Goal: Task Accomplishment & Management: Use online tool/utility

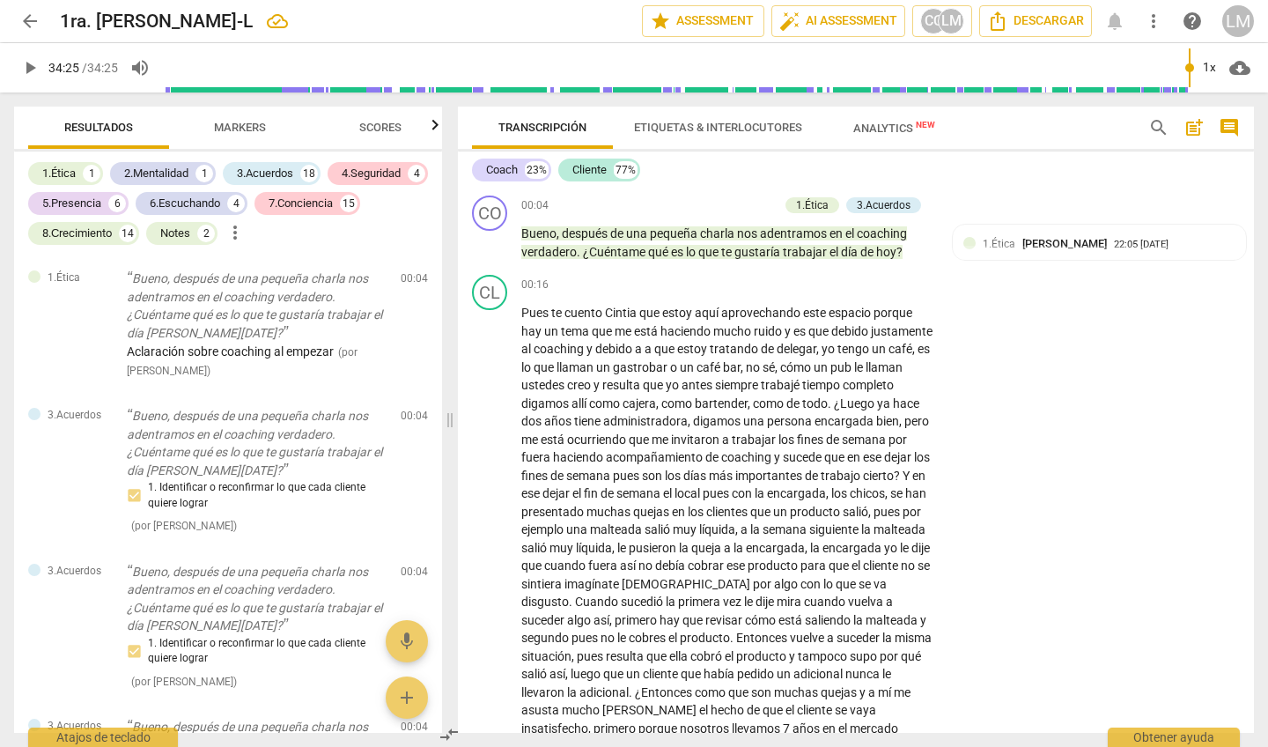
scroll to position [6091, 0]
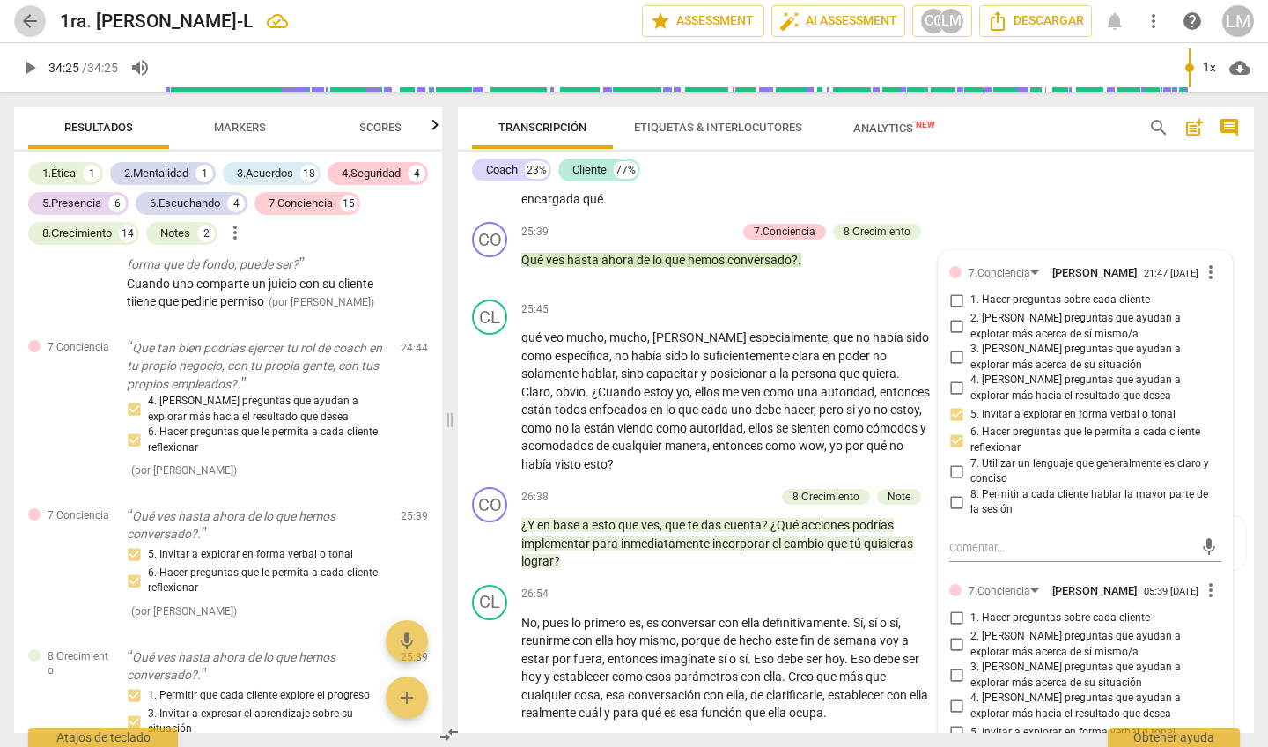
click at [26, 16] on span "arrow_back" at bounding box center [29, 21] width 21 height 21
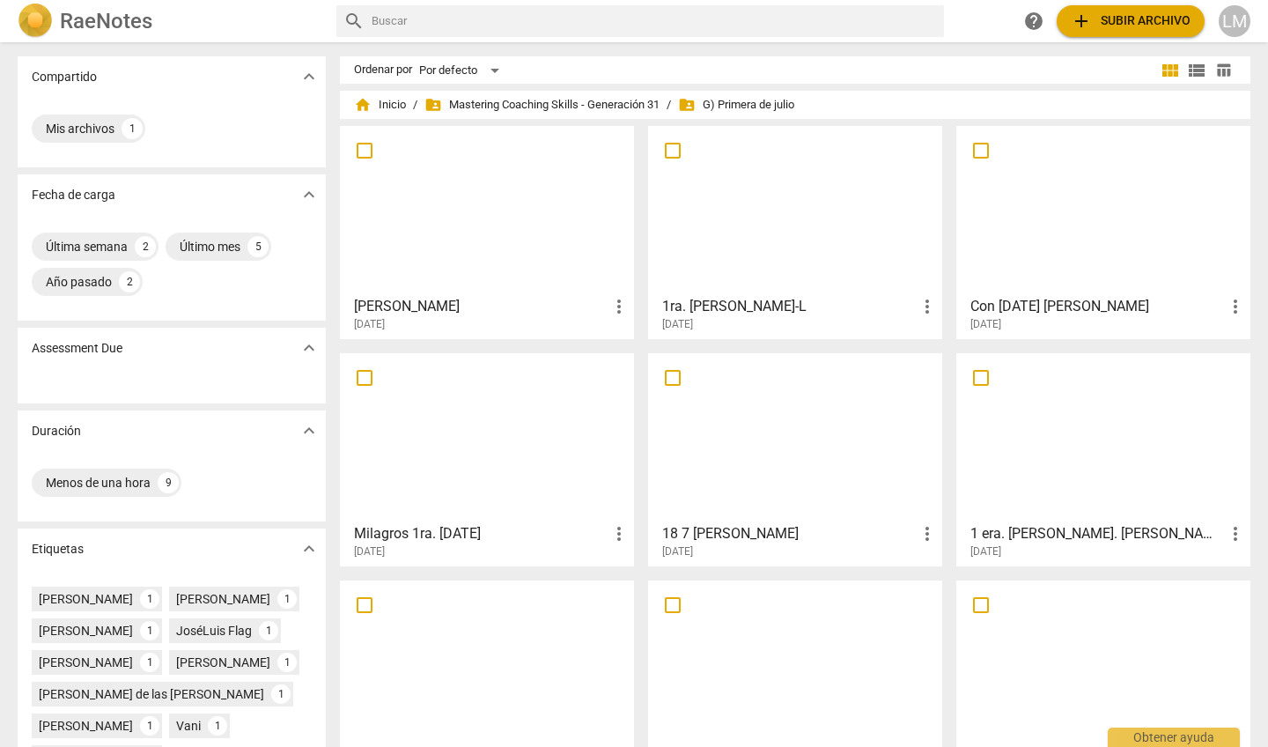
click at [26, 16] on img at bounding box center [35, 21] width 35 height 35
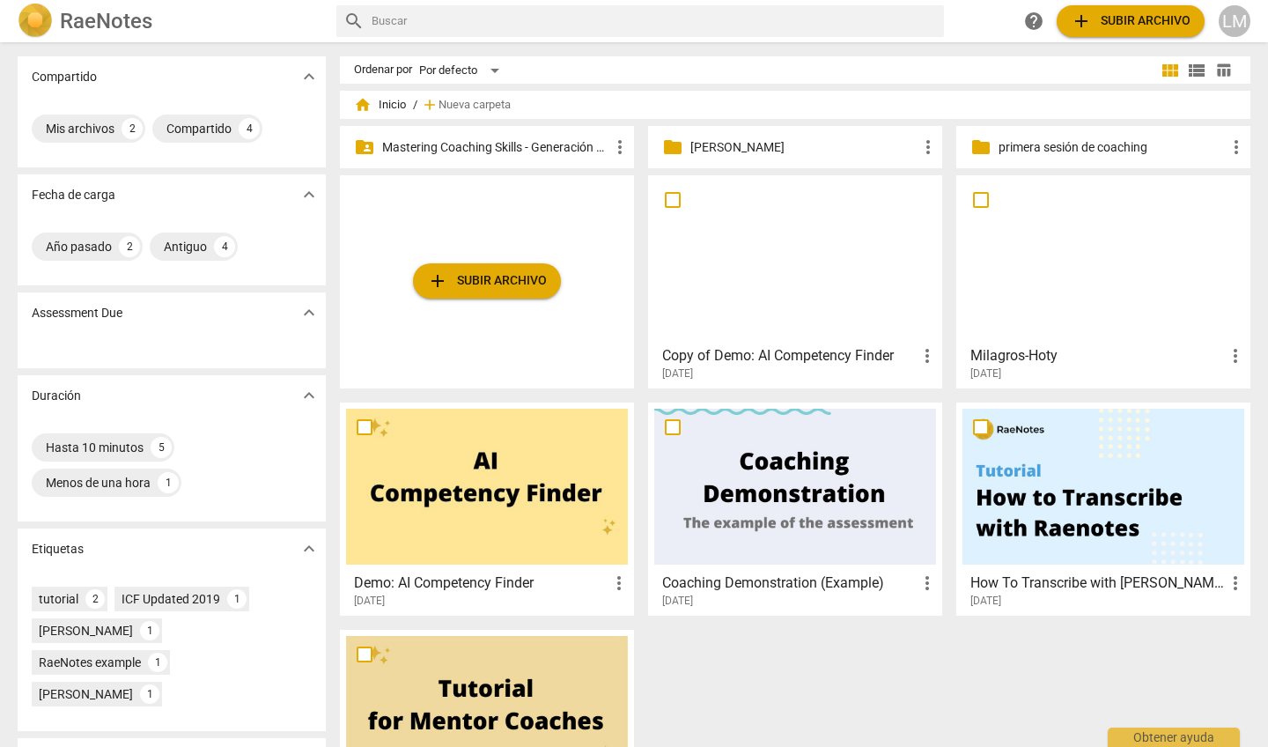
click at [434, 143] on p "Mastering Coaching Skills - Generación 31" at bounding box center [495, 147] width 227 height 18
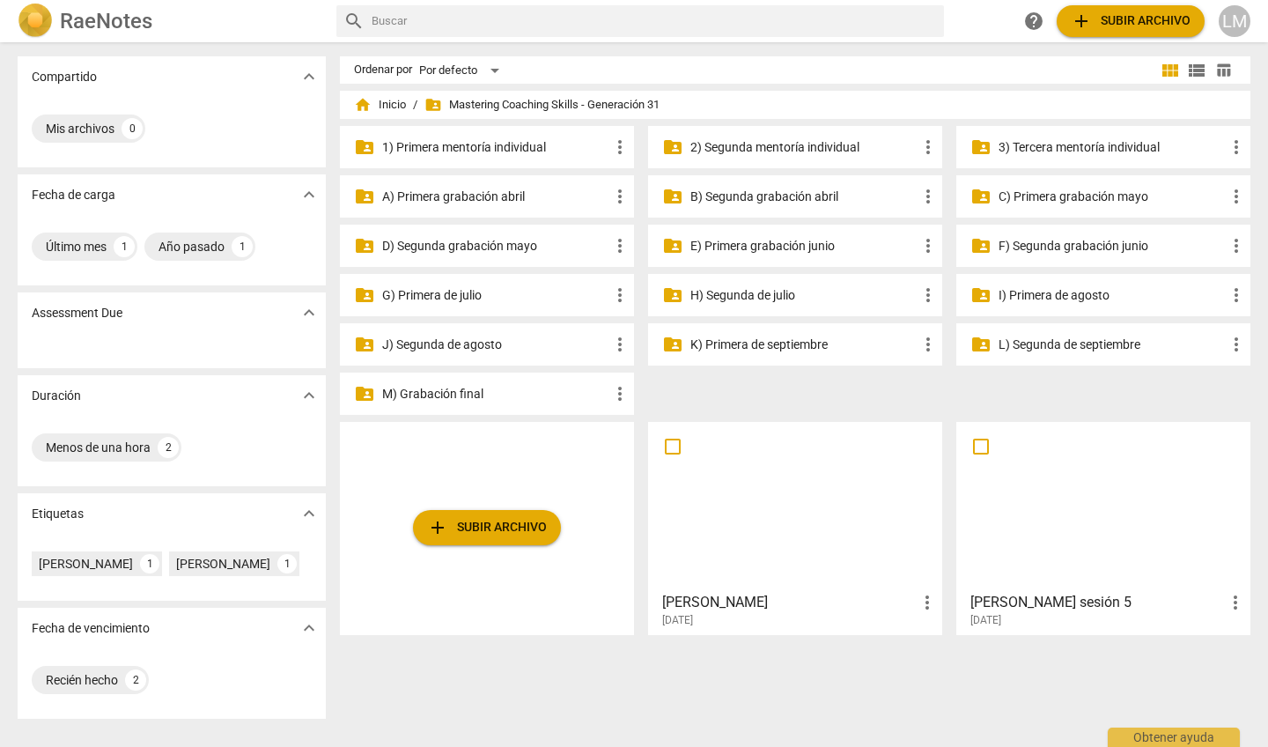
click at [469, 295] on p "G) Primera de julio" at bounding box center [495, 295] width 227 height 18
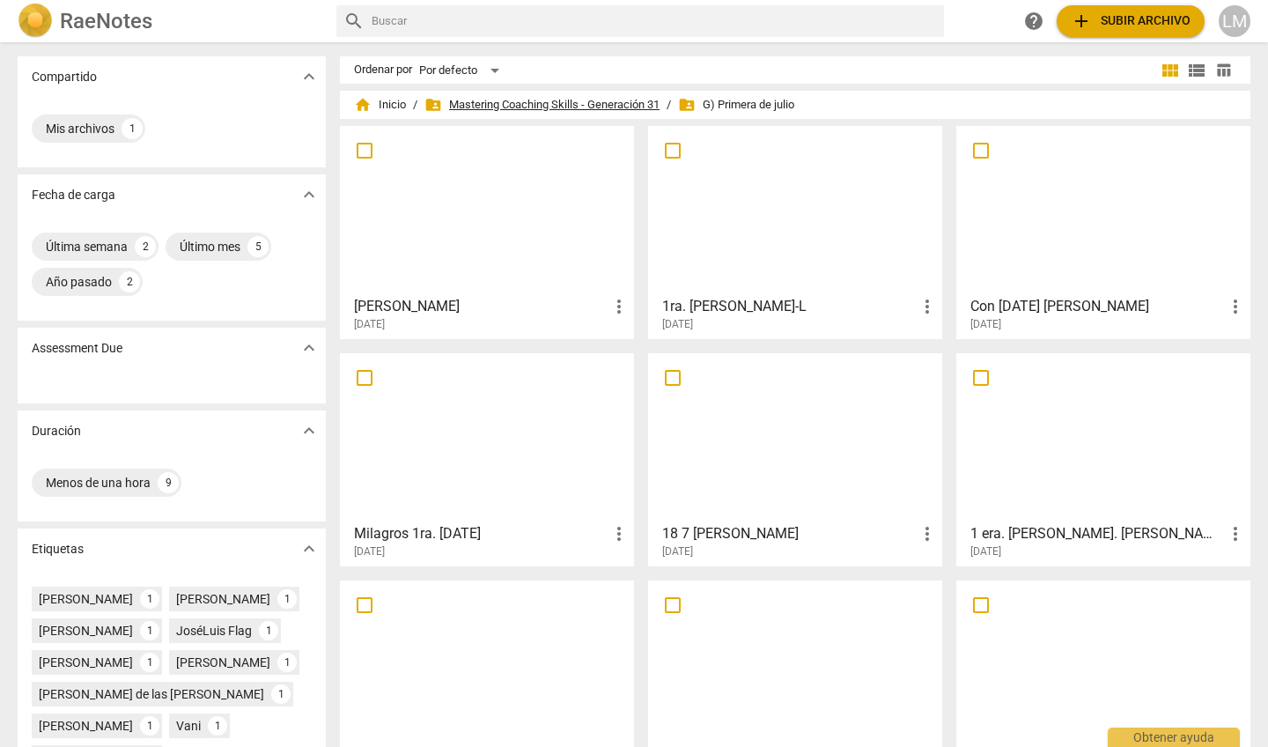
click at [486, 100] on span "folder_shared Mastering Coaching Skills - Generación 31" at bounding box center [541, 105] width 235 height 18
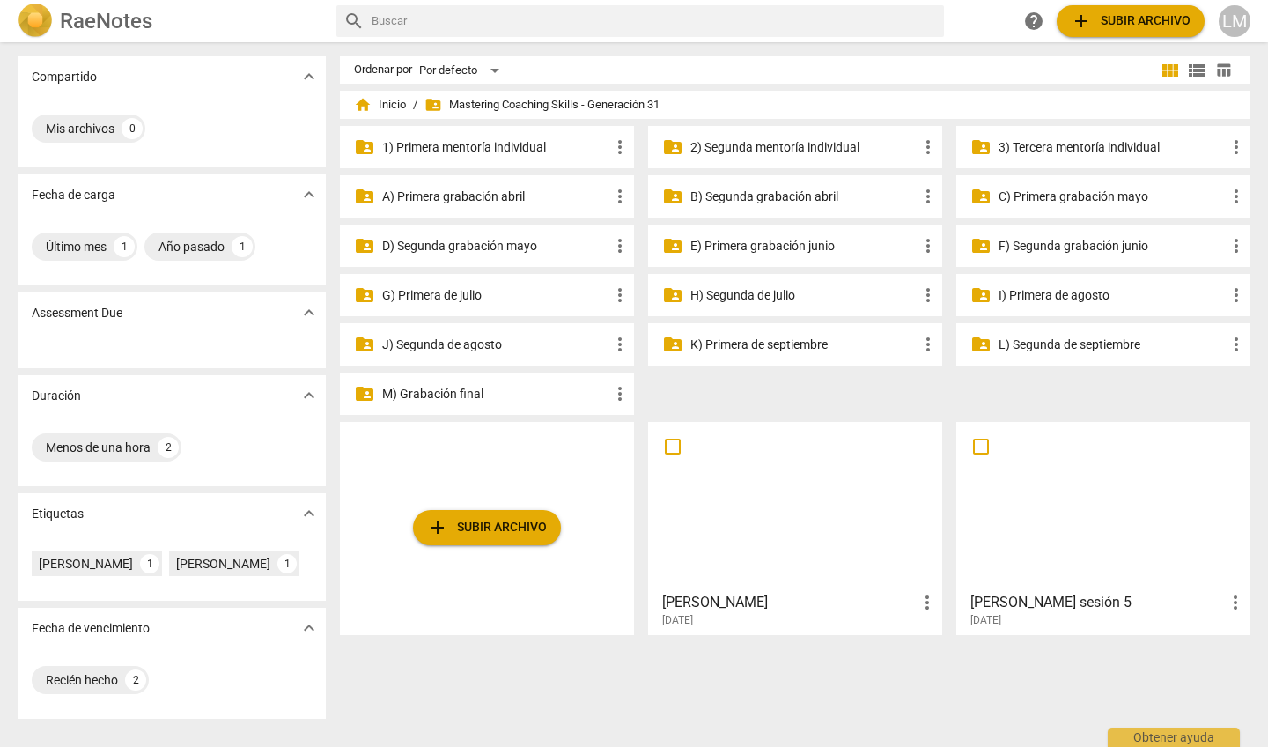
click at [812, 292] on p "H) Segunda de julio" at bounding box center [803, 295] width 227 height 18
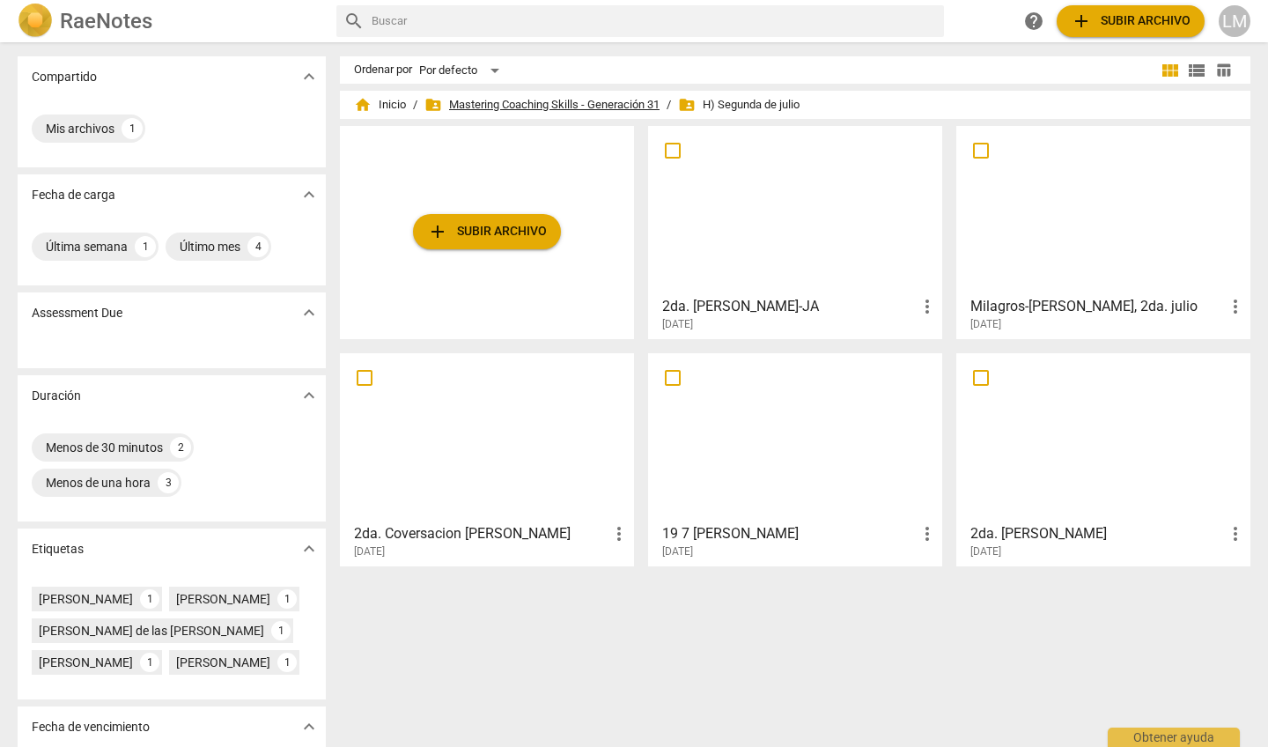
click at [583, 103] on span "folder_shared Mastering Coaching Skills - Generación 31" at bounding box center [541, 105] width 235 height 18
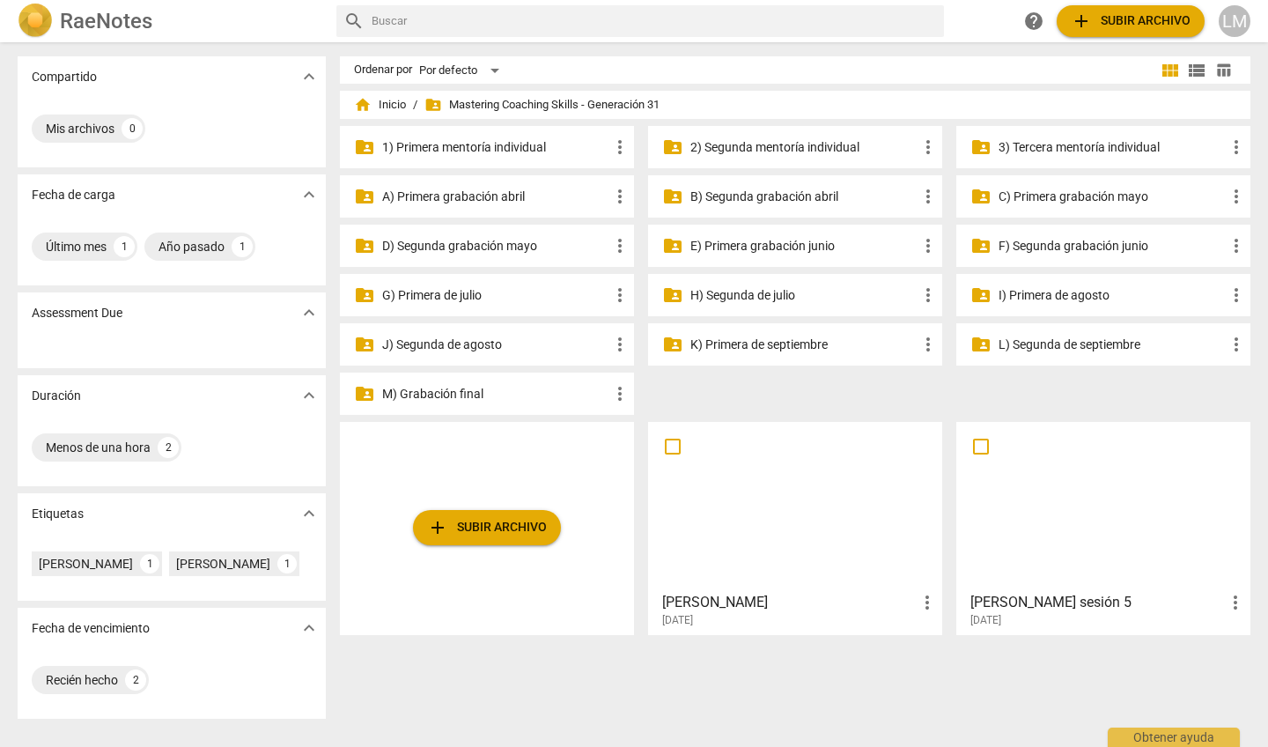
click at [498, 341] on p "J) Segunda de agosto" at bounding box center [495, 345] width 227 height 18
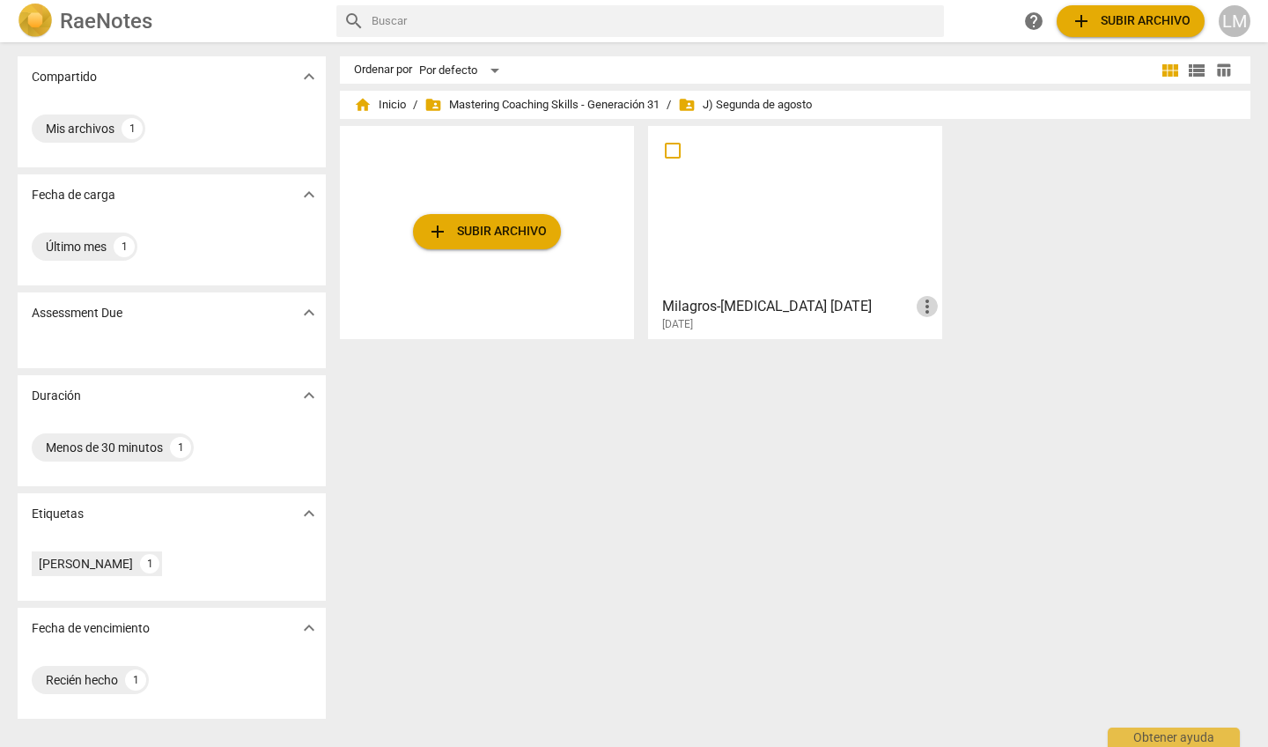
click at [926, 303] on span "more_vert" at bounding box center [927, 306] width 21 height 21
click at [933, 348] on li "Borrar" at bounding box center [947, 349] width 67 height 42
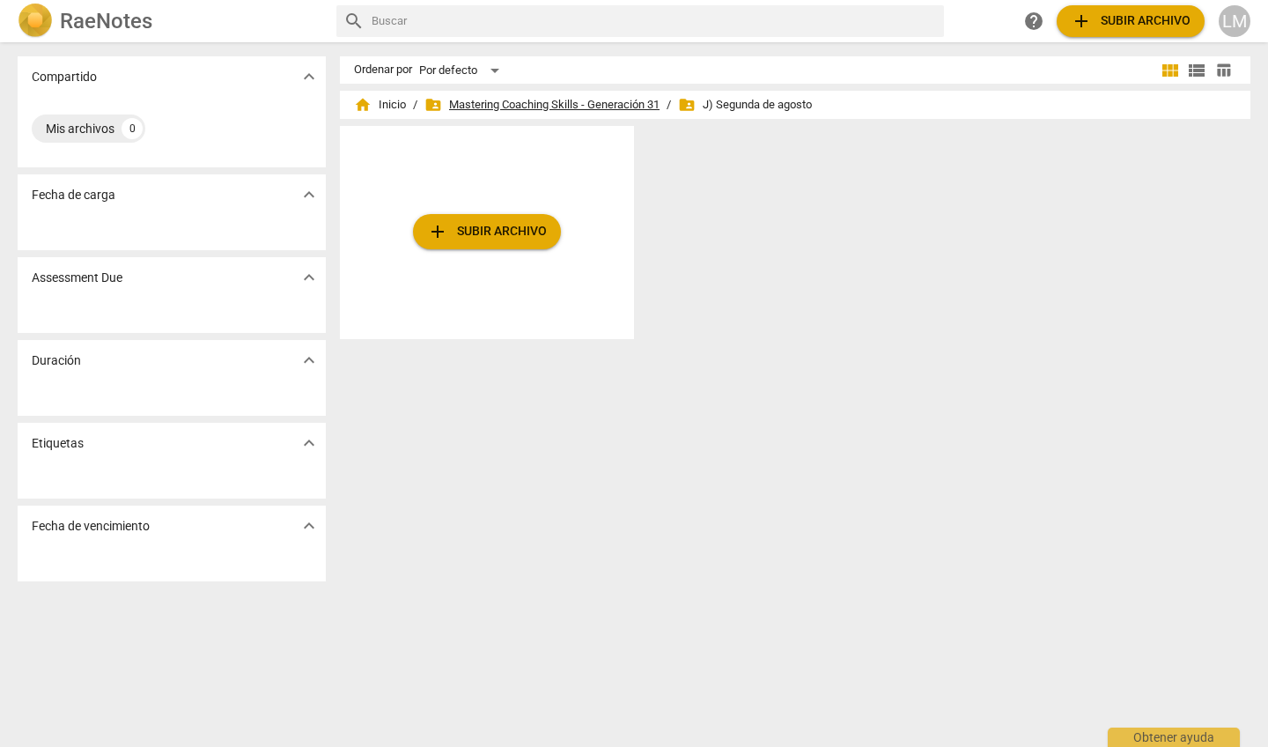
click at [577, 105] on span "folder_shared Mastering Coaching Skills - Generación 31" at bounding box center [541, 105] width 235 height 18
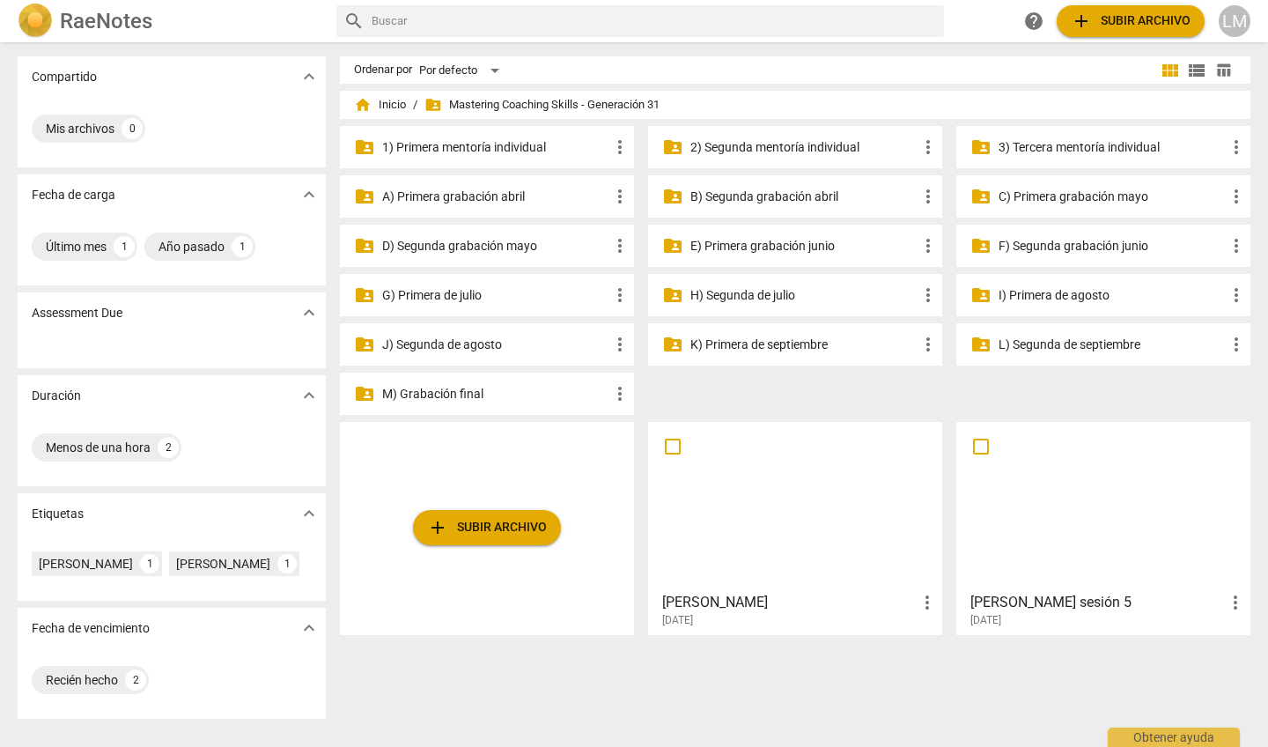
click at [476, 345] on p "J) Segunda de agosto" at bounding box center [495, 345] width 227 height 18
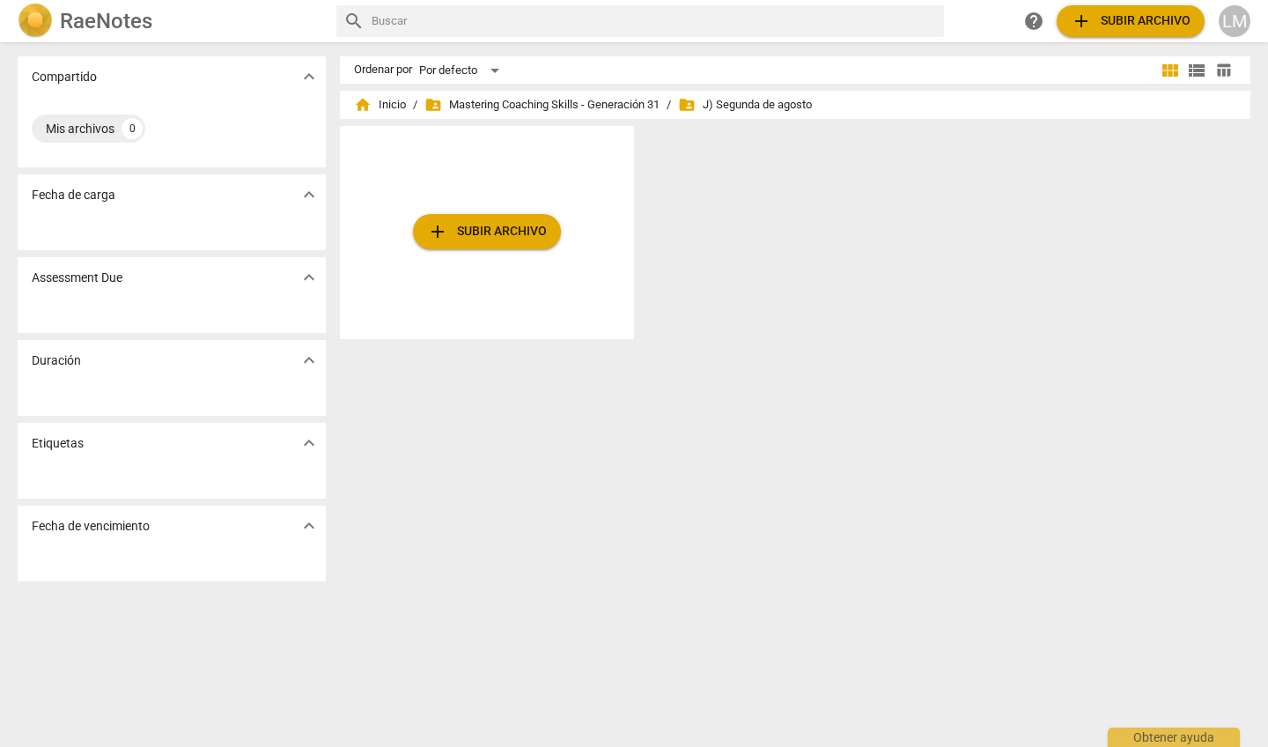
click at [495, 230] on span "add Subir archivo" at bounding box center [487, 231] width 120 height 21
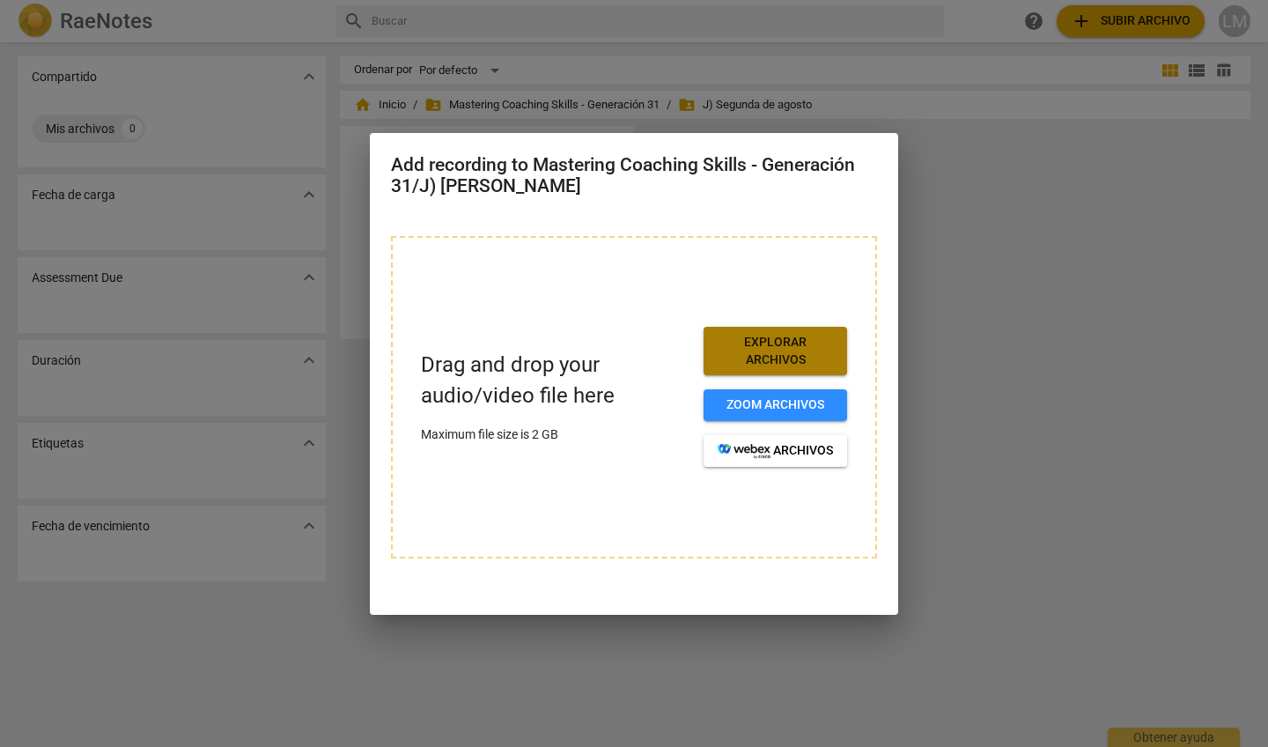
click at [736, 338] on span "Explorar archivos" at bounding box center [775, 351] width 115 height 34
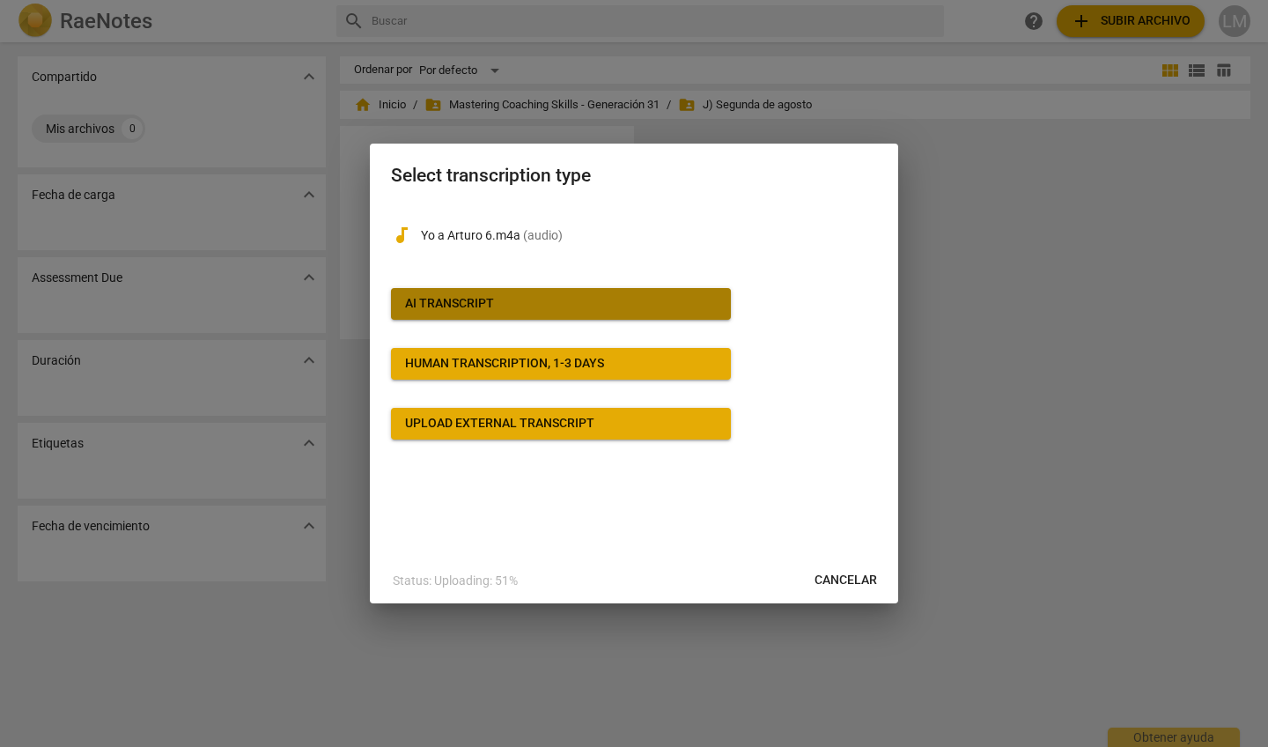
click at [600, 292] on button "AI Transcript" at bounding box center [561, 304] width 340 height 32
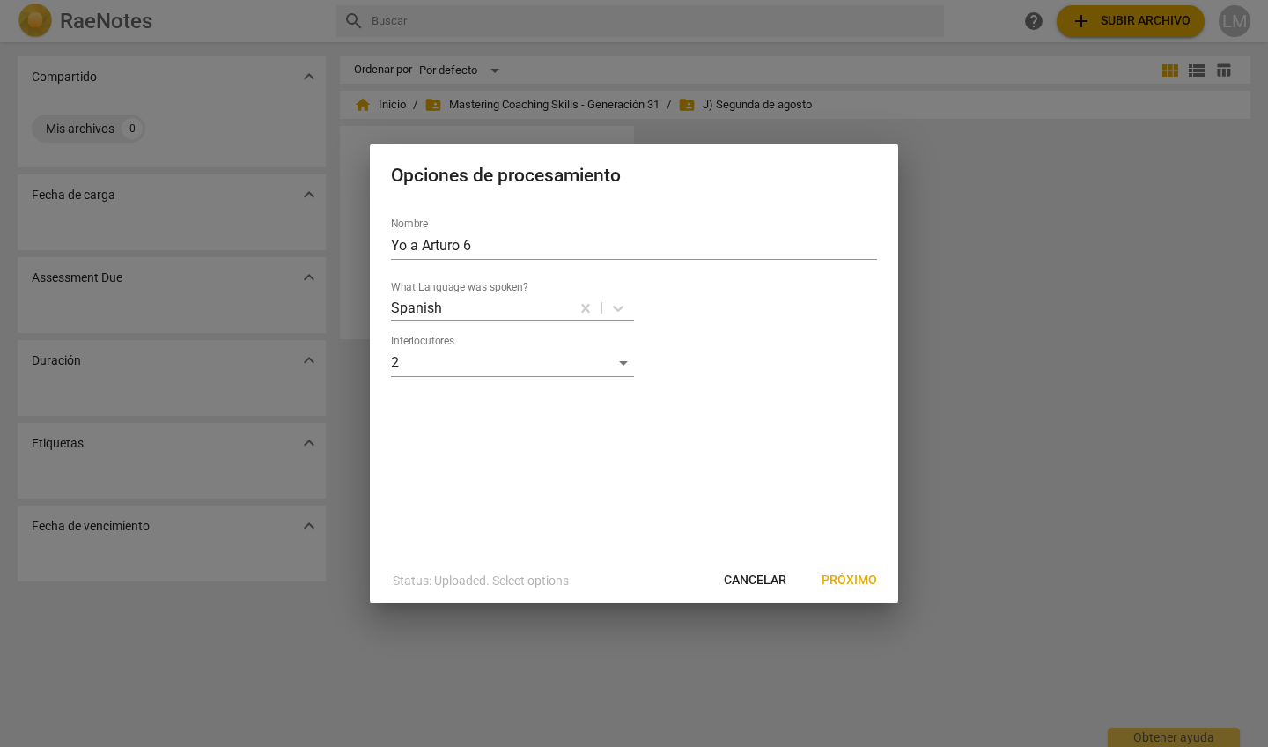
click at [860, 578] on span "Próximo" at bounding box center [849, 581] width 55 height 18
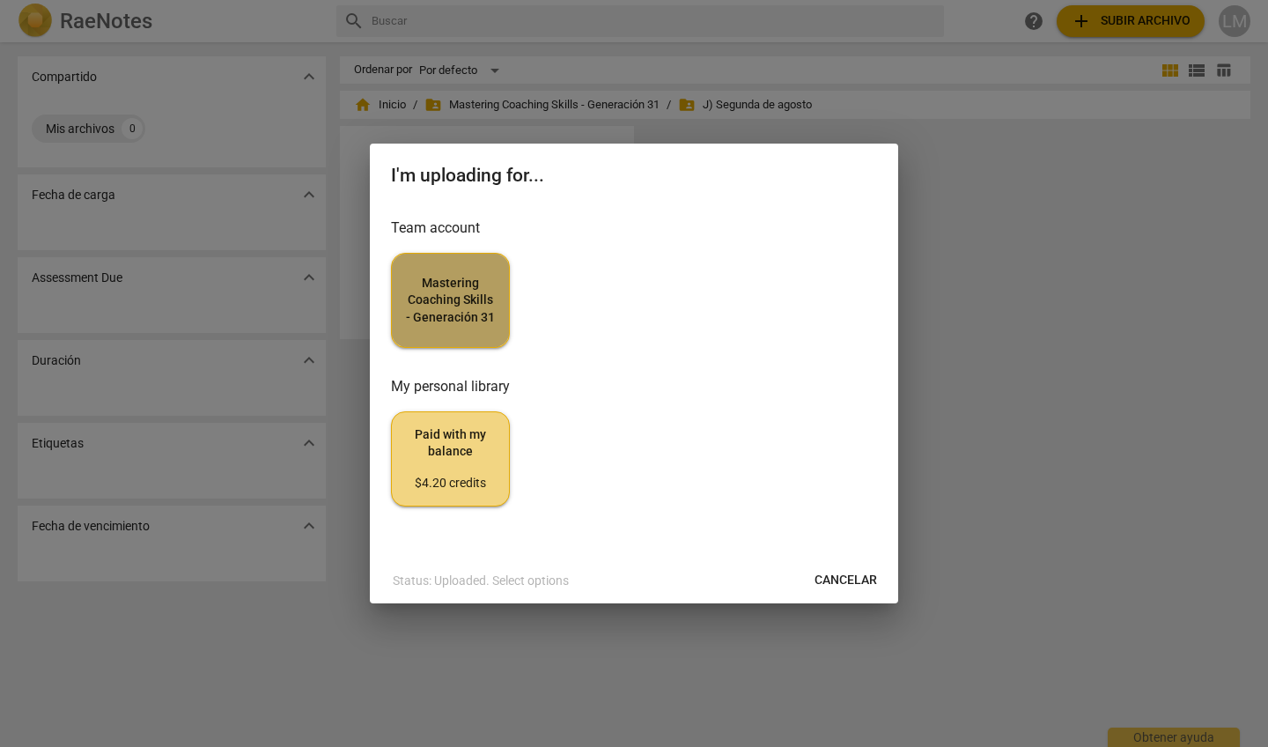
click at [459, 295] on span "Mastering Coaching Skills - Generación 31" at bounding box center [450, 301] width 89 height 52
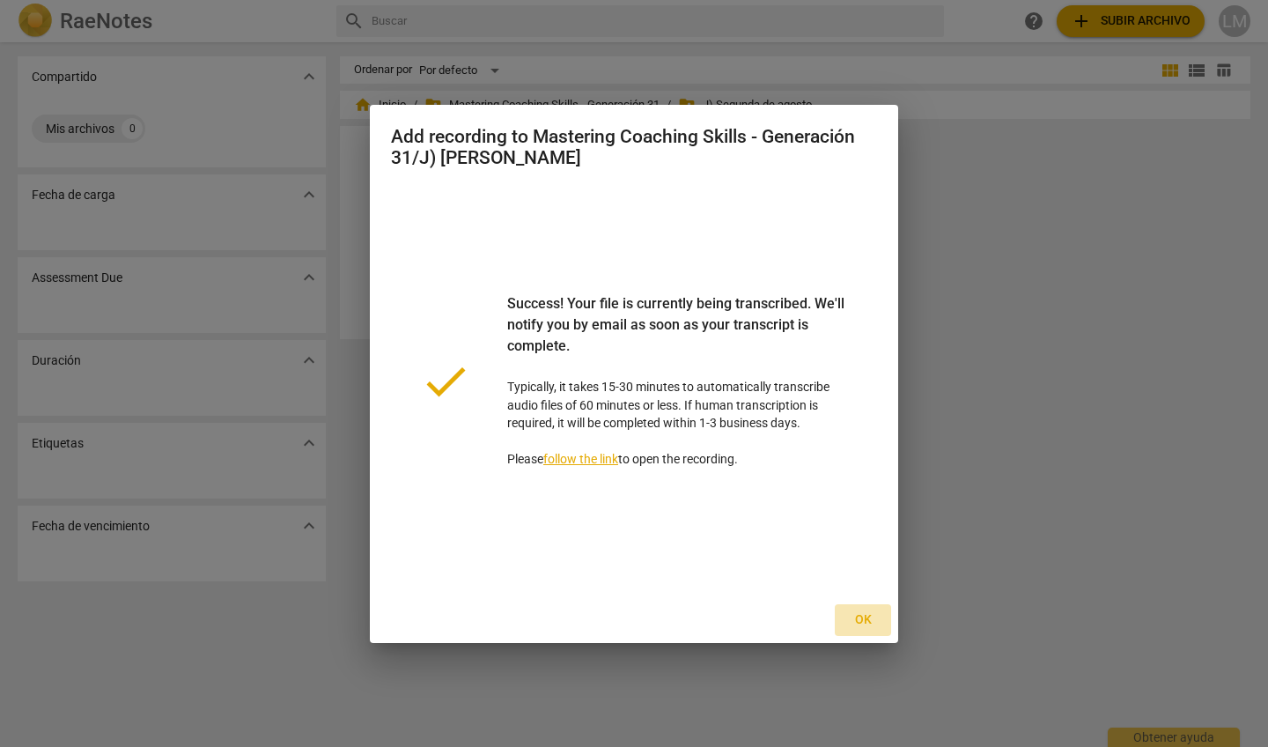
click at [866, 609] on button "Ok" at bounding box center [863, 620] width 56 height 32
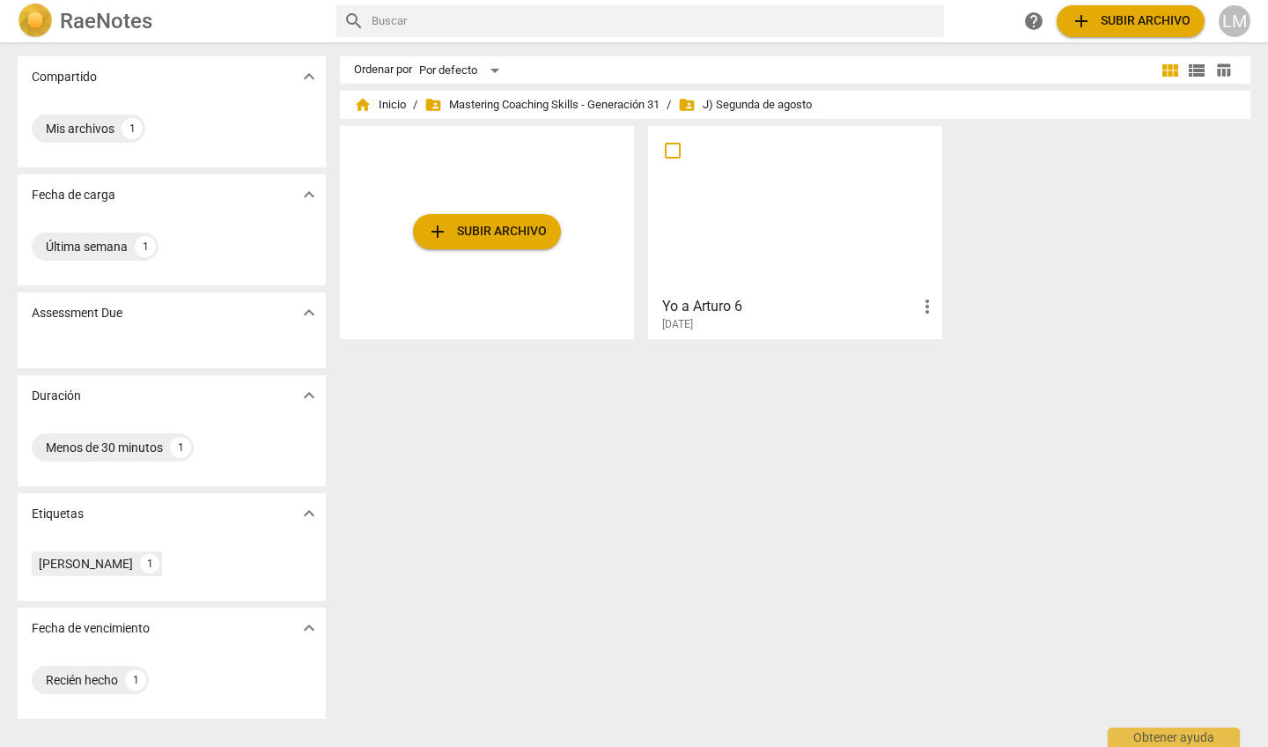
click at [794, 219] on div at bounding box center [795, 210] width 282 height 156
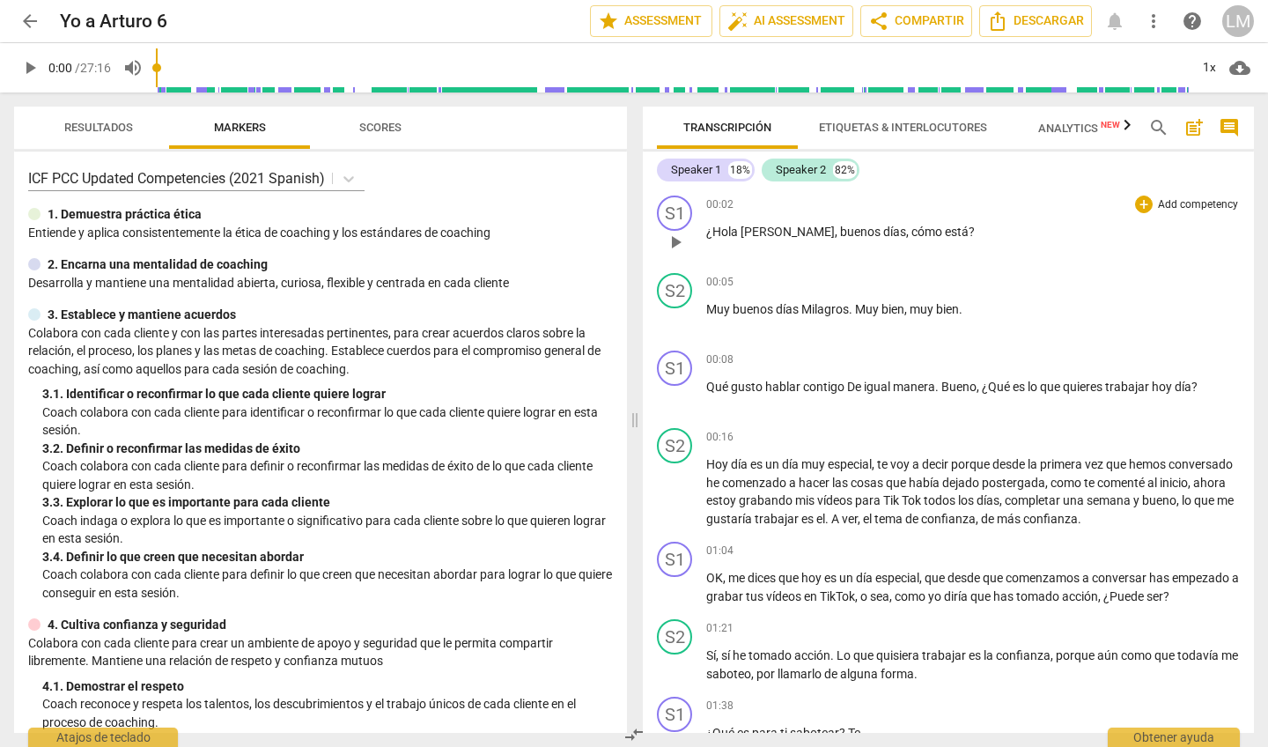
click at [1163, 203] on p "Add competency" at bounding box center [1198, 205] width 84 height 16
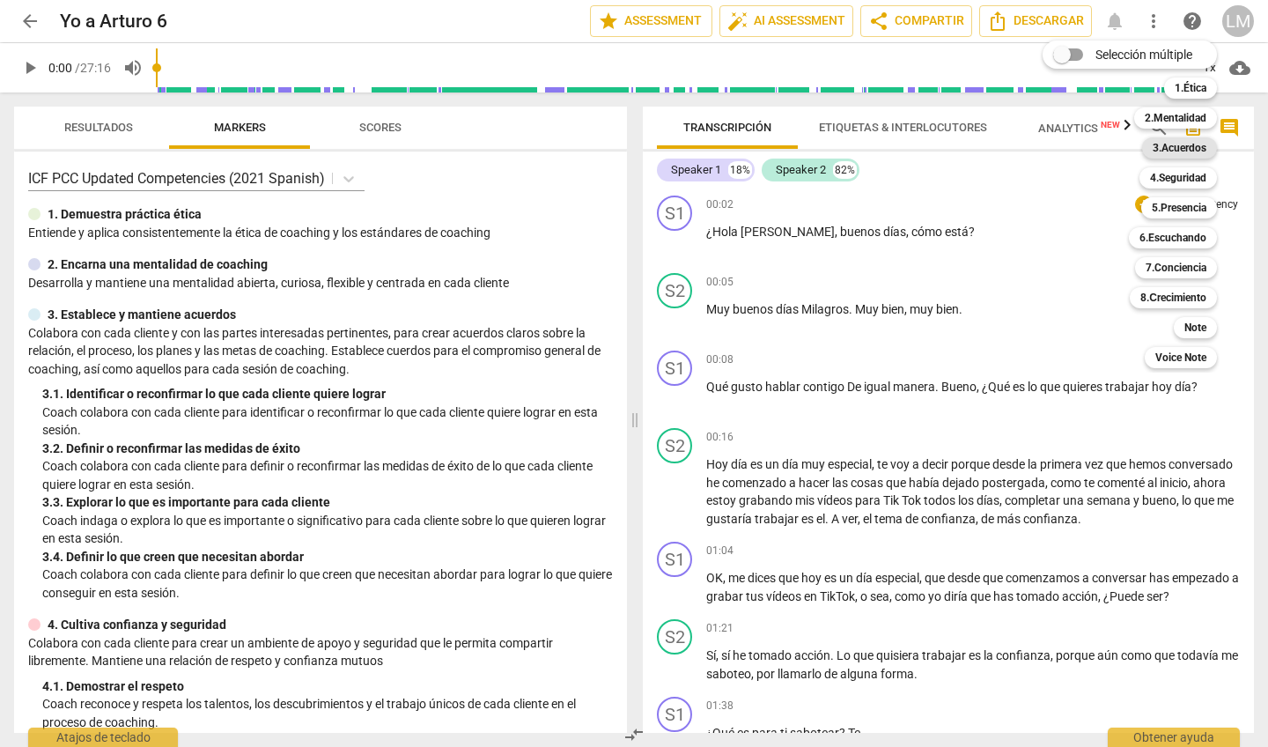
click at [1167, 146] on b "3.Acuerdos" at bounding box center [1180, 147] width 54 height 21
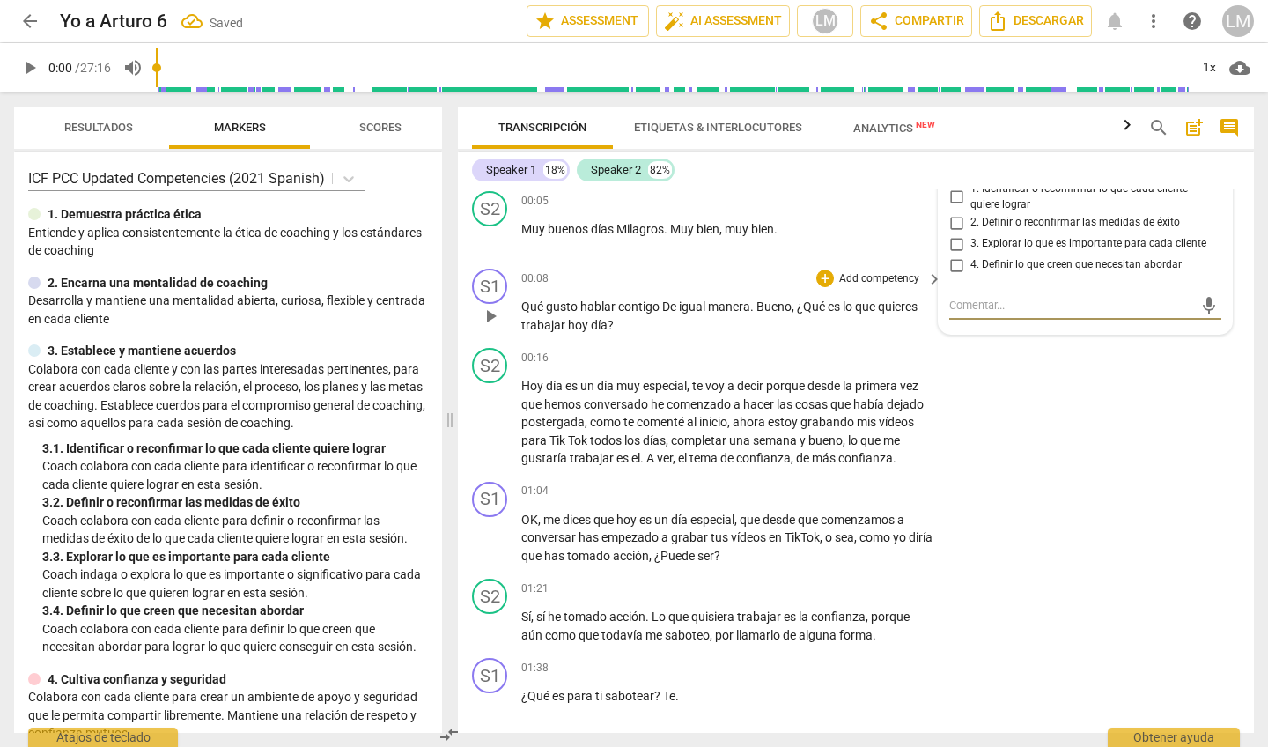
scroll to position [79, 0]
click at [860, 280] on p "Add competency" at bounding box center [879, 282] width 84 height 16
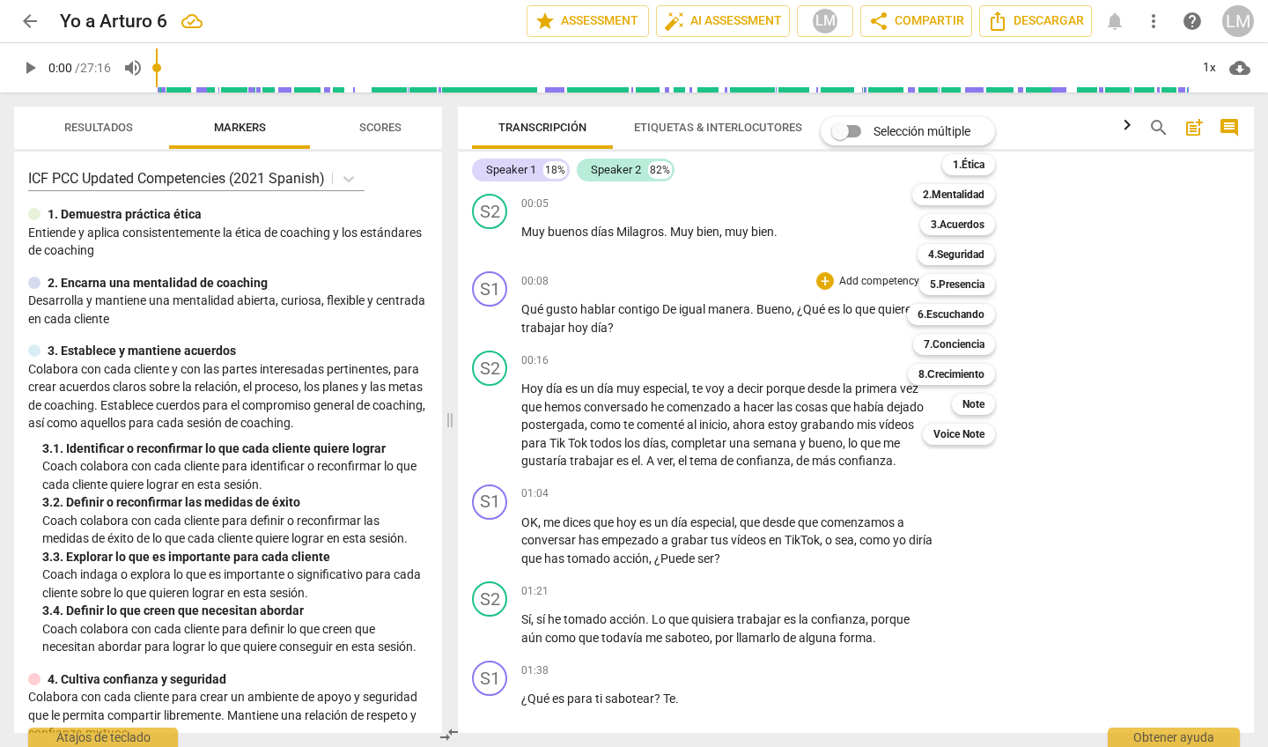
click at [790, 224] on div at bounding box center [634, 373] width 1268 height 747
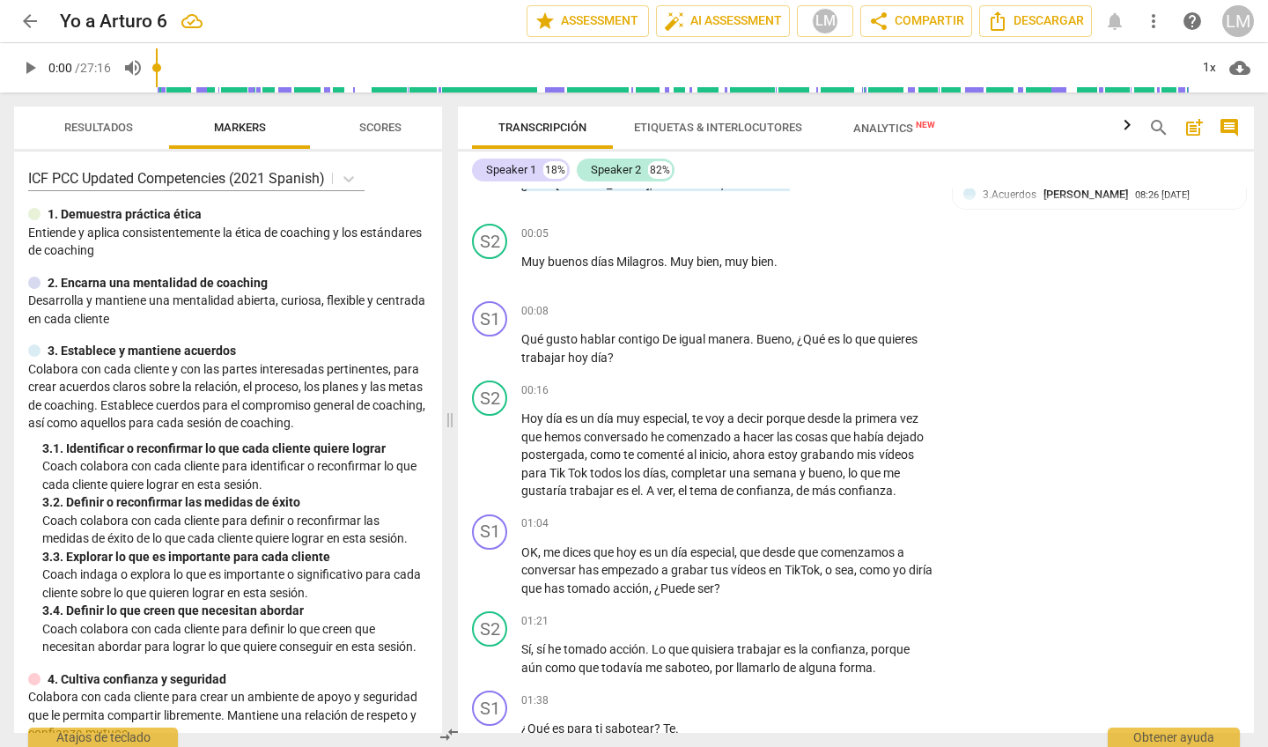
scroll to position [0, 0]
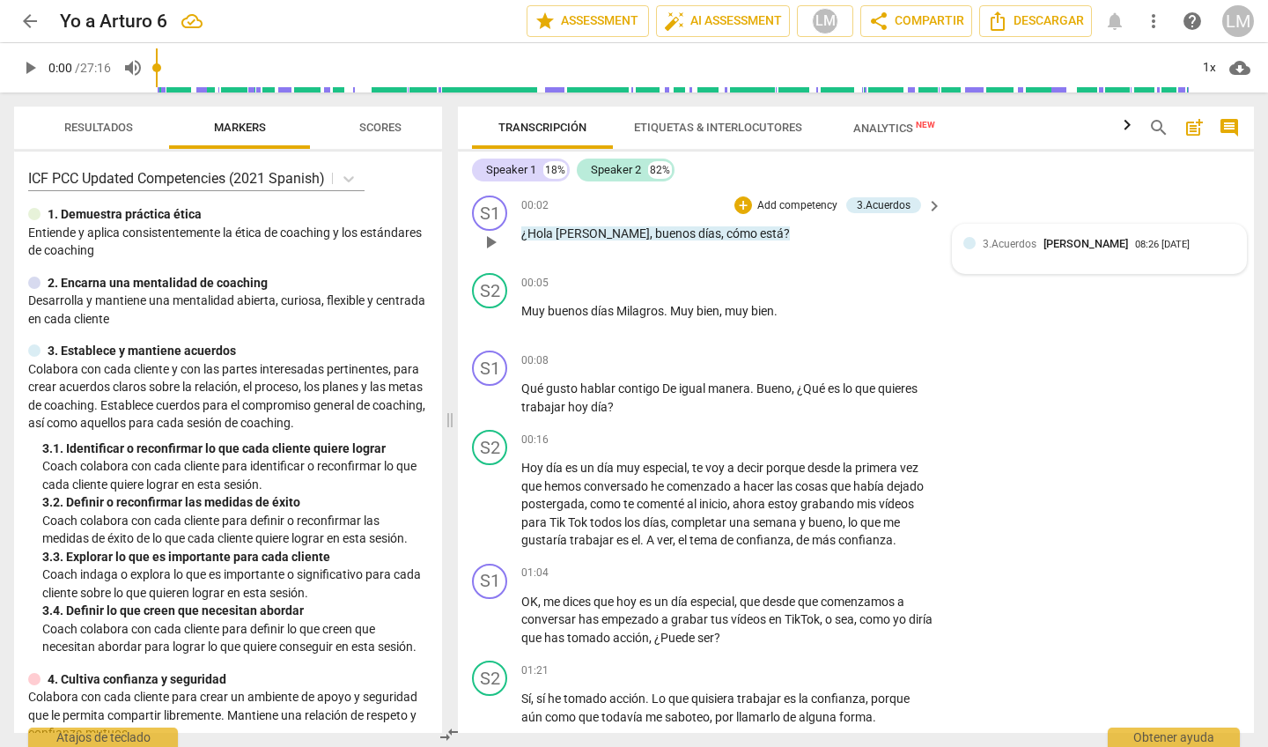
click at [1135, 241] on div "3.Acuerdos [PERSON_NAME]" at bounding box center [1059, 243] width 152 height 17
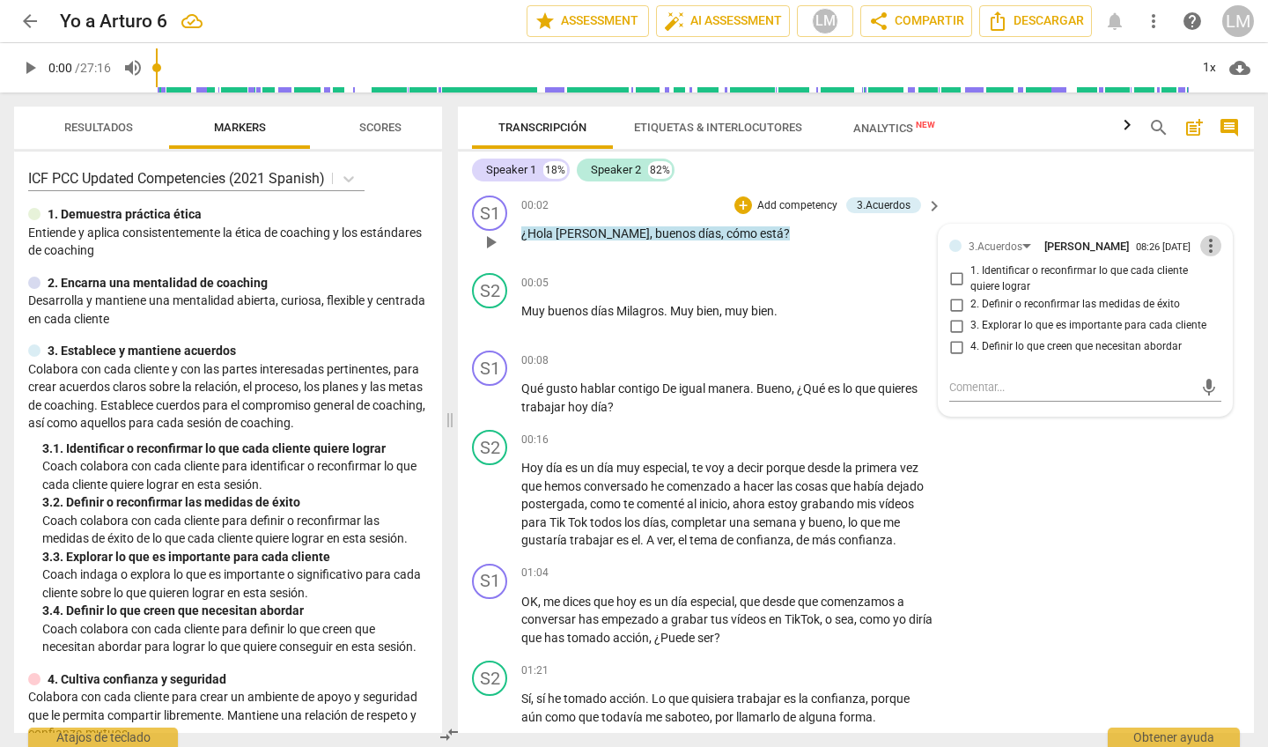
click at [1203, 245] on span "more_vert" at bounding box center [1210, 245] width 21 height 21
click at [1200, 281] on li "Borrar" at bounding box center [1224, 281] width 62 height 33
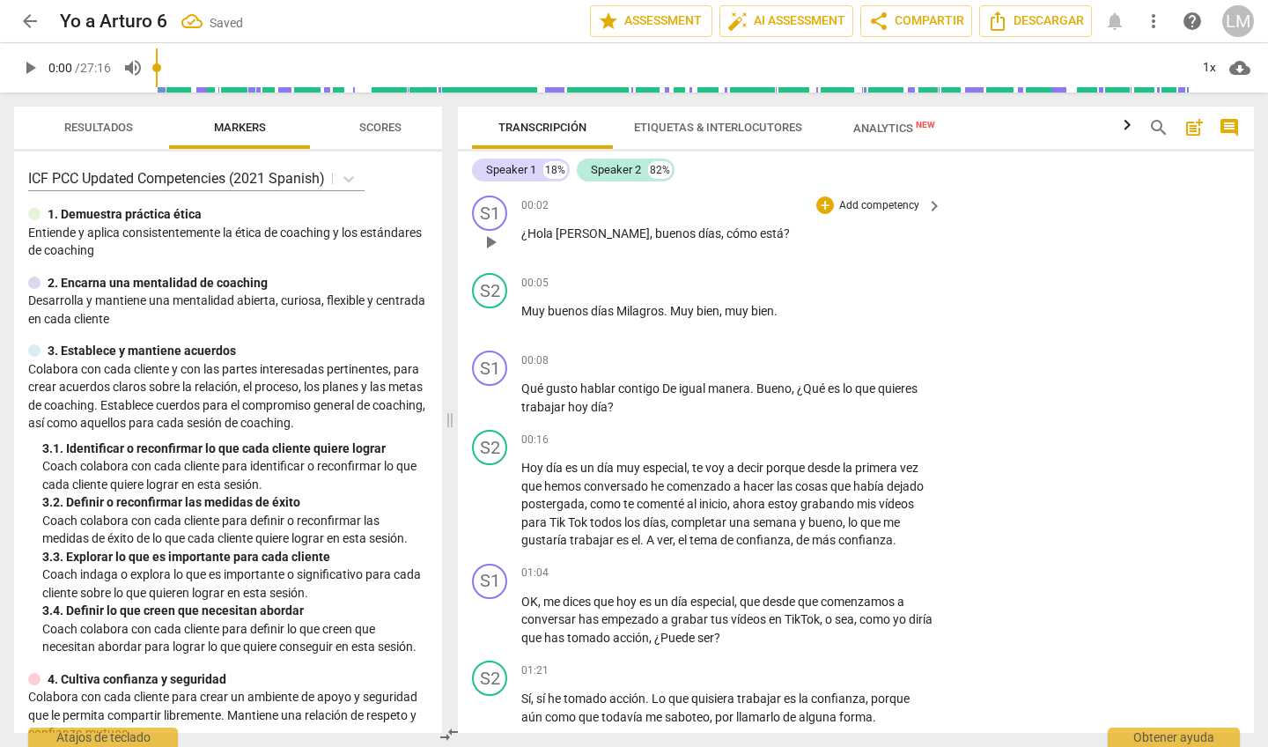
click at [877, 199] on p "Add competency" at bounding box center [879, 206] width 84 height 16
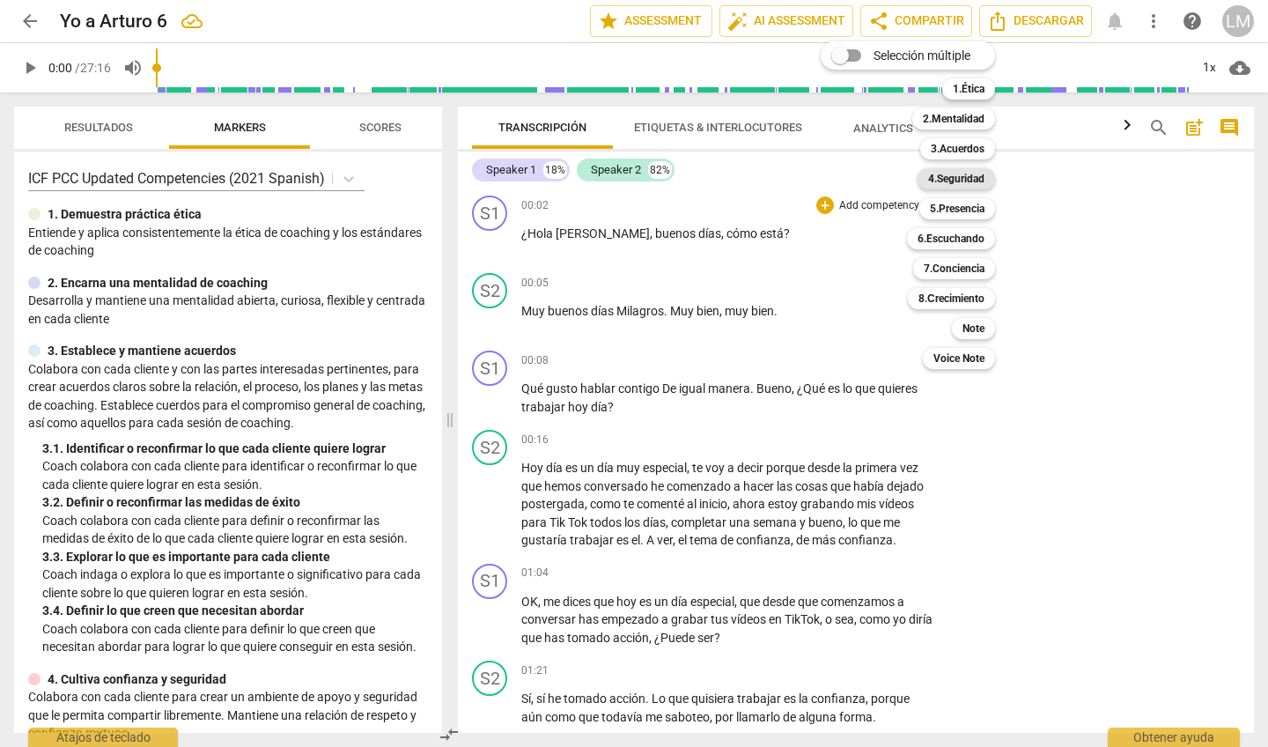
click at [941, 176] on b "4.Seguridad" at bounding box center [956, 178] width 56 height 21
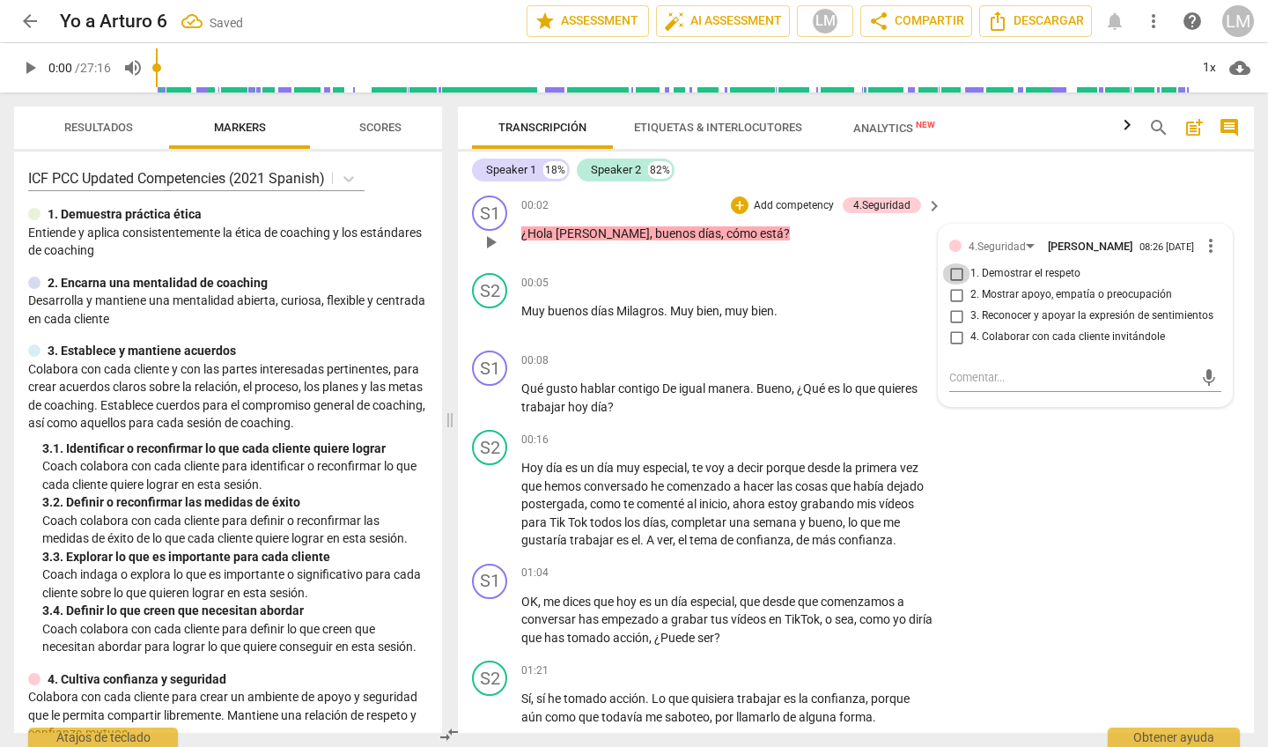
click at [952, 278] on input "1. Demostrar el respeto" at bounding box center [956, 273] width 28 height 21
checkbox input "true"
click at [829, 258] on div "00:02 + Add competency 4.Seguridad keyboard_arrow_right ¿Hola [PERSON_NAME] , b…" at bounding box center [732, 227] width 423 height 63
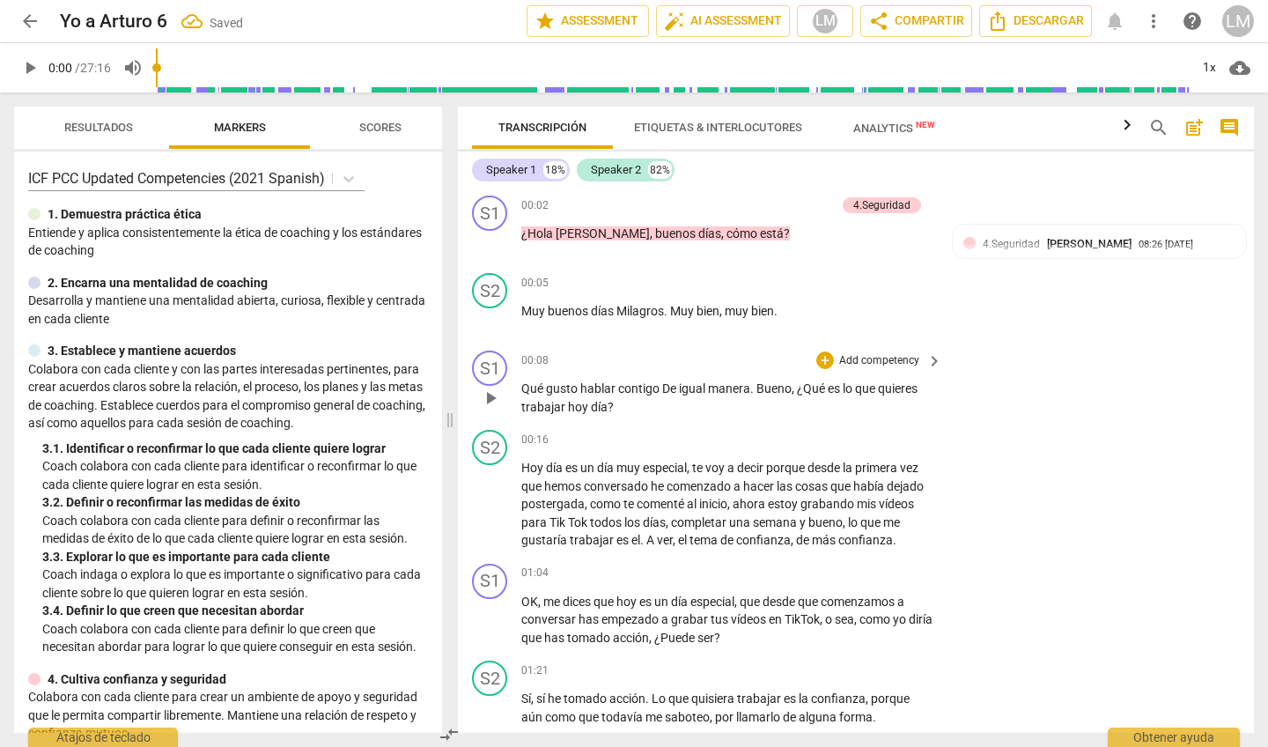
click at [877, 358] on p "Add competency" at bounding box center [879, 361] width 84 height 16
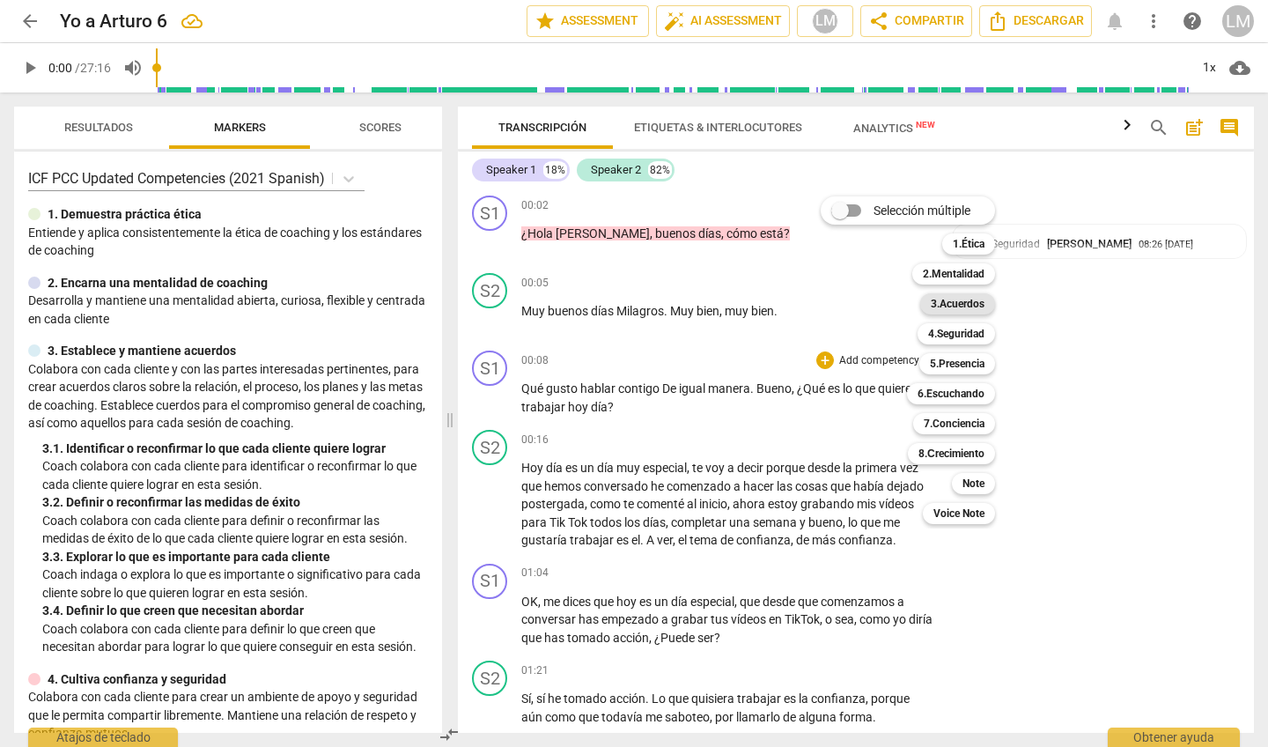
click at [950, 300] on b "3.Acuerdos" at bounding box center [958, 303] width 54 height 21
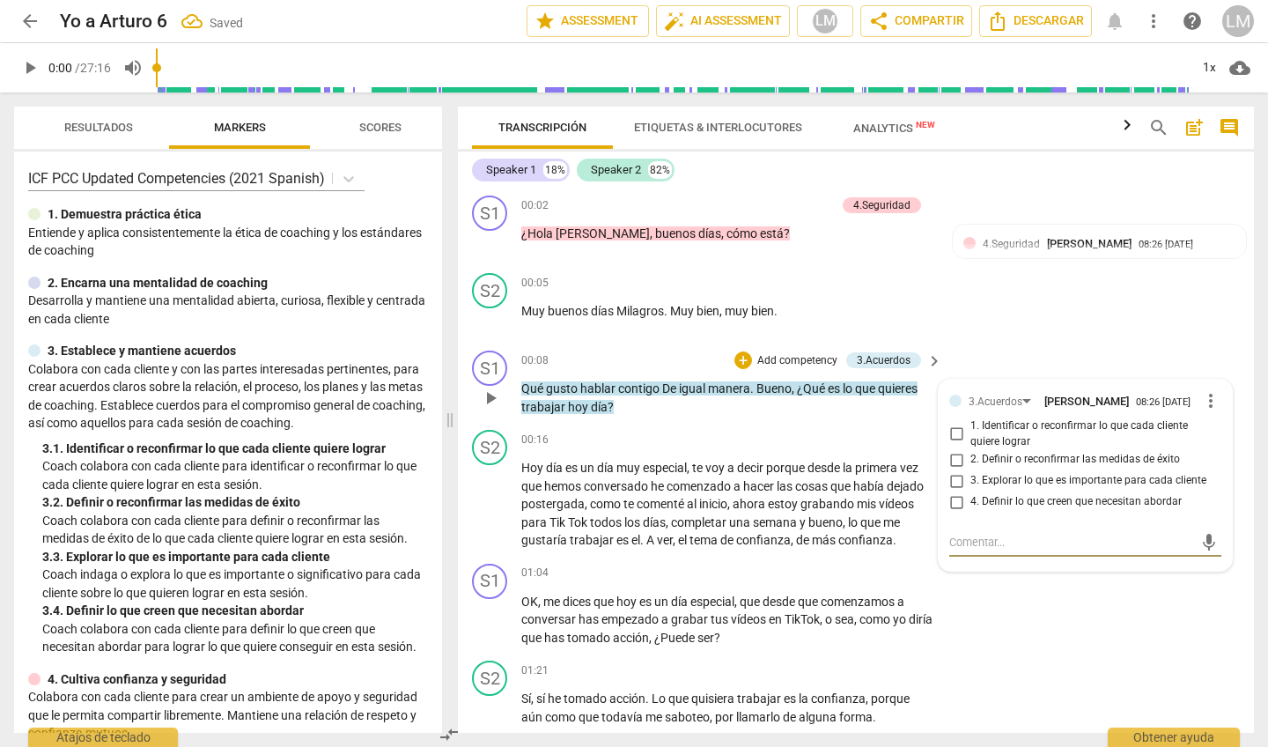
click at [950, 437] on input "1. Identificar o reconfirmar lo que cada cliente quiere lograr" at bounding box center [956, 434] width 28 height 21
checkbox input "true"
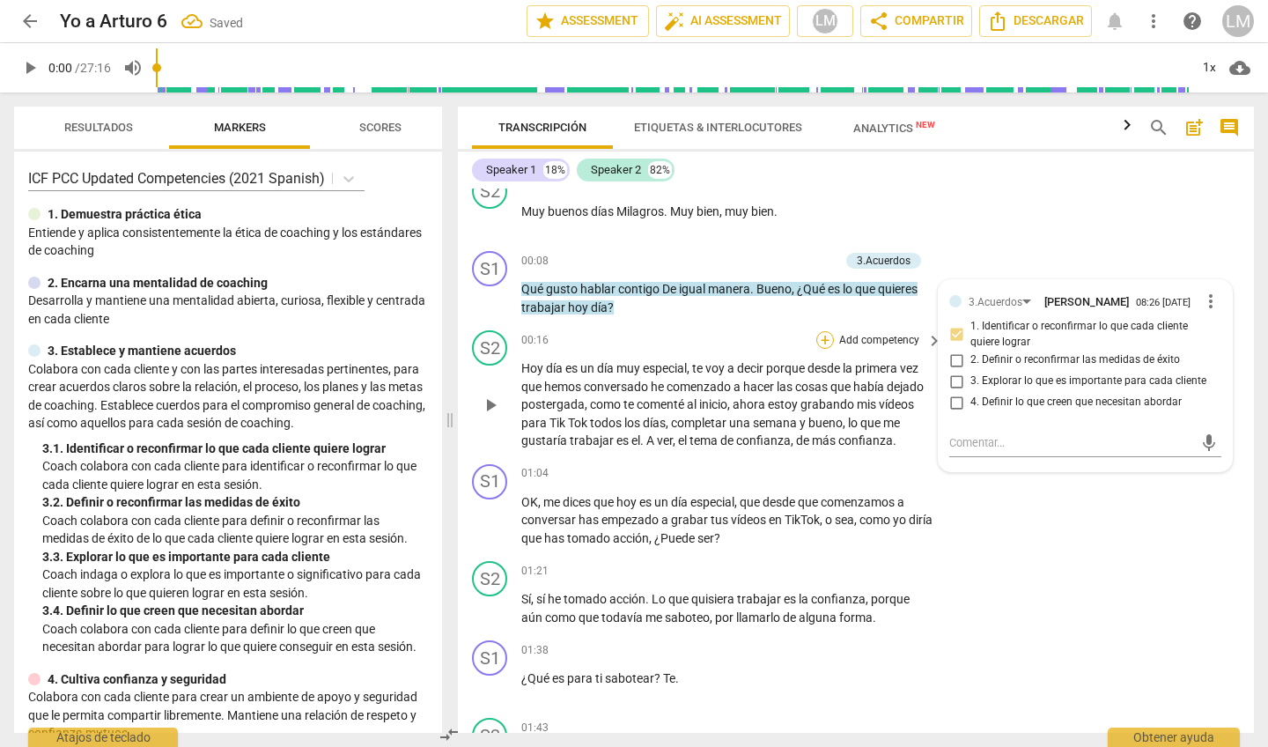
scroll to position [178, 0]
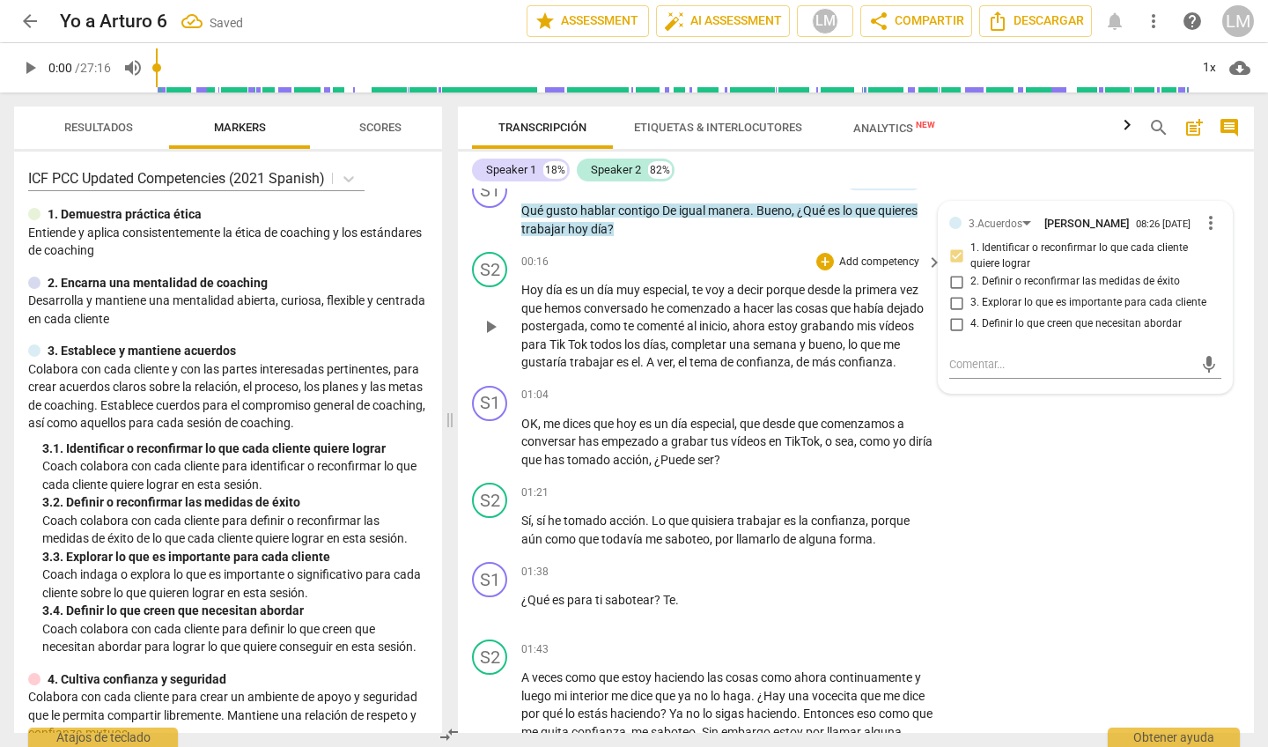
click at [491, 321] on span "play_arrow" at bounding box center [490, 326] width 21 height 21
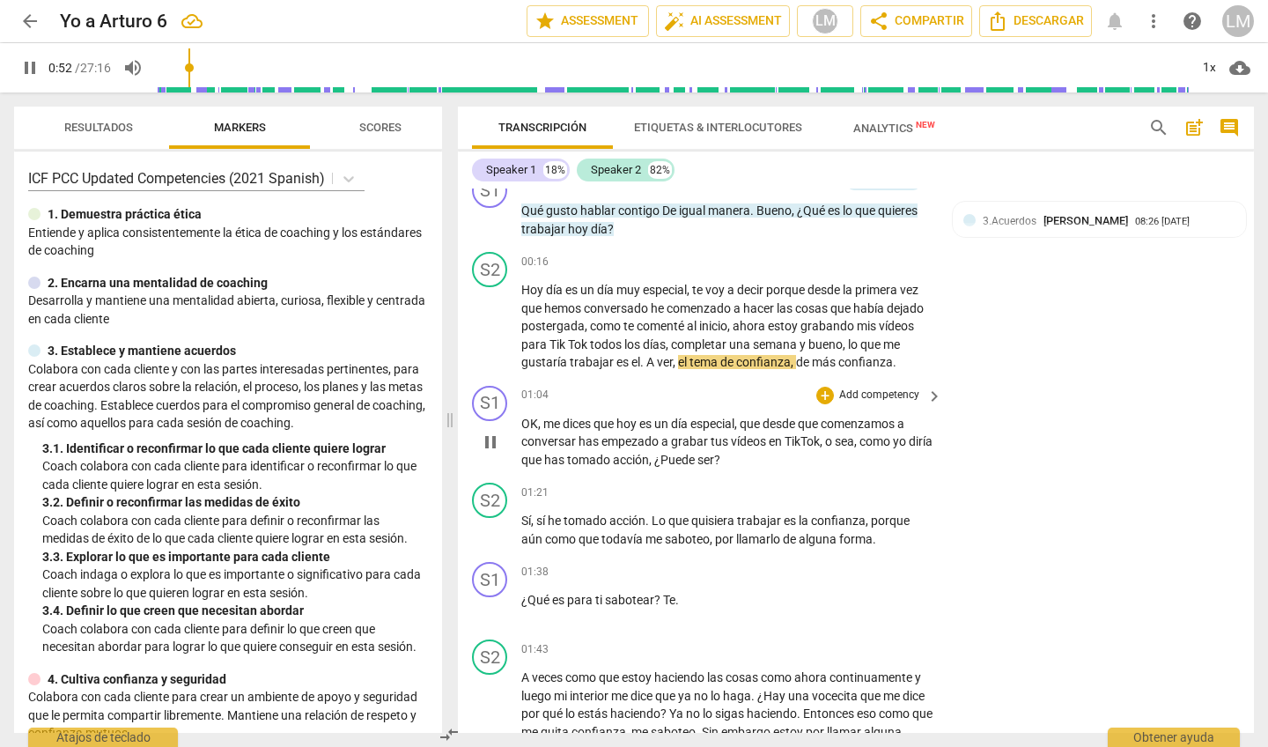
click at [891, 394] on p "Add competency" at bounding box center [879, 395] width 84 height 16
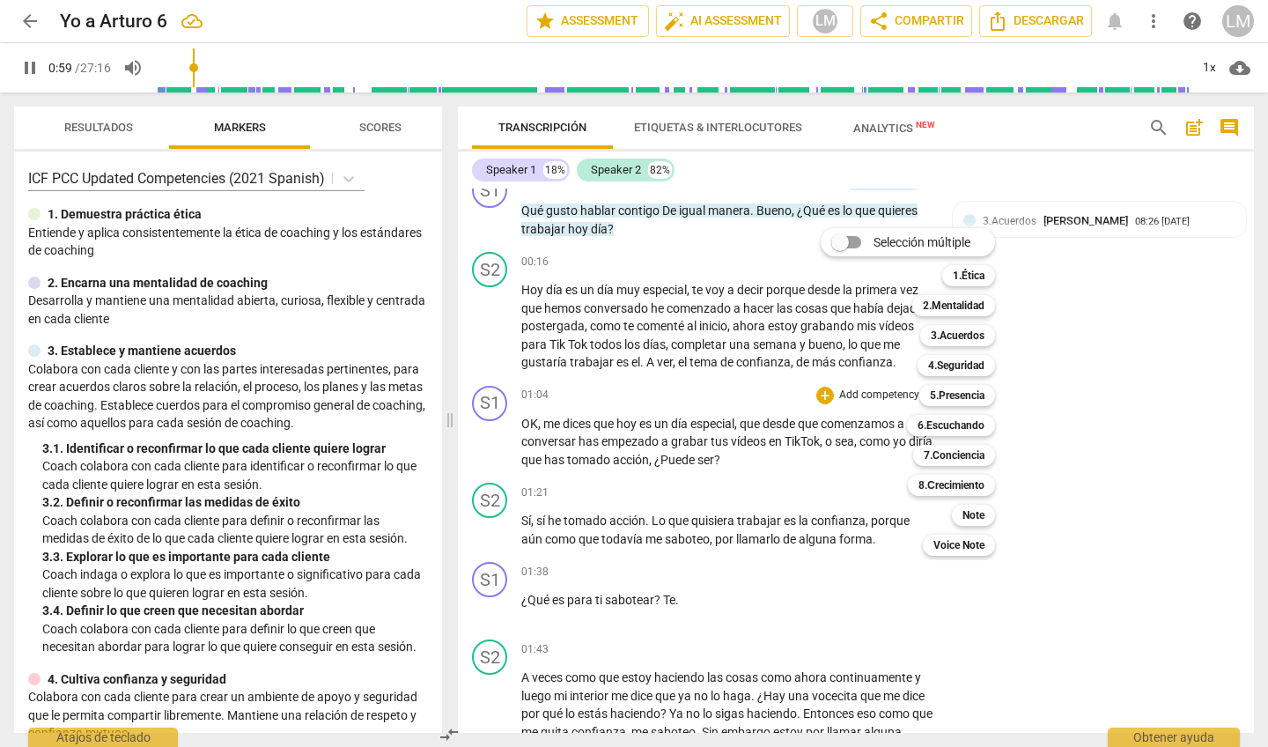
click at [1120, 369] on div at bounding box center [634, 373] width 1268 height 747
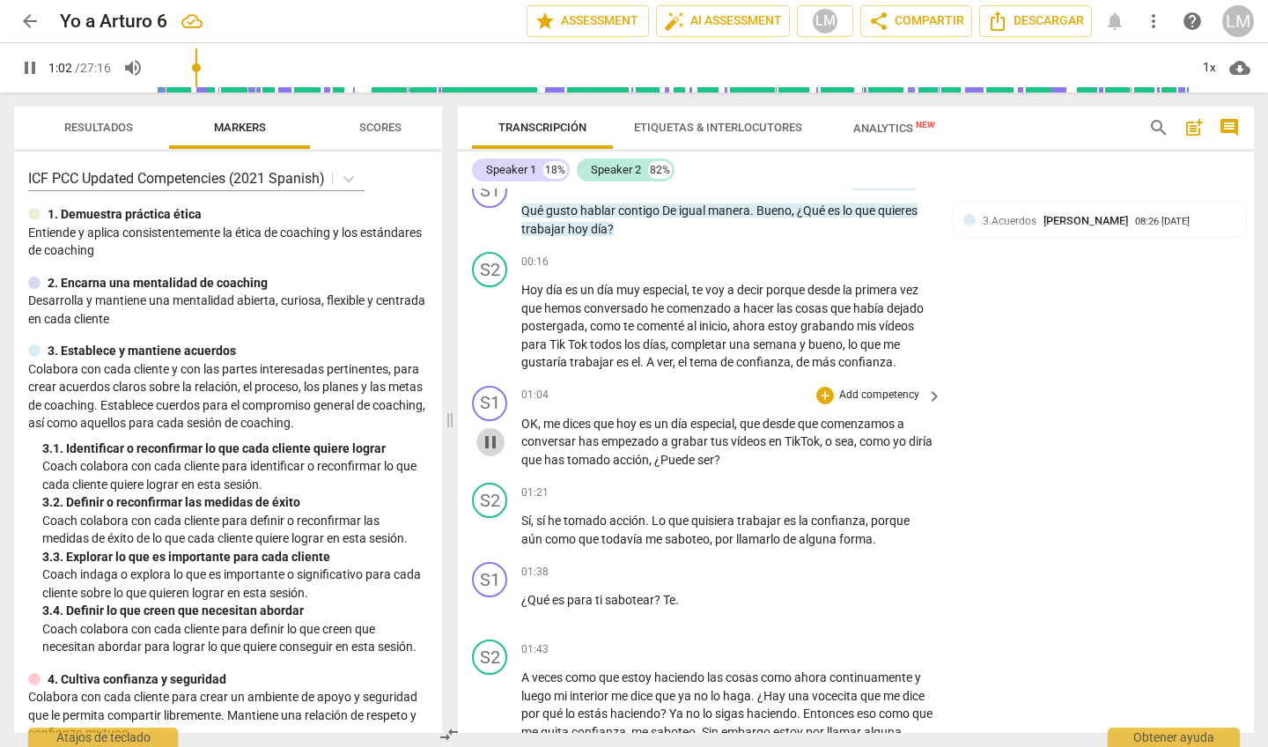
click at [497, 436] on span "pause" at bounding box center [490, 442] width 21 height 21
type input "62"
click at [878, 394] on p "Add competency" at bounding box center [879, 395] width 84 height 16
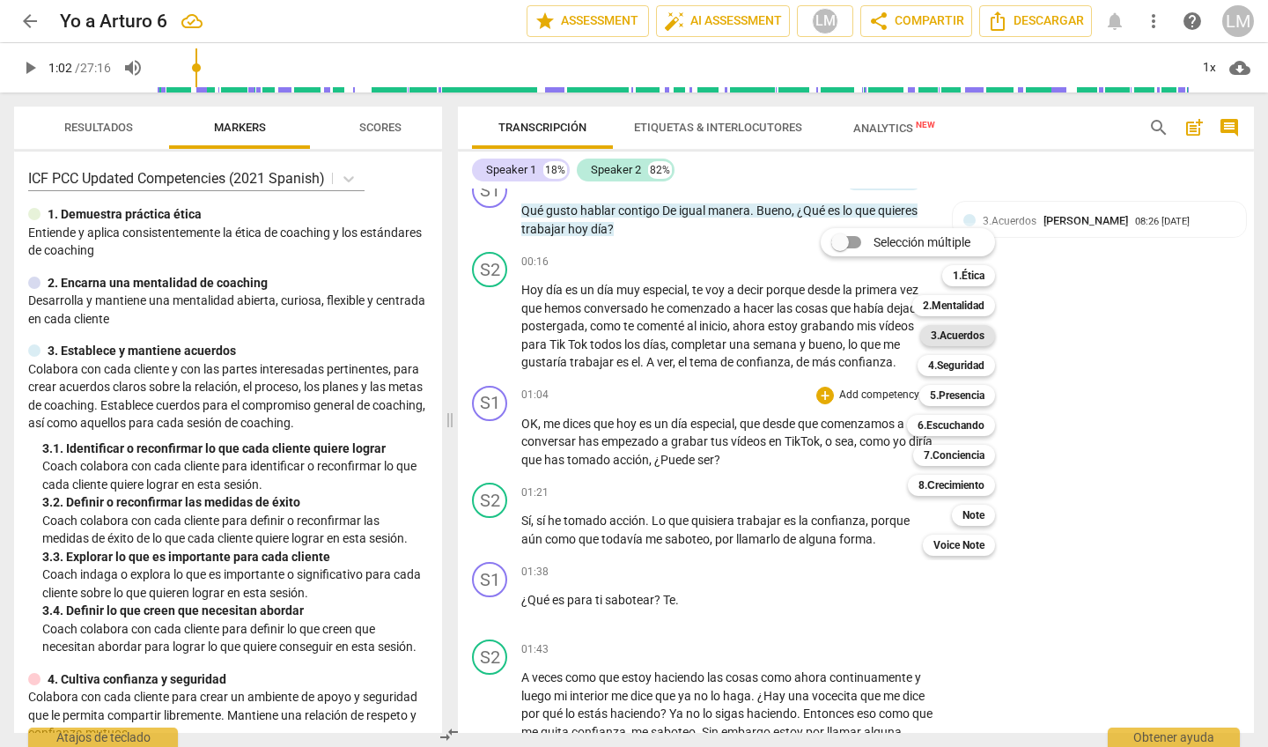
click at [949, 333] on b "3.Acuerdos" at bounding box center [958, 335] width 54 height 21
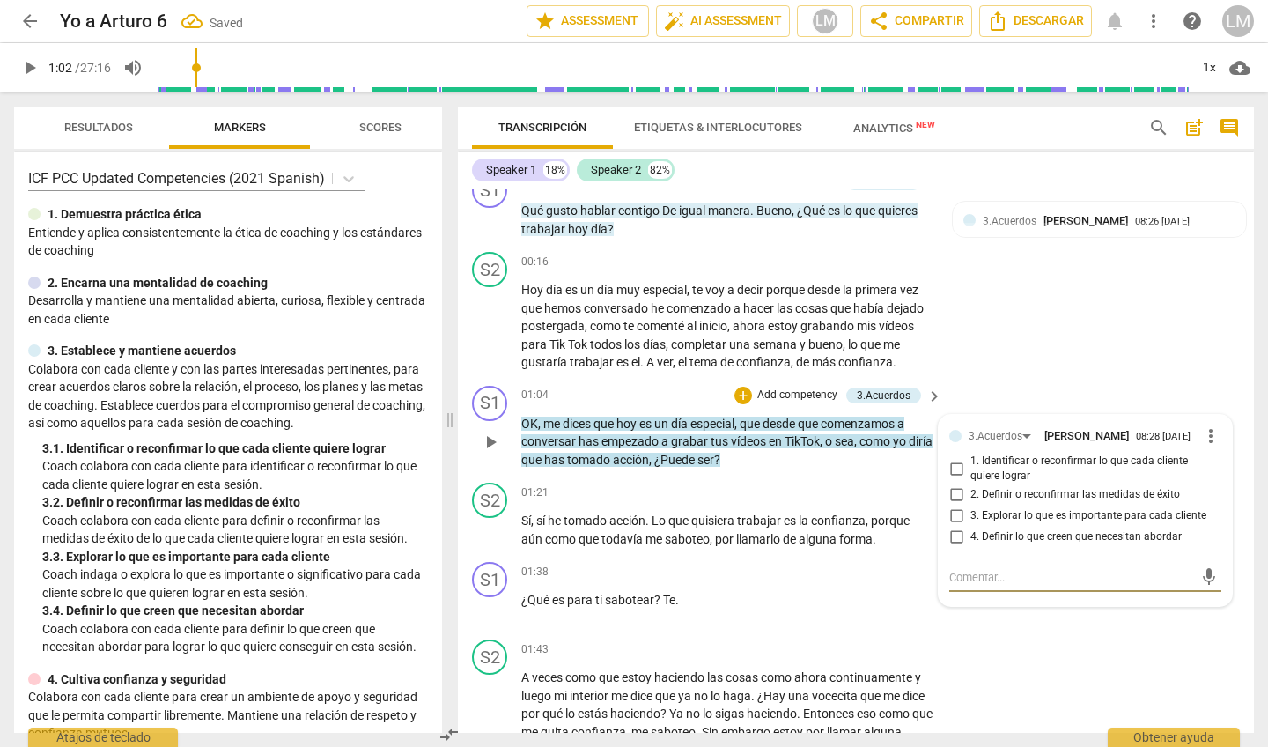
click at [955, 469] on input "1. Identificar o reconfirmar lo que cada cliente quiere lograr" at bounding box center [956, 468] width 28 height 21
checkbox input "true"
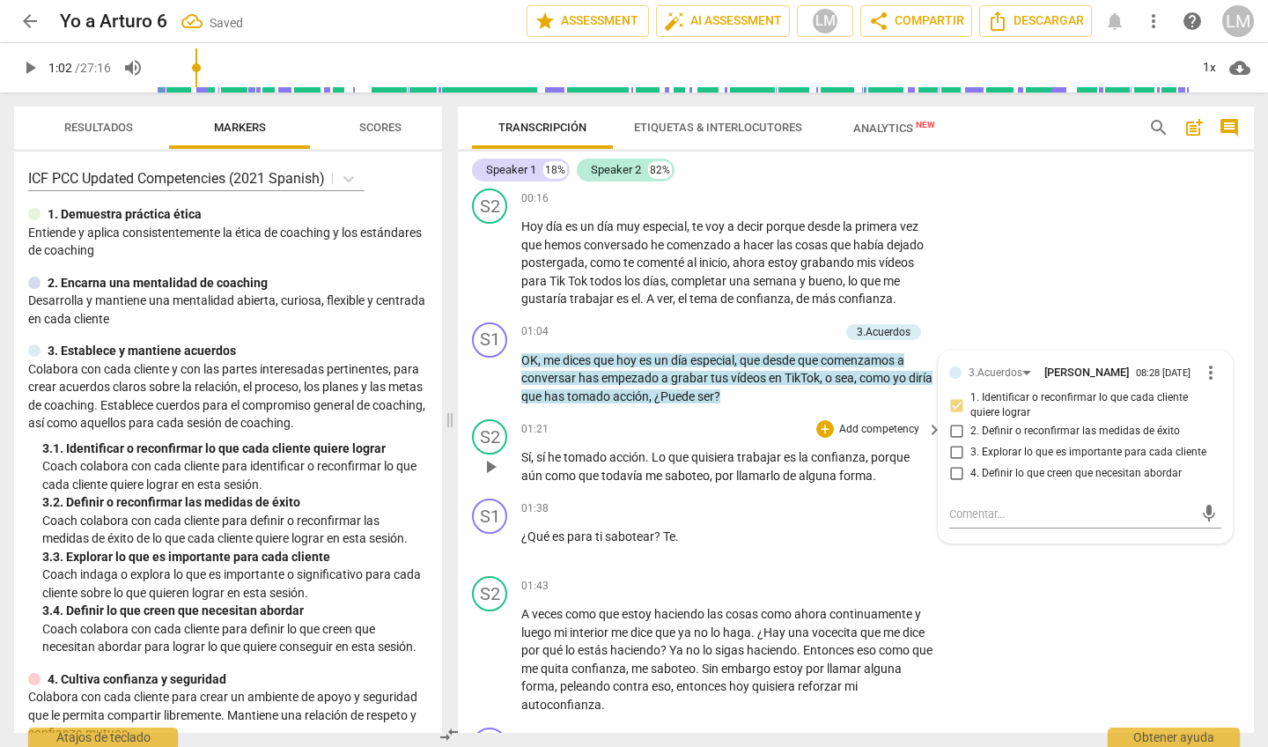
scroll to position [253, 0]
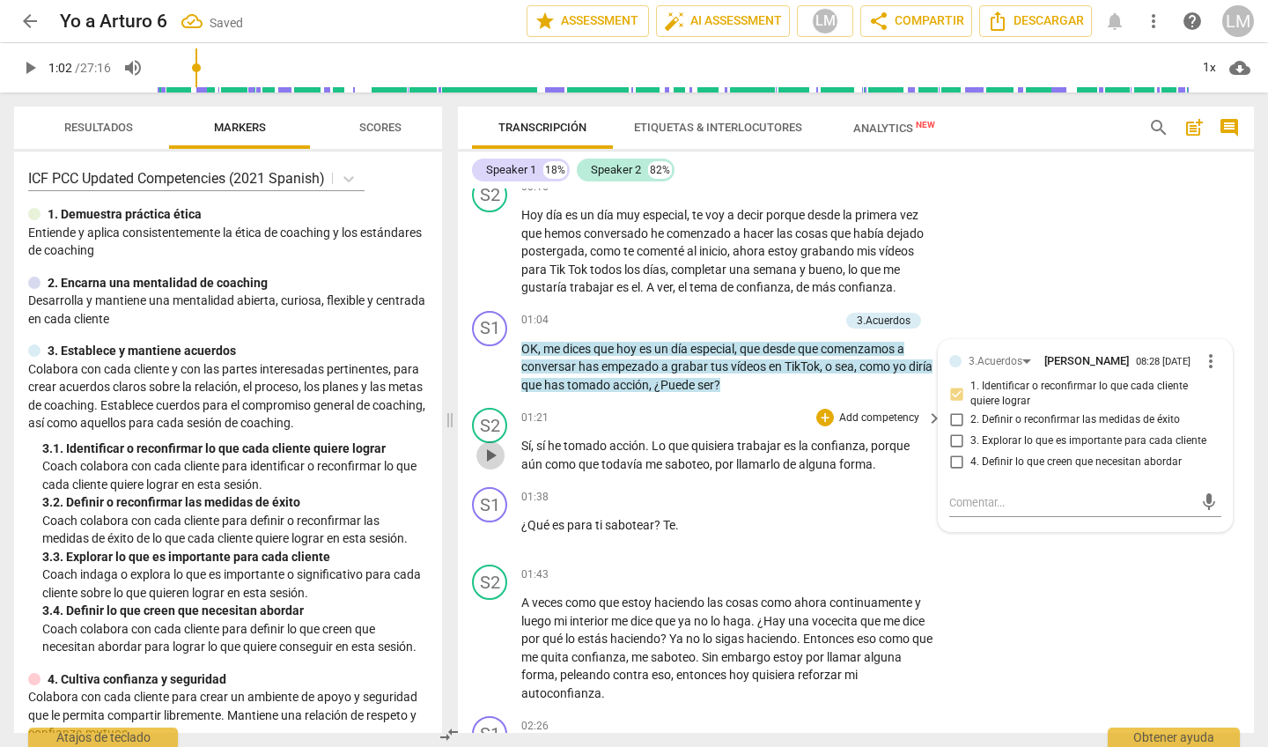
click at [493, 451] on span "play_arrow" at bounding box center [490, 455] width 21 height 21
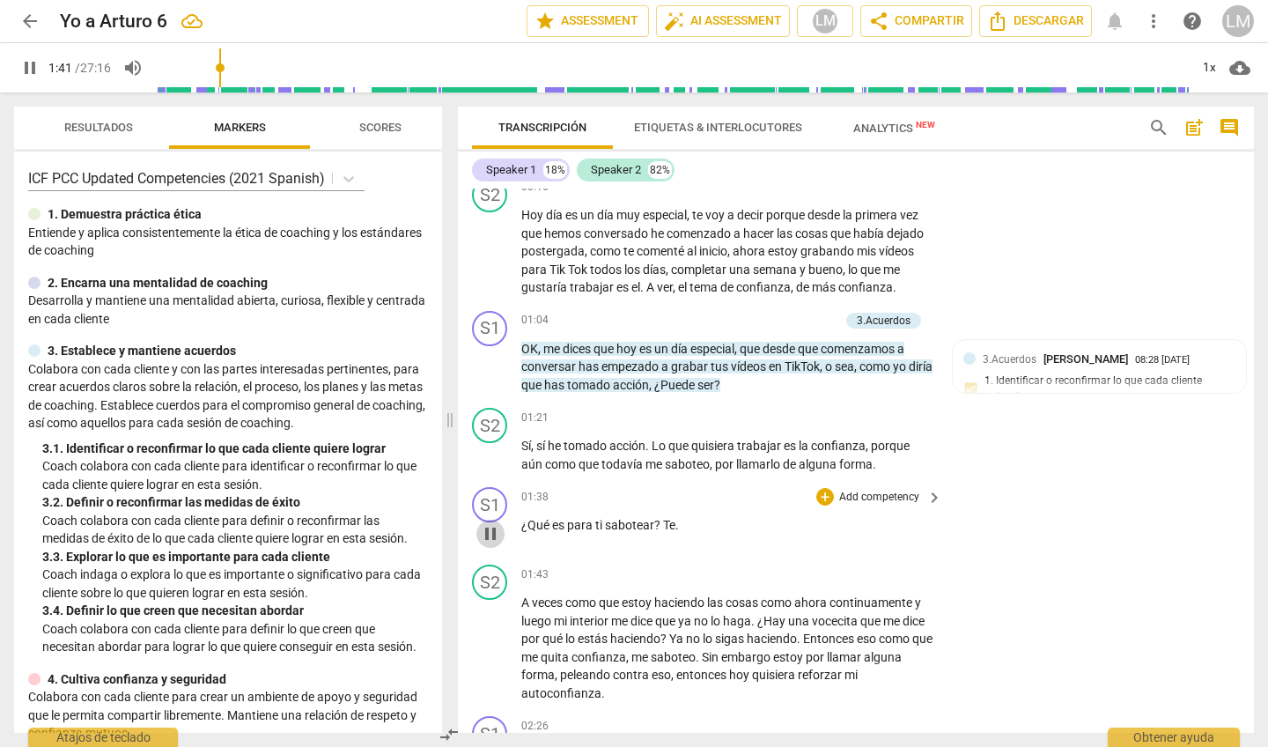
click at [492, 525] on span "pause" at bounding box center [490, 533] width 21 height 21
type input "101"
click at [680, 516] on p "¿Qué es para ti sabotear ? Te ." at bounding box center [727, 525] width 412 height 18
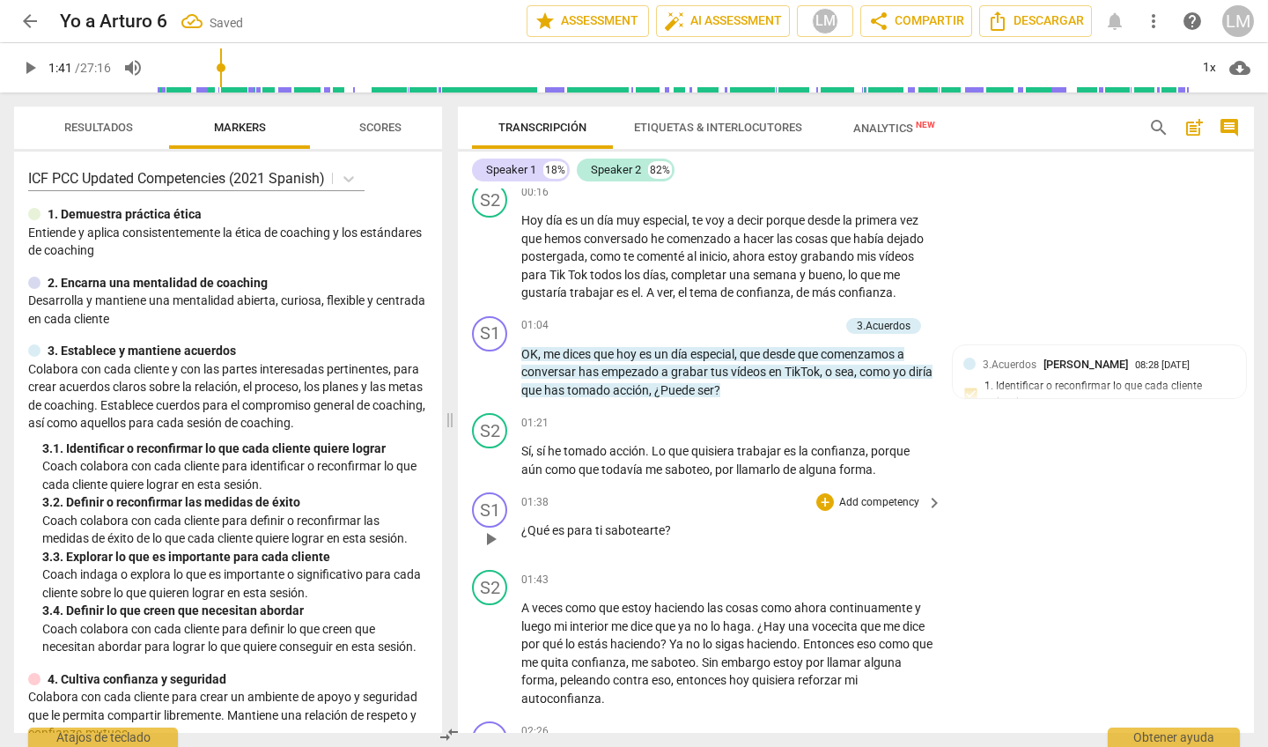
click at [874, 495] on p "Add competency" at bounding box center [879, 503] width 84 height 16
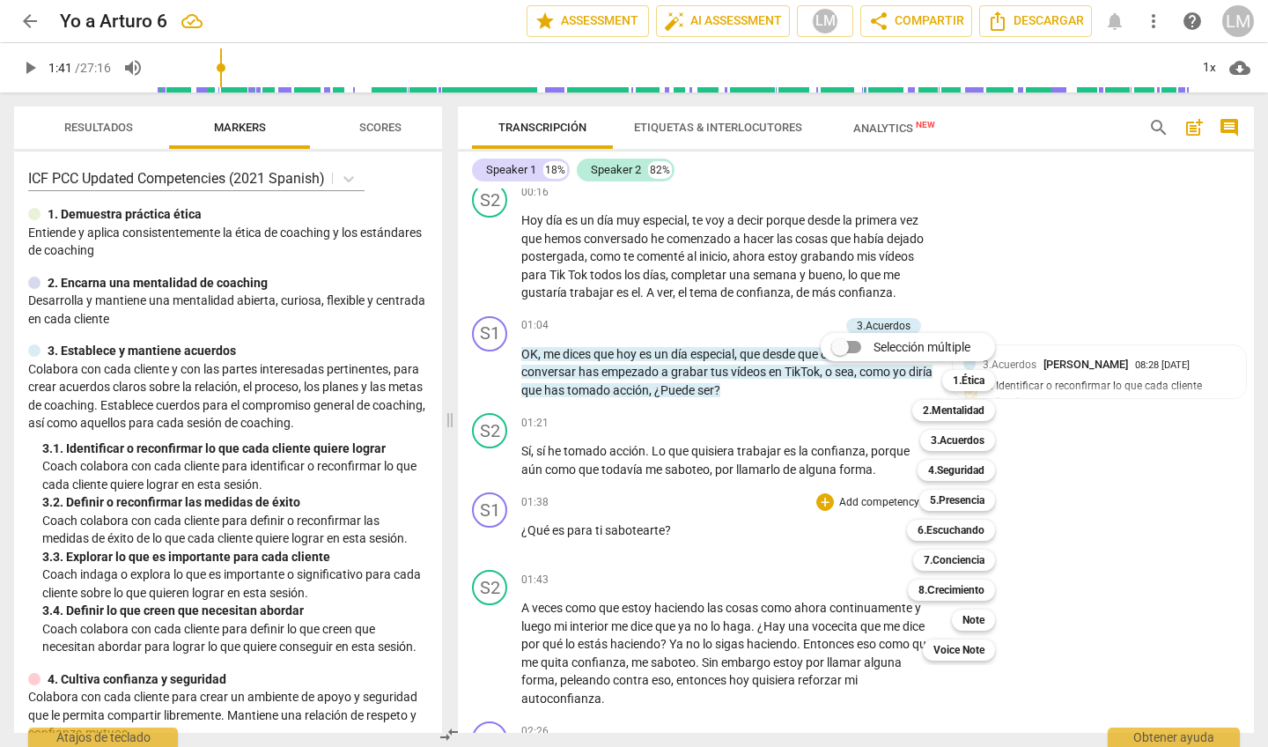
click at [267, 623] on div at bounding box center [634, 373] width 1268 height 747
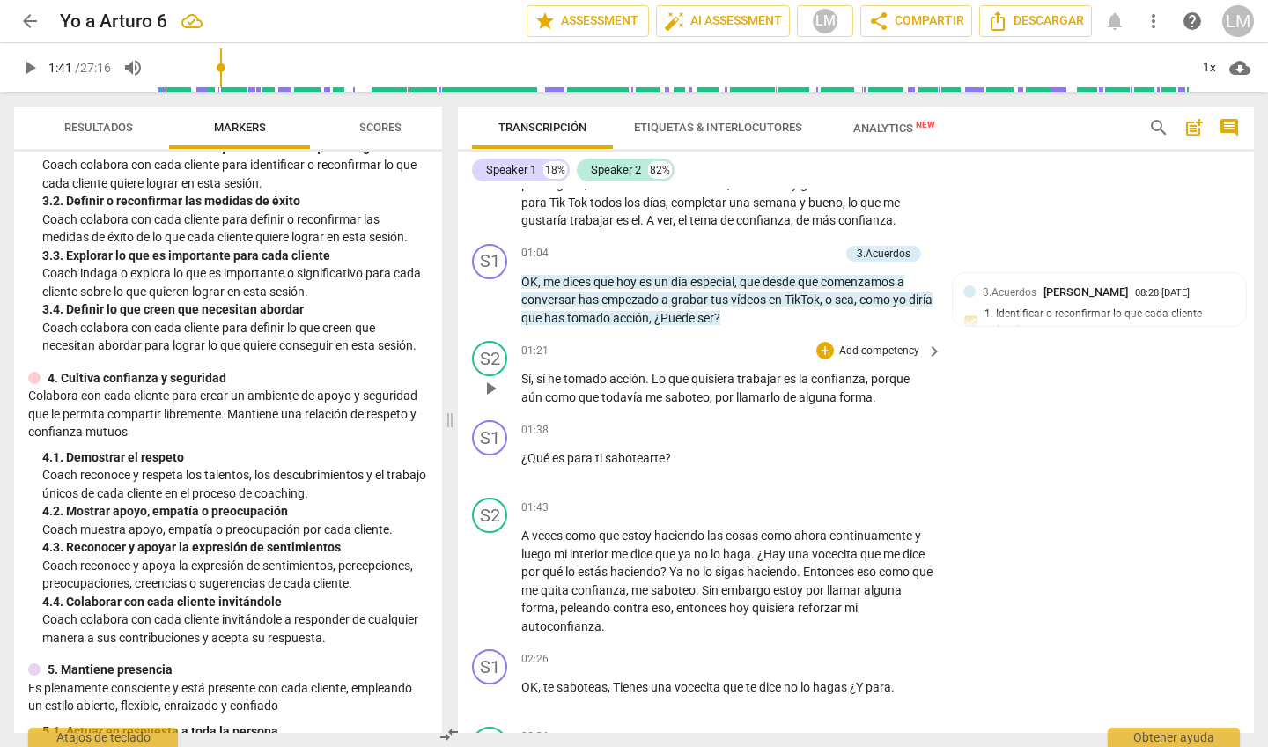
scroll to position [351, 0]
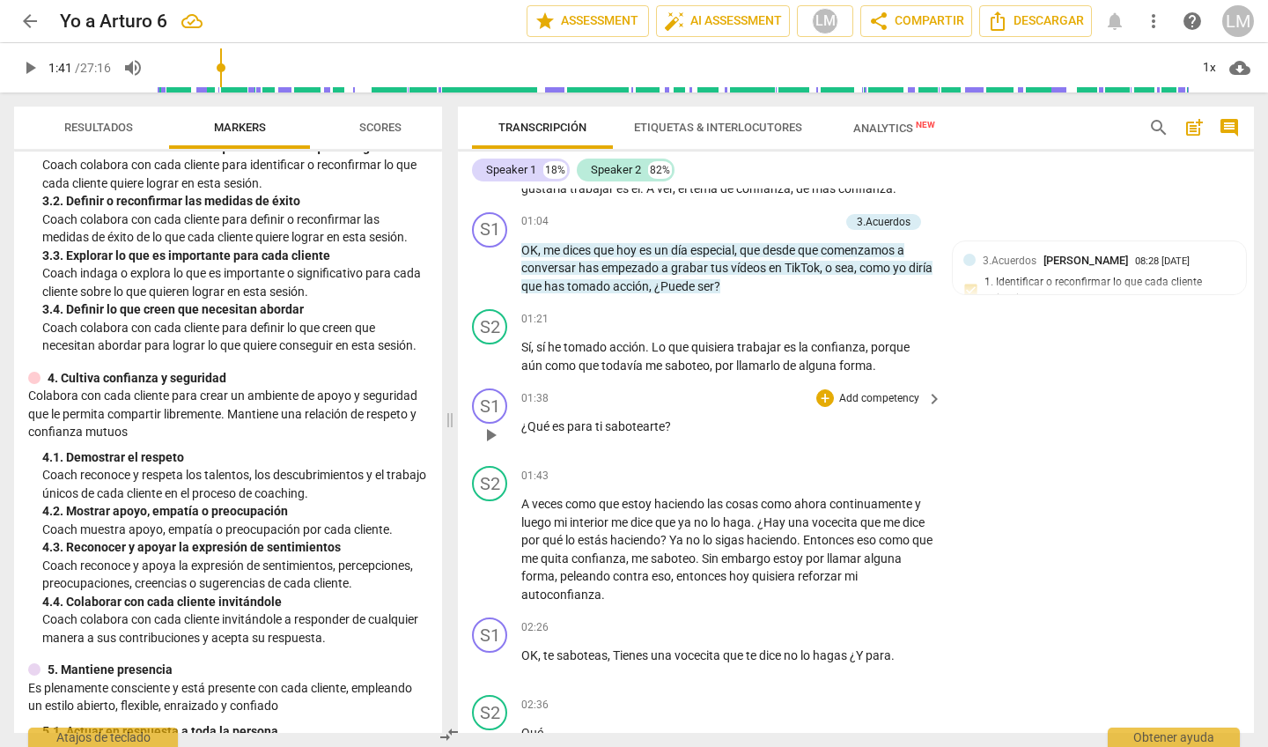
click at [877, 395] on p "Add competency" at bounding box center [879, 399] width 84 height 16
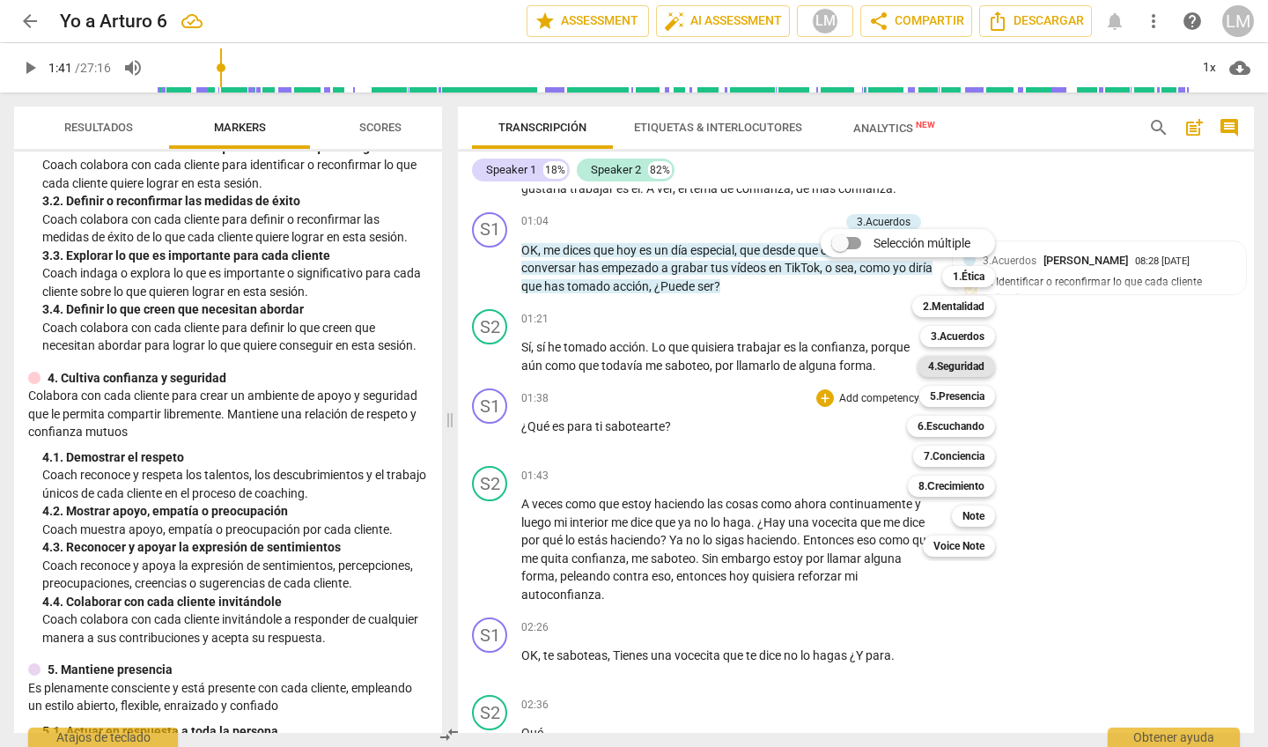
click at [944, 369] on b "4.Seguridad" at bounding box center [956, 366] width 56 height 21
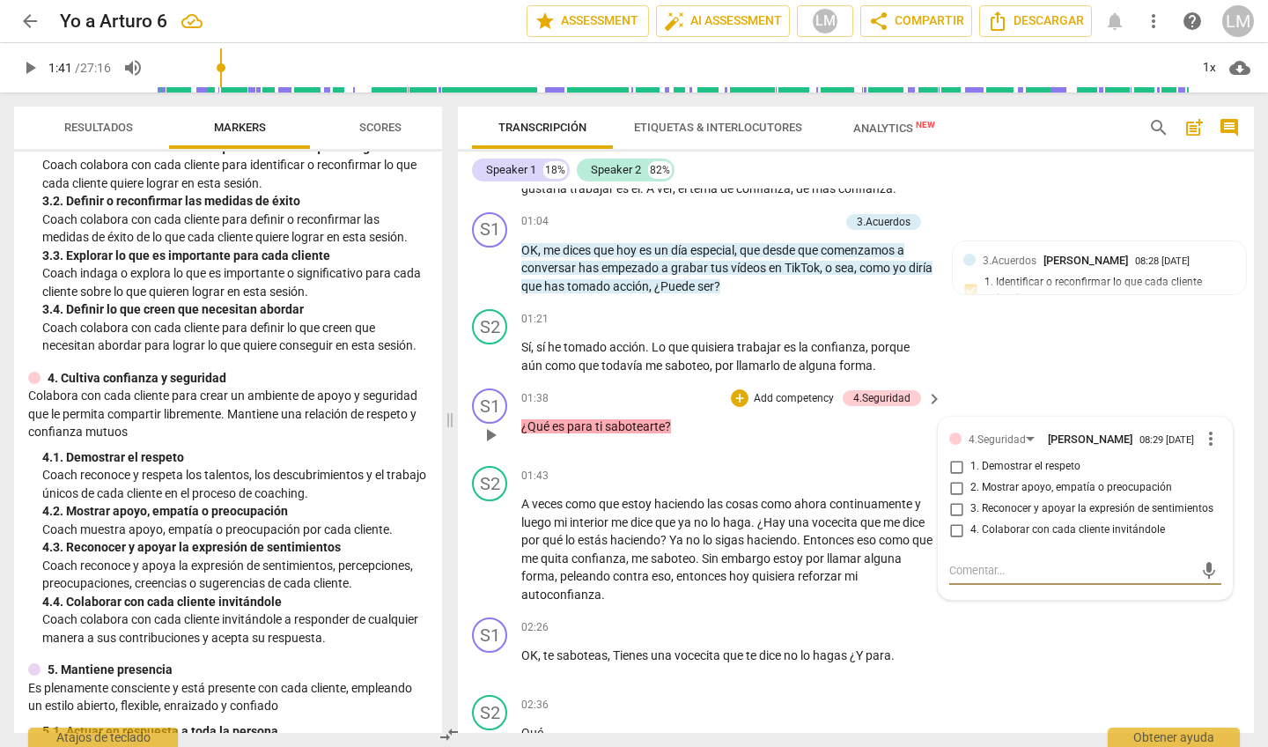
click at [956, 488] on input "2. Mostrar apoyo, empatía o preocupación" at bounding box center [956, 487] width 28 height 21
checkbox input "true"
click at [955, 466] on input "1. Demostrar el respeto" at bounding box center [956, 466] width 28 height 21
click at [954, 465] on input "1. Demostrar el respeto" at bounding box center [956, 466] width 28 height 21
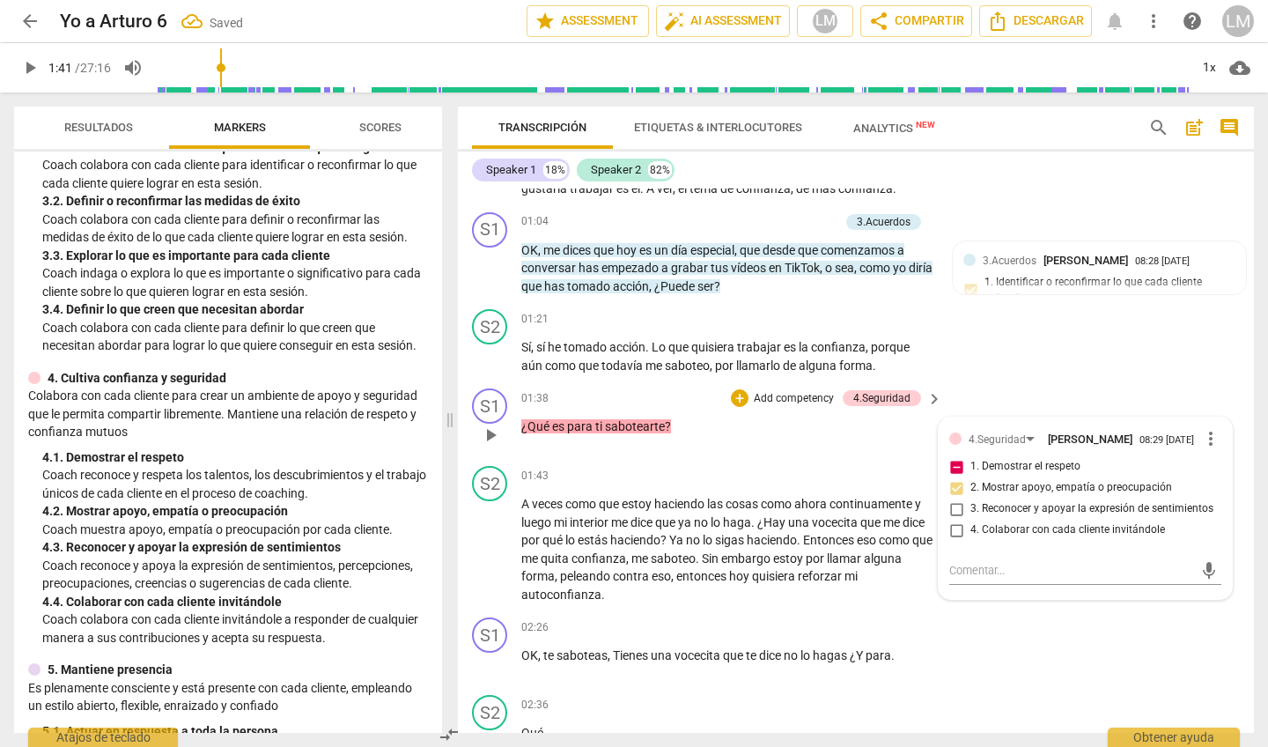
checkbox input "false"
click at [491, 542] on span "play_arrow" at bounding box center [490, 549] width 21 height 21
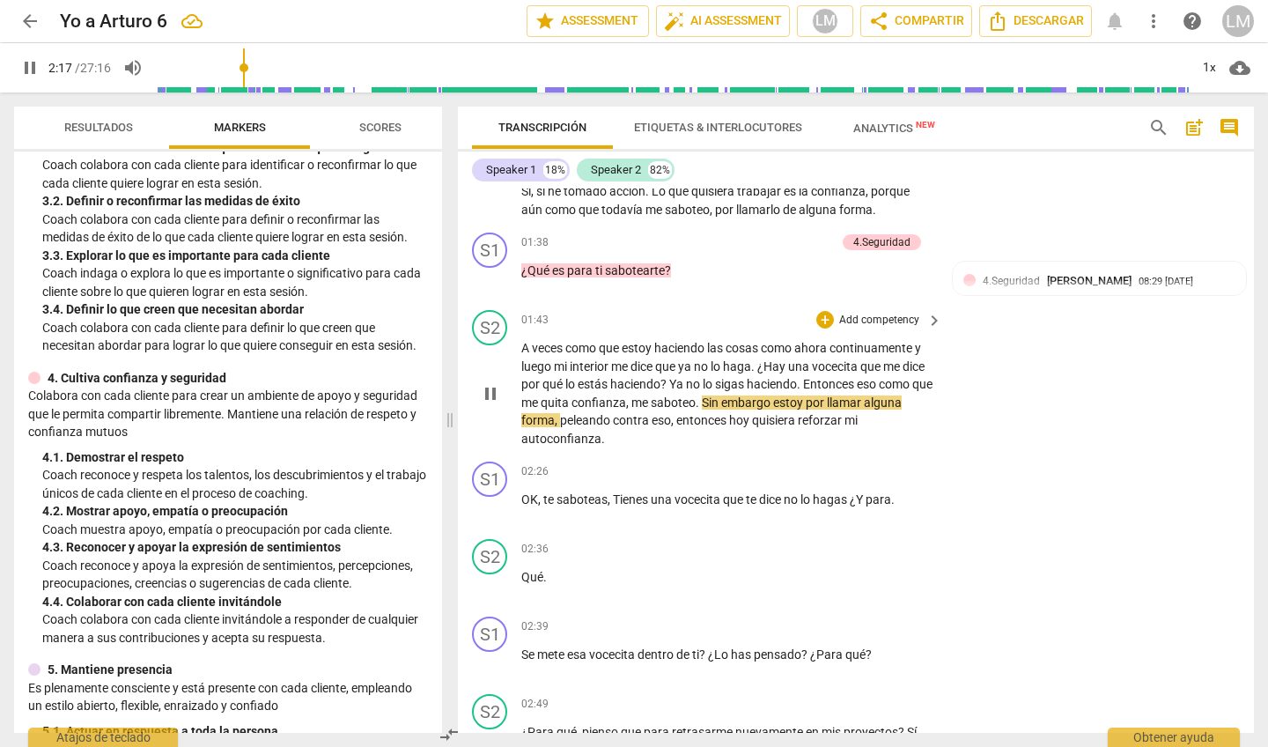
scroll to position [510, 0]
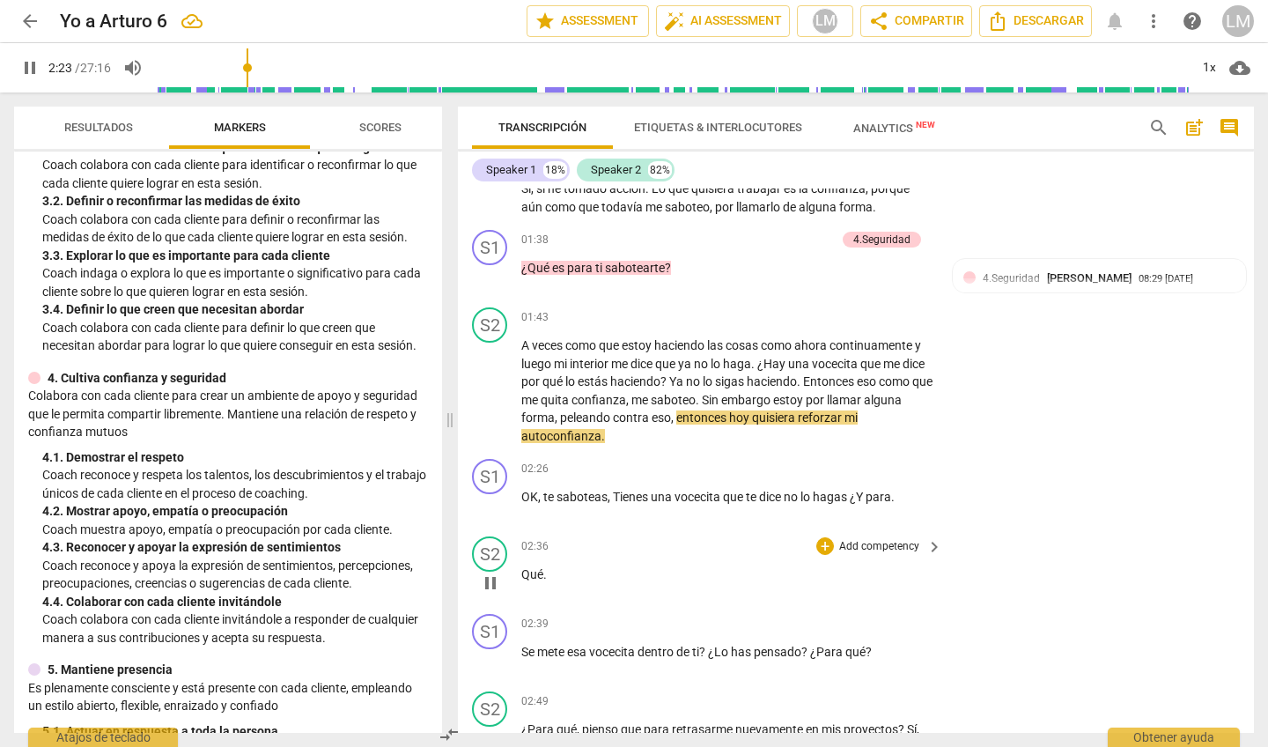
click at [490, 573] on span "pause" at bounding box center [490, 582] width 21 height 21
click at [521, 567] on span "Qué" at bounding box center [532, 574] width 22 height 14
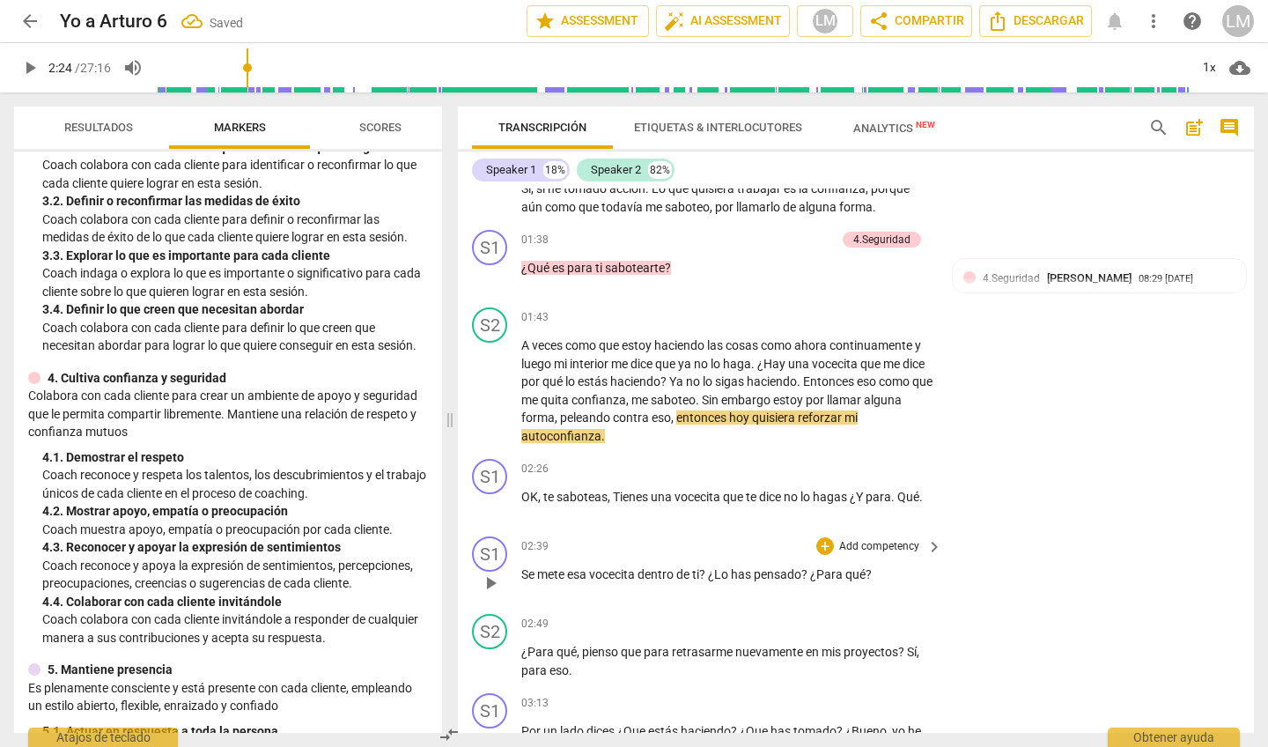
click at [519, 556] on div "S1 play_arrow pause" at bounding box center [496, 567] width 49 height 63
click at [521, 567] on span "Se" at bounding box center [529, 574] width 16 height 14
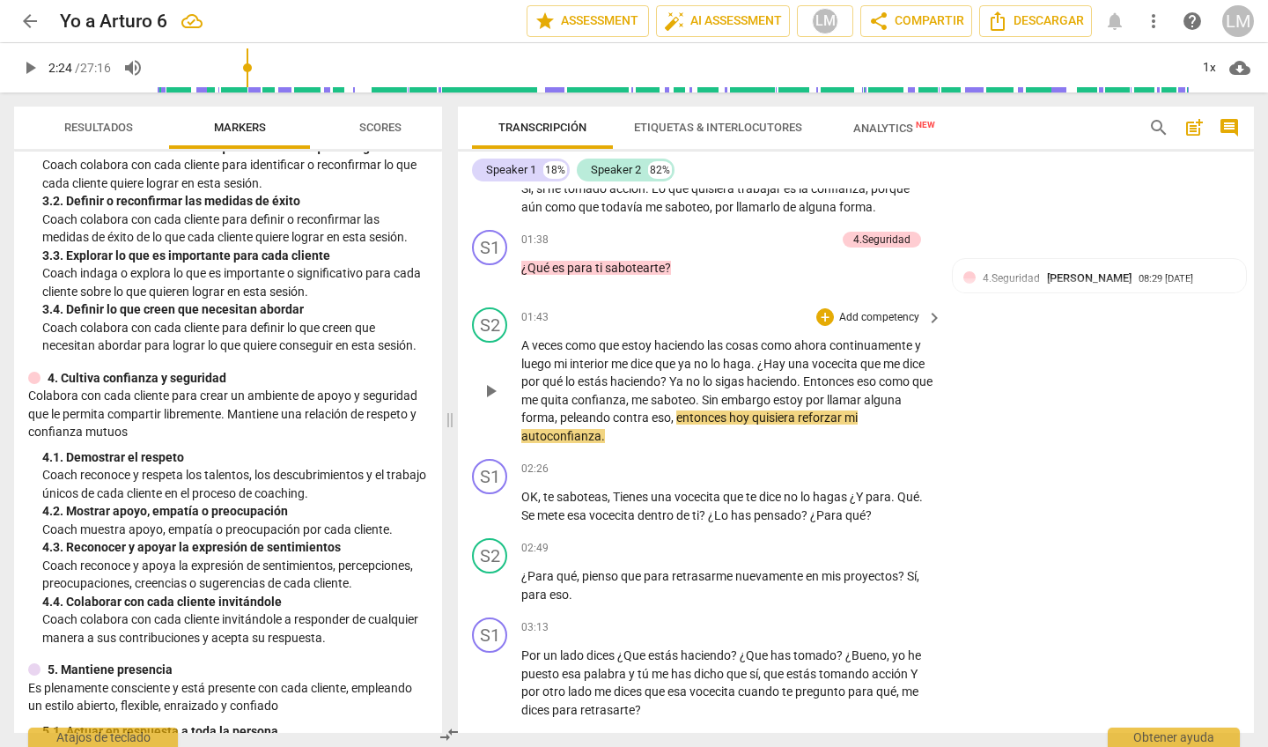
click at [488, 385] on span "play_arrow" at bounding box center [490, 390] width 21 height 21
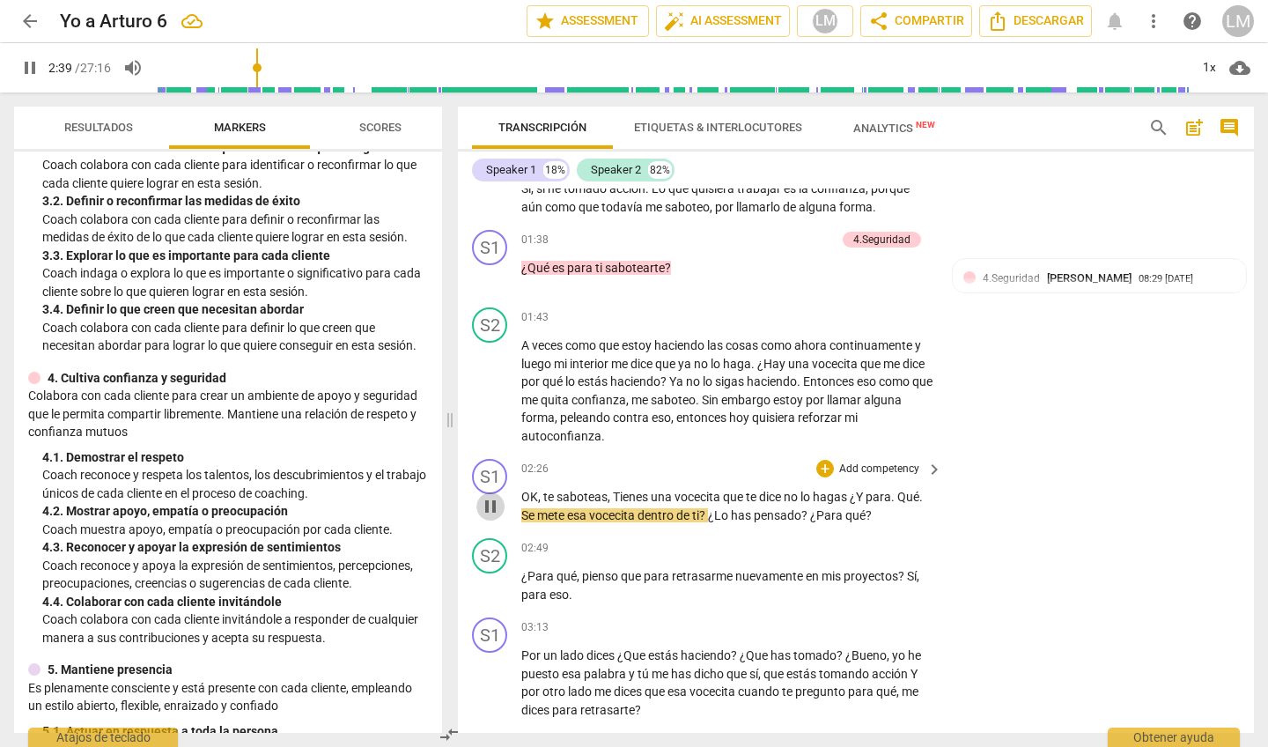
click at [493, 497] on span "pause" at bounding box center [490, 506] width 21 height 21
type input "160"
click at [901, 491] on span "Qué" at bounding box center [908, 497] width 22 height 14
click at [894, 461] on p "Add competency" at bounding box center [879, 469] width 84 height 16
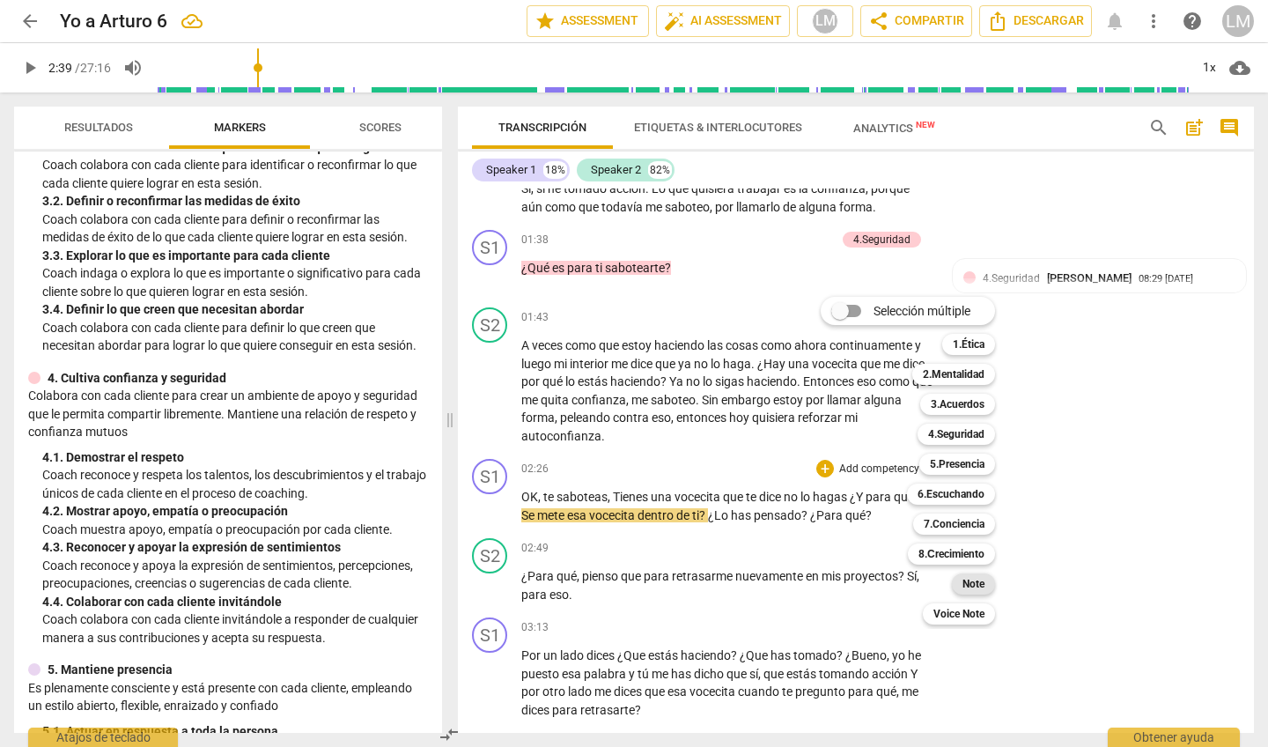
click at [975, 582] on b "Note" at bounding box center [974, 583] width 22 height 21
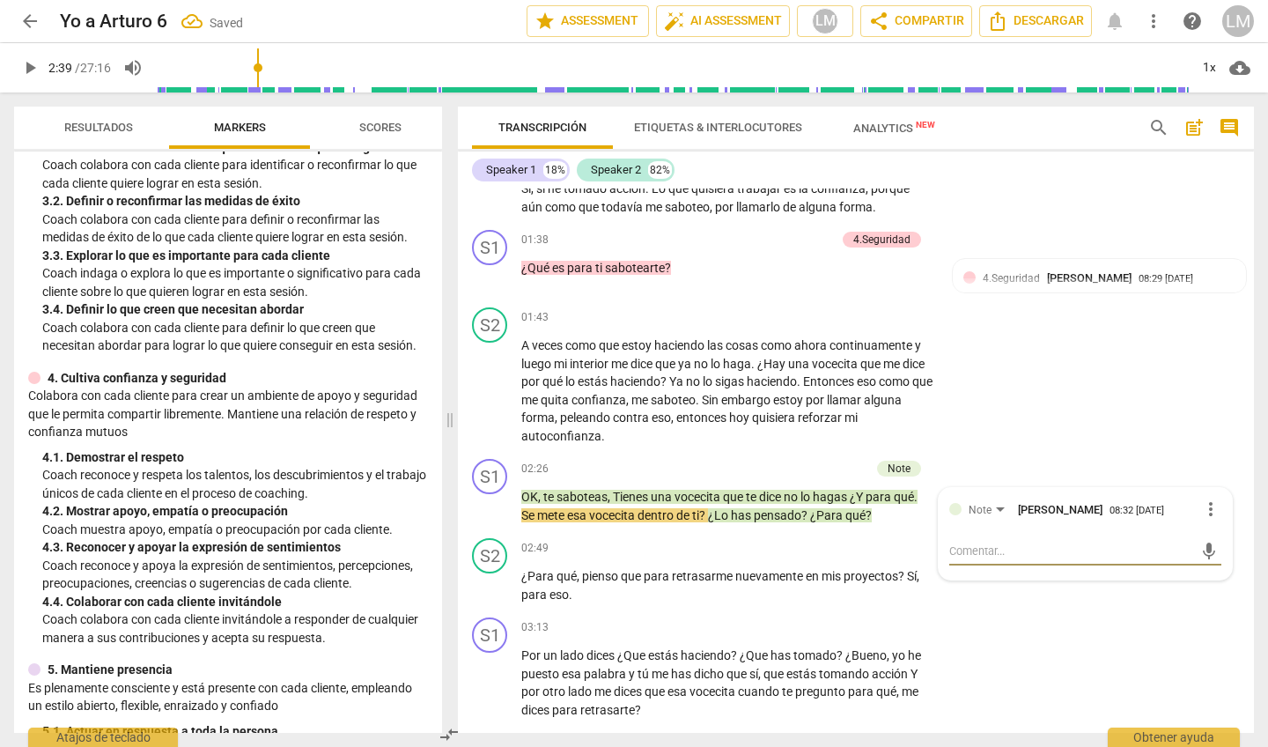
type textarea "S"
type textarea "So"
type textarea "Sol"
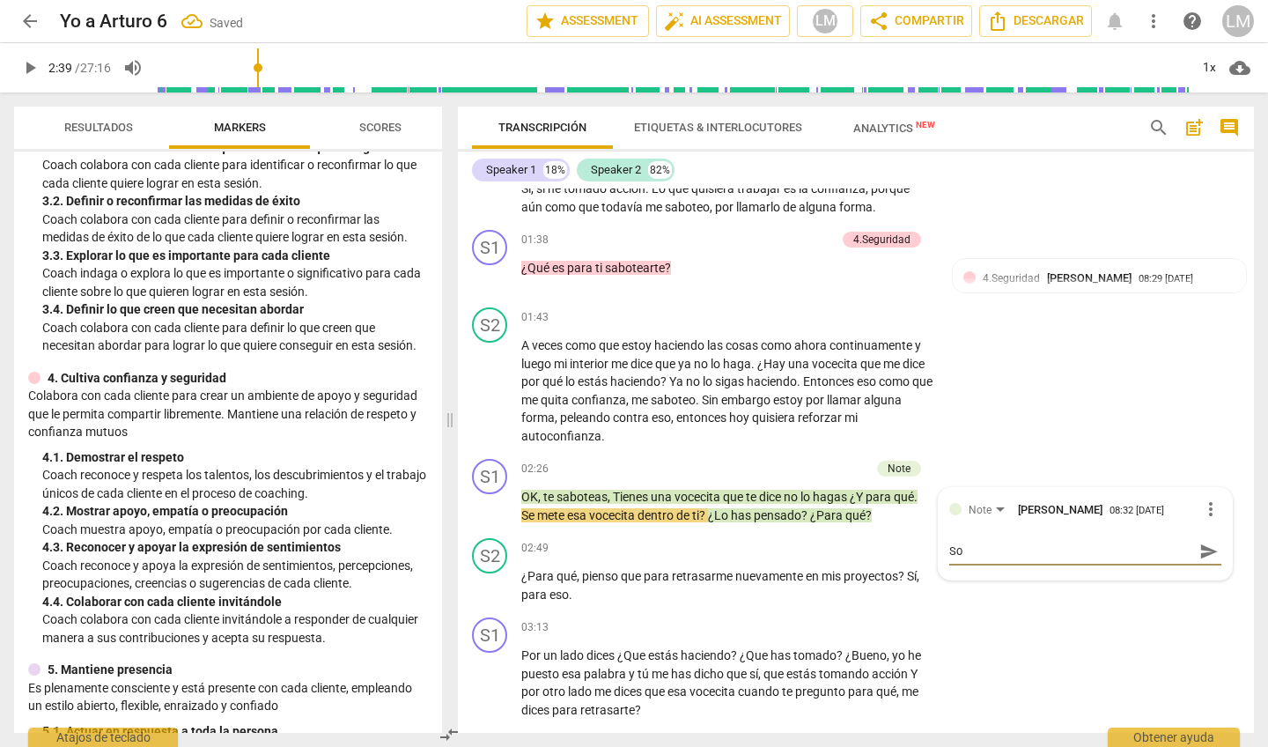
type textarea "Sol"
type textarea "Solo"
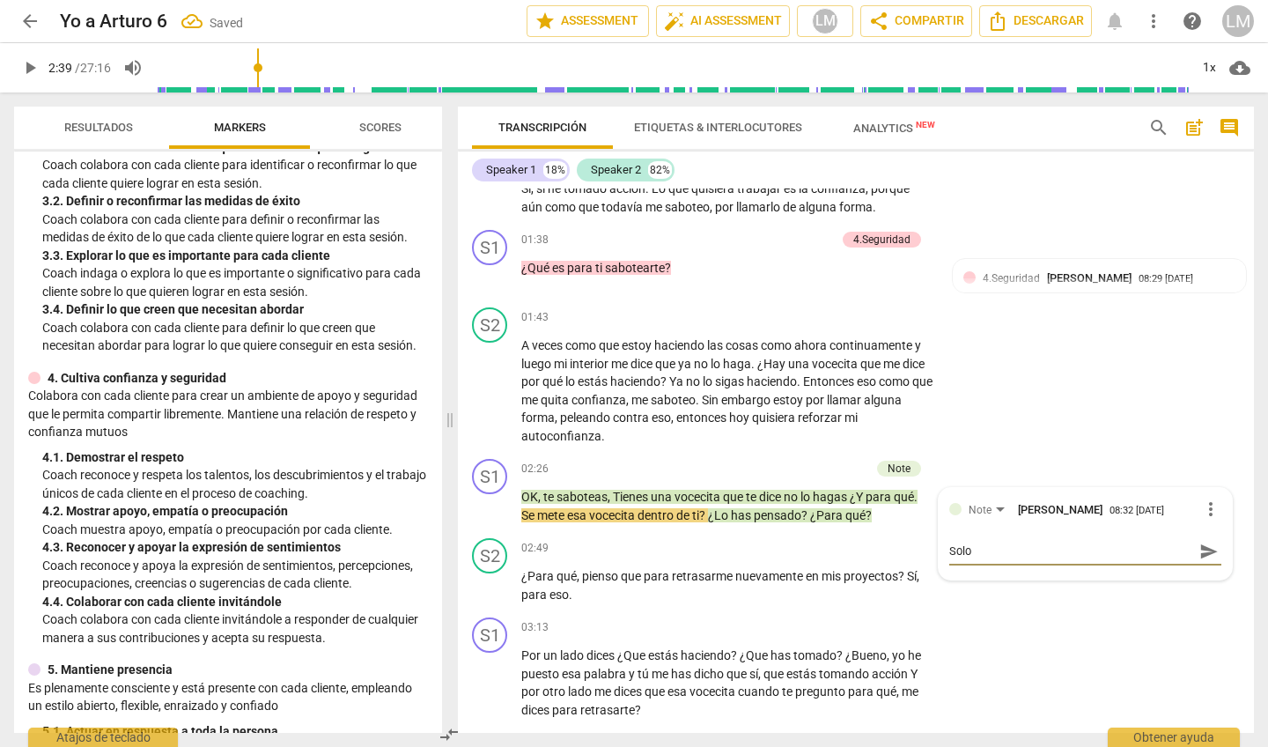
type textarea "Solo s"
type textarea "Solo se"
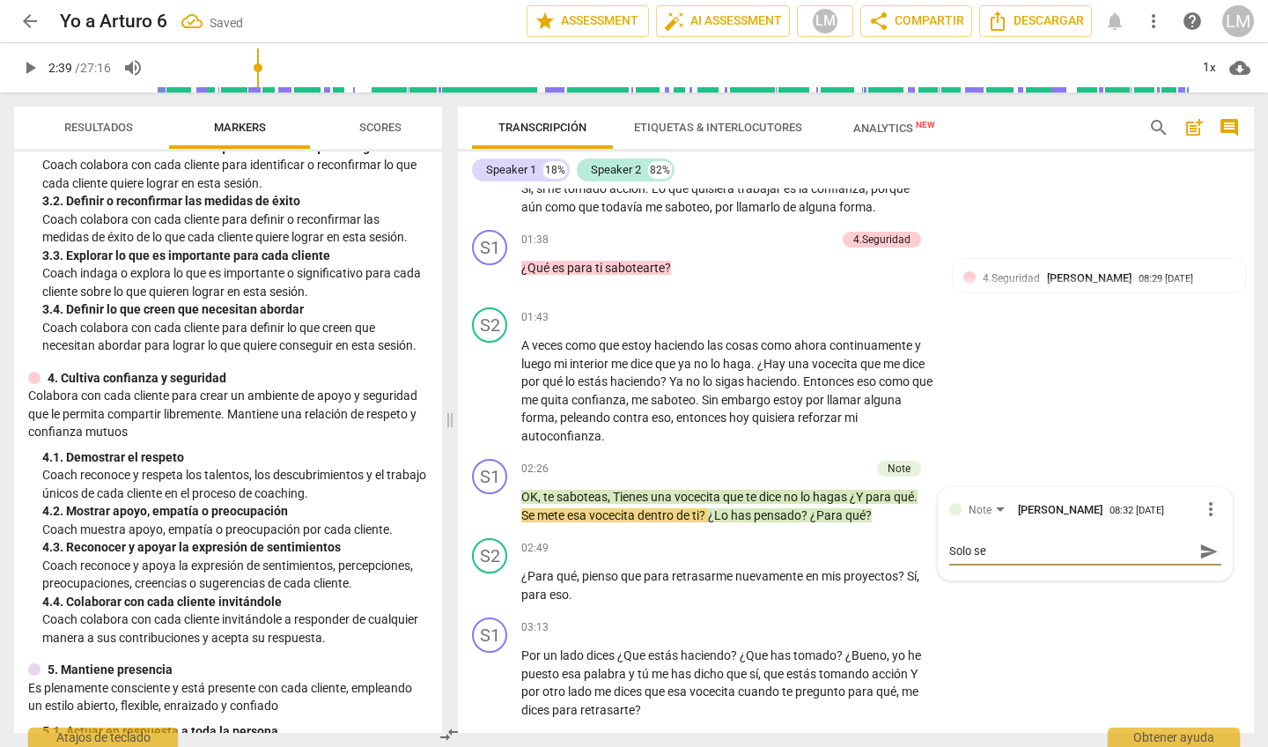
type textarea "Solo se"
type textarea "Solo se a"
type textarea "Solo se"
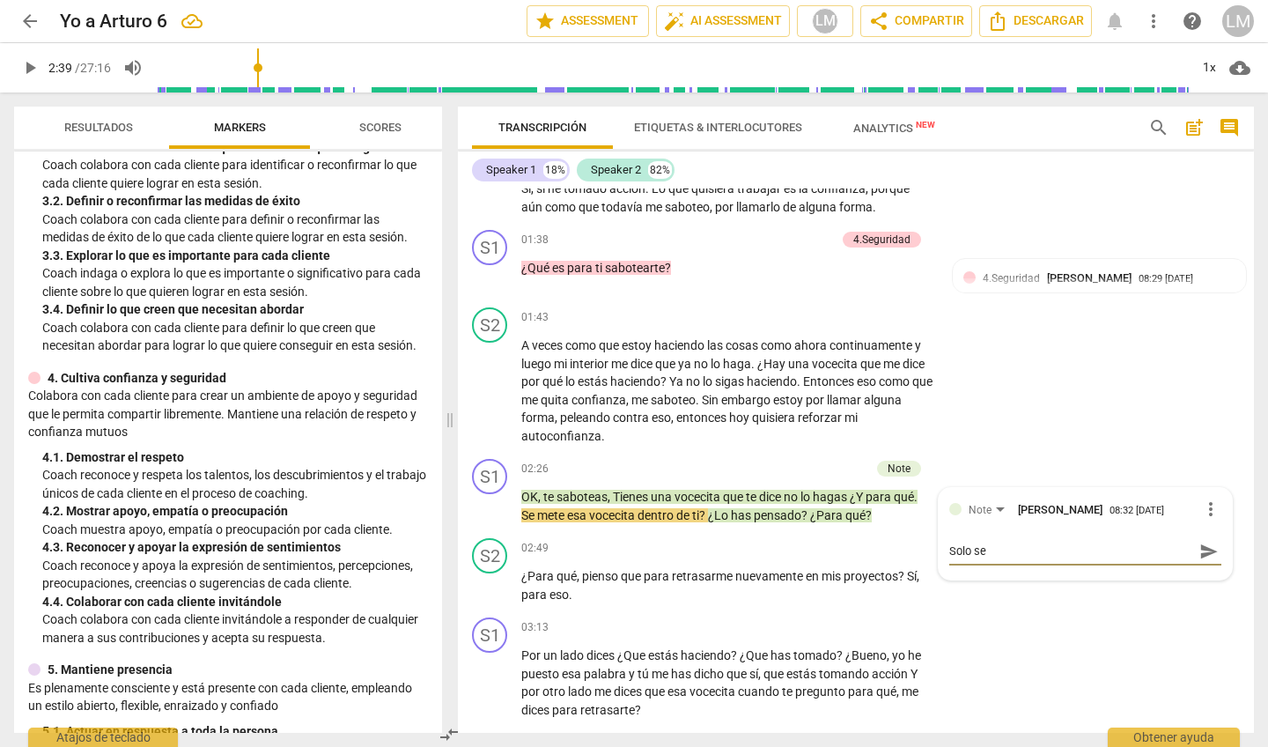
type textarea "Solo se"
type textarea "Solo se h"
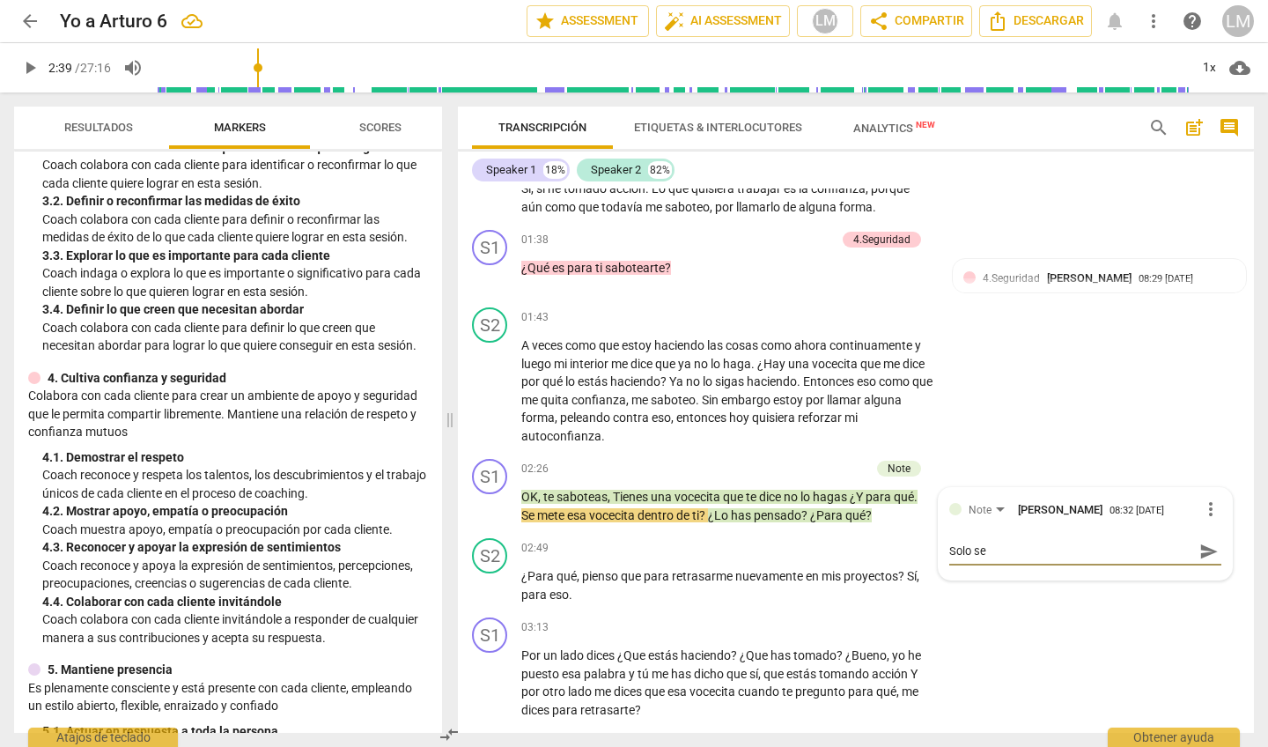
type textarea "Solo se h"
type textarea "Solo se ha"
type textarea "Solo se hac"
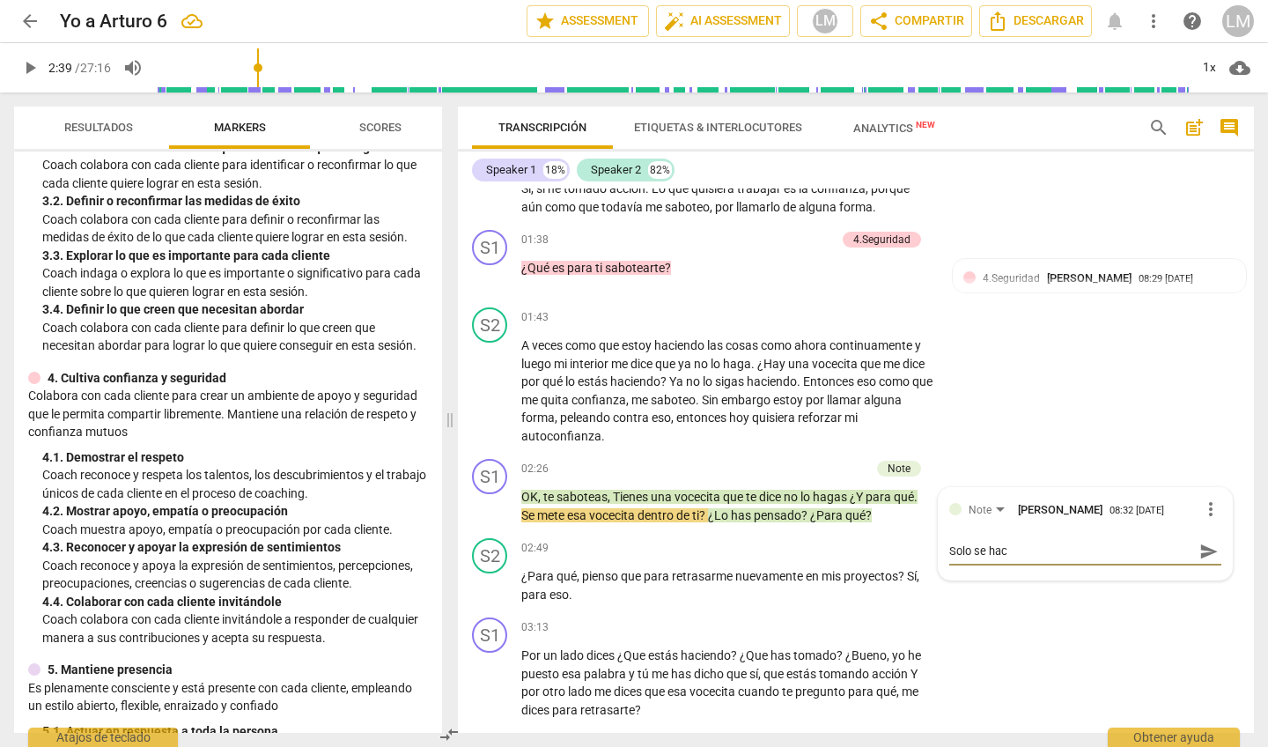
type textarea "Solo se hace"
type textarea "Solo se hace u"
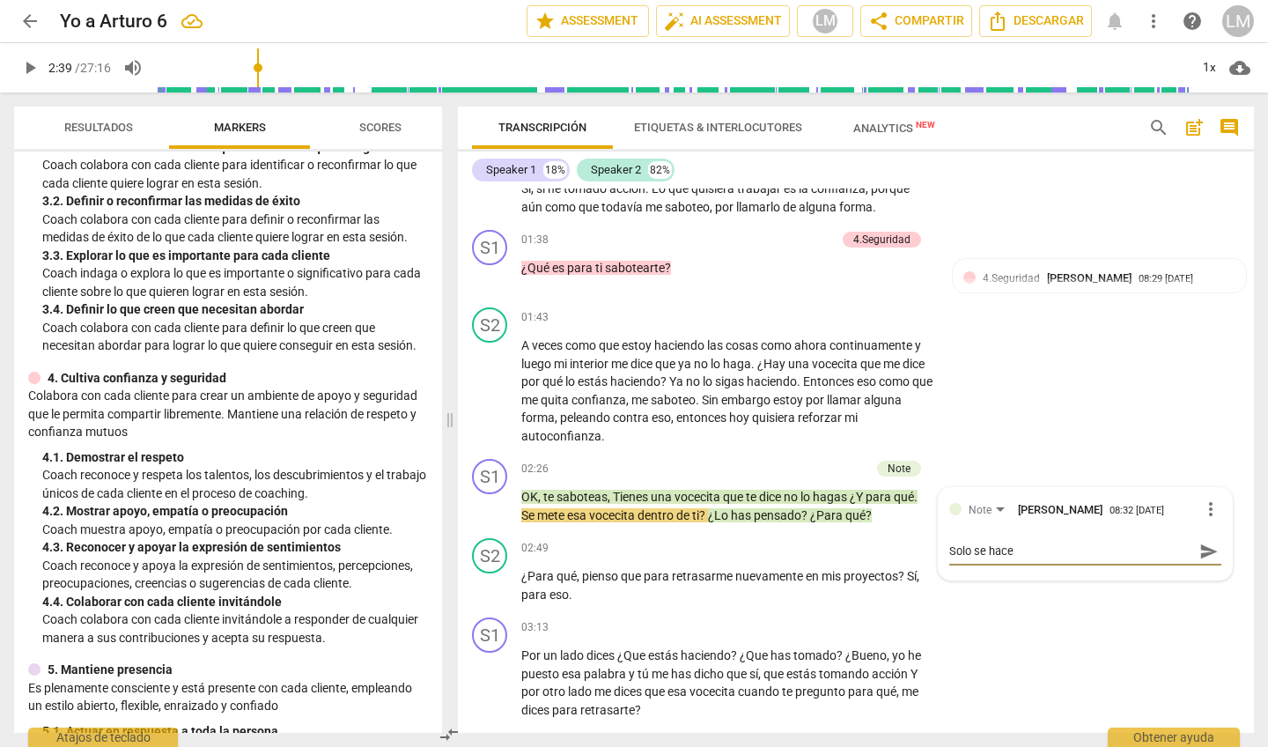
type textarea "Solo se hace u"
type textarea "Solo se hace un"
type textarea "Solo se hace una"
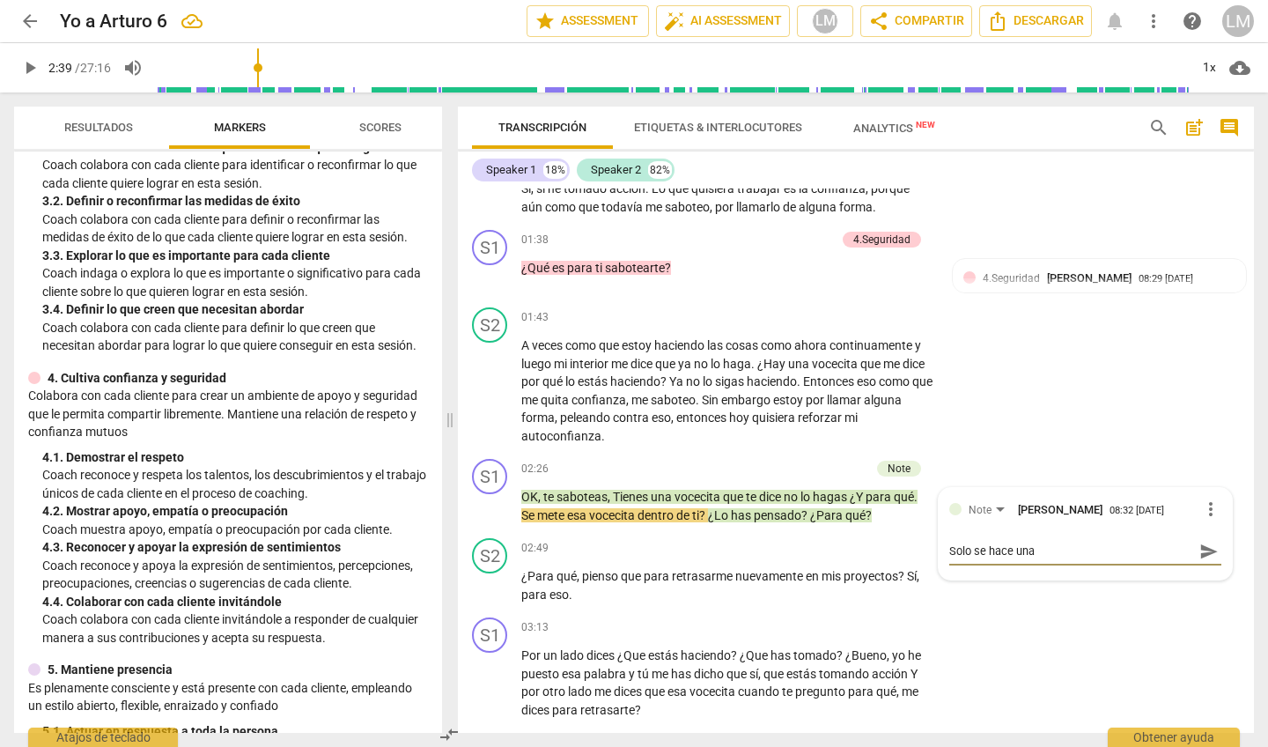
type textarea "Solo se hace una"
type textarea "Solo se hace una p"
type textarea "Solo se hace una pr"
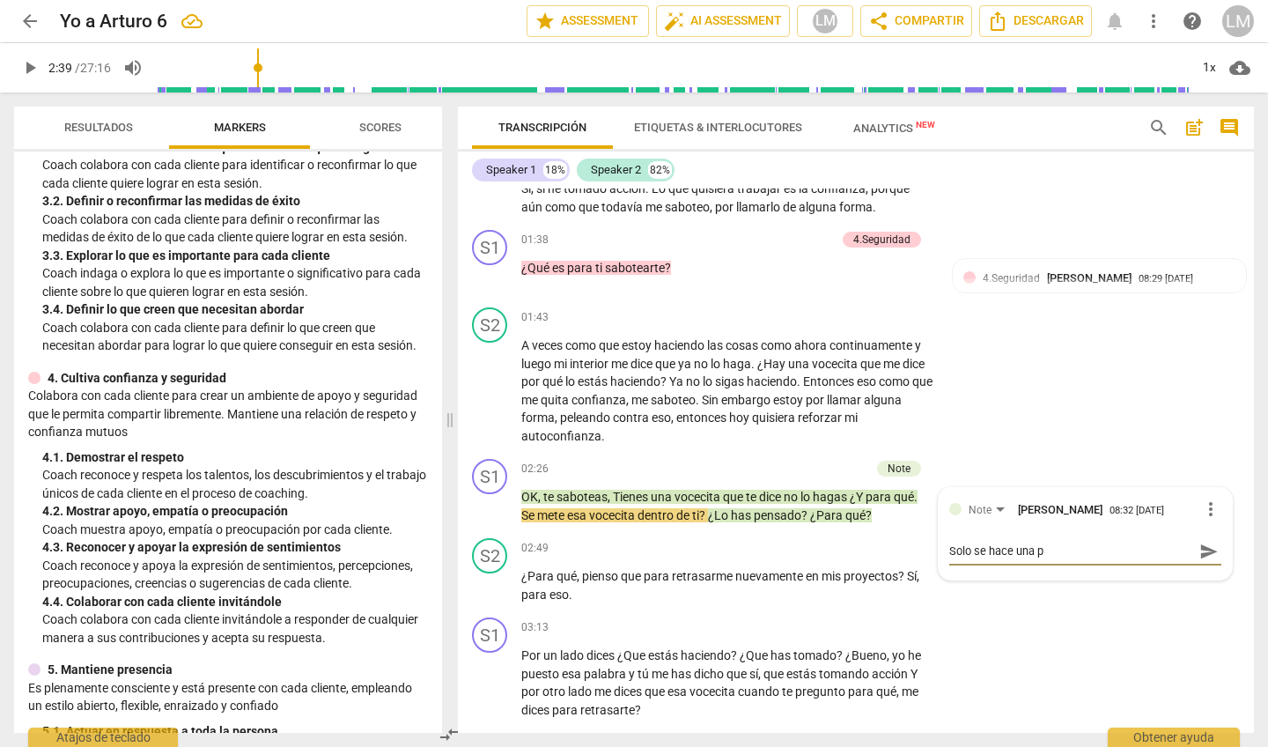
type textarea "Solo se hace una pr"
type textarea "Solo se hace una pre"
type textarea "Solo se hace una preg"
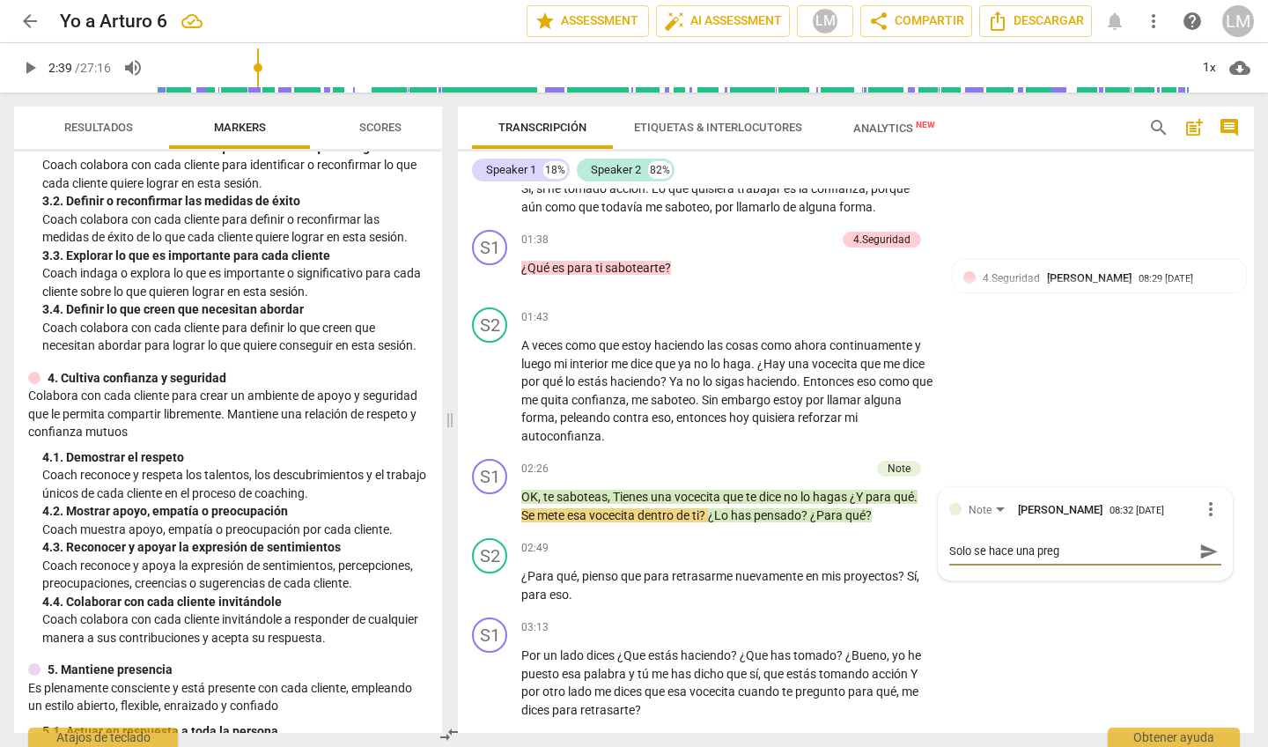
type textarea "Solo se hace una pregu"
type textarea "Solo se hace una pregun"
type textarea "Solo se hace una pregunt"
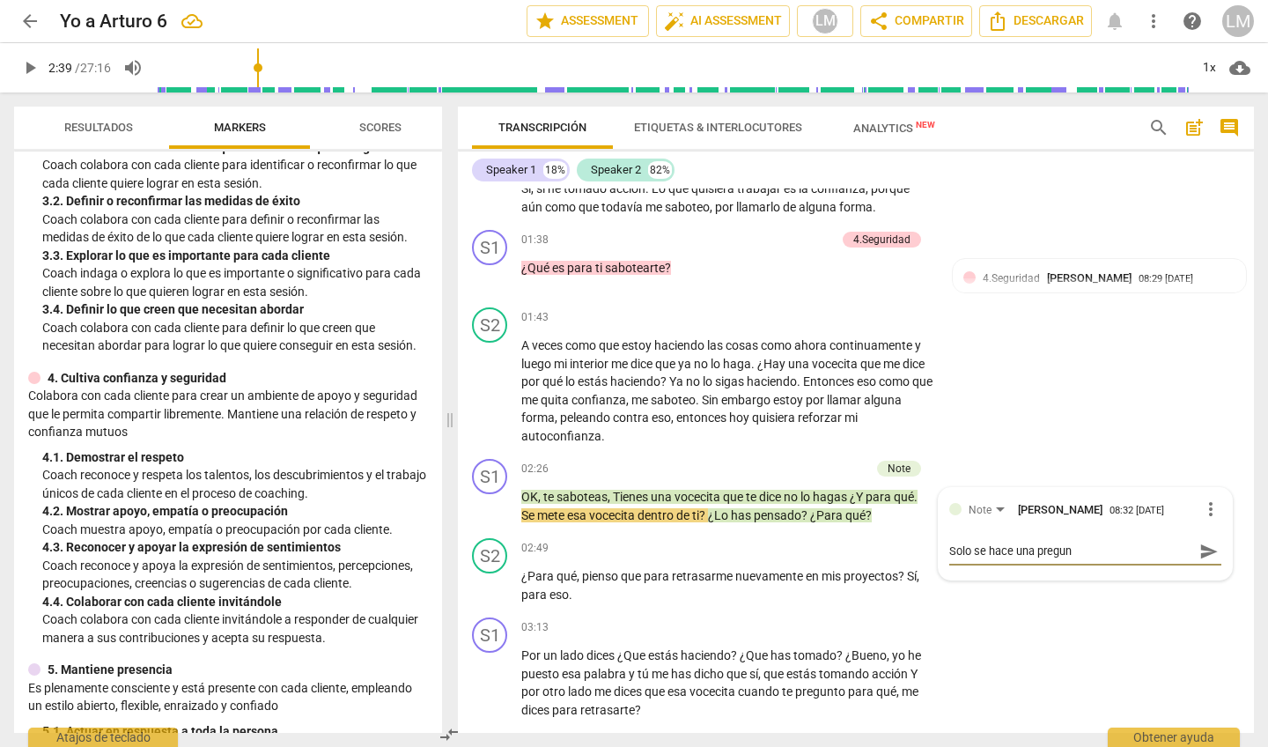
type textarea "Solo se hace una pregunt"
type textarea "Solo se hace una pregunta"
type textarea "Solo se hace una pregunta."
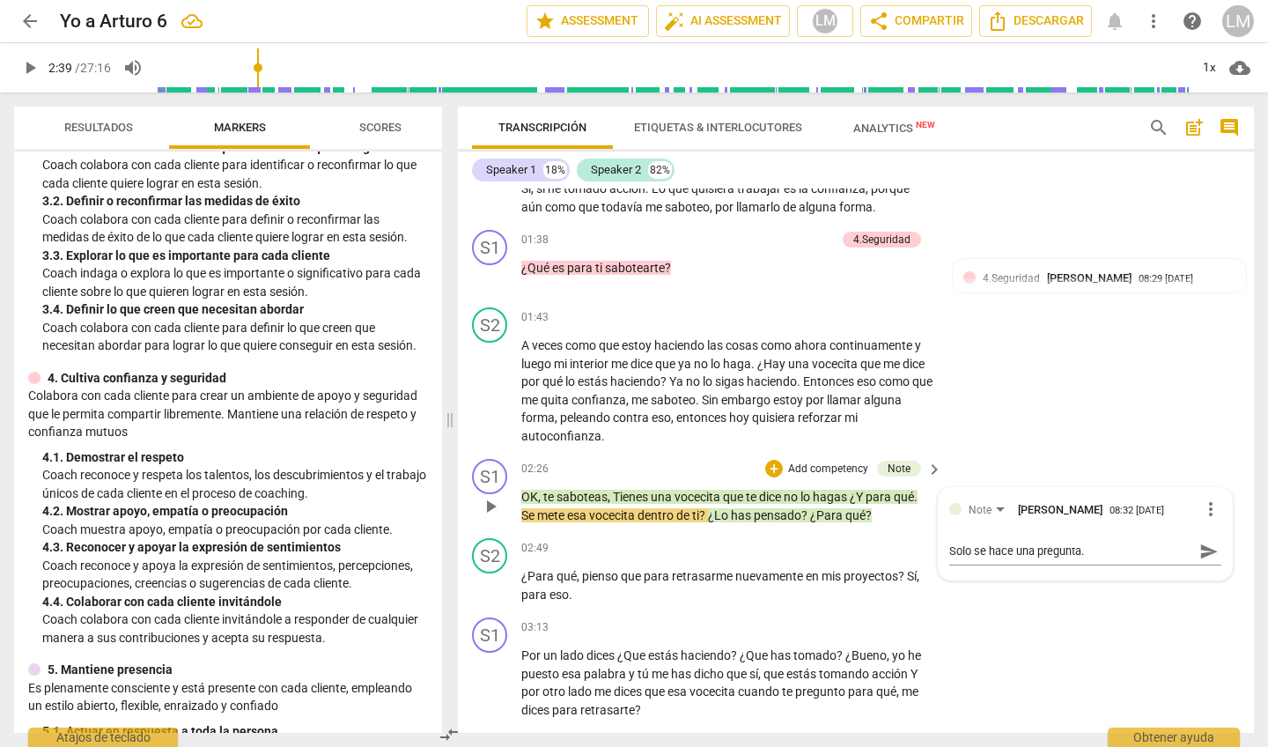
click at [832, 461] on p "Add competency" at bounding box center [828, 469] width 84 height 16
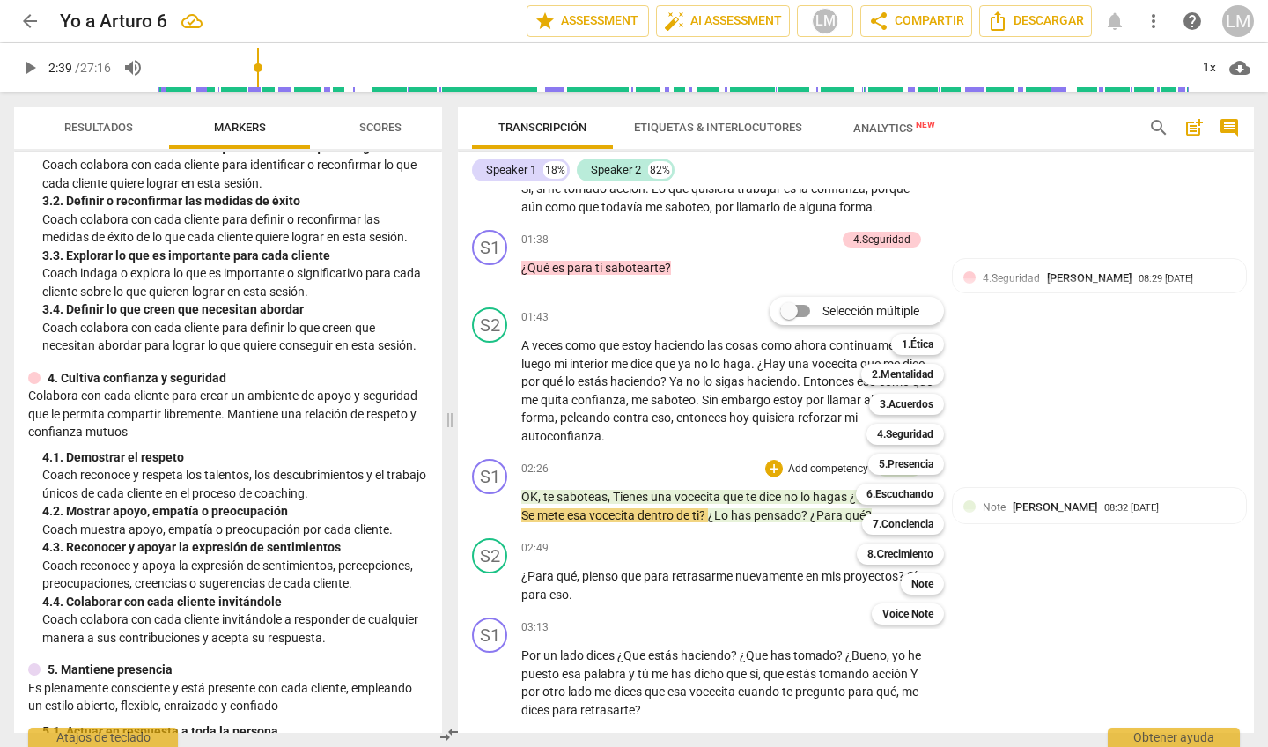
click at [1000, 342] on div at bounding box center [634, 373] width 1268 height 747
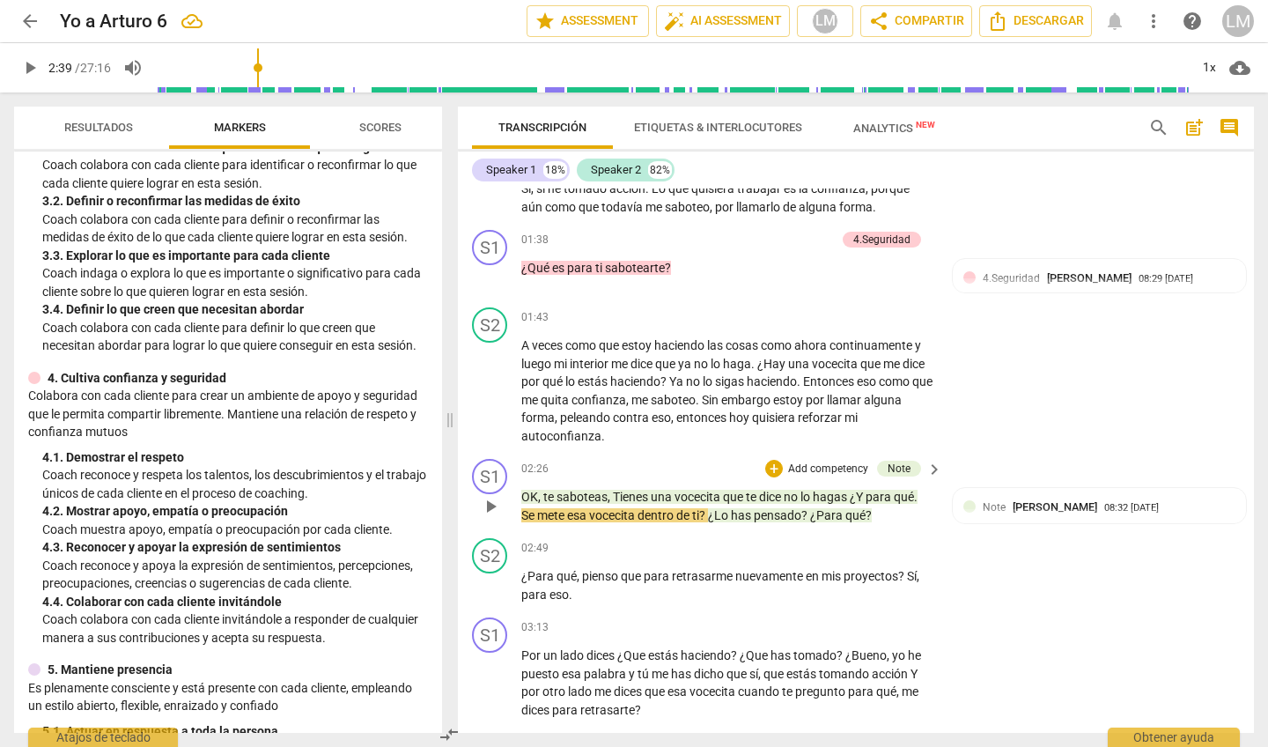
click at [836, 461] on p "Add competency" at bounding box center [828, 469] width 84 height 16
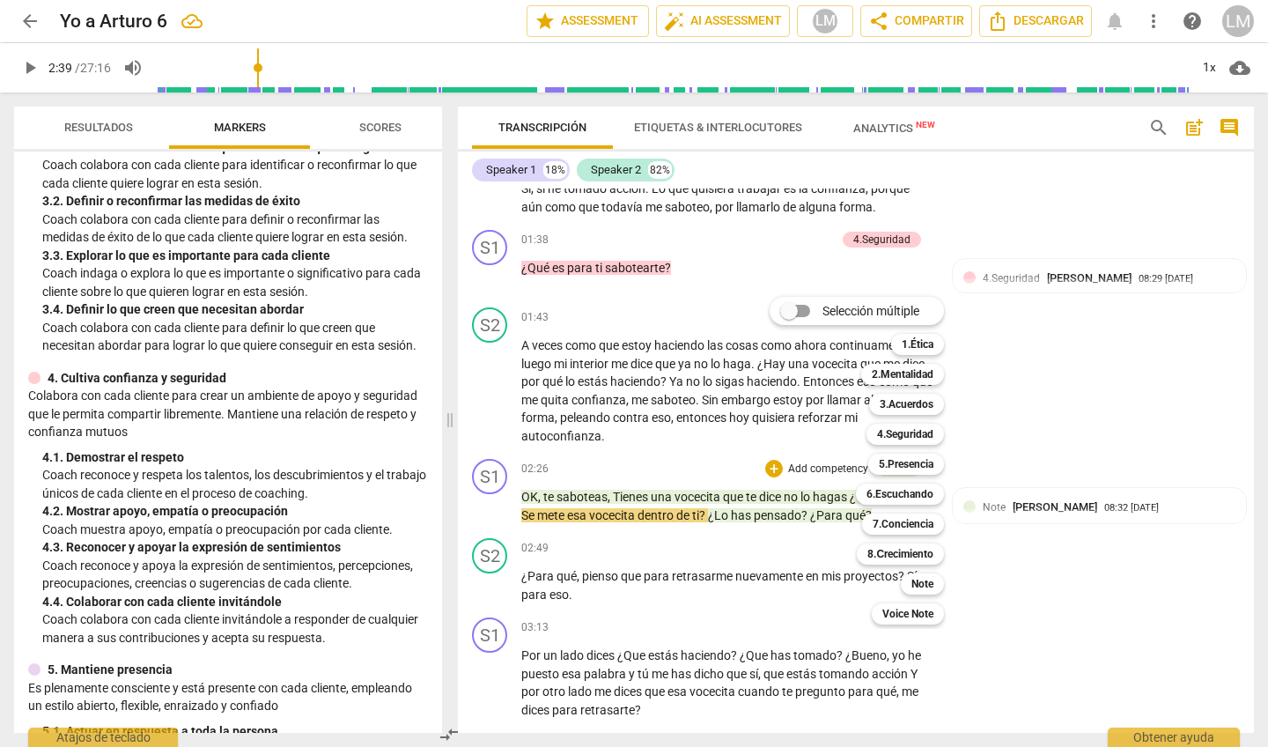
click at [1045, 409] on div at bounding box center [634, 373] width 1268 height 747
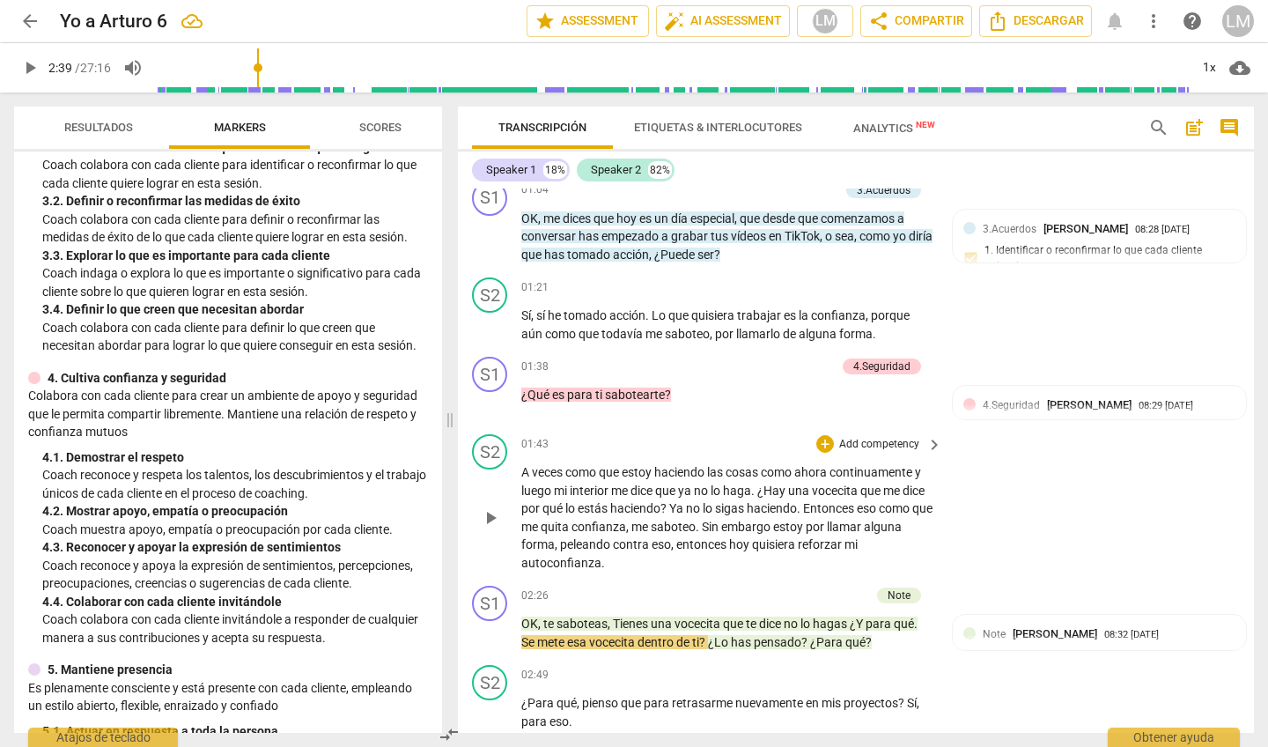
scroll to position [385, 0]
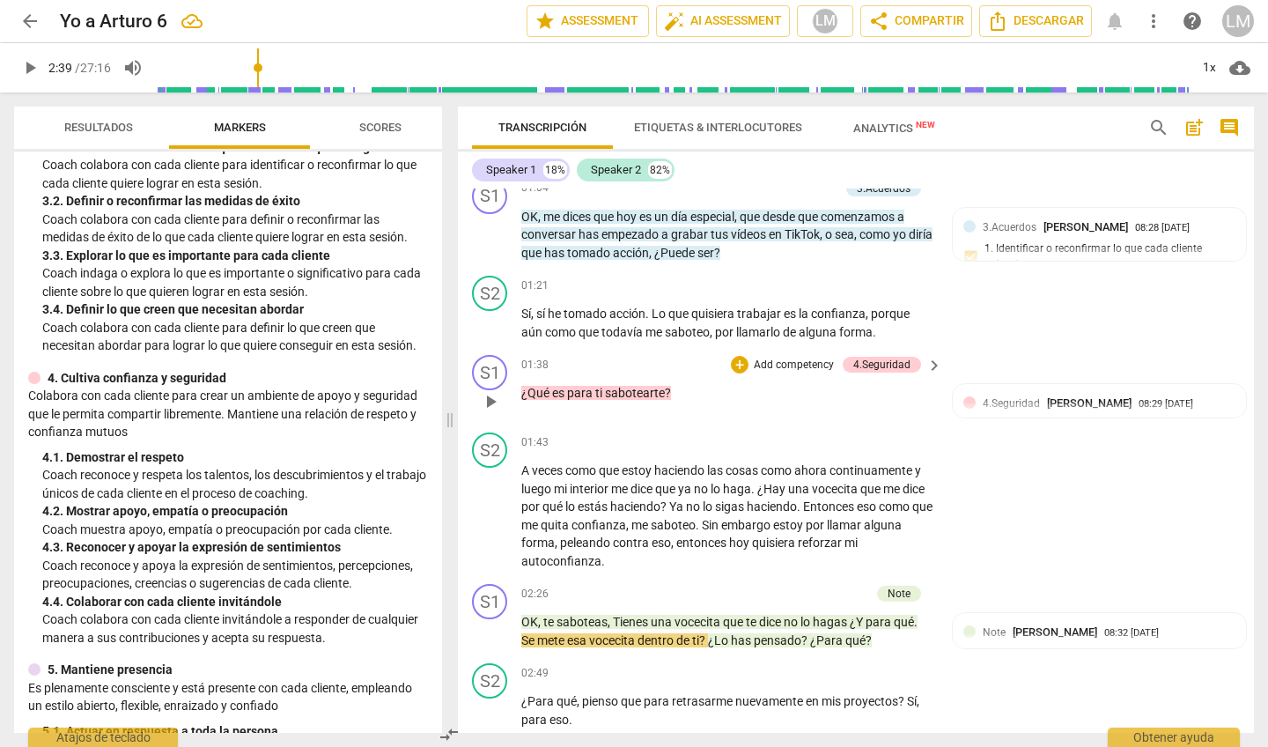
click at [807, 358] on p "Add competency" at bounding box center [794, 366] width 84 height 16
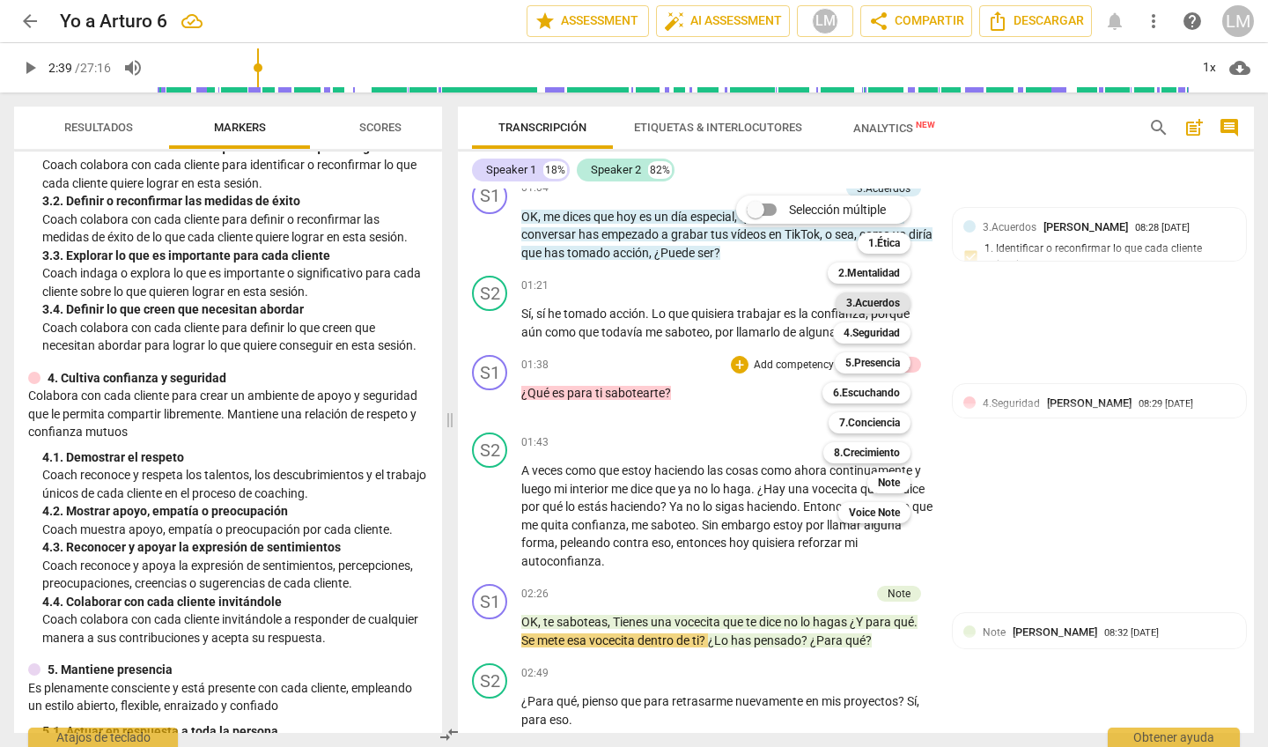
click at [883, 299] on b "3.Acuerdos" at bounding box center [873, 302] width 54 height 21
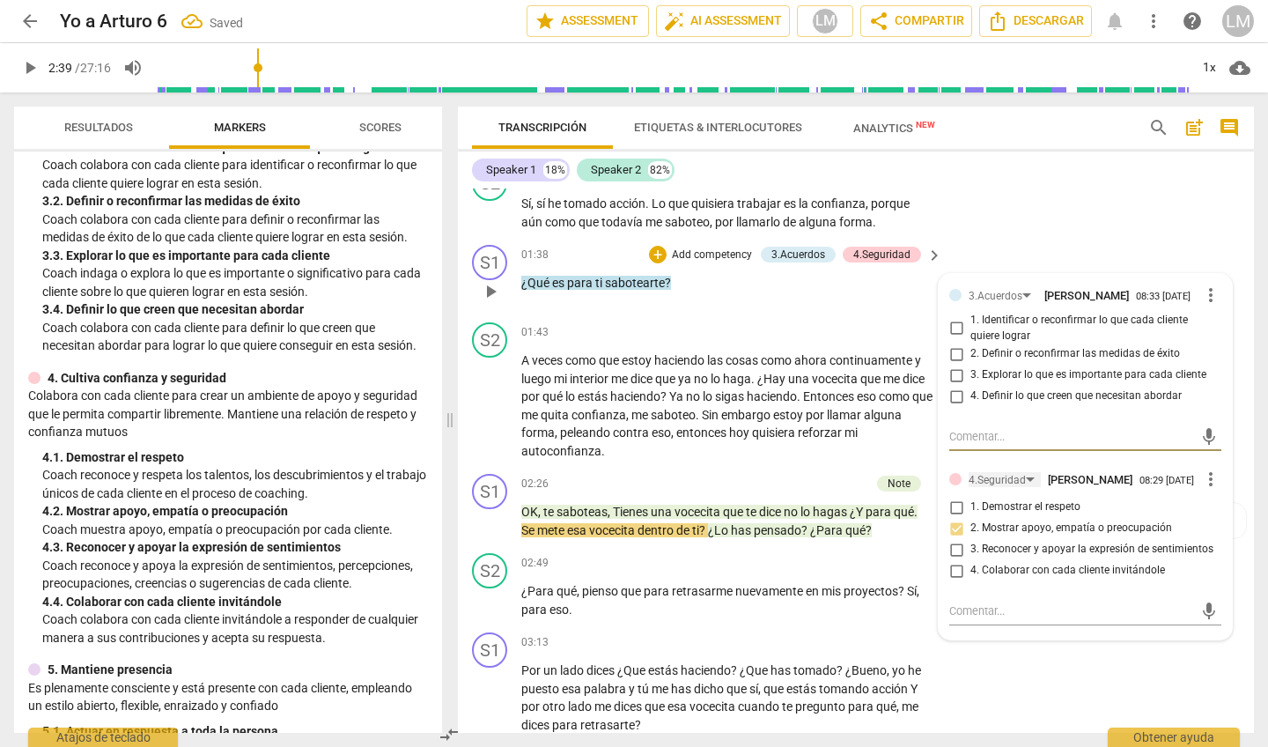
scroll to position [492, 0]
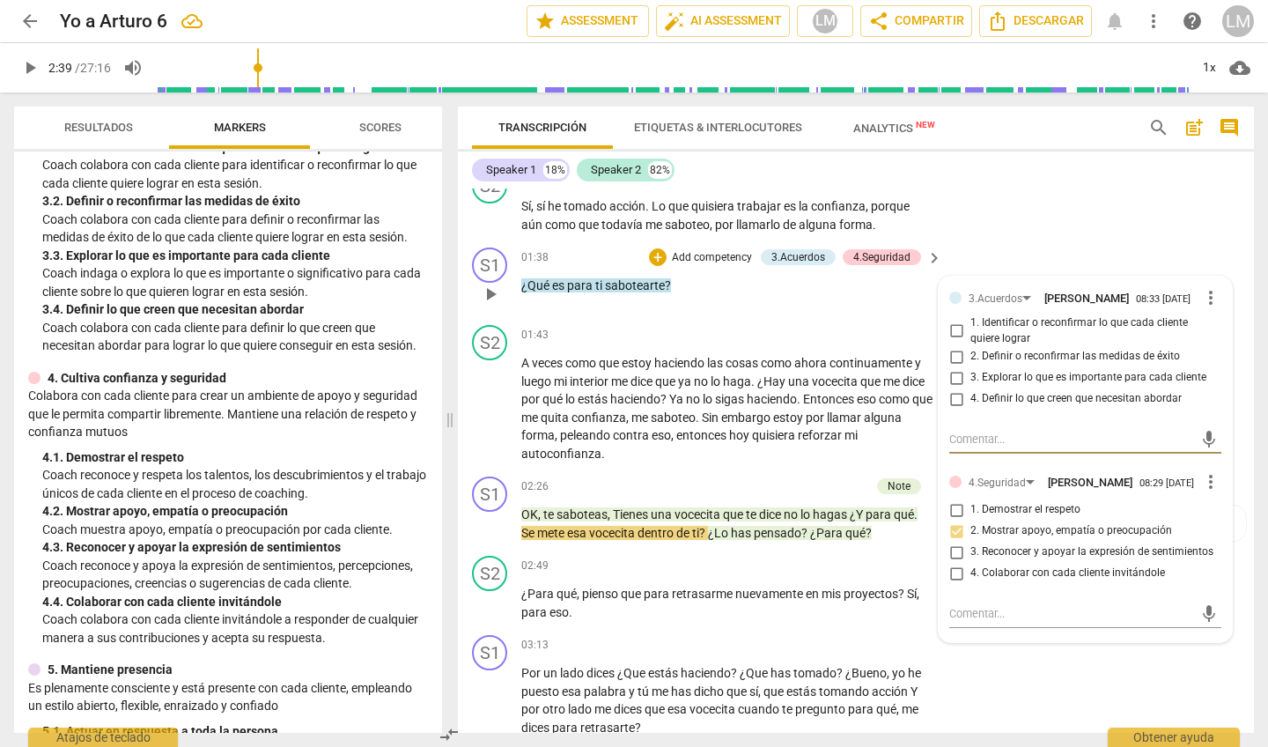
click at [961, 381] on input "3. Explorar lo que es importante para cada cliente" at bounding box center [956, 377] width 28 height 21
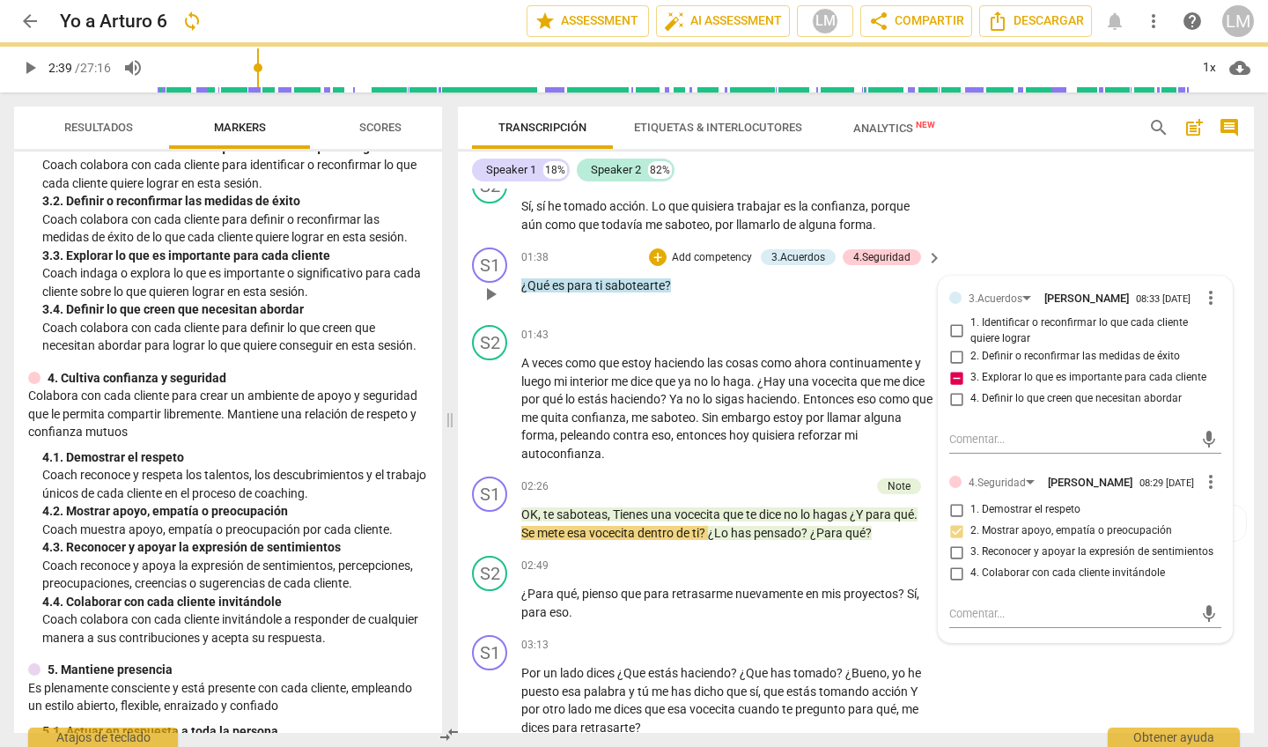
click at [953, 296] on div at bounding box center [955, 297] width 12 height 12
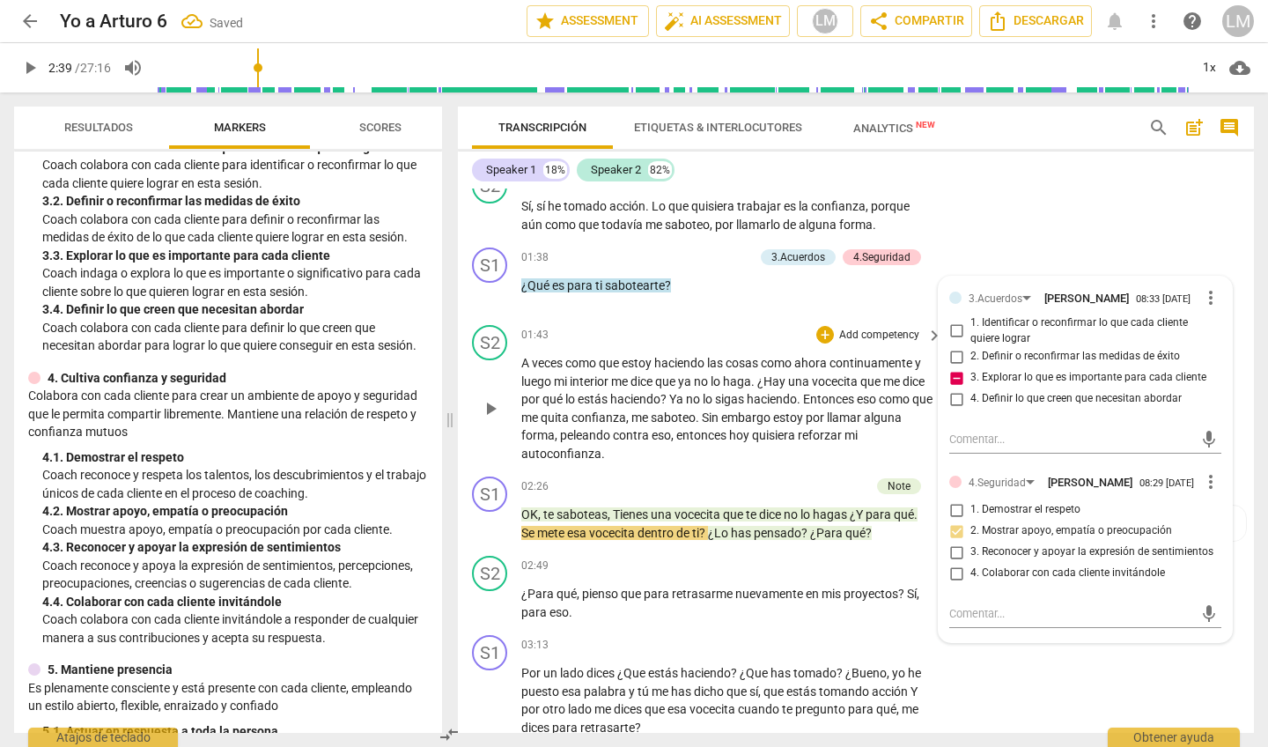
click at [902, 328] on p "Add competency" at bounding box center [879, 336] width 84 height 16
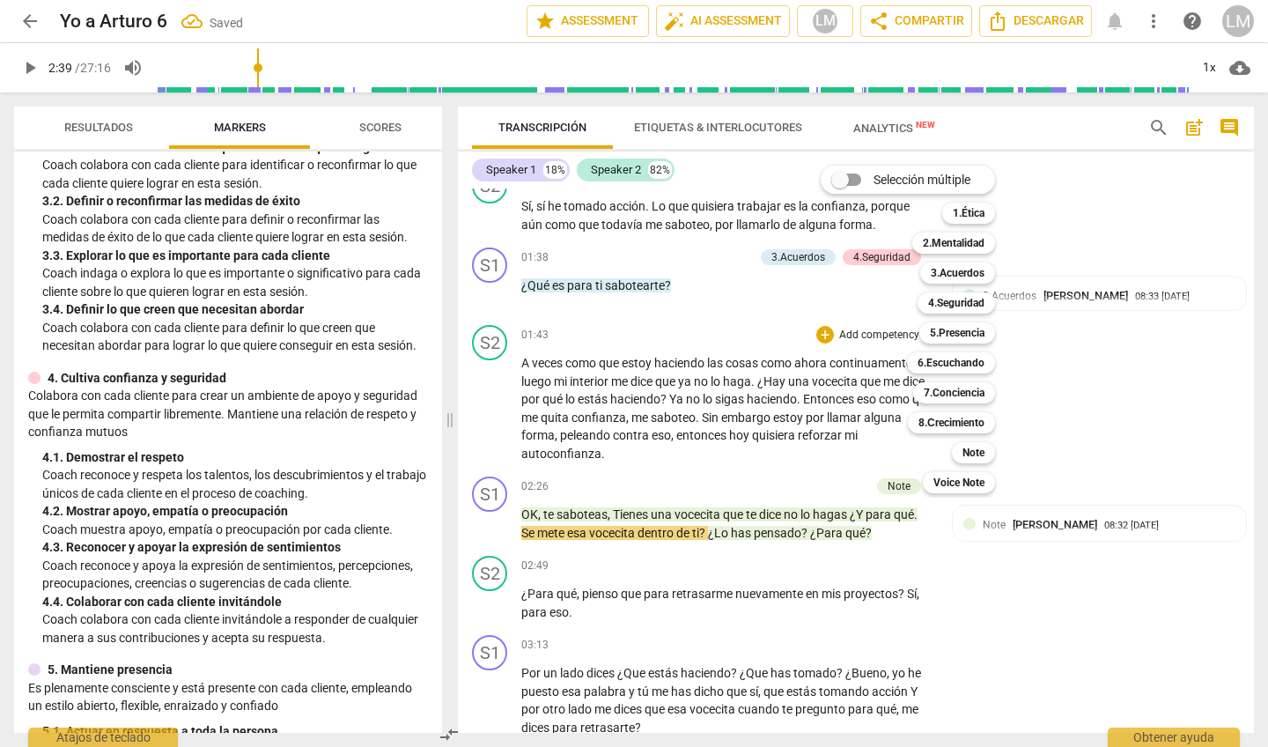
click at [1029, 345] on div "Selección múltiple m 1.Ética 1 2.Mentalidad 2 3.Acuerdos 3 4.Seguridad 4 5.Pres…" at bounding box center [921, 329] width 215 height 336
click at [821, 315] on div "Selección múltiple m 1.Ética 1 2.Mentalidad 2 3.Acuerdos 3 4.Seguridad 4 5.Pres…" at bounding box center [921, 329] width 215 height 336
click at [796, 284] on div at bounding box center [634, 373] width 1268 height 747
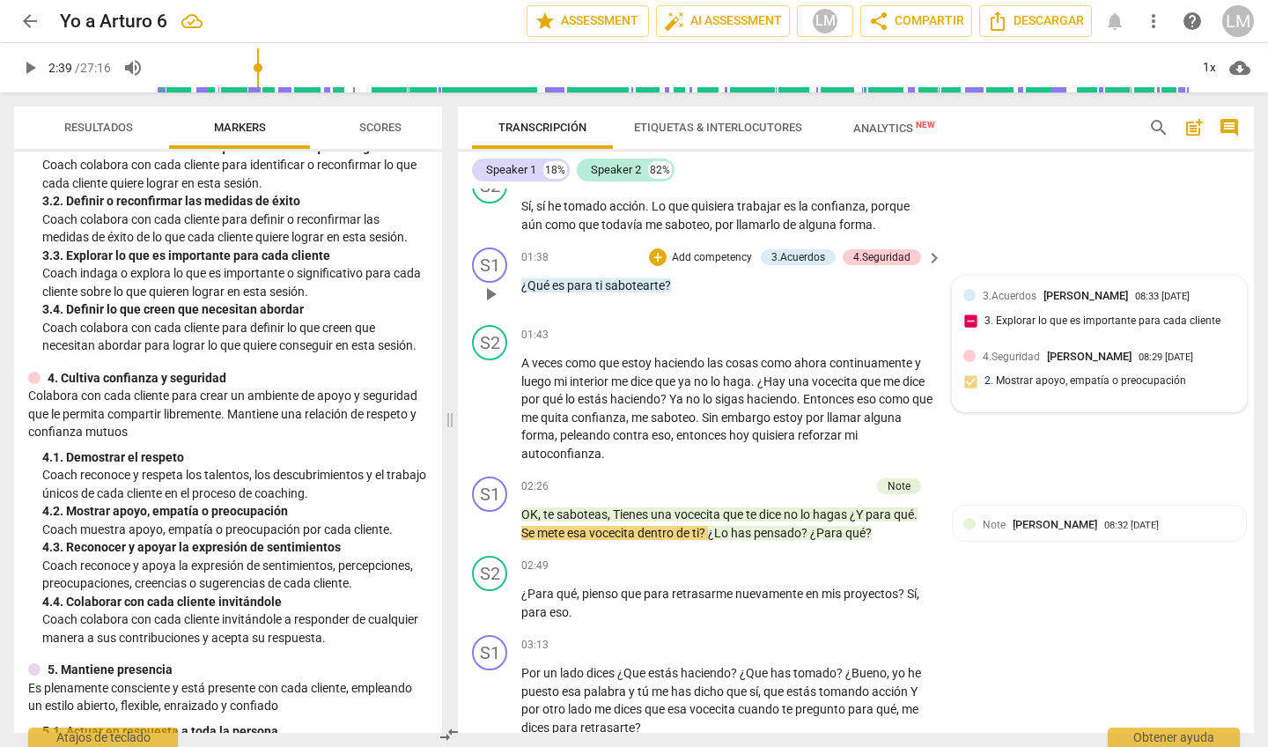
click at [970, 327] on div "3.Acuerdos [PERSON_NAME] 08:33 [DATE] 3. Explorar lo que es importante para cad…" at bounding box center [1099, 314] width 272 height 54
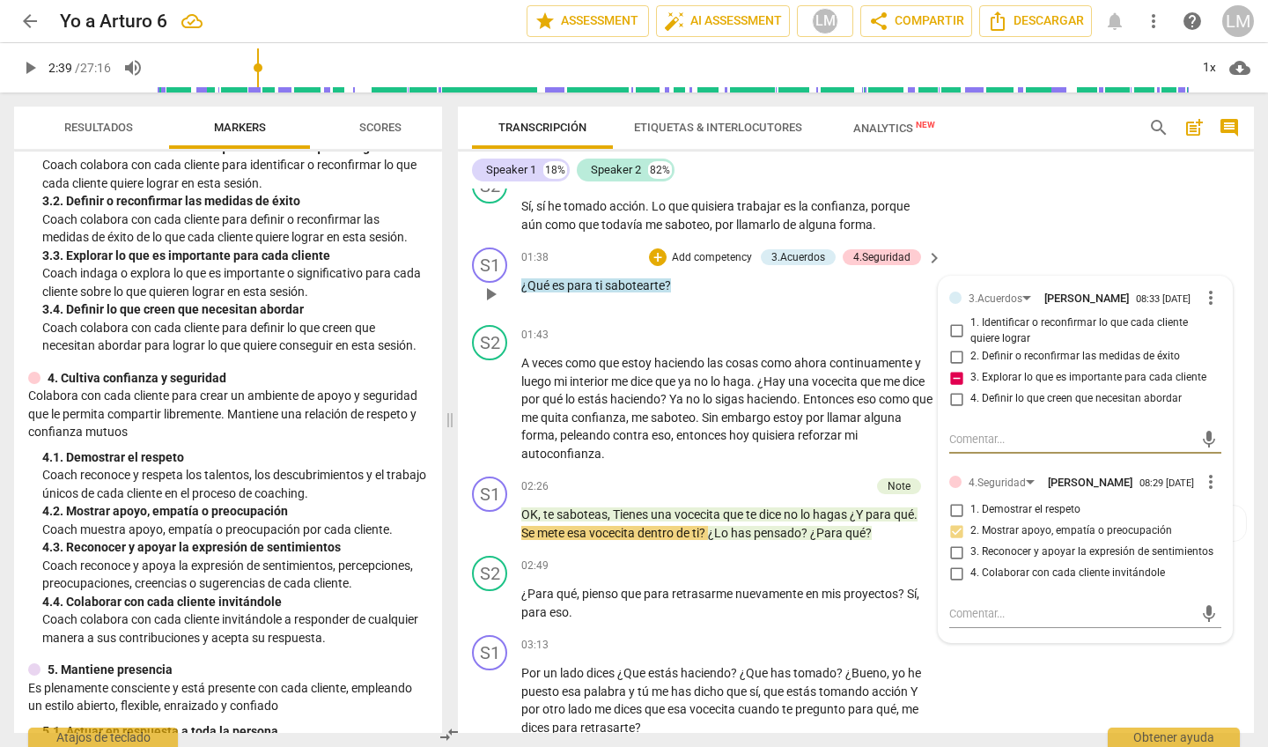
click at [952, 374] on input "3. Explorar lo que es importante para cada cliente" at bounding box center [956, 377] width 28 height 21
checkbox input "false"
click at [1204, 298] on span "more_vert" at bounding box center [1210, 297] width 21 height 21
click at [1209, 322] on li "Borrar" at bounding box center [1224, 328] width 62 height 33
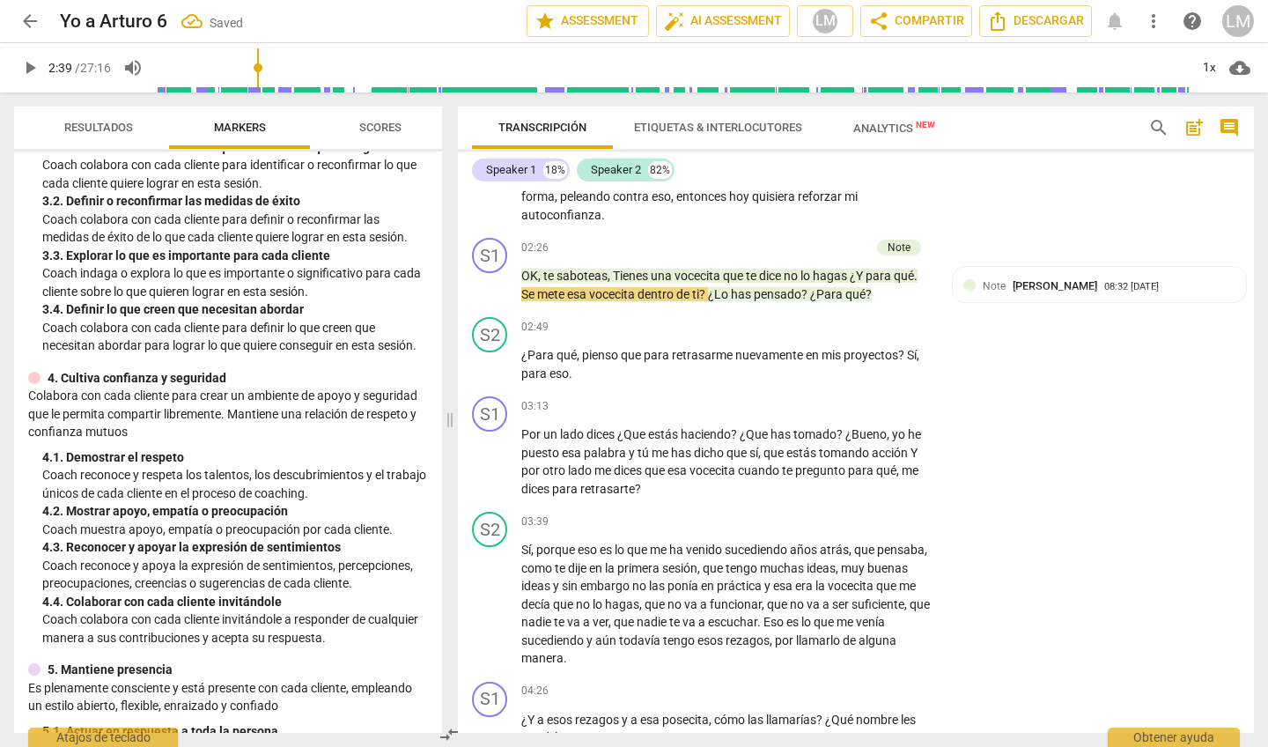
scroll to position [721, 0]
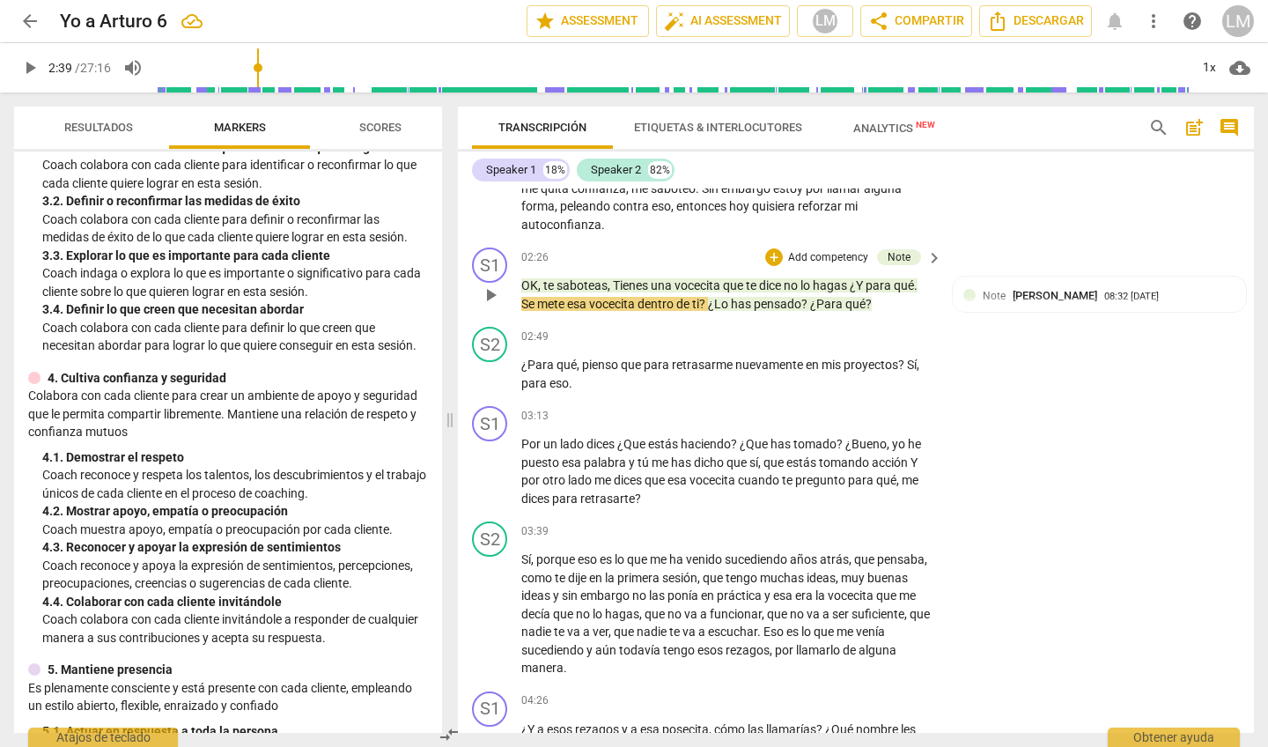
click at [825, 250] on p "Add competency" at bounding box center [828, 258] width 84 height 16
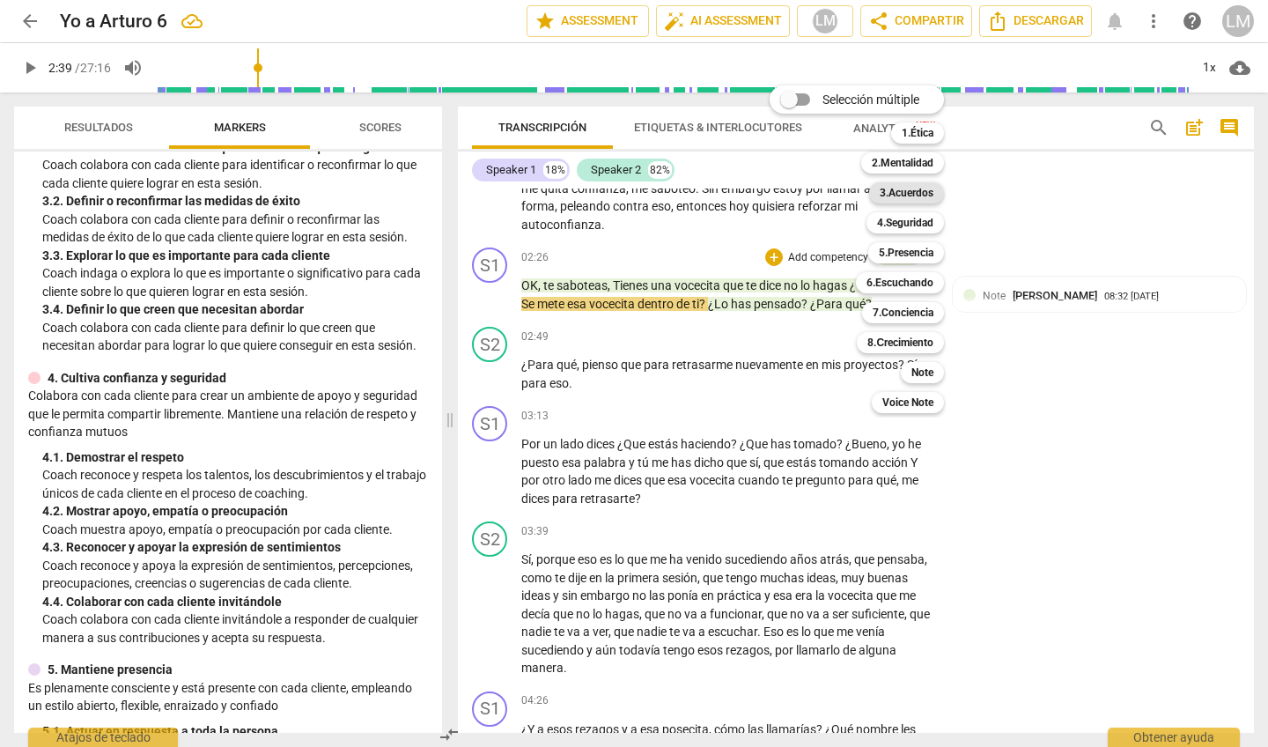
click at [904, 189] on b "3.Acuerdos" at bounding box center [907, 192] width 54 height 21
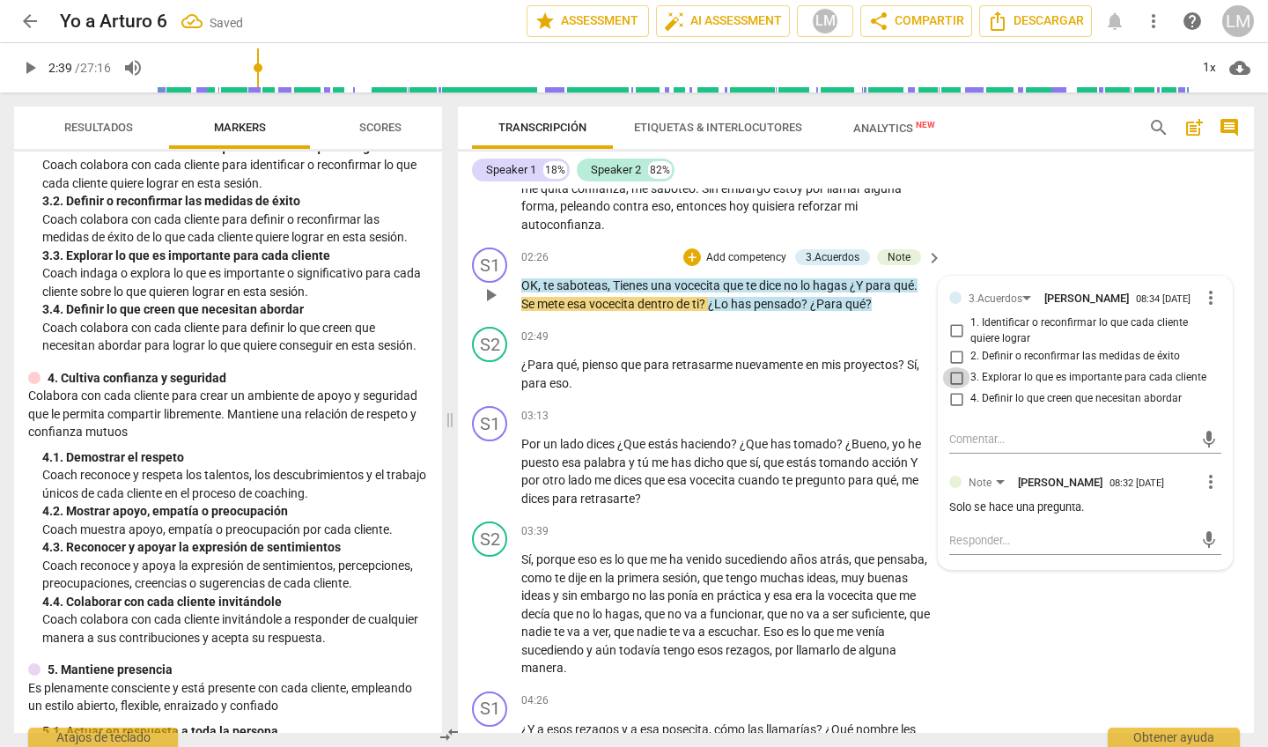
click at [953, 371] on input "3. Explorar lo que es importante para cada cliente" at bounding box center [956, 377] width 28 height 21
checkbox input "true"
click at [755, 250] on p "Add competency" at bounding box center [747, 258] width 84 height 16
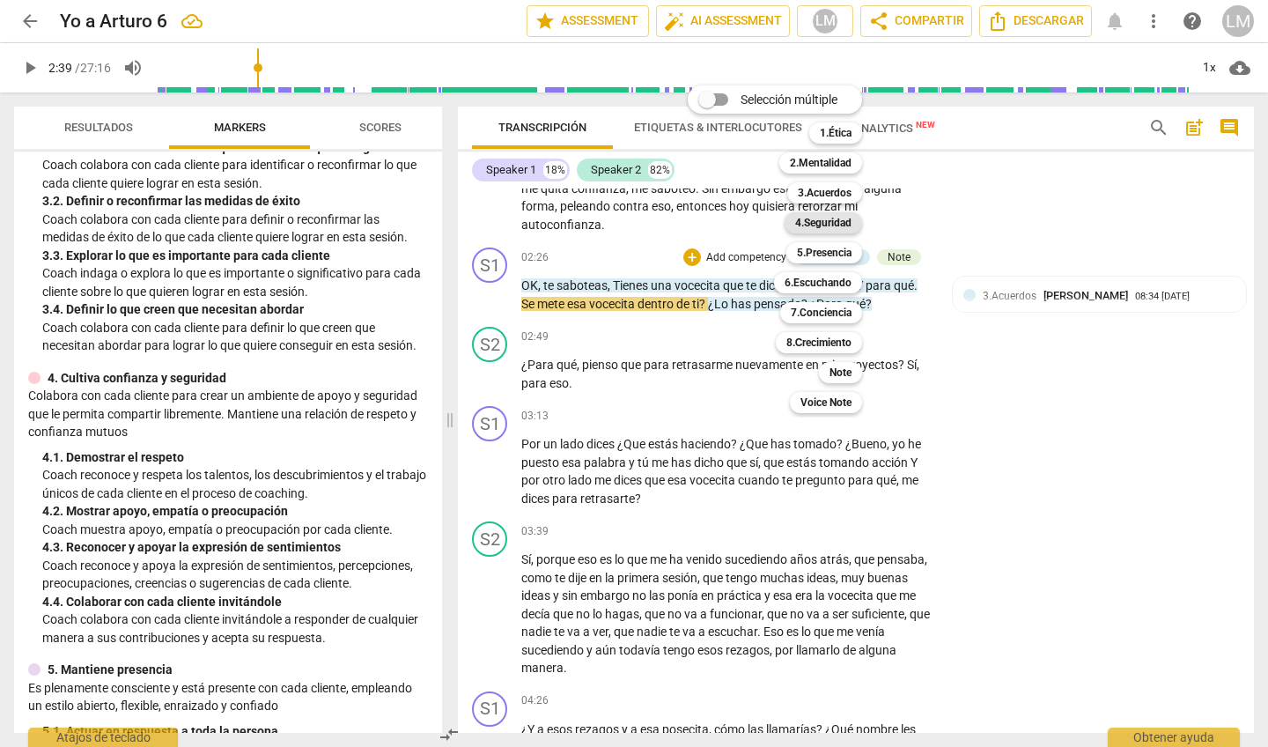
click at [813, 220] on b "4.Seguridad" at bounding box center [823, 222] width 56 height 21
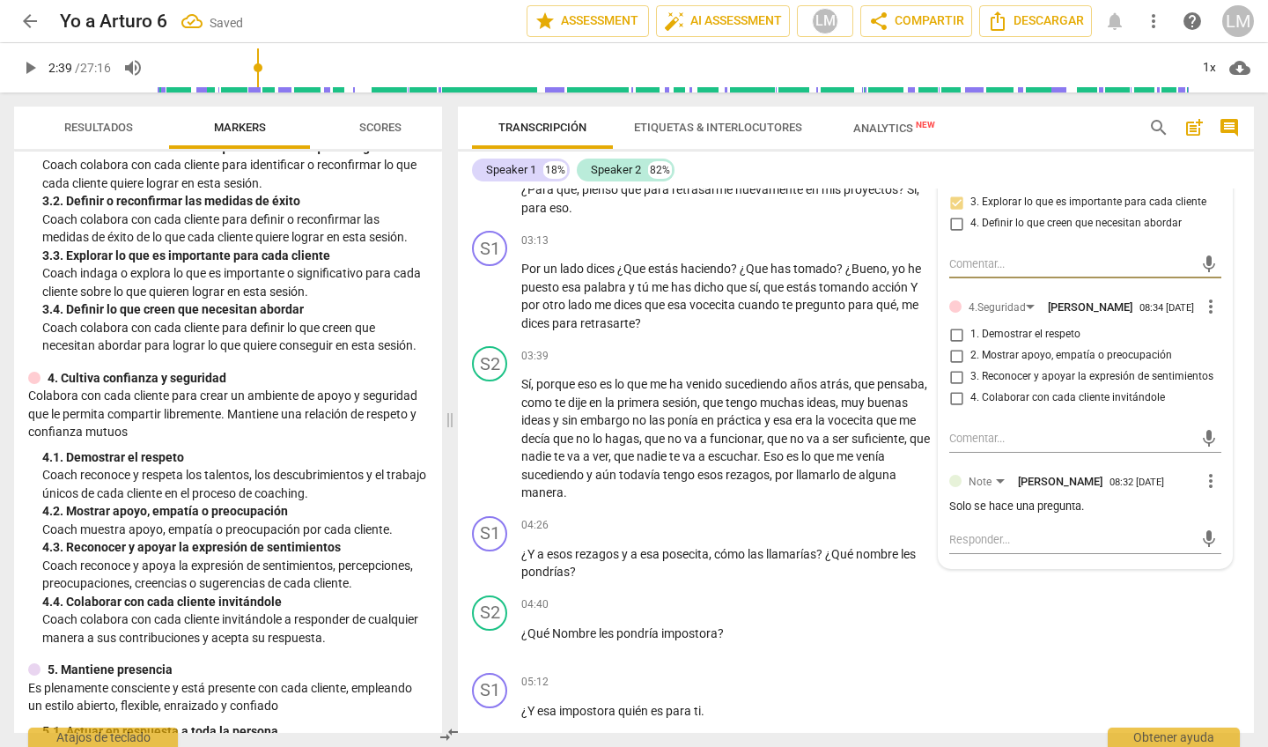
scroll to position [892, 0]
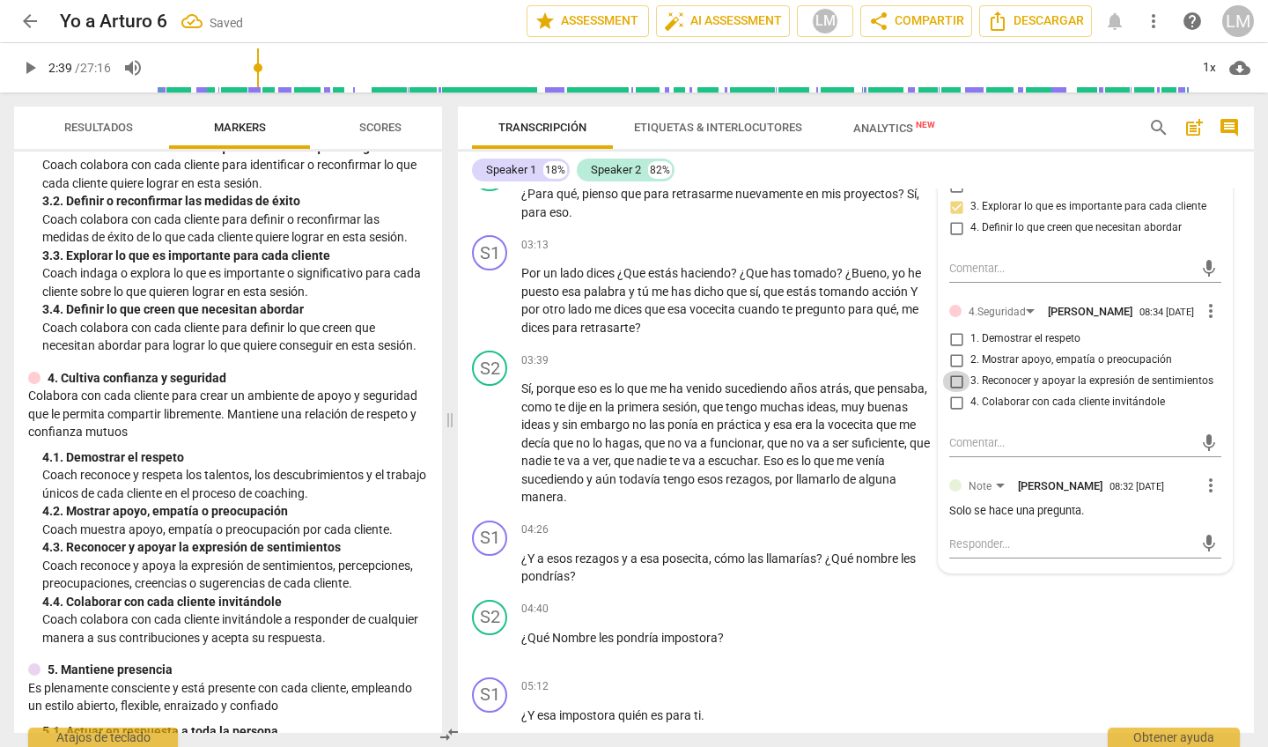
click at [955, 380] on input "3. Reconocer y apoyar la expresión de sentimientos" at bounding box center [956, 381] width 28 height 21
checkbox input "true"
click at [870, 563] on p "¿Y a esos rezagos y a esa posecita , cómo las llamarías ? ¿Qué nombre les pondr…" at bounding box center [727, 568] width 412 height 36
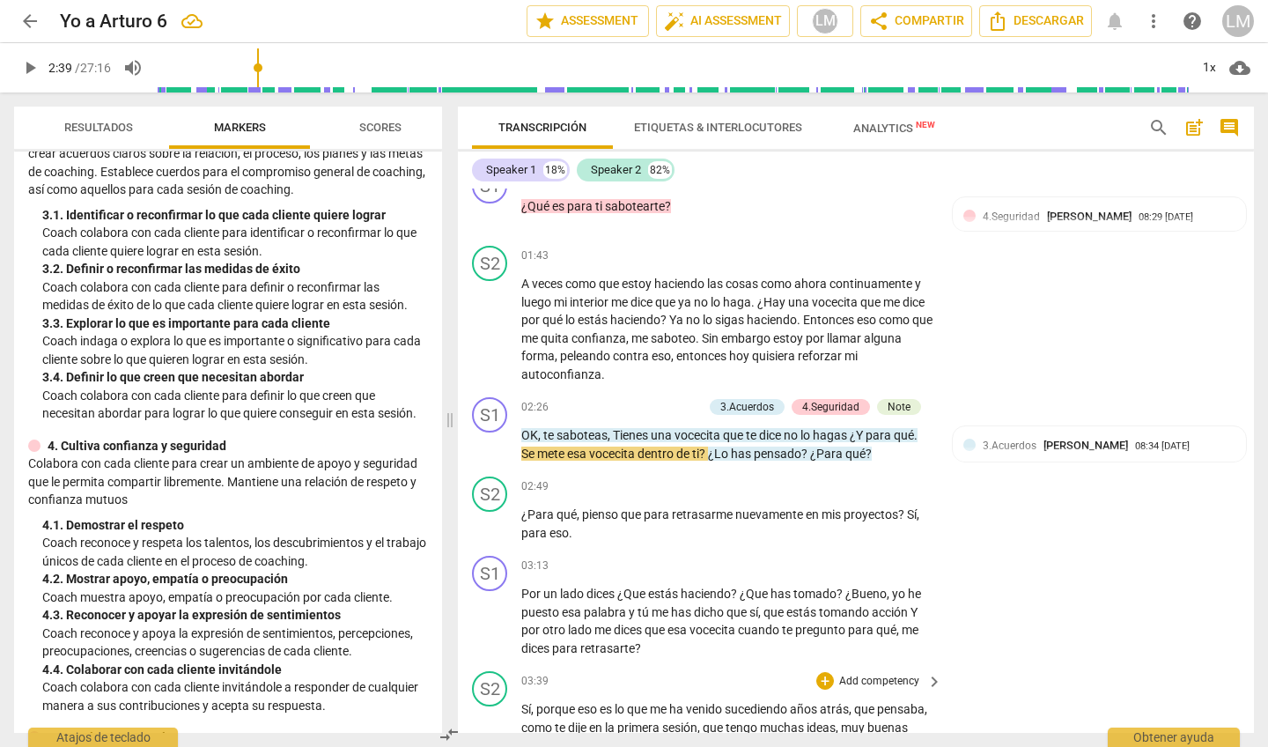
scroll to position [566, 0]
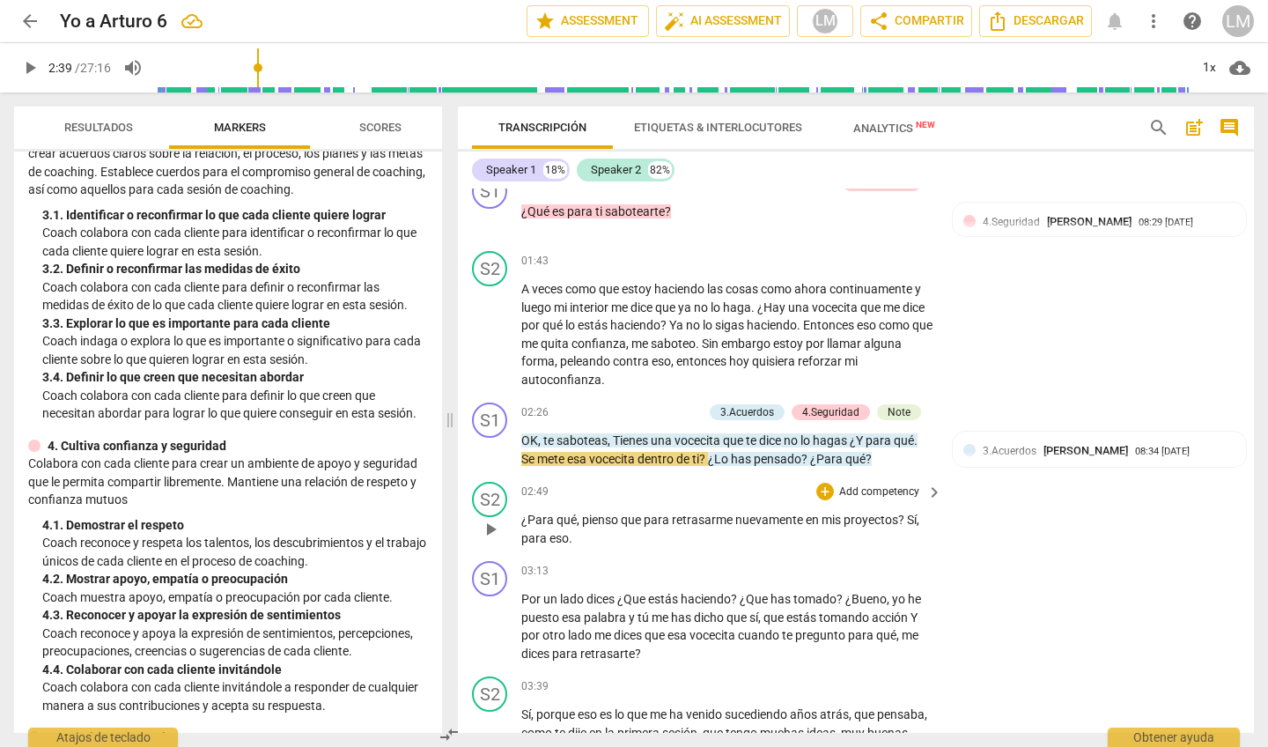
click at [490, 519] on span "play_arrow" at bounding box center [490, 529] width 21 height 21
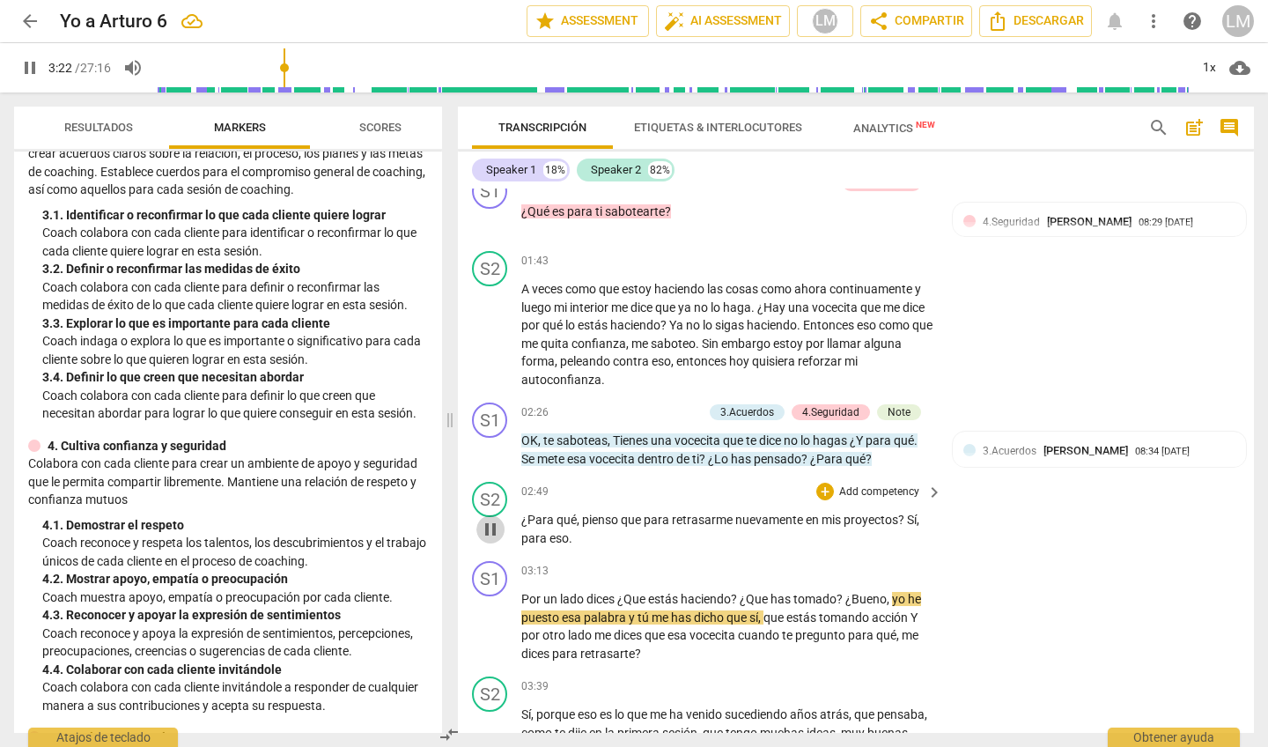
click at [491, 520] on span "pause" at bounding box center [490, 529] width 21 height 21
click at [494, 617] on span "play_arrow" at bounding box center [490, 626] width 21 height 21
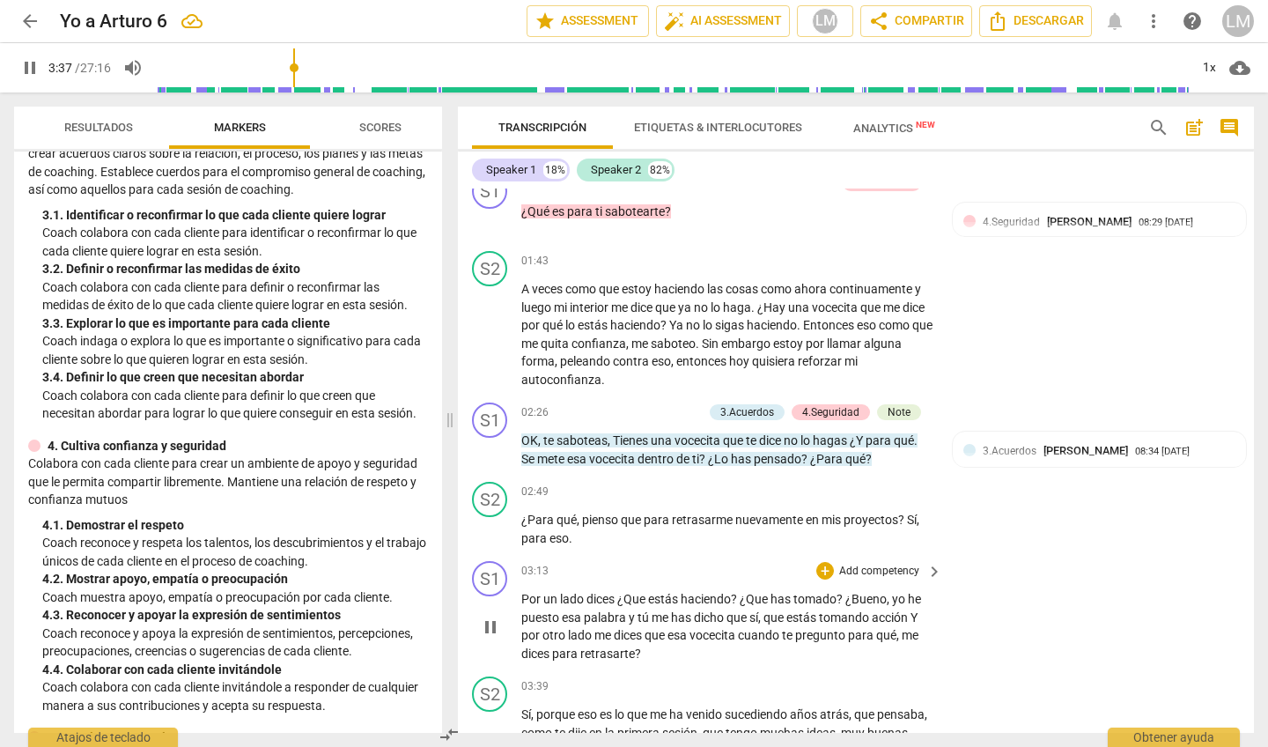
click at [856, 564] on p "Add competency" at bounding box center [879, 572] width 84 height 16
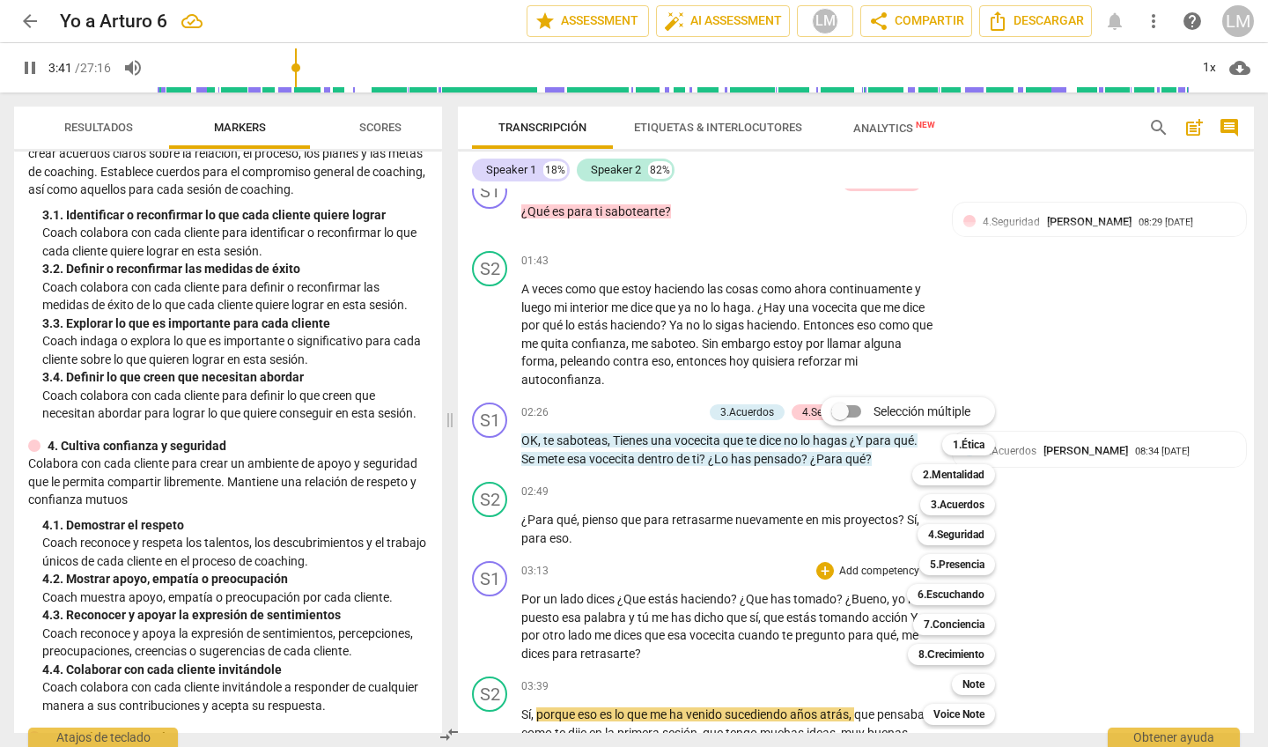
click at [485, 621] on div at bounding box center [634, 373] width 1268 height 747
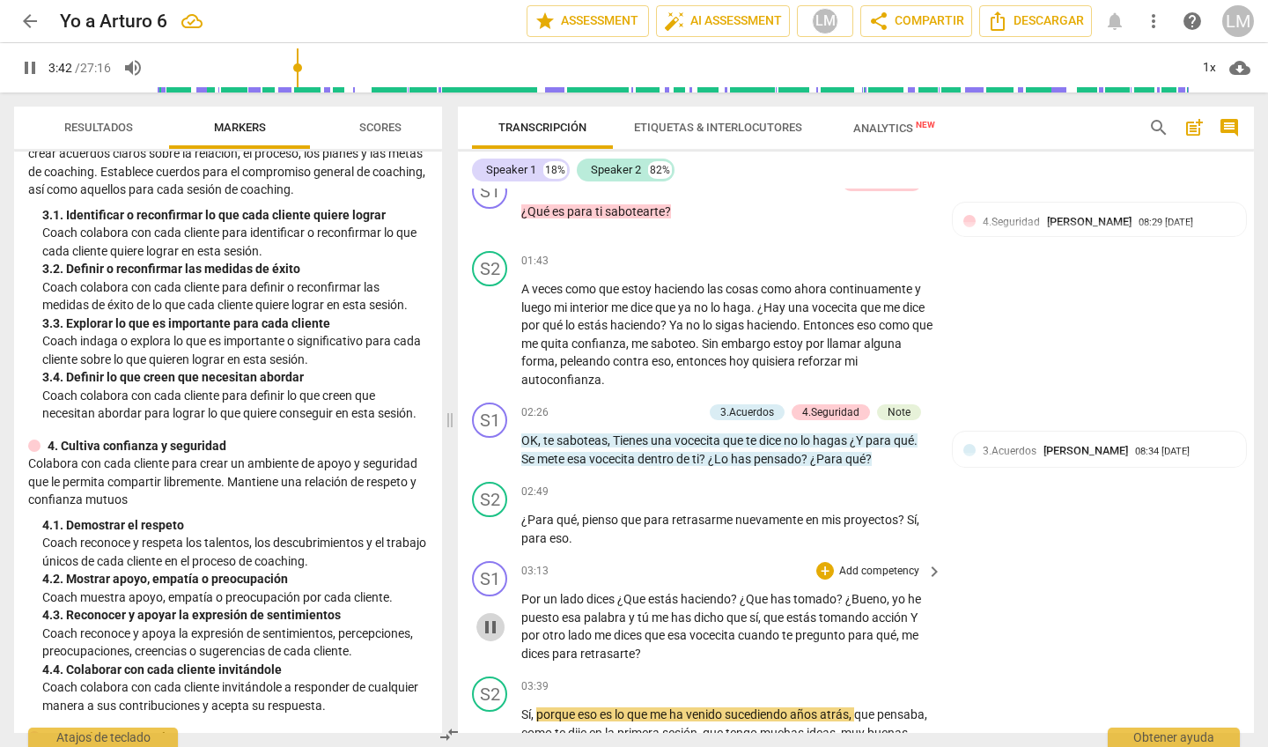
click at [493, 616] on span "pause" at bounding box center [490, 626] width 21 height 21
type input "223"
click at [886, 564] on p "Add competency" at bounding box center [879, 572] width 84 height 16
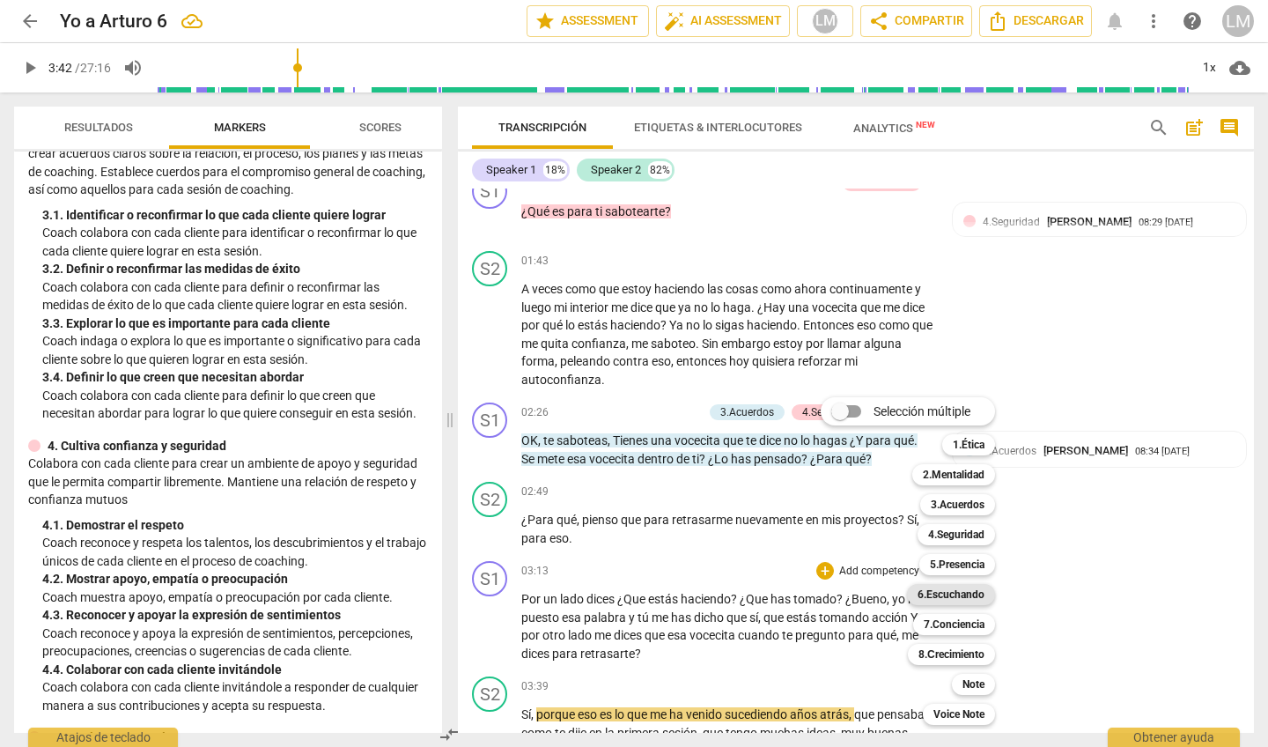
click at [956, 598] on b "6.Escuchando" at bounding box center [951, 594] width 67 height 21
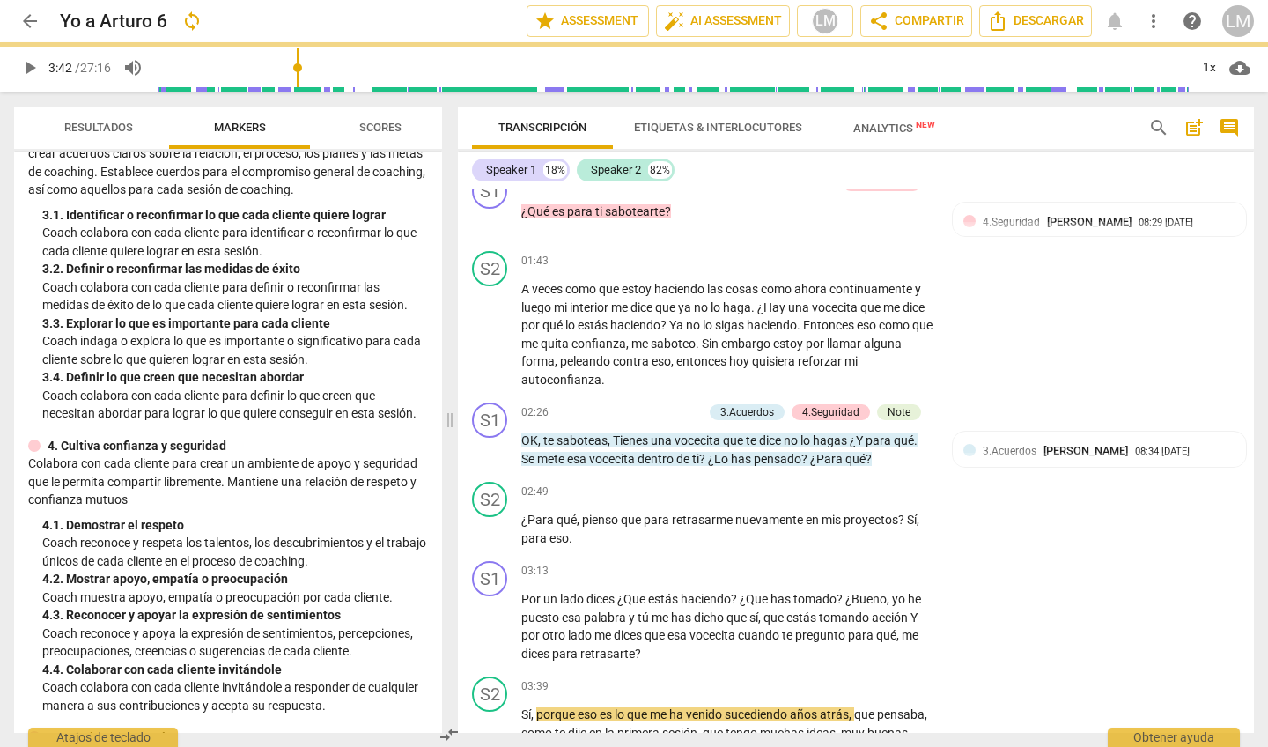
scroll to position [917, 0]
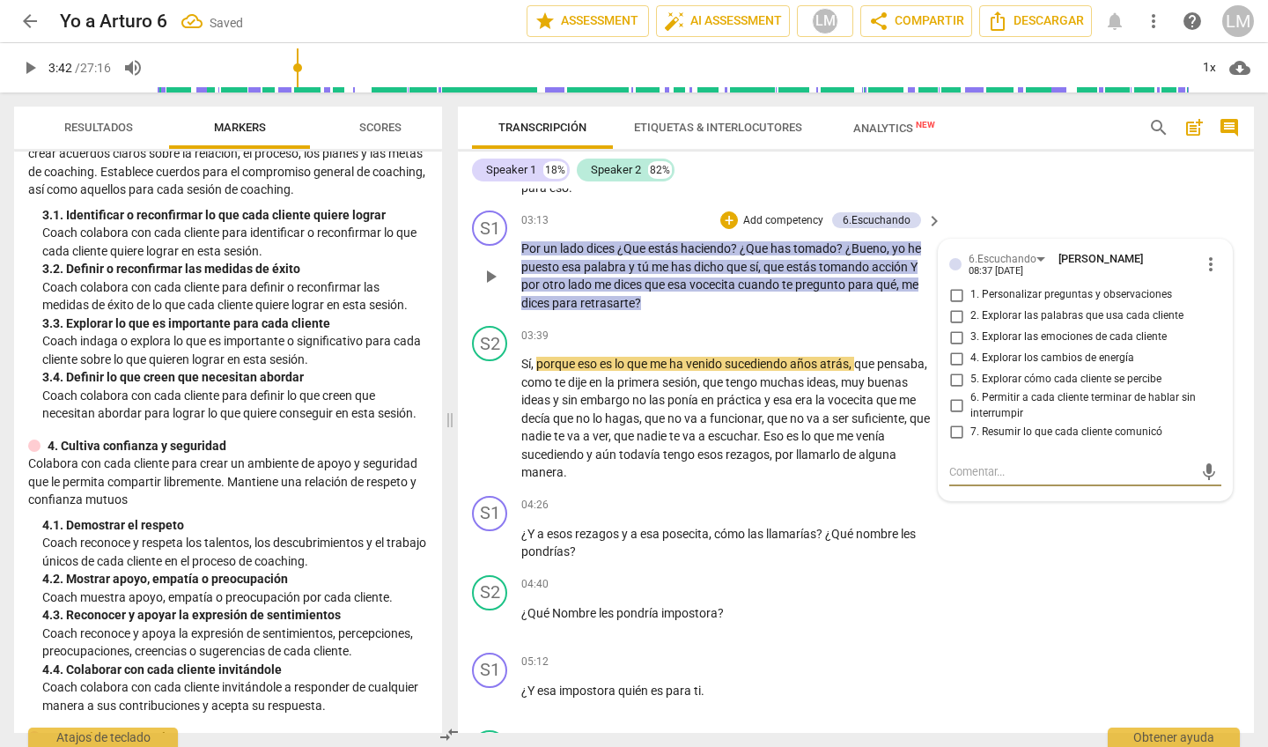
click at [954, 310] on input "2. Explorar las palabras que usa cada cliente" at bounding box center [956, 316] width 28 height 21
checkbox input "true"
click at [952, 287] on input "1. Personalizar preguntas y observaciones" at bounding box center [956, 294] width 28 height 21
checkbox input "true"
click at [498, 408] on span "play_arrow" at bounding box center [490, 418] width 21 height 21
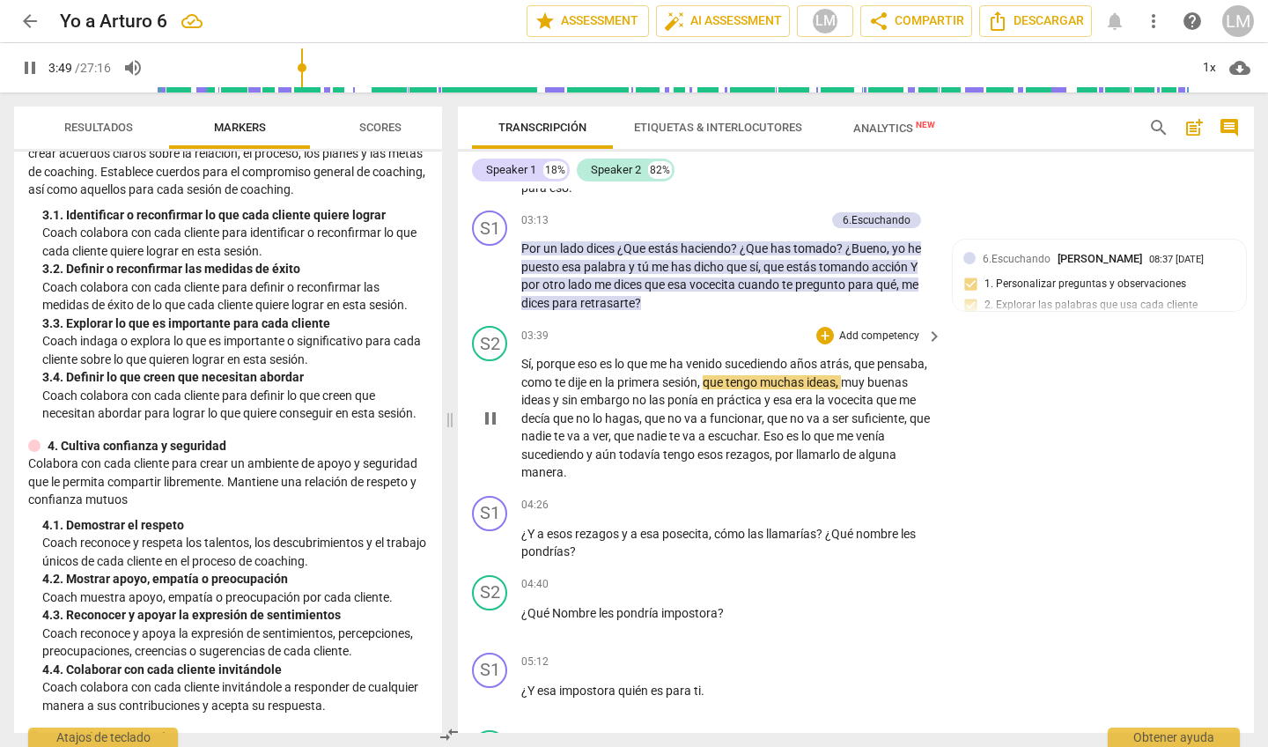
click at [498, 408] on span "pause" at bounding box center [490, 418] width 21 height 21
click at [489, 408] on span "play_arrow" at bounding box center [490, 418] width 21 height 21
click at [499, 533] on span "pause" at bounding box center [490, 543] width 21 height 21
type input "279"
click at [868, 498] on p "Add competency" at bounding box center [879, 506] width 84 height 16
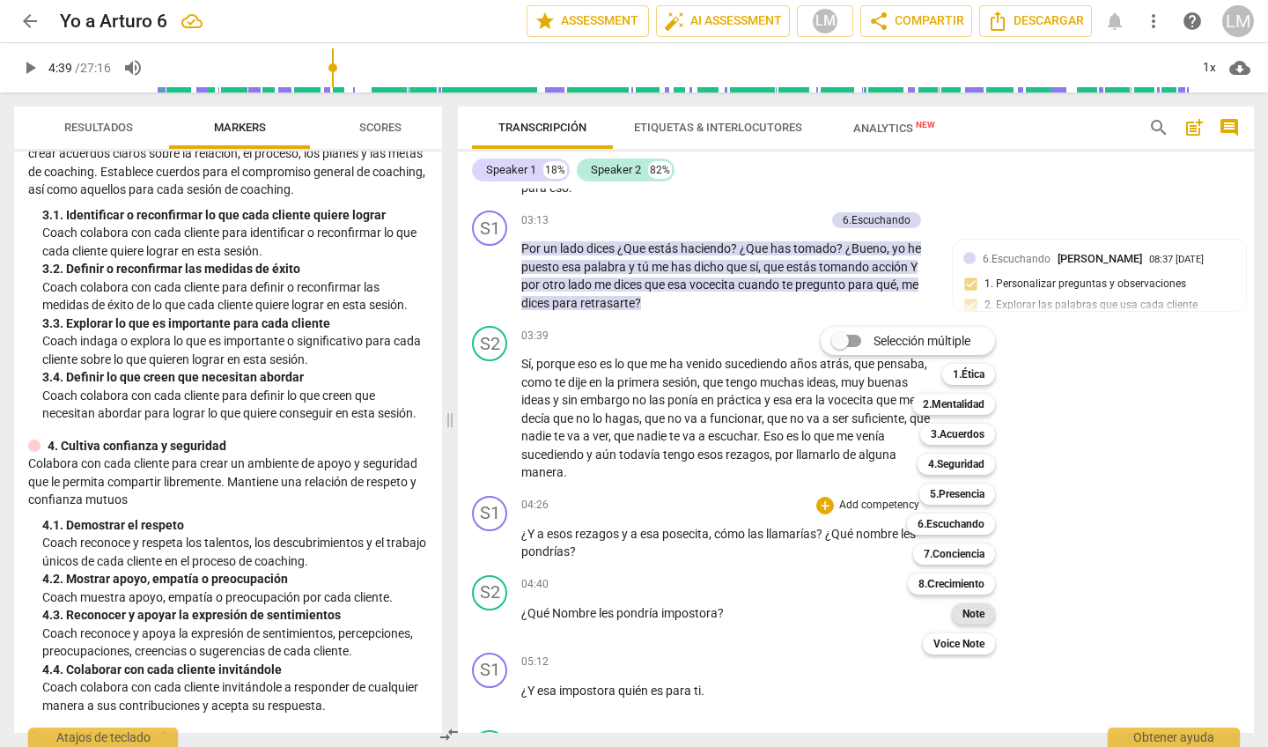
click at [983, 611] on b "Note" at bounding box center [974, 613] width 22 height 21
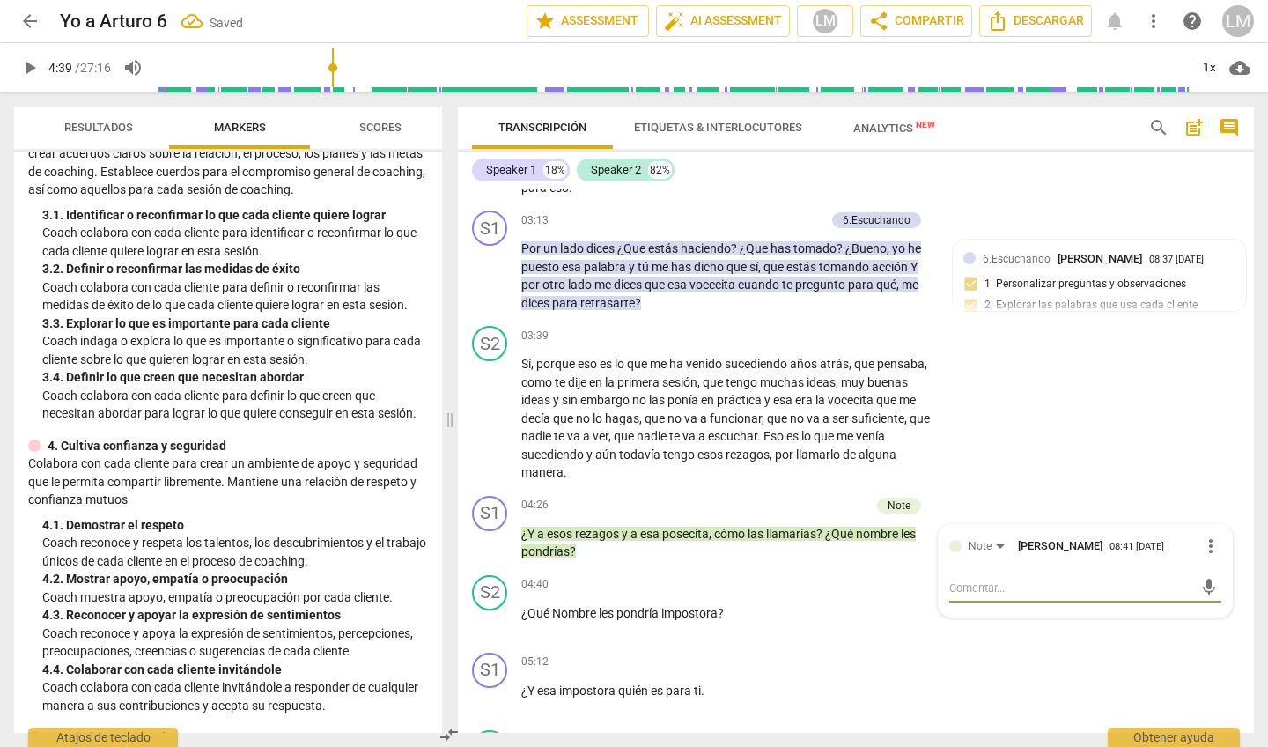
type textarea "S"
type textarea "Se"
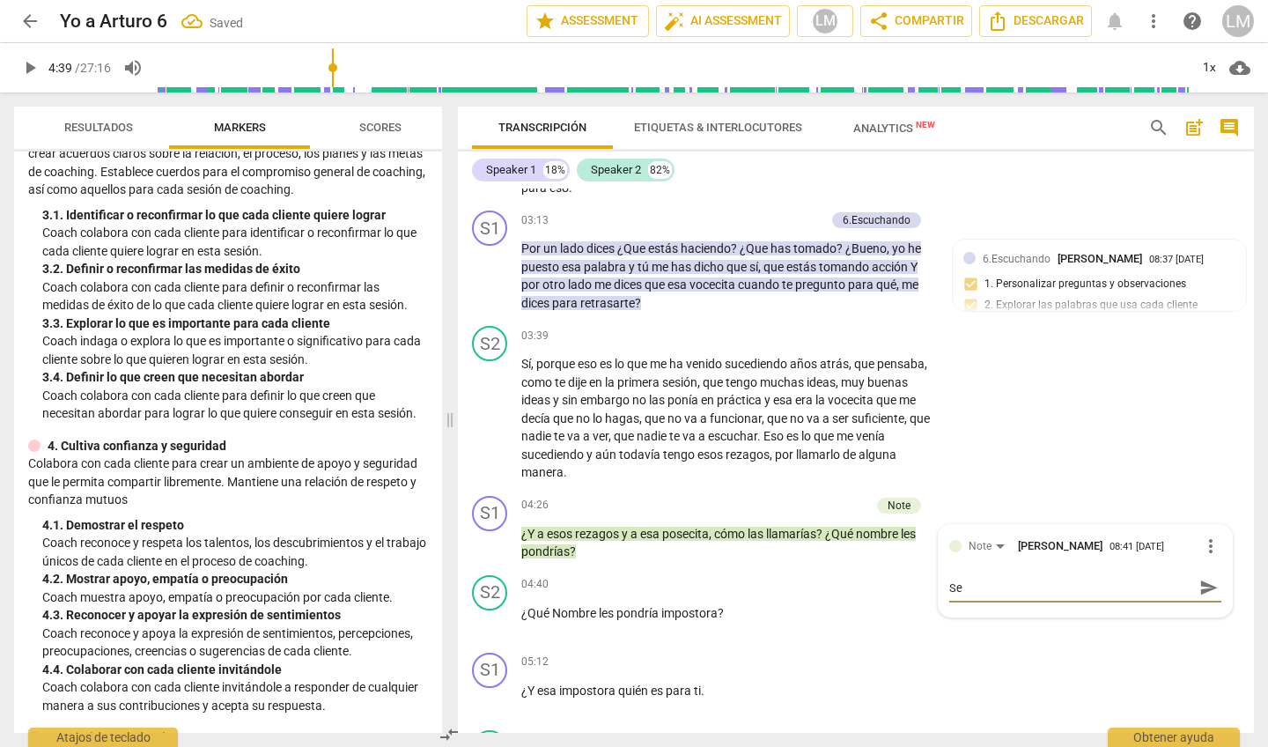
type textarea "Se"
type textarea "Se h"
type textarea "Se ha"
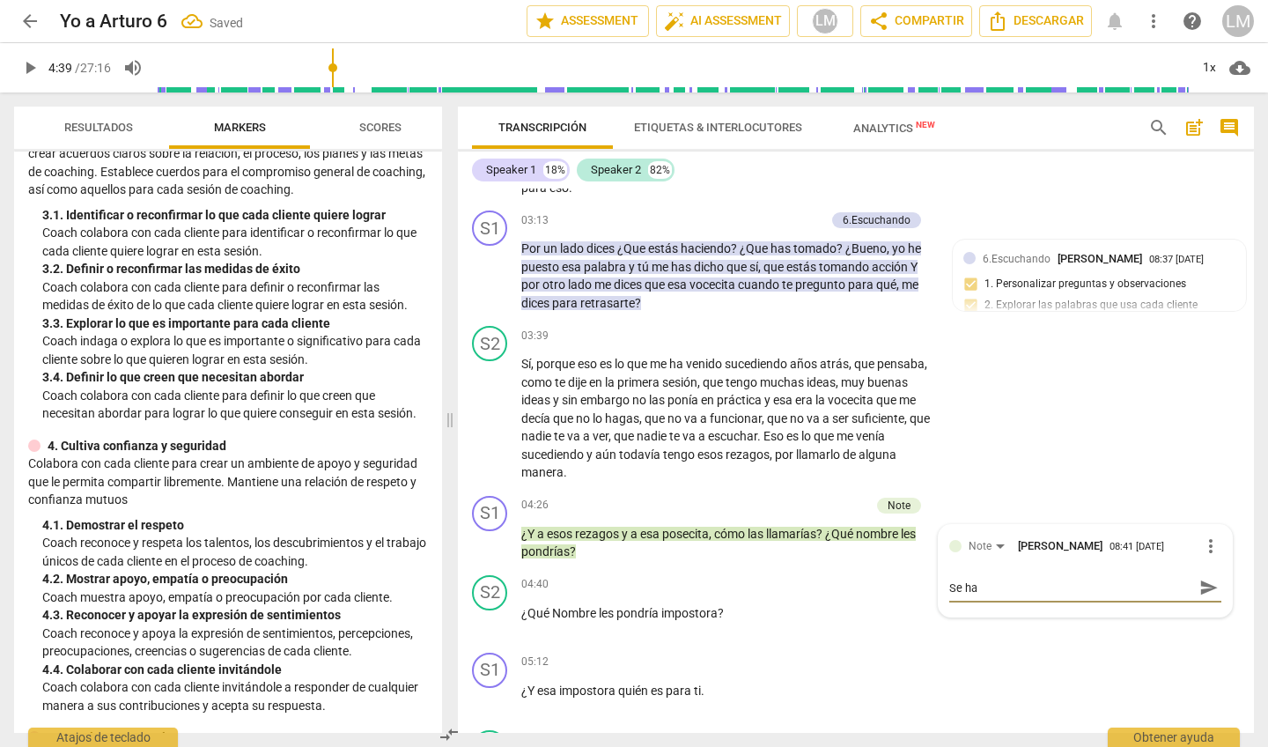
type textarea "Se hac"
type textarea "Se hace"
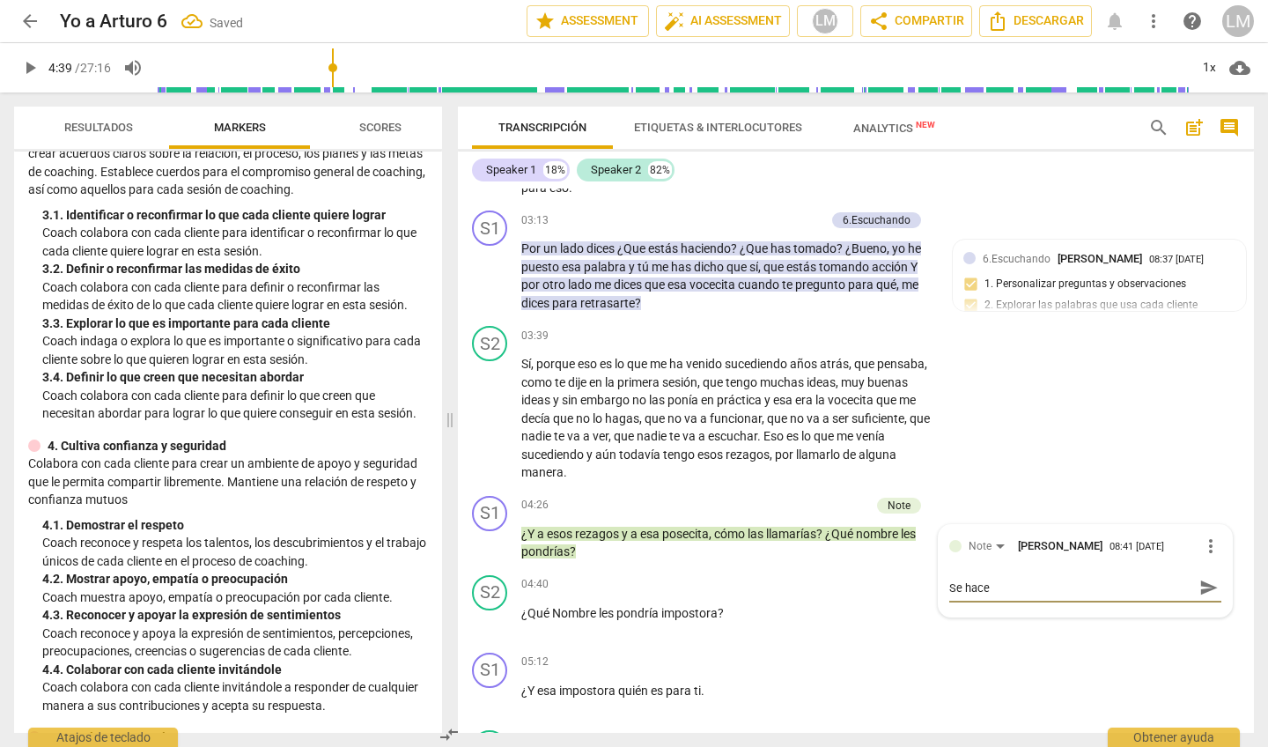
type textarea "Se hace"
type textarea "Se hace u"
type textarea "Se hace un"
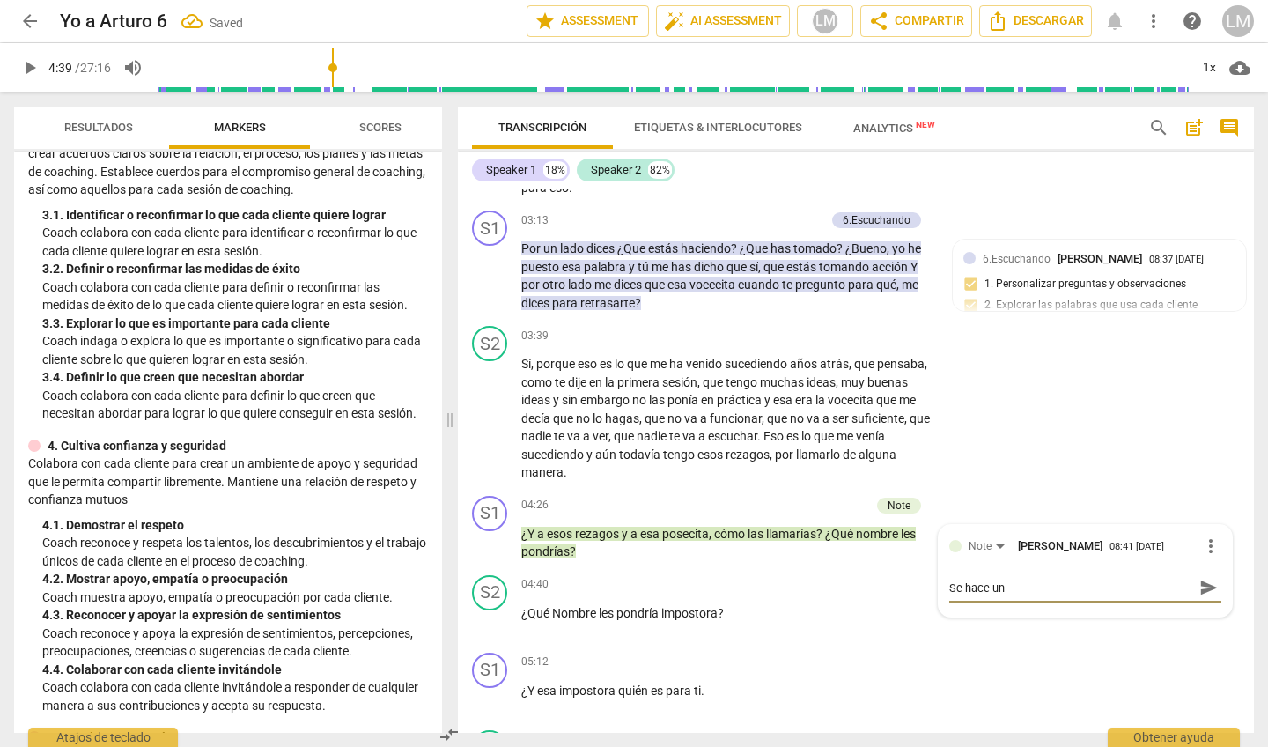
type textarea "Se hace una"
type textarea "Se hace una s"
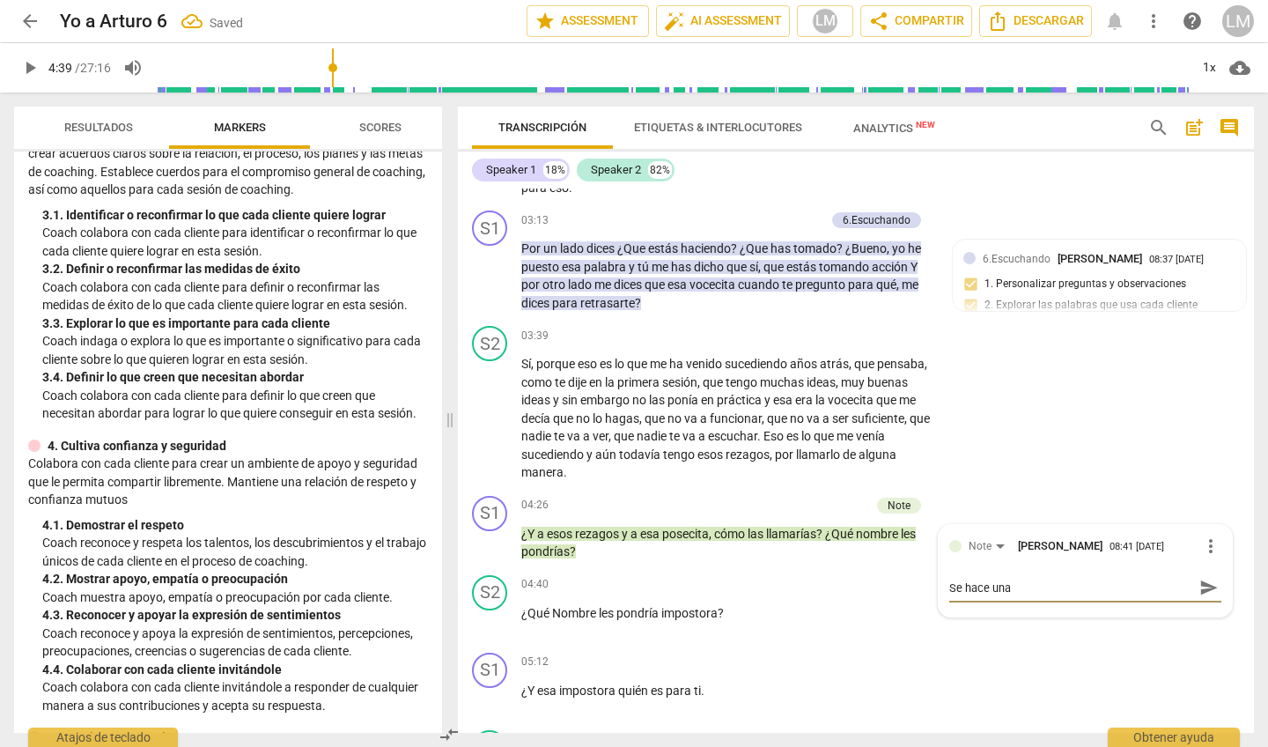
type textarea "Se hace una s"
type textarea "Se hace una so"
type textarea "Se hace una sol"
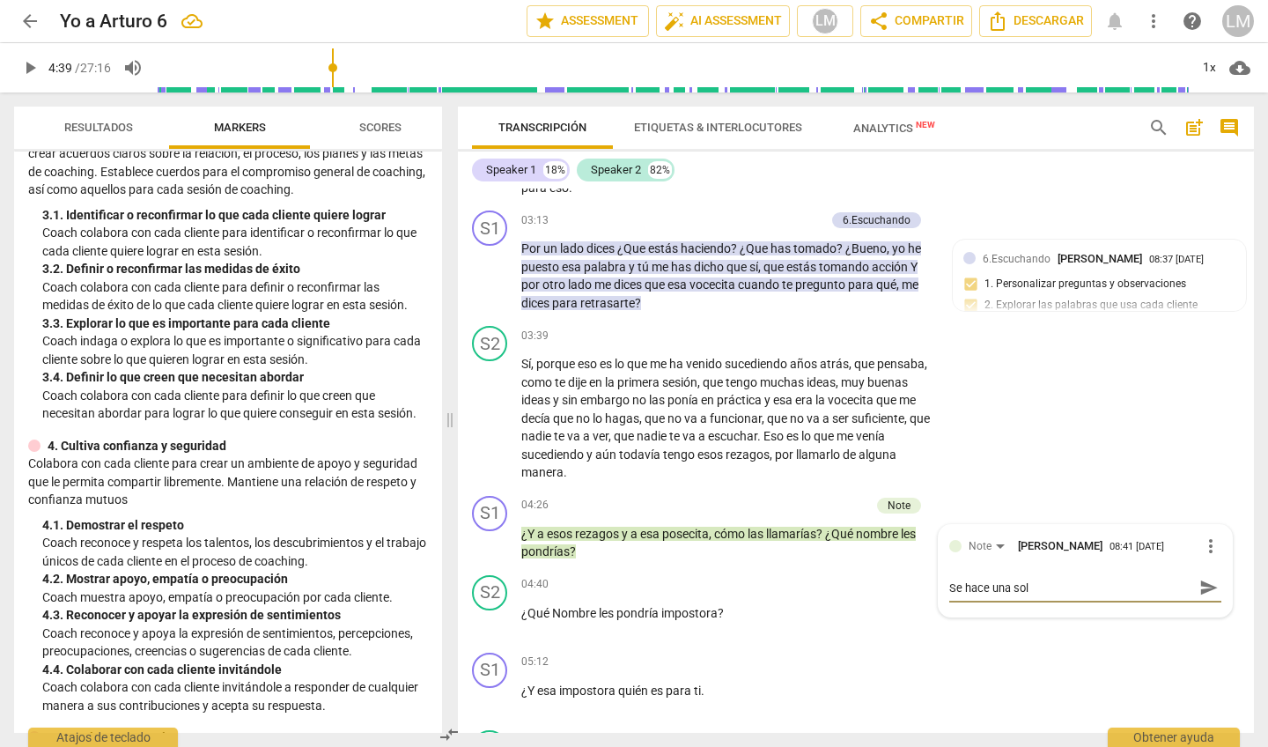
type textarea "Se hace una sola"
type textarea "Se hace una sola p"
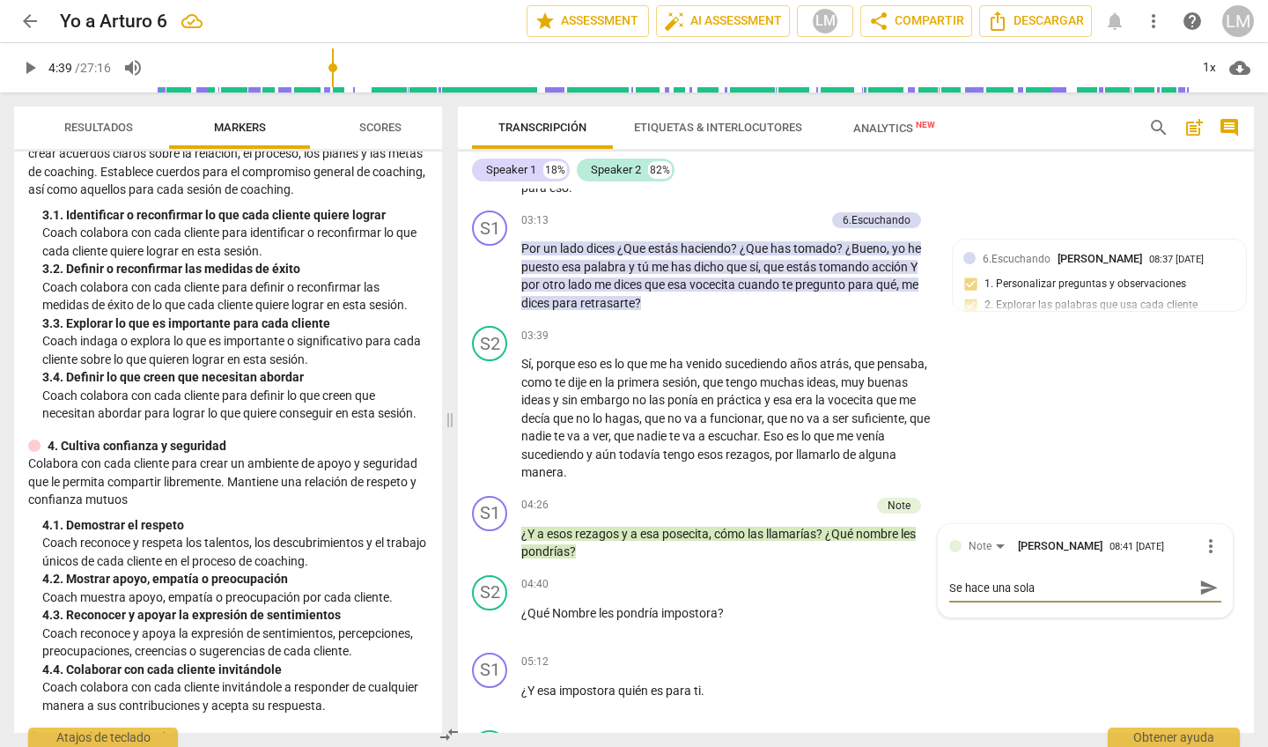
type textarea "Se hace una sola p"
type textarea "Se hace una sola pr"
type textarea "Se hace una sola pre"
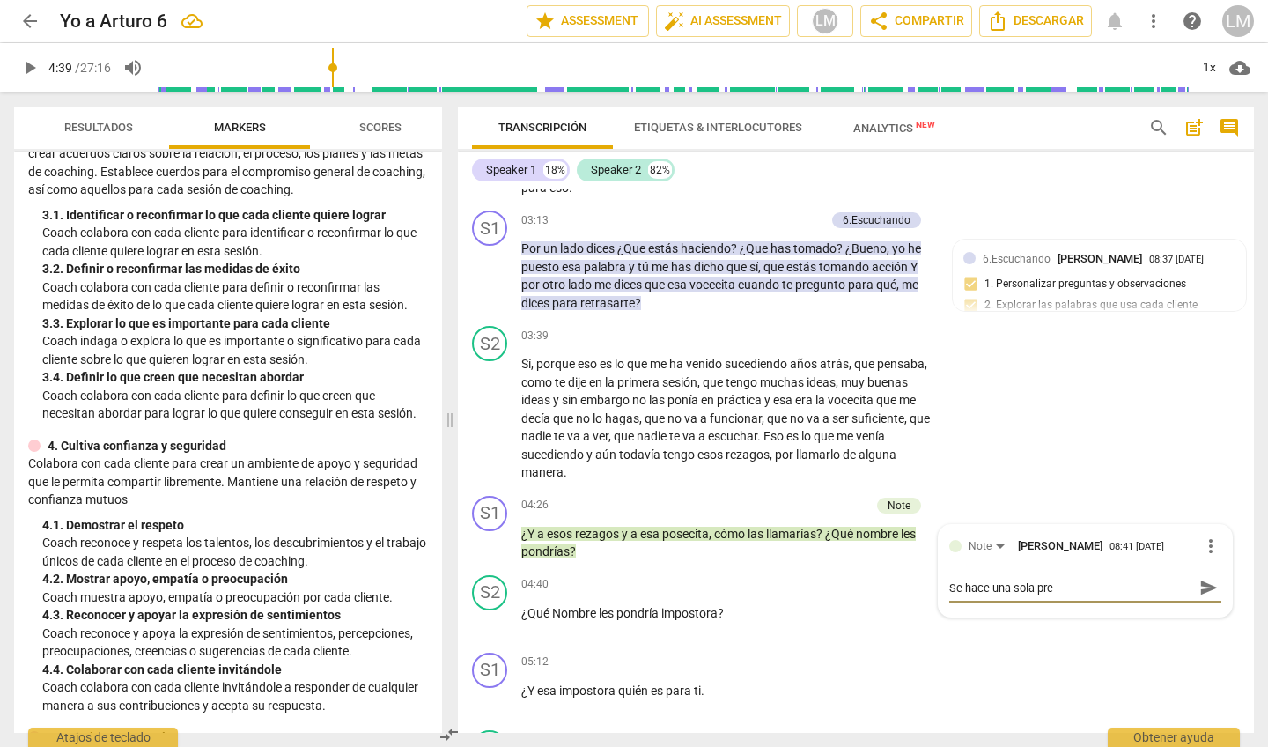
type textarea "Se hace una sola preg"
type textarea "Se hace una sola pregu"
type textarea "Se hace una sola pregun"
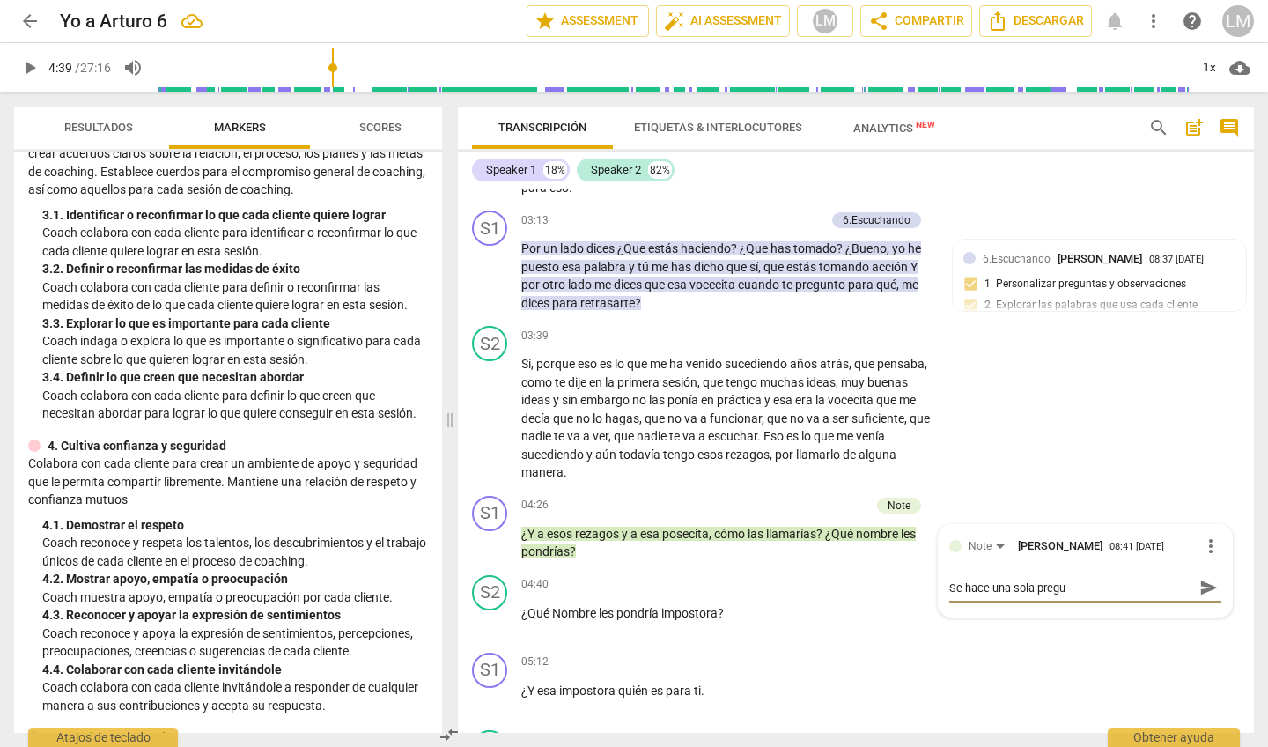
type textarea "Se hace una sola pregun"
type textarea "Se hace una sola pregunt"
type textarea "Se hace una sola pregunta"
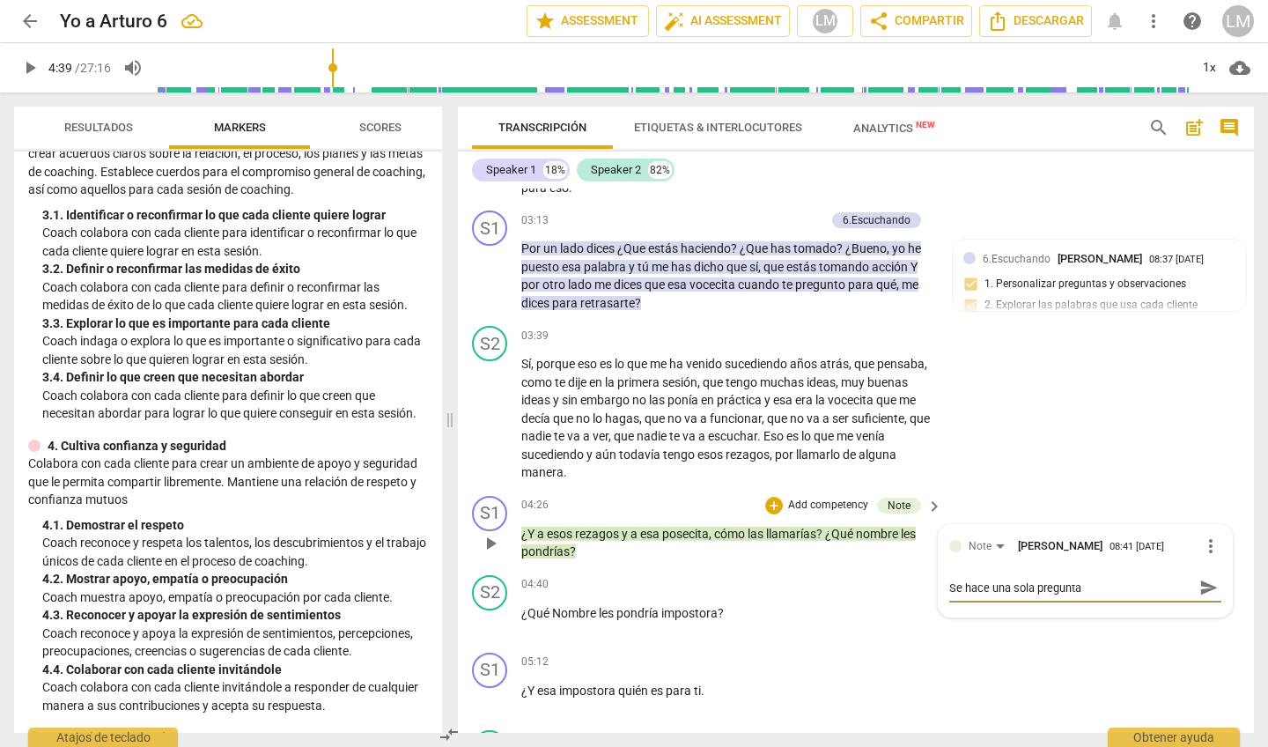
click at [848, 498] on p "Add competency" at bounding box center [828, 506] width 84 height 16
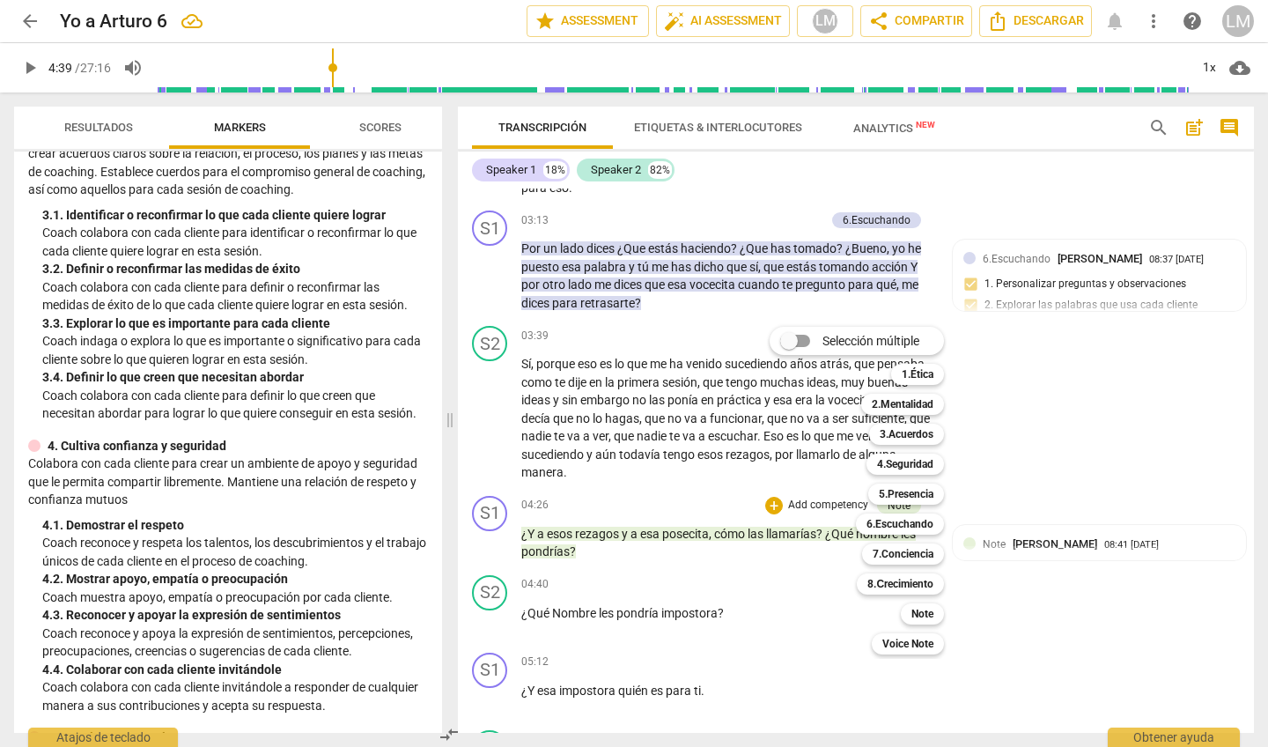
click at [726, 656] on div at bounding box center [634, 373] width 1268 height 747
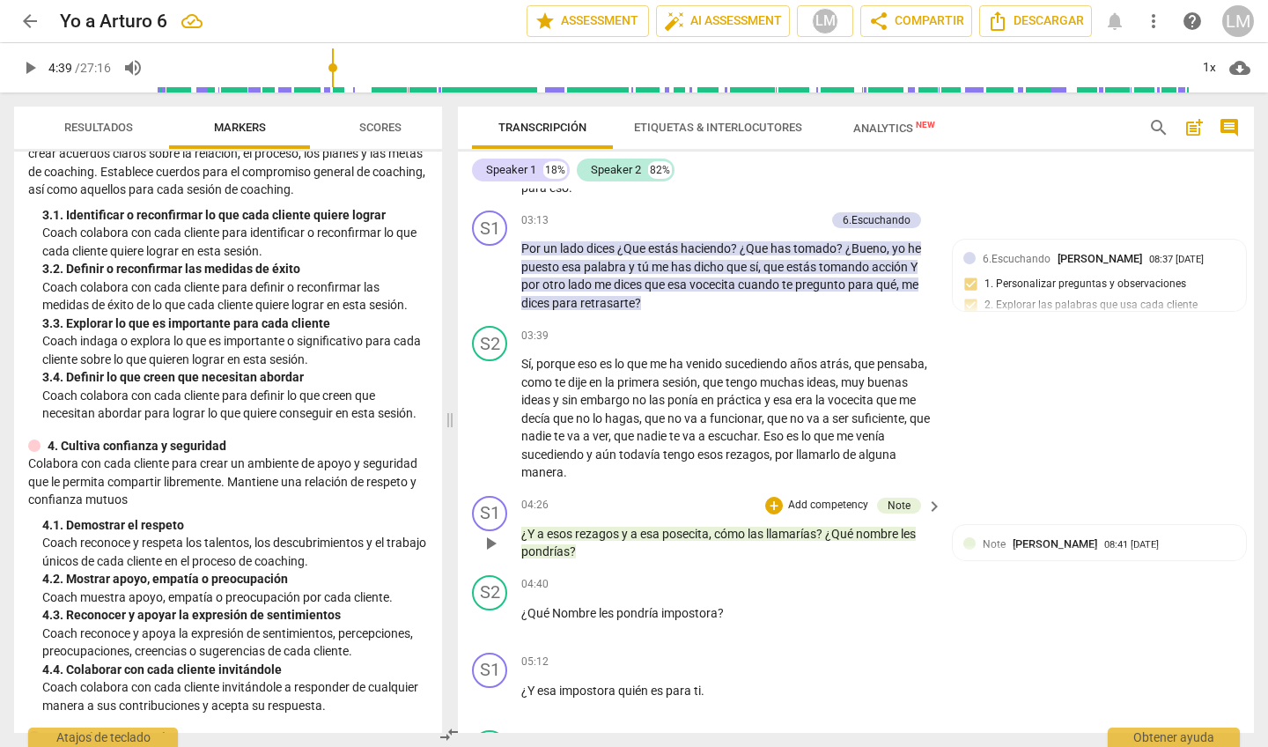
click at [836, 498] on p "Add competency" at bounding box center [828, 506] width 84 height 16
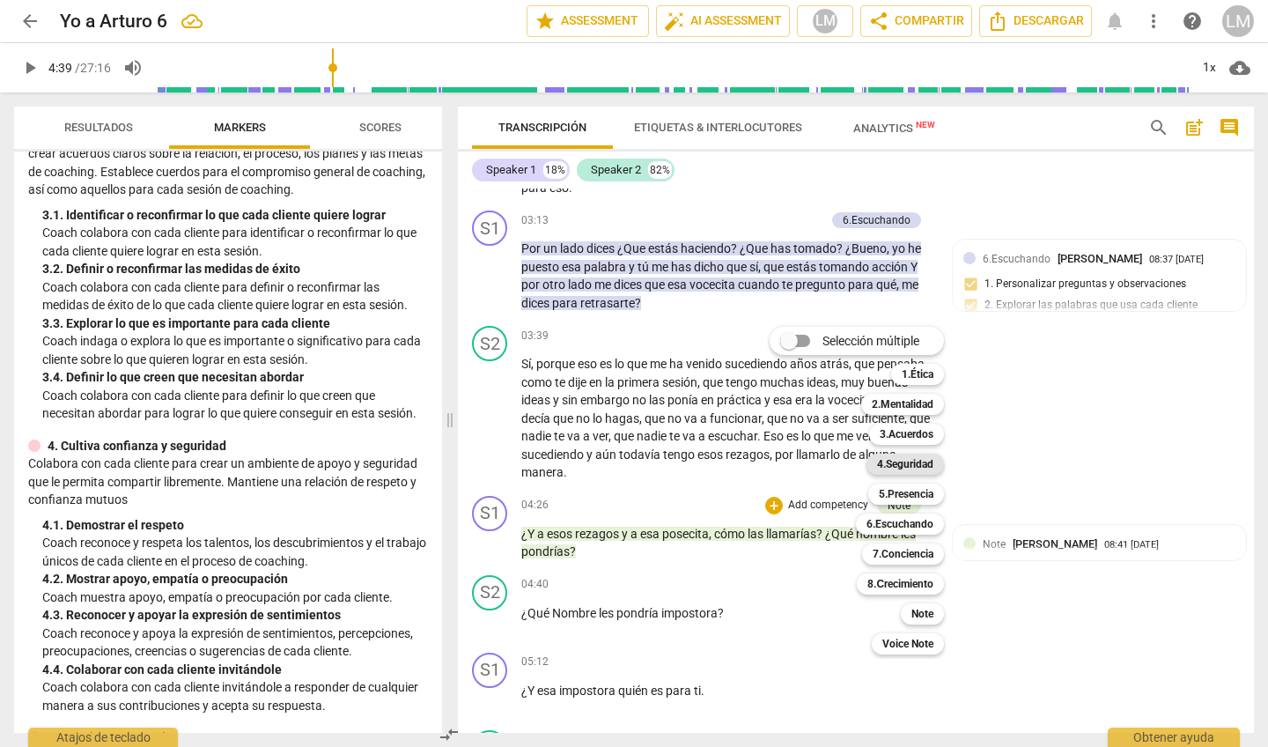
click at [900, 463] on b "4.Seguridad" at bounding box center [905, 464] width 56 height 21
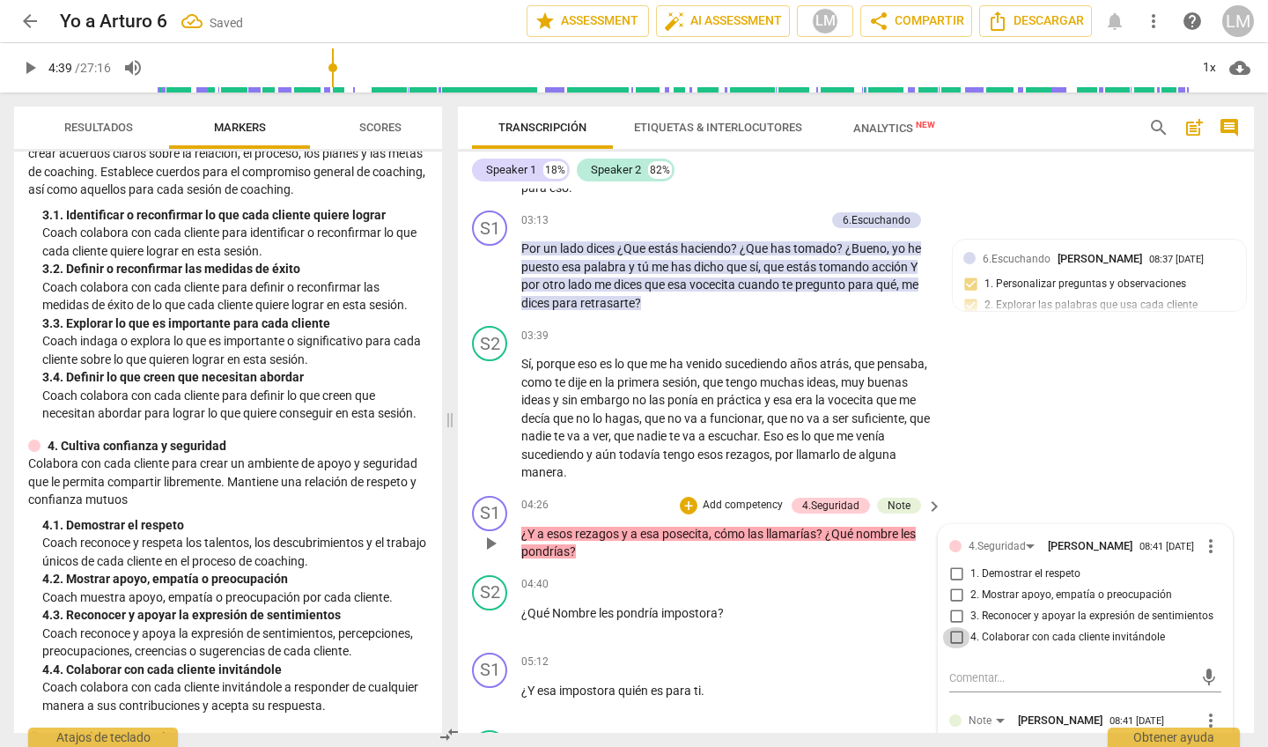
click at [951, 627] on input "4. Colaborar con cada cliente invitándole" at bounding box center [956, 637] width 28 height 21
checkbox input "true"
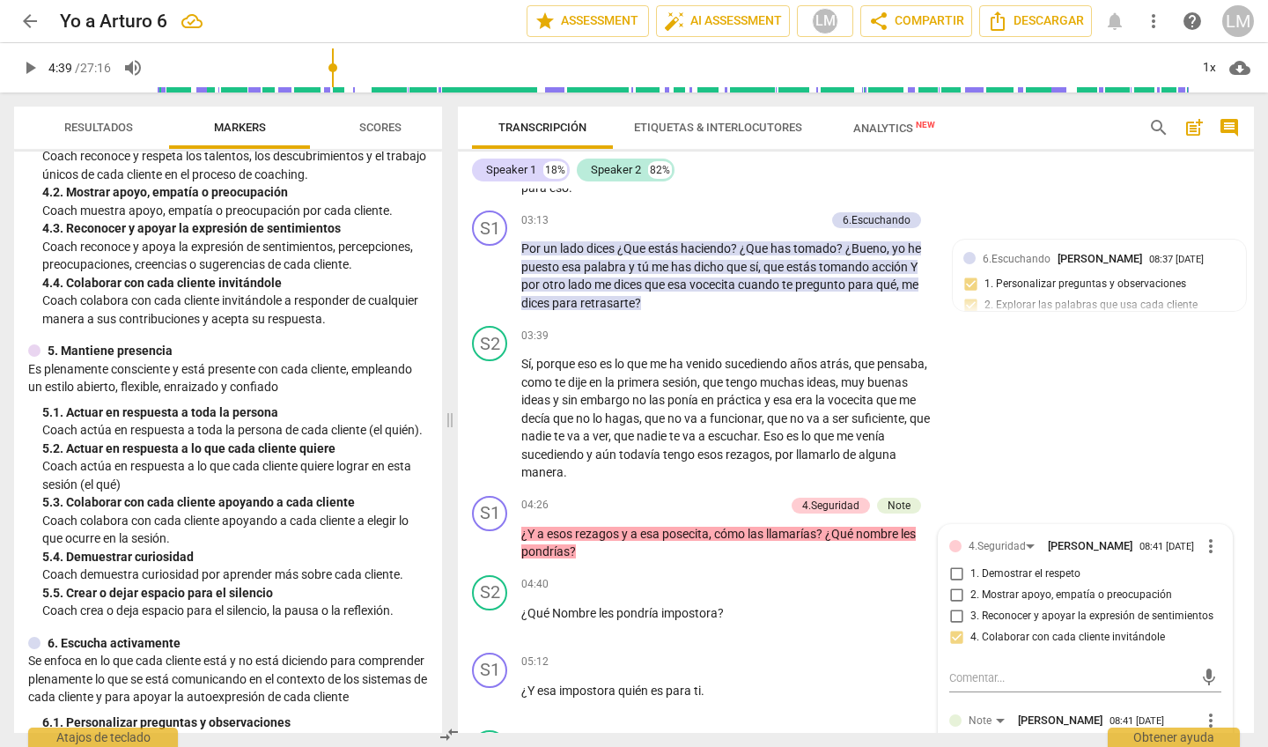
scroll to position [622, 0]
click at [742, 498] on p "Add competency" at bounding box center [743, 506] width 84 height 16
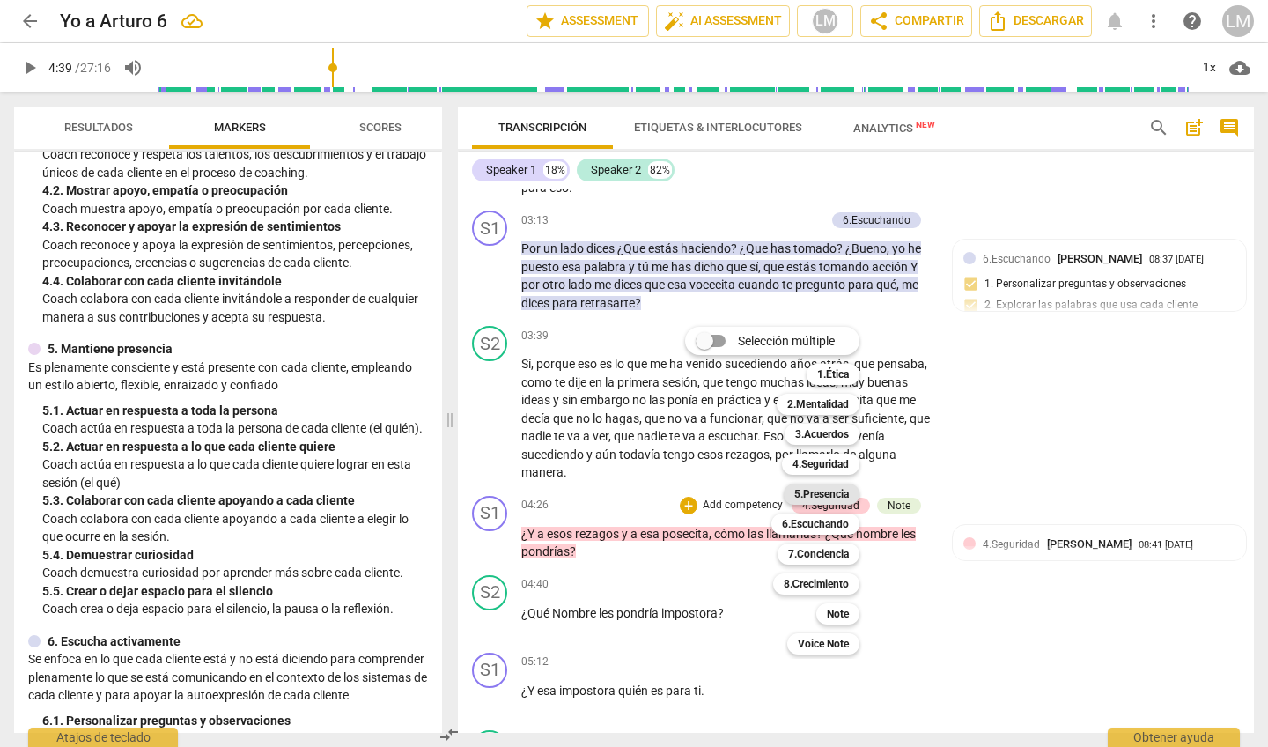
click at [810, 494] on b "5.Presencia" at bounding box center [821, 493] width 55 height 21
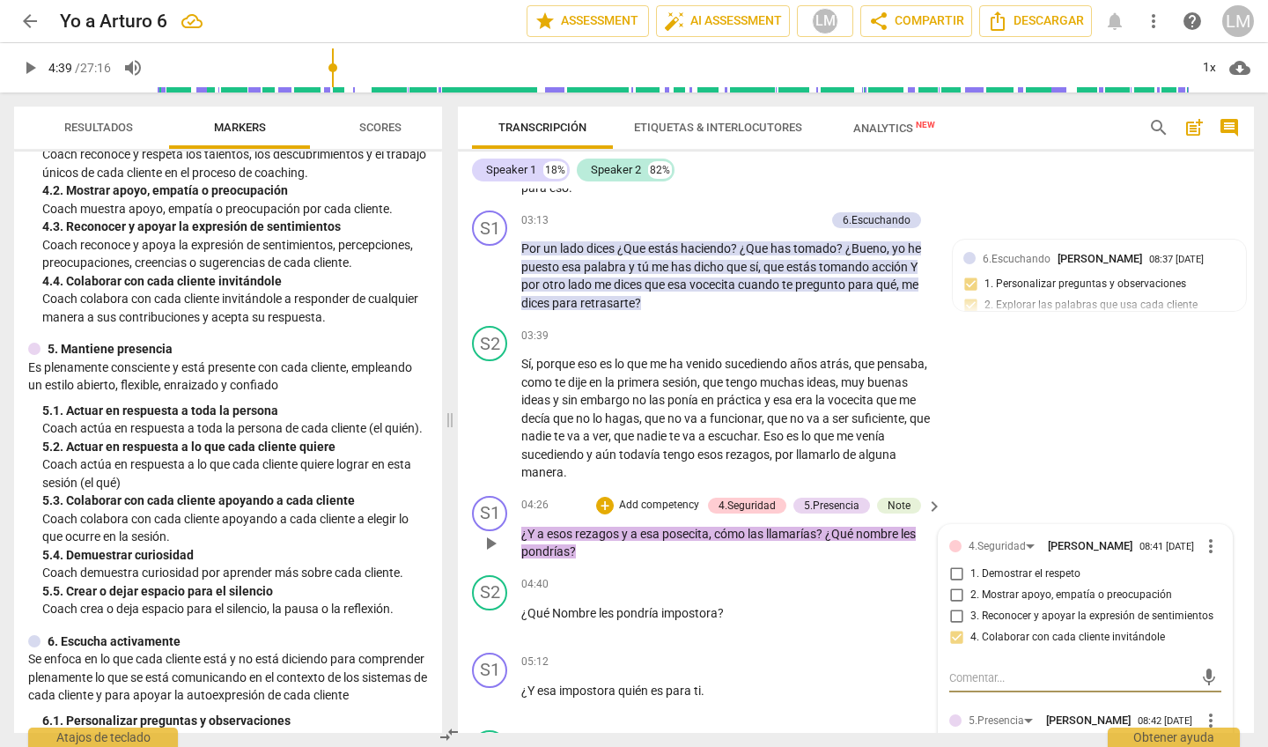
click at [712, 549] on div "S1 play_arrow pause 04:26 + Add competency 4.Seguridad 5.Presencia Note keyboar…" at bounding box center [856, 528] width 796 height 79
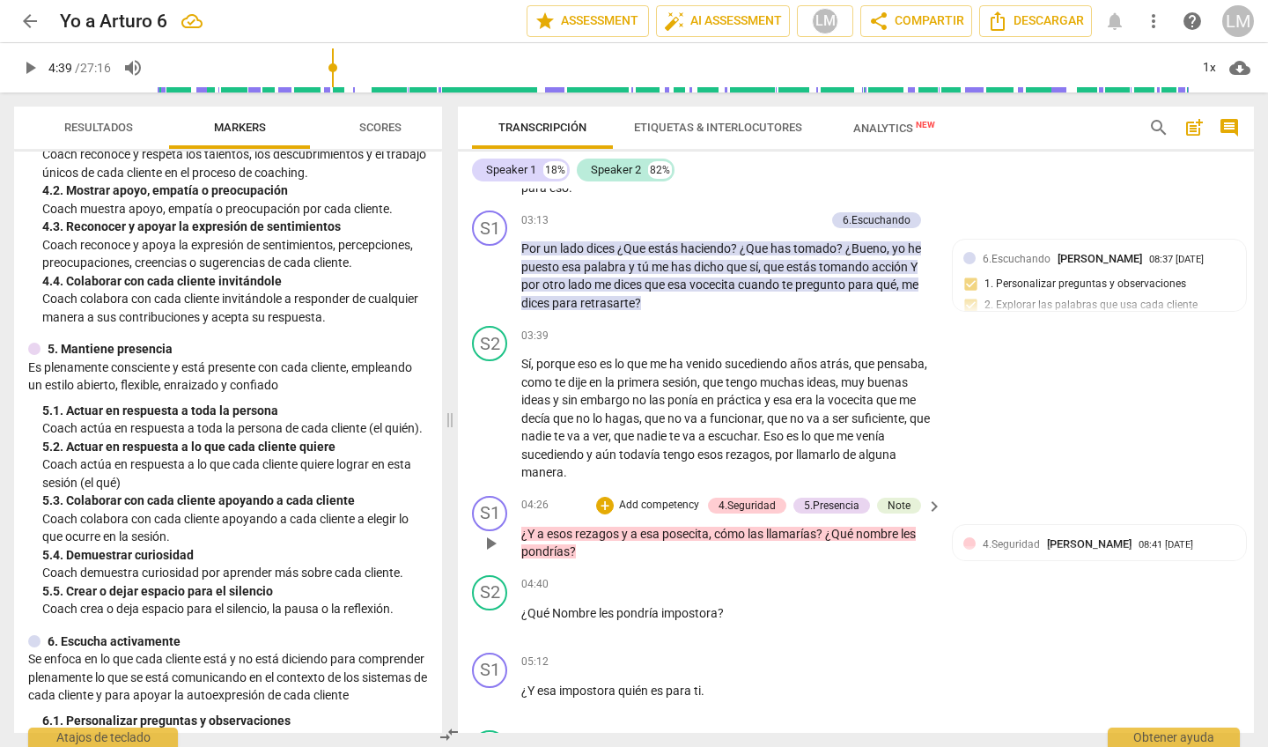
click at [712, 531] on p "¿Y a esos rezagos y a esa posecita , cómo las llamarías ? ¿Qué nombre les pondr…" at bounding box center [727, 543] width 412 height 36
click at [713, 527] on span "," at bounding box center [711, 534] width 5 height 14
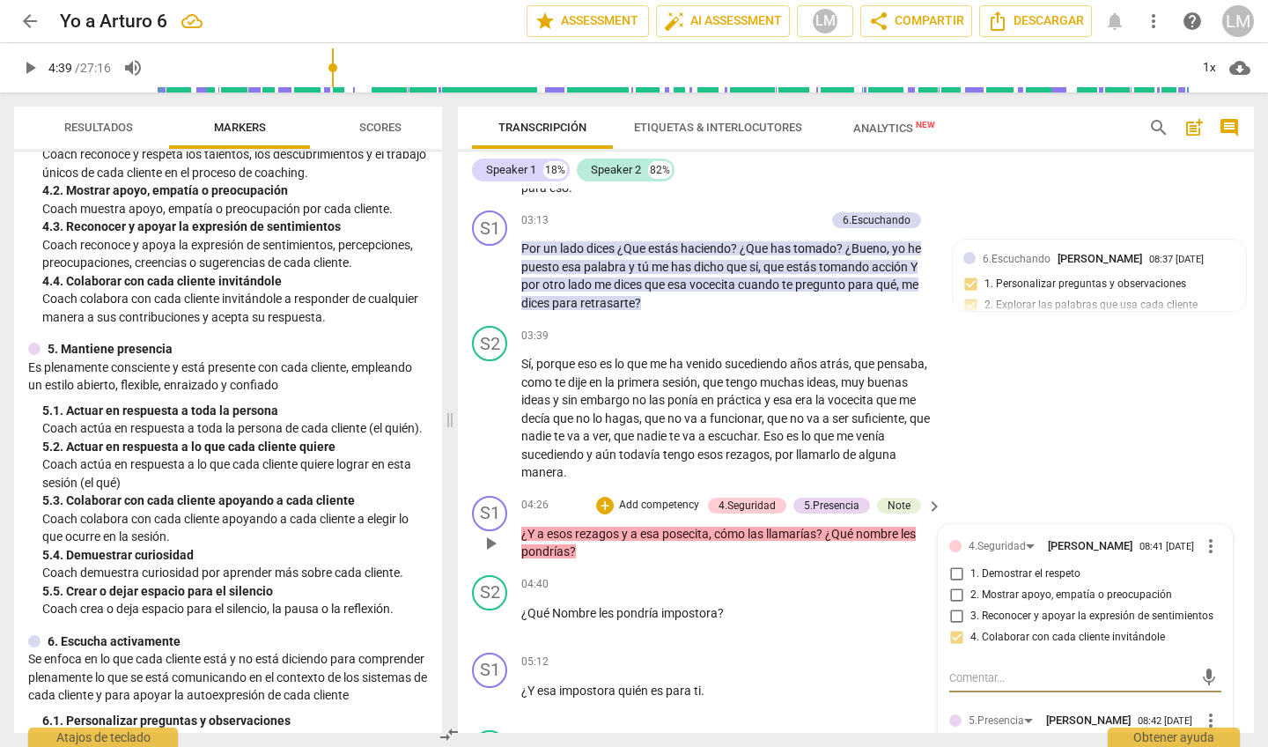
click at [707, 533] on p "¿Y a esos rezagos y a esa posecita , cómo las llamarías ? ¿Qué nombre les pondr…" at bounding box center [727, 543] width 412 height 36
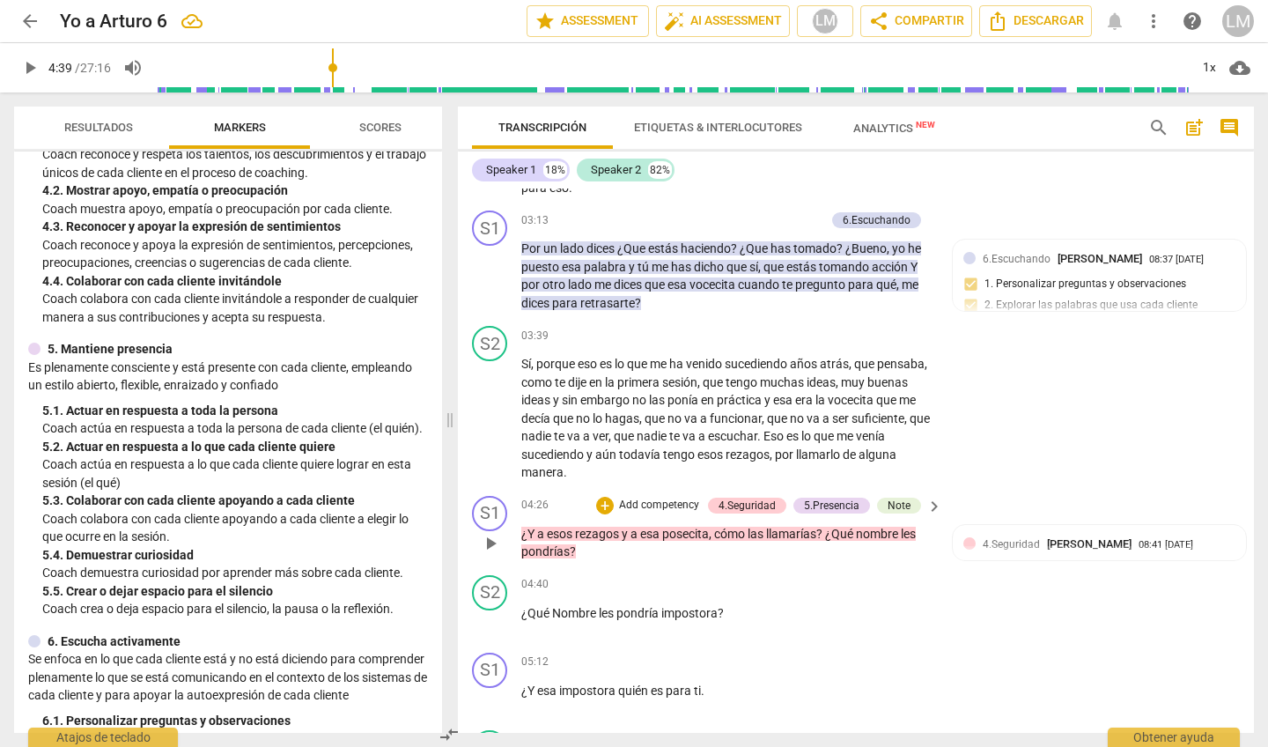
click at [713, 527] on span "," at bounding box center [711, 534] width 5 height 14
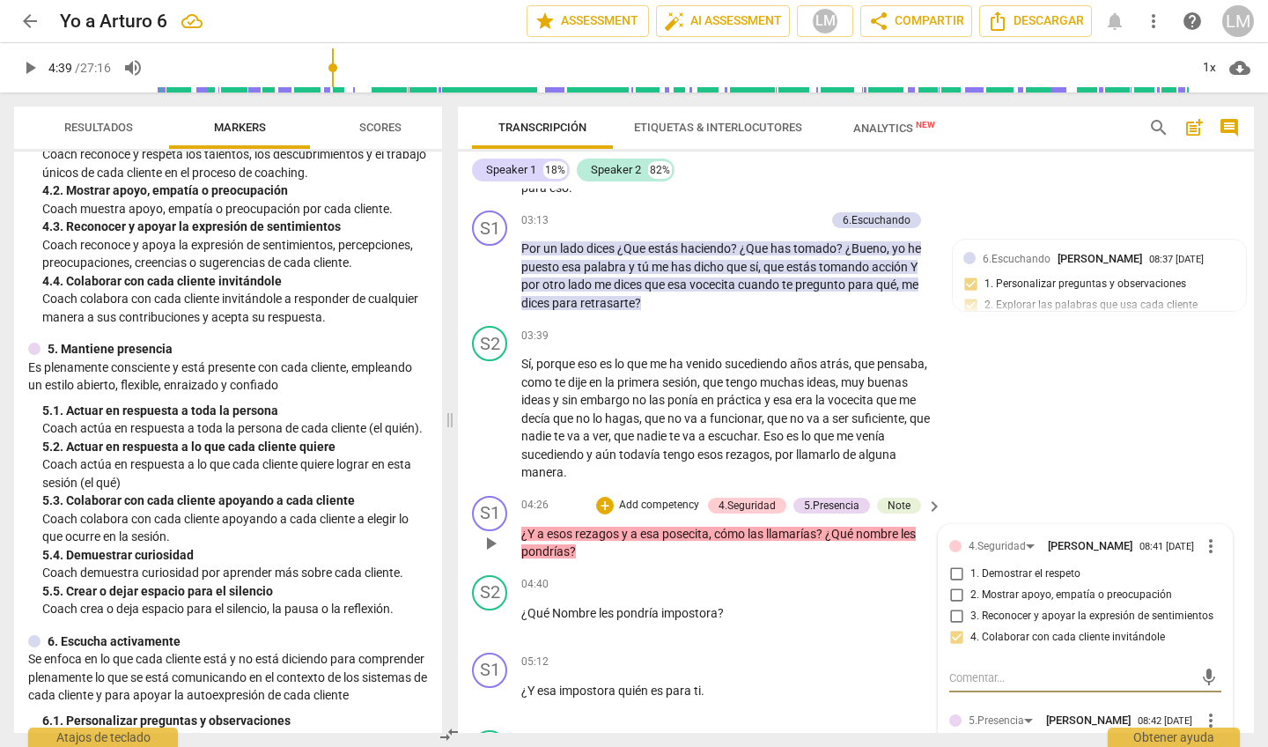
click at [713, 527] on span "," at bounding box center [711, 534] width 5 height 14
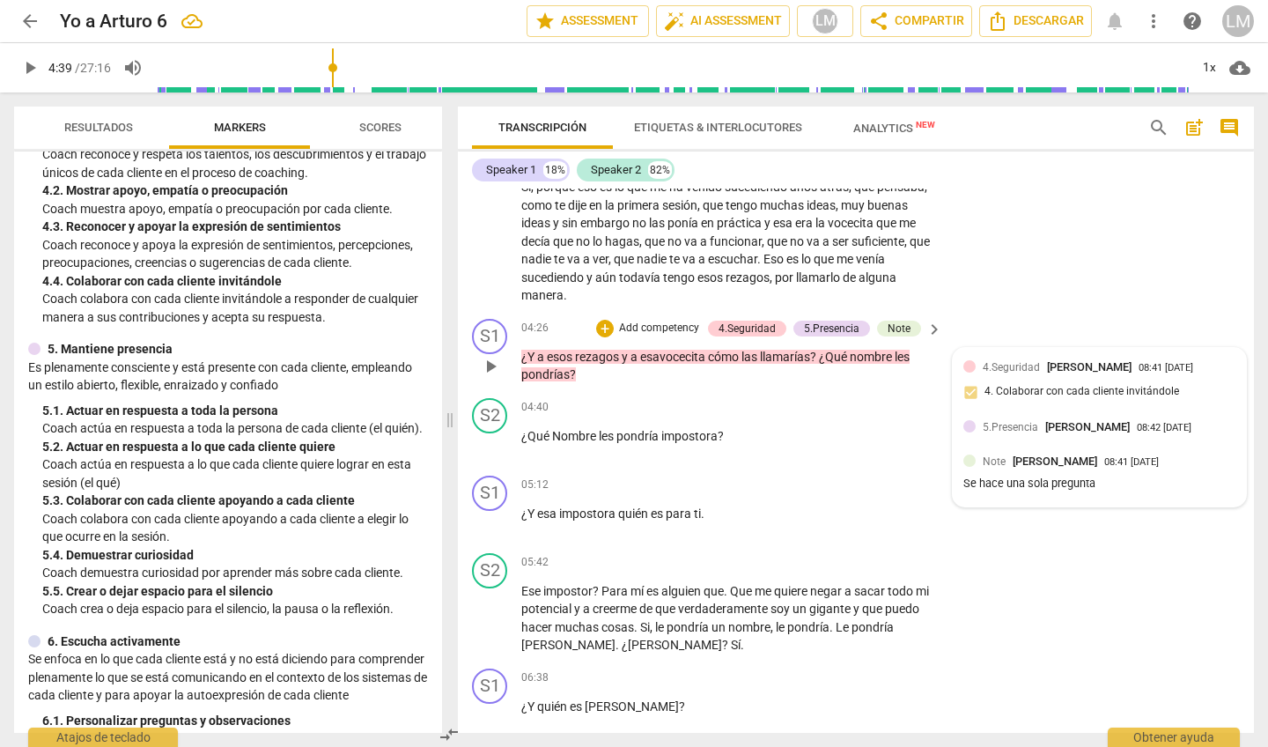
scroll to position [1089, 0]
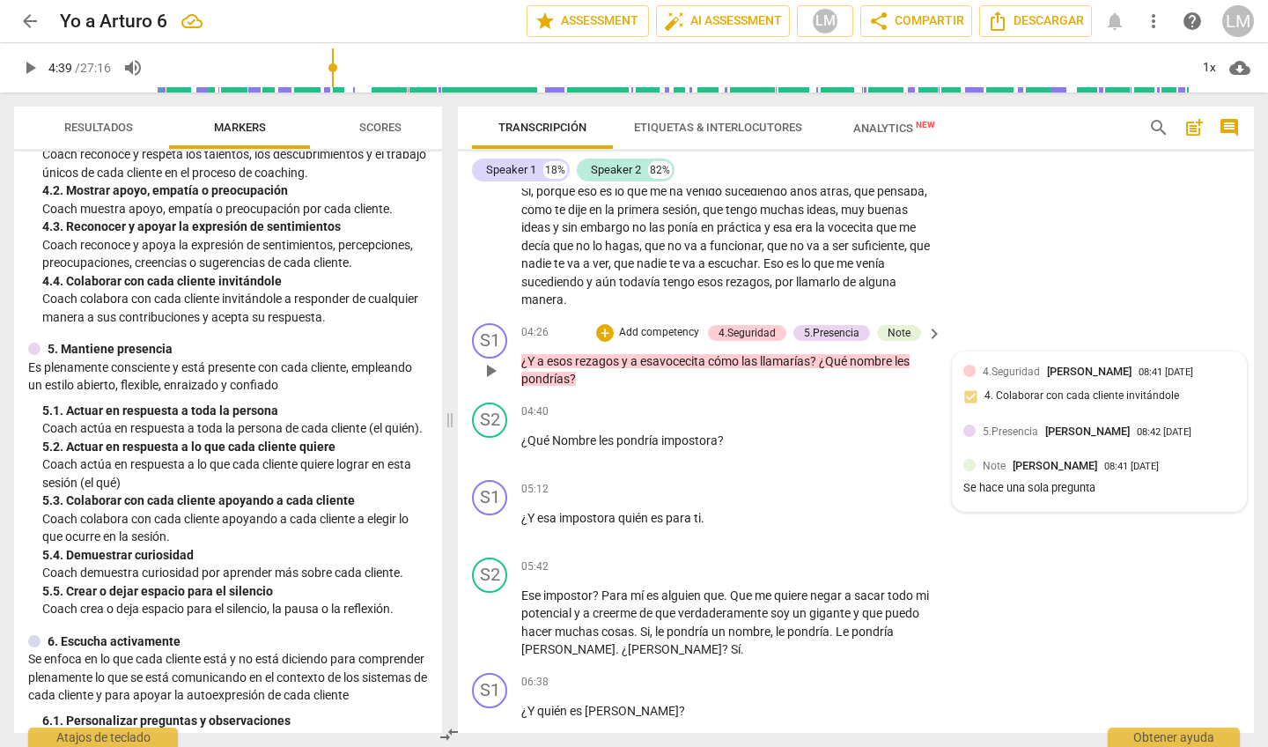
click at [967, 434] on div at bounding box center [969, 430] width 12 height 12
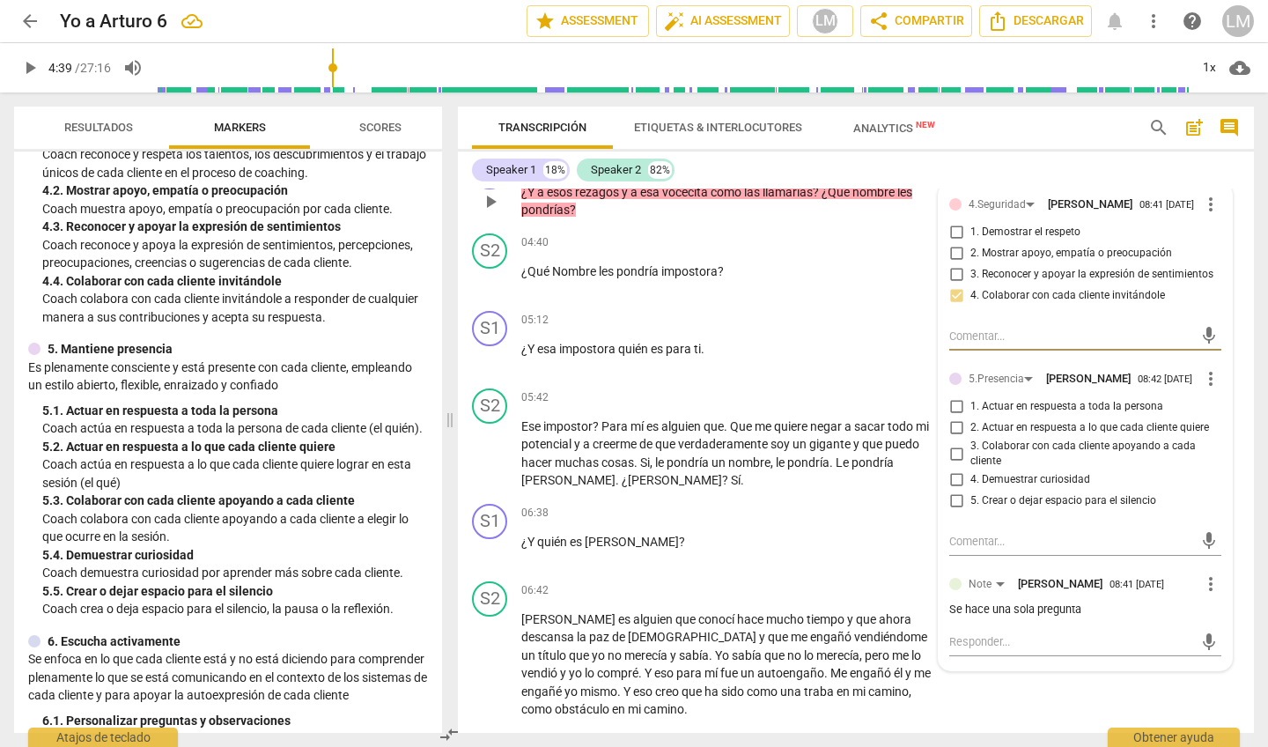
scroll to position [1259, 0]
click at [952, 422] on input "2. Actuar en respuesta a lo que cada cliente quiere" at bounding box center [956, 427] width 28 height 21
checkbox input "true"
click at [954, 446] on input "3. Colaborar con cada cliente apoyando a cada cliente" at bounding box center [956, 452] width 28 height 21
click at [954, 447] on input "3. Colaborar con cada cliente apoyando a cada cliente" at bounding box center [956, 452] width 28 height 21
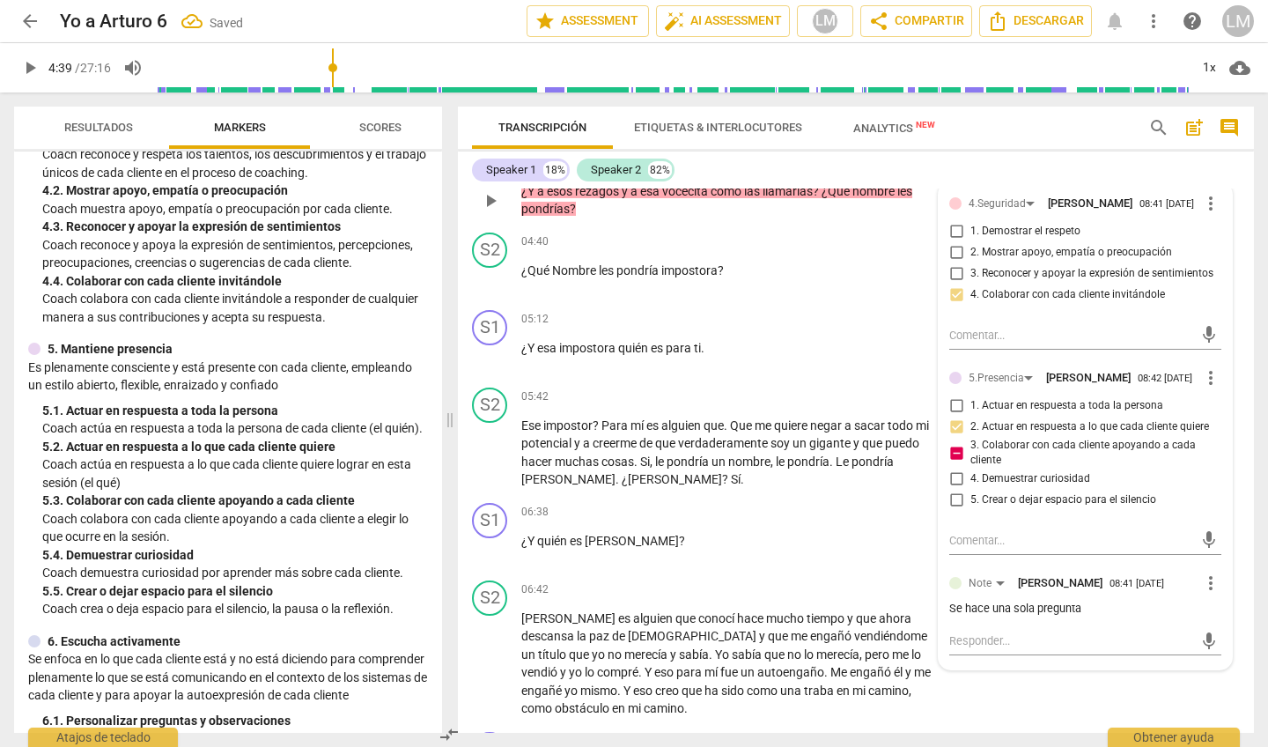
click at [954, 447] on input "3. Colaborar con cada cliente apoyando a cada cliente" at bounding box center [956, 452] width 28 height 21
checkbox input "false"
click at [953, 473] on input "4. Demuestrar curiosidad" at bounding box center [956, 479] width 28 height 21
checkbox input "true"
click at [496, 269] on span "play_arrow" at bounding box center [490, 279] width 21 height 21
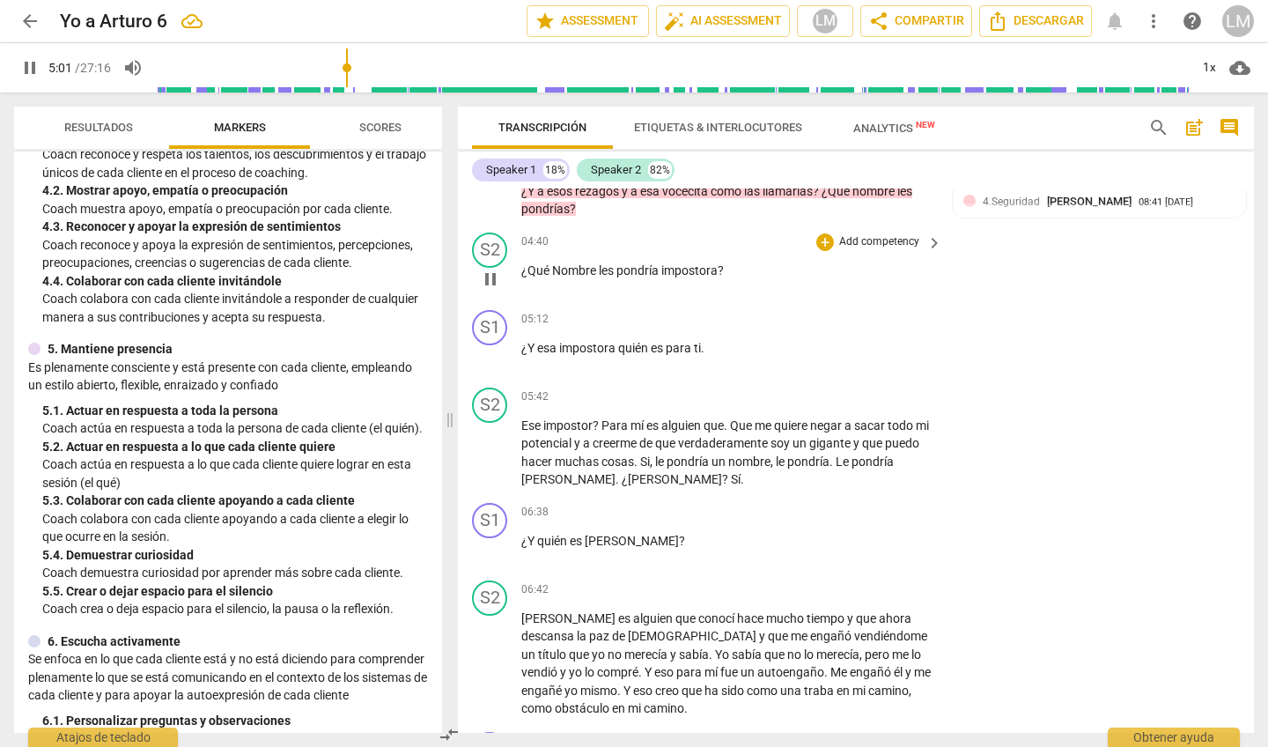
click at [660, 263] on span "pondría" at bounding box center [638, 270] width 45 height 14
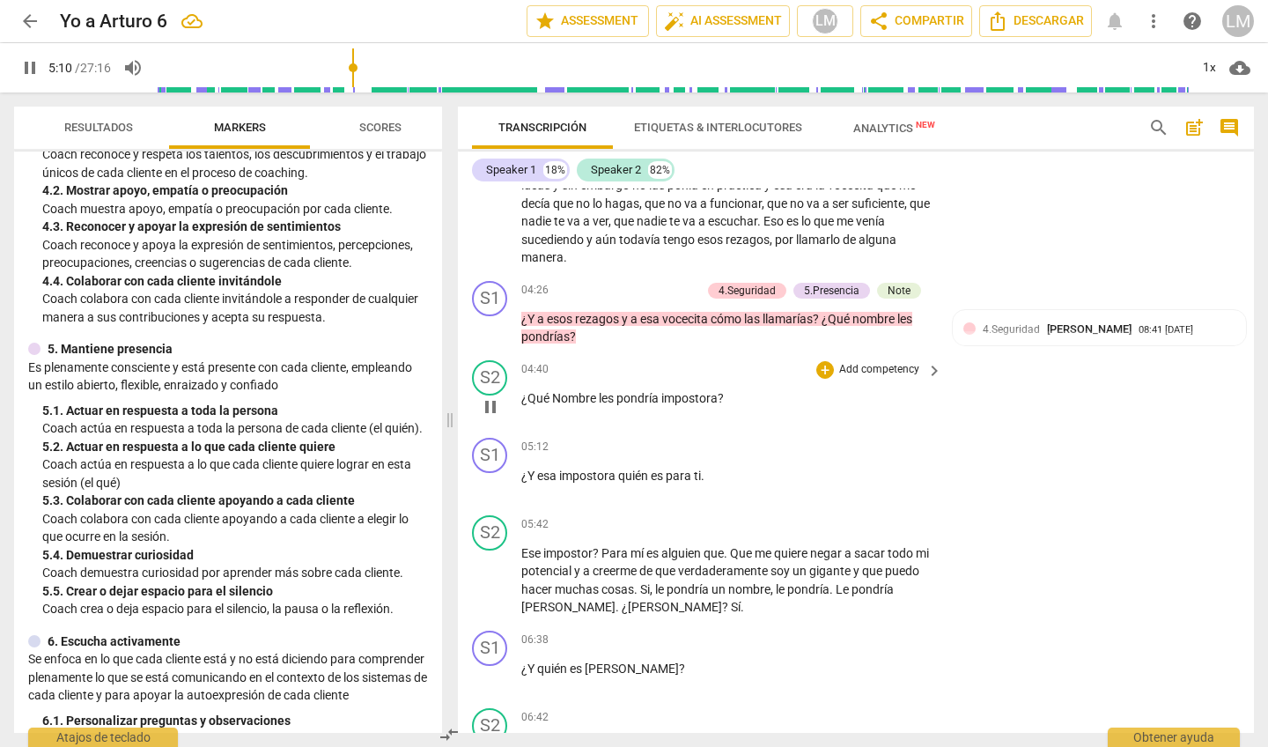
scroll to position [1102, 0]
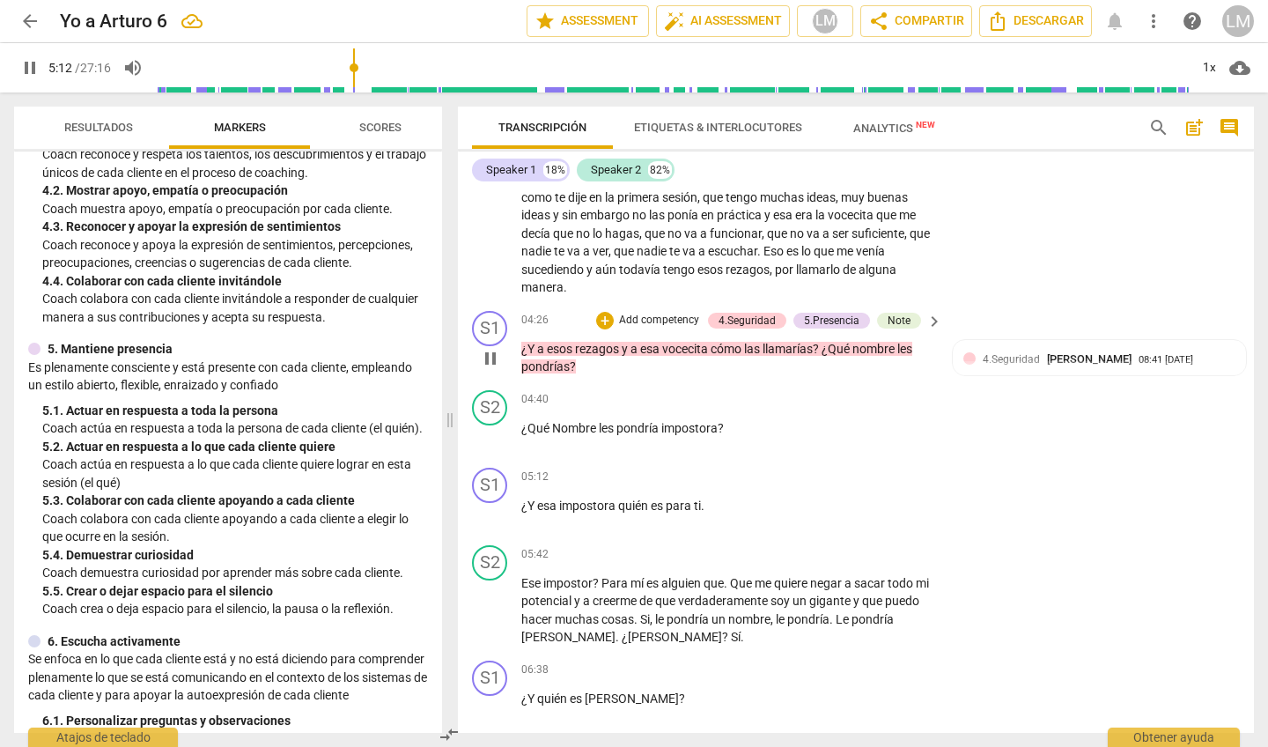
click at [488, 348] on span "pause" at bounding box center [490, 358] width 21 height 21
type input "312"
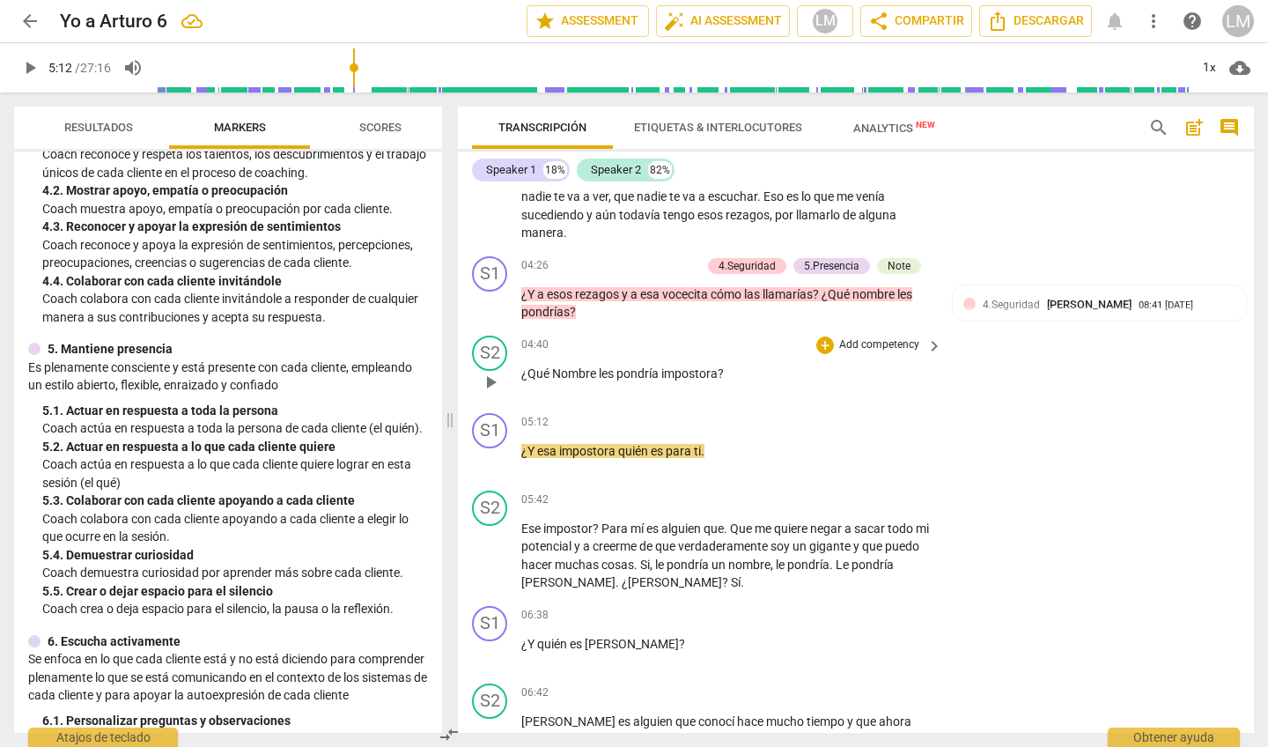
scroll to position [1155, 0]
click at [845, 259] on div "5.Presencia" at bounding box center [831, 267] width 55 height 16
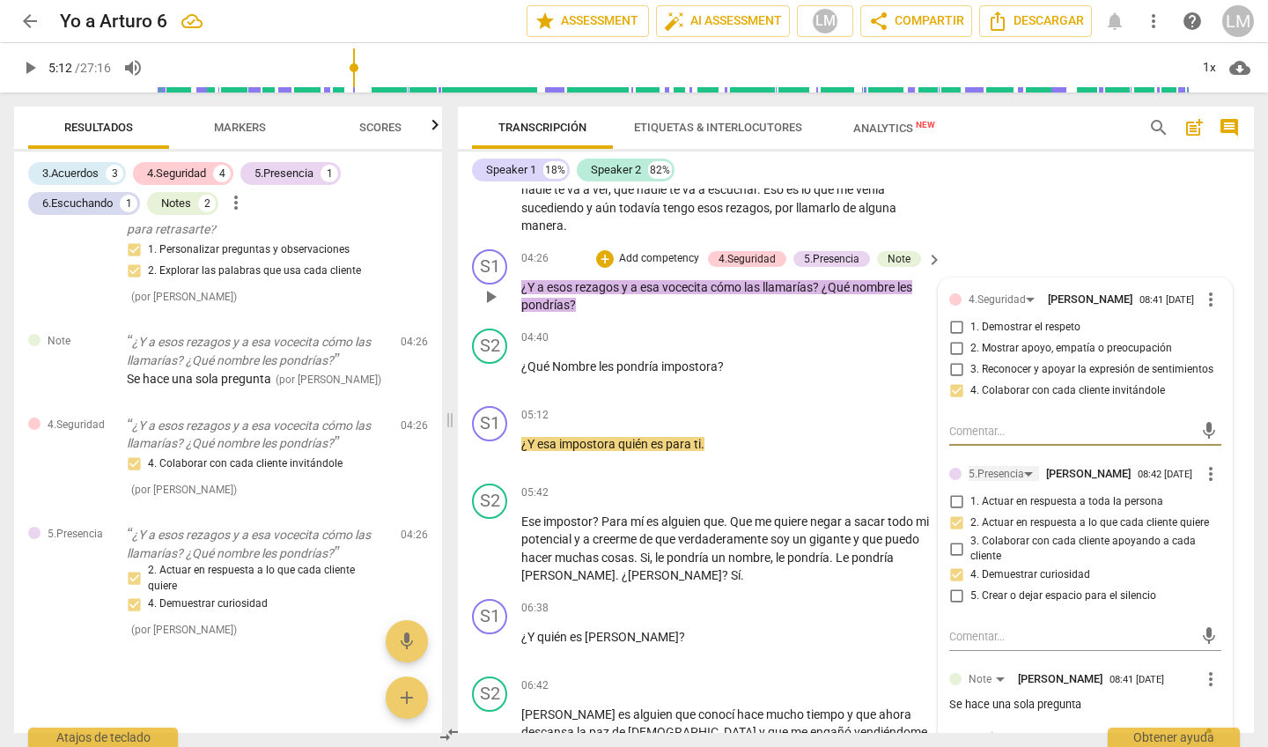
scroll to position [1170, 0]
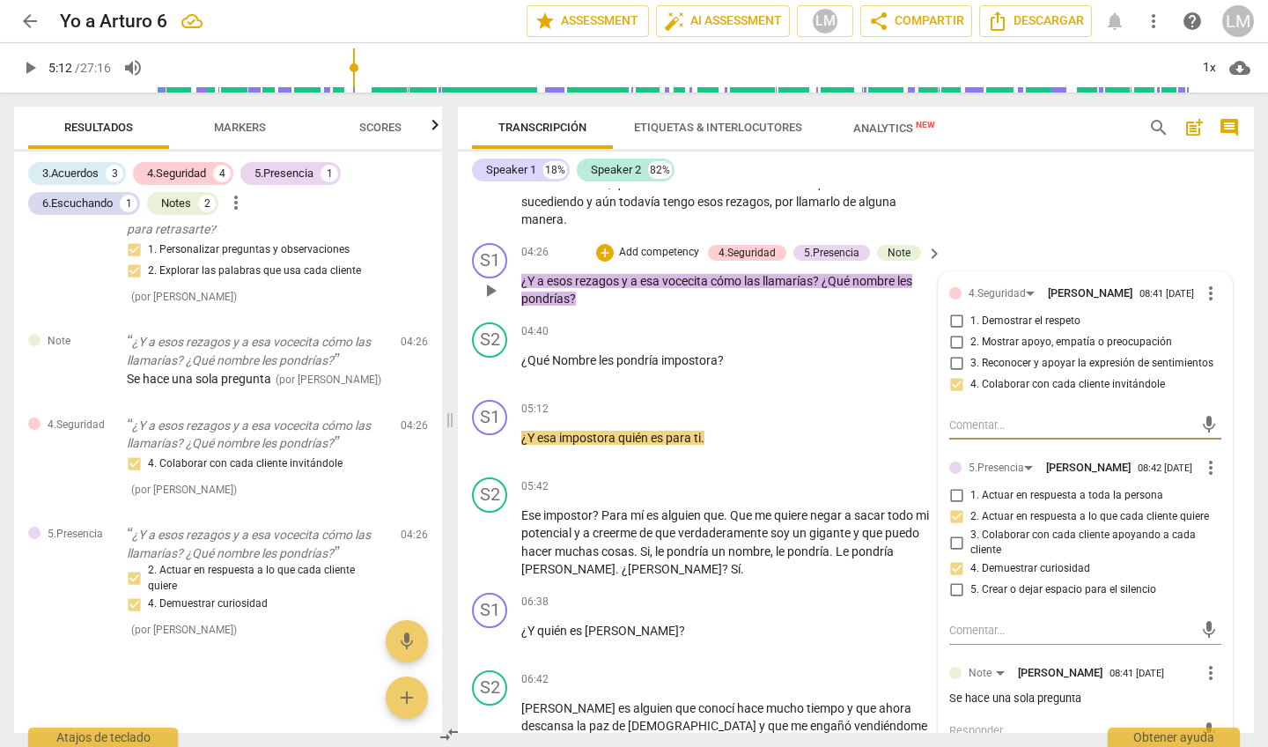
click at [948, 582] on input "5. Crear o dejar espacio para el silencio" at bounding box center [956, 589] width 28 height 21
checkbox input "true"
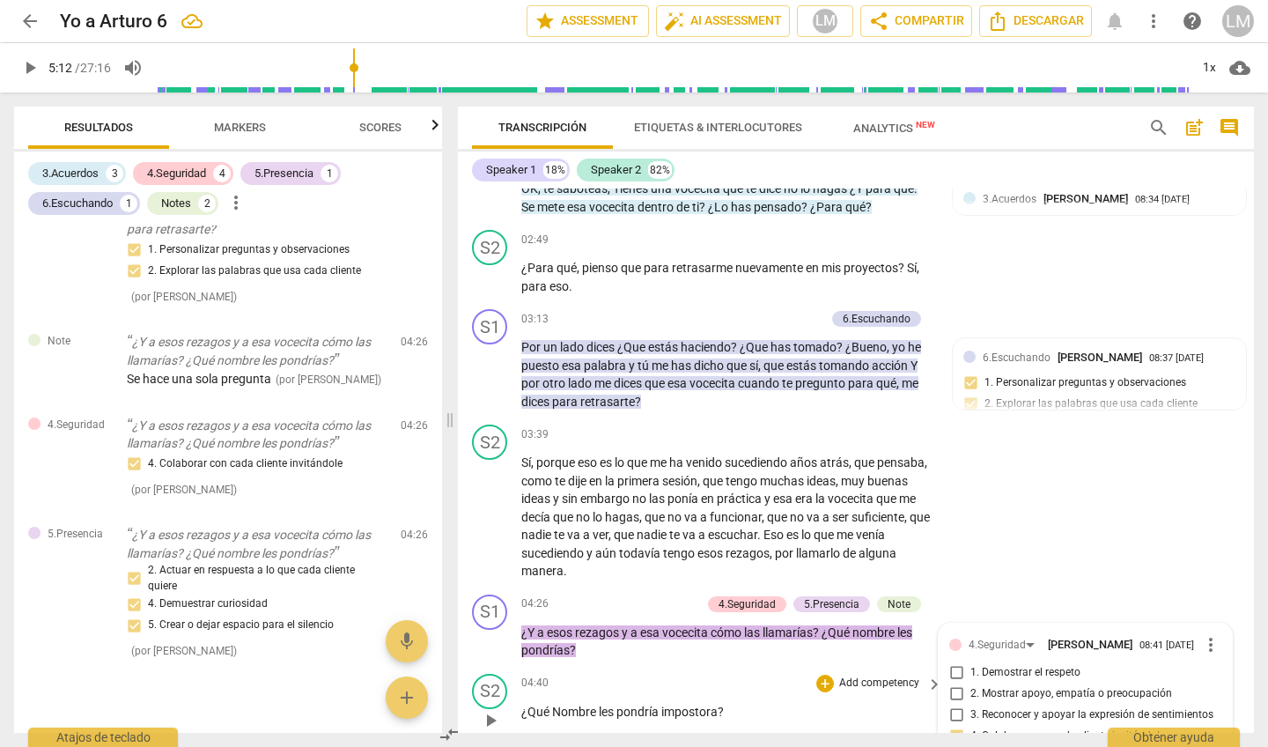
scroll to position [809, 0]
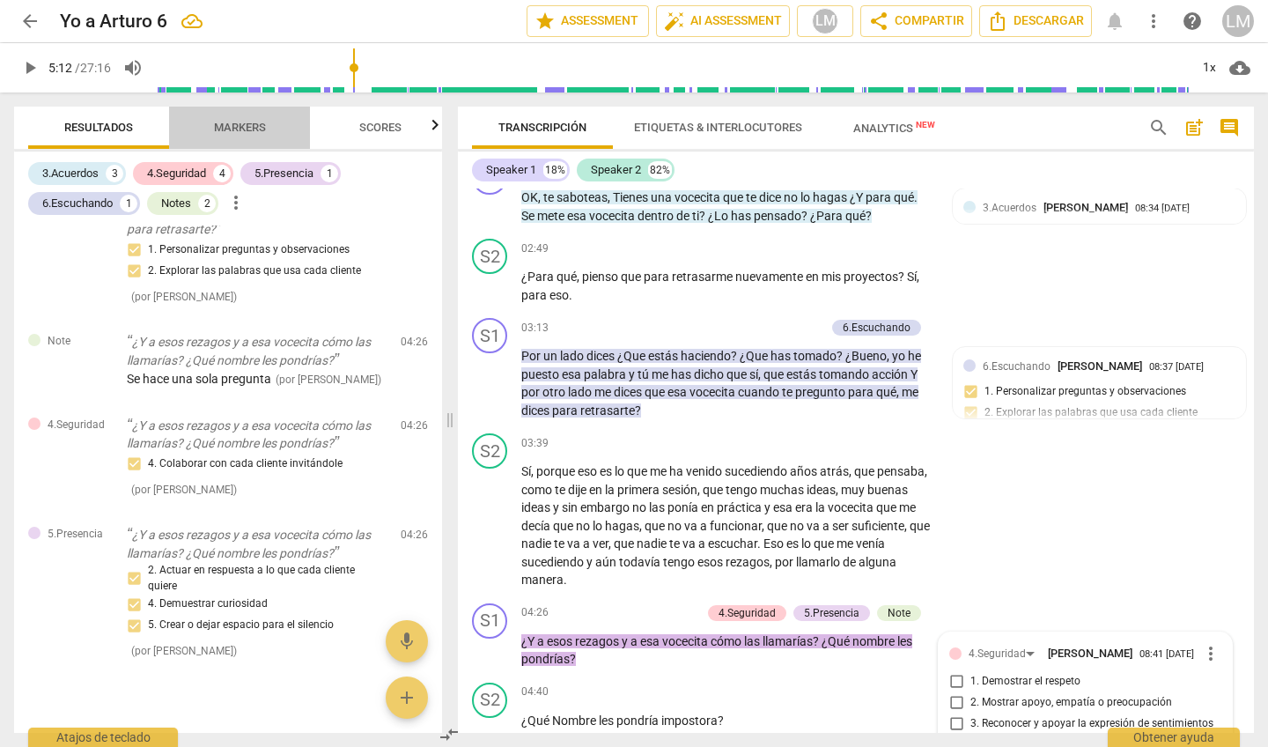
click at [234, 122] on span "Markers" at bounding box center [240, 127] width 52 height 13
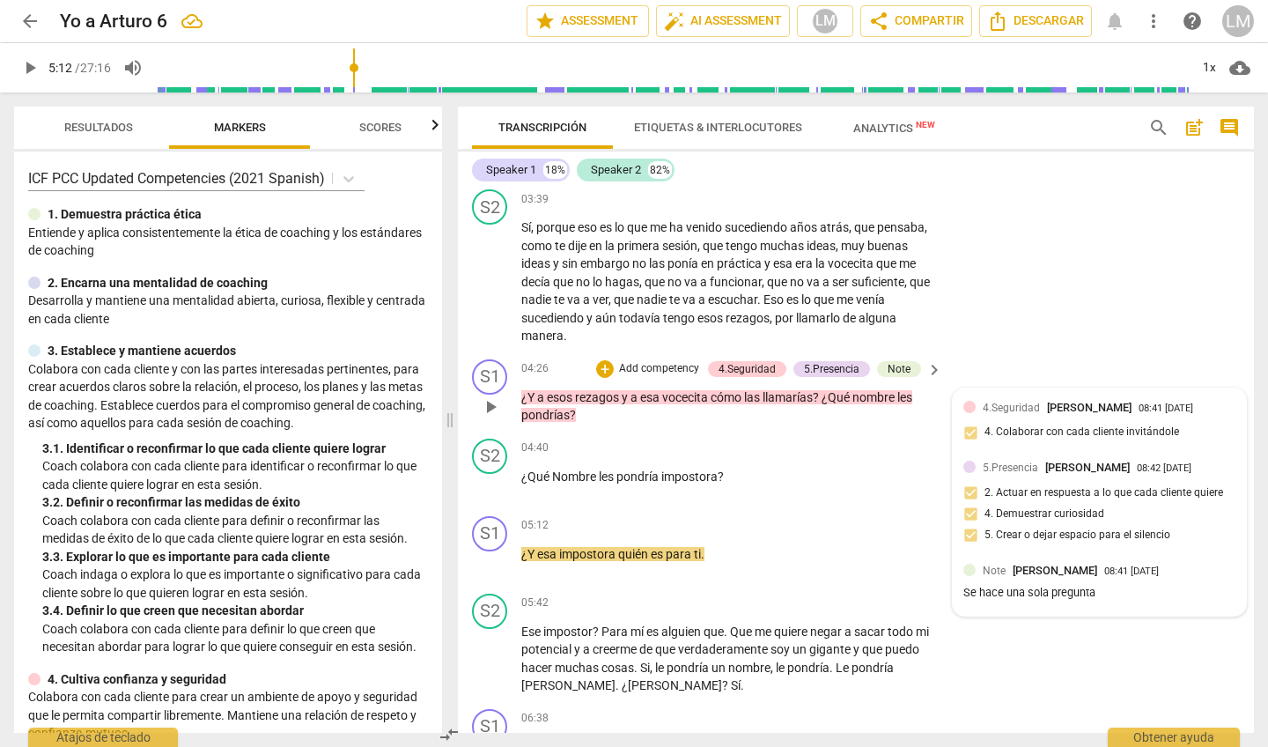
scroll to position [1060, 0]
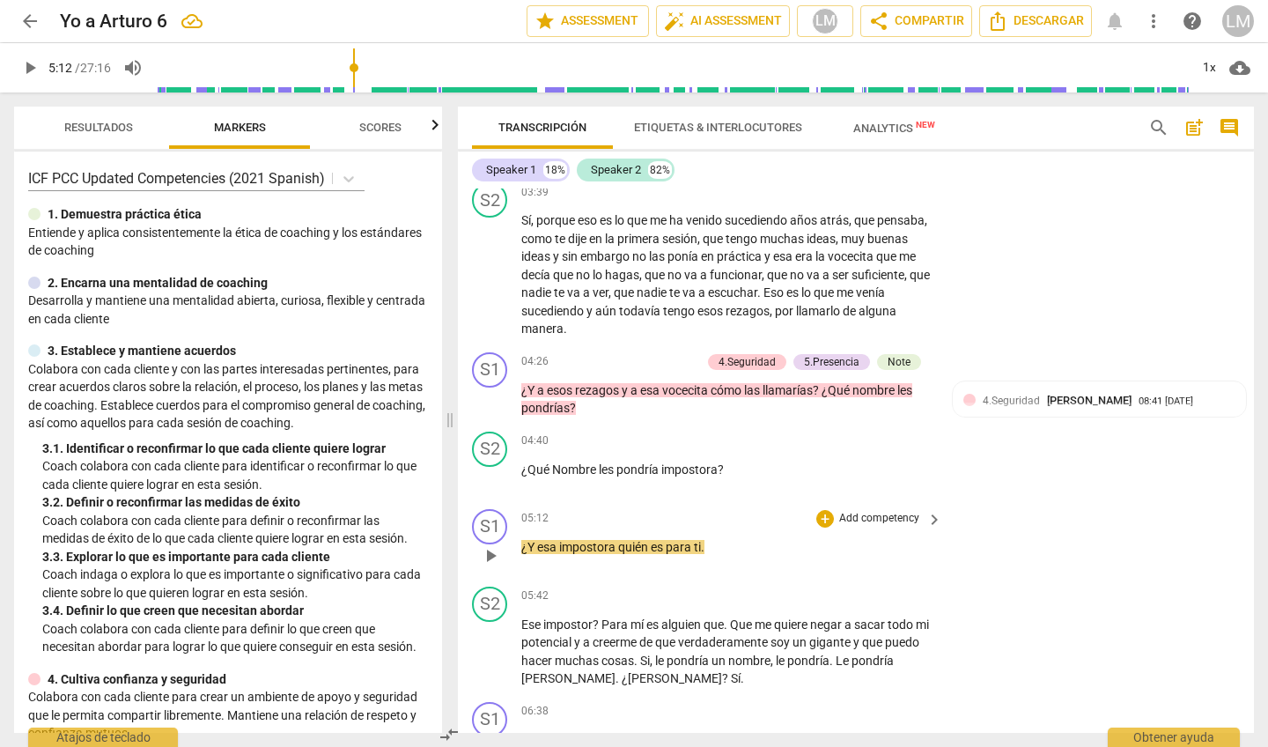
click at [869, 511] on p "Add competency" at bounding box center [879, 519] width 84 height 16
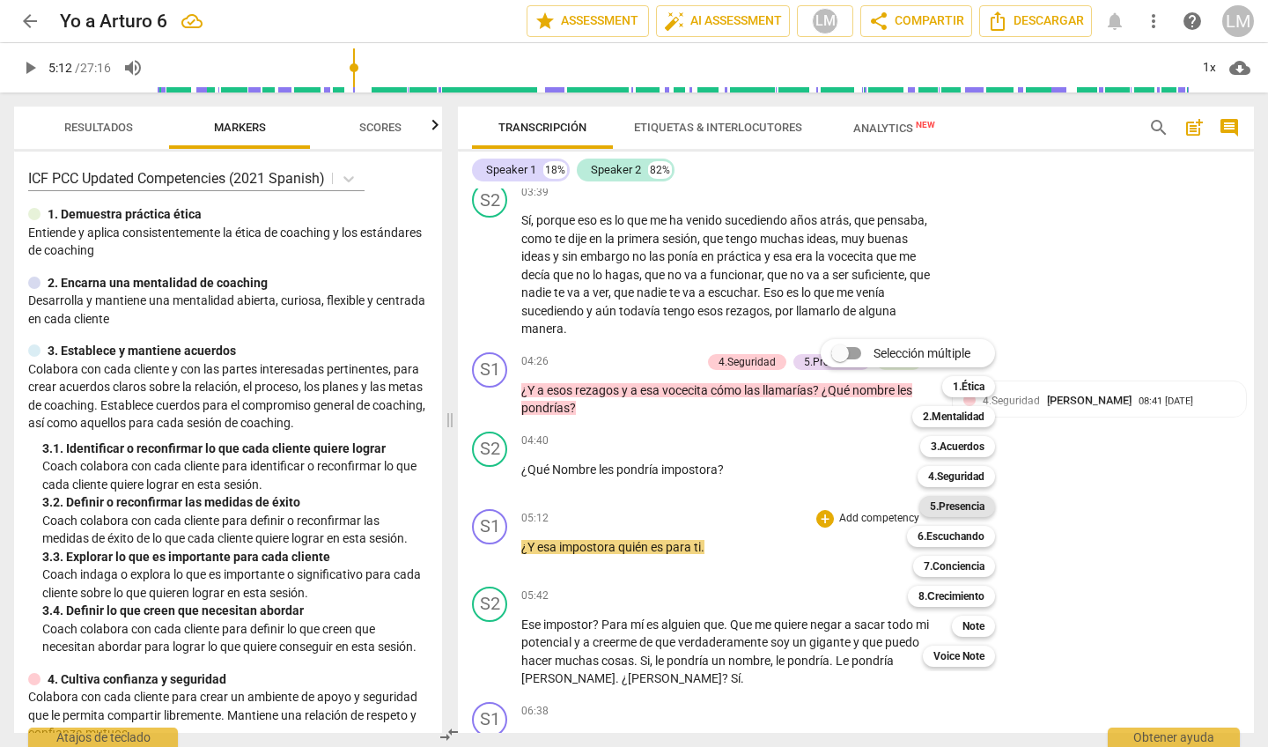
click at [952, 503] on b "5.Presencia" at bounding box center [957, 506] width 55 height 21
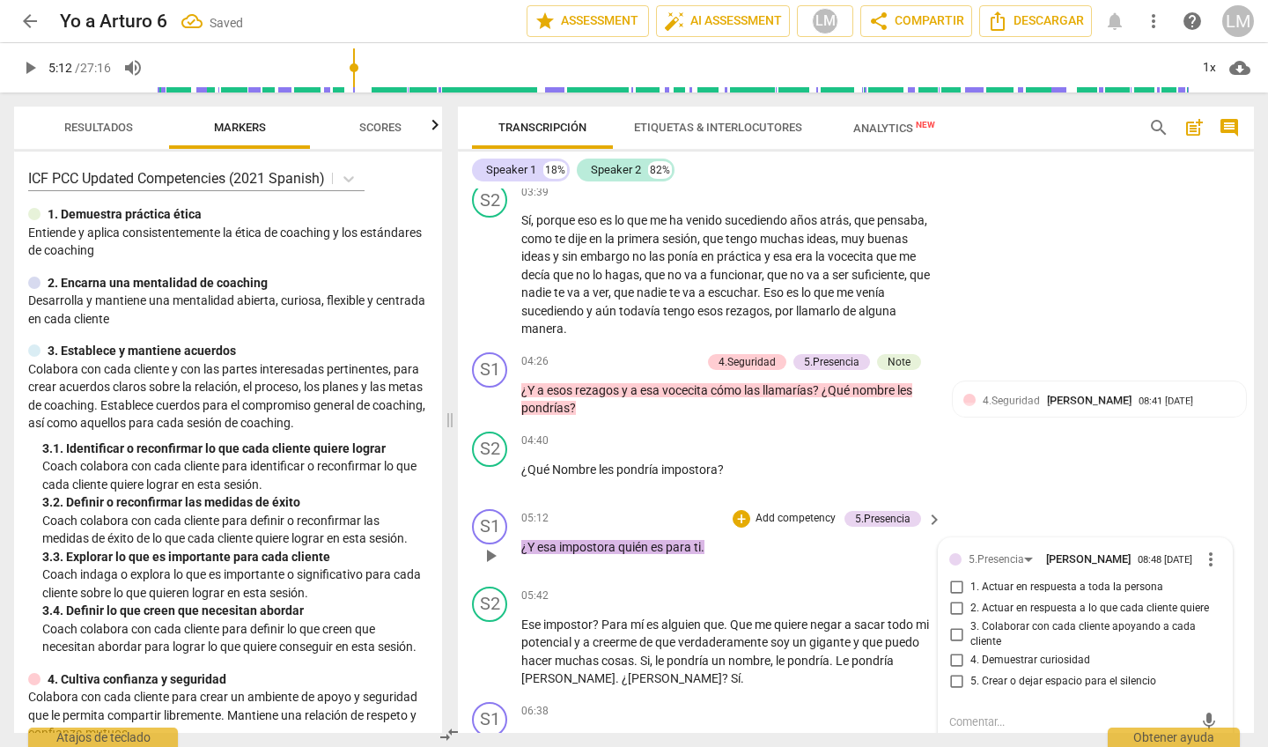
click at [953, 577] on input "1. Actuar en respuesta a toda la persona" at bounding box center [956, 587] width 28 height 21
checkbox input "true"
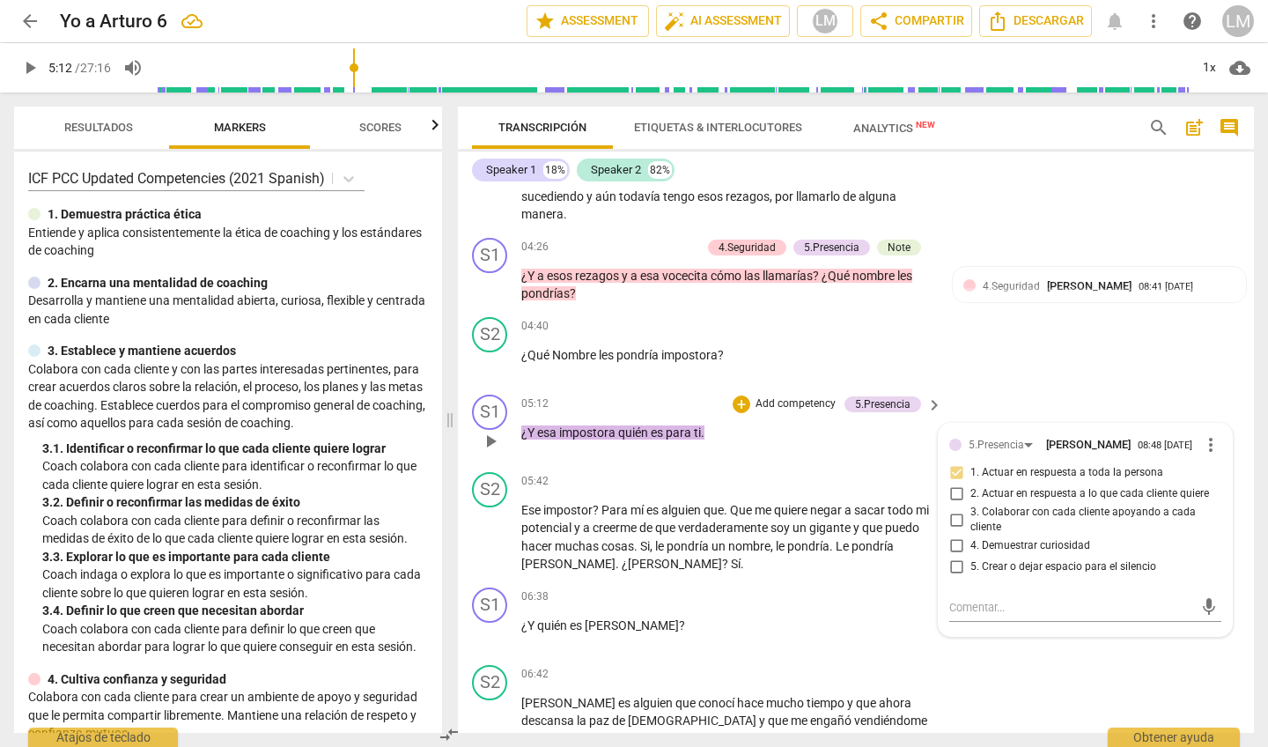
scroll to position [1177, 0]
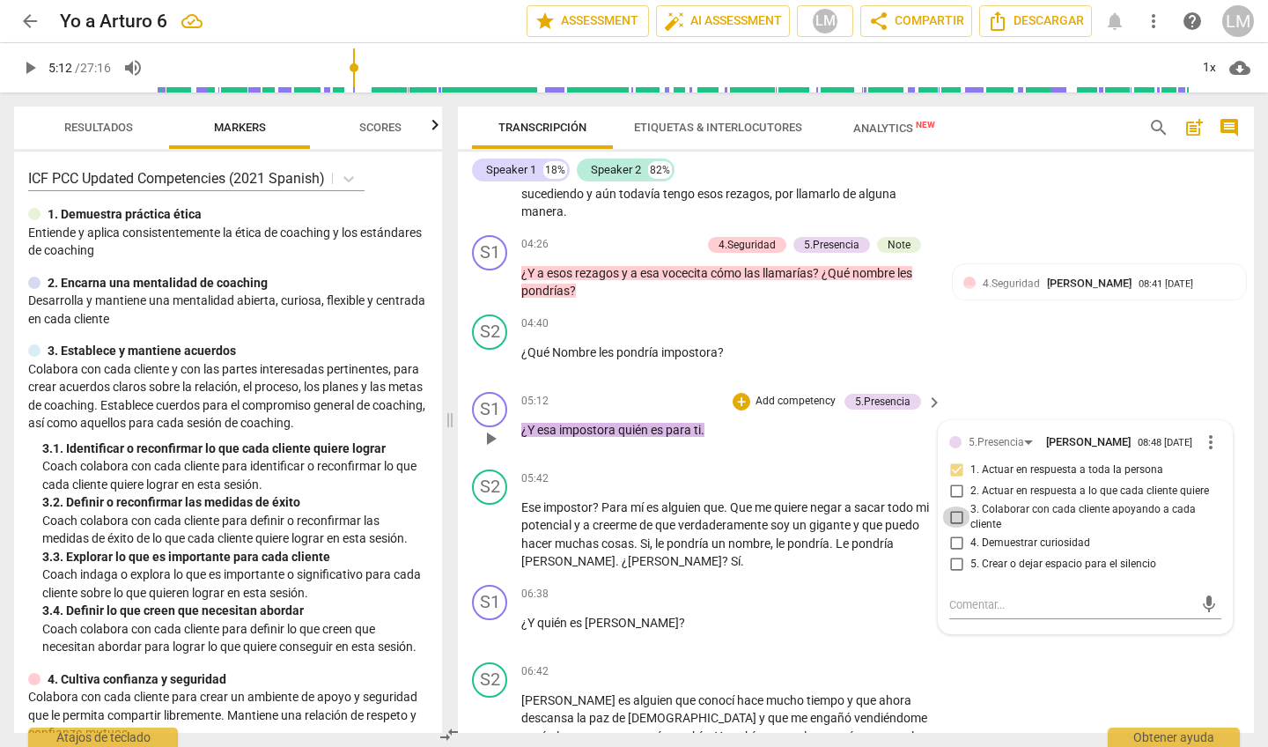
click at [956, 506] on input "3. Colaborar con cada cliente apoyando a cada cliente" at bounding box center [956, 516] width 28 height 21
checkbox input "true"
click at [489, 428] on span "play_arrow" at bounding box center [490, 438] width 21 height 21
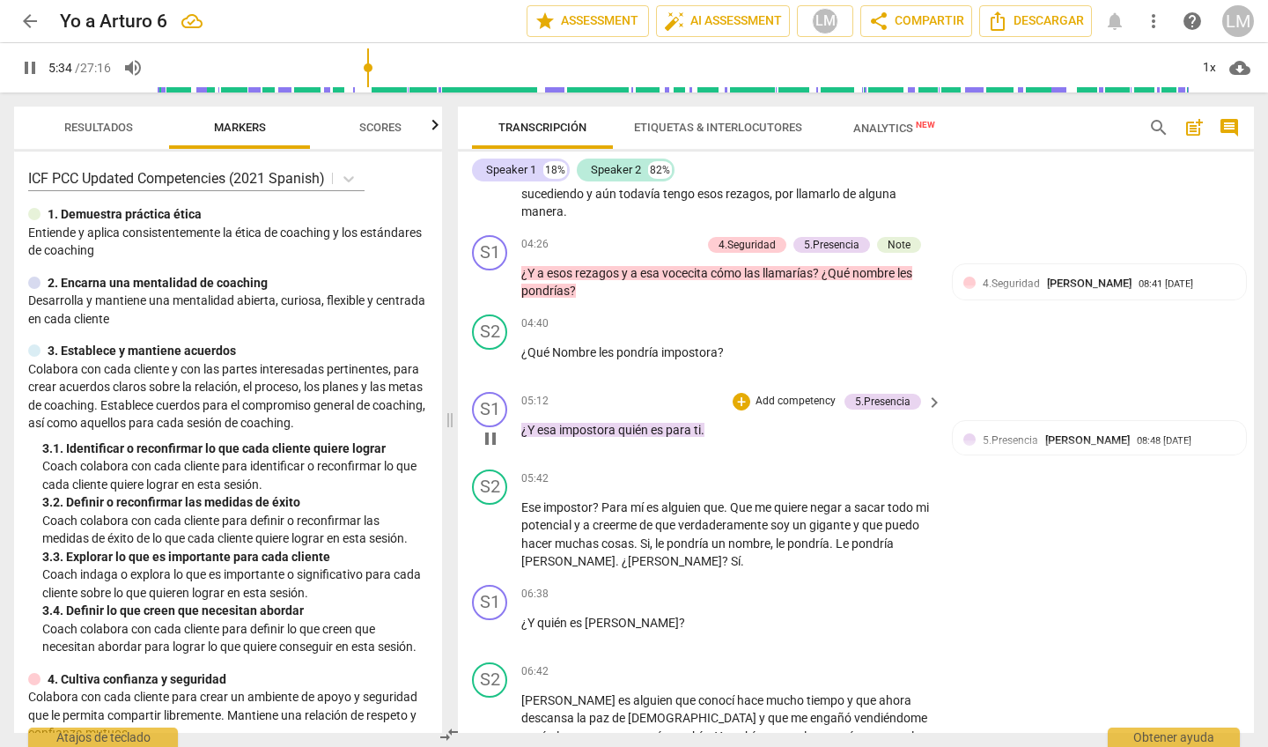
click at [492, 428] on span "pause" at bounding box center [490, 438] width 21 height 21
type input "335"
click at [968, 433] on div at bounding box center [969, 439] width 12 height 12
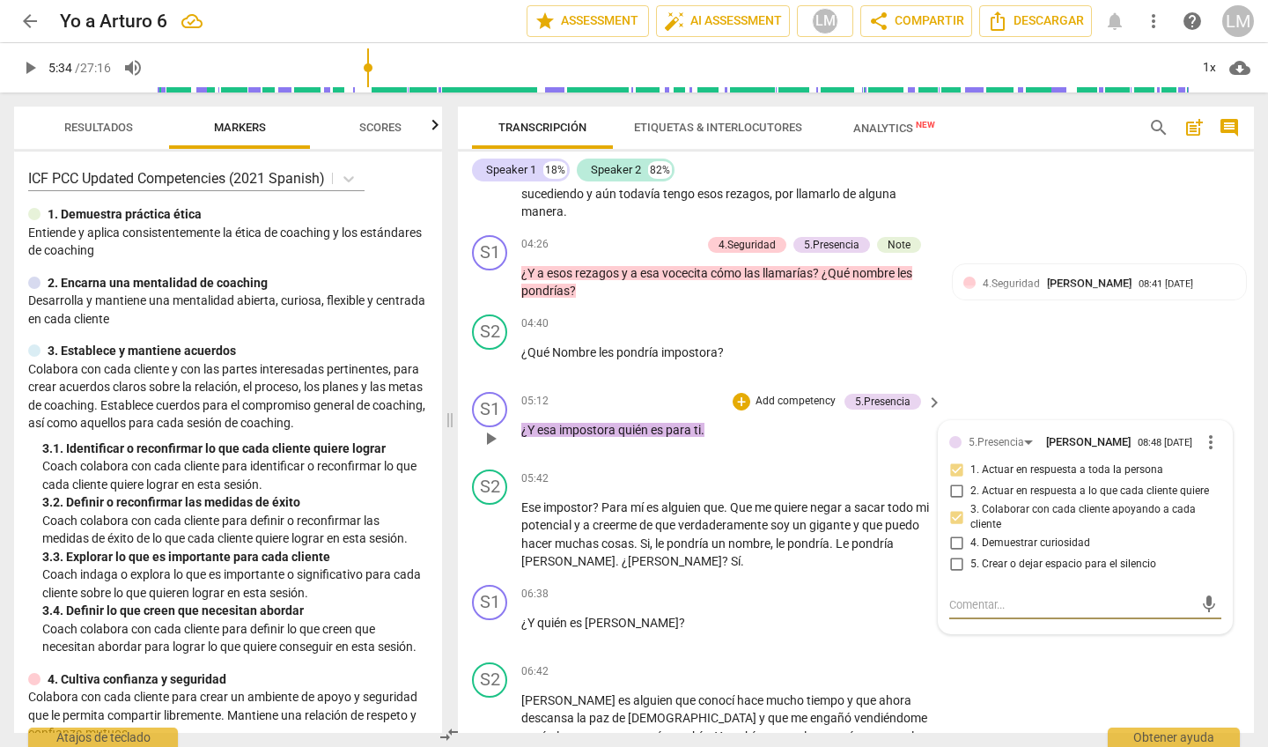
click at [956, 554] on input "5. Crear o dejar espacio para el silencio" at bounding box center [956, 564] width 28 height 21
checkbox input "true"
click at [495, 524] on span "play_arrow" at bounding box center [490, 534] width 21 height 21
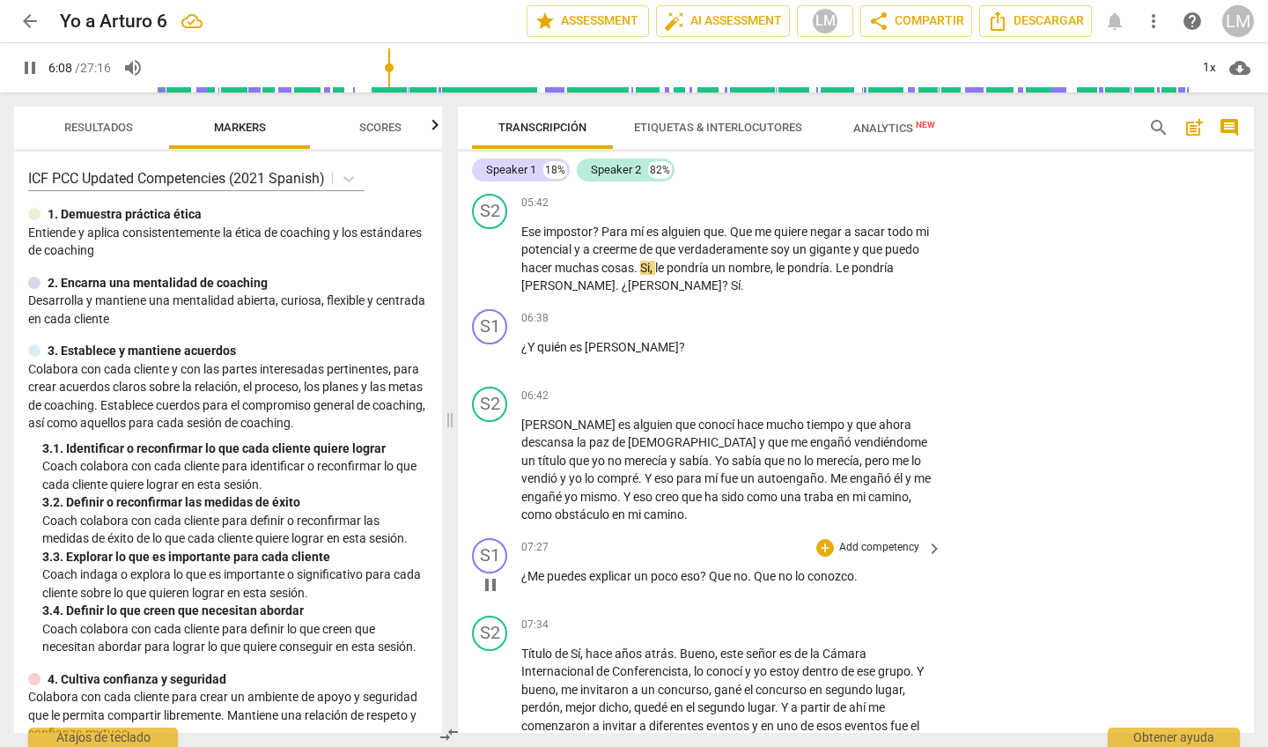
scroll to position [1450, 0]
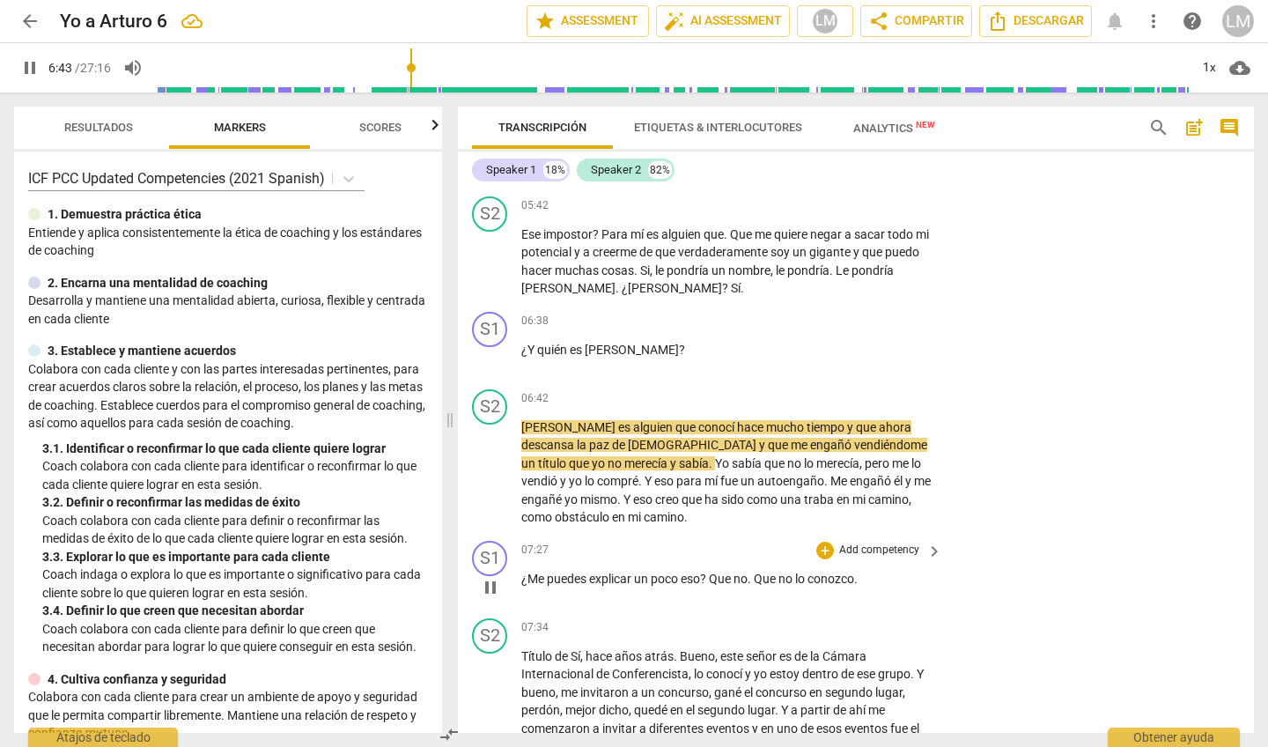
click at [483, 577] on span "pause" at bounding box center [490, 587] width 21 height 21
type input "404"
click at [882, 391] on p "Add competency" at bounding box center [879, 399] width 84 height 16
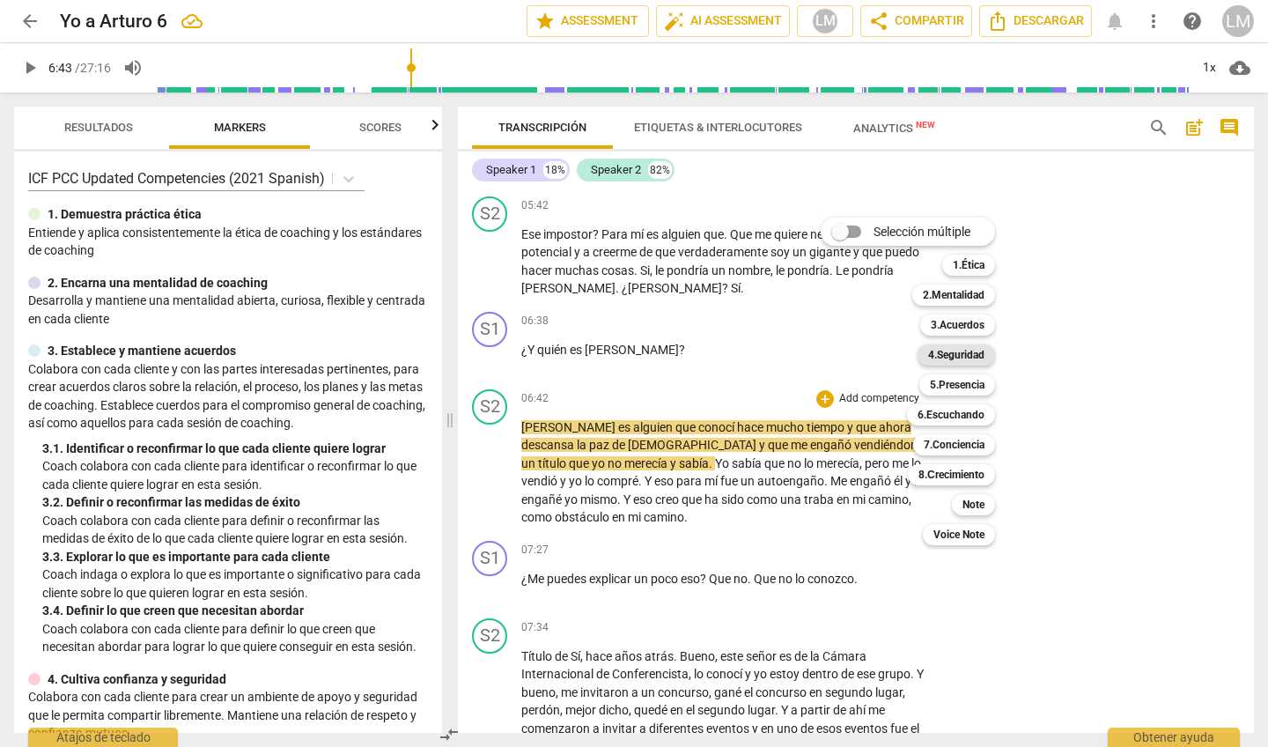
click at [944, 356] on b "4.Seguridad" at bounding box center [956, 354] width 56 height 21
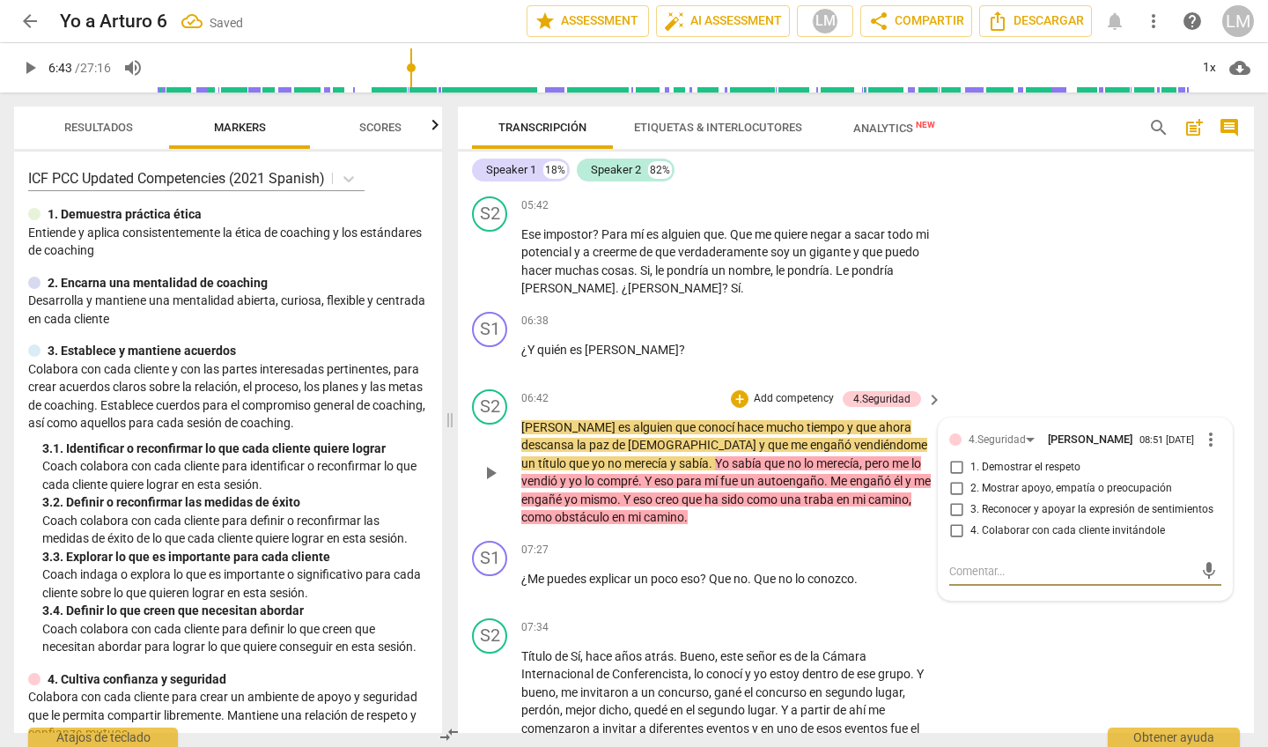
click at [951, 457] on input "1. Demostrar el respeto" at bounding box center [956, 467] width 28 height 21
checkbox input "true"
click at [950, 499] on input "3. Reconocer y apoyar la expresión de sentimientos" at bounding box center [956, 509] width 28 height 21
checkbox input "true"
click at [955, 521] on input "4. Colaborar con cada cliente invitándole" at bounding box center [956, 530] width 28 height 21
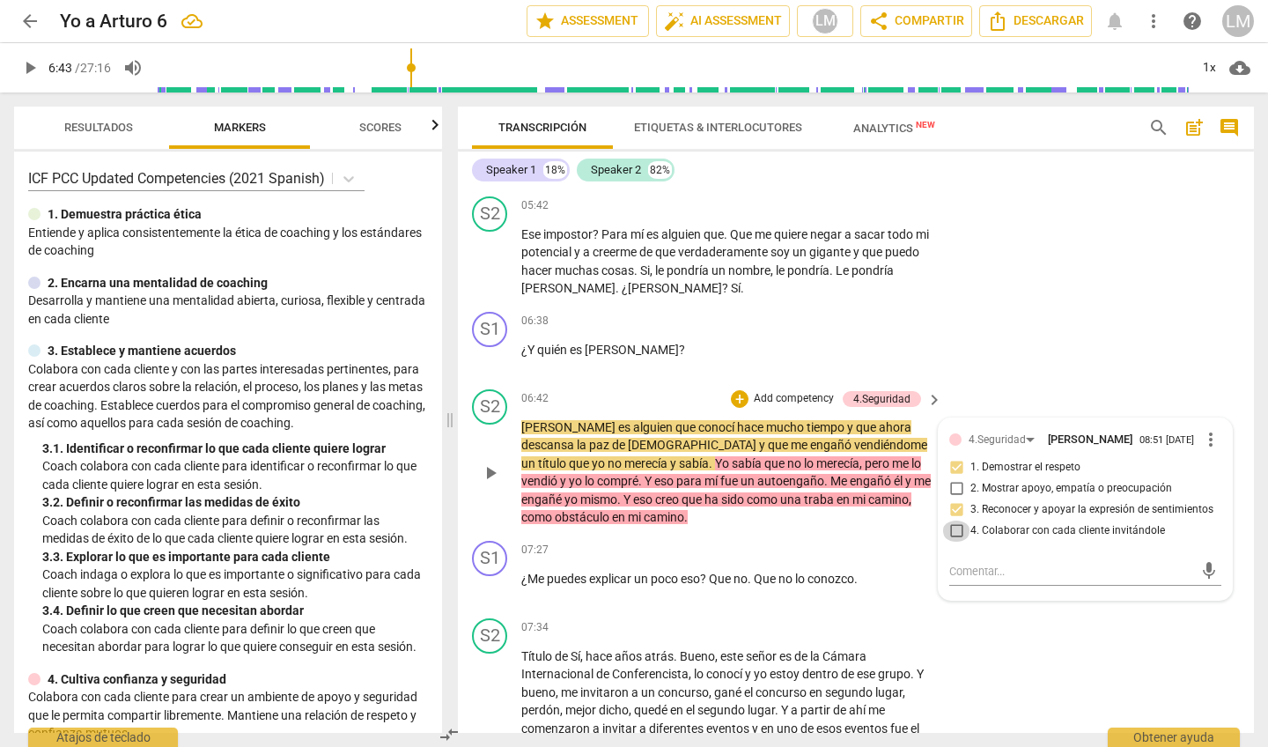
checkbox input "true"
click at [493, 577] on span "play_arrow" at bounding box center [490, 587] width 21 height 21
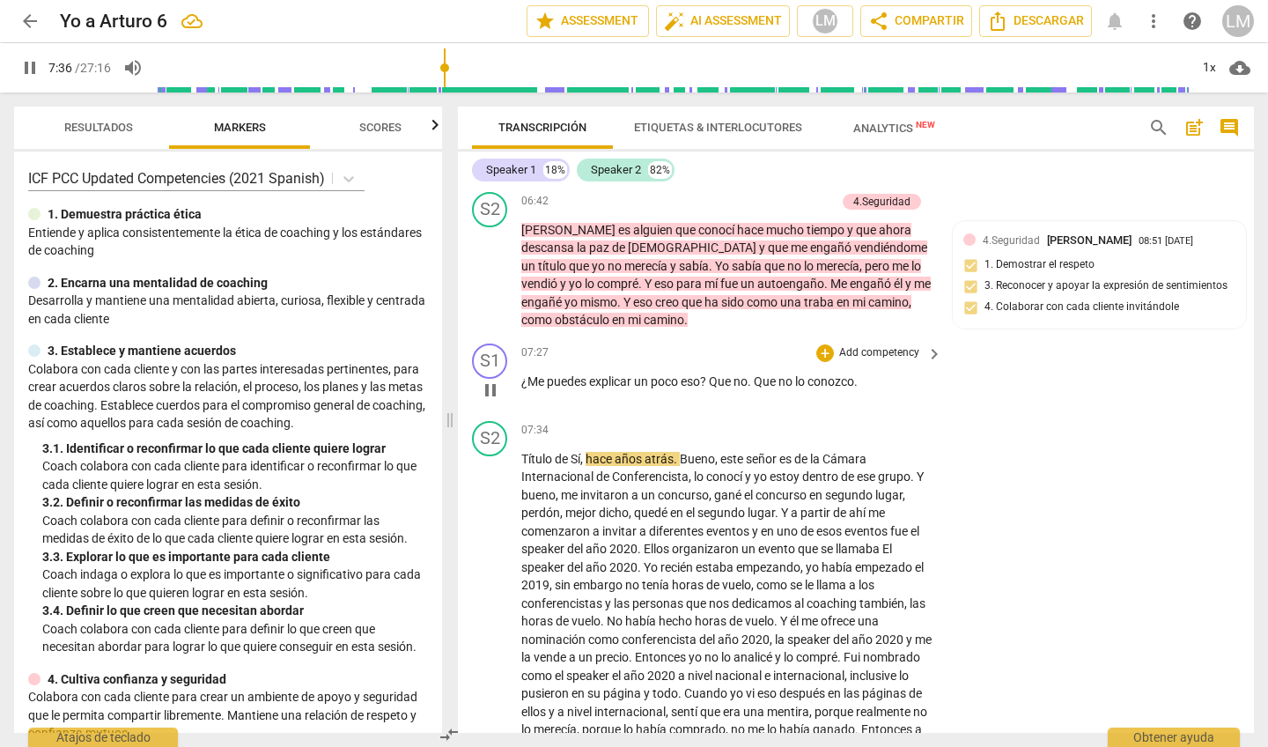
scroll to position [1652, 0]
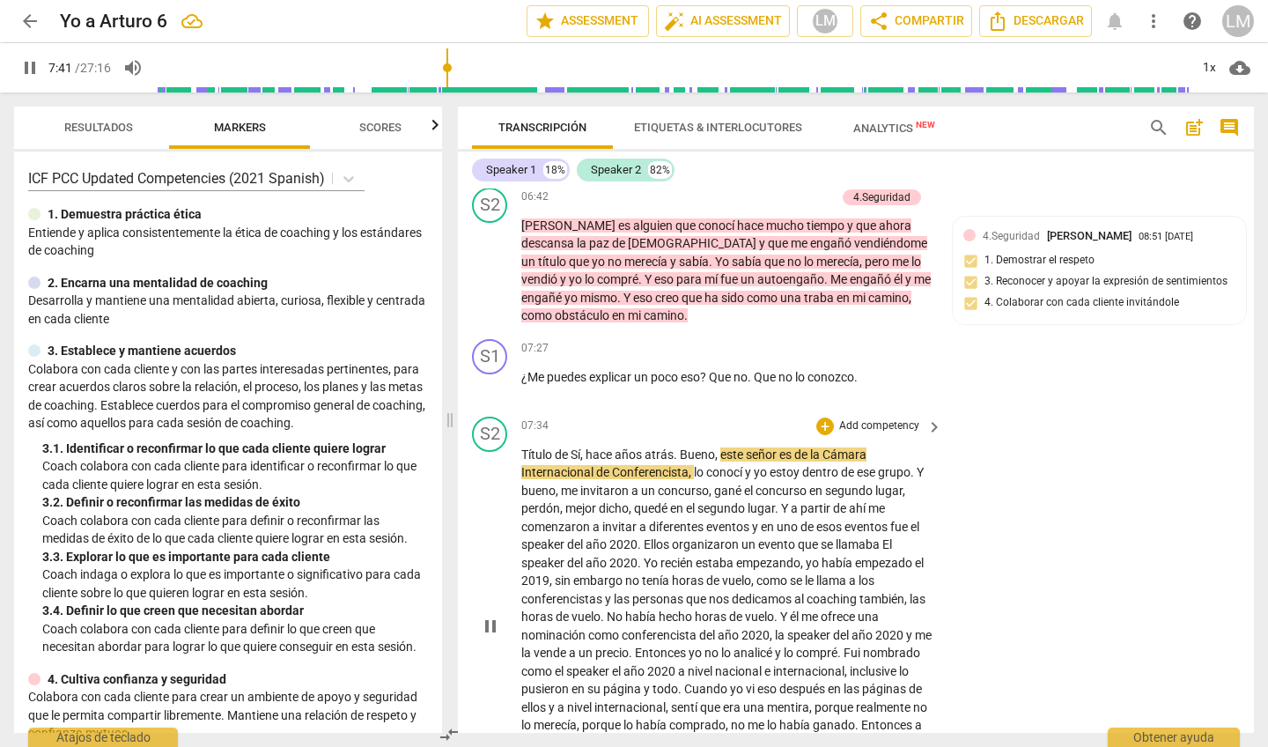
click at [568, 447] on span "de" at bounding box center [563, 454] width 16 height 14
type input "462"
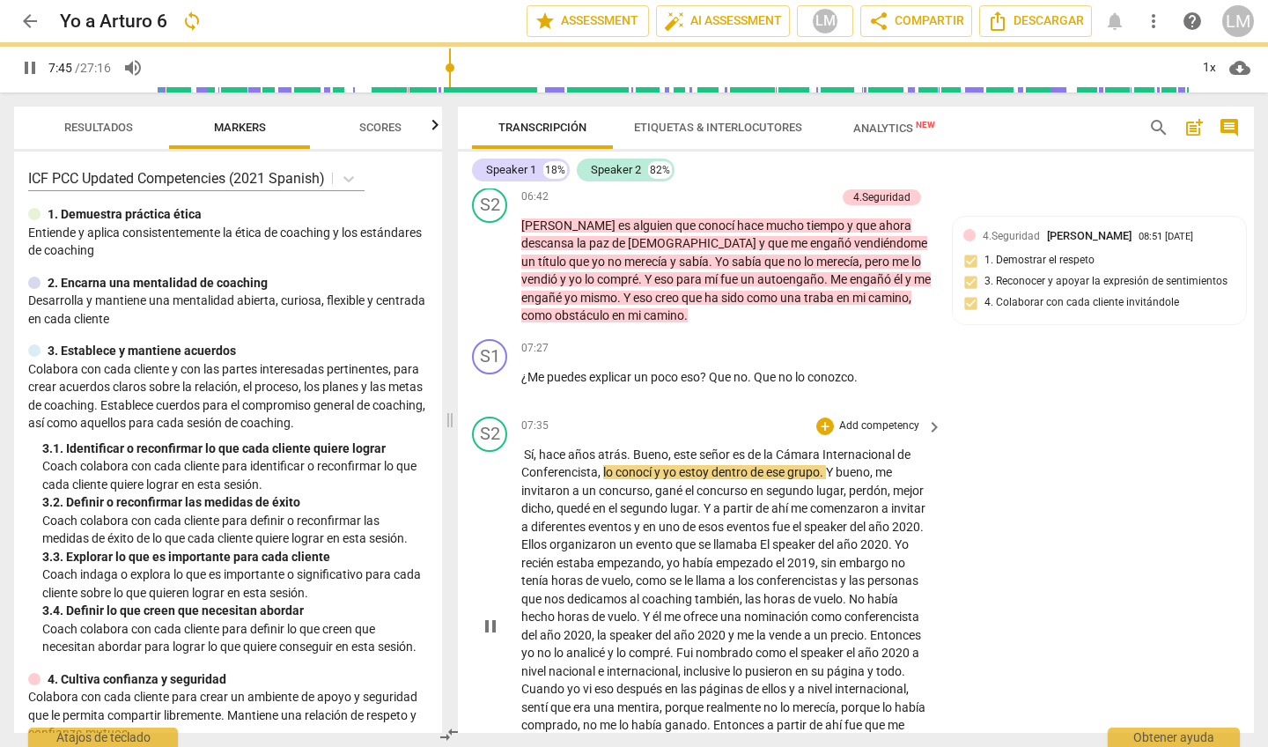
click at [487, 616] on span "pause" at bounding box center [490, 626] width 21 height 21
type input "466"
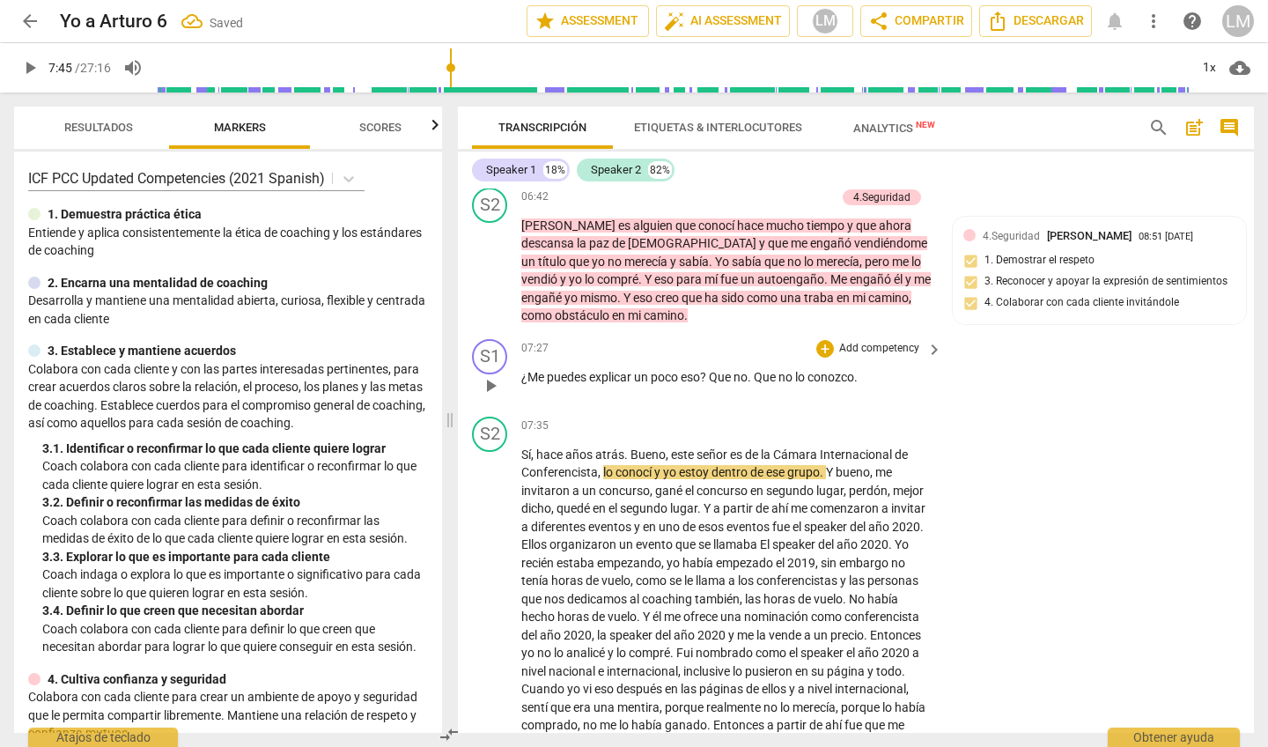
click at [858, 370] on span "." at bounding box center [856, 377] width 4 height 14
click at [494, 616] on span "play_arrow" at bounding box center [490, 626] width 21 height 21
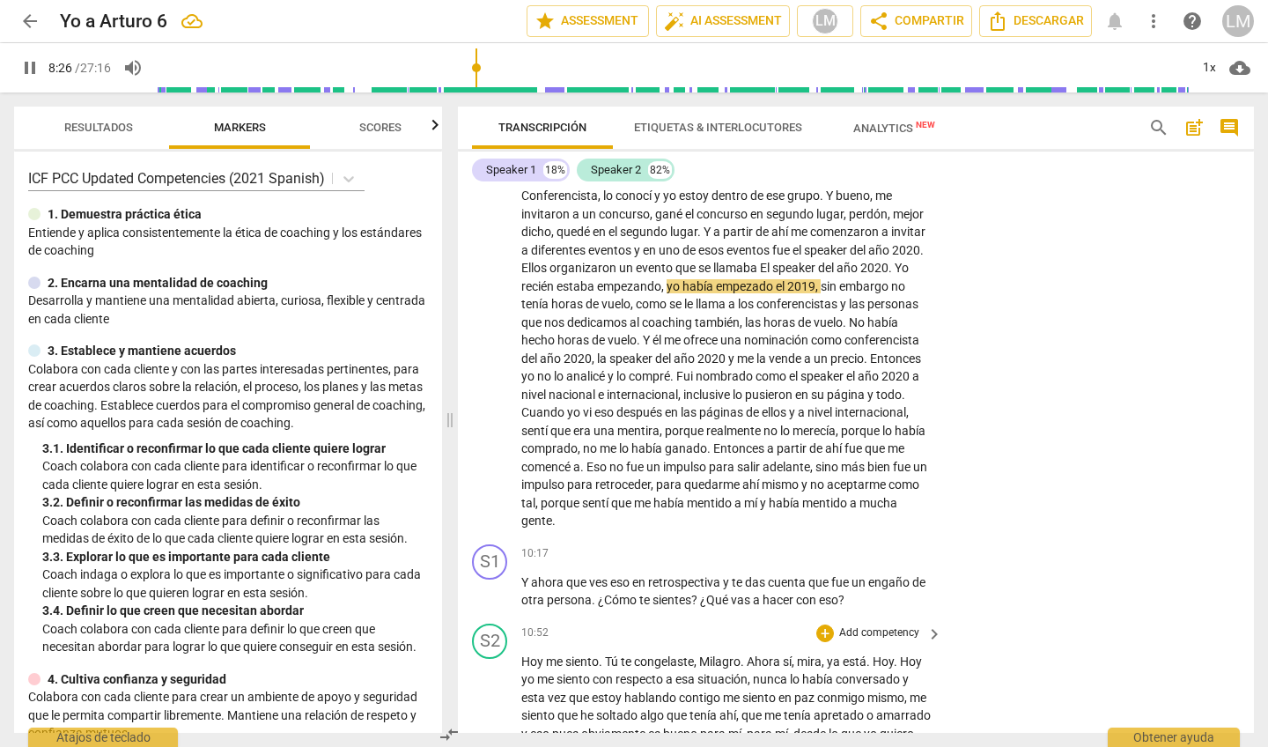
scroll to position [1931, 0]
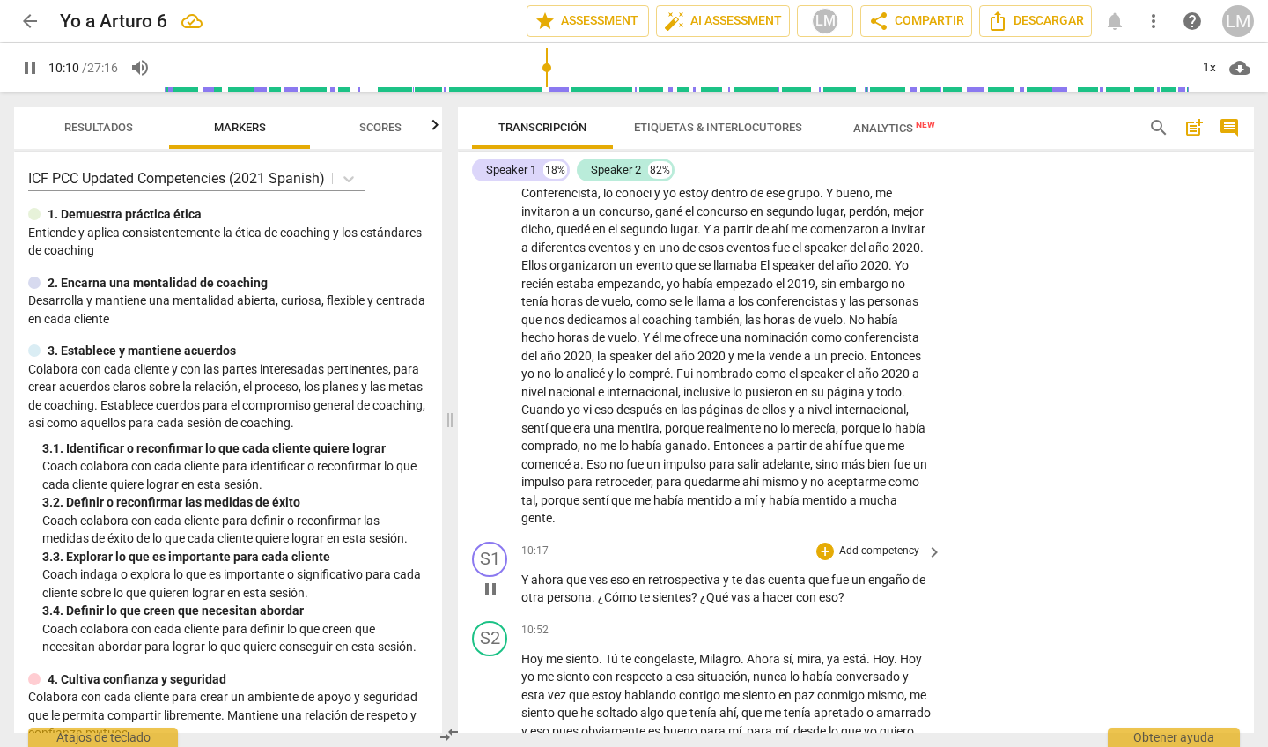
click at [870, 543] on p "Add competency" at bounding box center [879, 551] width 84 height 16
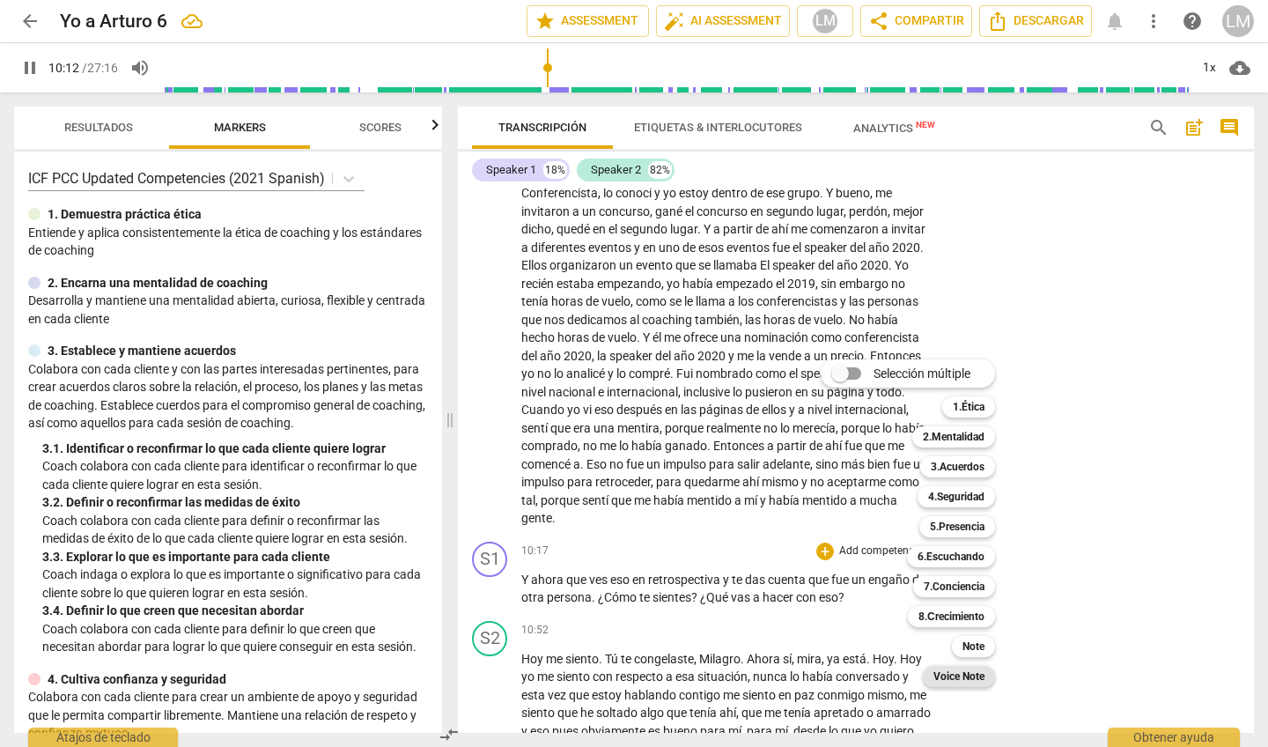
click at [963, 675] on b "Voice Note" at bounding box center [958, 676] width 51 height 21
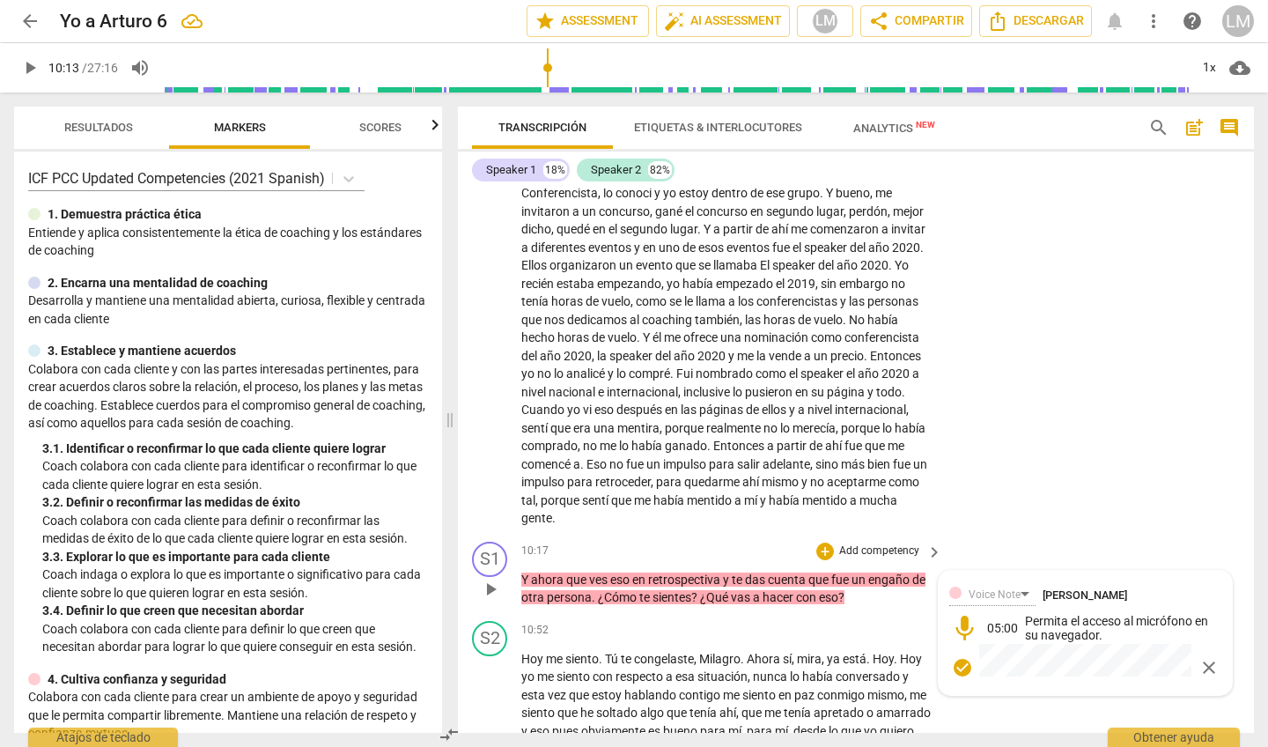
click at [1202, 657] on span "close" at bounding box center [1209, 667] width 21 height 21
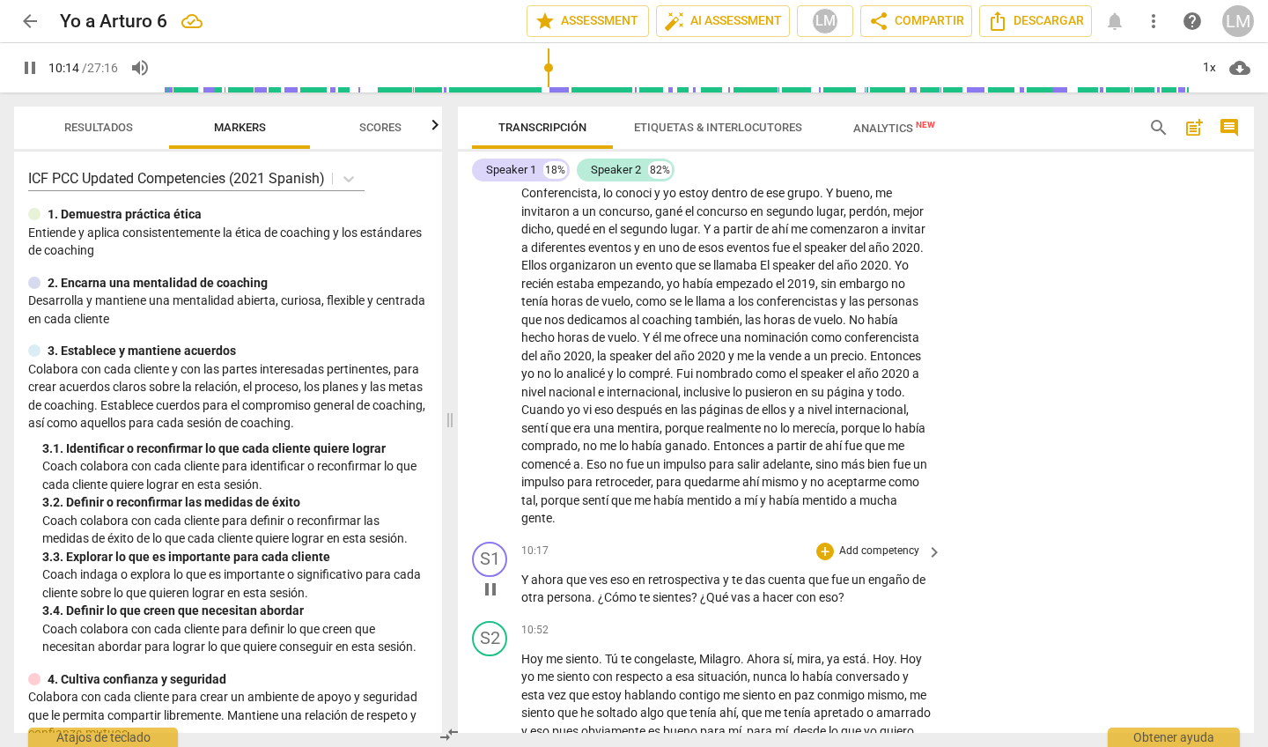
click at [852, 543] on p "Add competency" at bounding box center [879, 551] width 84 height 16
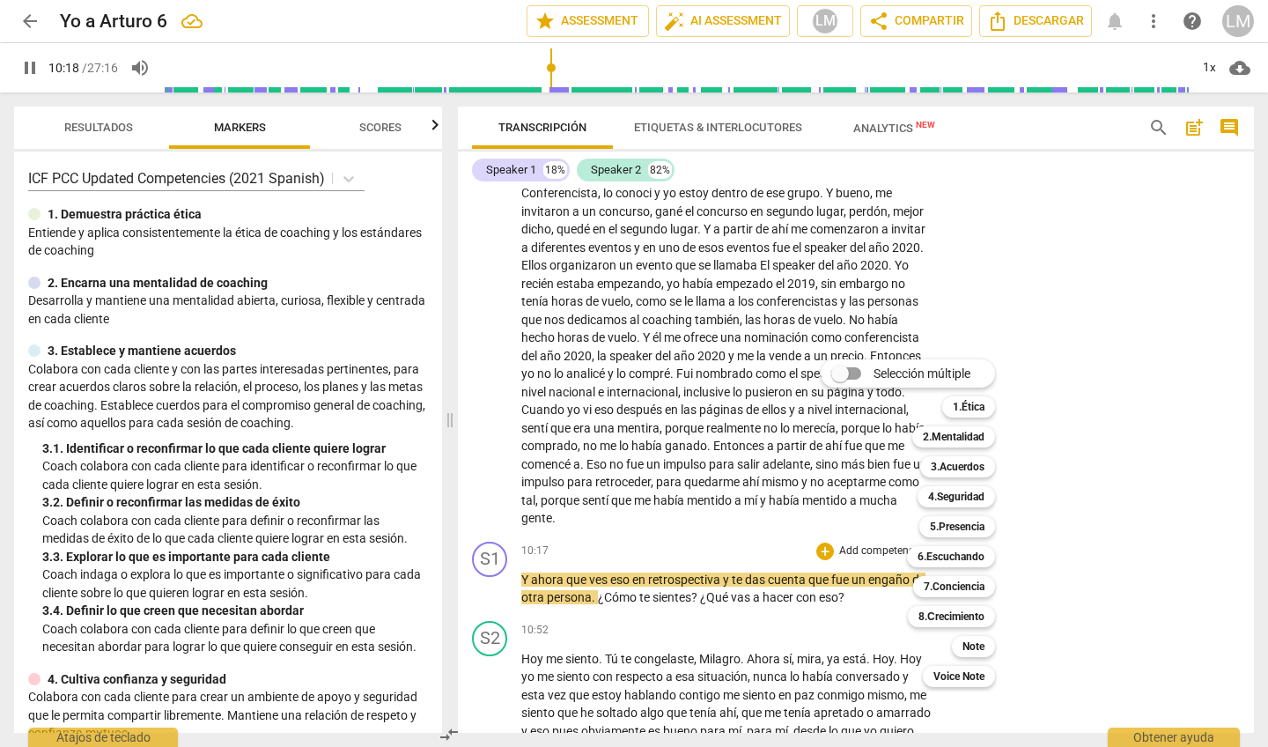
click at [865, 520] on div "Selección múltiple m 1.Ética 1 2.Mentalidad 2 3.Acuerdos 3 4.Seguridad 4 5.Pres…" at bounding box center [921, 523] width 215 height 336
click at [970, 672] on b "Voice Note" at bounding box center [958, 676] width 51 height 21
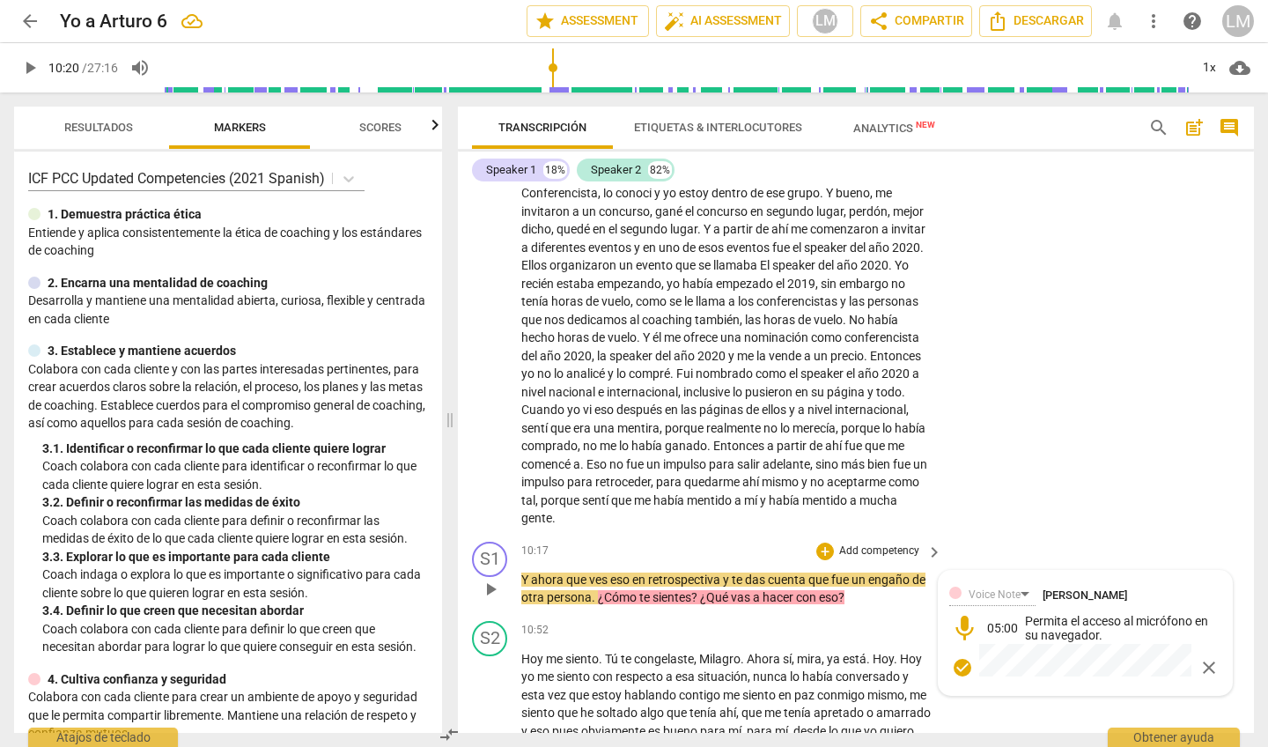
click at [1201, 657] on span "close" at bounding box center [1209, 667] width 21 height 21
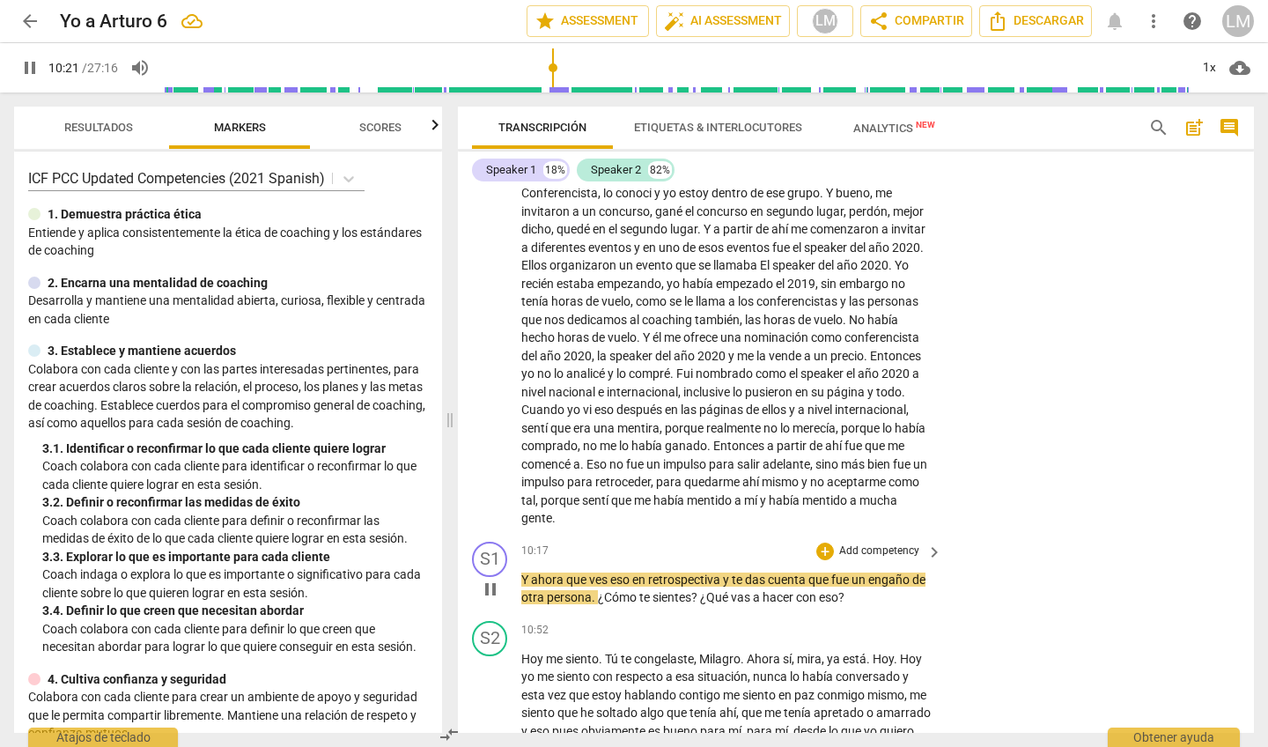
click at [880, 543] on p "Add competency" at bounding box center [879, 551] width 84 height 16
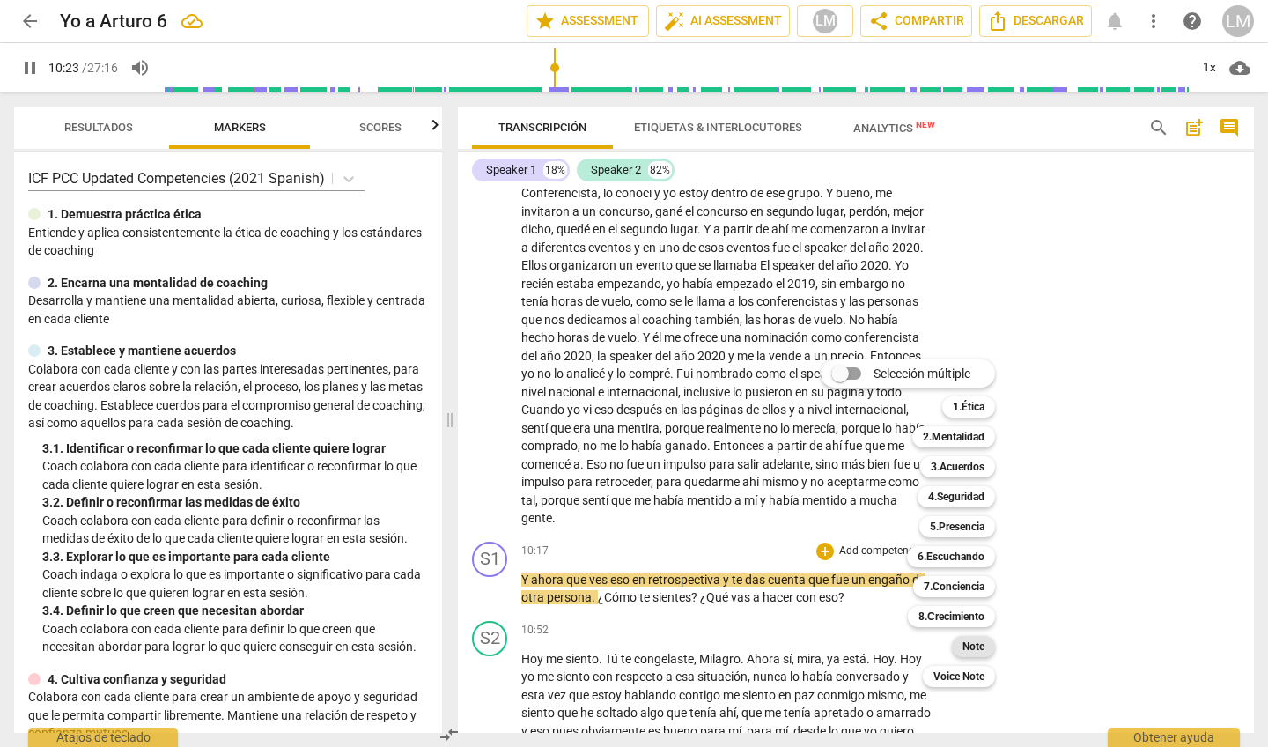
click at [976, 643] on b "Note" at bounding box center [974, 646] width 22 height 21
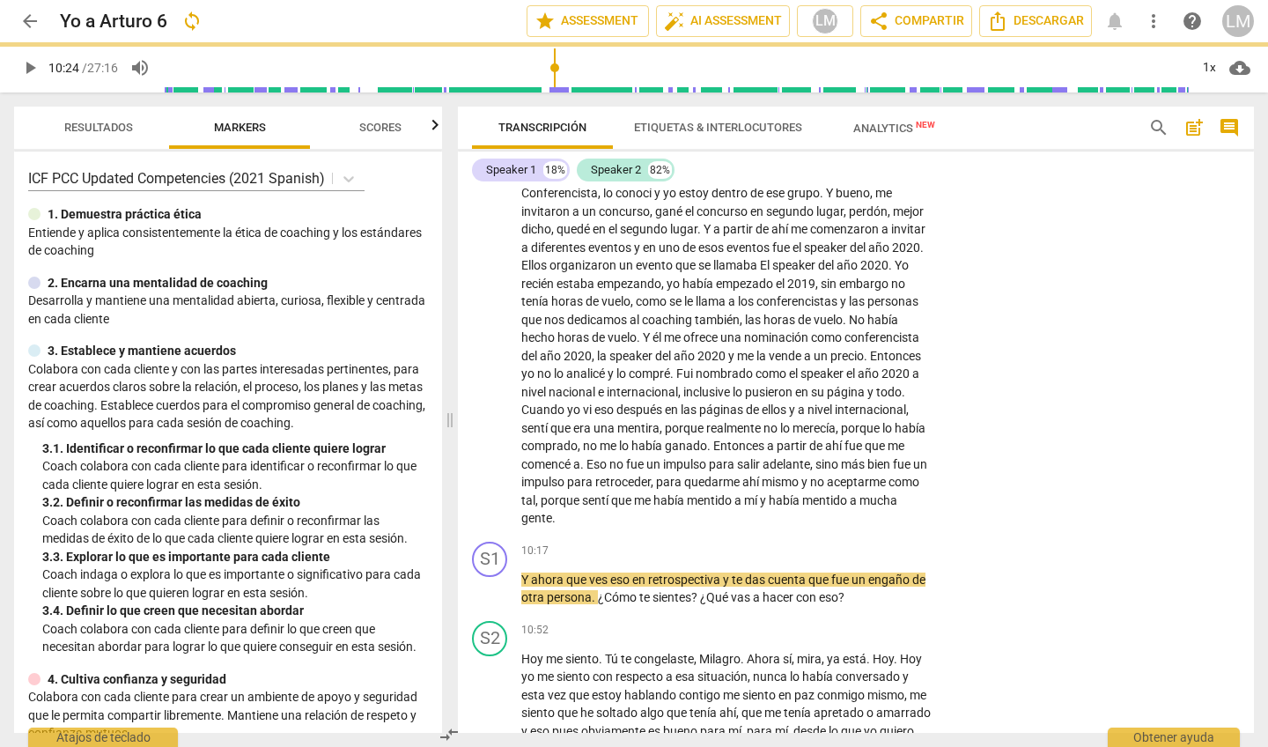
type input "624"
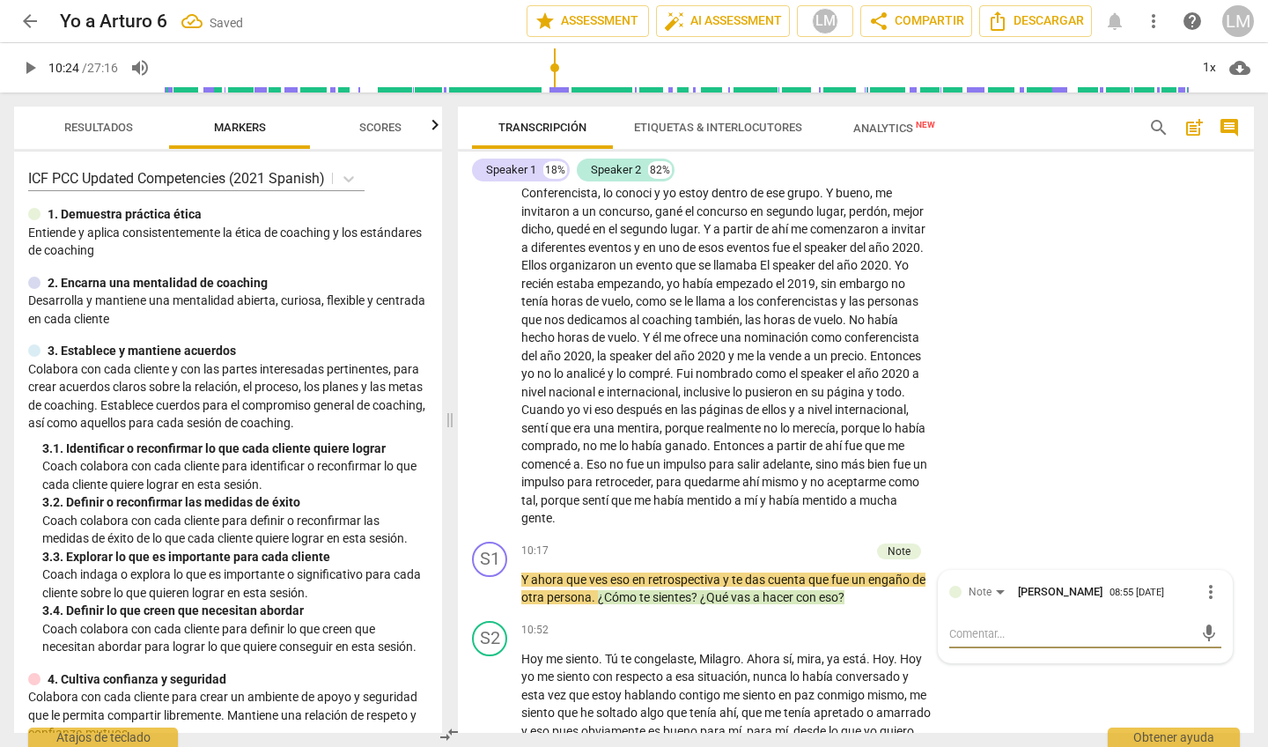
type textarea "S"
type textarea "Se"
type textarea "See"
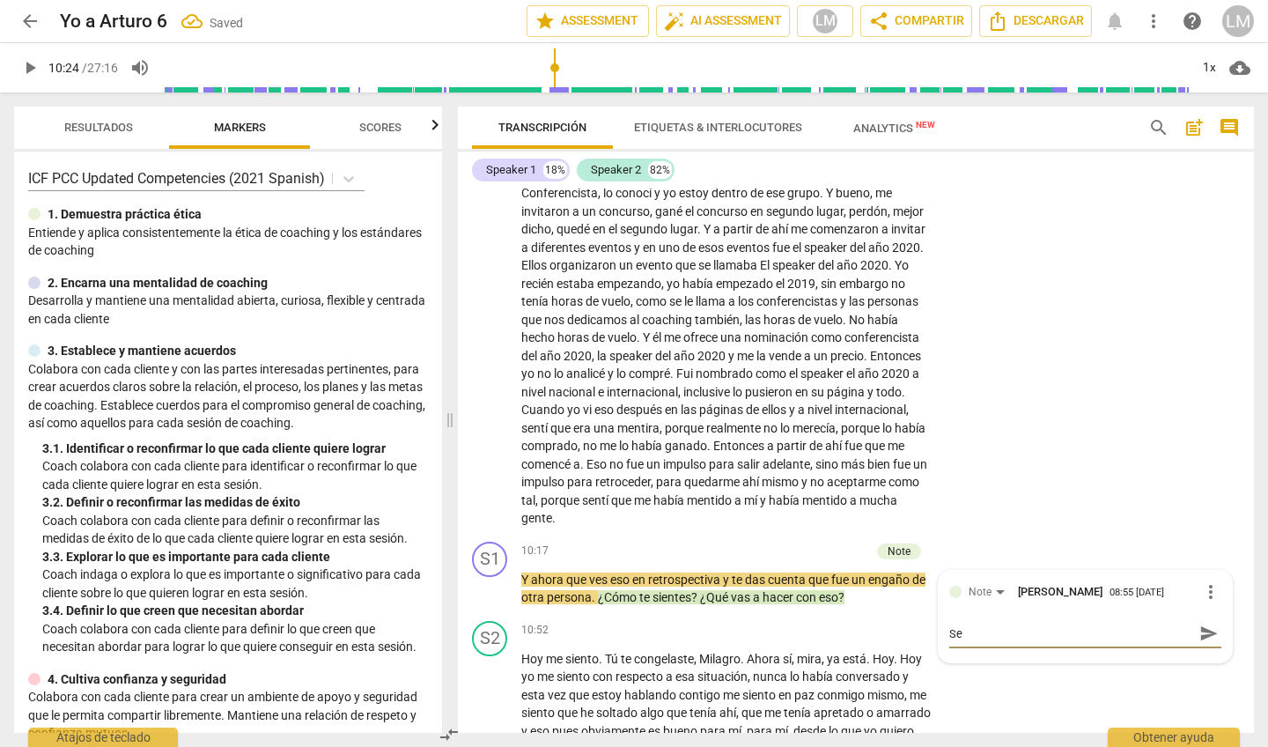
type textarea "See"
type textarea "See h"
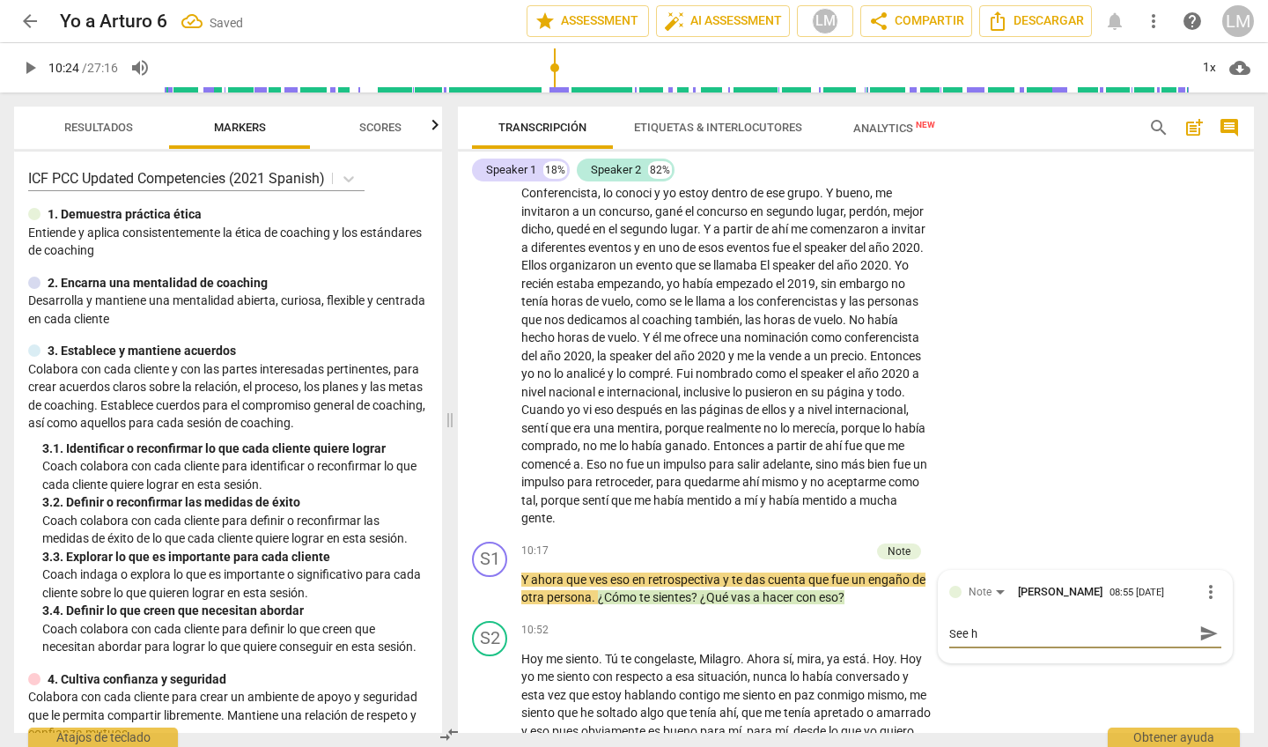
type textarea "See ha"
type textarea "See hac"
type textarea "See hace"
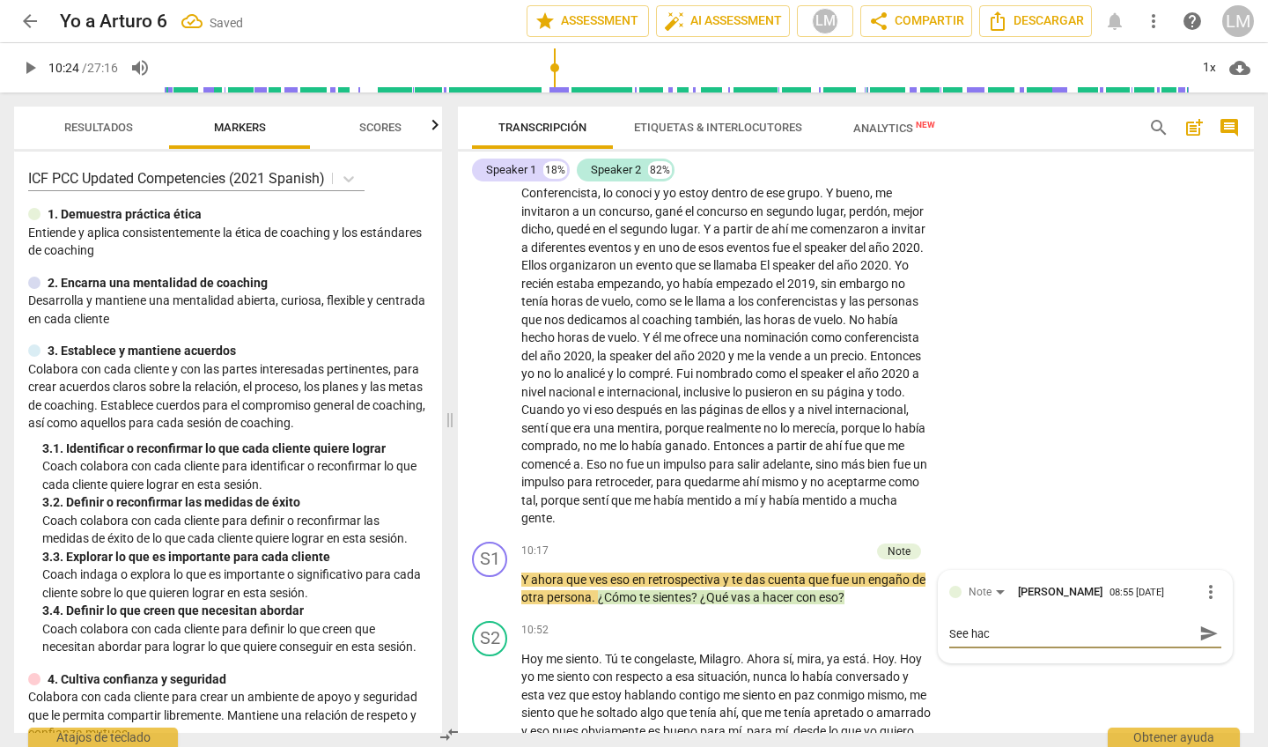
type textarea "See hace"
type textarea "Ser hace"
type textarea "Ser hace u"
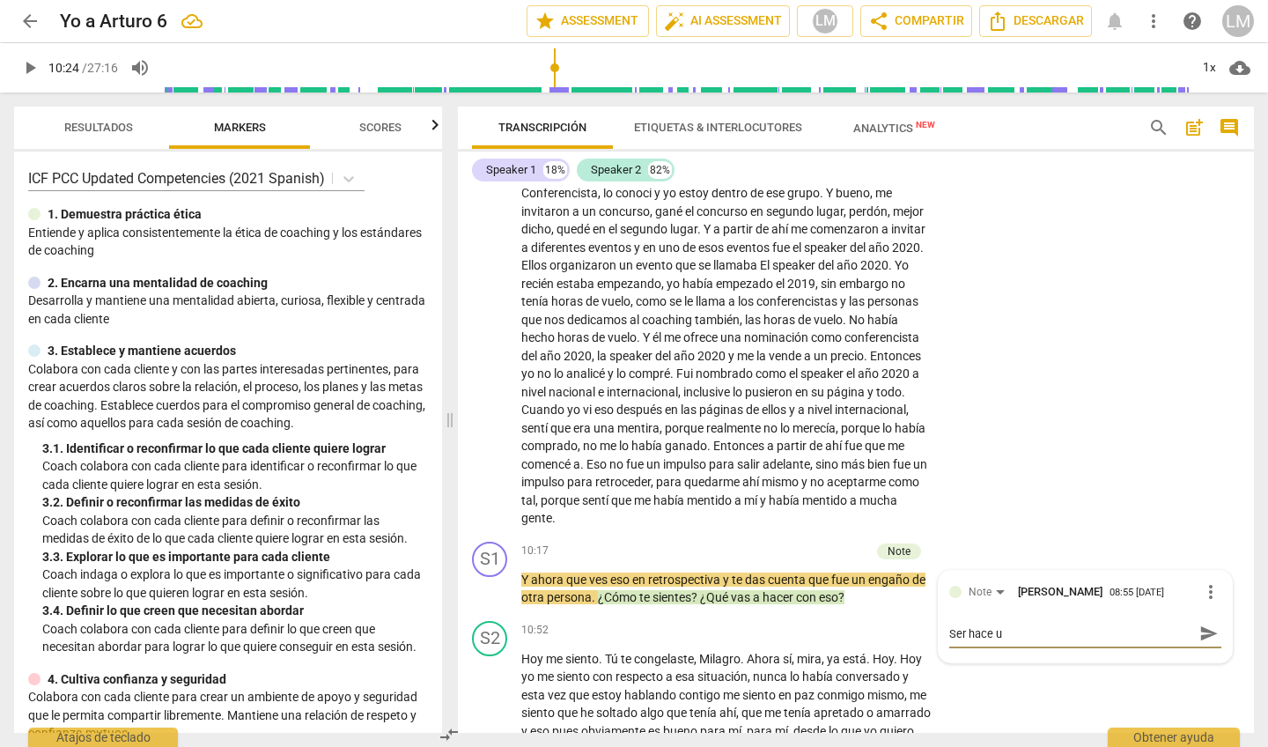
type textarea "Ser hace un"
type textarea "Ser hace una"
type textarea "Ser hace un"
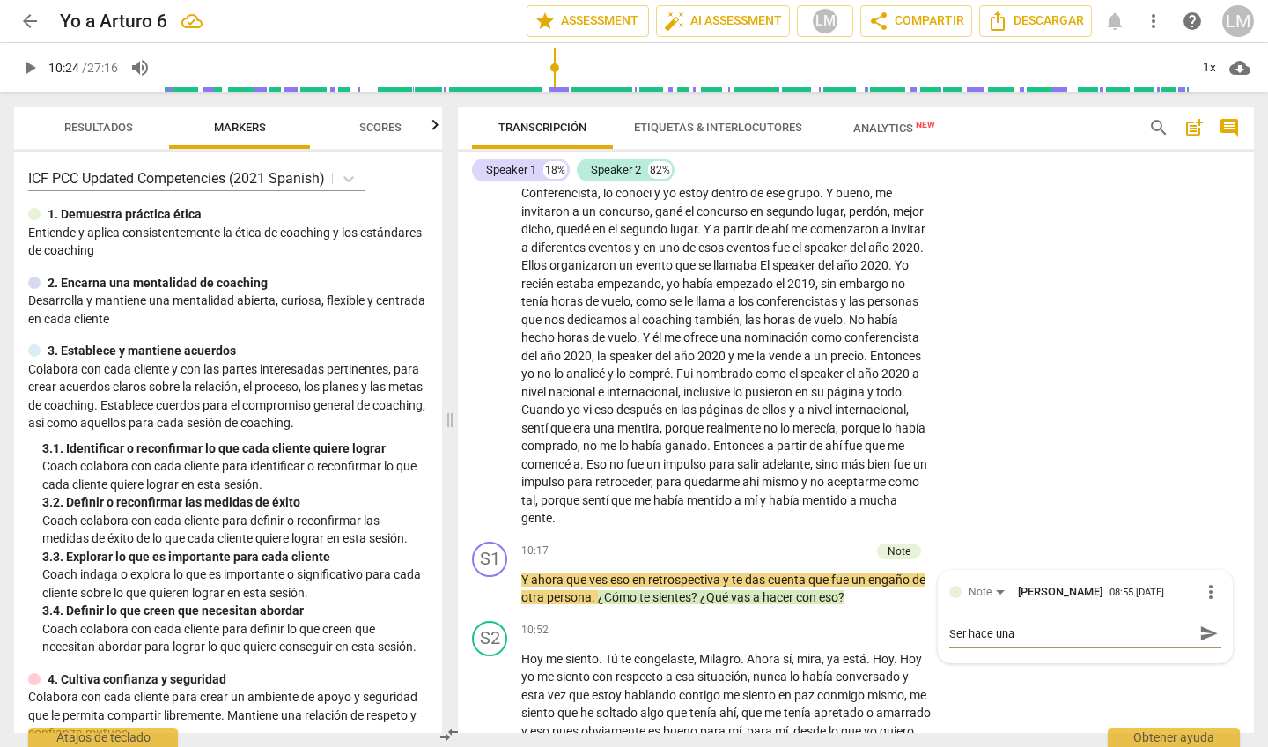
type textarea "Ser hace un"
type textarea "Ser hace u"
type textarea "Ser hace"
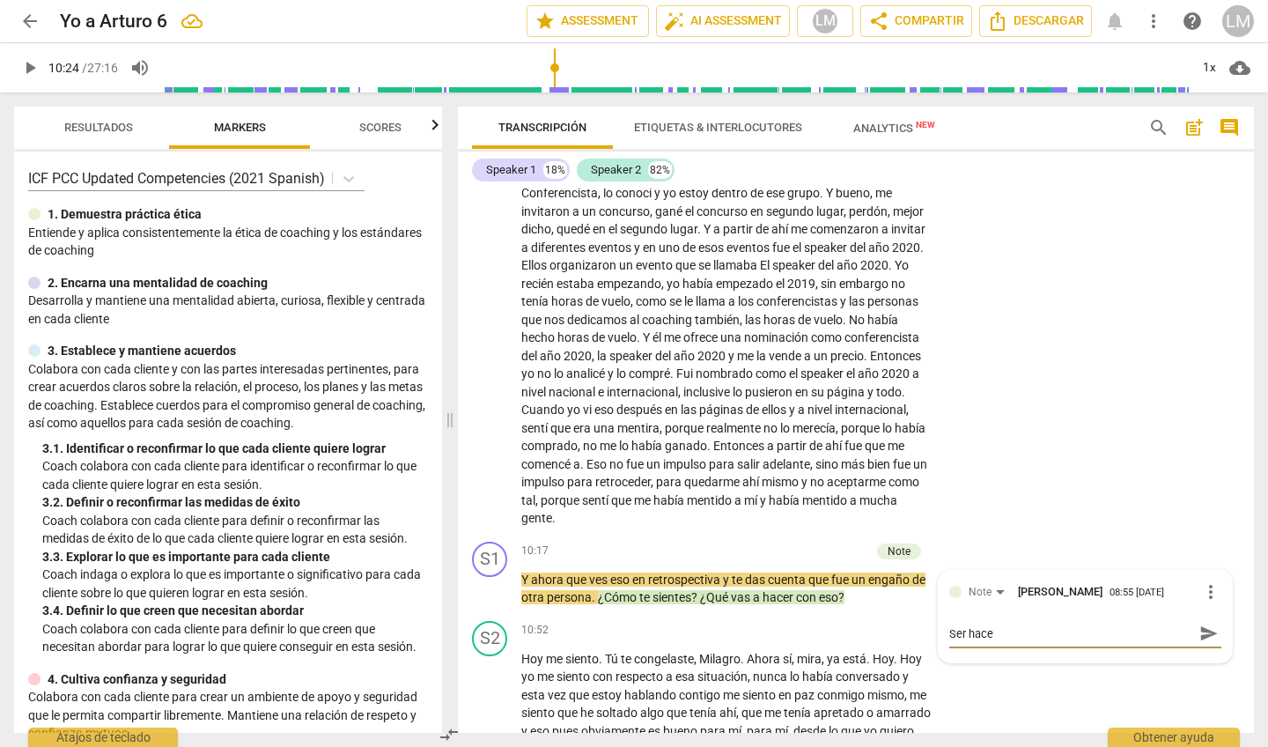
type textarea "Ser hace"
type textarea "Ser hac"
type textarea "Ser ha"
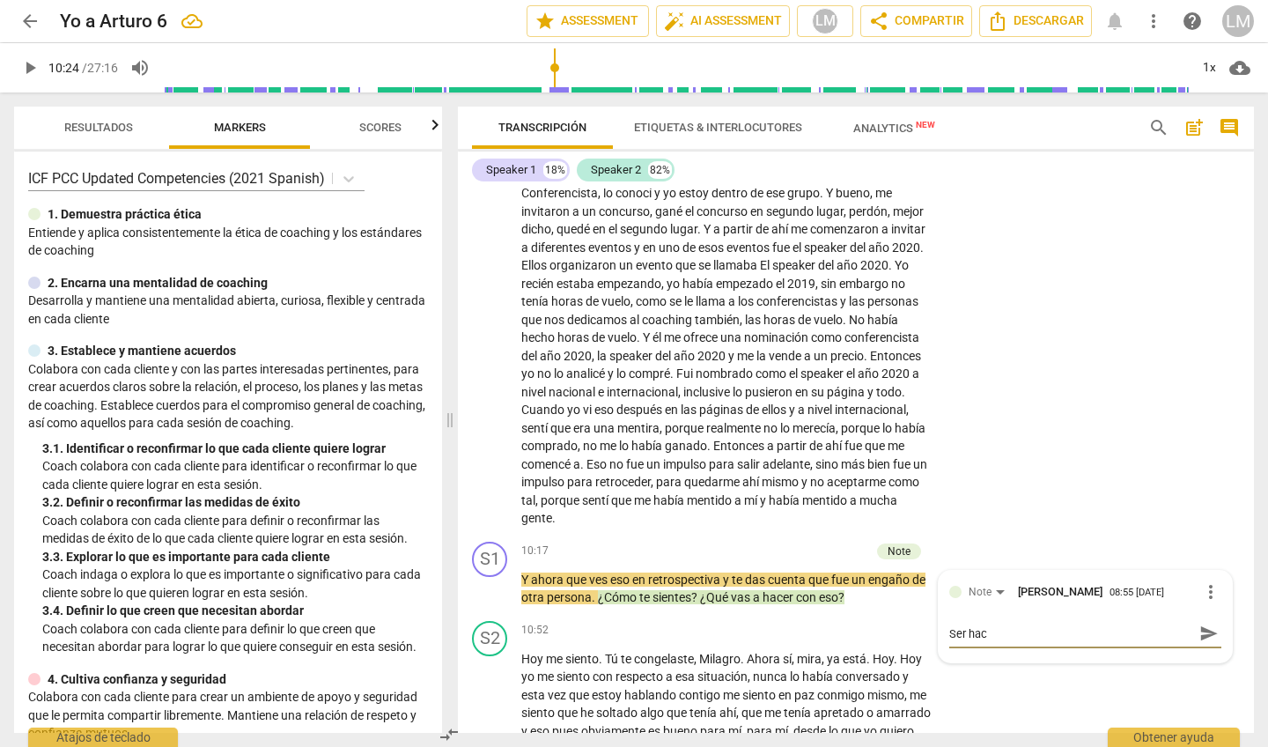
type textarea "Ser ha"
type textarea "Ser h"
type textarea "Ser"
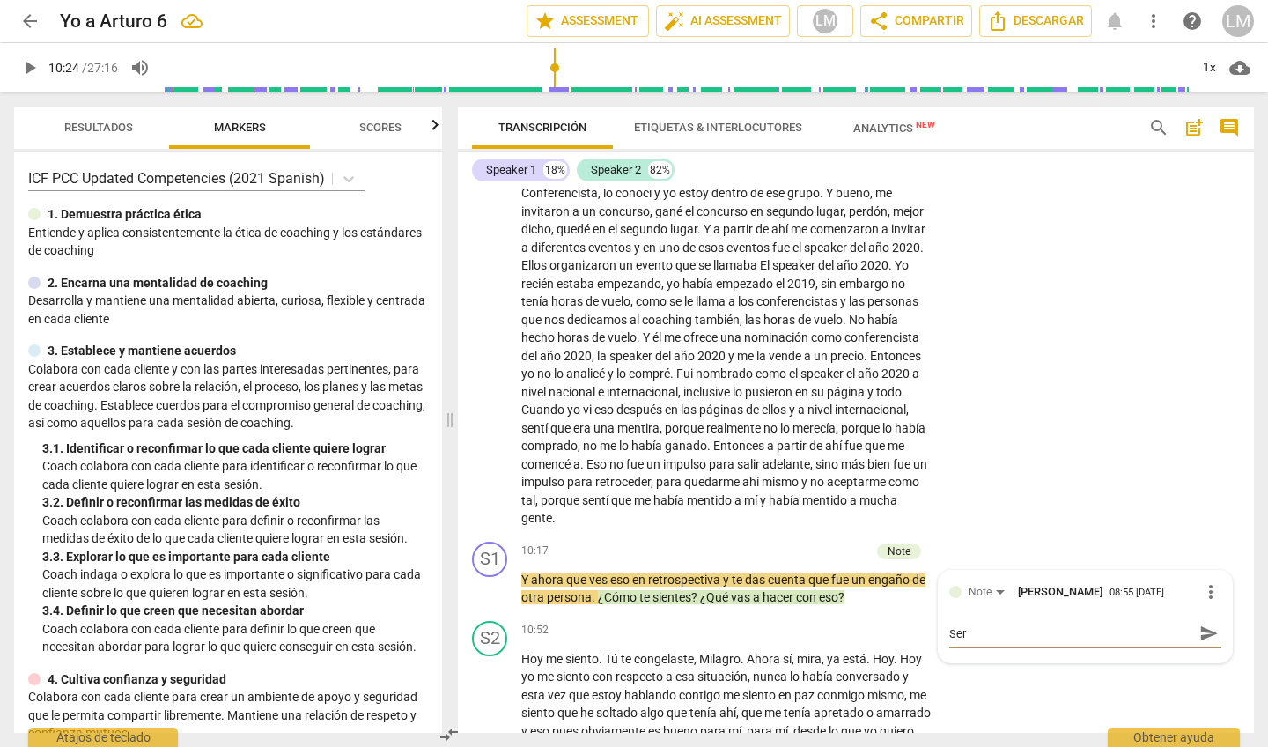
type textarea "Ser"
type textarea "Se"
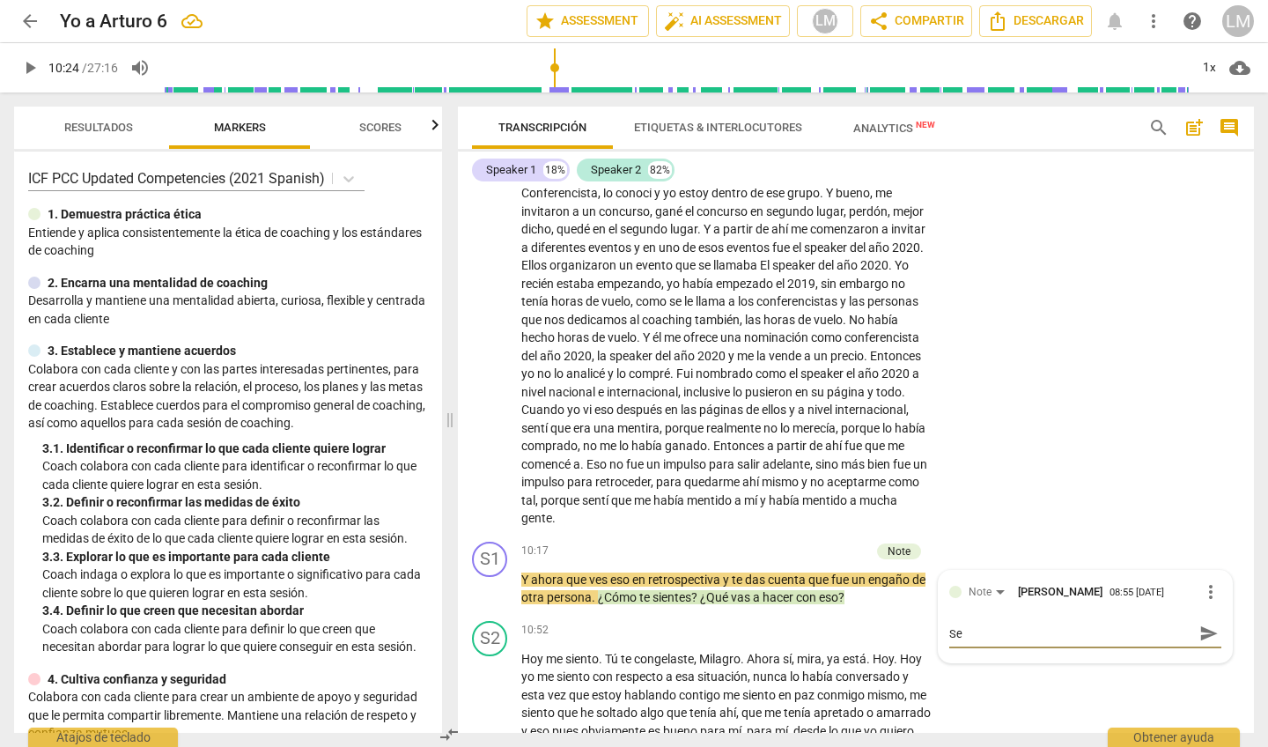
type textarea "Se"
type textarea "Se h"
type textarea "Se ha"
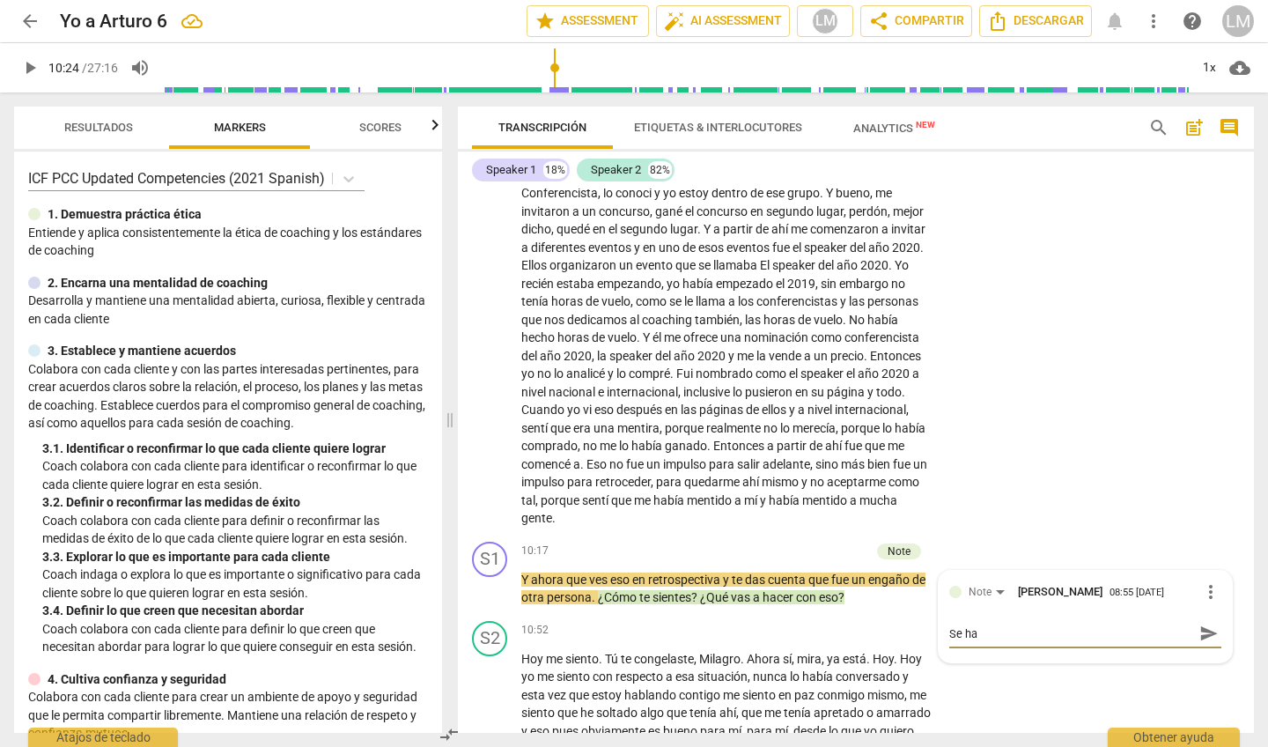
type textarea "Se hac"
type textarea "Se hace"
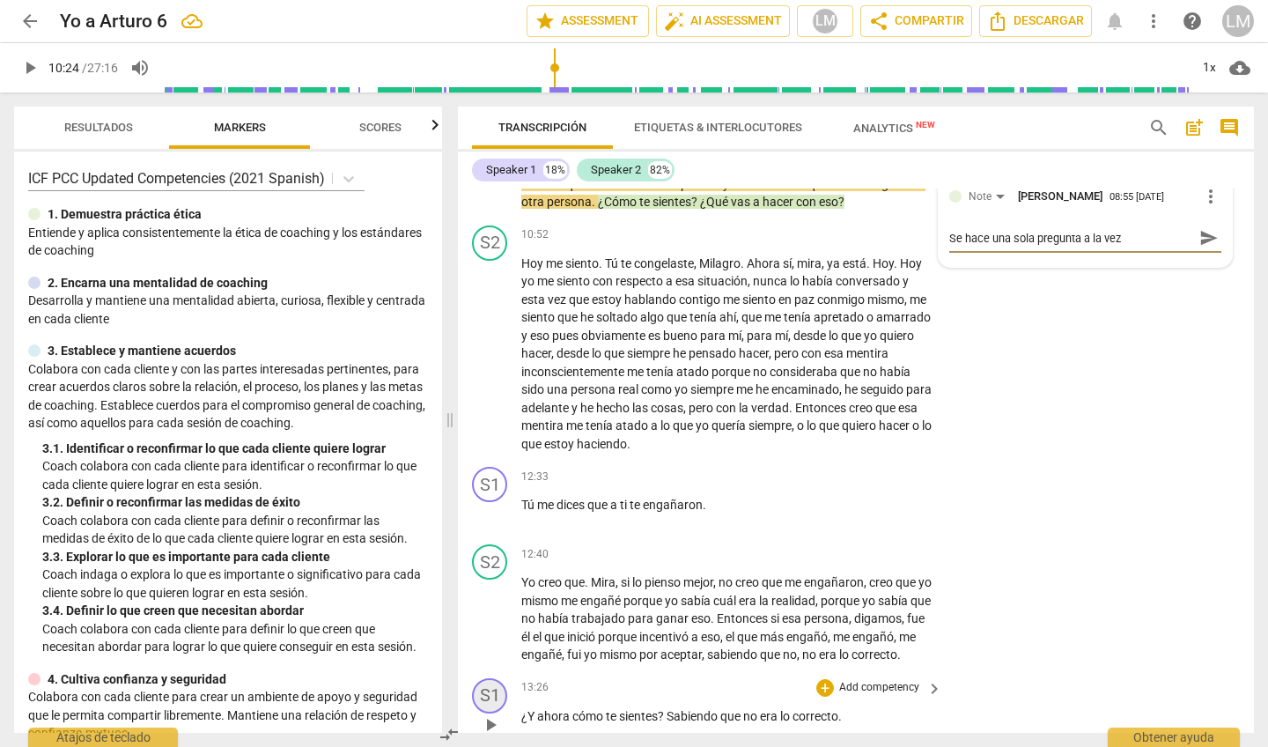
scroll to position [2258, 0]
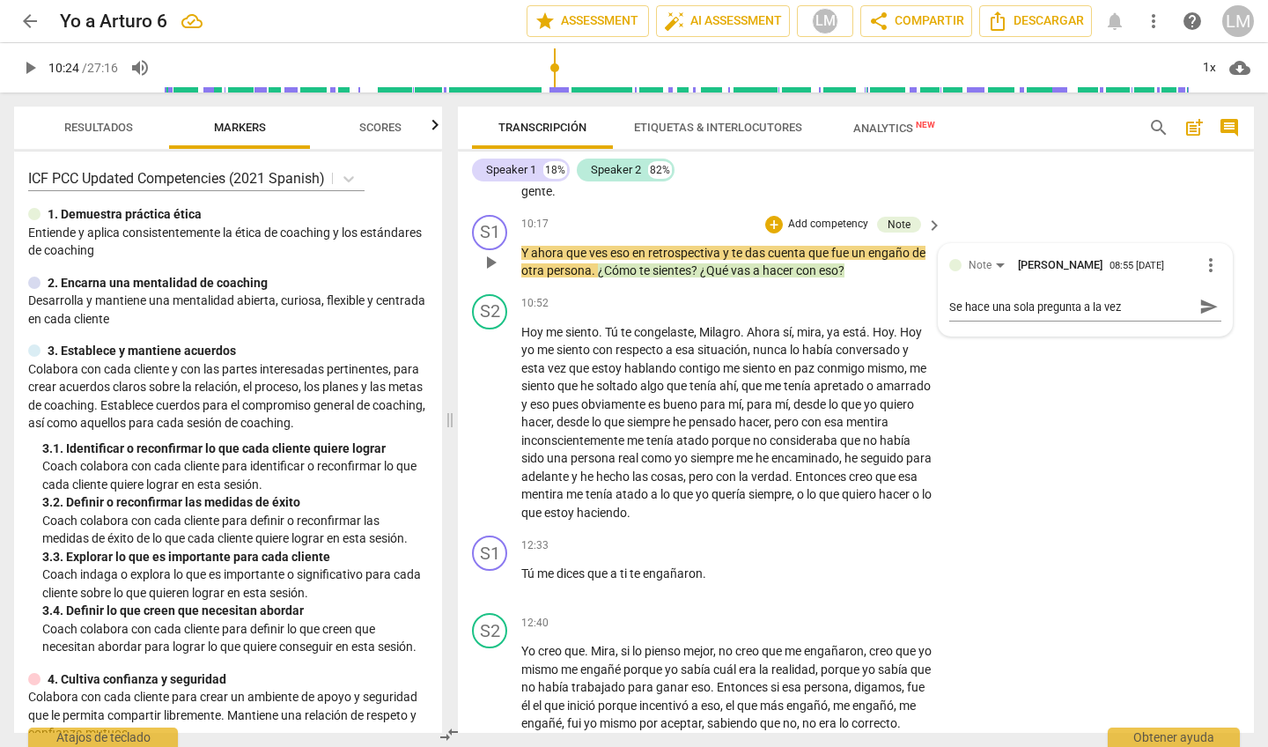
click at [814, 217] on p "Add competency" at bounding box center [828, 225] width 84 height 16
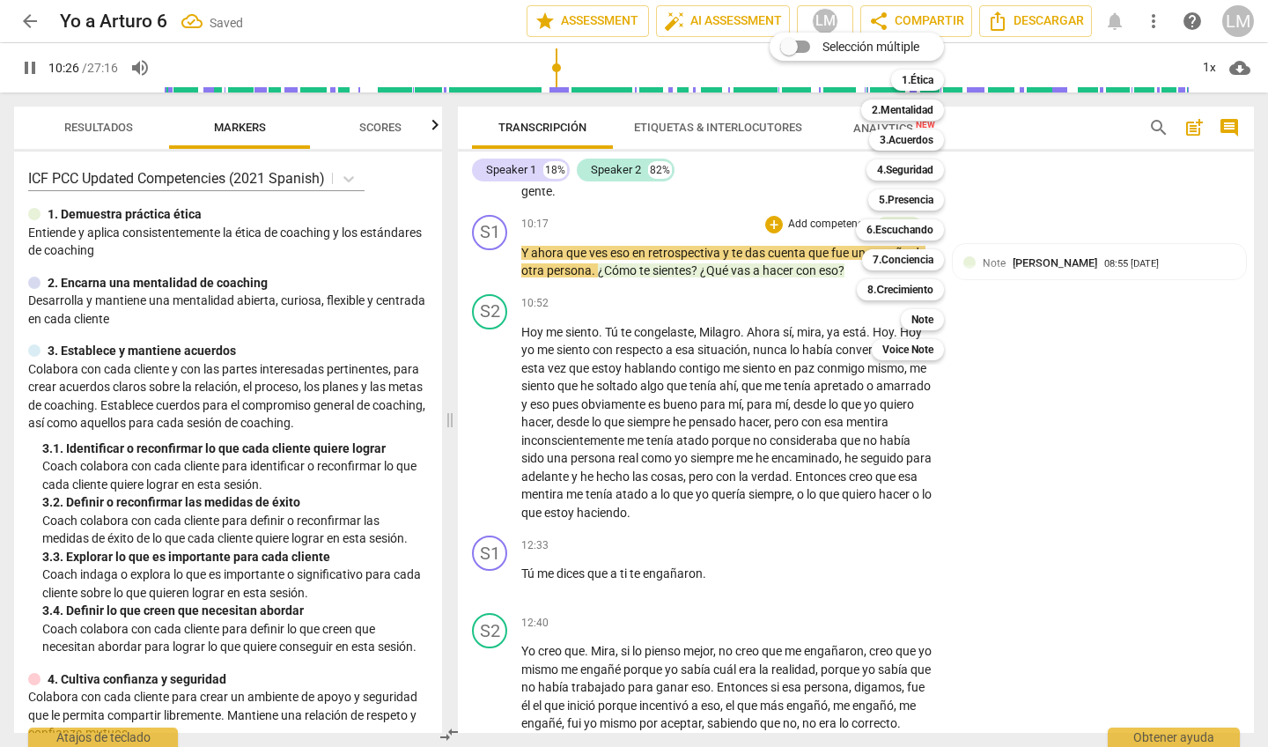
click at [485, 402] on div at bounding box center [634, 373] width 1268 height 747
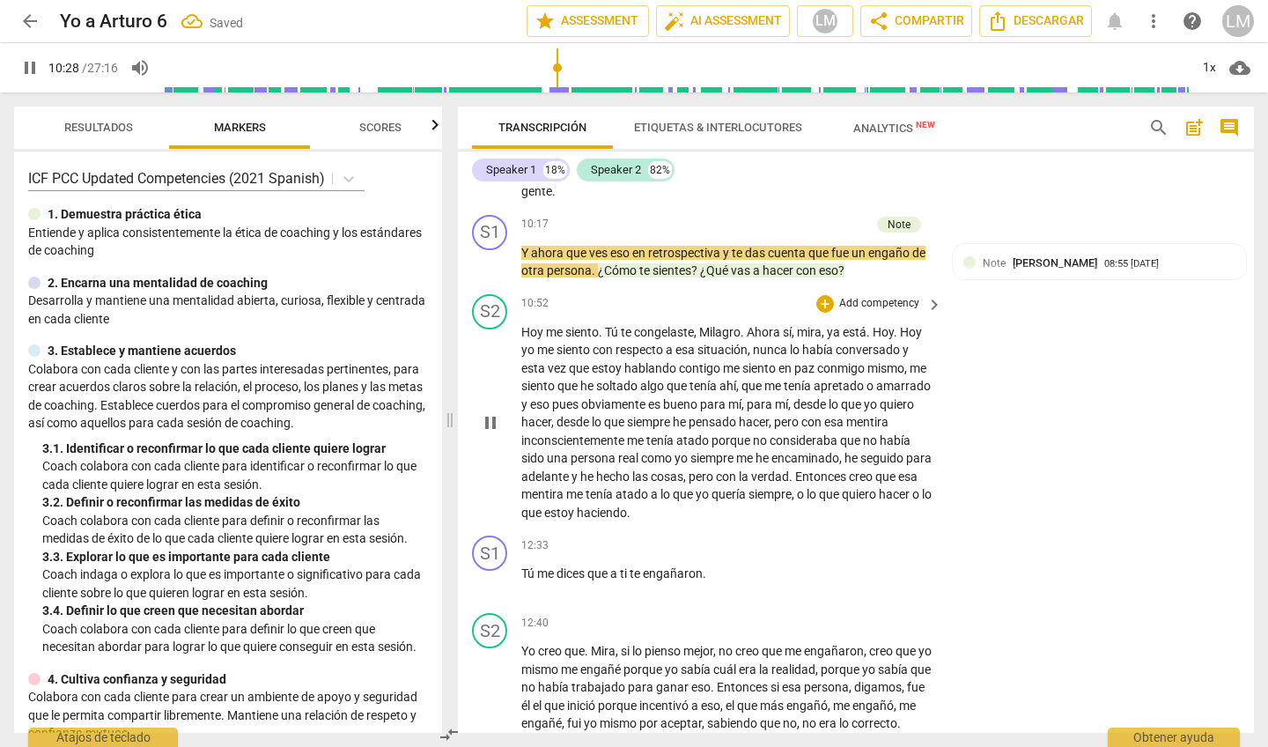
click at [490, 412] on span "pause" at bounding box center [490, 422] width 21 height 21
click at [831, 217] on p "Add competency" at bounding box center [828, 225] width 84 height 16
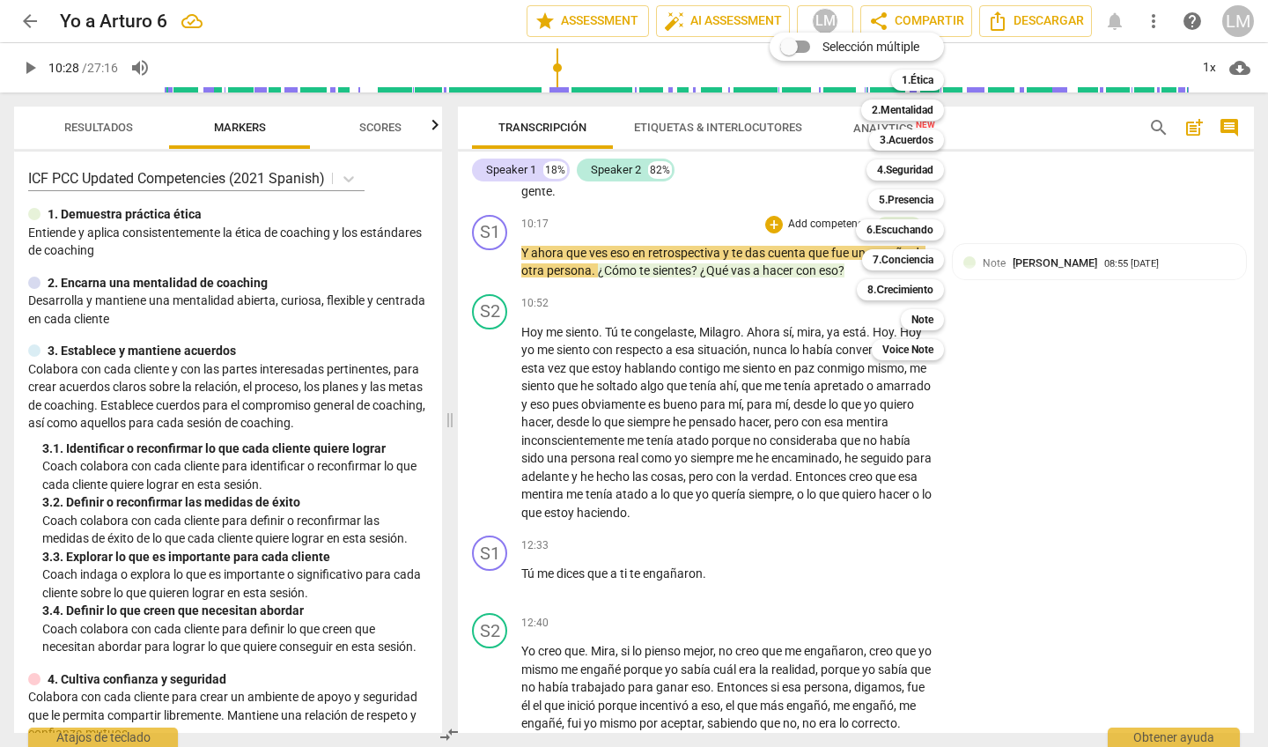
click at [596, 646] on div at bounding box center [634, 373] width 1268 height 747
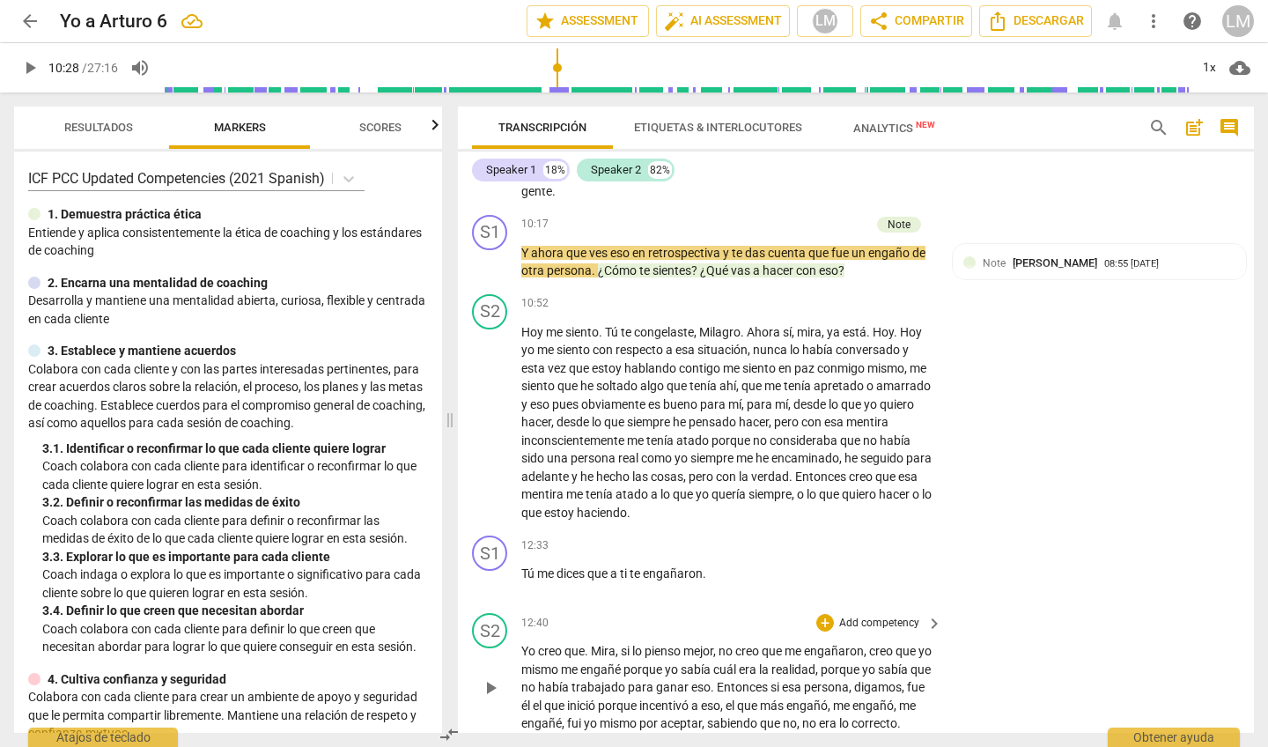
click at [595, 680] on span "trabajado" at bounding box center [600, 687] width 56 height 14
click at [601, 662] on span "engañé" at bounding box center [601, 669] width 43 height 14
click at [600, 680] on span "trabajado" at bounding box center [603, 687] width 56 height 14
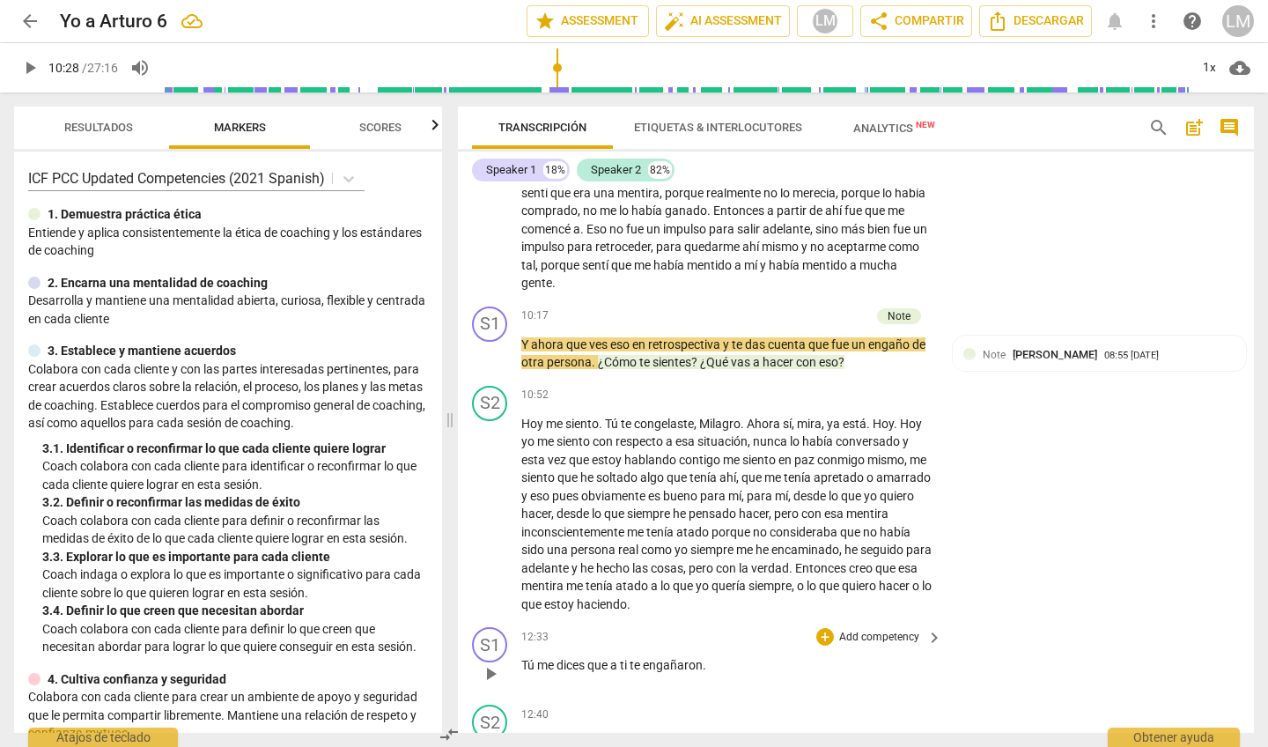
scroll to position [2166, 0]
click at [489, 505] on span "play_arrow" at bounding box center [490, 515] width 21 height 21
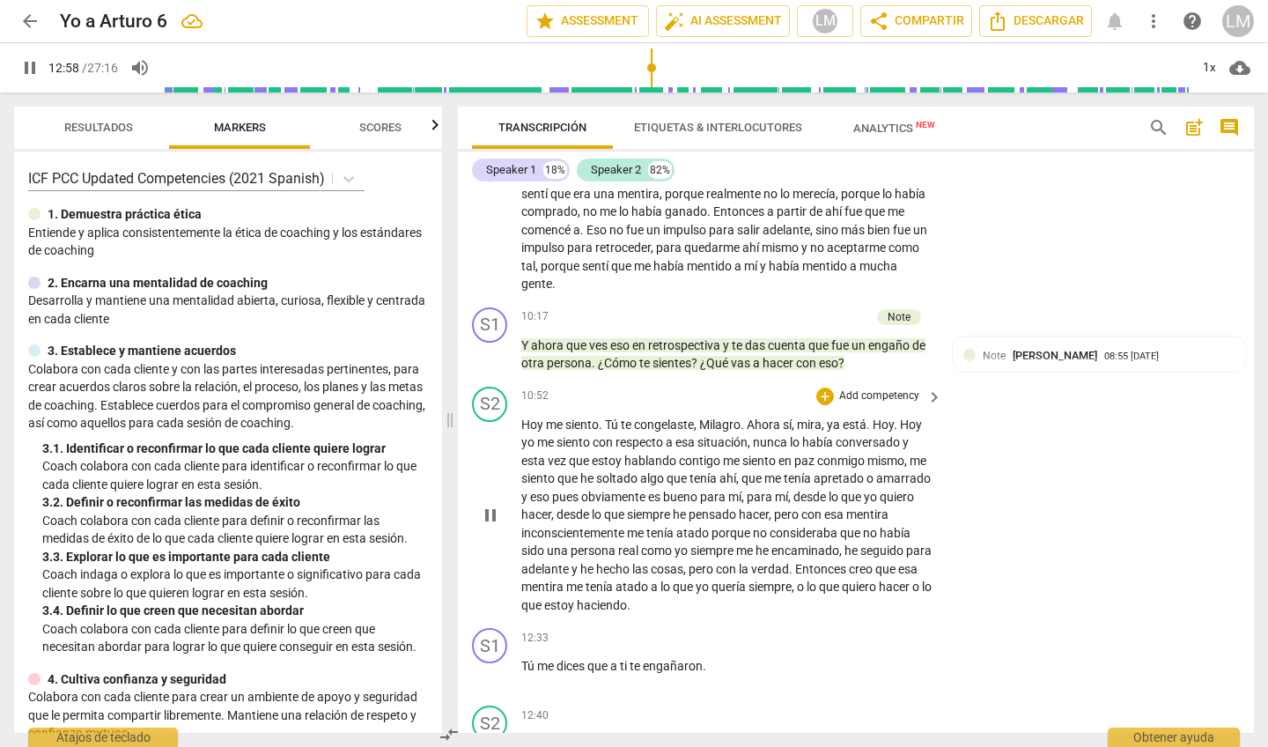
scroll to position [2715, 0]
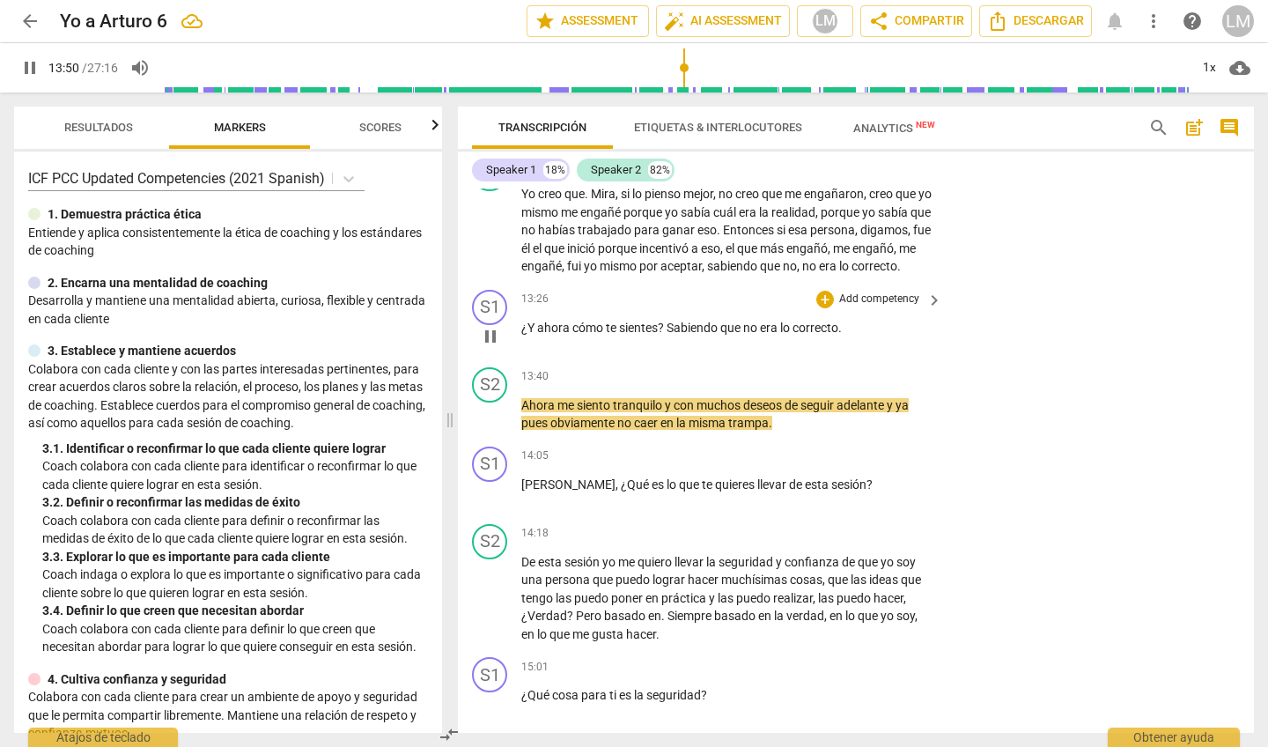
click at [490, 326] on span "pause" at bounding box center [490, 336] width 21 height 21
click at [889, 291] on p "Add competency" at bounding box center [879, 299] width 84 height 16
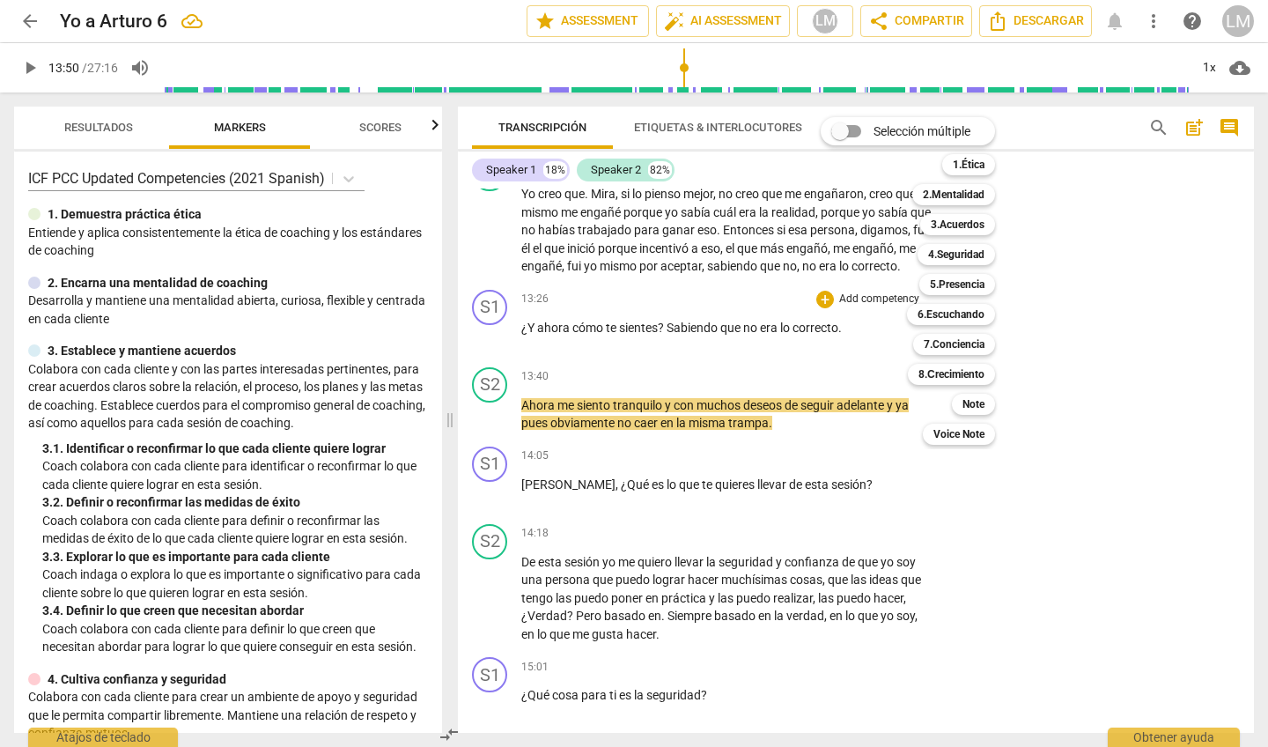
click at [876, 276] on div "Selección múltiple m 1.Ética 1 2.Mentalidad 2 3.Acuerdos 3 4.Seguridad 4 5.Pres…" at bounding box center [921, 281] width 215 height 336
click at [875, 281] on div "Selección múltiple m 1.Ética 1 2.Mentalidad 2 3.Acuerdos 3 4.Seguridad 4 5.Pres…" at bounding box center [921, 281] width 215 height 336
click at [867, 297] on div "Selección múltiple m 1.Ética 1 2.Mentalidad 2 3.Acuerdos 3 4.Seguridad 4 5.Pres…" at bounding box center [921, 281] width 215 height 336
click at [957, 311] on b "6.Escuchando" at bounding box center [951, 314] width 67 height 21
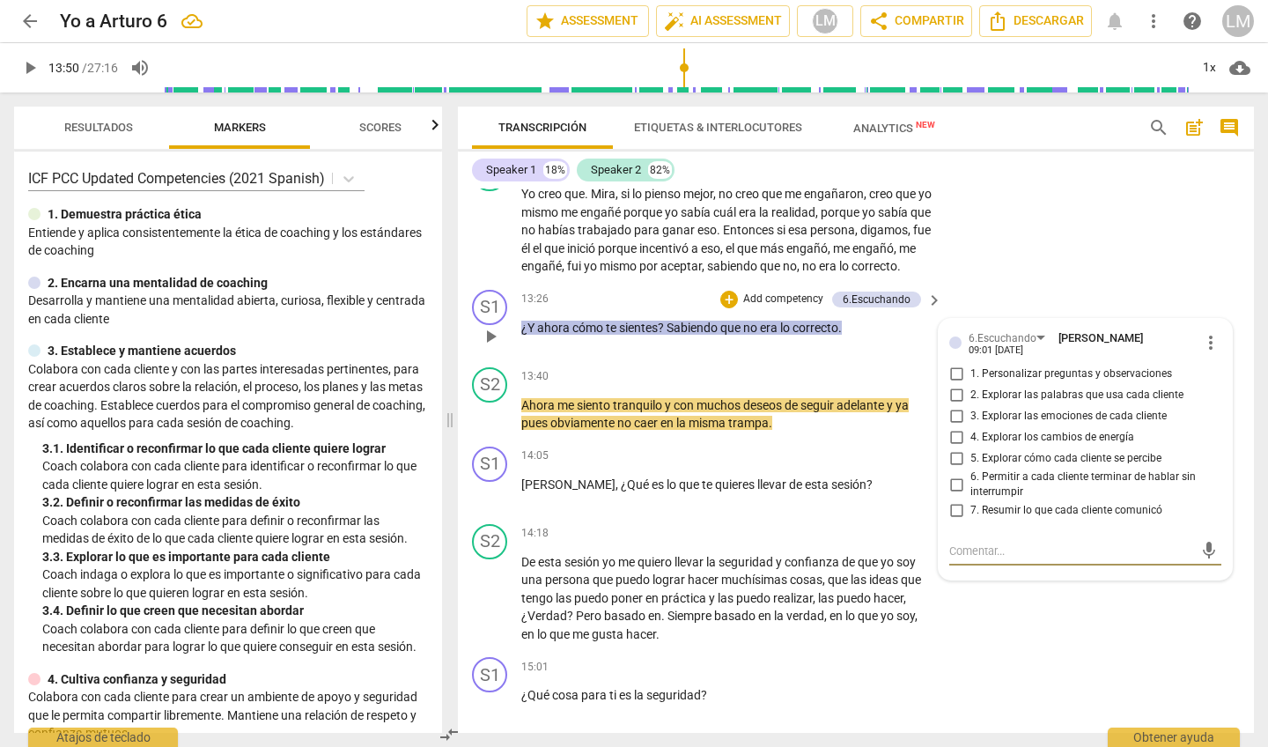
click at [954, 448] on input "5. Explorar cómo cada cliente se percibe" at bounding box center [956, 458] width 28 height 21
click at [496, 483] on span "play_arrow" at bounding box center [490, 493] width 21 height 21
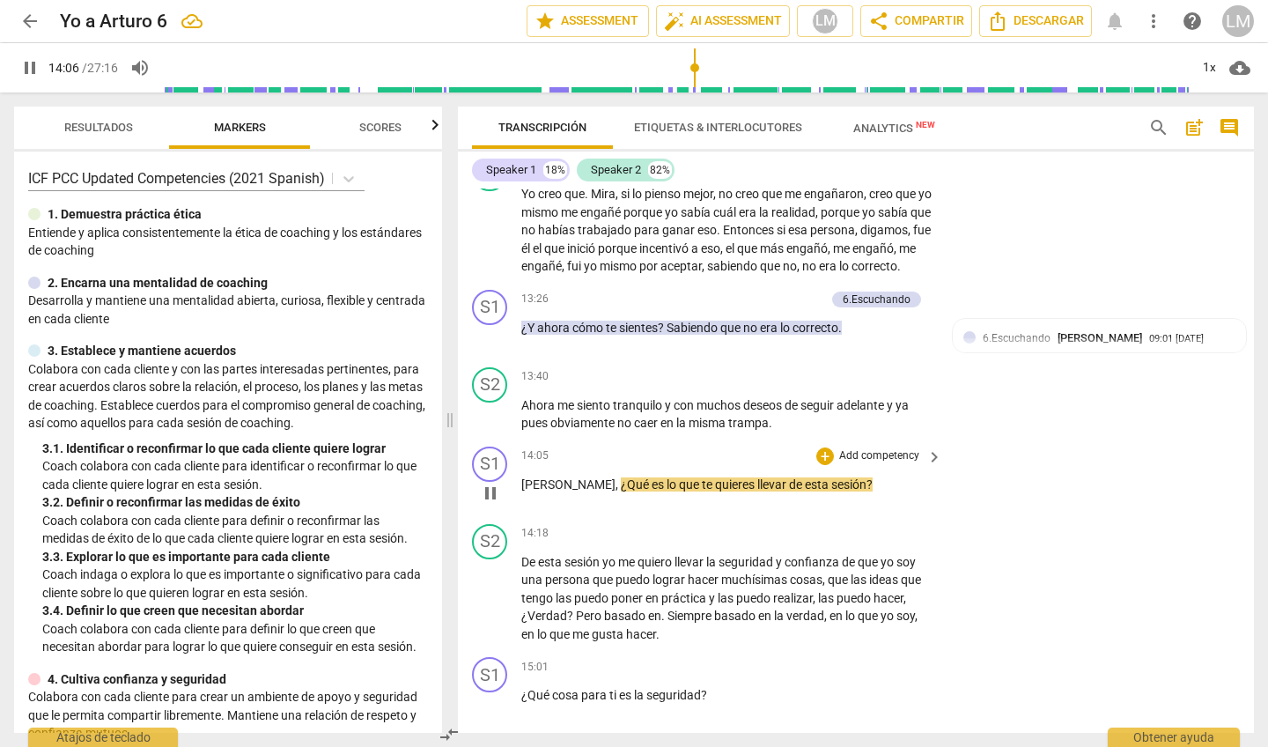
click at [882, 447] on div "+ Add competency" at bounding box center [868, 456] width 105 height 18
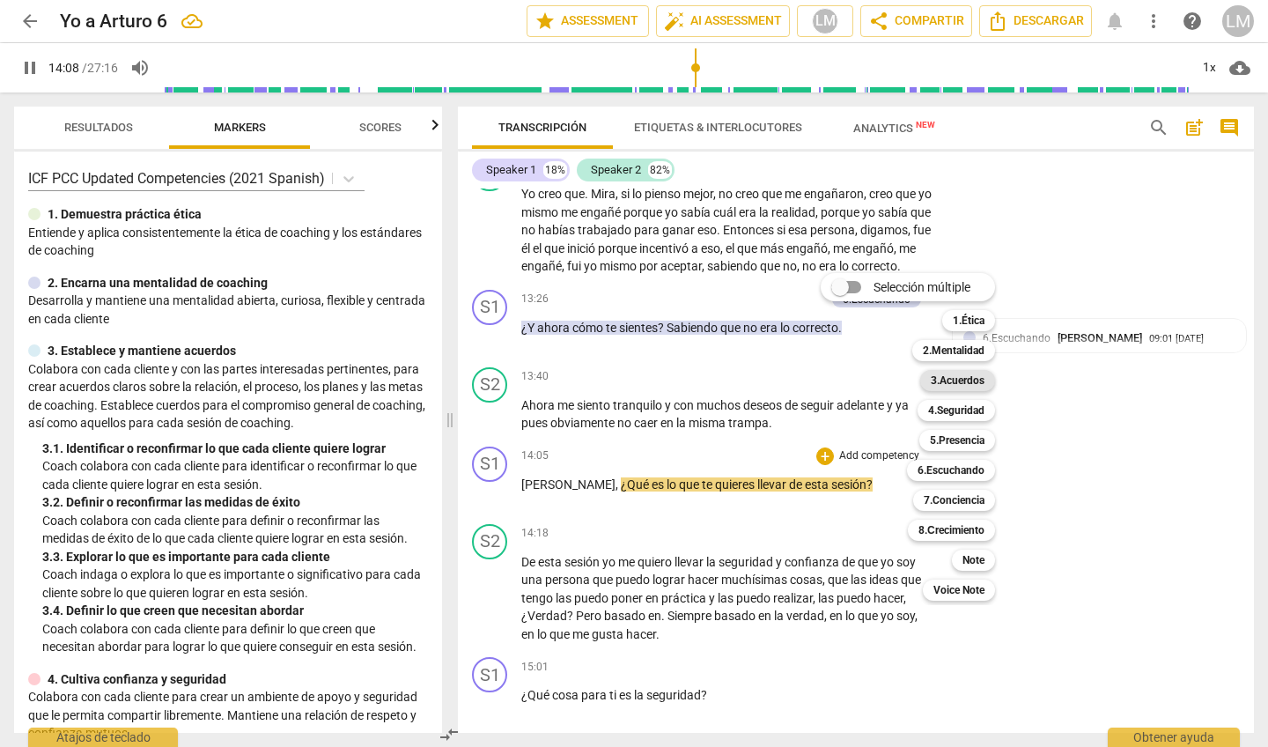
click at [955, 383] on b "3.Acuerdos" at bounding box center [958, 380] width 54 height 21
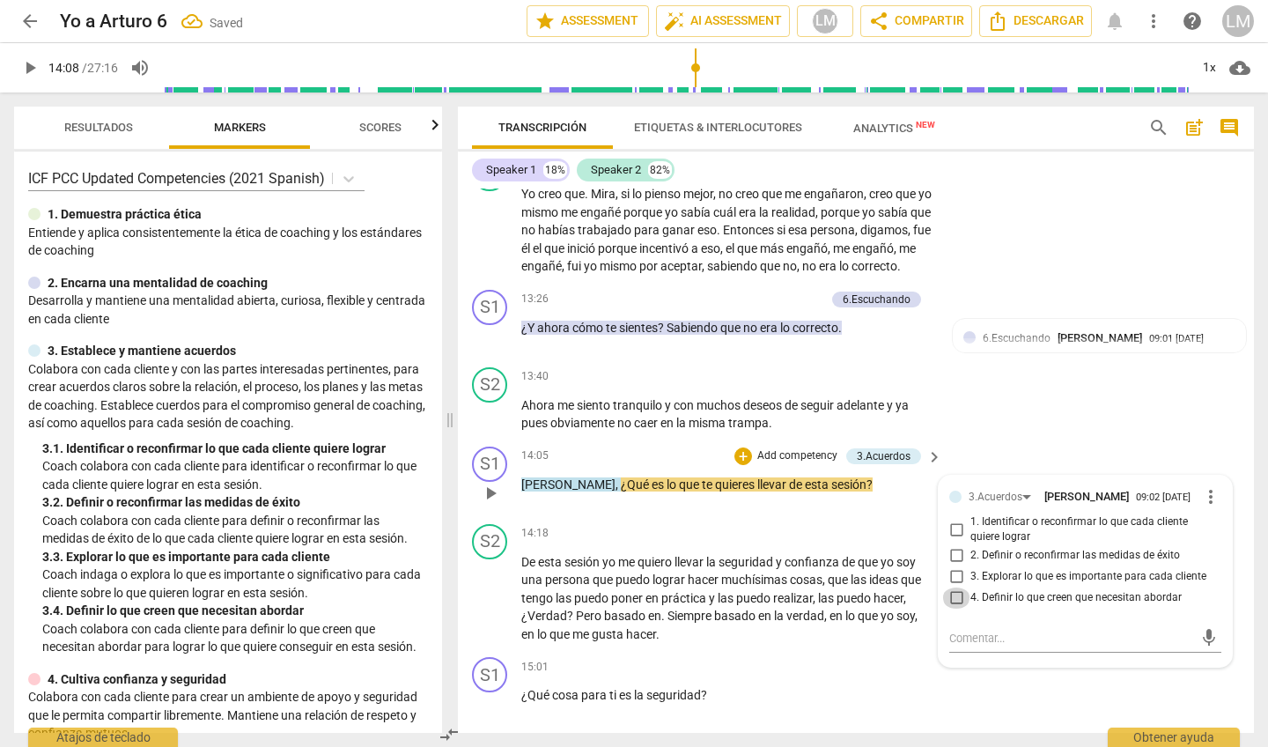
click at [950, 587] on input "4. Definir lo que creen que necesitan abordar" at bounding box center [956, 597] width 28 height 21
click at [492, 587] on span "play_arrow" at bounding box center [490, 597] width 21 height 21
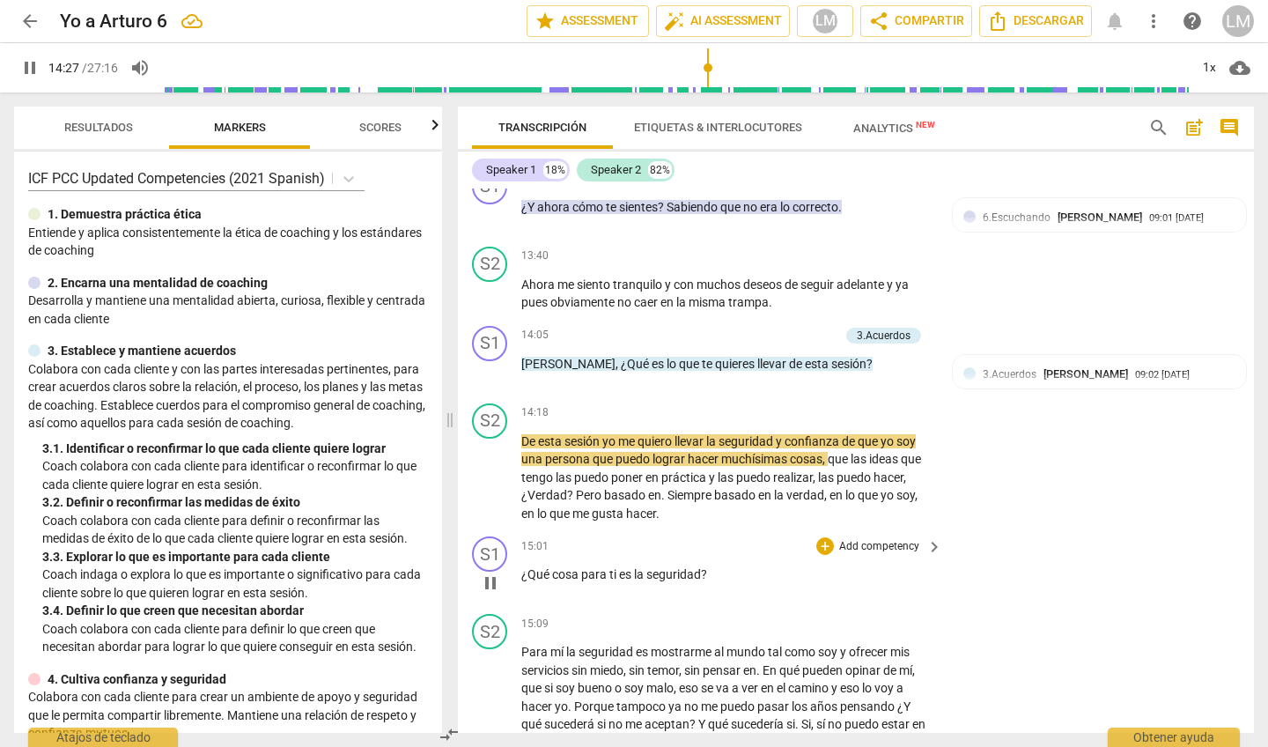
scroll to position [2837, 0]
click at [865, 538] on p "Add competency" at bounding box center [879, 546] width 84 height 16
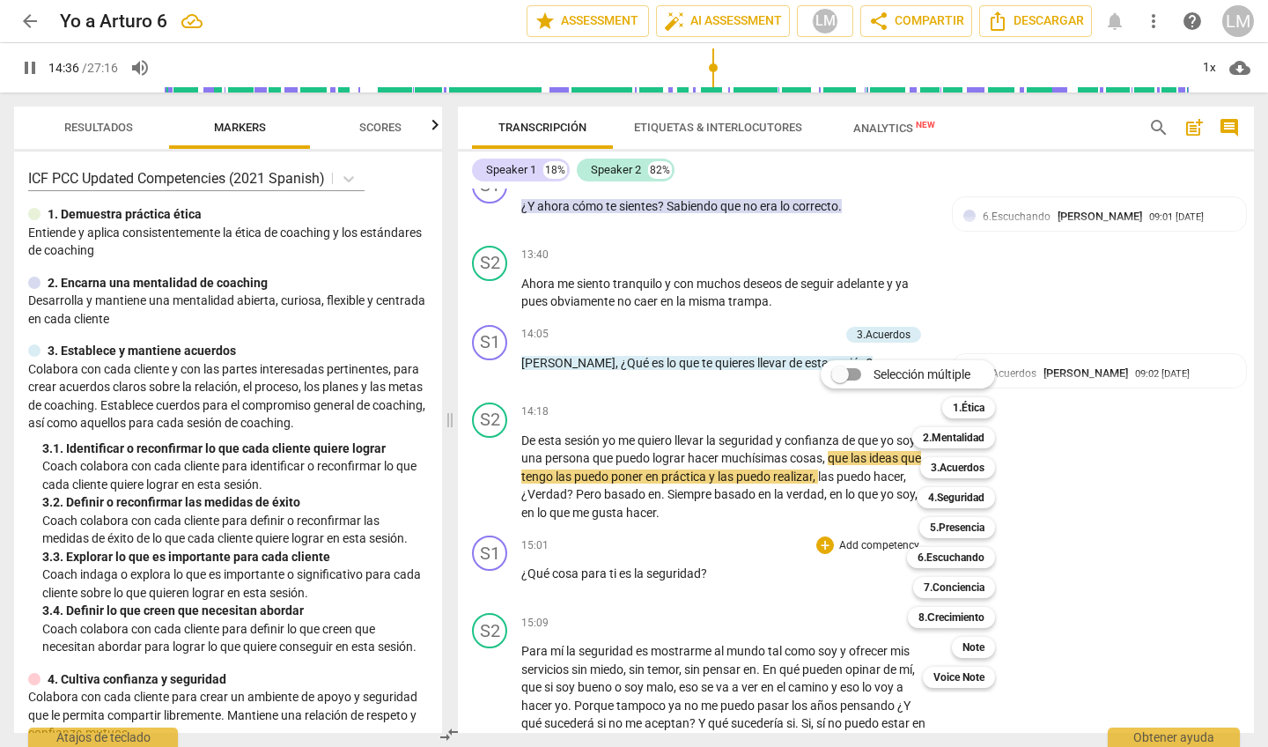
click at [493, 565] on div at bounding box center [634, 373] width 1268 height 747
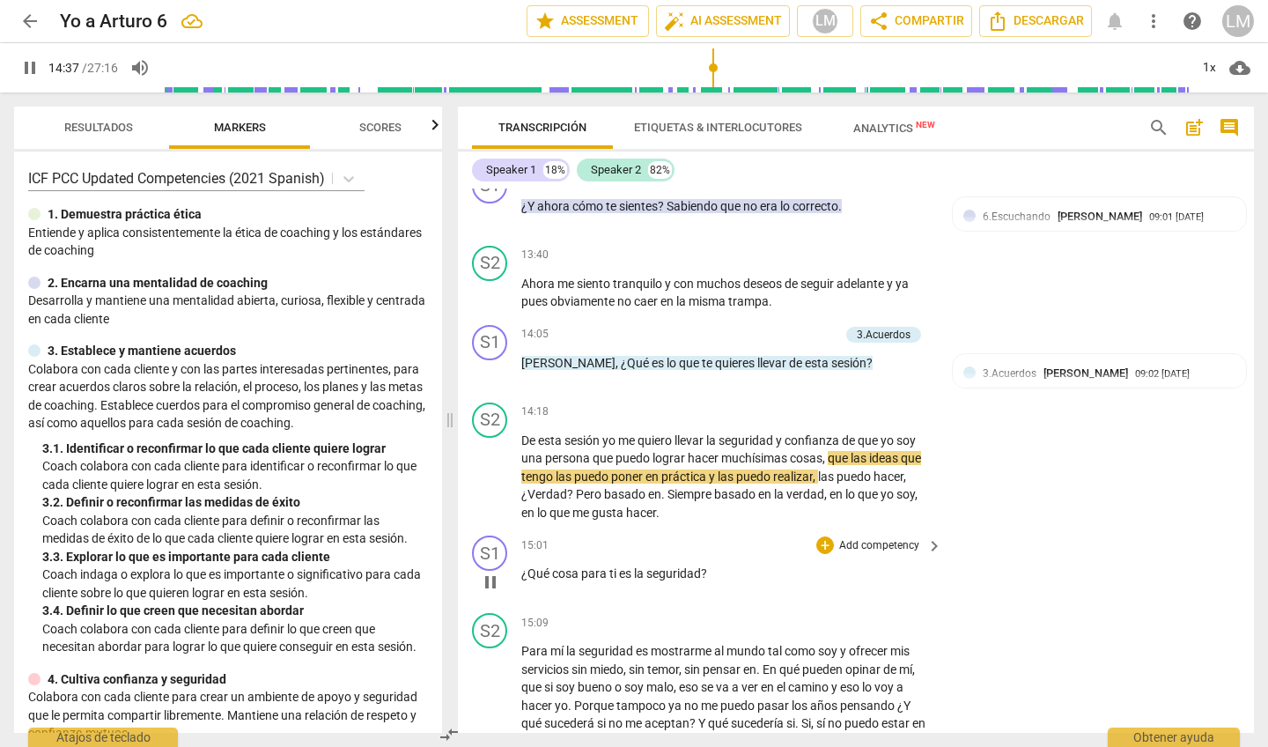
click at [491, 572] on span "pause" at bounding box center [490, 582] width 21 height 21
click at [854, 538] on p "Add competency" at bounding box center [879, 546] width 84 height 16
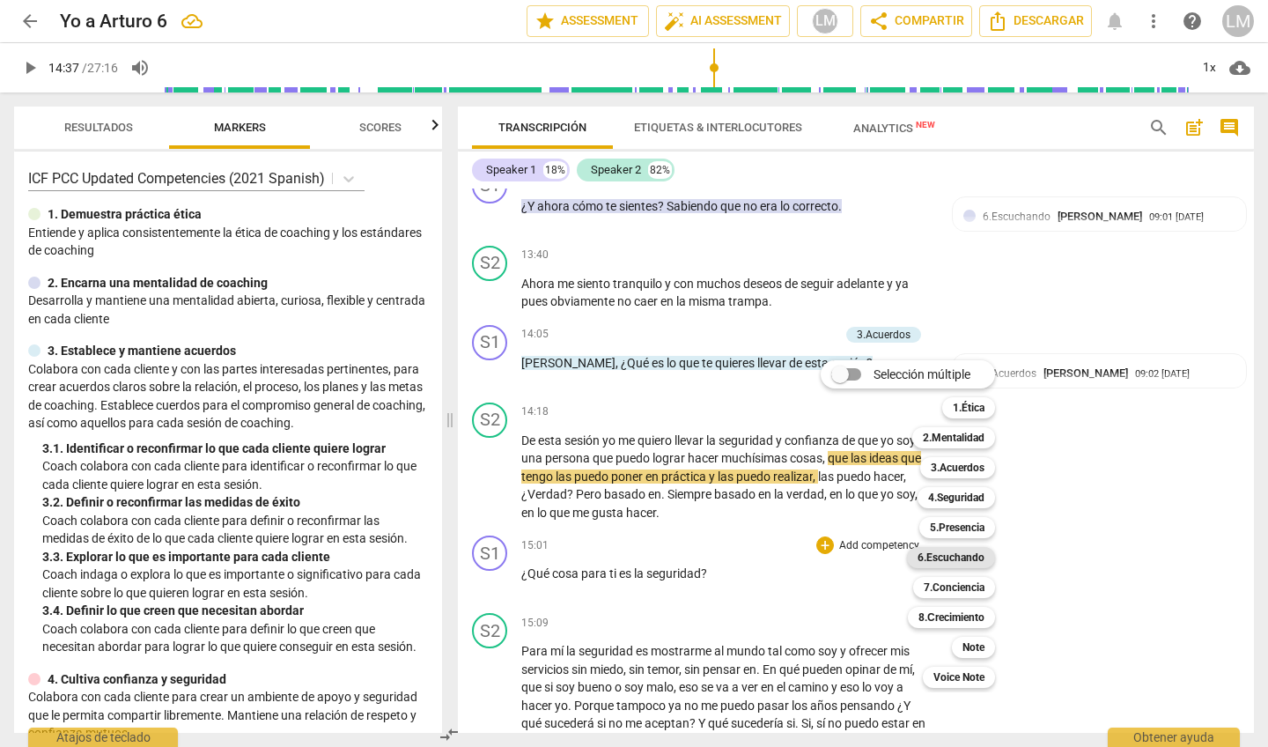
click at [967, 554] on b "6.Escuchando" at bounding box center [951, 557] width 67 height 21
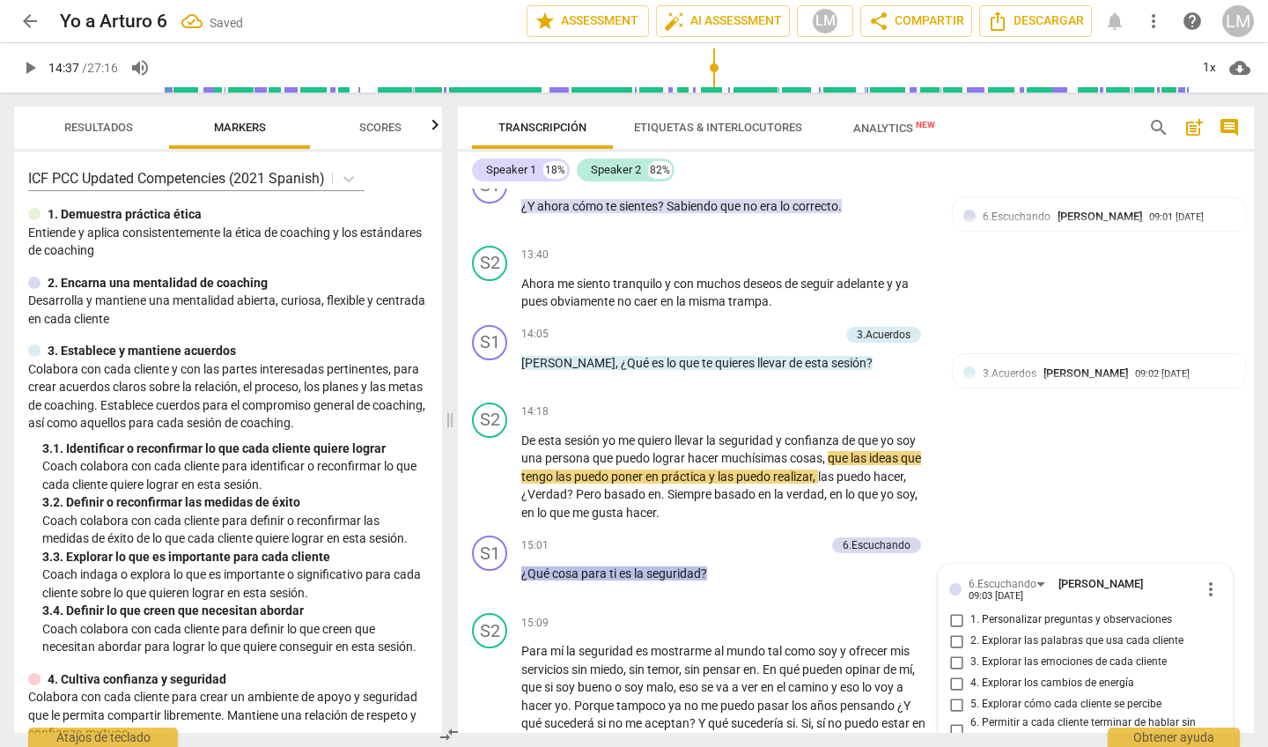
scroll to position [3150, 0]
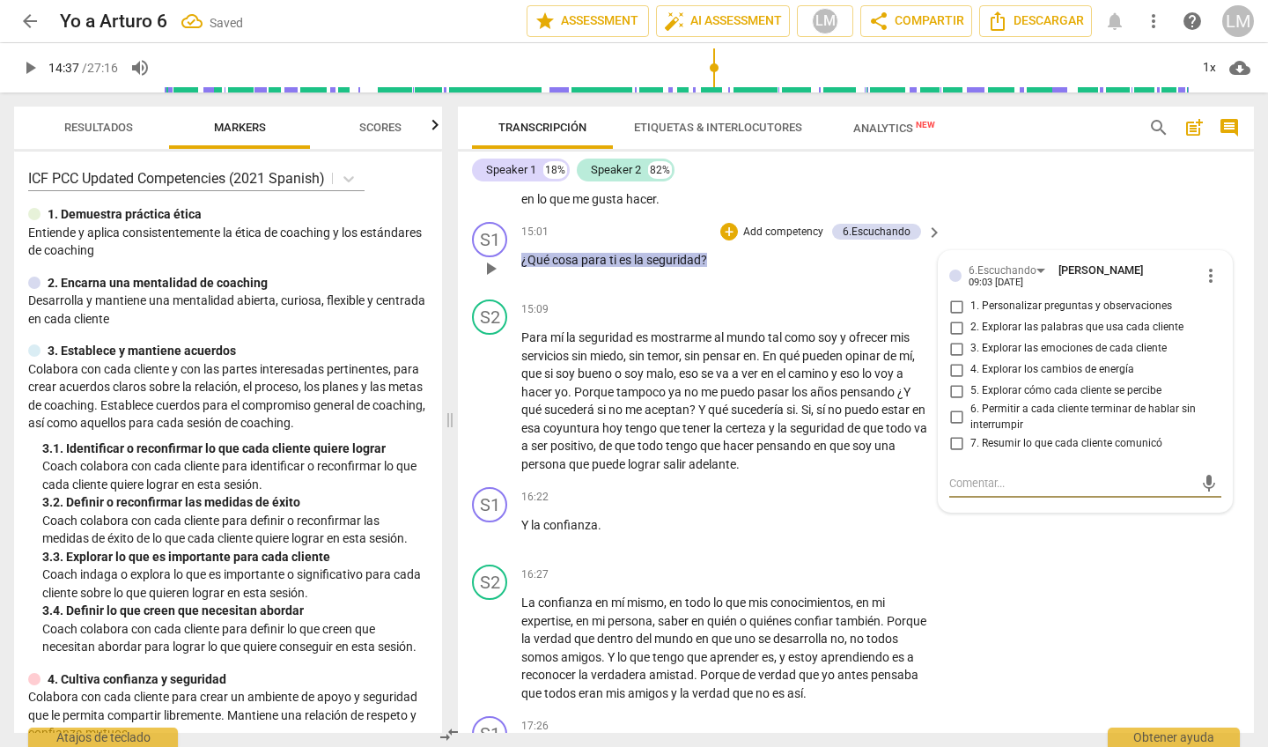
click at [955, 317] on input "2. Explorar las palabras que usa cada cliente" at bounding box center [956, 327] width 28 height 21
click at [489, 391] on span "play_arrow" at bounding box center [490, 401] width 21 height 21
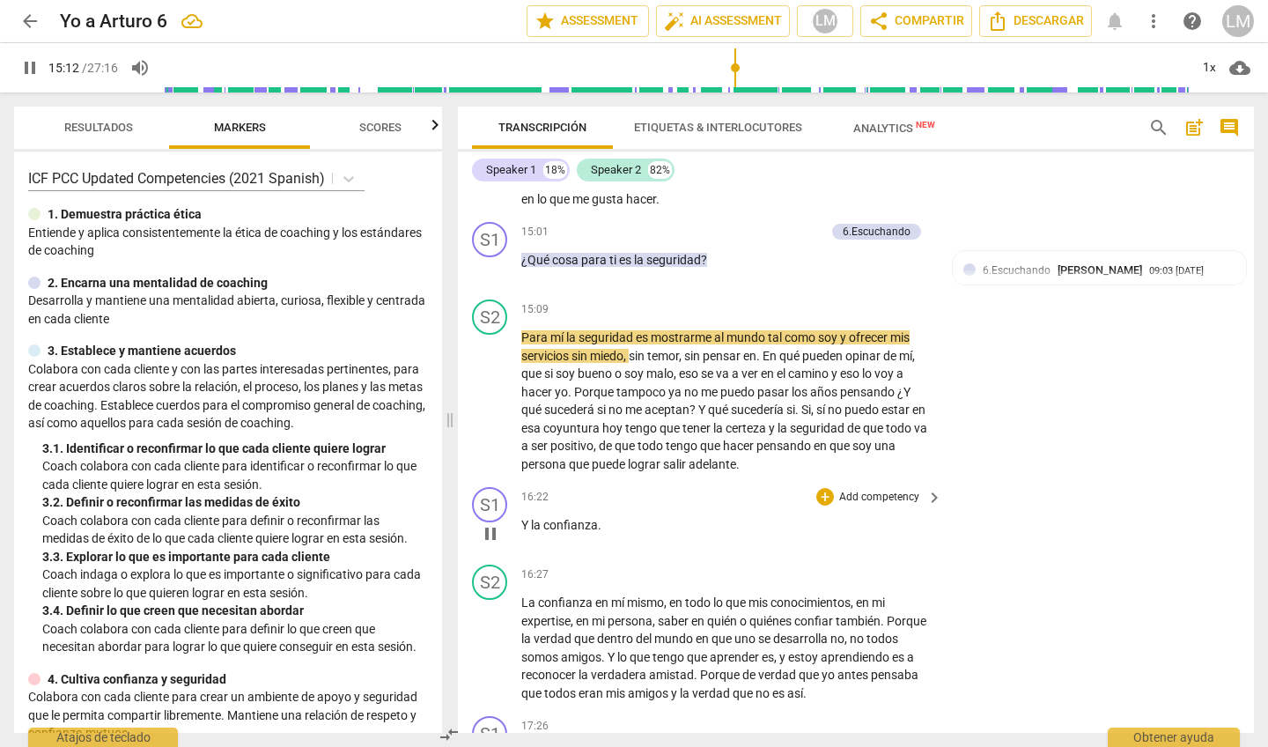
click at [564, 518] on span "confianza" at bounding box center [570, 525] width 55 height 14
click at [487, 523] on span "pause" at bounding box center [490, 533] width 21 height 21
click at [884, 490] on p "Add competency" at bounding box center [879, 498] width 84 height 16
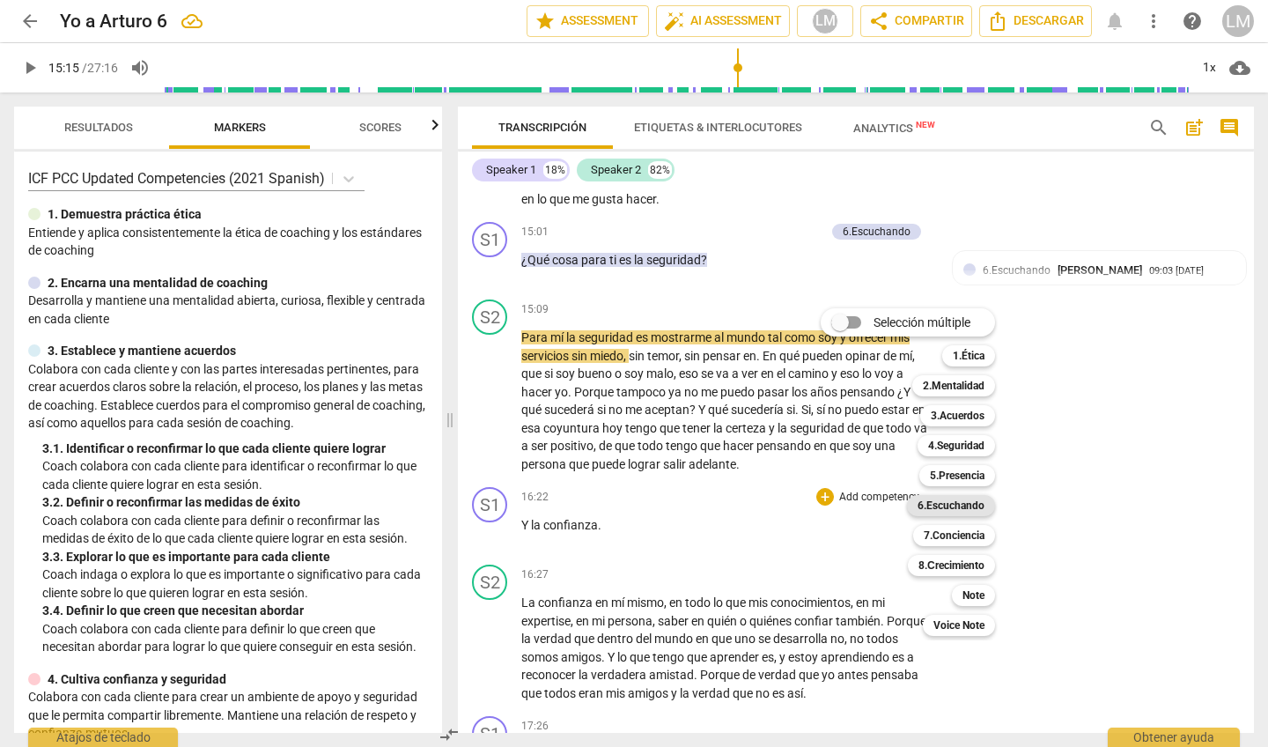
click at [951, 506] on b "6.Escuchando" at bounding box center [951, 505] width 67 height 21
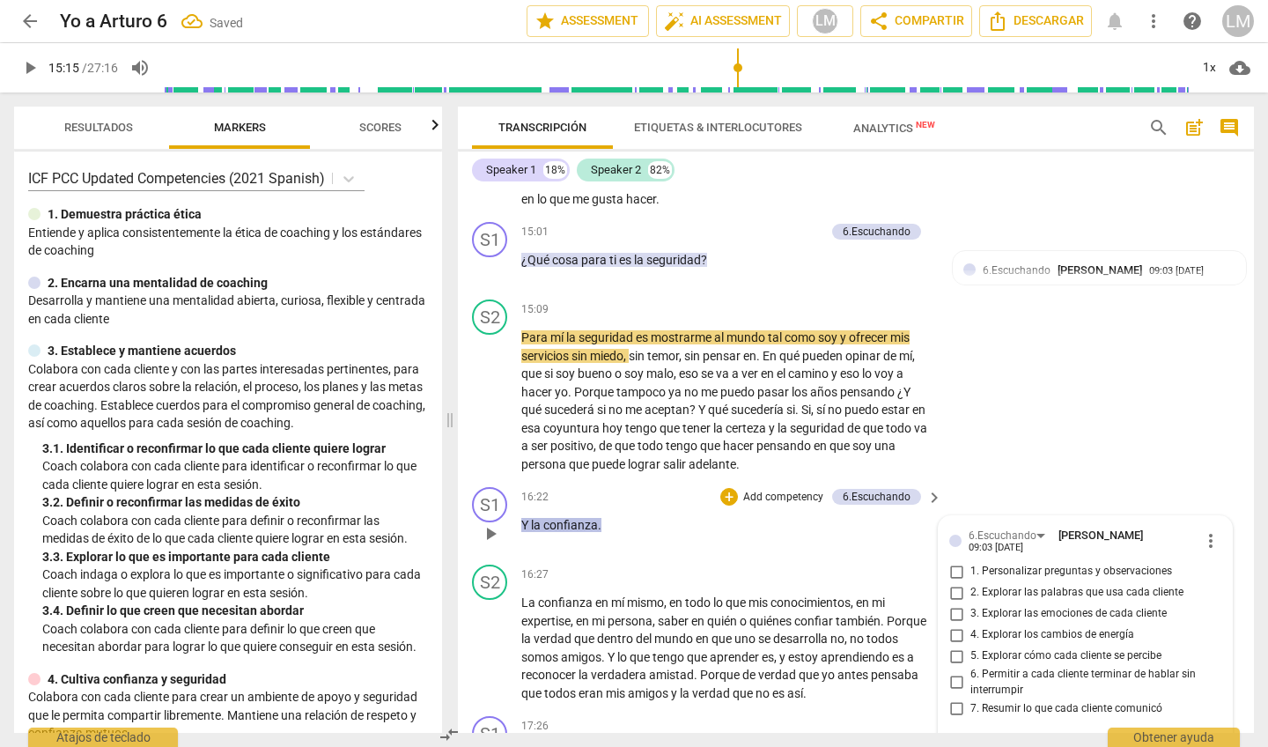
click at [956, 582] on input "2. Explorar las palabras que usa cada cliente" at bounding box center [956, 592] width 28 height 21
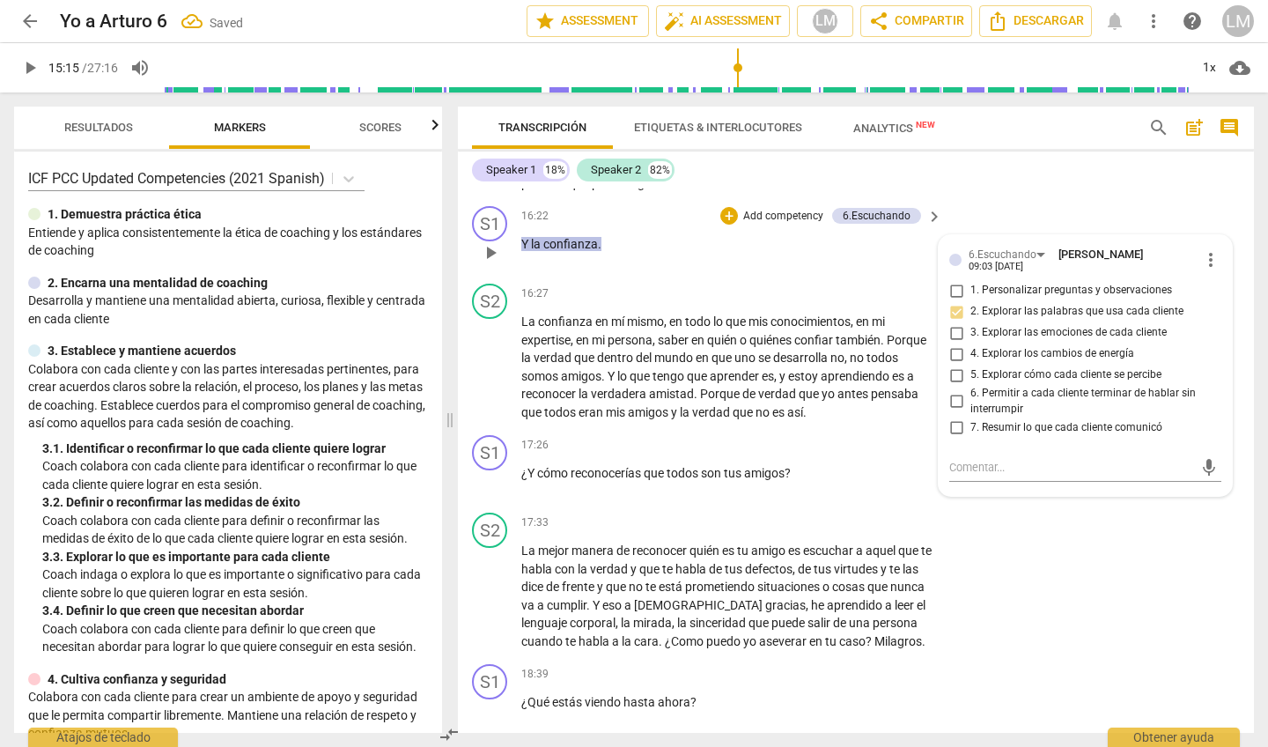
scroll to position [3435, 0]
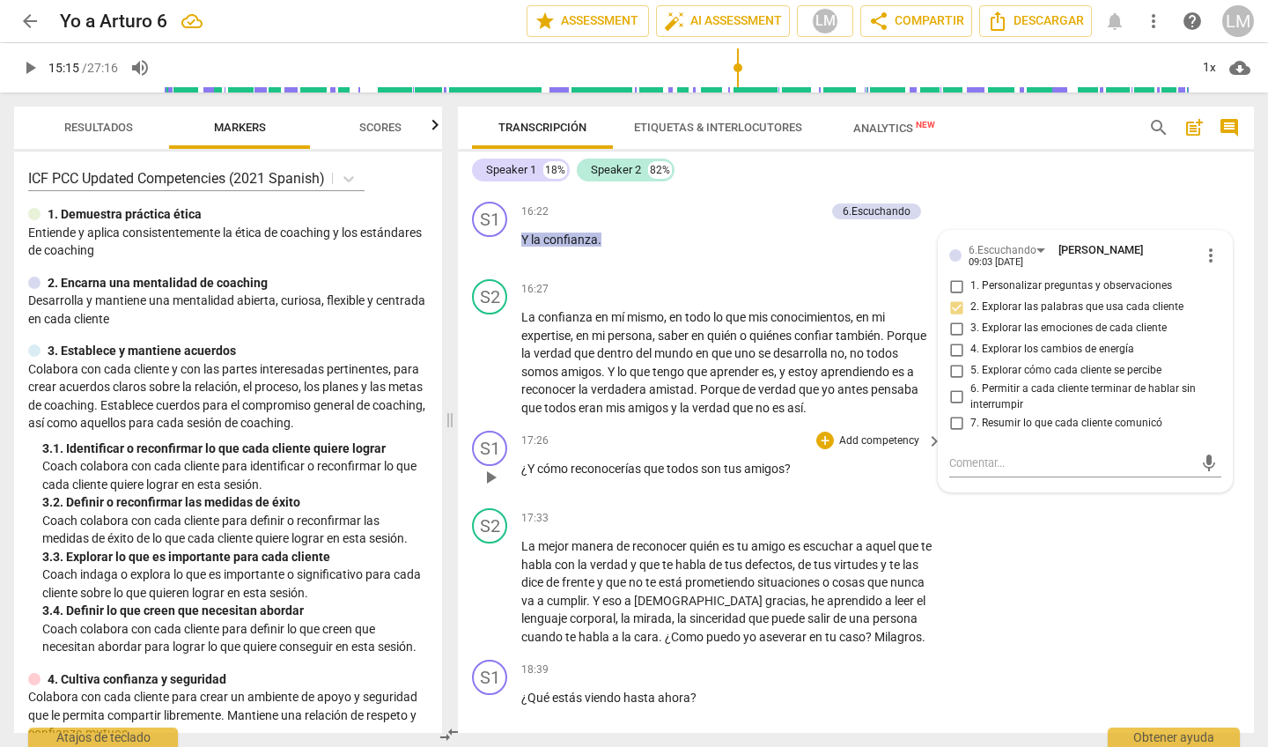
click at [491, 467] on span "play_arrow" at bounding box center [490, 477] width 21 height 21
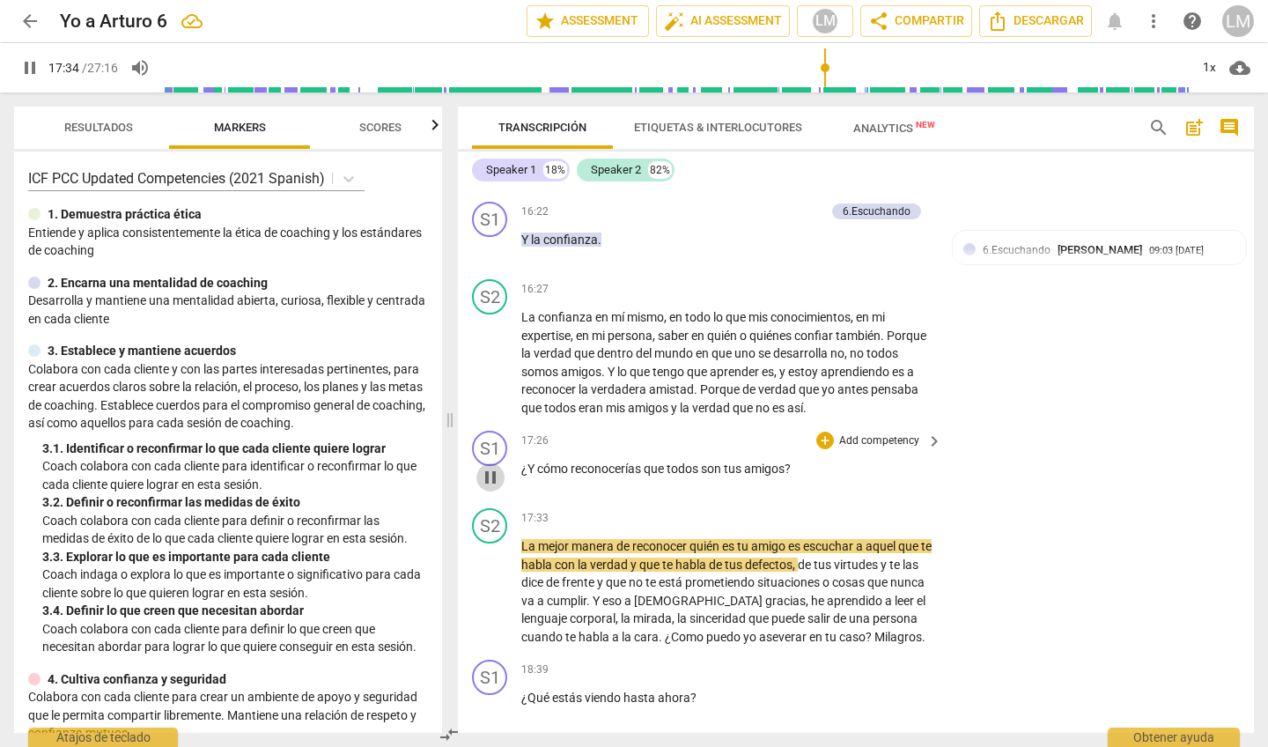
click at [491, 467] on span "pause" at bounding box center [490, 477] width 21 height 21
click at [492, 581] on span "play_arrow" at bounding box center [490, 591] width 21 height 21
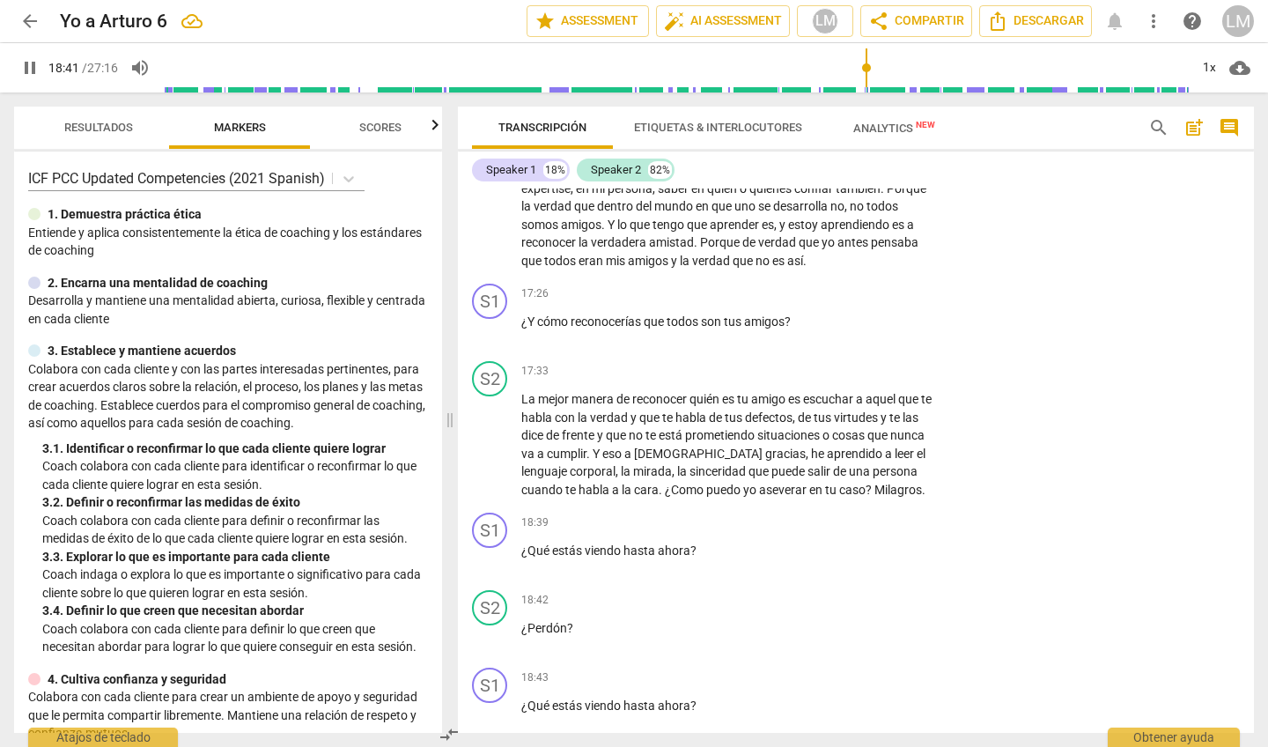
scroll to position [3624, 0]
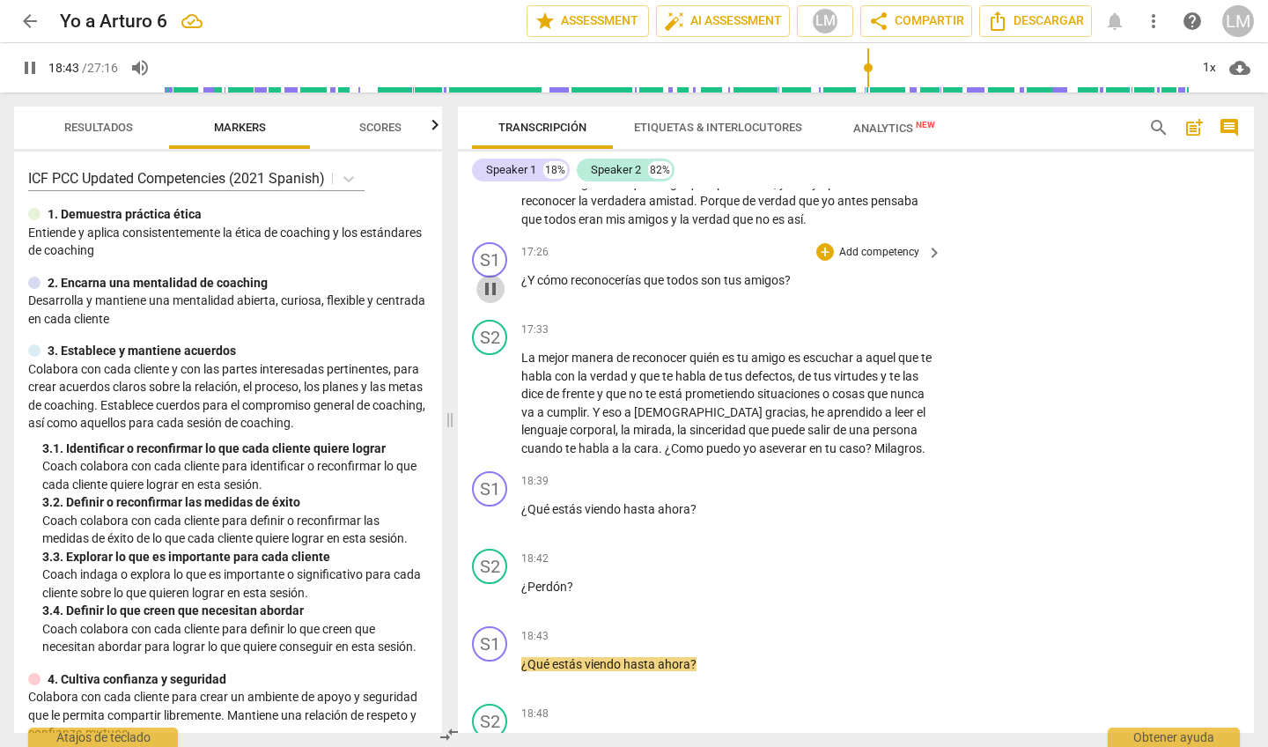
click at [489, 278] on span "pause" at bounding box center [490, 288] width 21 height 21
click at [898, 245] on p "Add competency" at bounding box center [879, 253] width 84 height 16
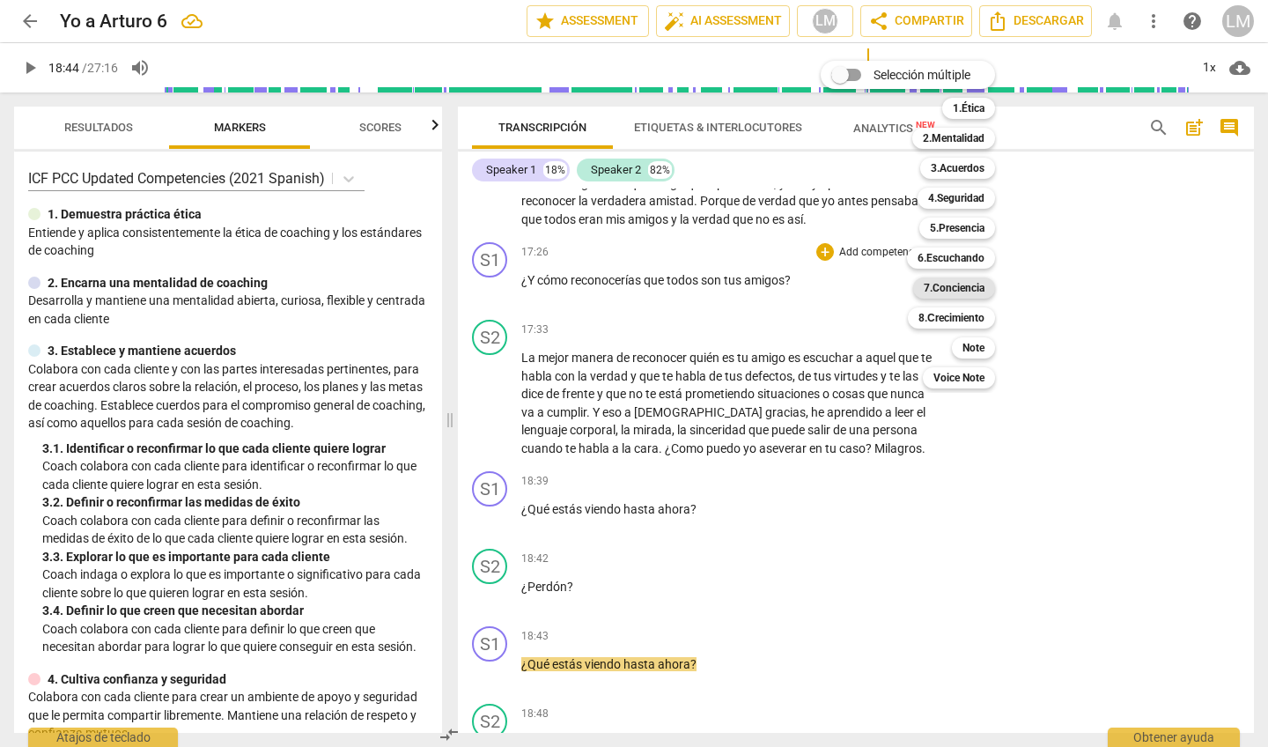
click at [961, 290] on b "7.Conciencia" at bounding box center [954, 287] width 61 height 21
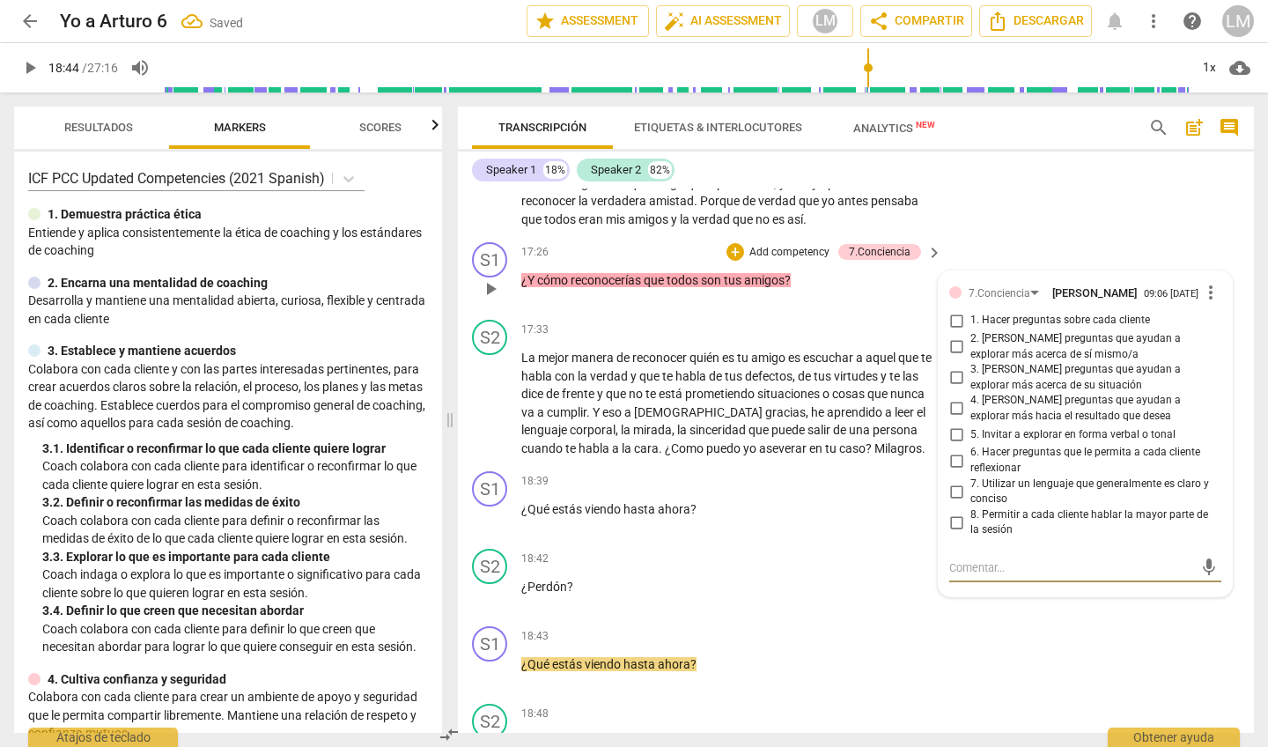
click at [956, 481] on input "7. Utilizar un lenguaje que generalmente es claro y conciso" at bounding box center [956, 491] width 28 height 21
click at [953, 481] on input "7. Utilizar un lenguaje que generalmente es claro y conciso" at bounding box center [956, 491] width 28 height 21
click at [928, 471] on span "keyboard_arrow_right" at bounding box center [934, 481] width 21 height 21
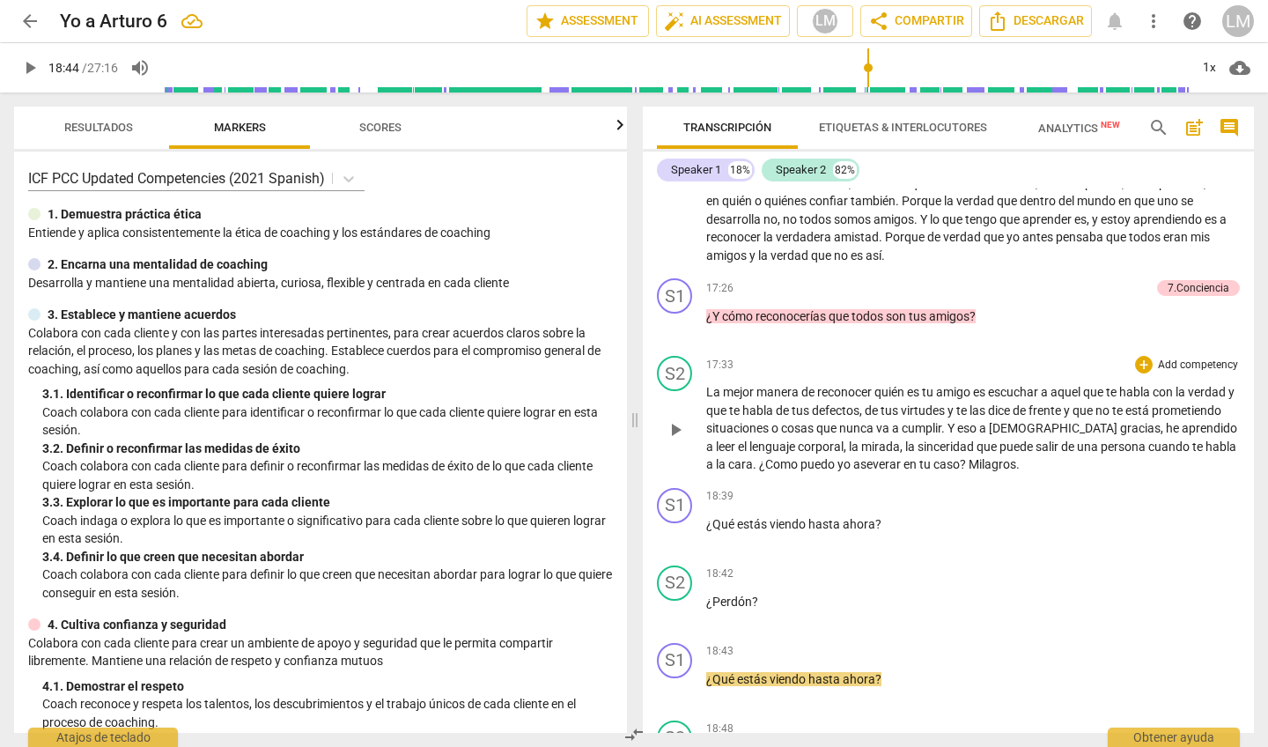
scroll to position [3148, 0]
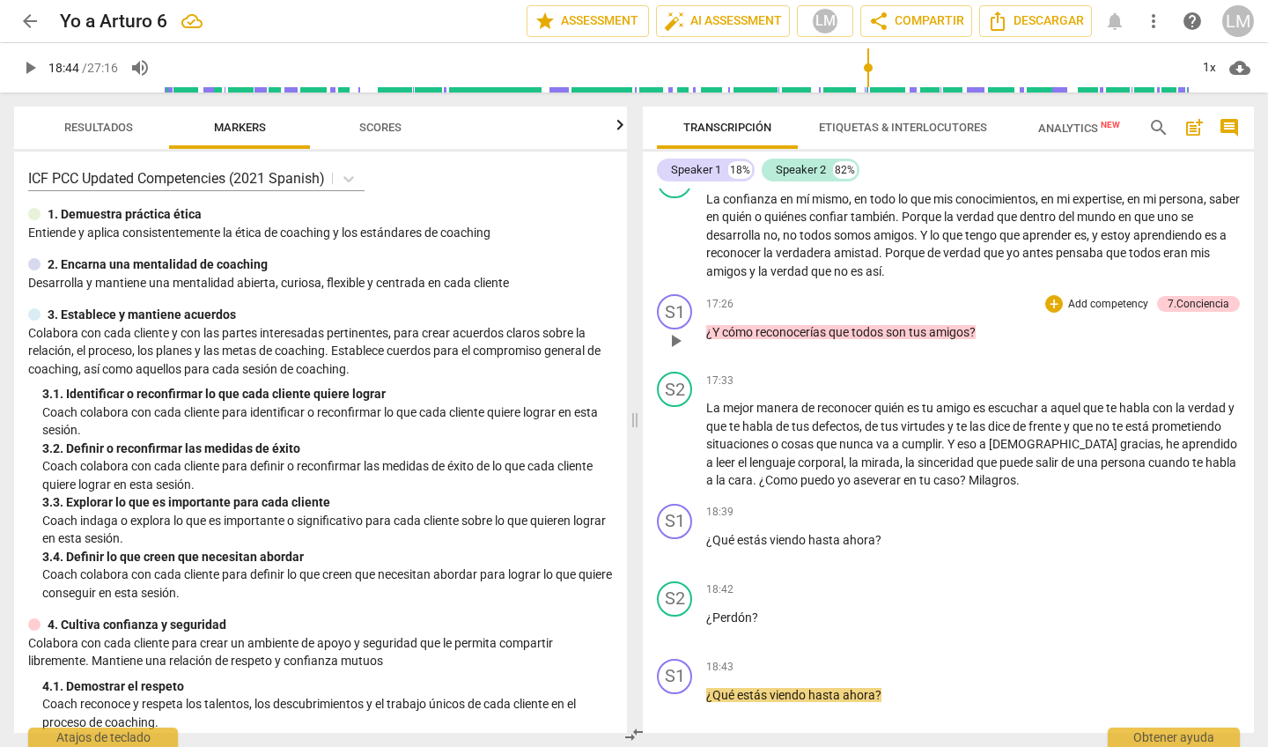
click at [1097, 297] on p "Add competency" at bounding box center [1108, 305] width 84 height 16
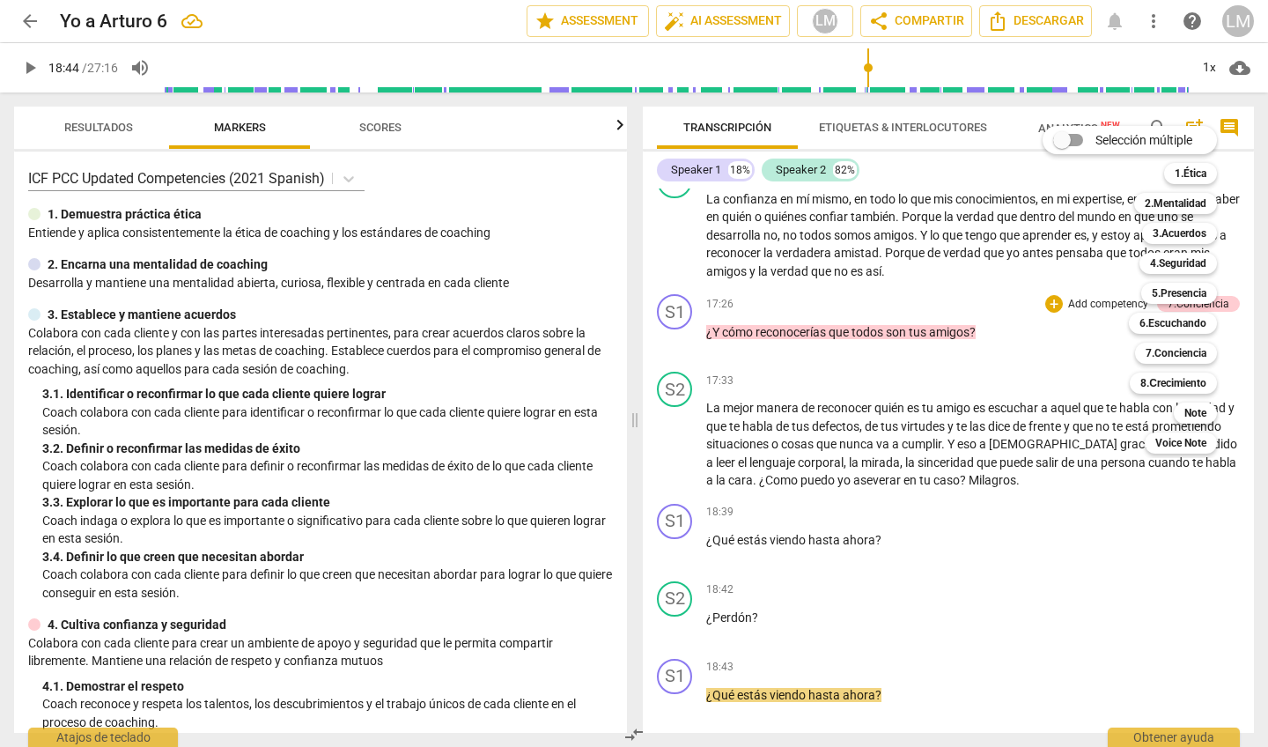
click at [971, 455] on div at bounding box center [634, 373] width 1268 height 747
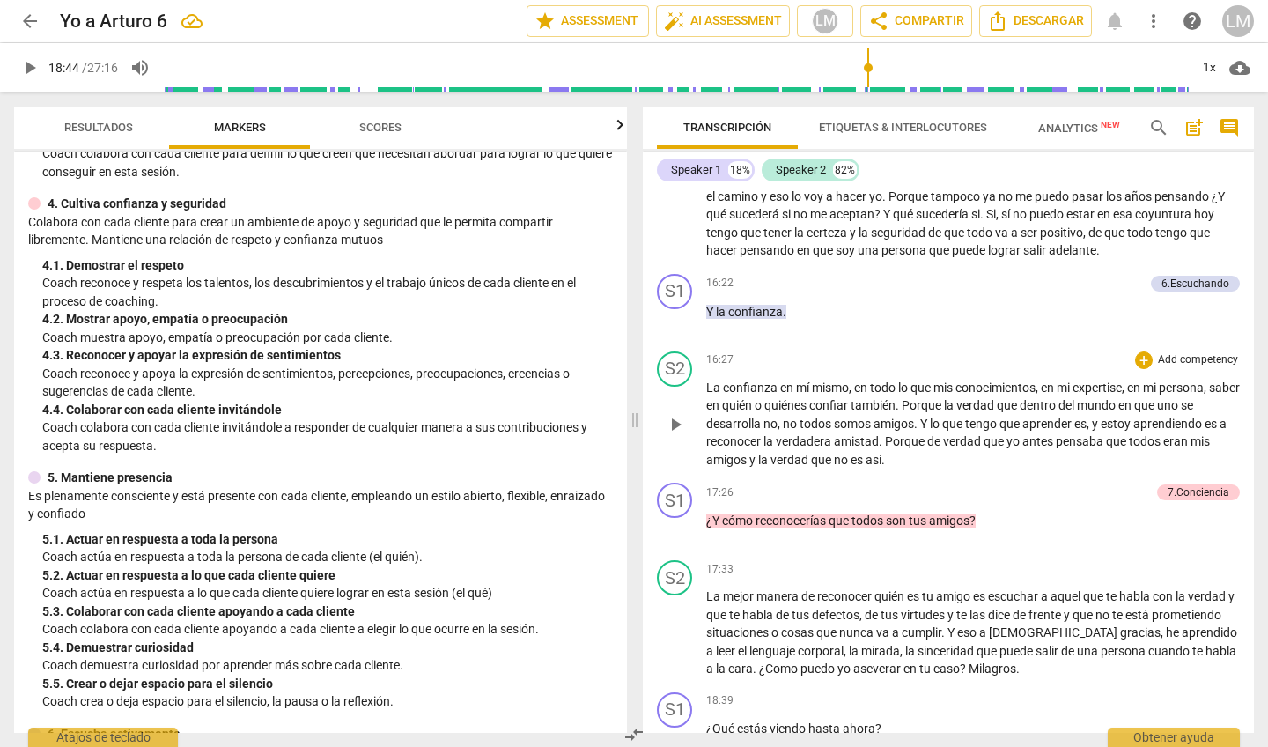
scroll to position [2961, 0]
click at [678, 518] on span "play_arrow" at bounding box center [675, 528] width 21 height 21
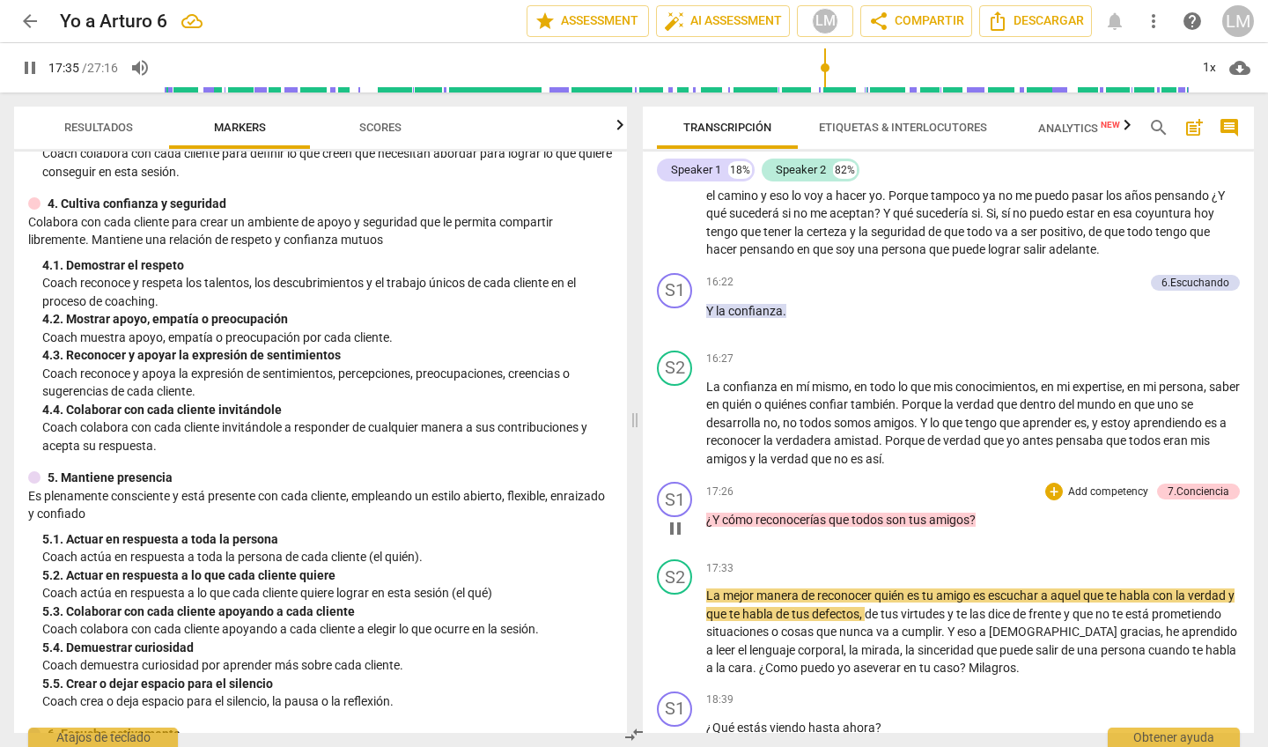
scroll to position [2965, 0]
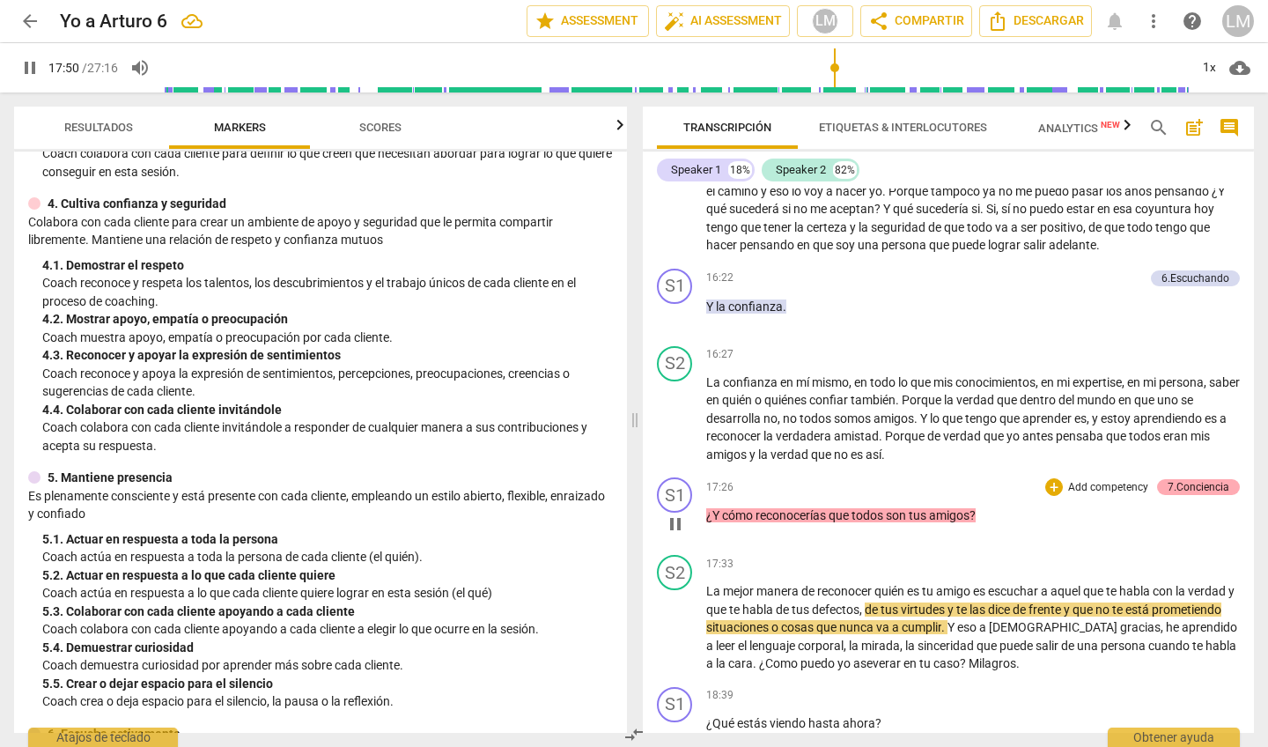
click at [1177, 479] on div "7.Conciencia" at bounding box center [1199, 487] width 62 height 16
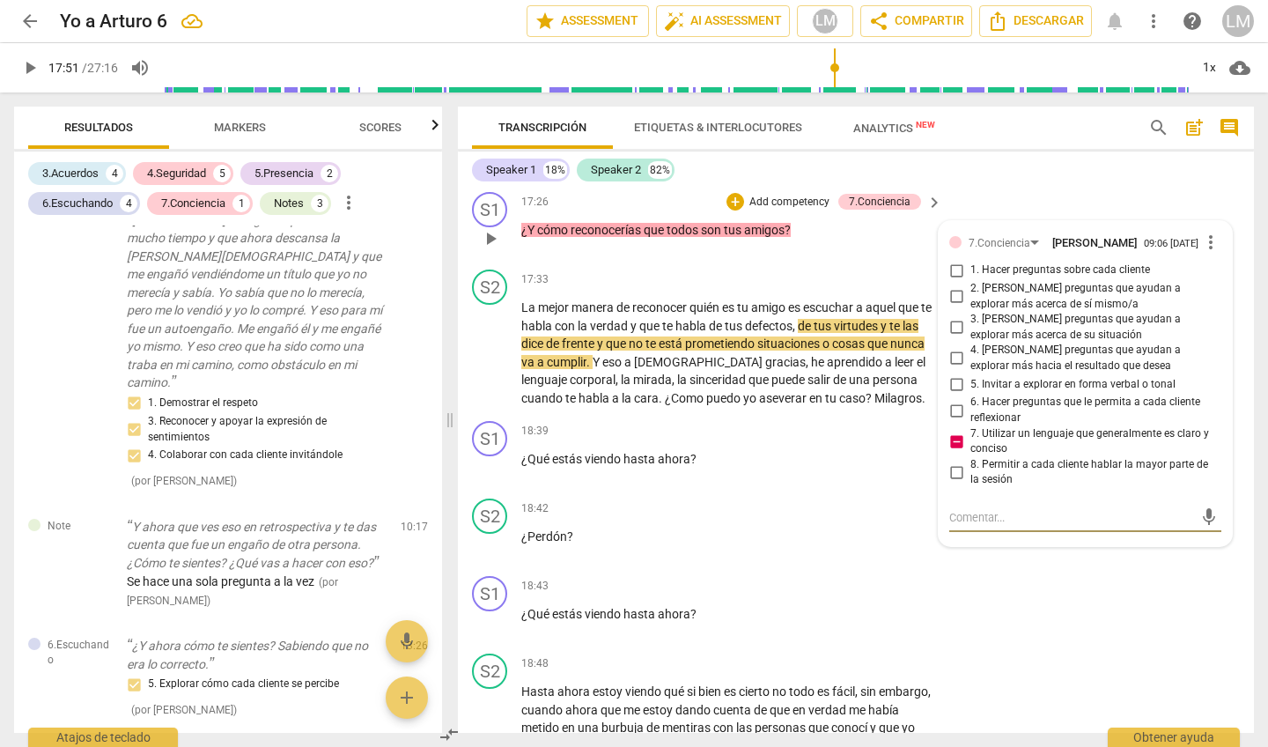
scroll to position [3580, 0]
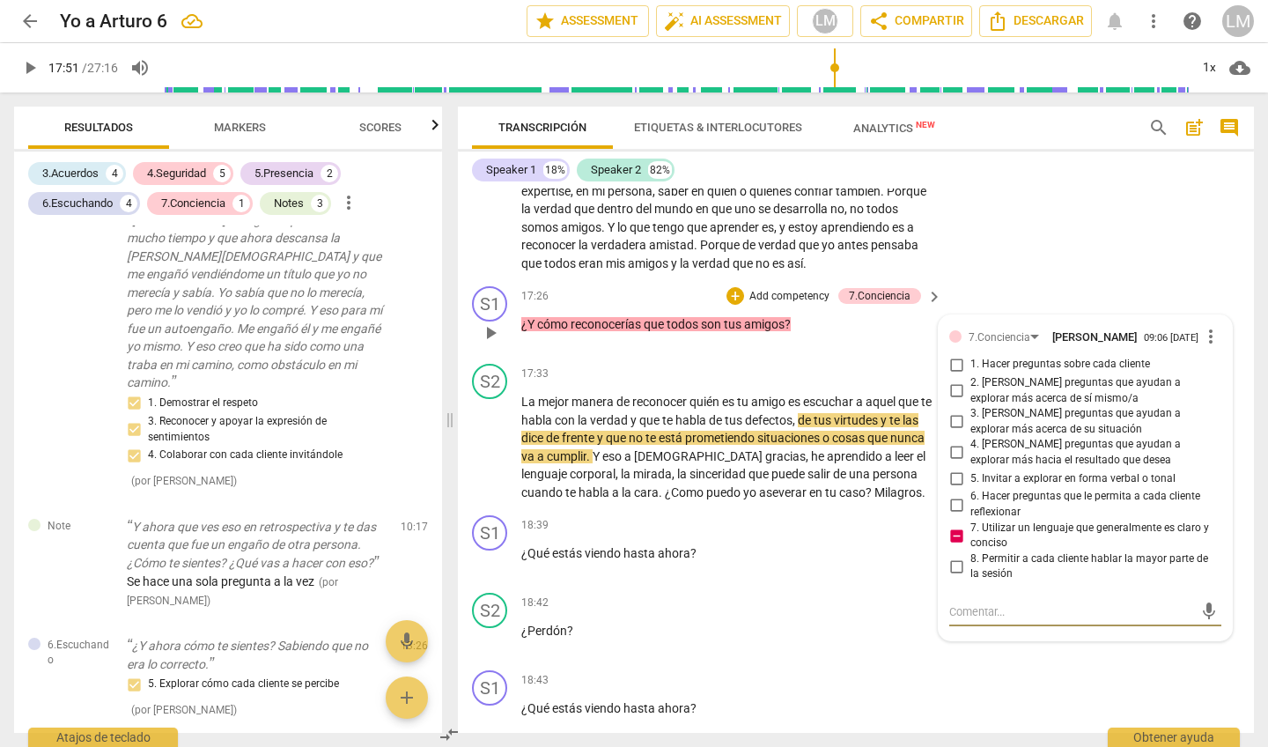
click at [956, 411] on input "3. [PERSON_NAME] preguntas que ayudan a explorar más acerca de su situación" at bounding box center [956, 421] width 28 height 21
click at [955, 525] on input "7. Utilizar un lenguaje que generalmente es claro y conciso" at bounding box center [956, 535] width 28 height 21
click at [494, 437] on span "play_arrow" at bounding box center [490, 447] width 21 height 21
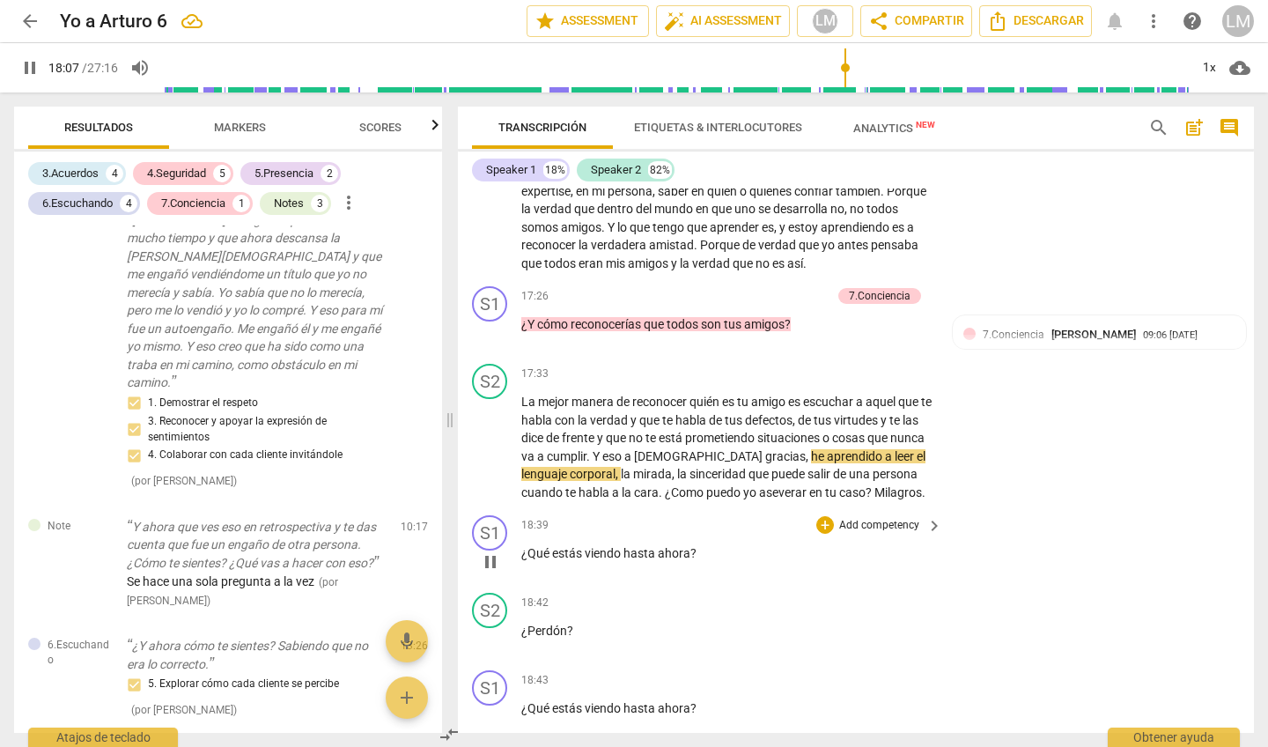
click at [866, 518] on p "Add competency" at bounding box center [879, 526] width 84 height 16
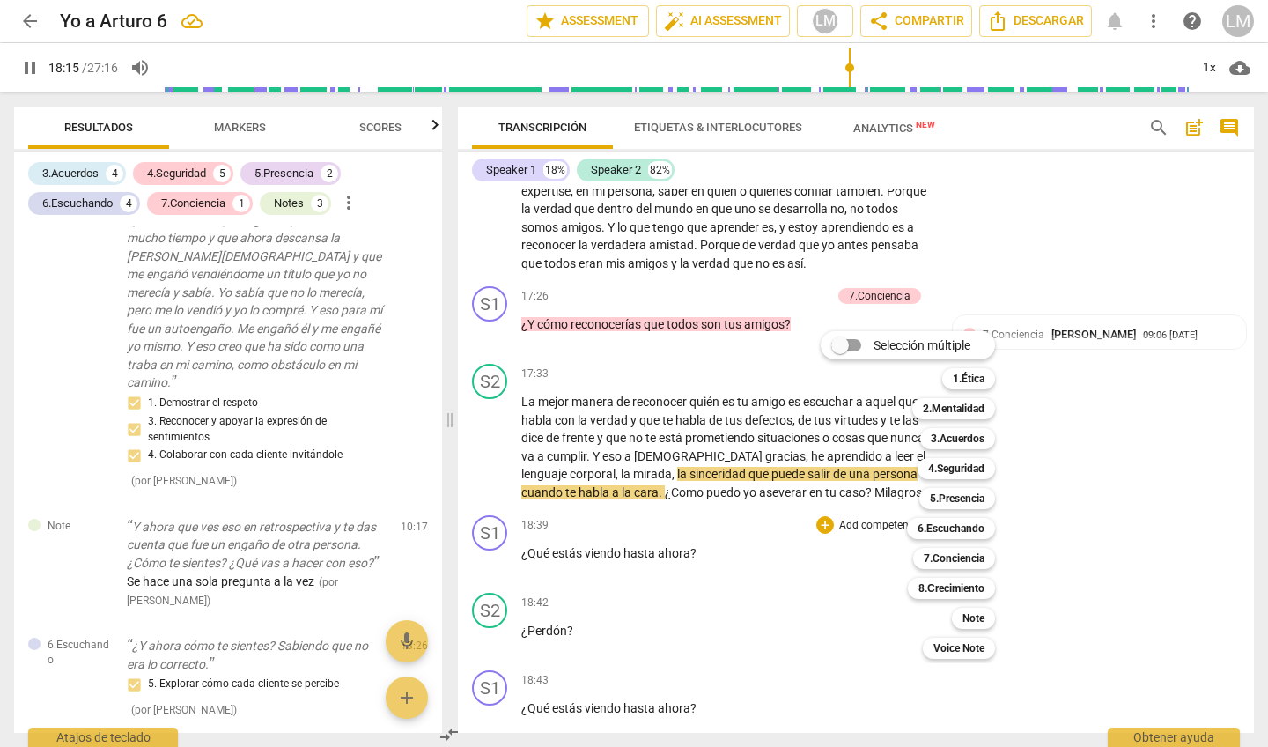
click at [731, 609] on div at bounding box center [634, 373] width 1268 height 747
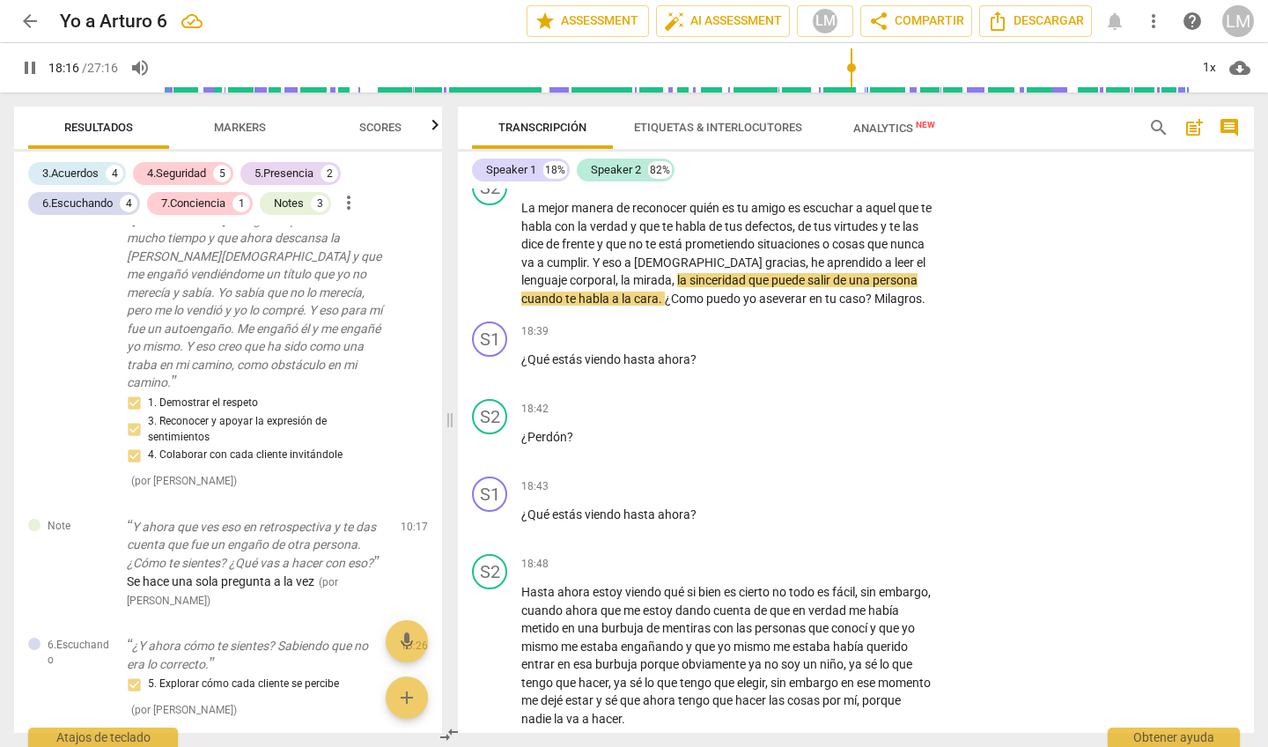
scroll to position [3774, 0]
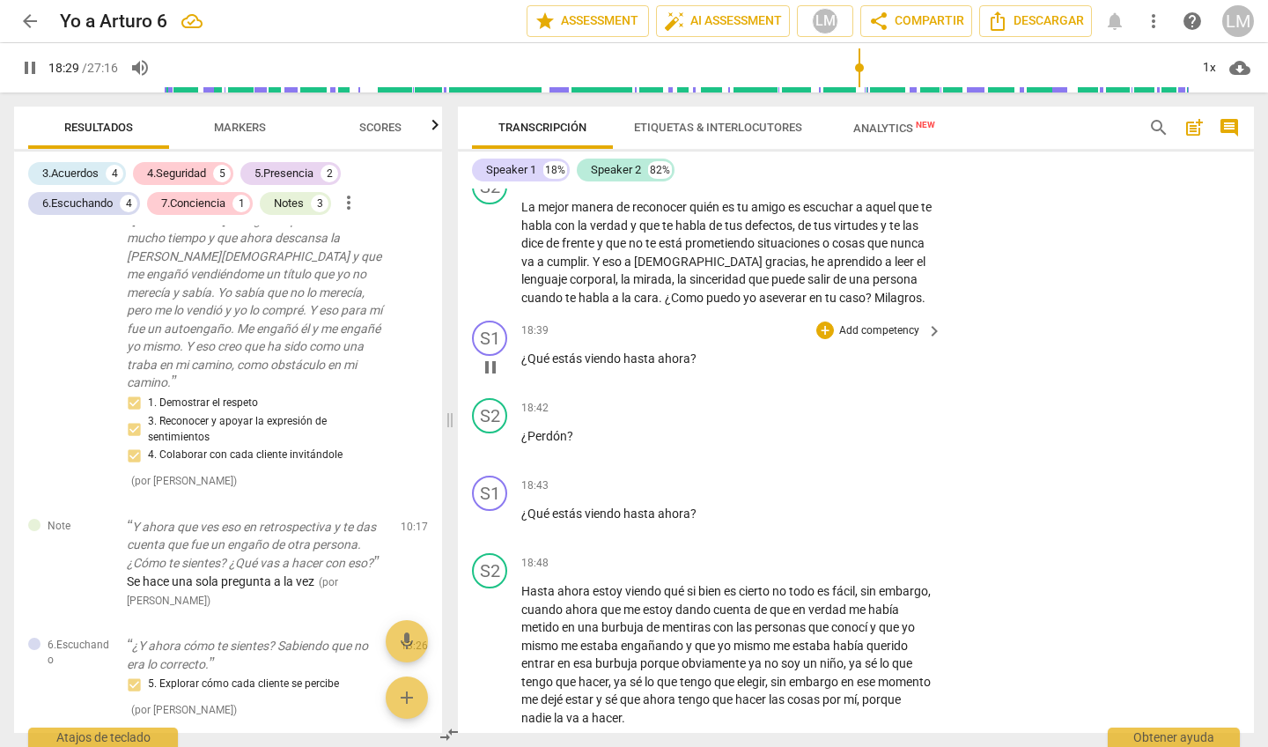
click at [905, 323] on p "Add competency" at bounding box center [879, 331] width 84 height 16
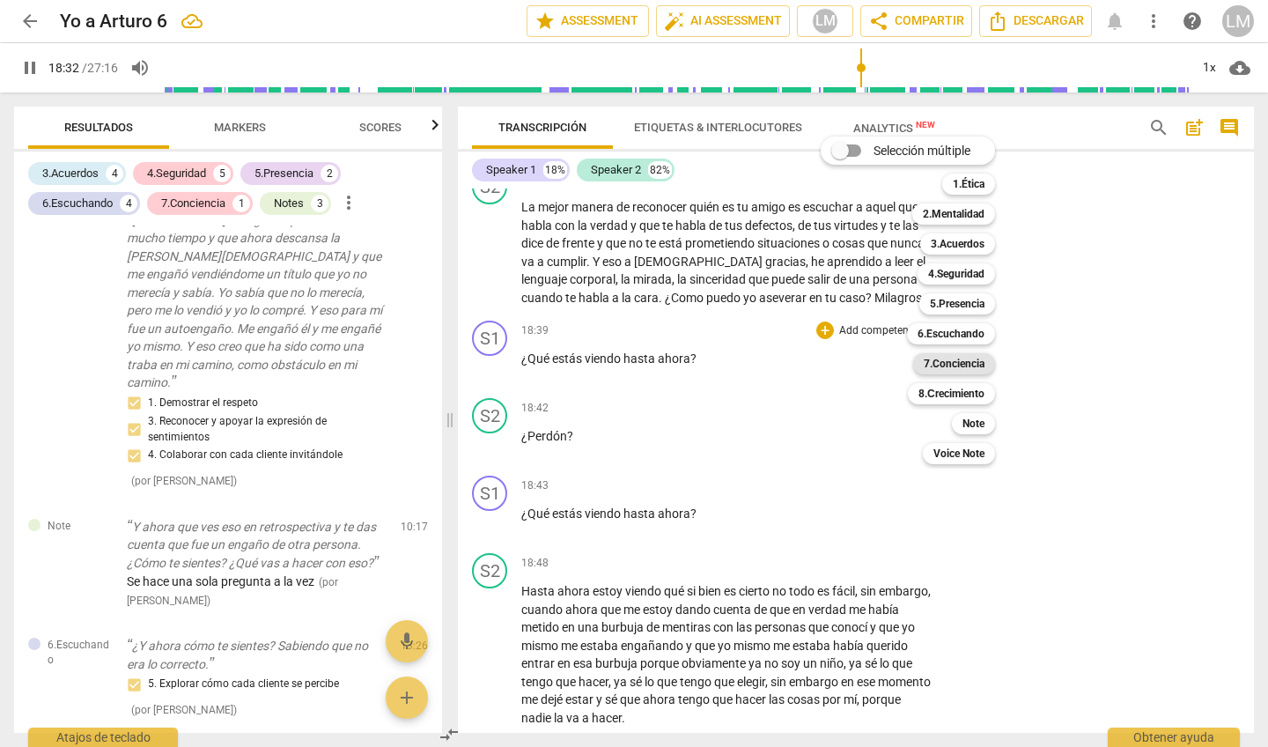
click at [948, 367] on b "7.Conciencia" at bounding box center [954, 363] width 61 height 21
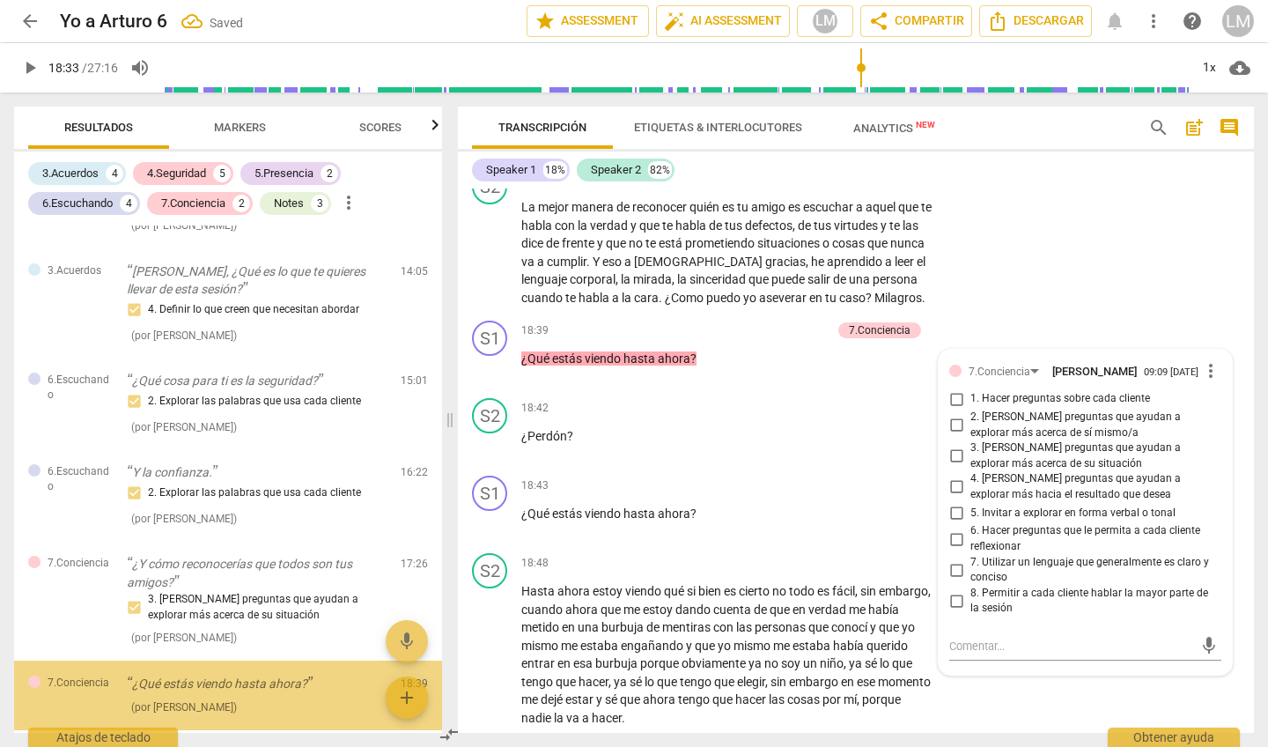
scroll to position [2199, 0]
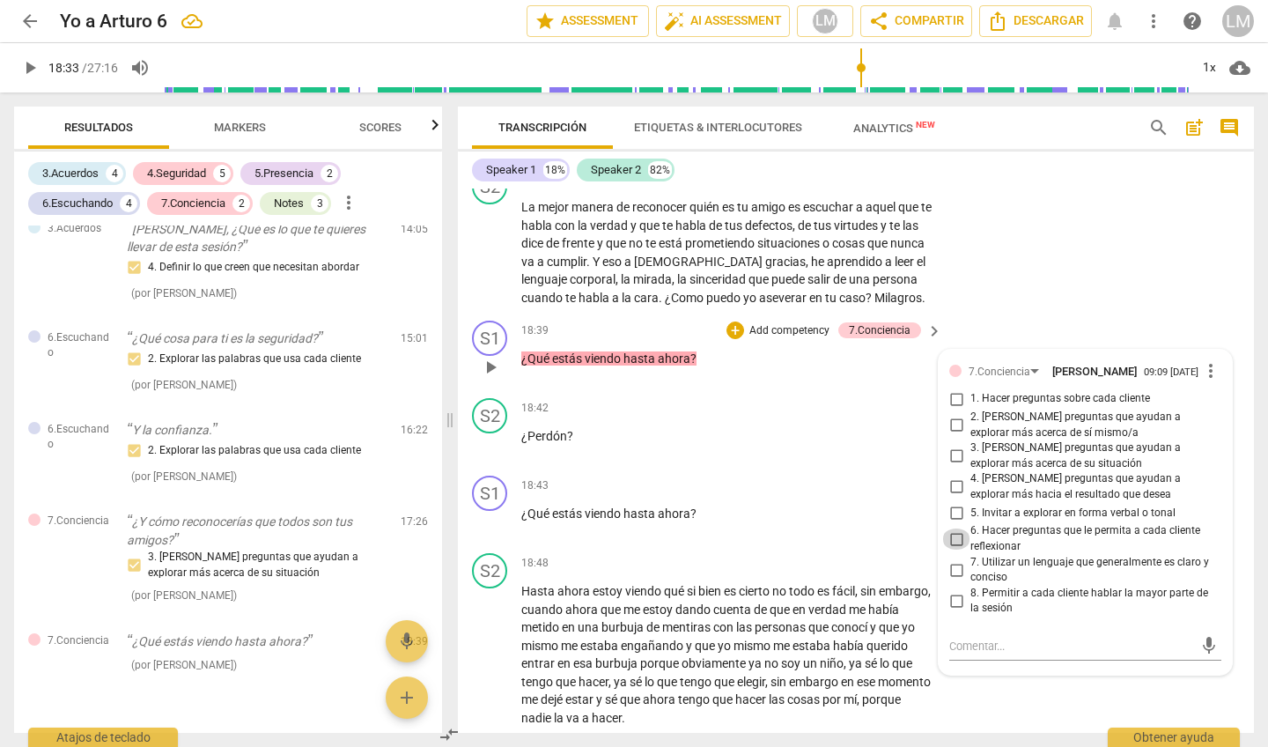
click at [956, 528] on input "6. Hacer preguntas que le permita a cada cliente reflexionar" at bounding box center [956, 538] width 28 height 21
click at [1207, 360] on span "more_vert" at bounding box center [1210, 370] width 21 height 21
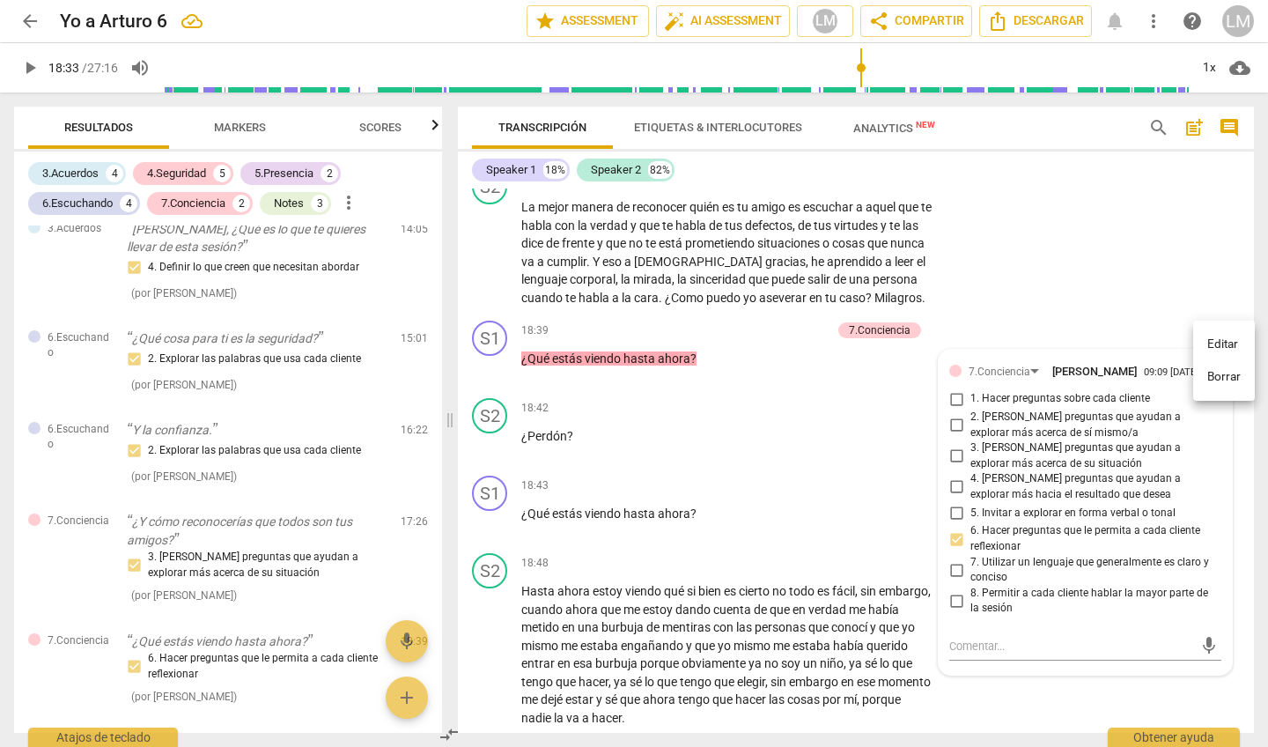
click at [1208, 382] on li "Borrar" at bounding box center [1224, 376] width 62 height 33
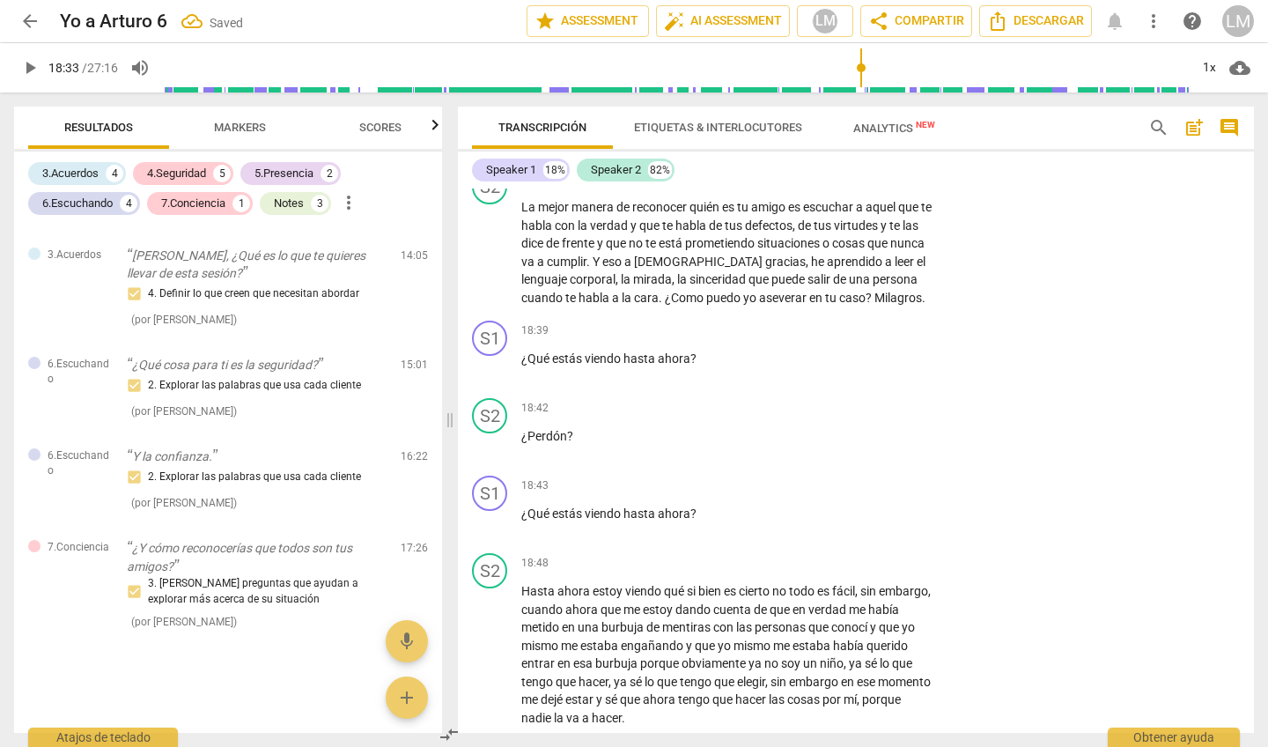
scroll to position [2130, 0]
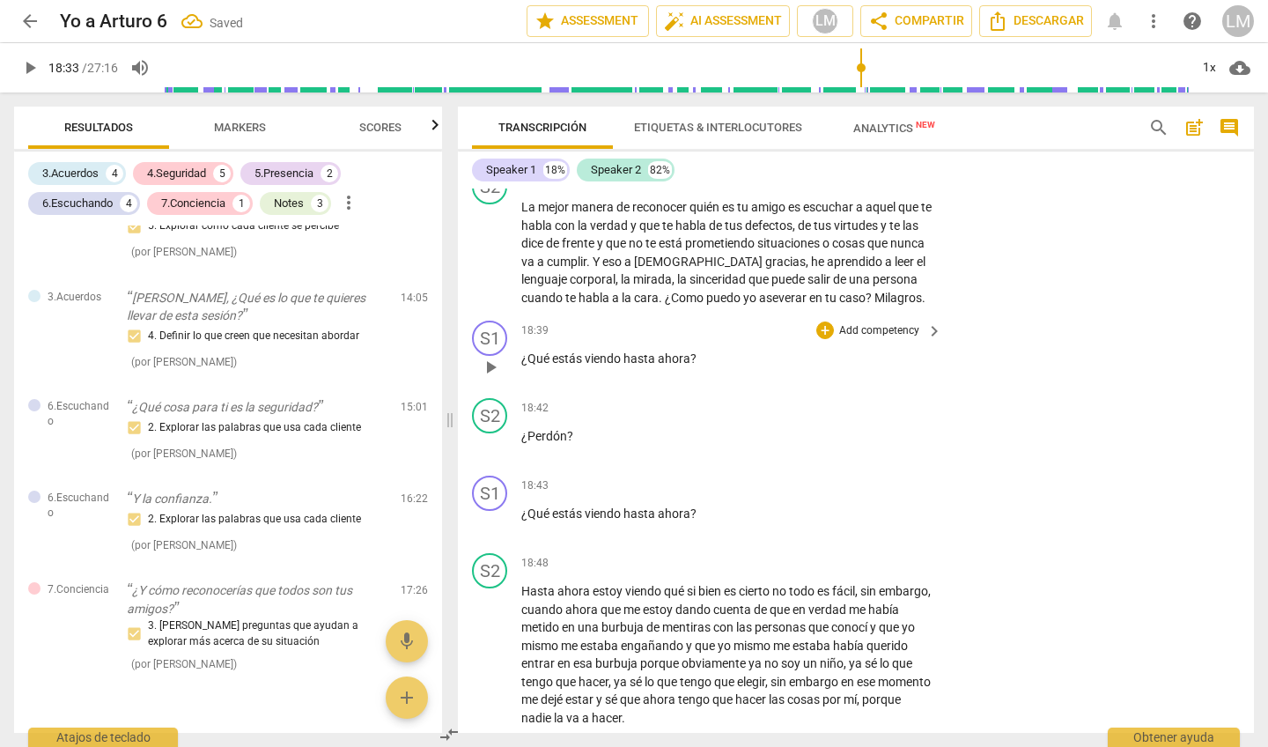
click at [878, 323] on p "Add competency" at bounding box center [879, 331] width 84 height 16
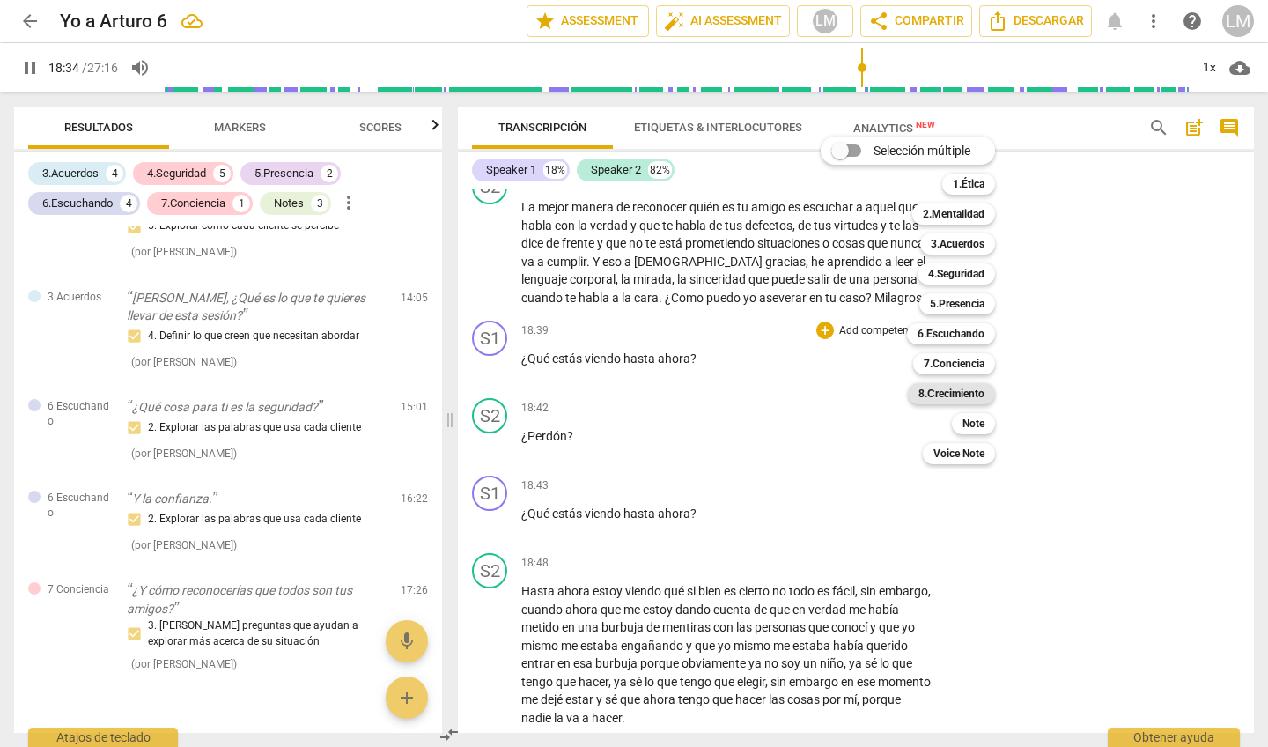
click at [956, 396] on b "8.Сrecimiento" at bounding box center [952, 393] width 66 height 21
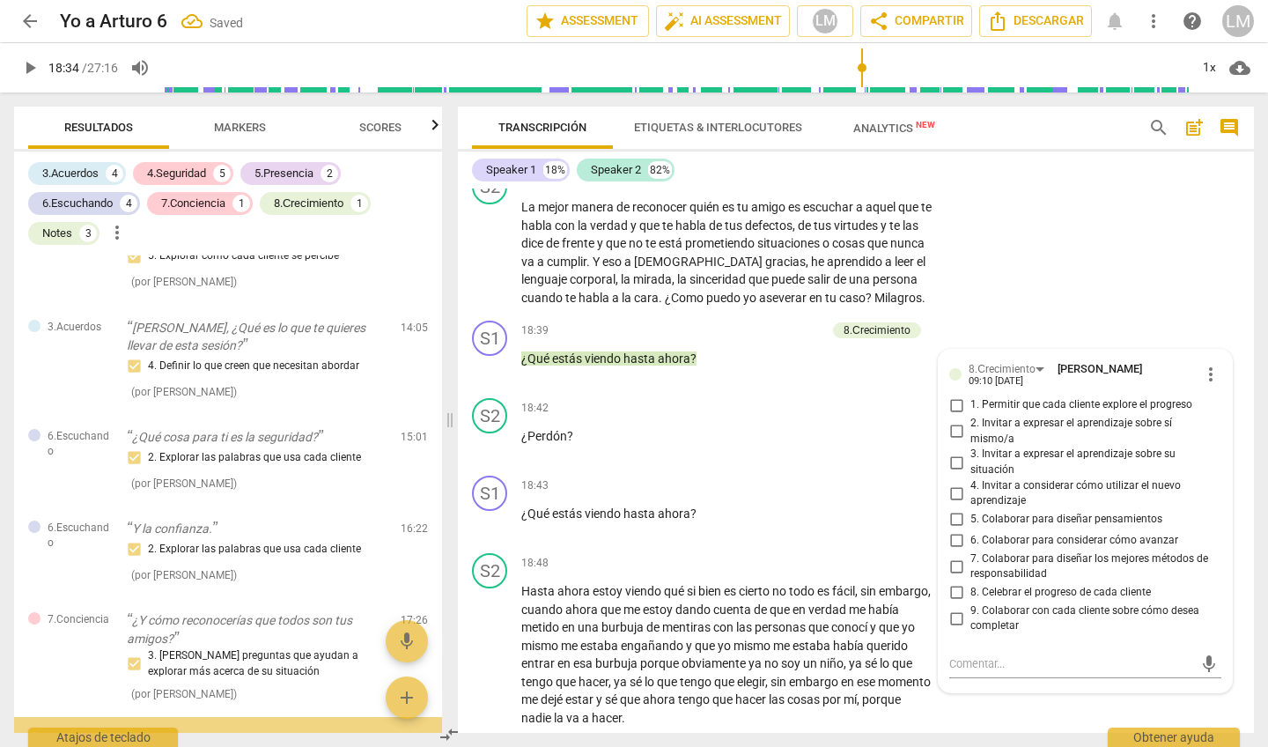
scroll to position [2232, 0]
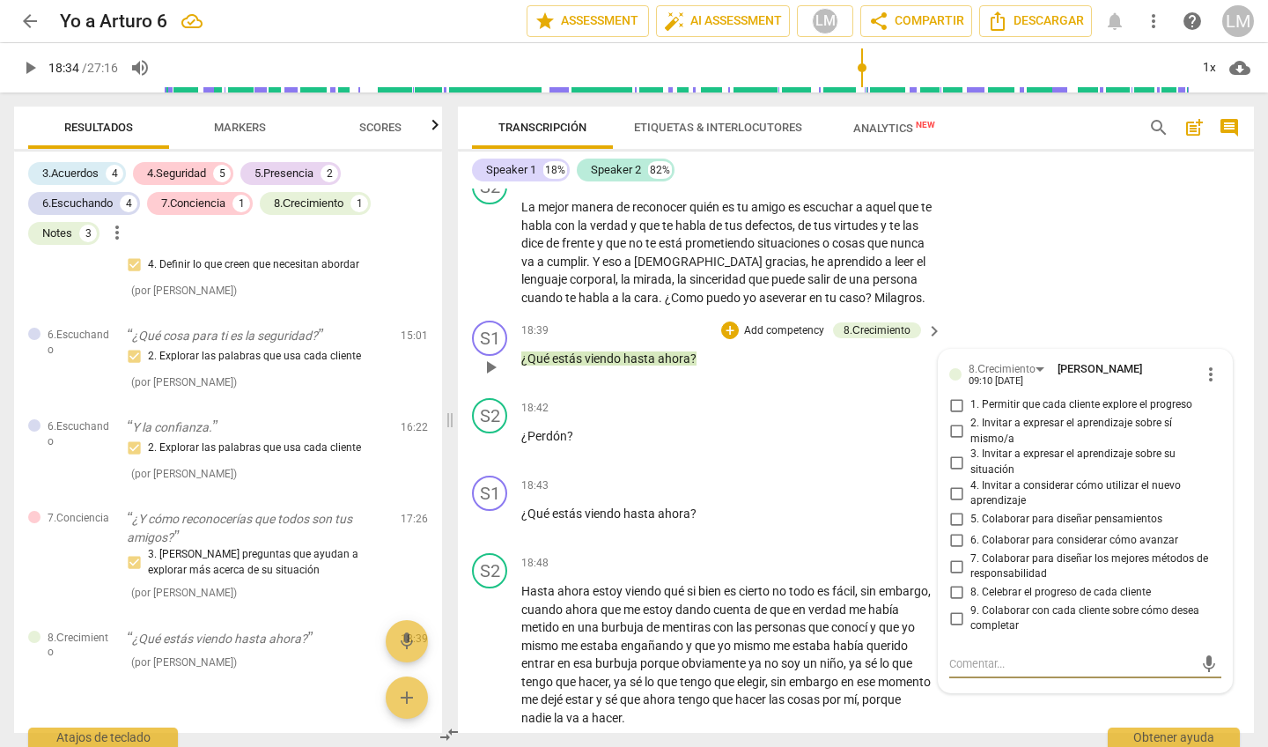
click at [954, 395] on input "1. Permitir que cada cliente explore el progreso" at bounding box center [956, 405] width 28 height 21
click at [952, 368] on div at bounding box center [955, 374] width 12 height 12
click at [1206, 364] on span "more_vert" at bounding box center [1210, 374] width 21 height 21
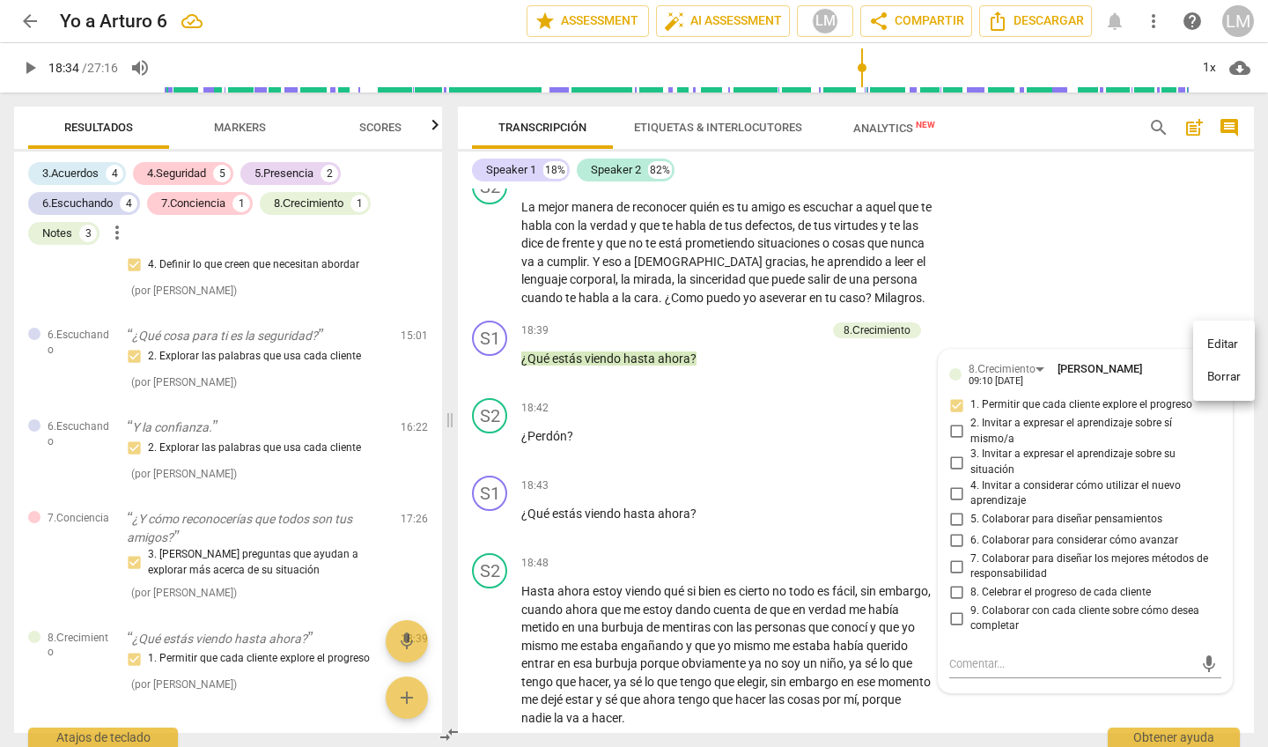
click at [1209, 374] on li "Borrar" at bounding box center [1224, 376] width 62 height 33
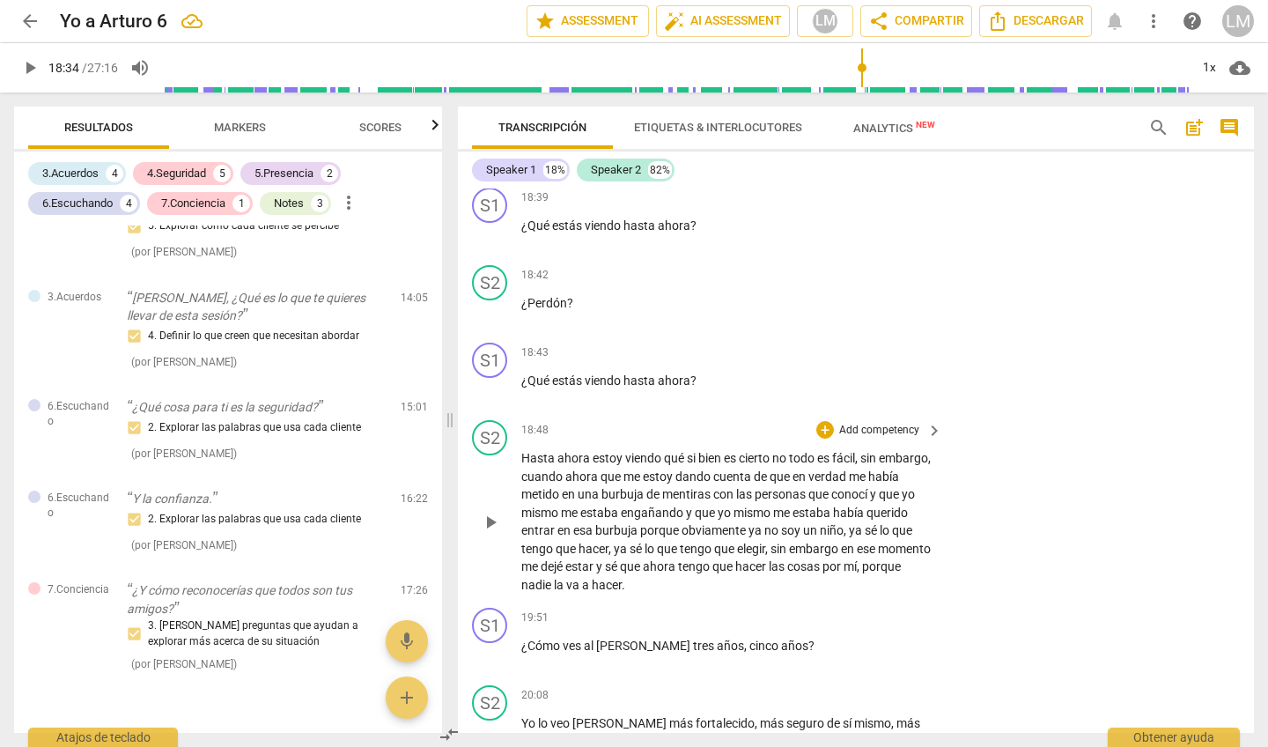
scroll to position [3910, 0]
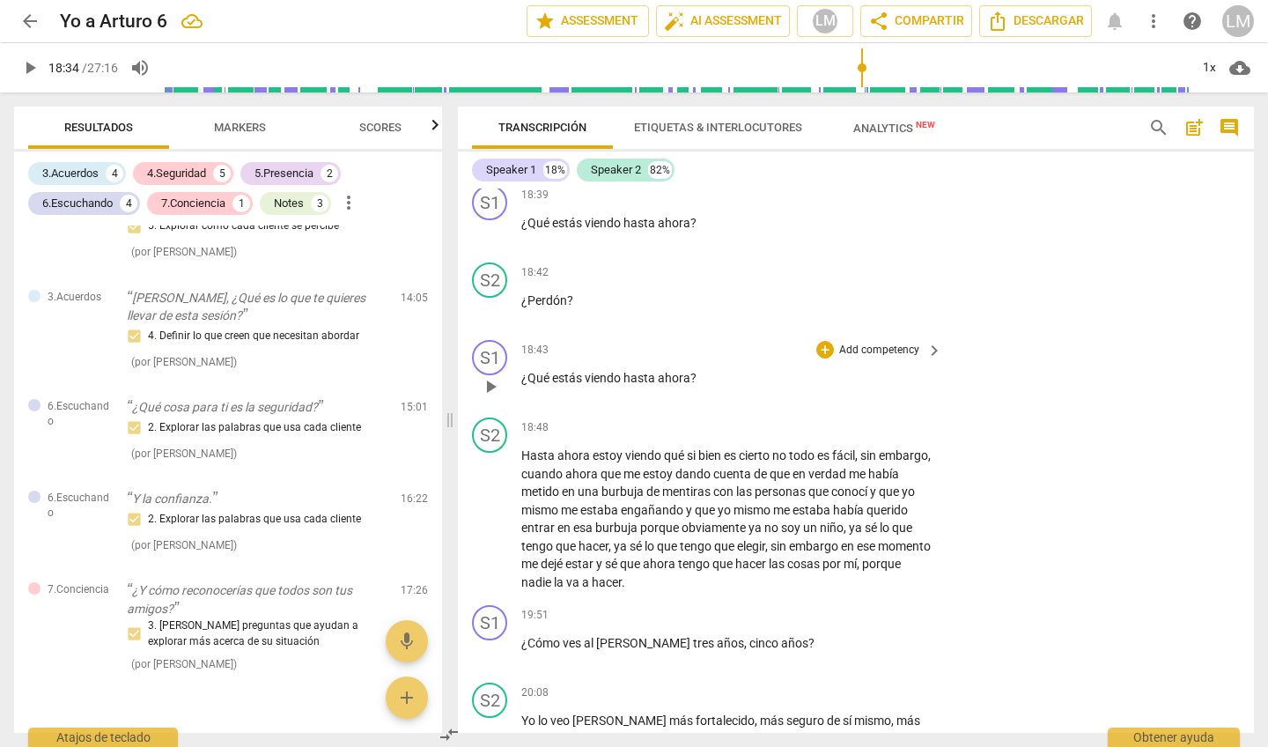
click at [868, 343] on p "Add competency" at bounding box center [879, 351] width 84 height 16
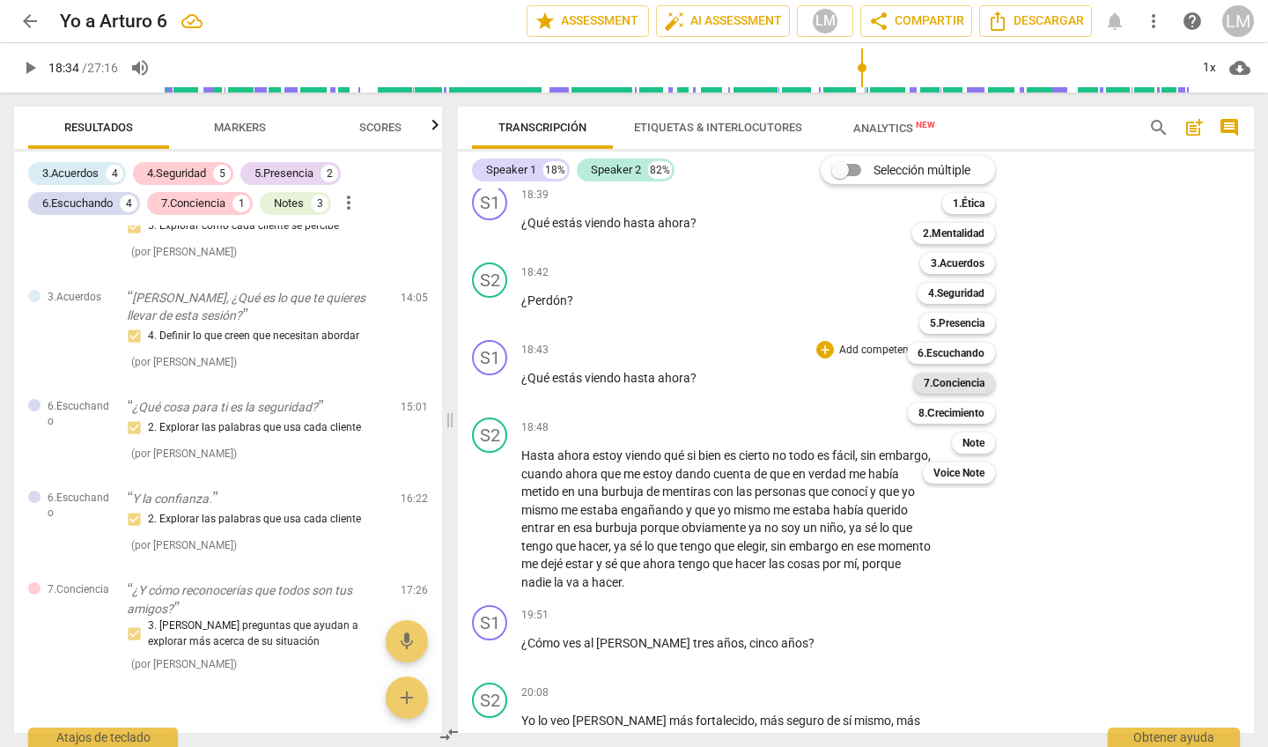
click at [944, 380] on b "7.Conciencia" at bounding box center [954, 383] width 61 height 21
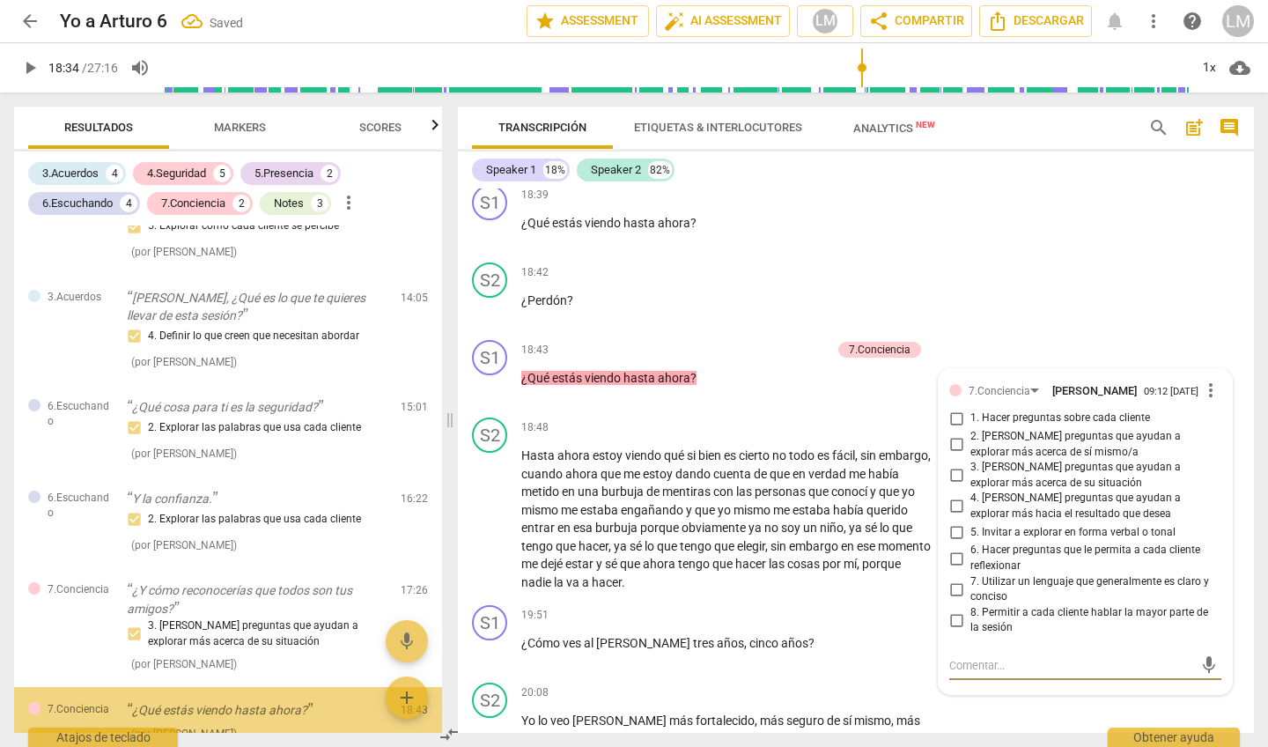
scroll to position [2199, 0]
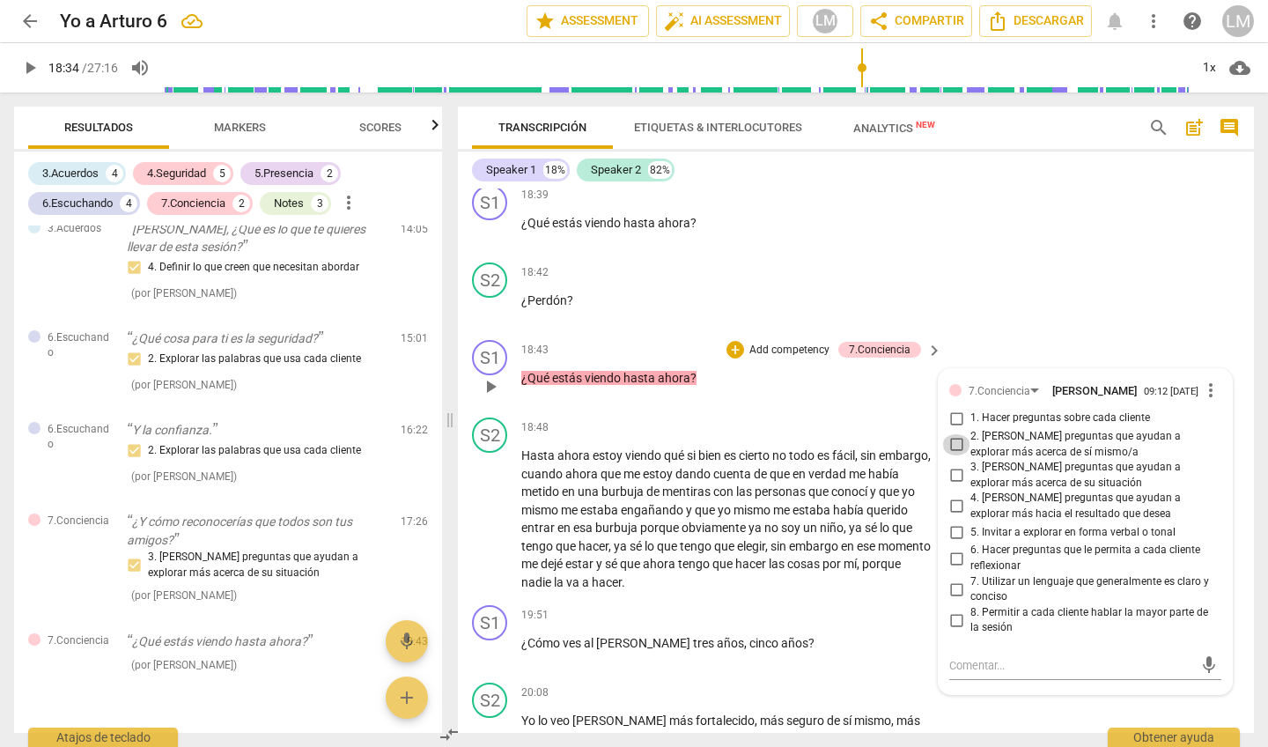
click at [956, 434] on input "2. [PERSON_NAME] preguntas que ayudan a explorar más acerca de sí mismo/a" at bounding box center [956, 444] width 28 height 21
click at [954, 609] on input "8. Permitir a cada cliente hablar la mayor parte de la sesión" at bounding box center [956, 619] width 28 height 21
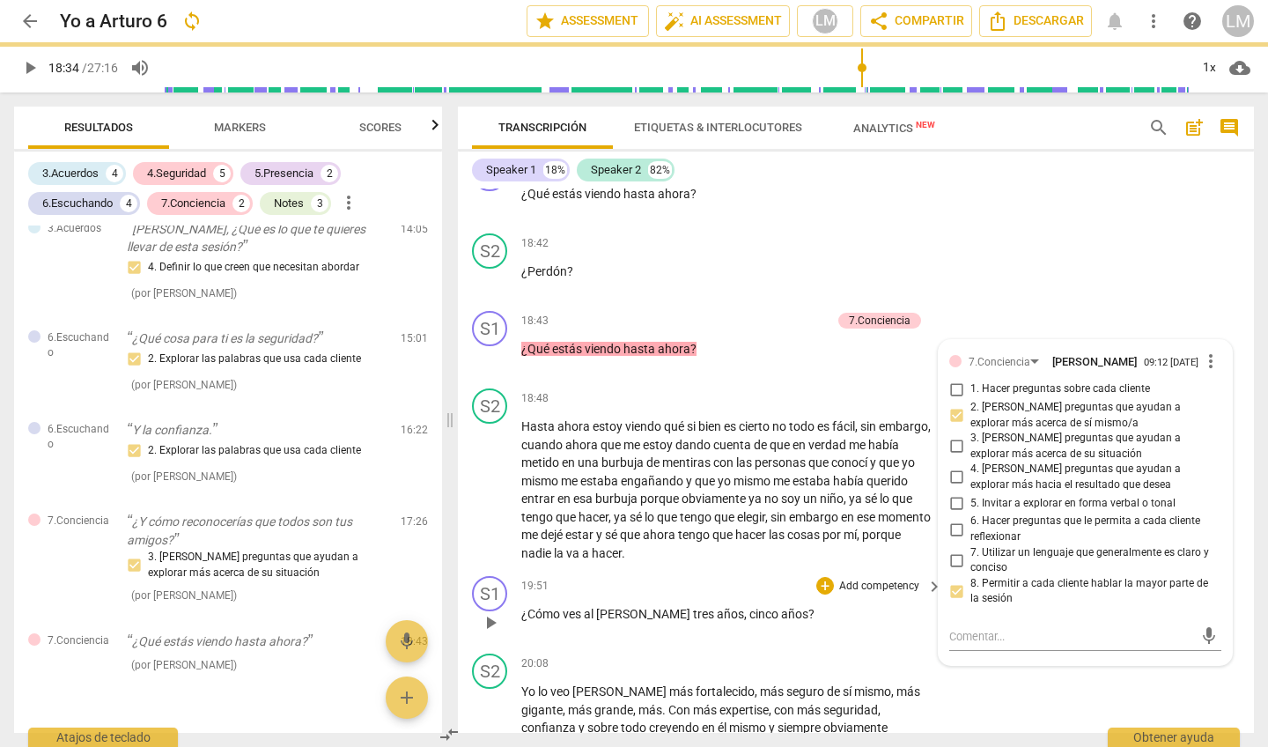
scroll to position [3946, 0]
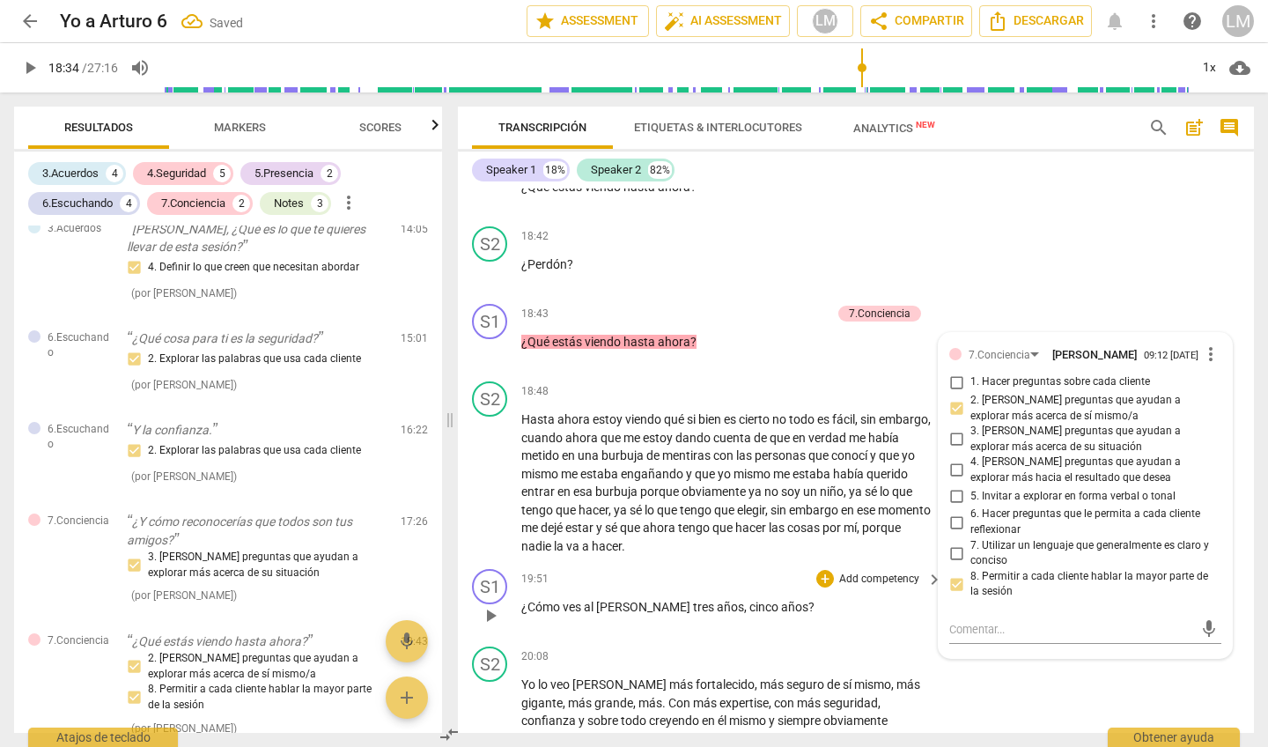
click at [491, 605] on span "play_arrow" at bounding box center [490, 615] width 21 height 21
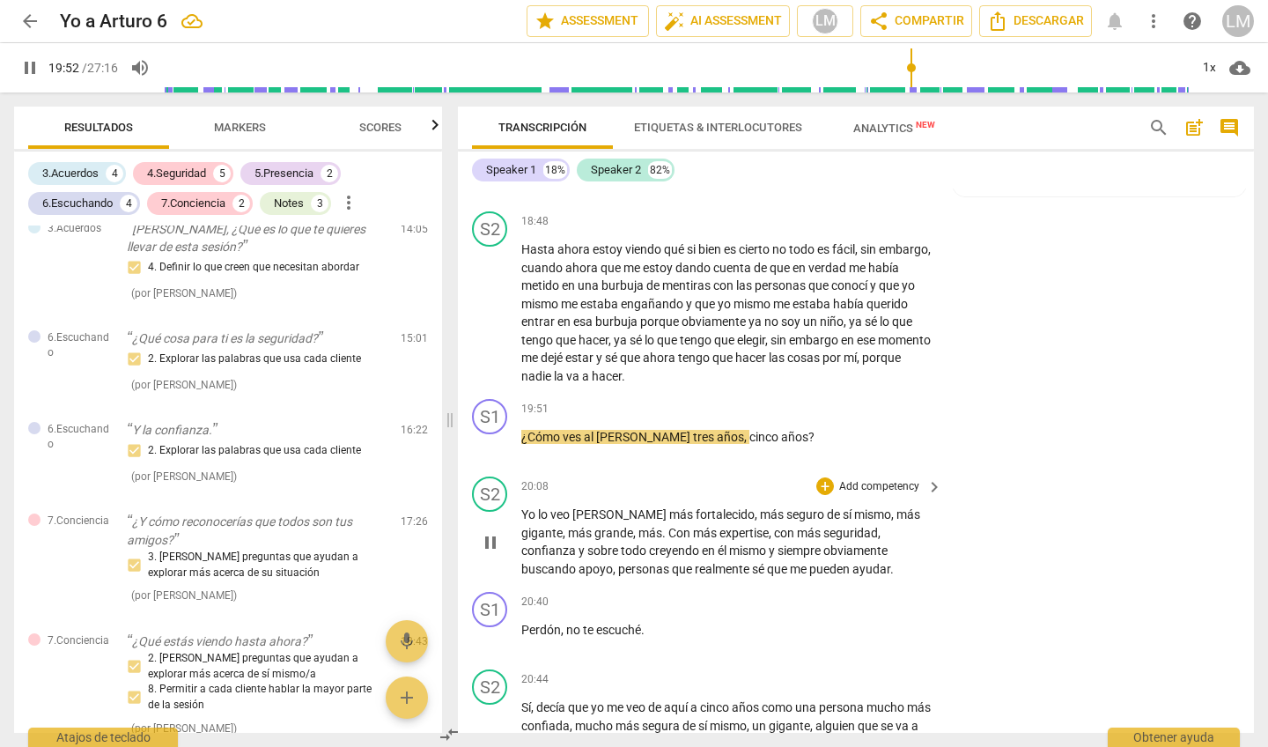
scroll to position [4127, 0]
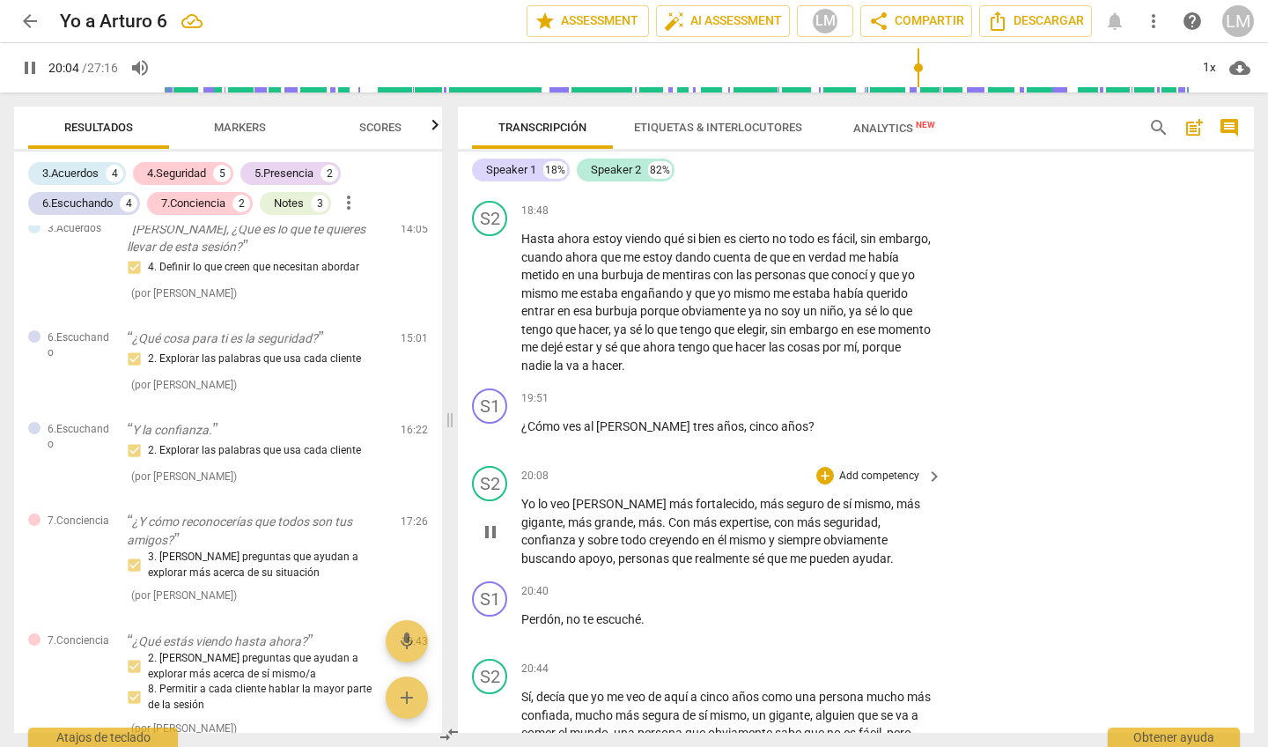
click at [494, 521] on span "pause" at bounding box center [490, 531] width 21 height 21
click at [877, 469] on p "Add competency" at bounding box center [879, 477] width 84 height 16
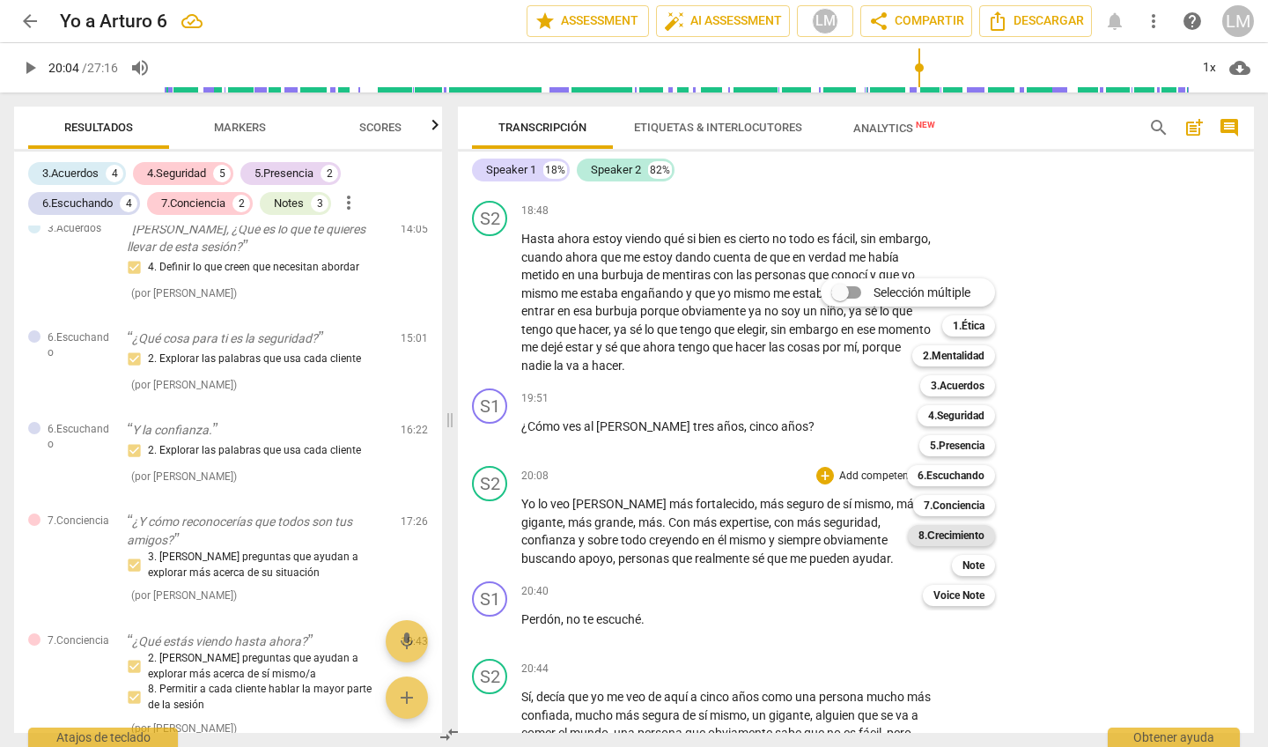
click at [935, 537] on b "8.Сrecimiento" at bounding box center [952, 535] width 66 height 21
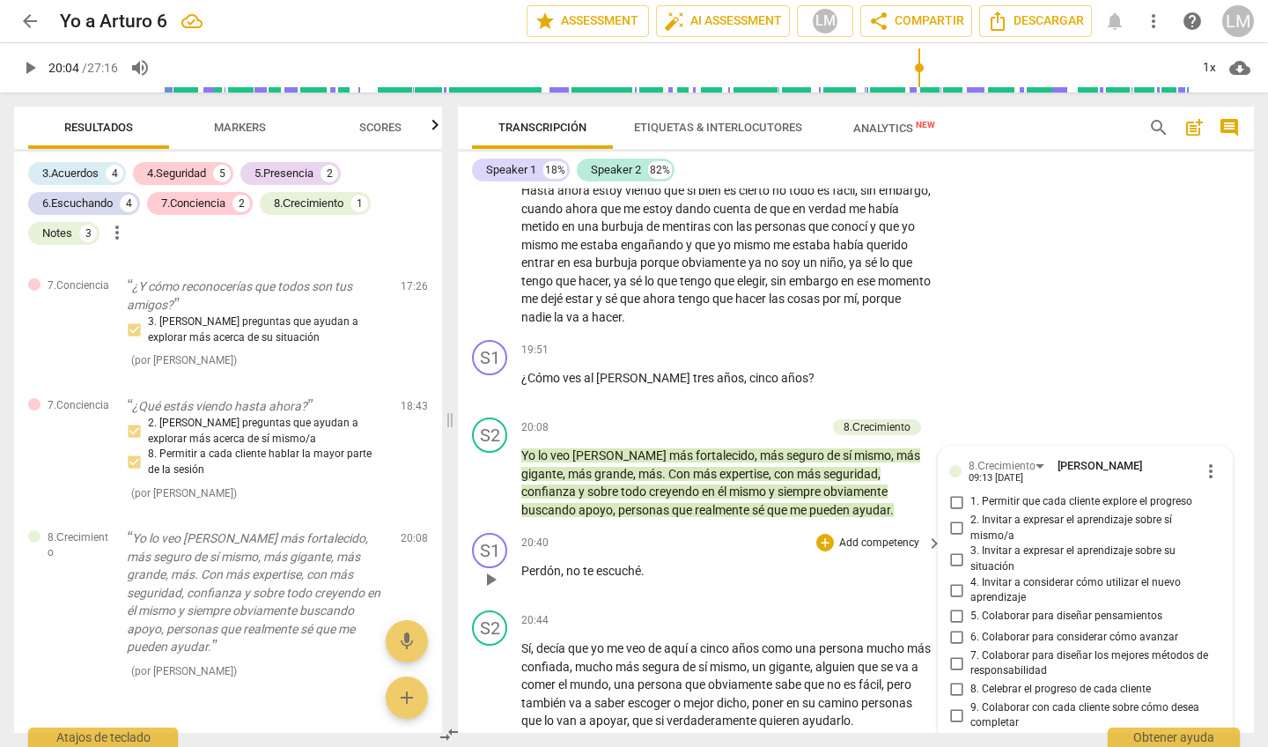
scroll to position [4173, 0]
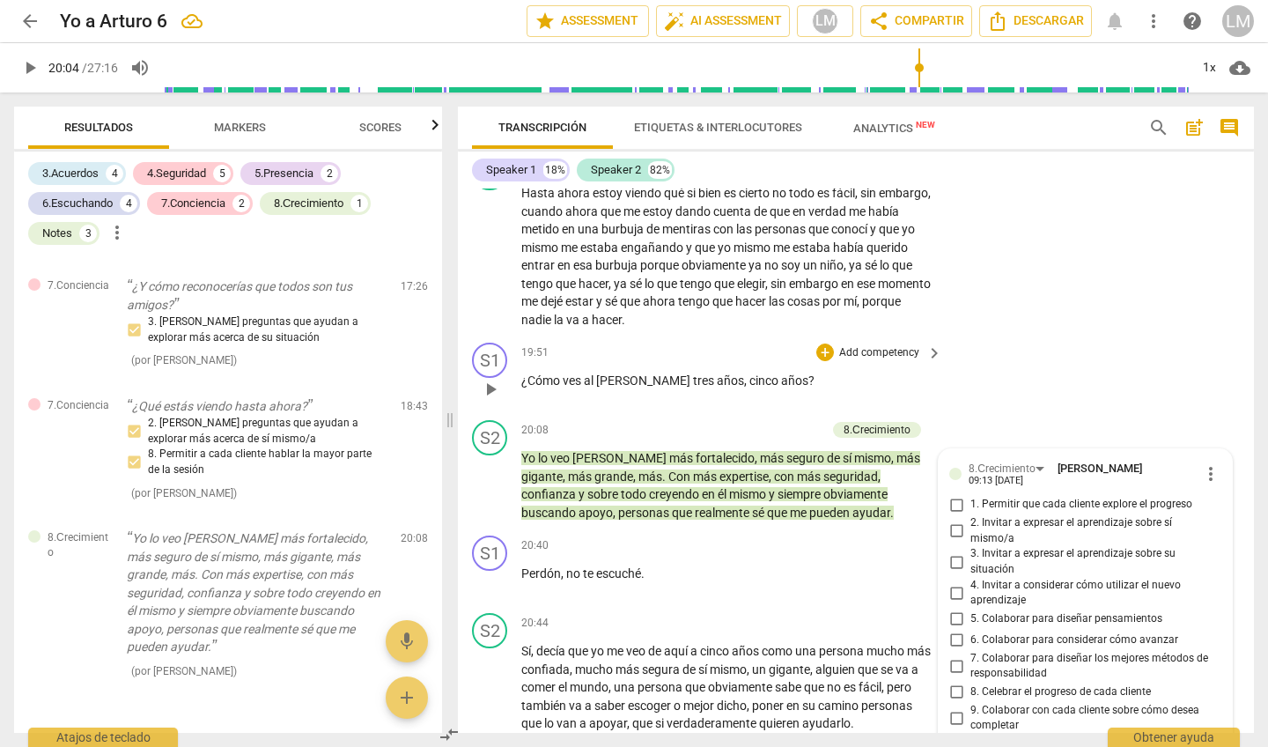
click at [861, 345] on p "Add competency" at bounding box center [879, 353] width 84 height 16
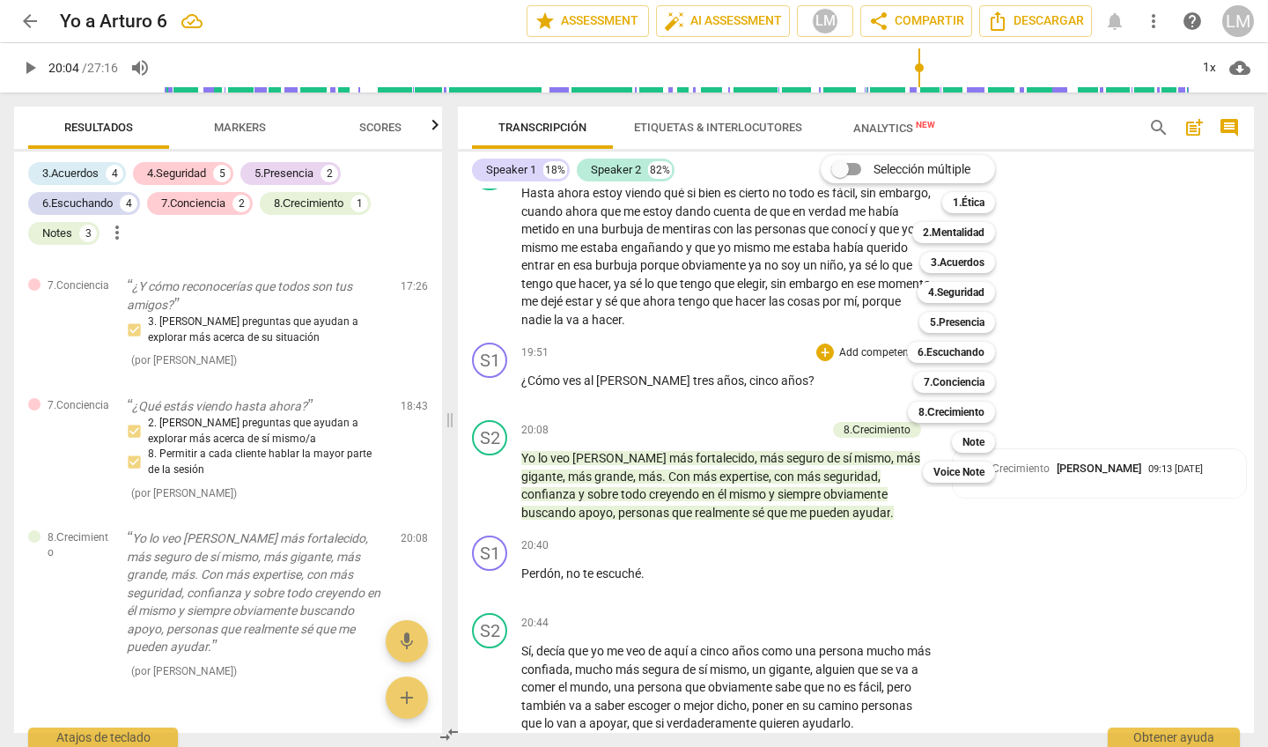
click at [836, 353] on div "Selección múltiple m 1.Ética 1 2.Mentalidad 2 3.Acuerdos 3 4.Seguridad 4 5.Pres…" at bounding box center [921, 319] width 215 height 336
click at [1059, 538] on div at bounding box center [634, 373] width 1268 height 747
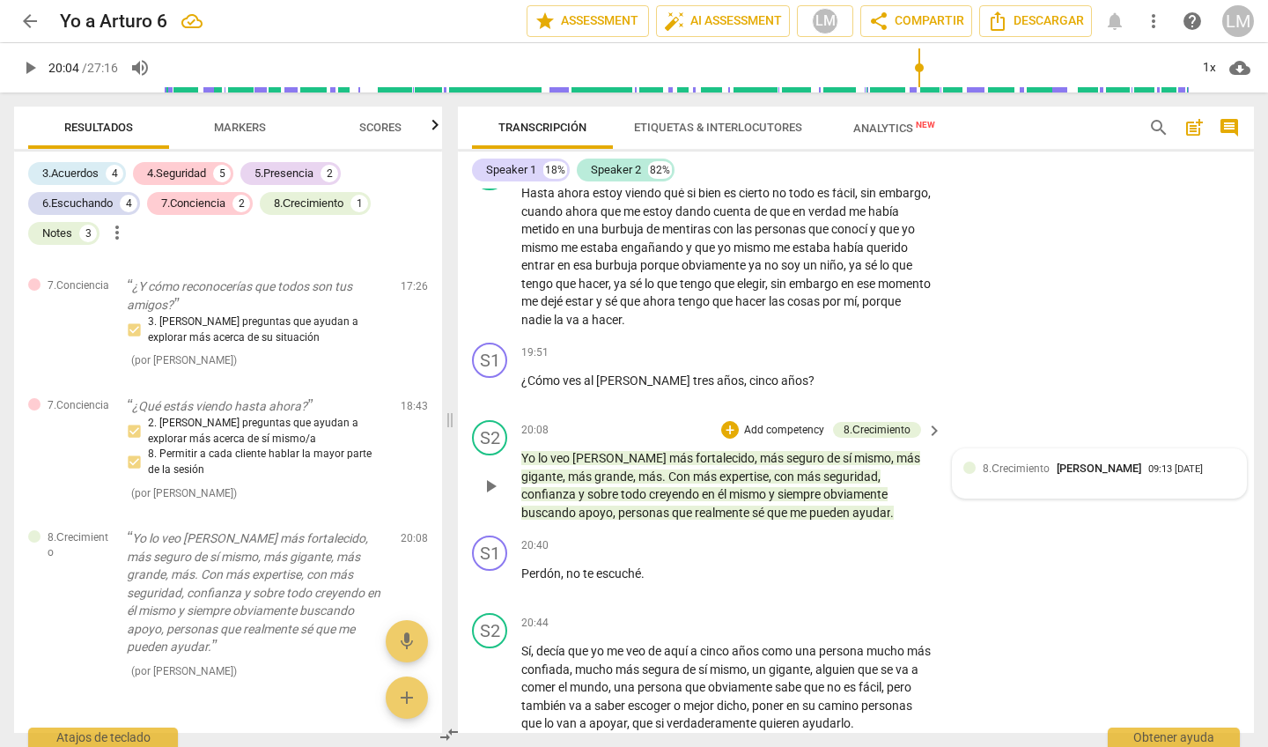
click at [987, 460] on div "8.Сrecimiento Luz [PERSON_NAME] 09:13 [DATE]" at bounding box center [1099, 473] width 272 height 27
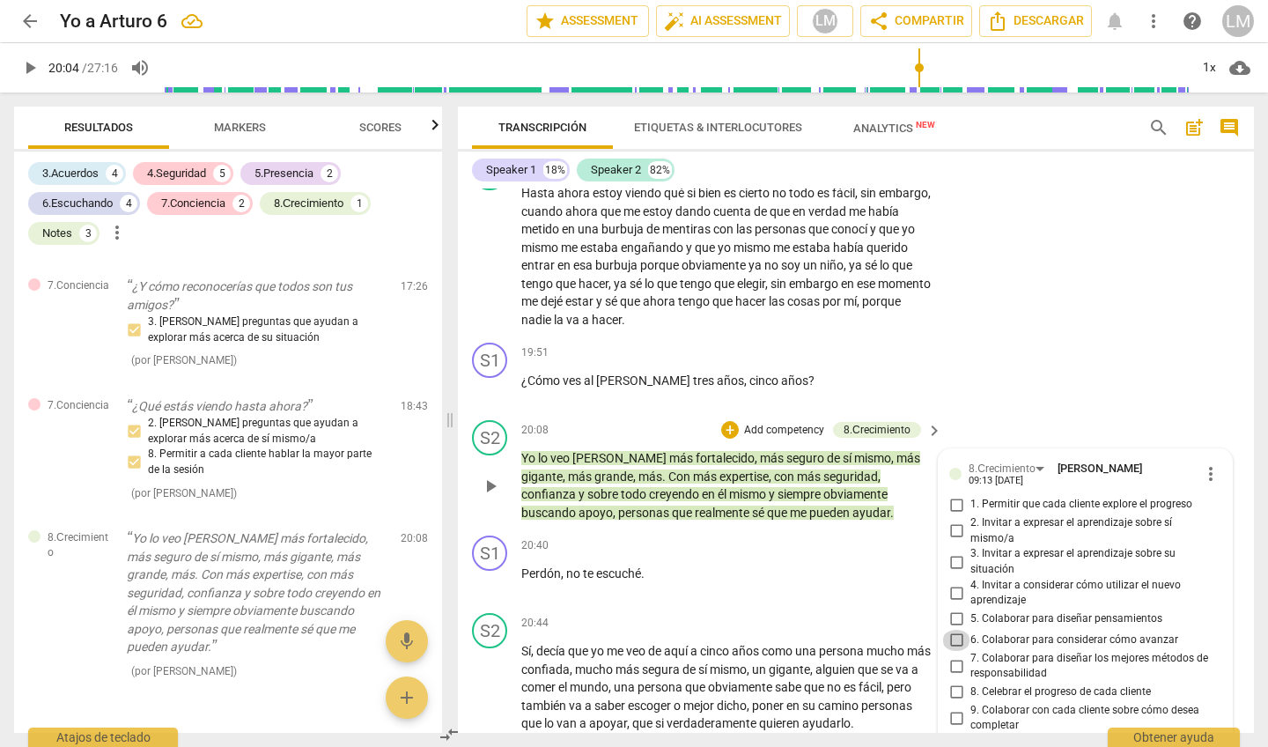
click at [953, 630] on input "6. Colaborar para considerar cómo avanzar" at bounding box center [956, 640] width 28 height 21
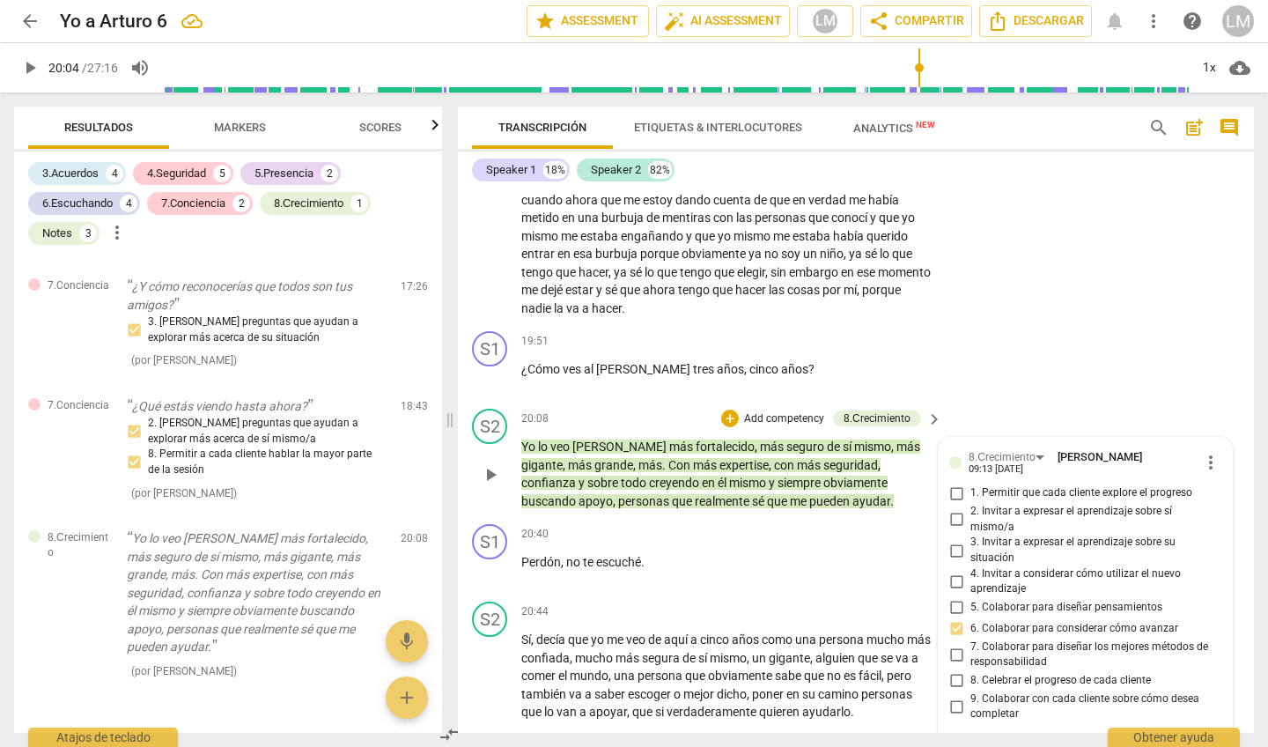
click at [953, 597] on input "5. Colaborar para diseñar pensamientos" at bounding box center [956, 607] width 28 height 21
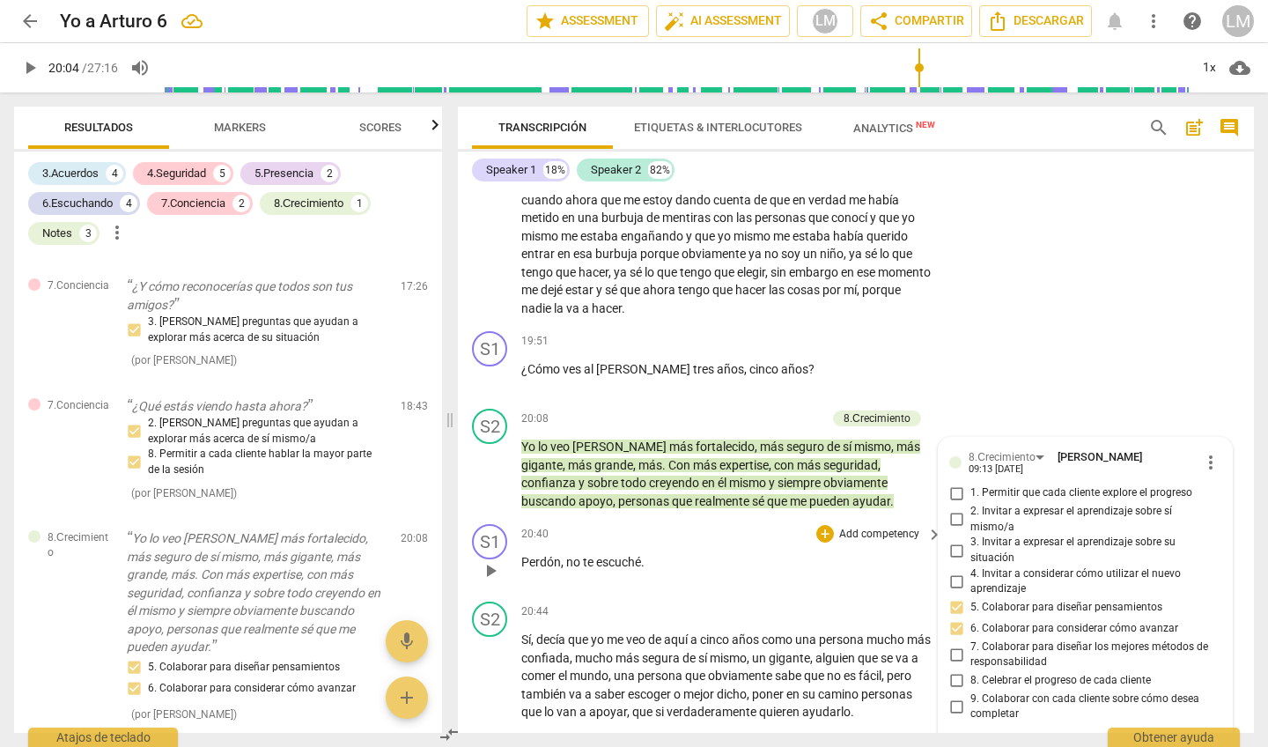
click at [498, 560] on span "play_arrow" at bounding box center [490, 570] width 21 height 21
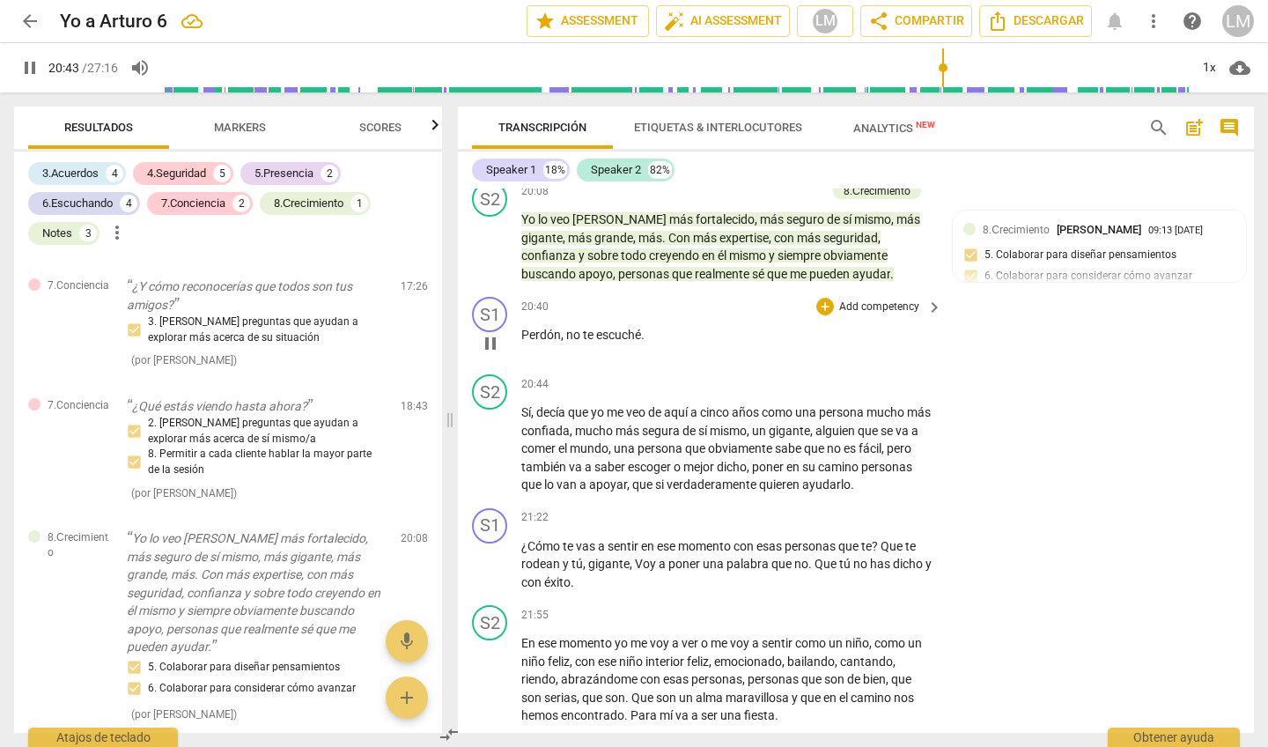
scroll to position [4414, 0]
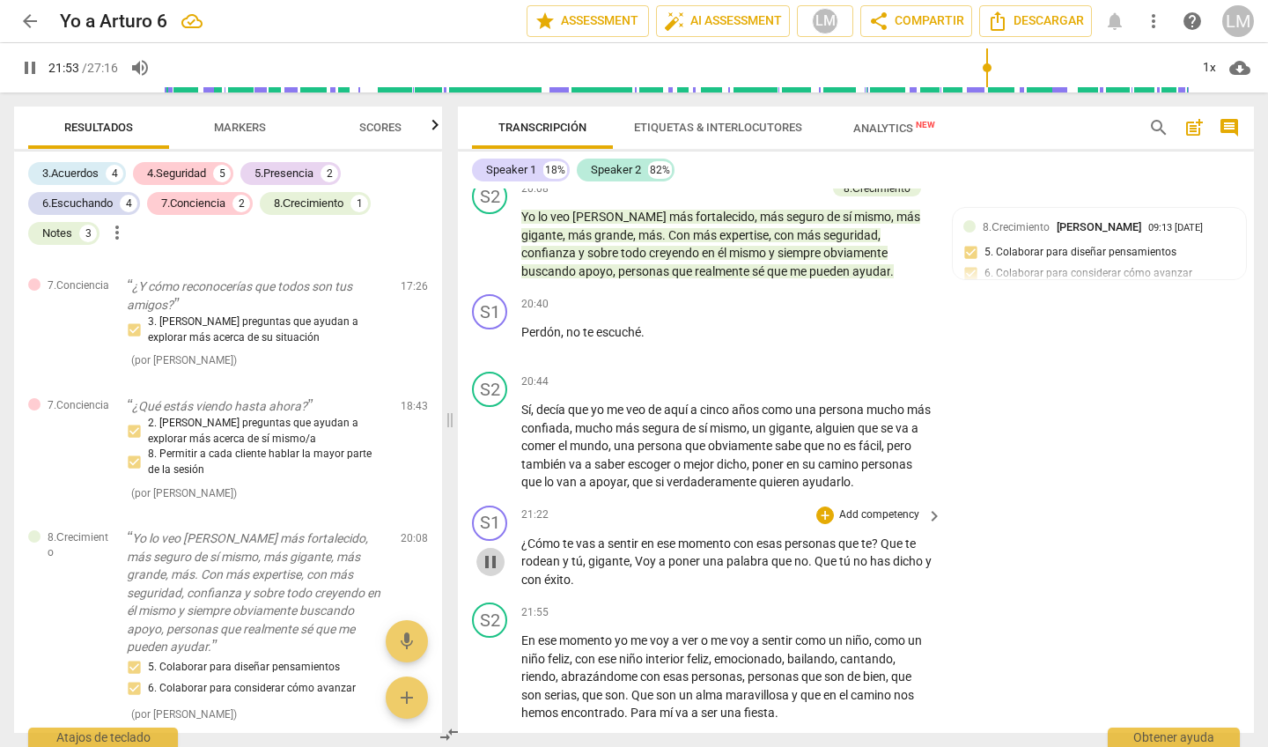
click at [490, 551] on span "pause" at bounding box center [490, 561] width 21 height 21
click at [867, 507] on p "Add competency" at bounding box center [879, 515] width 84 height 16
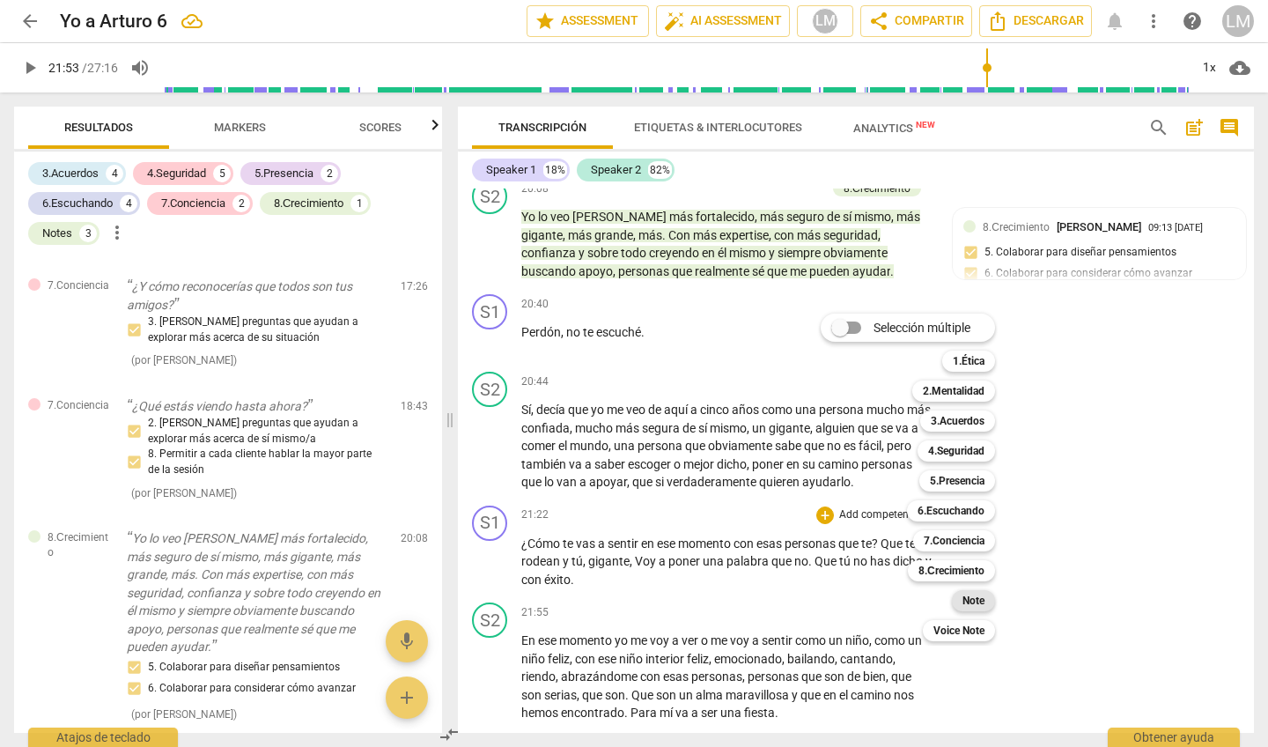
click at [970, 598] on b "Note" at bounding box center [974, 600] width 22 height 21
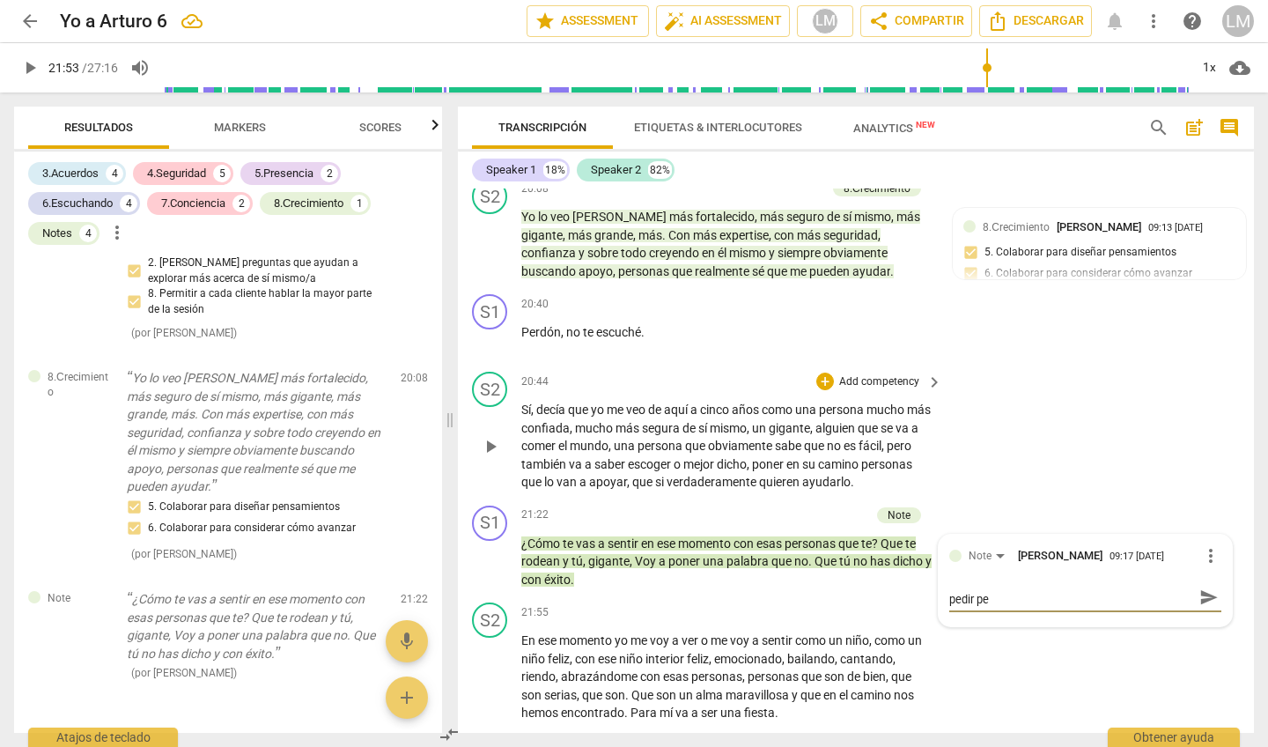
scroll to position [0, 0]
click at [826, 507] on p "Add competency" at bounding box center [828, 515] width 84 height 16
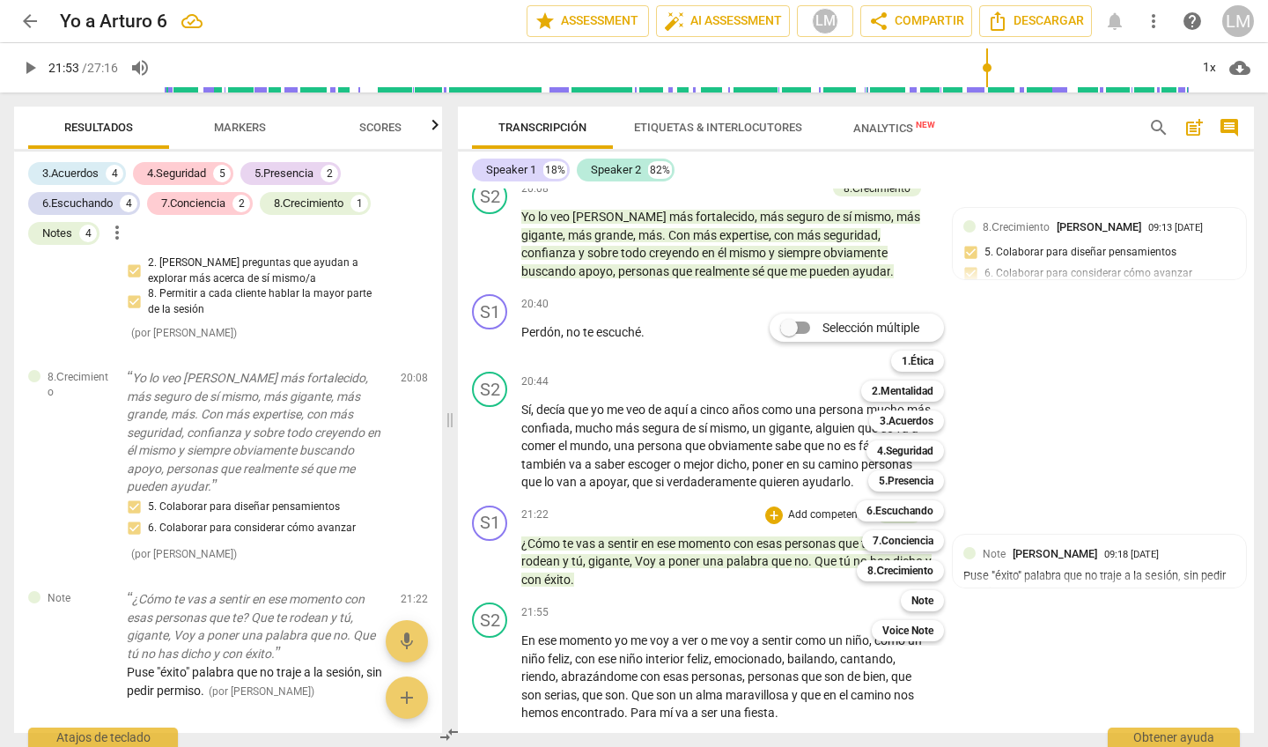
click at [964, 196] on div at bounding box center [634, 373] width 1268 height 747
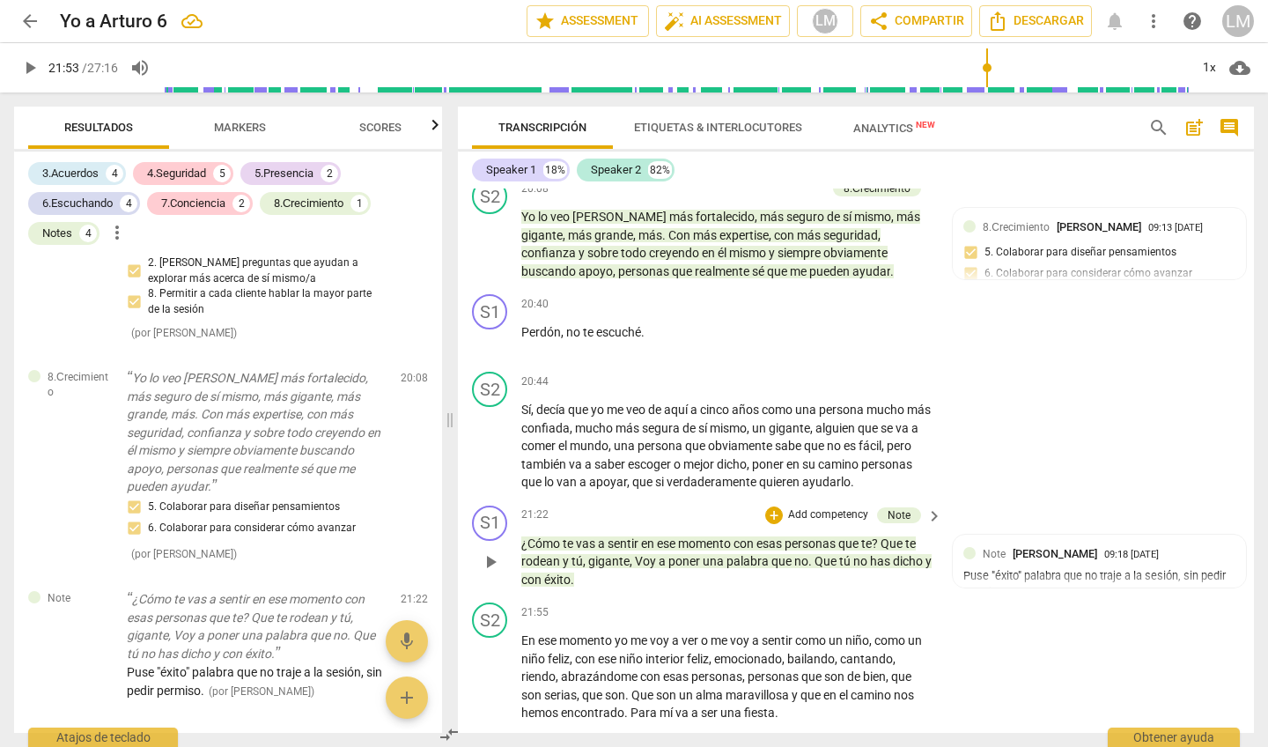
click at [841, 505] on div "+ Add competency Note" at bounding box center [843, 514] width 156 height 19
click at [841, 507] on p "Add competency" at bounding box center [828, 515] width 84 height 16
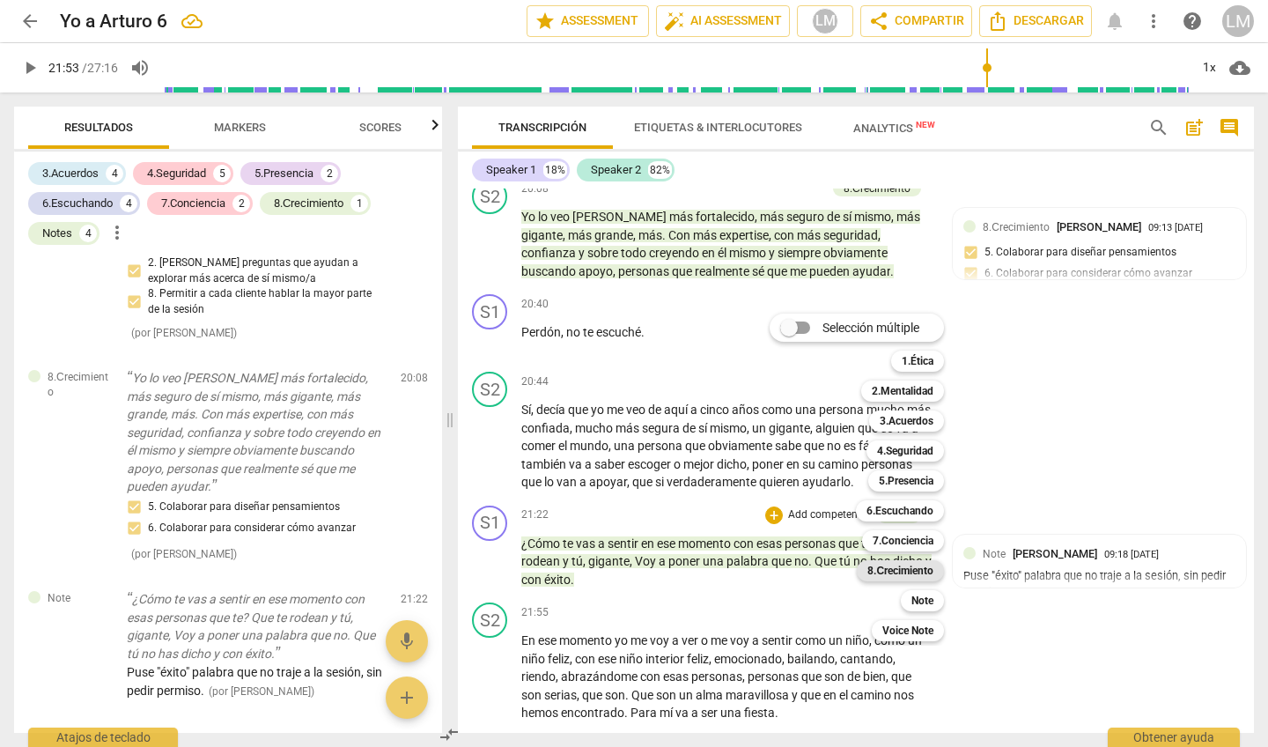
click at [924, 575] on b "8.Сrecimiento" at bounding box center [900, 570] width 66 height 21
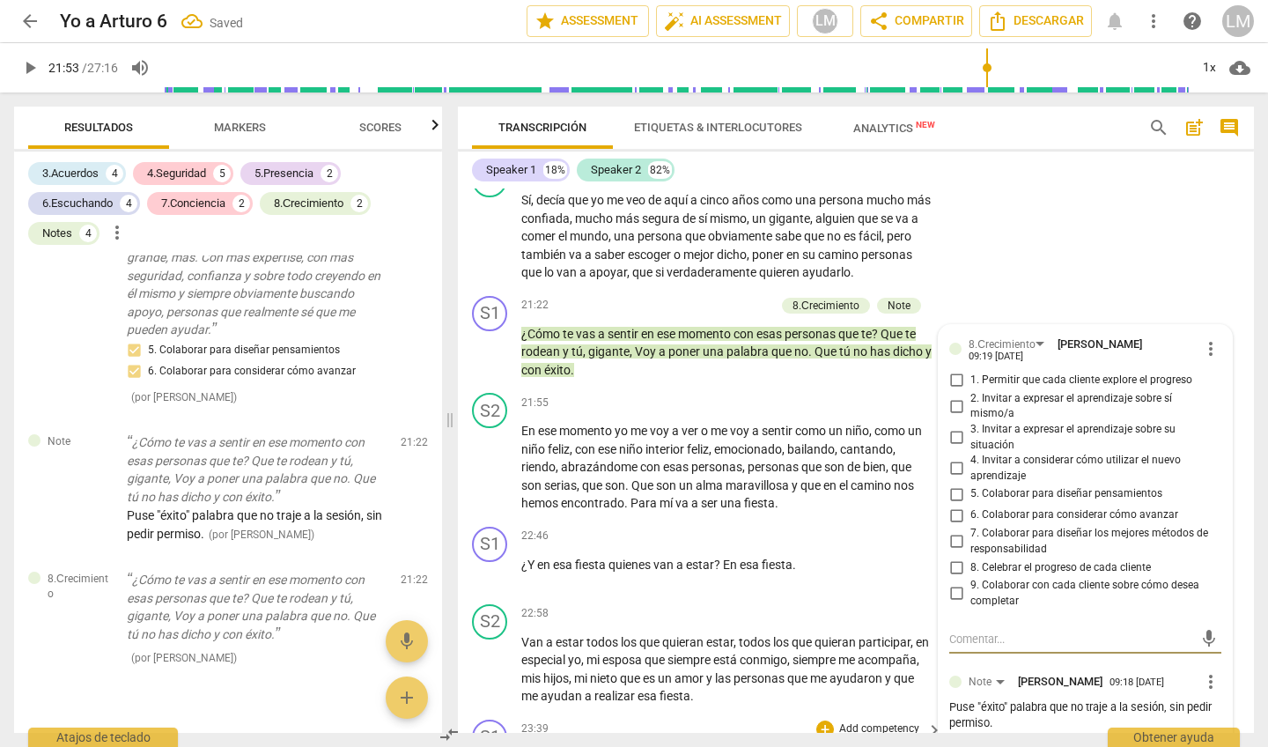
scroll to position [4622, 0]
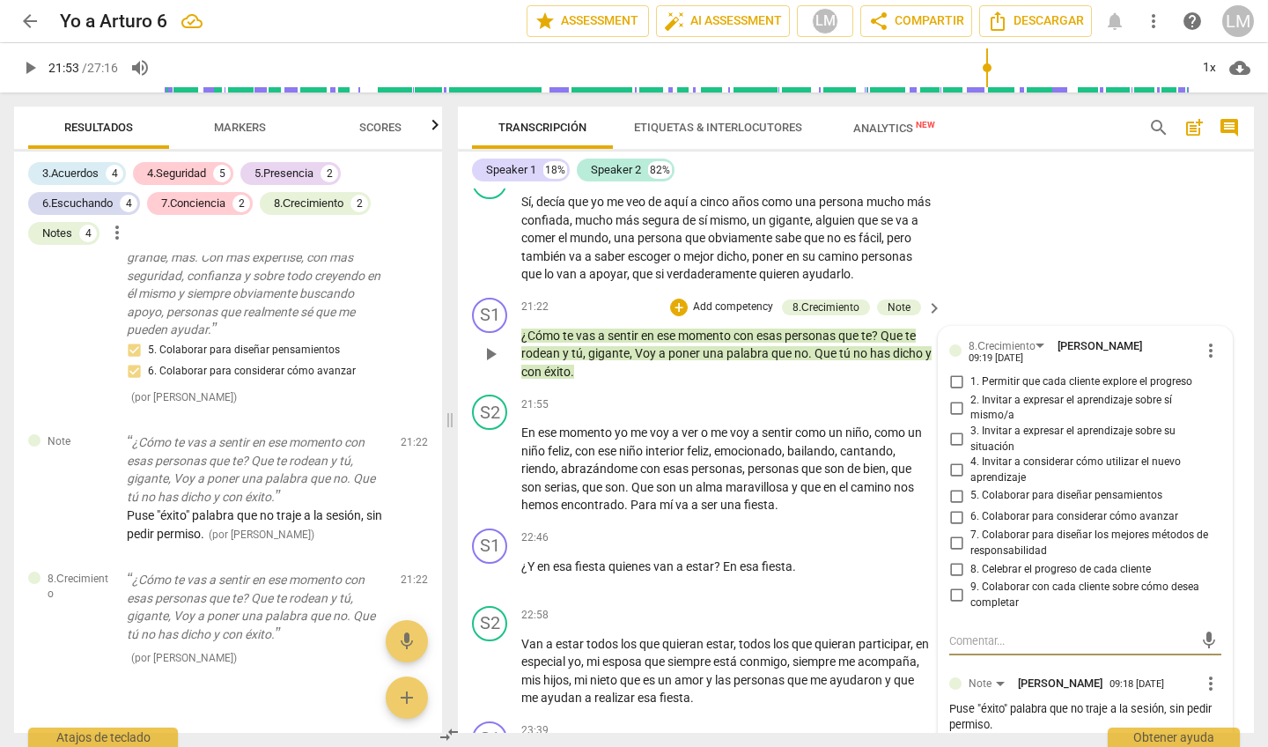
click at [953, 460] on input "4. Invitar a considerar cómo utilizar el nuevo aprendizaje" at bounding box center [956, 470] width 28 height 21
click at [956, 485] on input "5. Colaborar para diseñar pensamientos" at bounding box center [956, 495] width 28 height 21
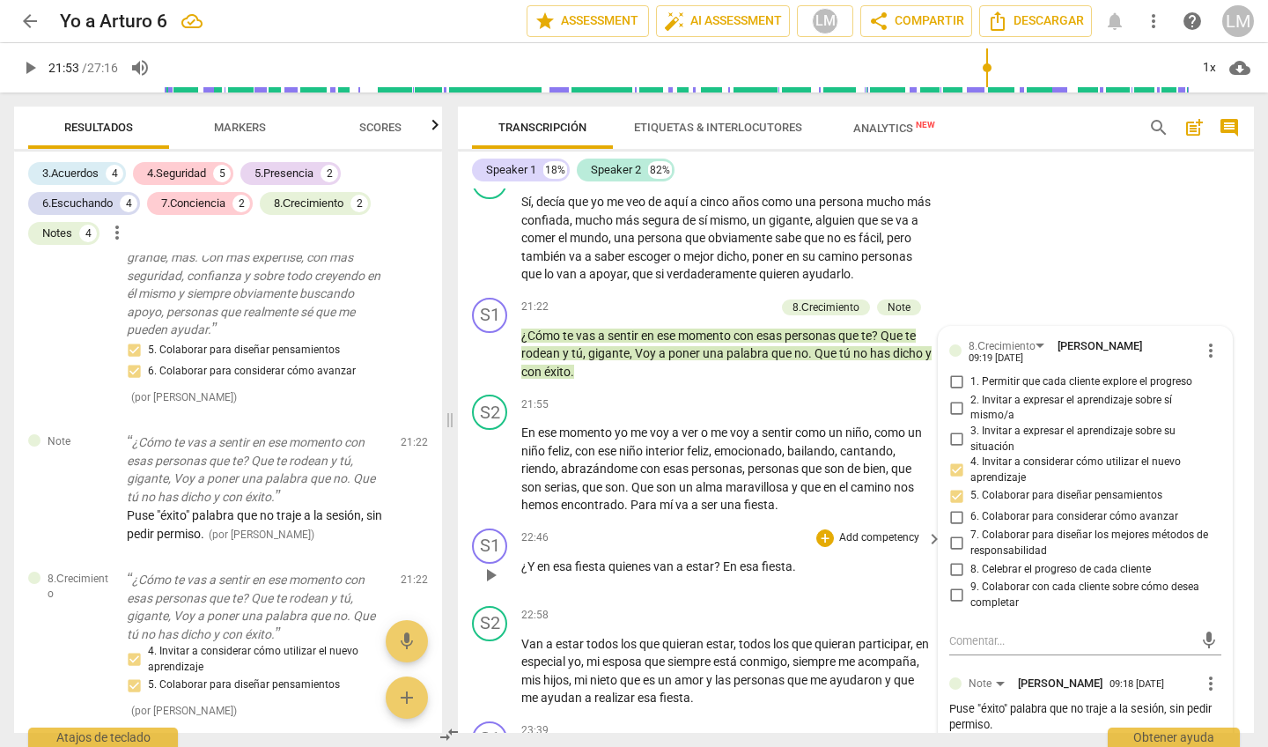
click at [489, 564] on span "play_arrow" at bounding box center [490, 574] width 21 height 21
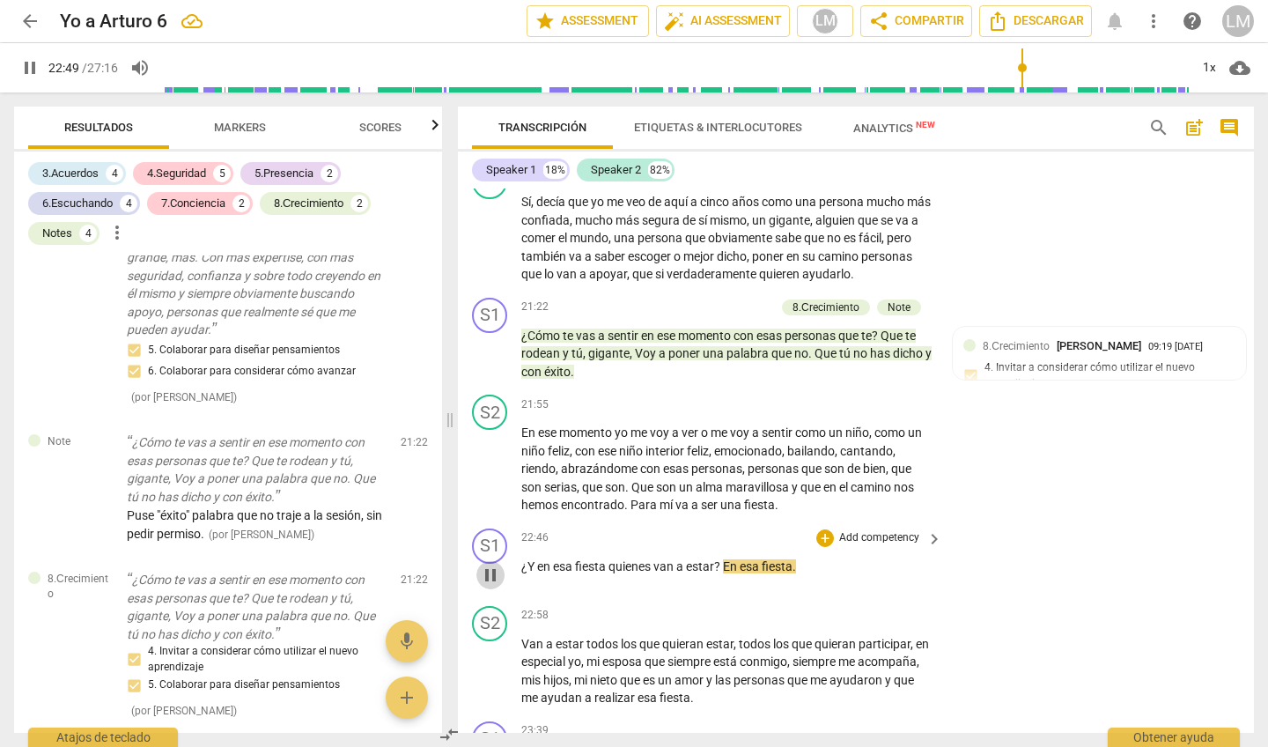
click at [486, 564] on span "pause" at bounding box center [490, 574] width 21 height 21
click at [854, 530] on p "Add competency" at bounding box center [879, 538] width 84 height 16
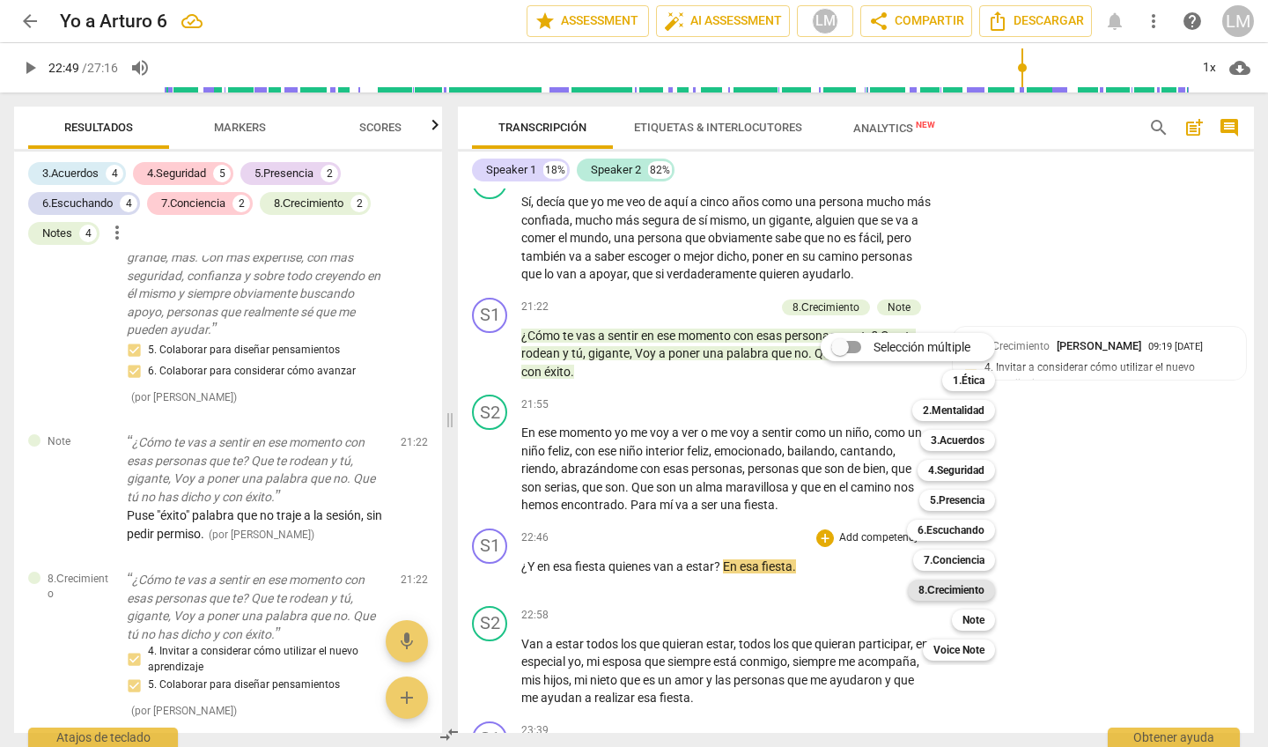
click at [936, 591] on b "8.Сrecimiento" at bounding box center [952, 589] width 66 height 21
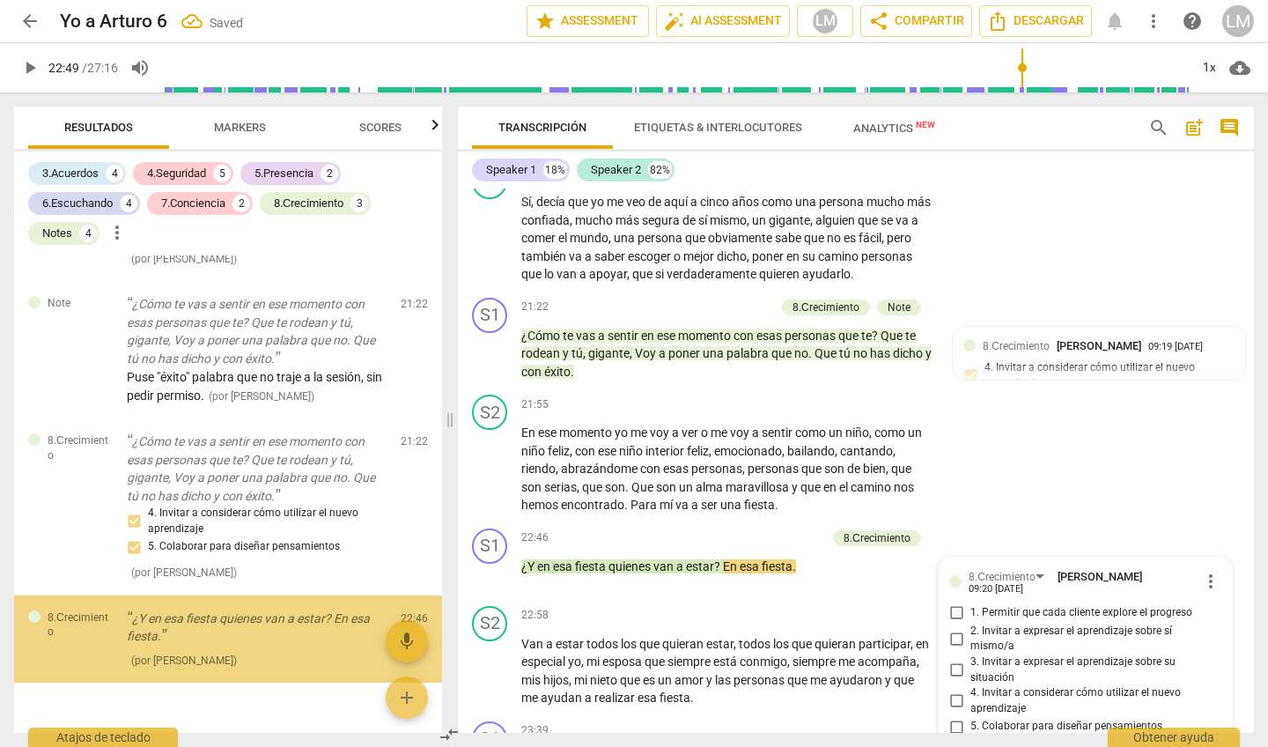
scroll to position [4985, 0]
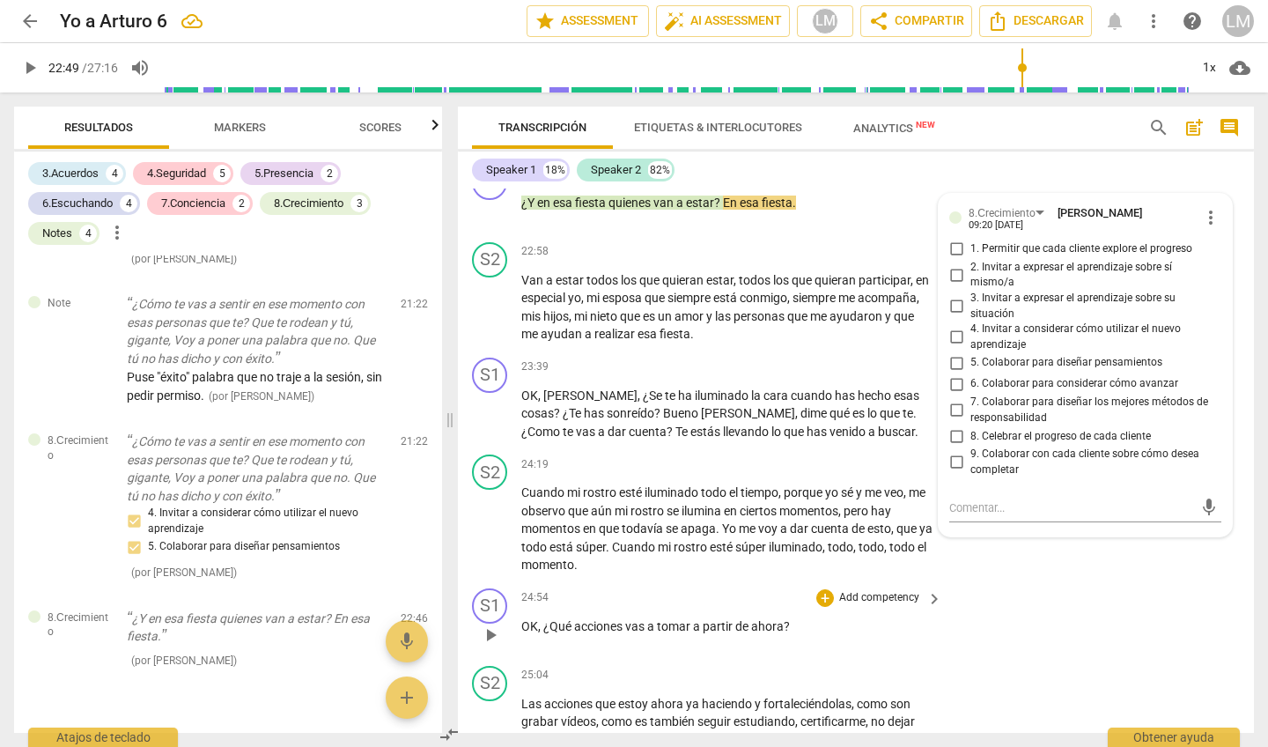
click at [999, 581] on div "S1 play_arrow pause 24:54 + Add competency keyboard_arrow_right OK , ¿Qué accio…" at bounding box center [856, 619] width 796 height 77
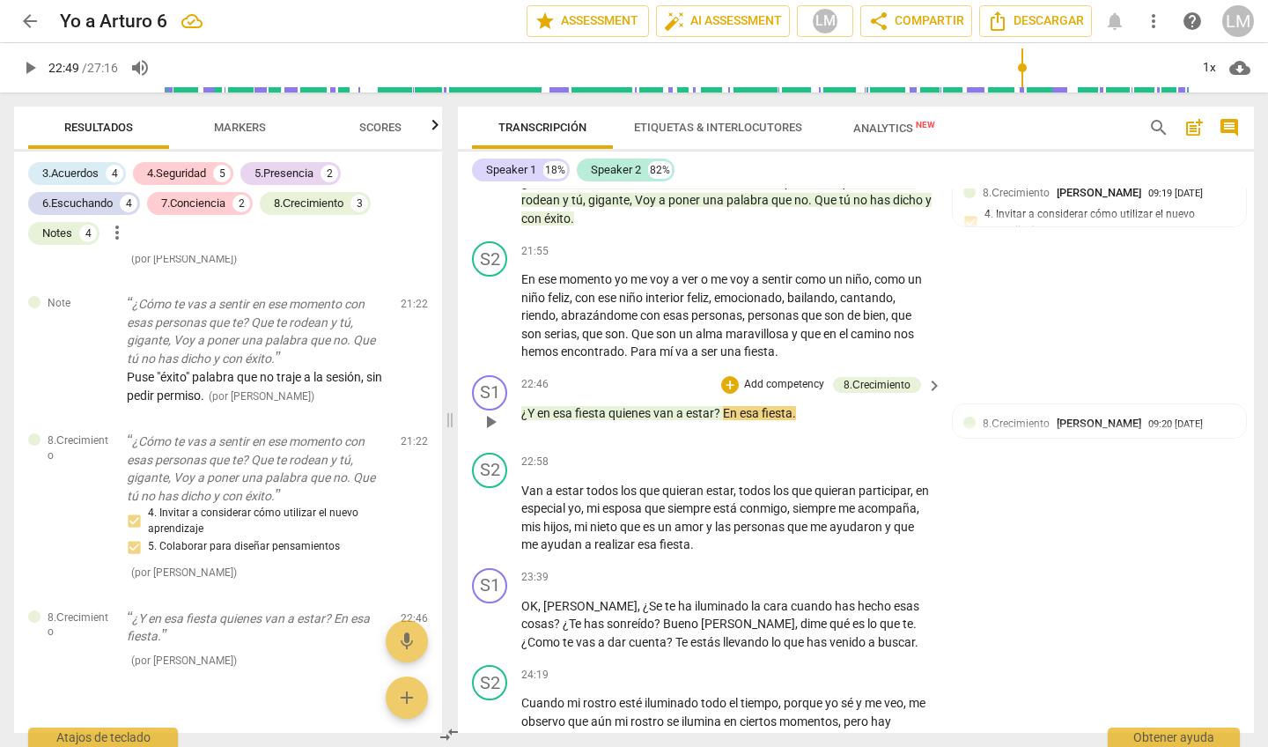
scroll to position [4778, 0]
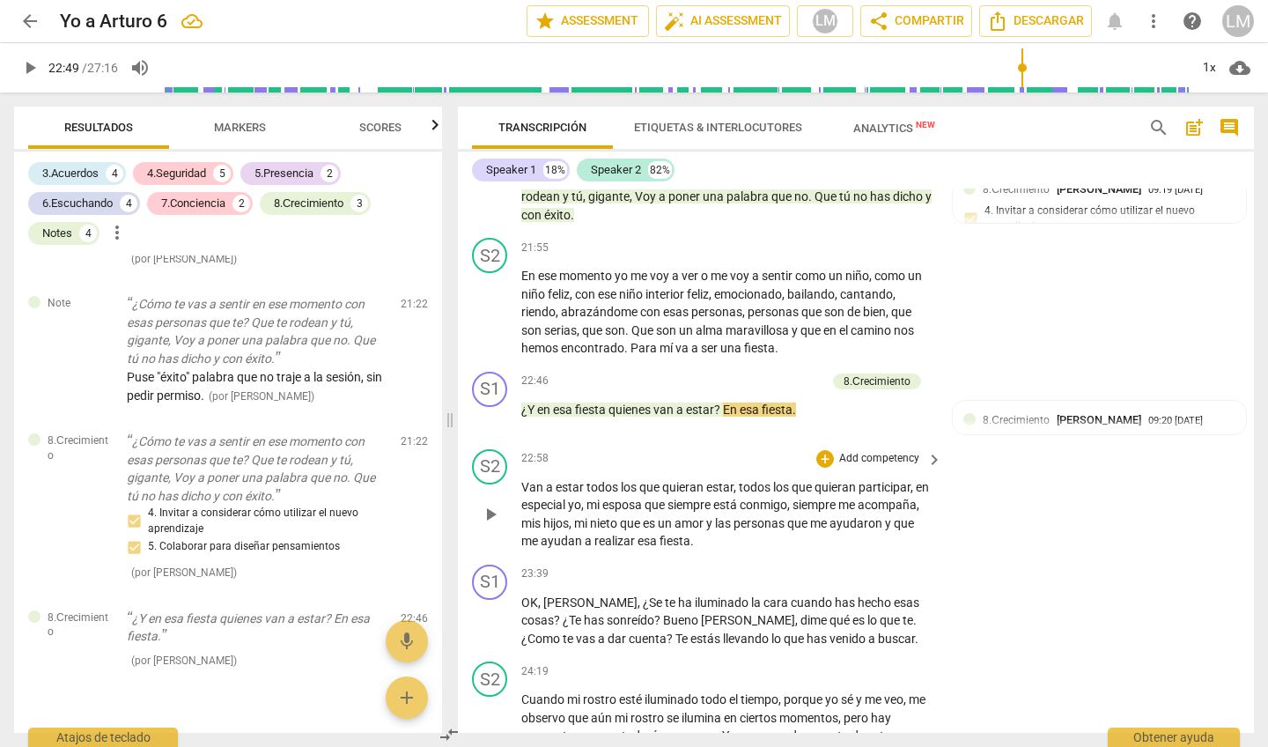
click at [492, 504] on span "play_arrow" at bounding box center [490, 514] width 21 height 21
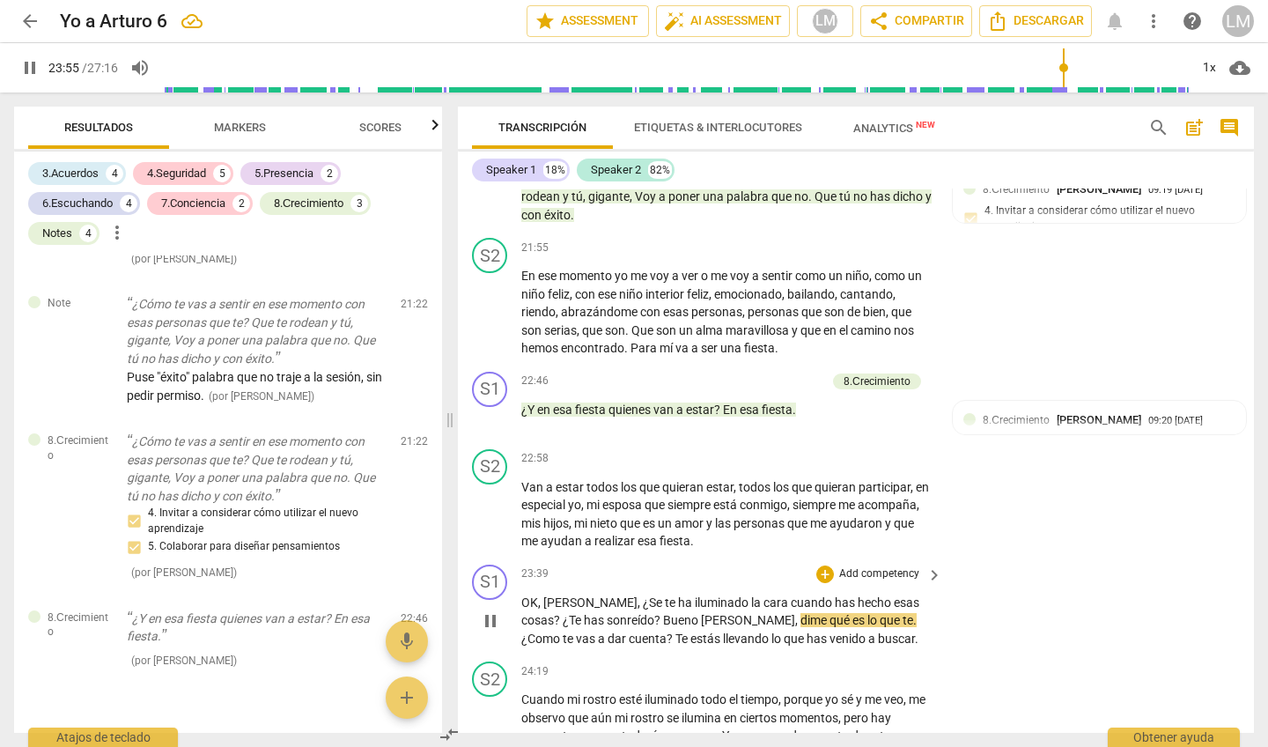
click at [492, 610] on span "pause" at bounding box center [490, 620] width 21 height 21
click at [881, 566] on p "Add competency" at bounding box center [879, 574] width 84 height 16
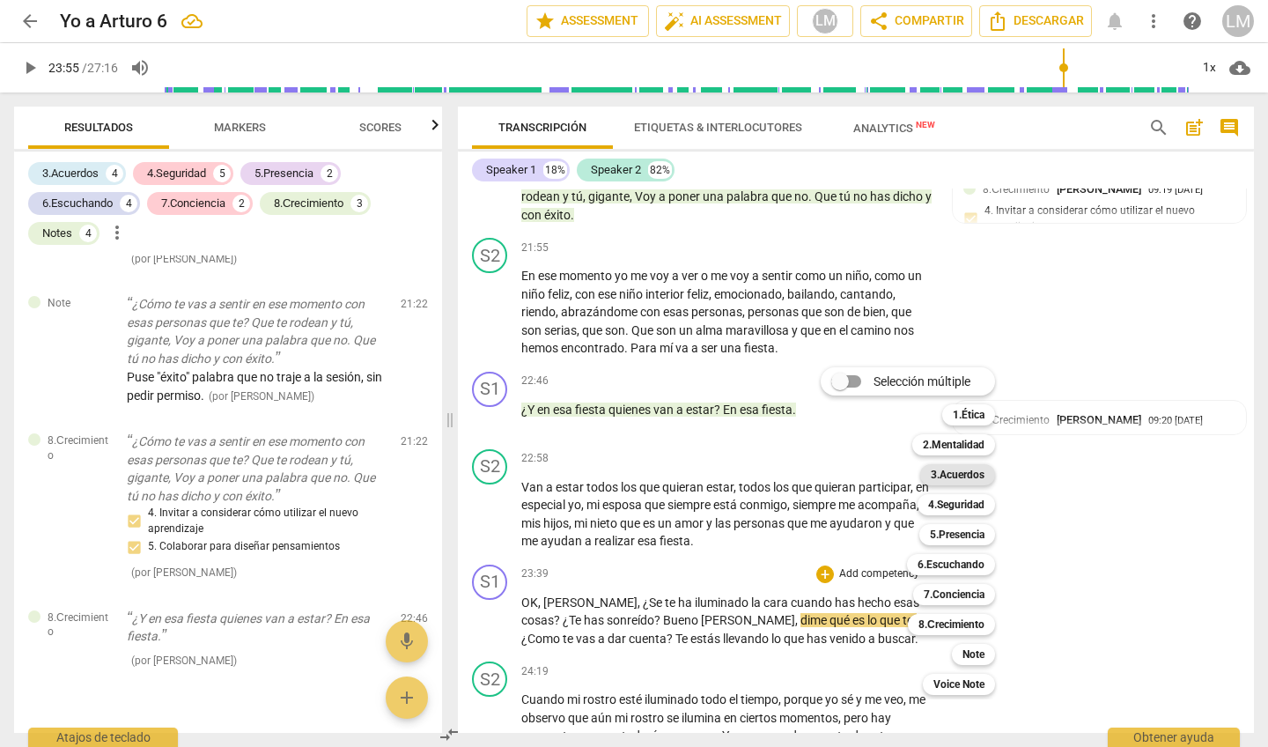
click at [973, 478] on b "3.Acuerdos" at bounding box center [958, 474] width 54 height 21
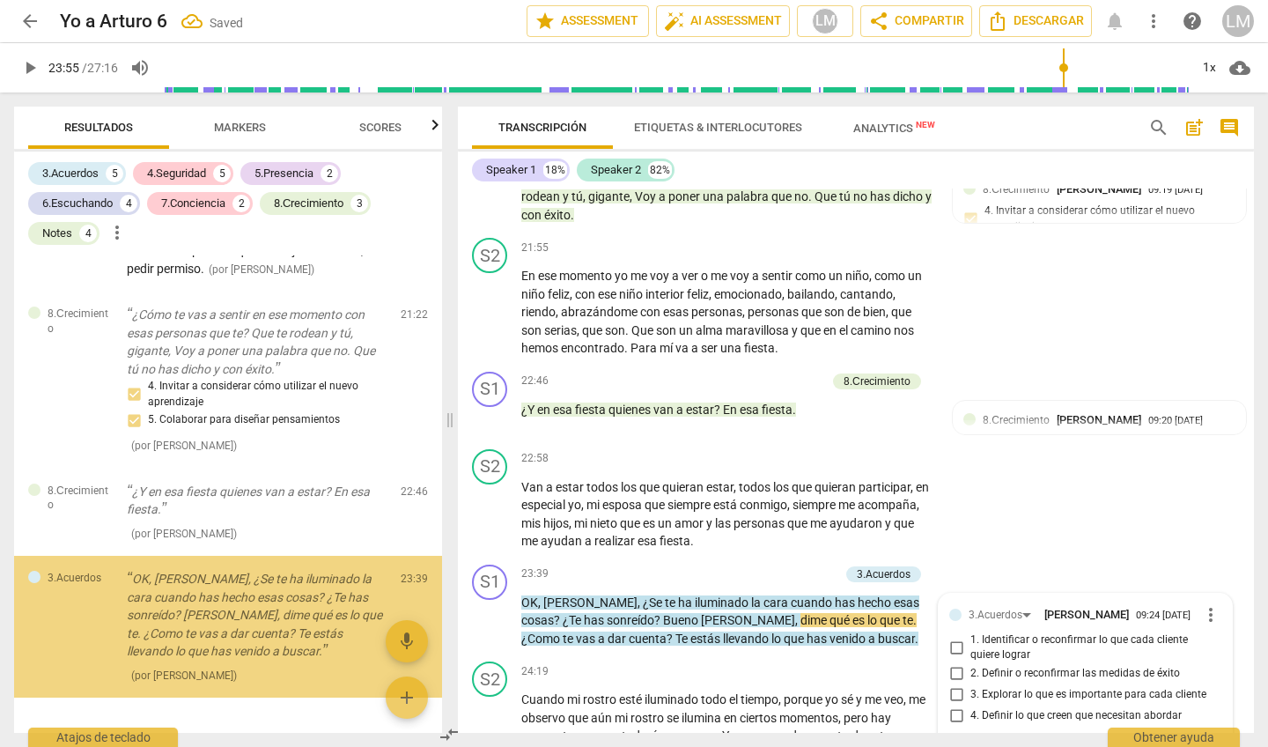
scroll to position [3059, 0]
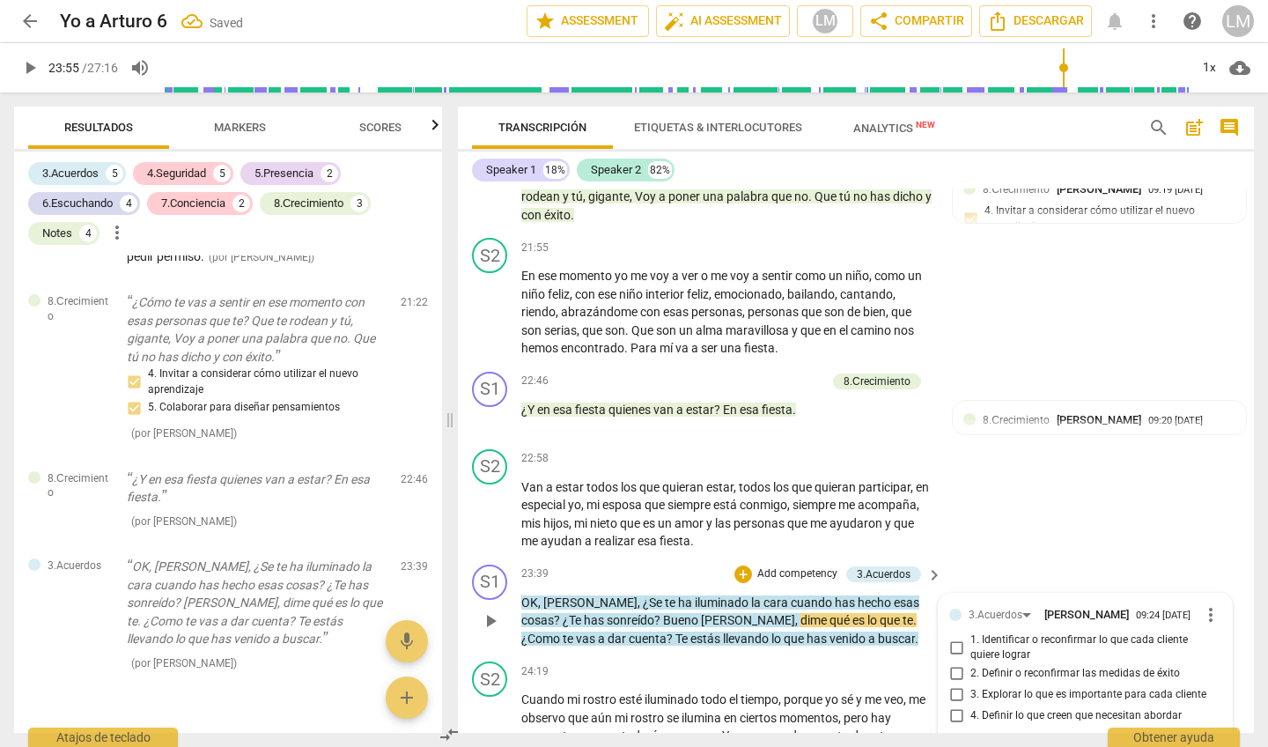
click at [956, 663] on input "2. Definir o reconfirmar las medidas de éxito" at bounding box center [956, 673] width 28 height 21
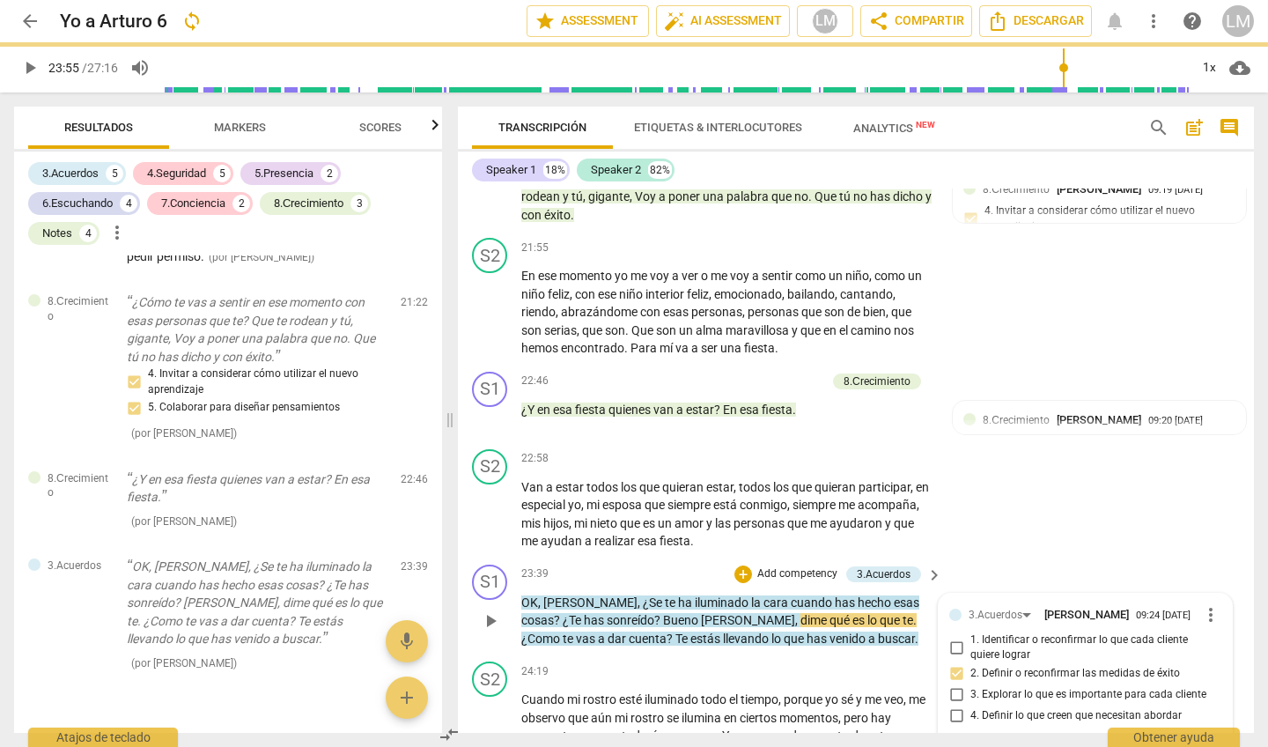
click at [489, 610] on span "play_arrow" at bounding box center [490, 620] width 21 height 21
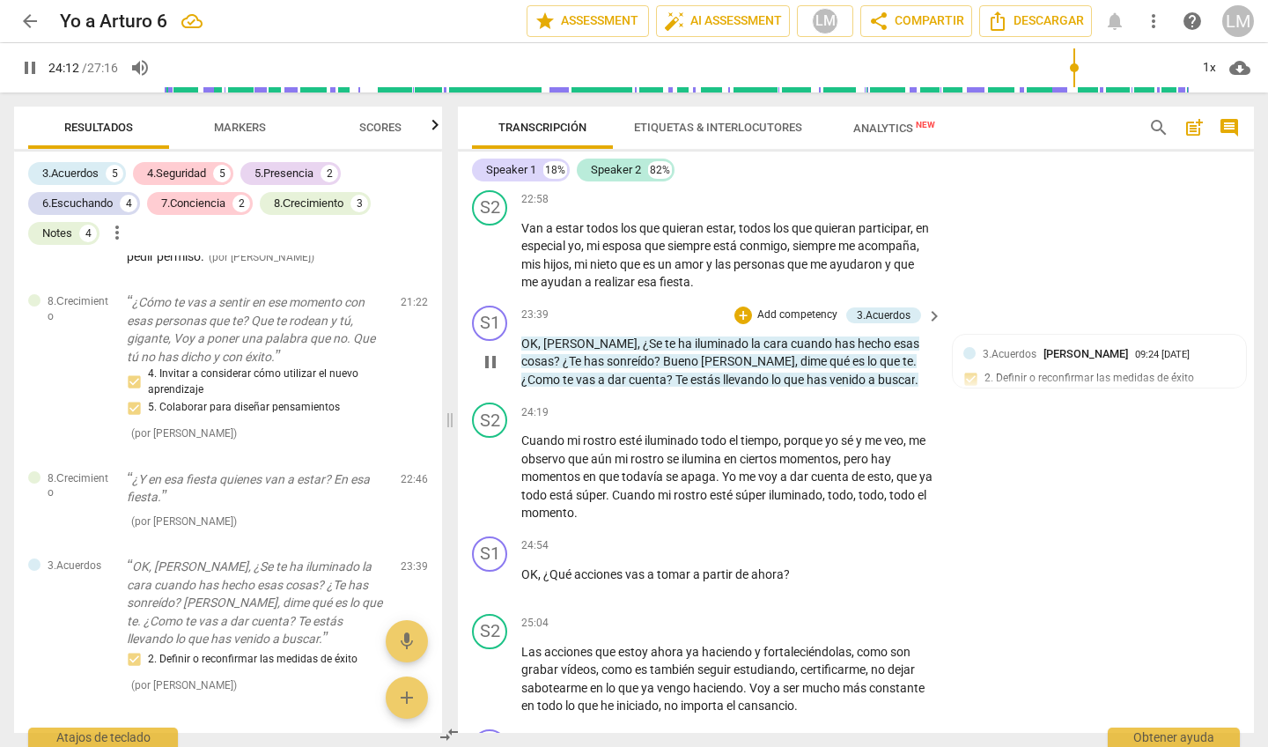
scroll to position [5043, 0]
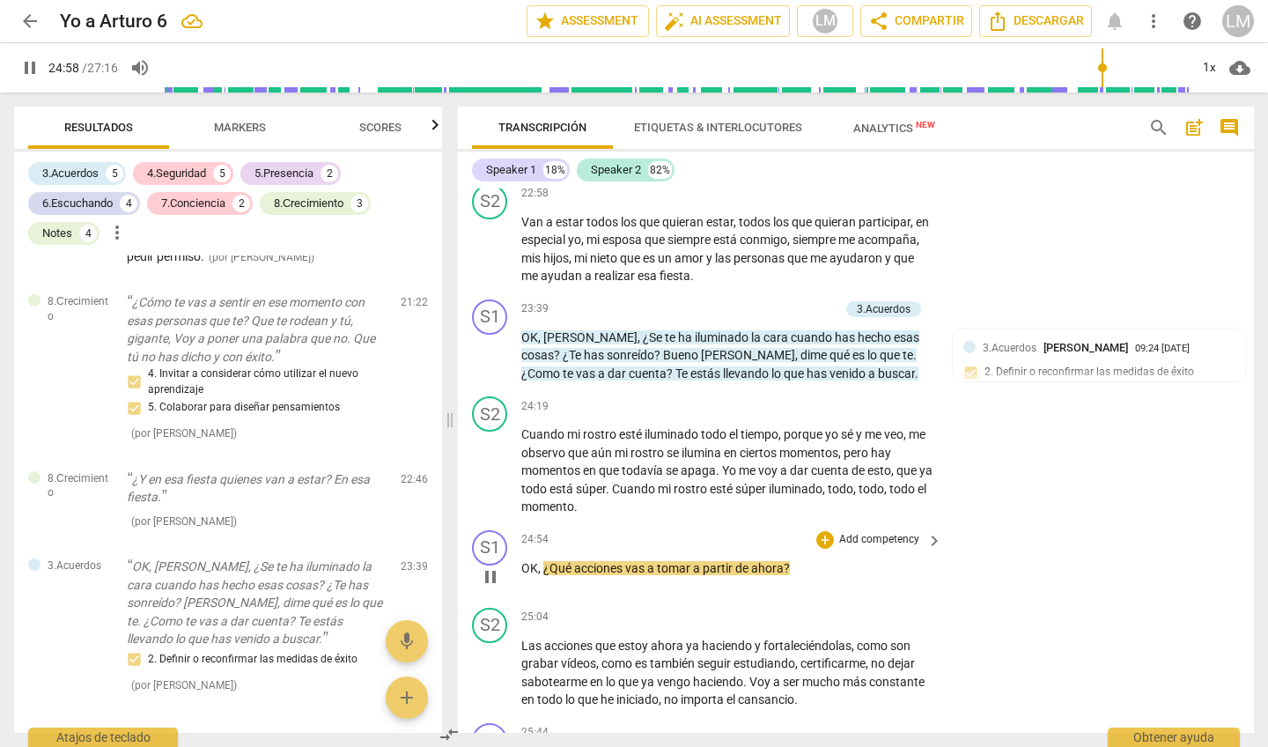
click at [881, 532] on p "Add competency" at bounding box center [879, 540] width 84 height 16
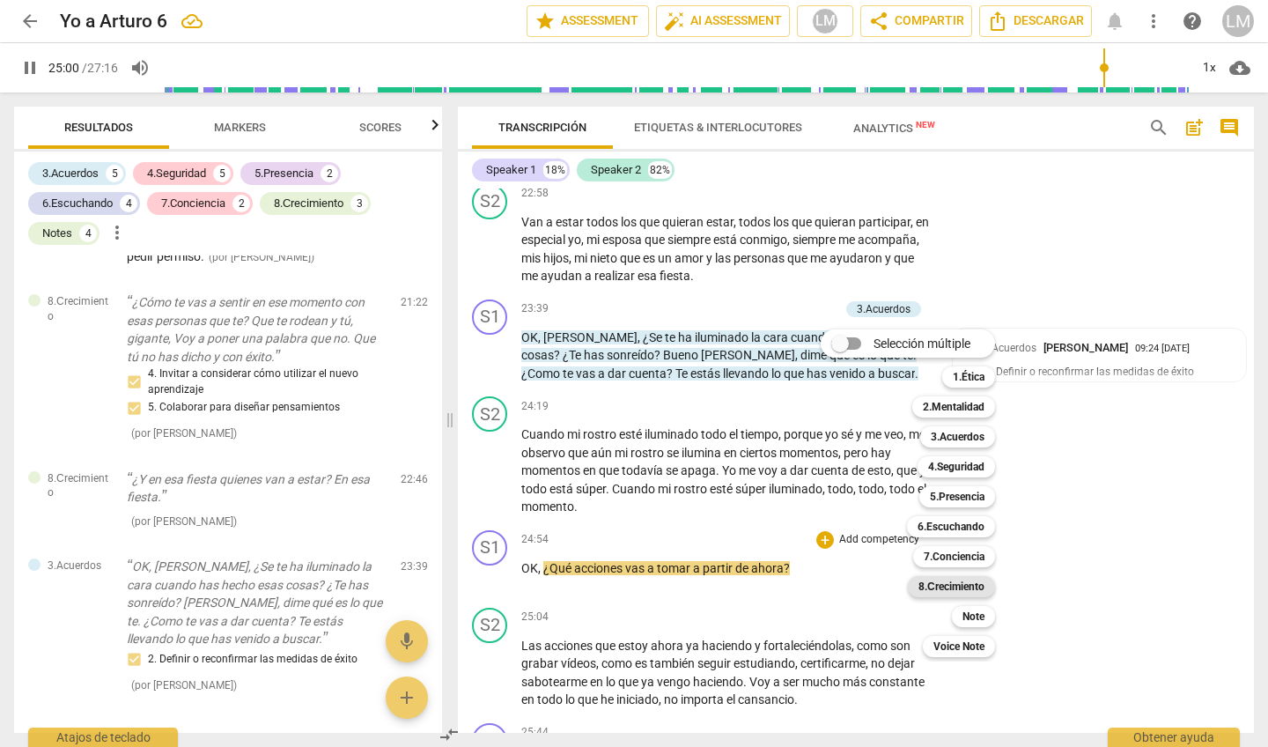
click at [947, 586] on b "8.Сrecimiento" at bounding box center [952, 586] width 66 height 21
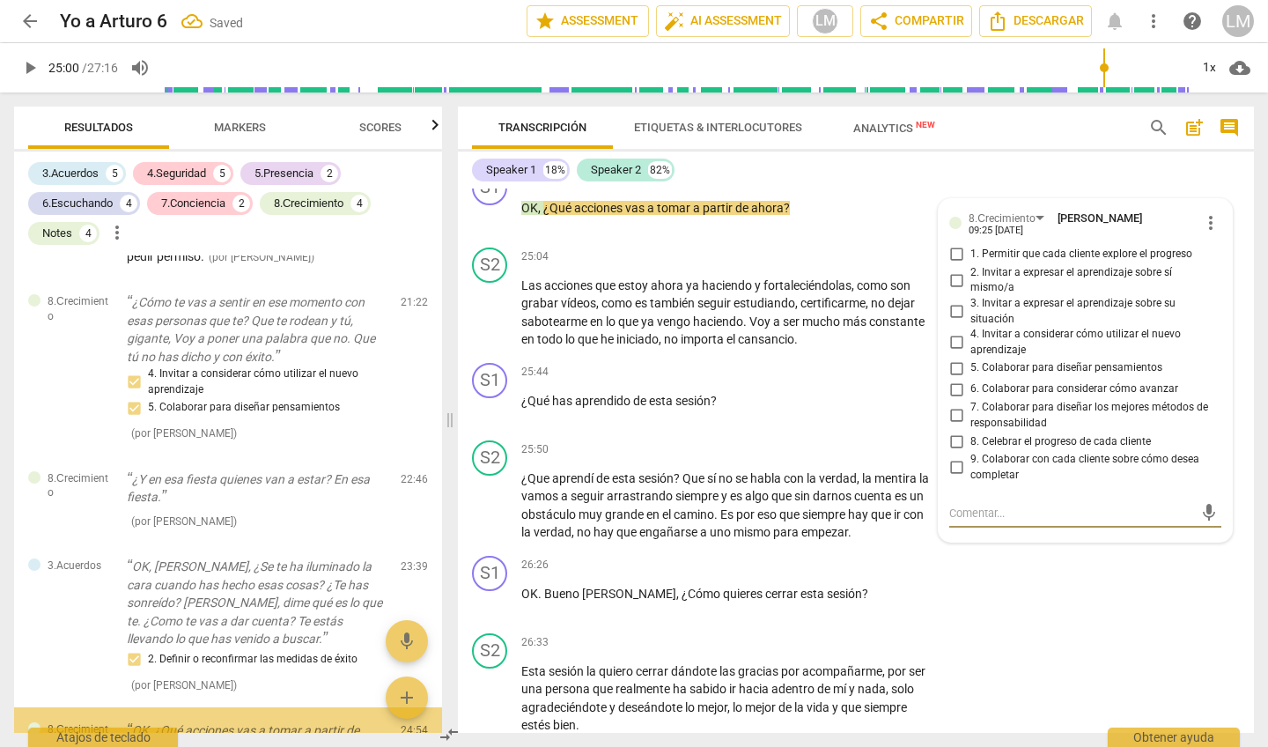
scroll to position [3167, 0]
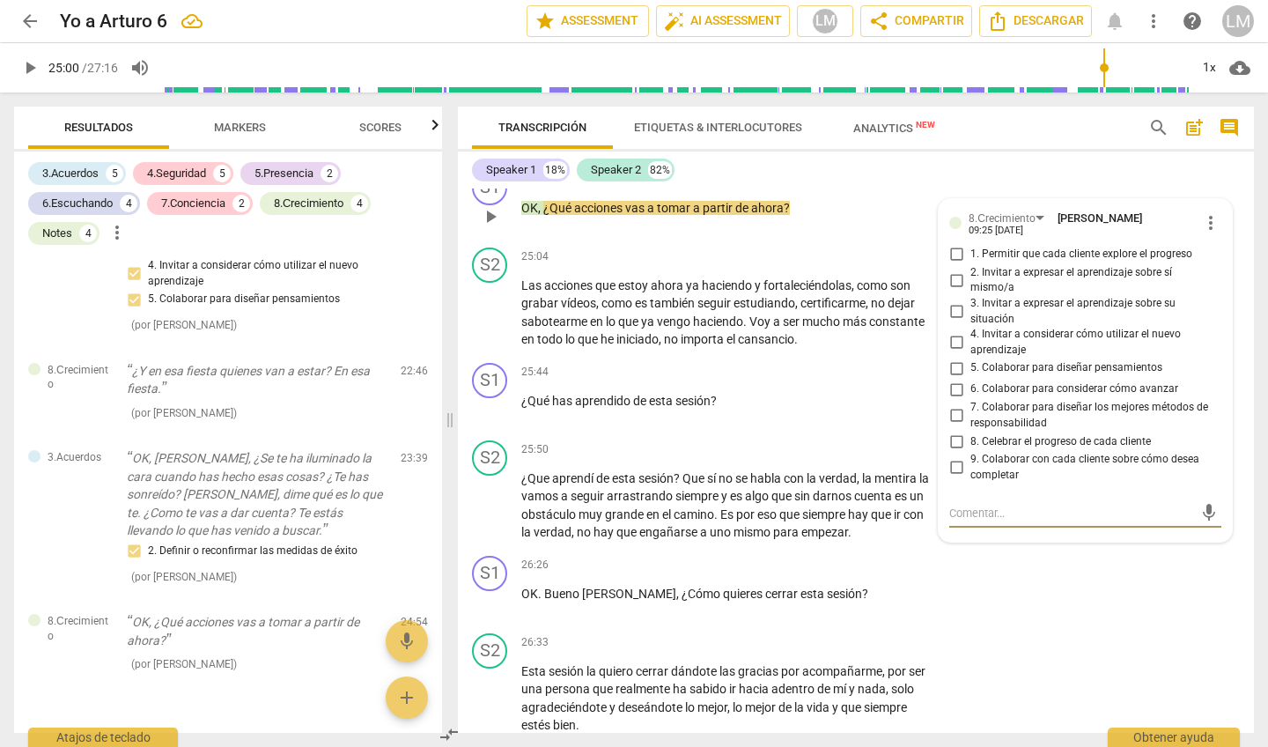
click at [991, 381] on span "6. Colaborar para considerar cómo avanzar" at bounding box center [1074, 389] width 208 height 16
click at [970, 379] on input "6. Colaborar para considerar cómo avanzar" at bounding box center [956, 389] width 28 height 21
click at [991, 381] on span "6. Colaborar para considerar cómo avanzar" at bounding box center [1074, 389] width 208 height 16
click at [970, 379] on input "6. Colaborar para considerar cómo avanzar" at bounding box center [956, 389] width 28 height 21
click at [991, 381] on span "6. Colaborar para considerar cómo avanzar" at bounding box center [1074, 389] width 208 height 16
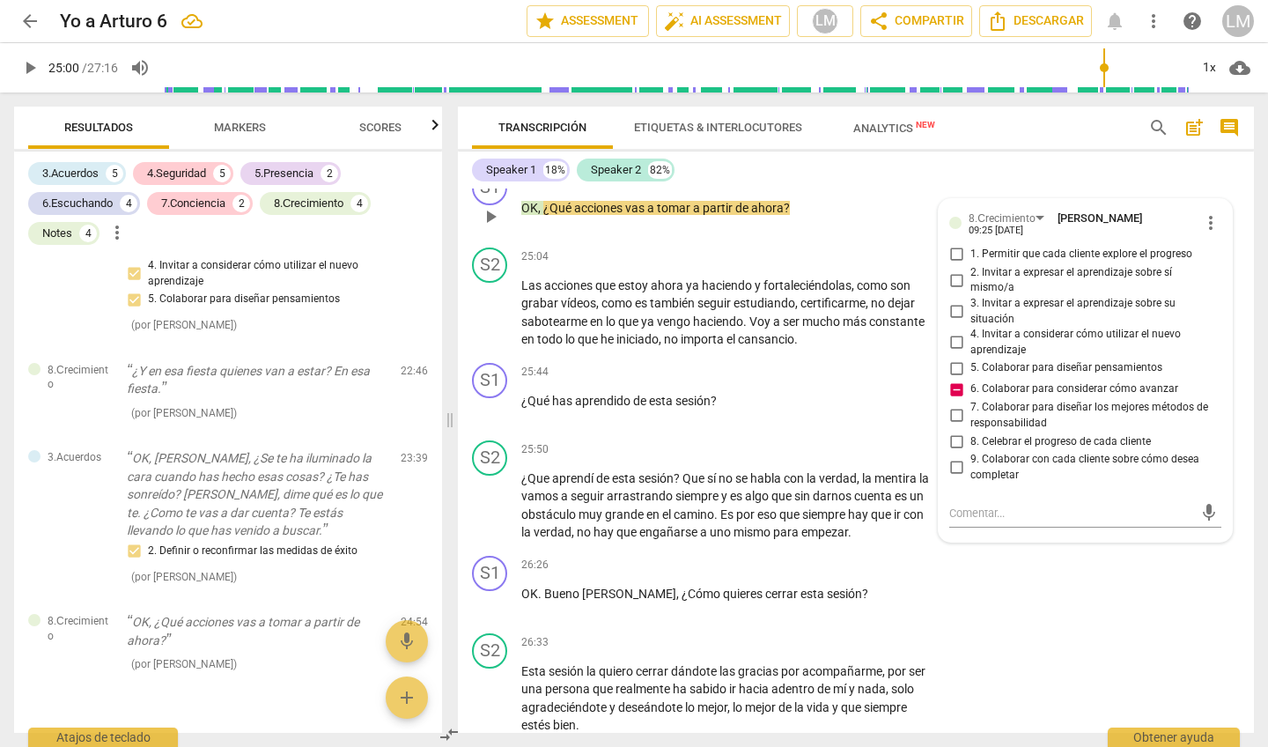
click at [970, 379] on input "6. Colaborar para considerar cómo avanzar" at bounding box center [956, 389] width 28 height 21
click at [1060, 381] on span "6. Colaborar para considerar cómo avanzar" at bounding box center [1074, 389] width 208 height 16
click at [970, 379] on input "6. Colaborar para considerar cómo avanzar" at bounding box center [956, 389] width 28 height 21
click at [1053, 381] on span "6. Colaborar para considerar cómo avanzar" at bounding box center [1074, 389] width 208 height 16
click at [970, 379] on input "6. Colaborar para considerar cómo avanzar" at bounding box center [956, 389] width 28 height 21
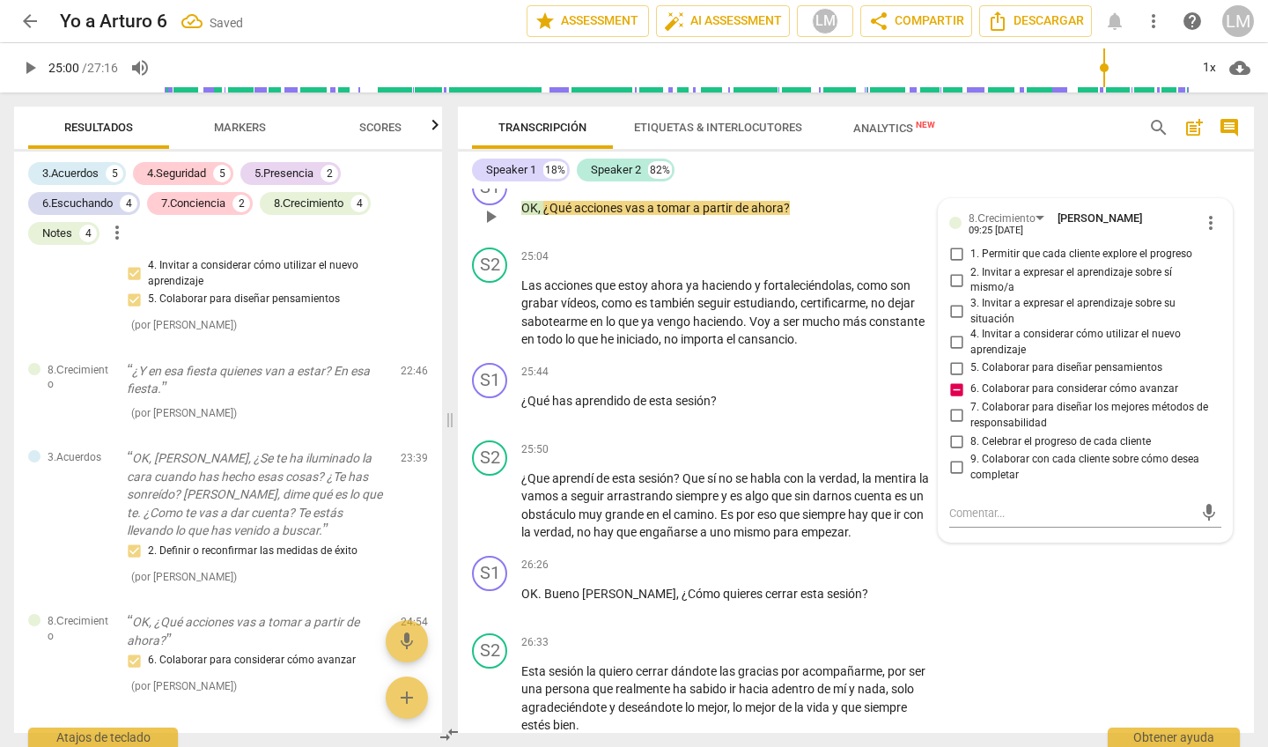
click at [1053, 381] on span "6. Colaborar para considerar cómo avanzar" at bounding box center [1074, 389] width 208 height 16
click at [970, 379] on input "6. Colaborar para considerar cómo avanzar" at bounding box center [956, 389] width 28 height 21
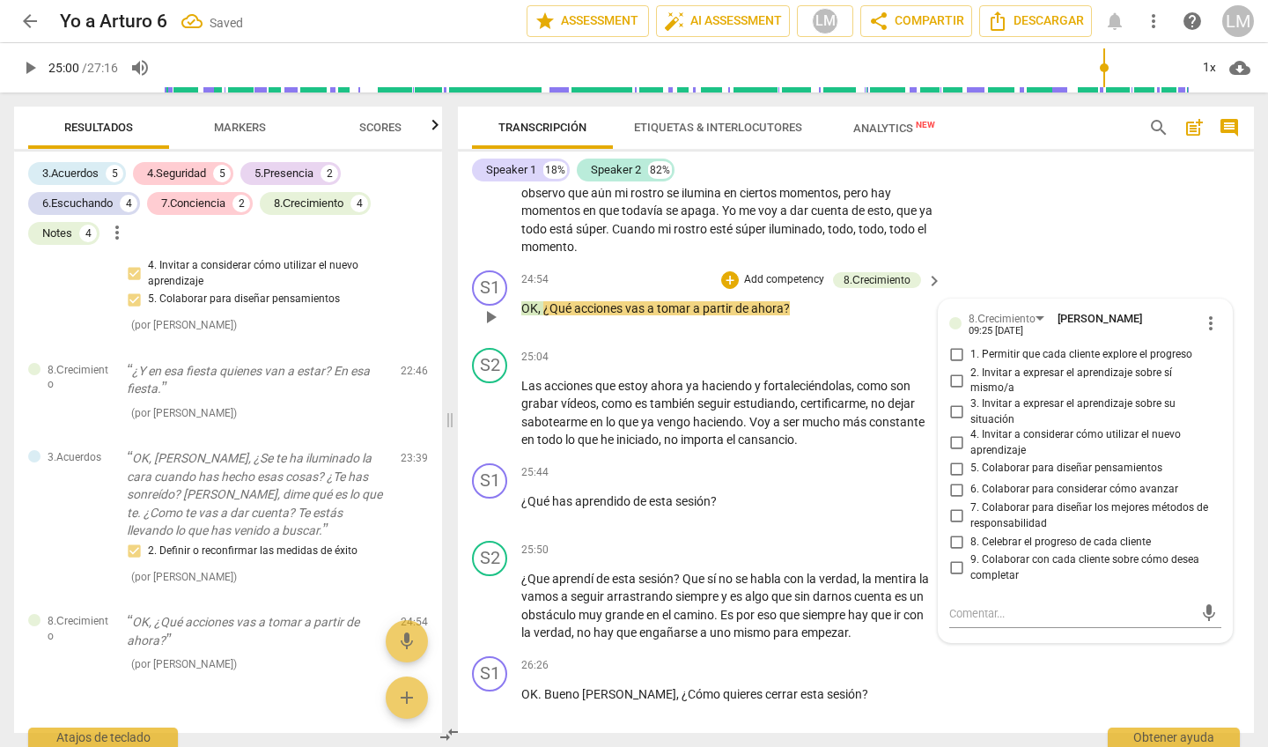
scroll to position [5302, 0]
click at [953, 372] on input "2. Invitar a expresar el aprendizaje sobre sí mismo/a" at bounding box center [956, 382] width 28 height 21
click at [957, 481] on input "6. Colaborar para considerar cómo avanzar" at bounding box center [956, 491] width 28 height 21
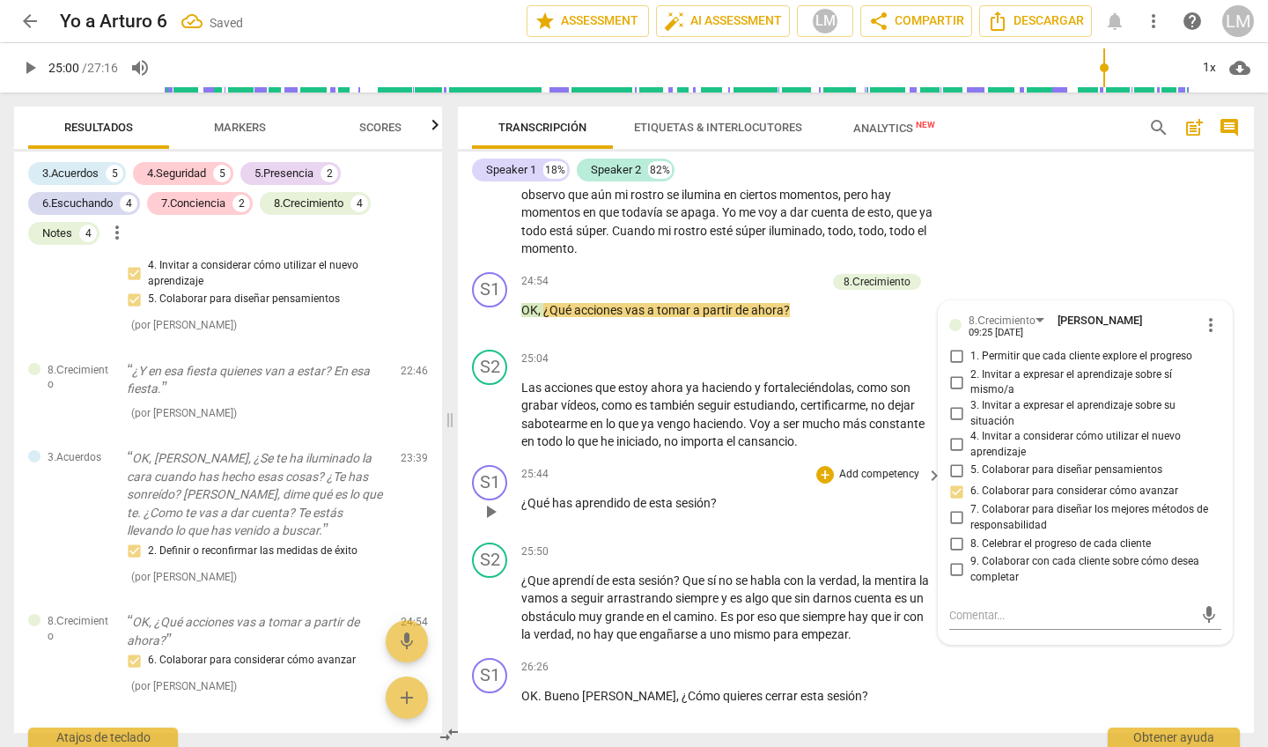
click at [926, 494] on p "¿Qué has aprendido de esta sesión ?" at bounding box center [727, 503] width 412 height 18
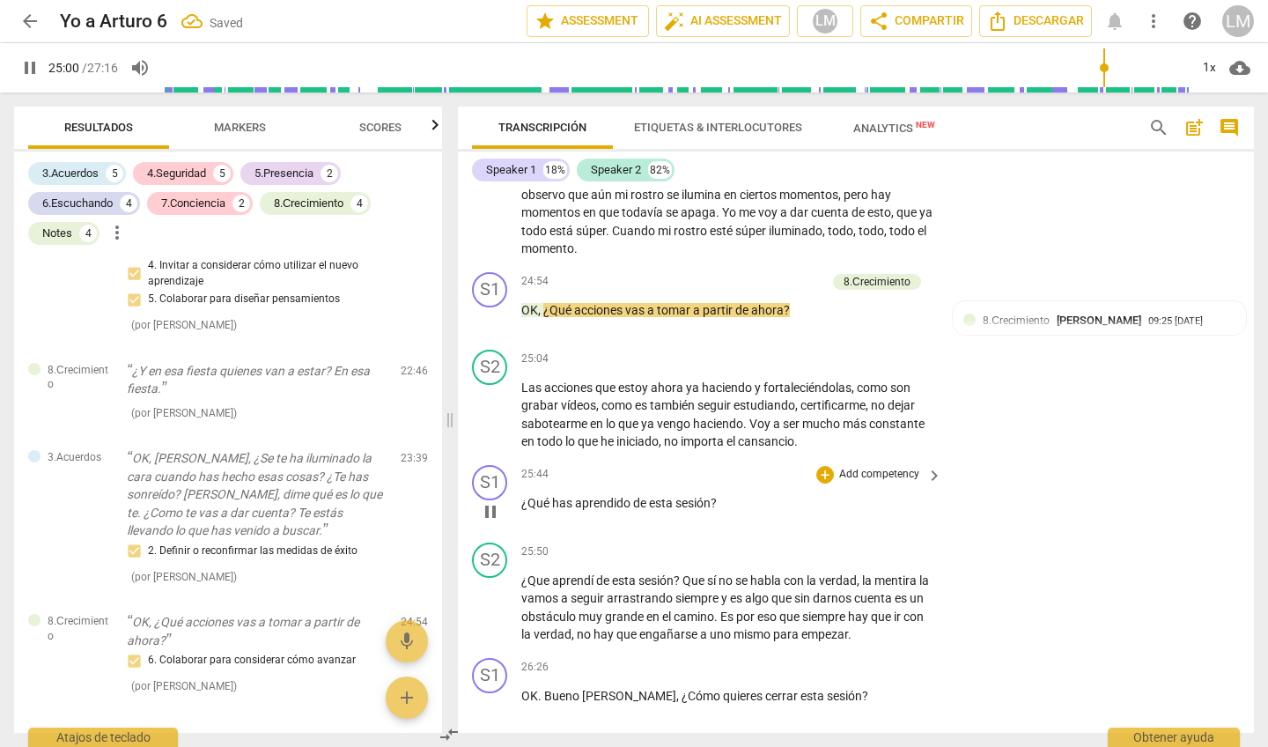
click at [942, 468] on div "S1 play_arrow pause 25:44 + Add competency keyboard_arrow_right ¿Qué has aprend…" at bounding box center [856, 496] width 796 height 77
click at [668, 303] on span "tomar" at bounding box center [675, 310] width 36 height 14
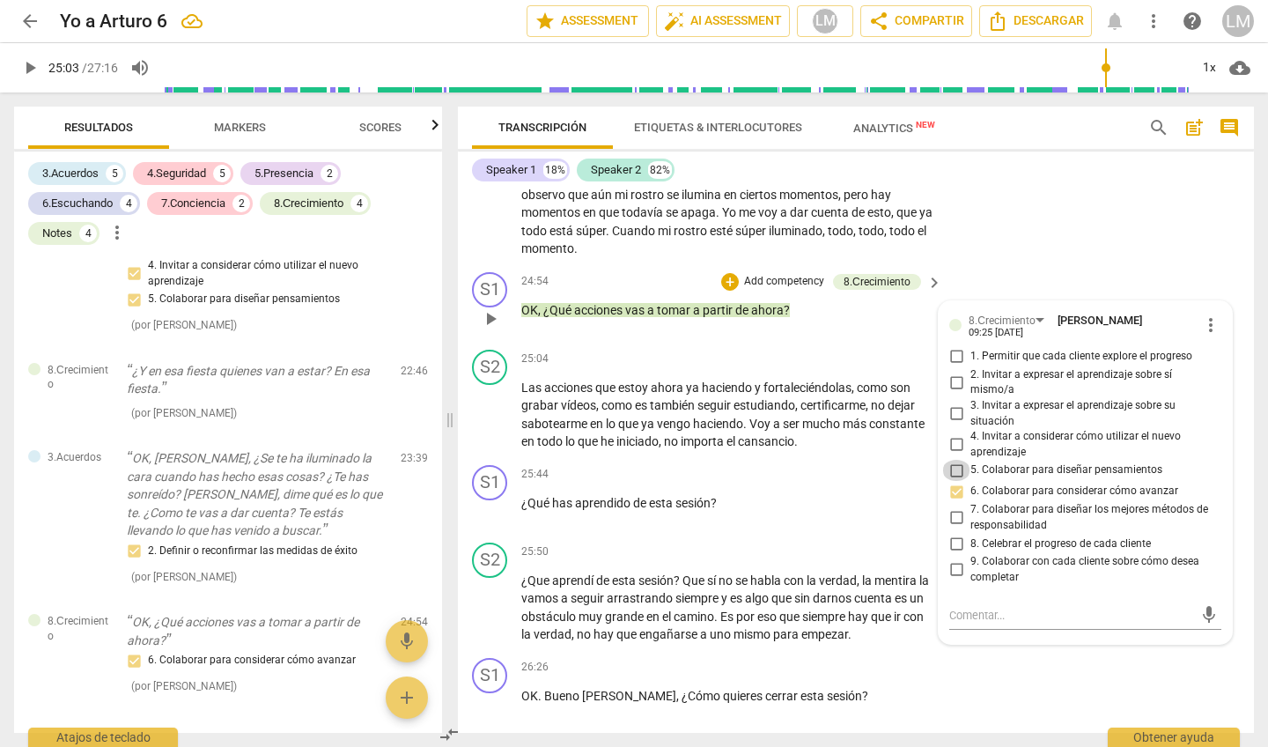
click at [959, 460] on input "5. Colaborar para diseñar pensamientos" at bounding box center [956, 470] width 28 height 21
click at [955, 481] on input "6. Colaborar para considerar cómo avanzar" at bounding box center [956, 491] width 28 height 21
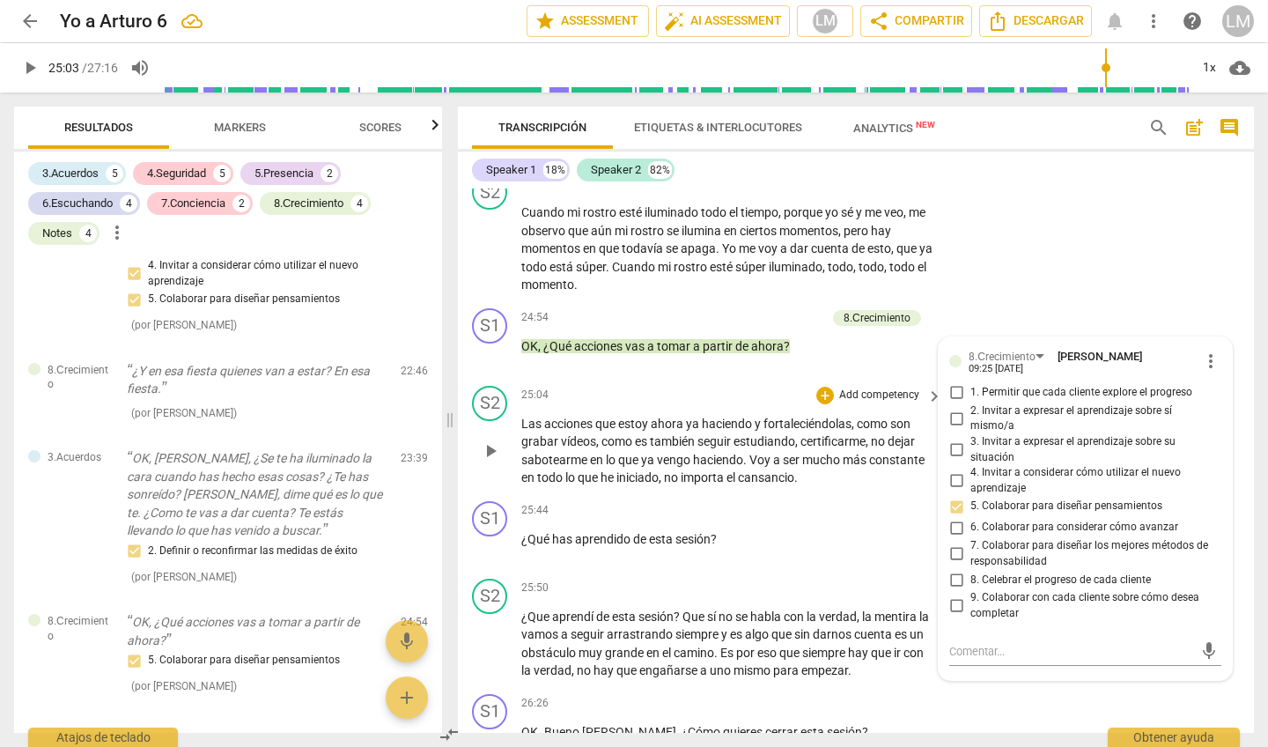
scroll to position [5269, 0]
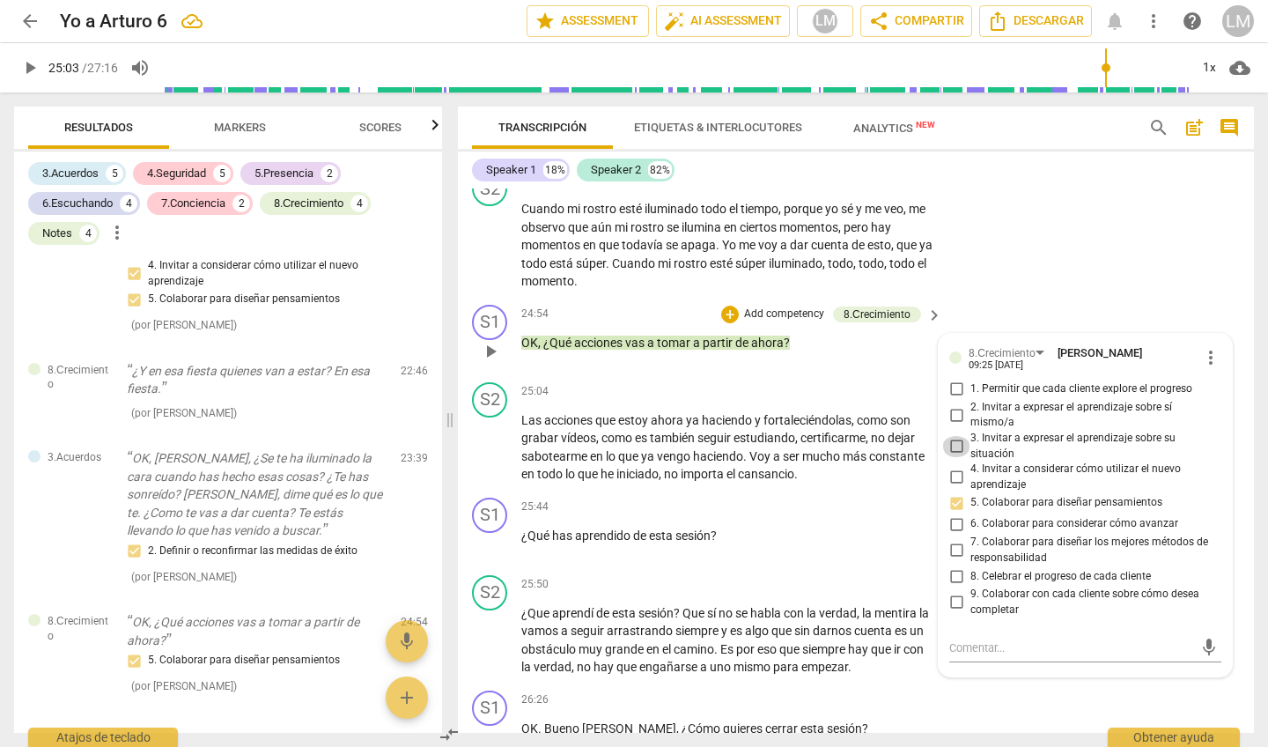
click at [953, 436] on input "3. Invitar a expresar el aprendizaje sobre su situación" at bounding box center [956, 446] width 28 height 21
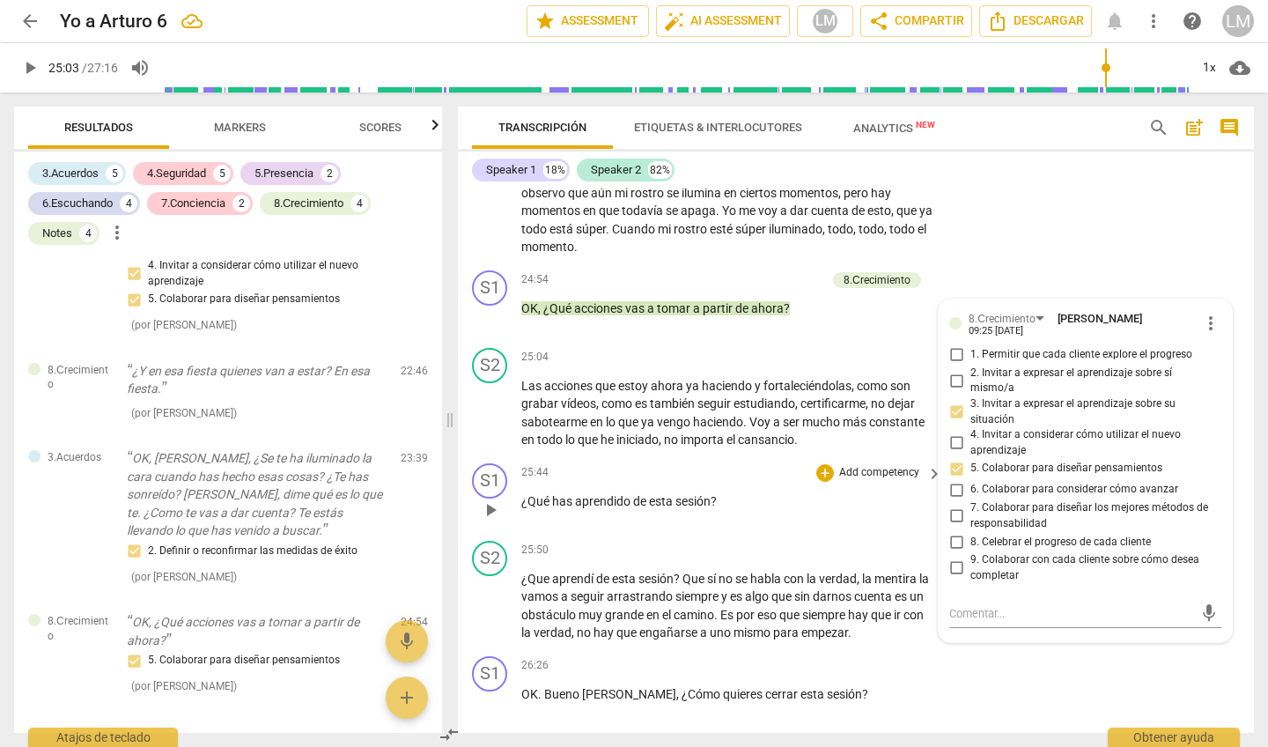
scroll to position [5311, 0]
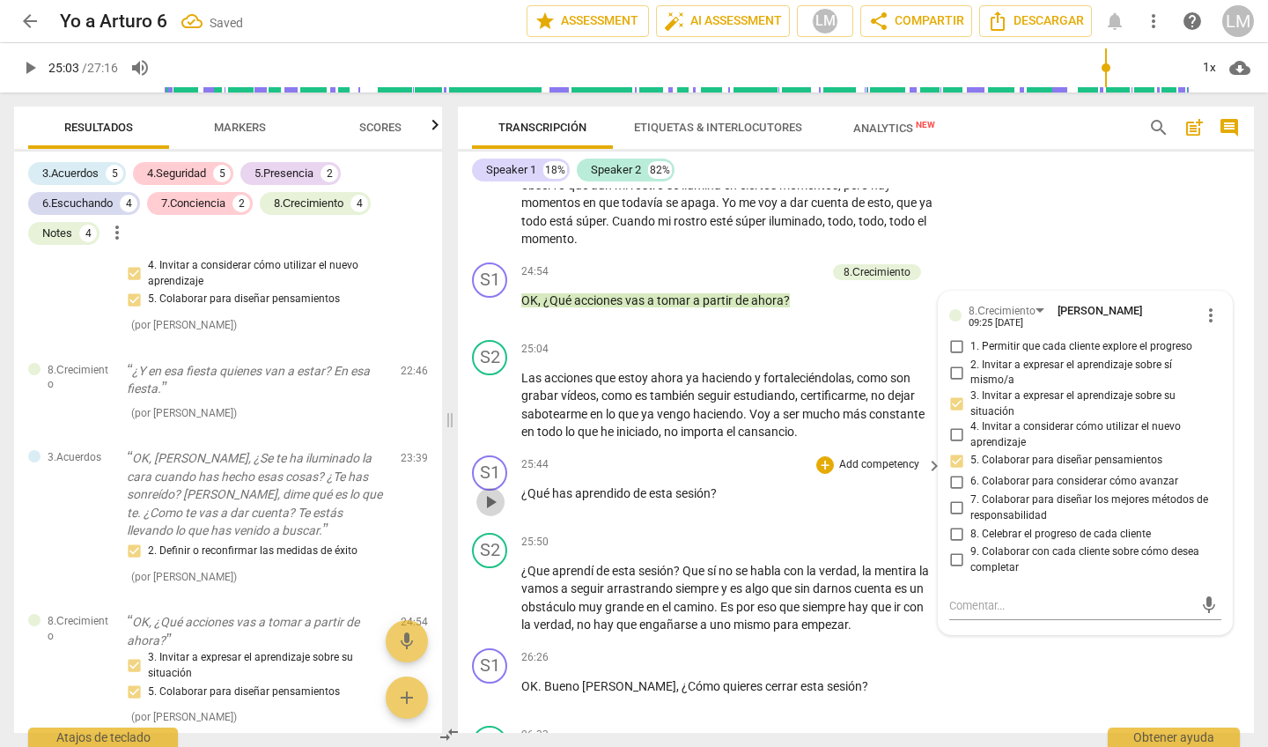
click at [491, 491] on span "play_arrow" at bounding box center [490, 501] width 21 height 21
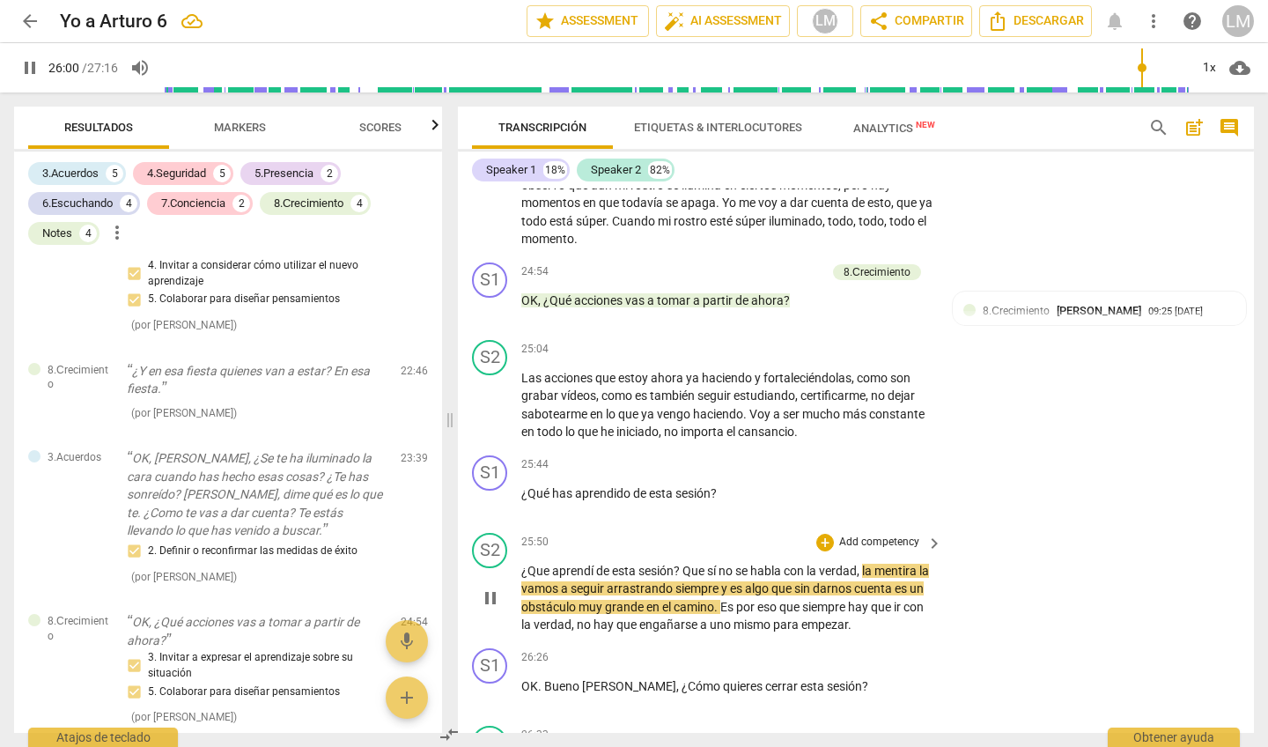
click at [895, 535] on p "Add competency" at bounding box center [879, 543] width 84 height 16
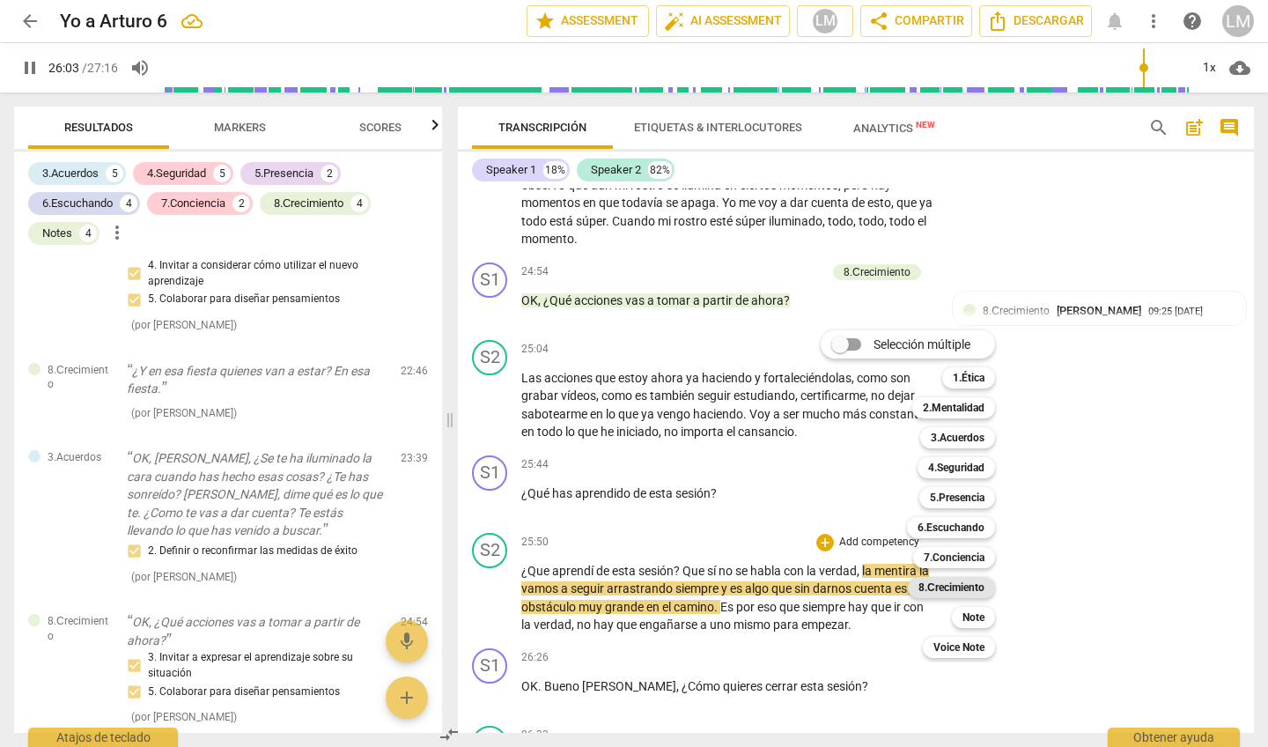
click at [940, 579] on b "8.Сrecimiento" at bounding box center [952, 587] width 66 height 21
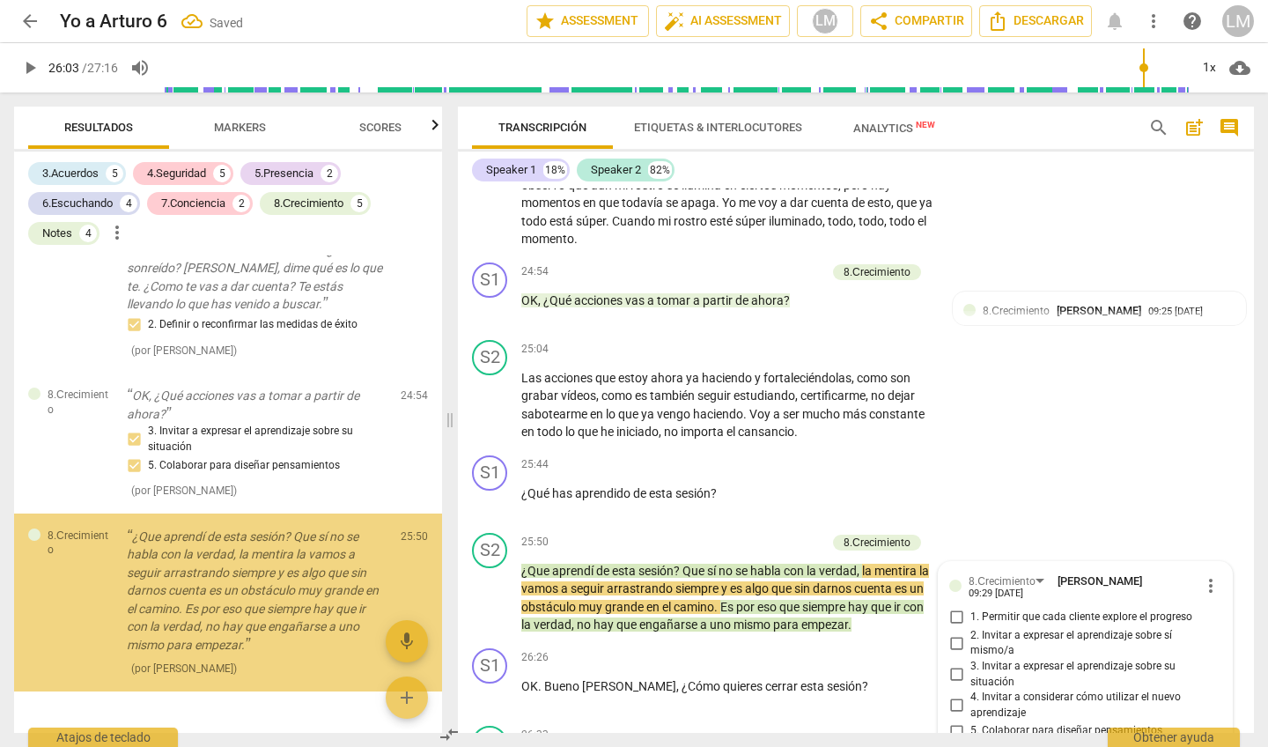
scroll to position [5659, 0]
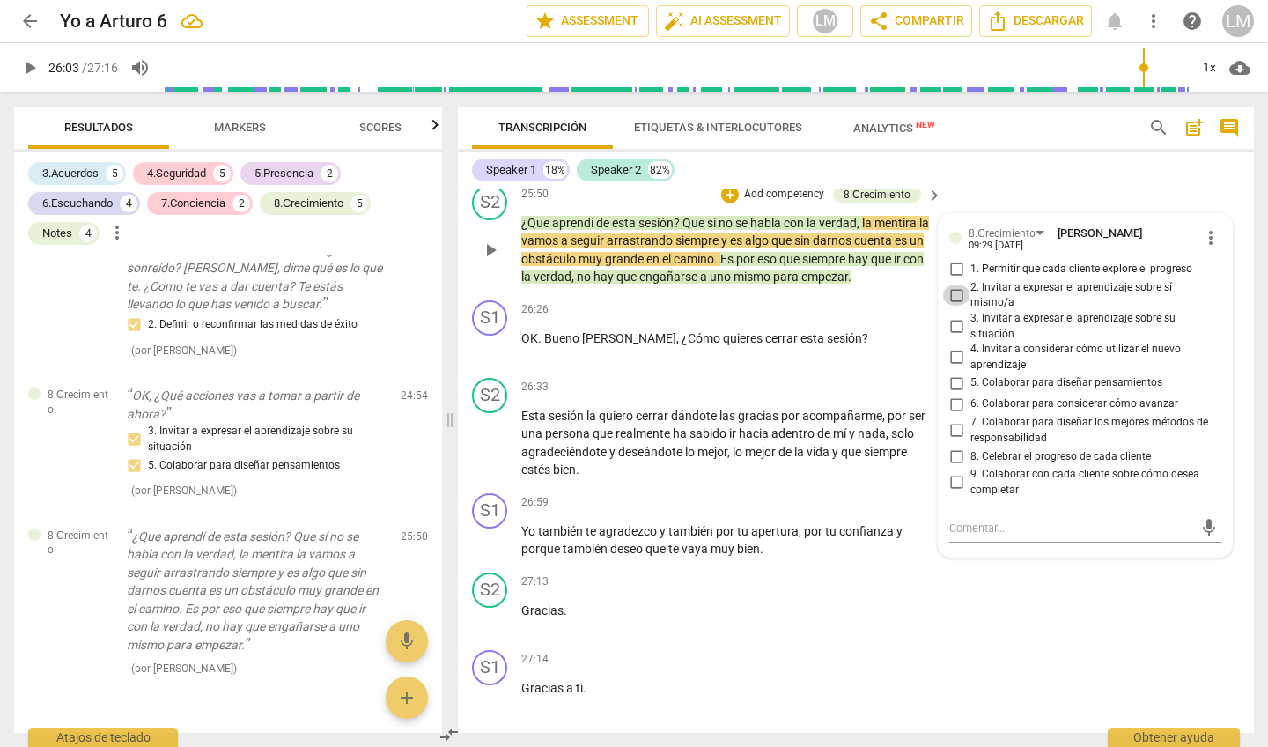
click at [953, 284] on input "2. Invitar a expresar el aprendizaje sobre sí mismo/a" at bounding box center [956, 294] width 28 height 21
click at [951, 316] on input "3. Invitar a expresar el aprendizaje sobre su situación" at bounding box center [956, 326] width 28 height 21
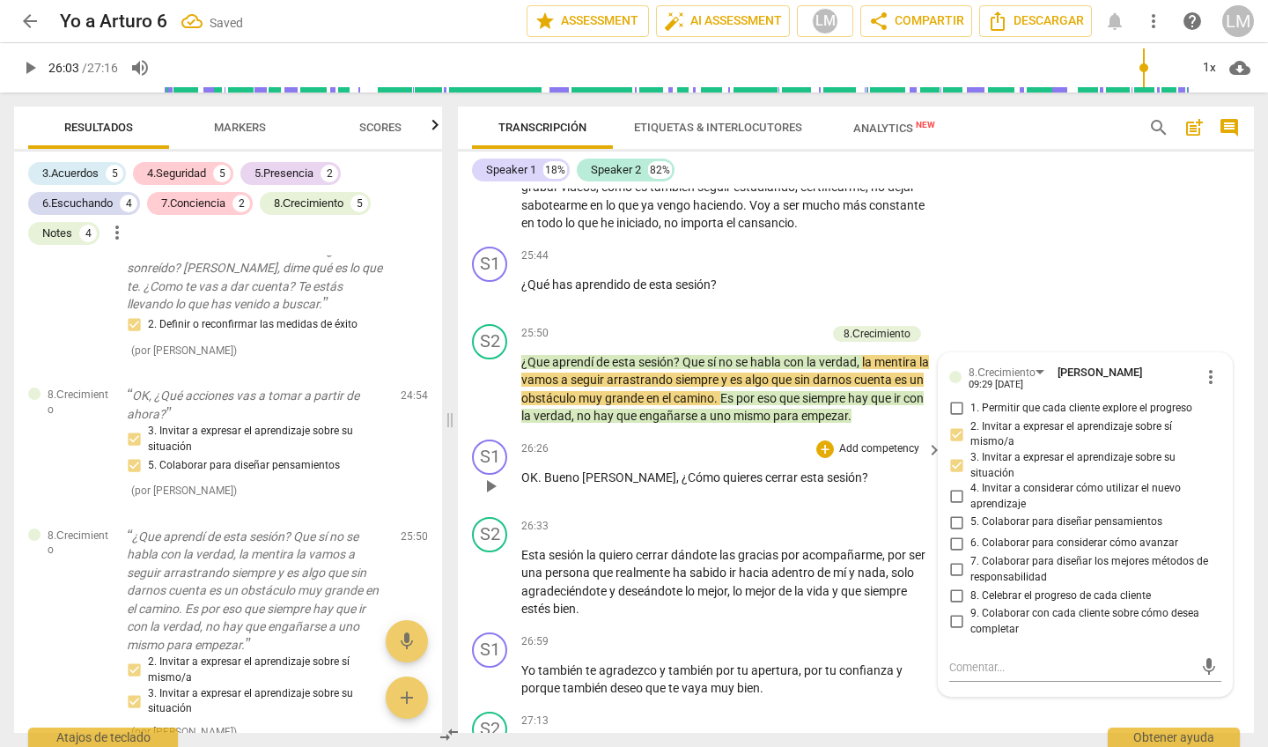
scroll to position [5517, 0]
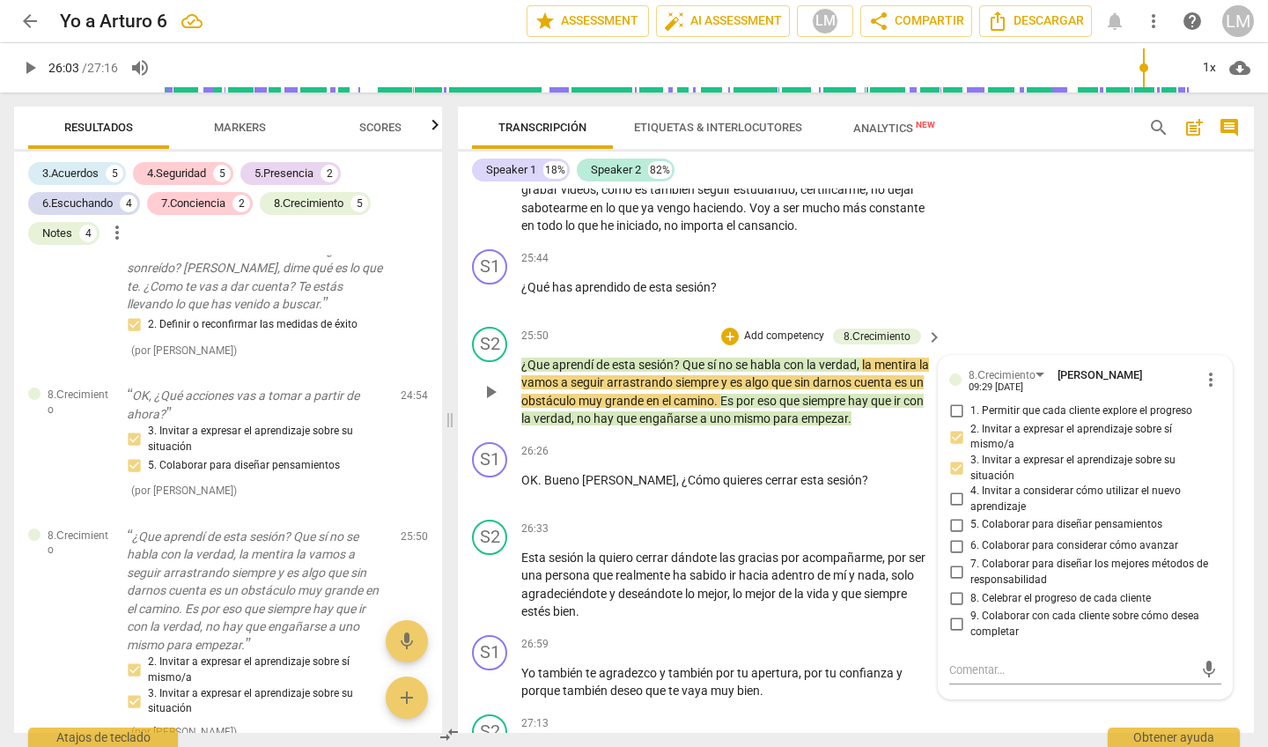
click at [952, 489] on input "4. Invitar a considerar cómo utilizar el nuevo aprendizaje" at bounding box center [956, 499] width 28 height 21
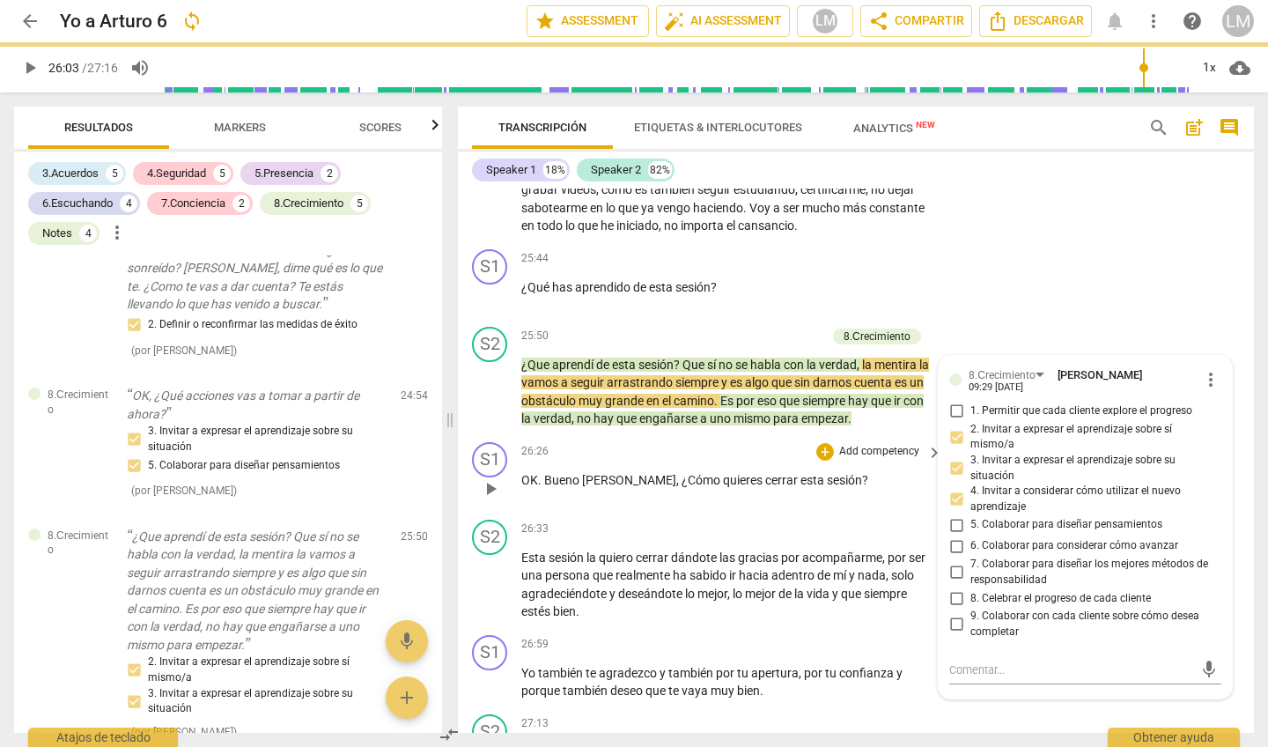
scroll to position [5577, 0]
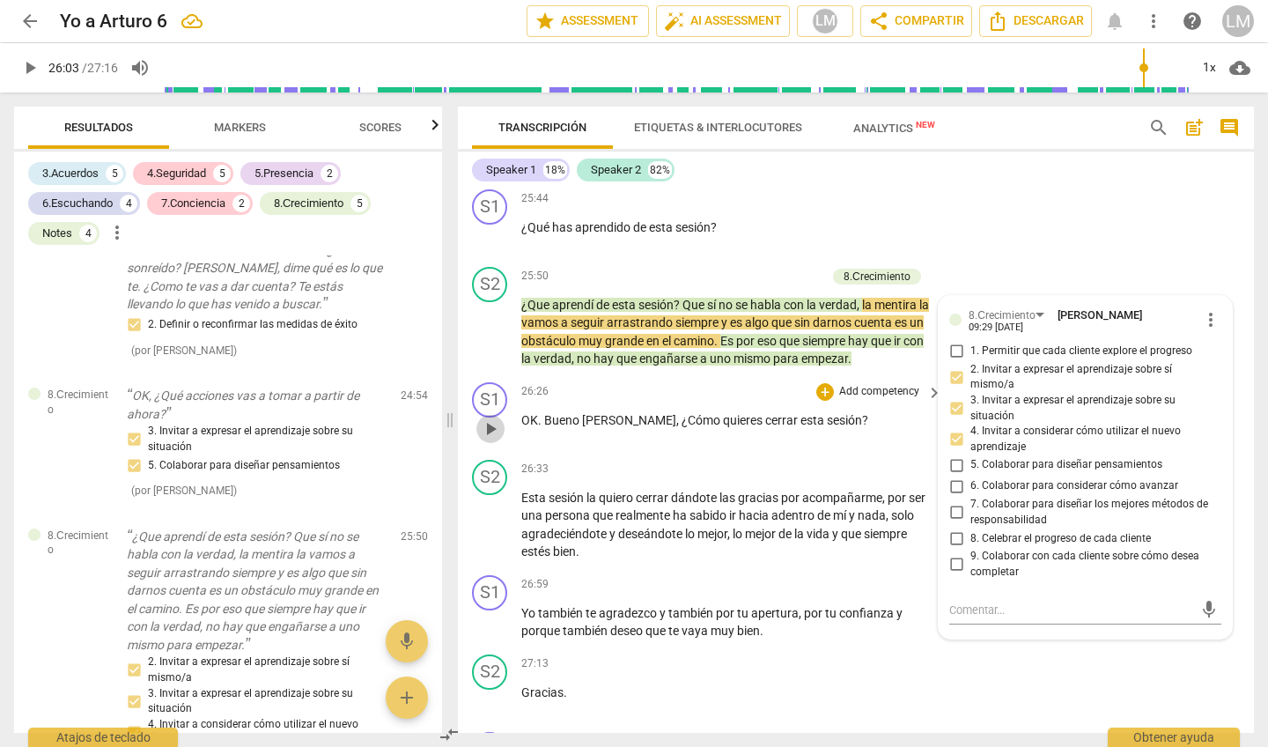
click at [496, 418] on span "play_arrow" at bounding box center [490, 428] width 21 height 21
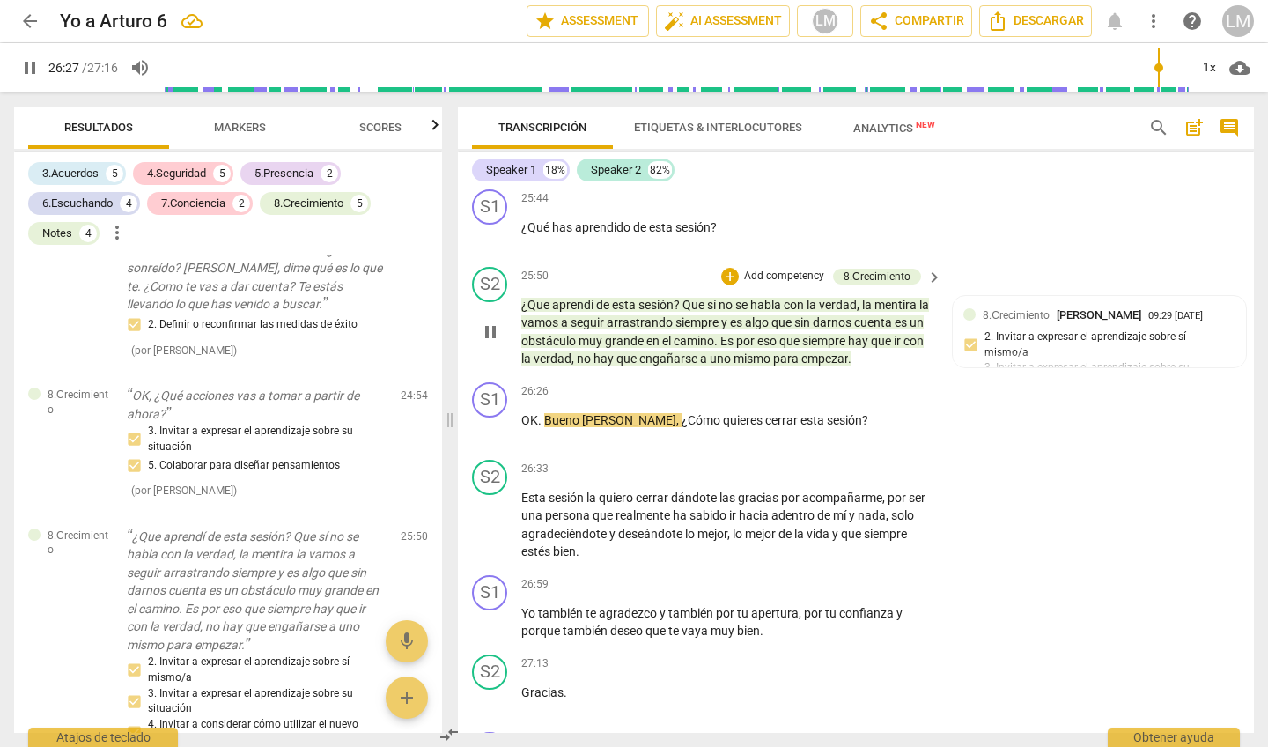
click at [483, 321] on span "pause" at bounding box center [490, 331] width 21 height 21
click at [493, 321] on span "play_arrow" at bounding box center [490, 331] width 21 height 21
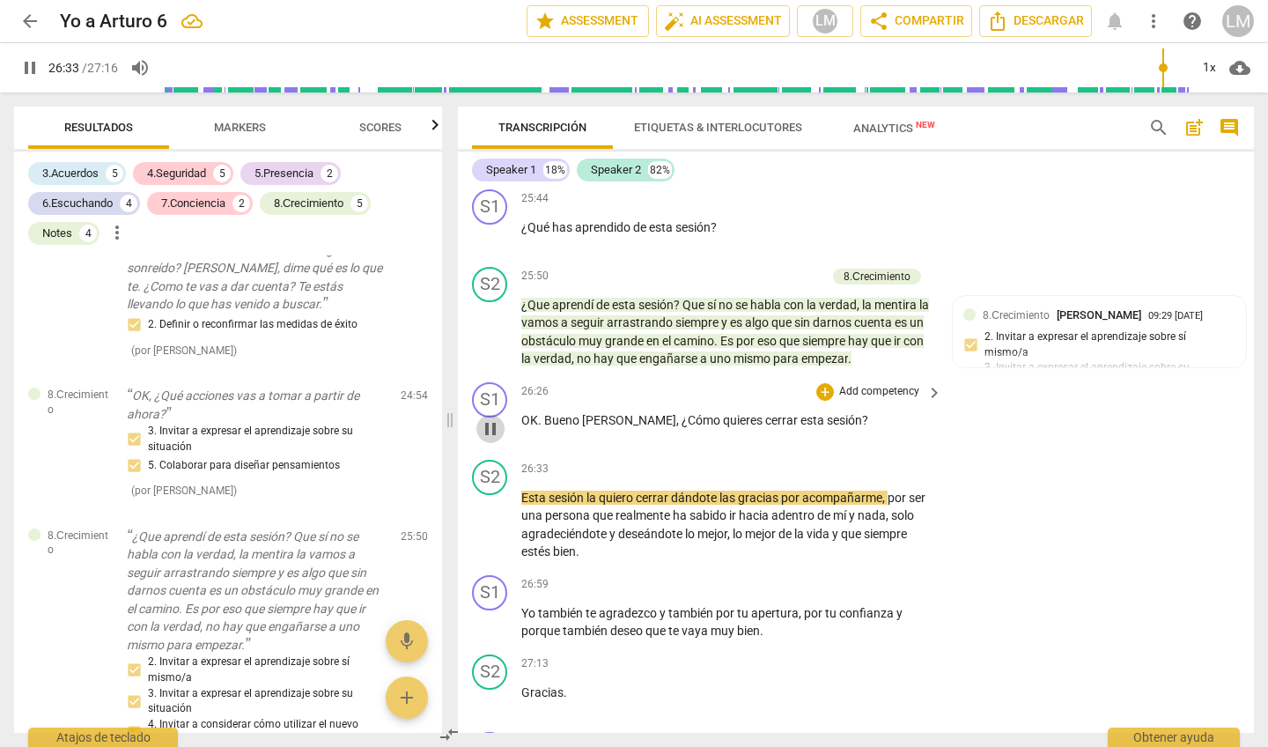
click at [491, 418] on span "pause" at bounding box center [490, 428] width 21 height 21
click at [865, 384] on p "Add competency" at bounding box center [879, 392] width 84 height 16
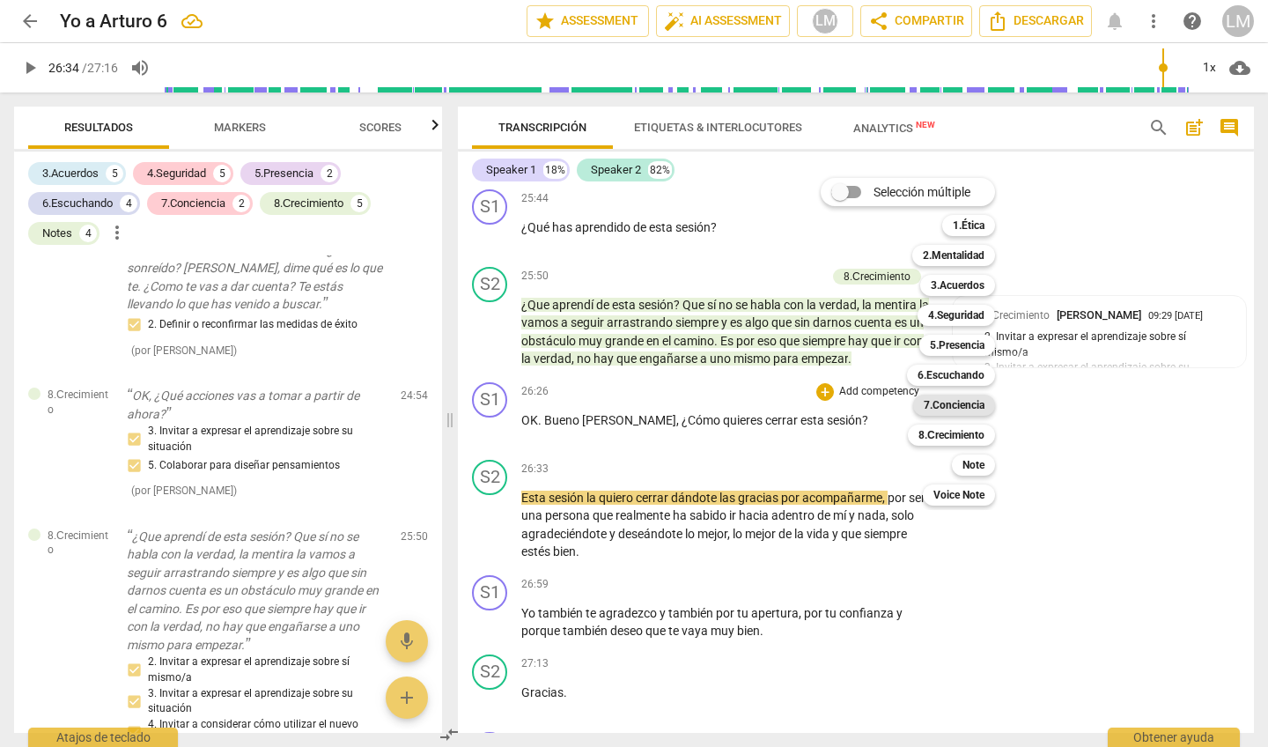
click at [941, 405] on b "7.Conciencia" at bounding box center [954, 405] width 61 height 21
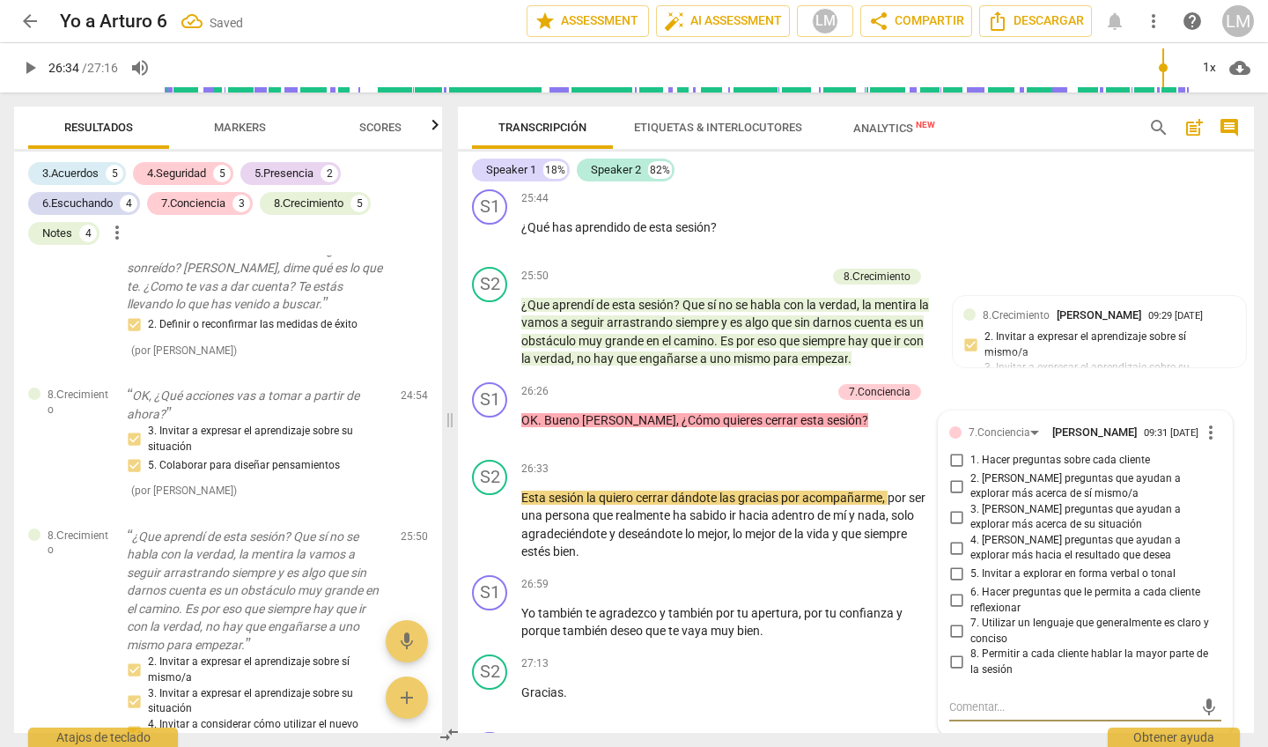
scroll to position [3570, 0]
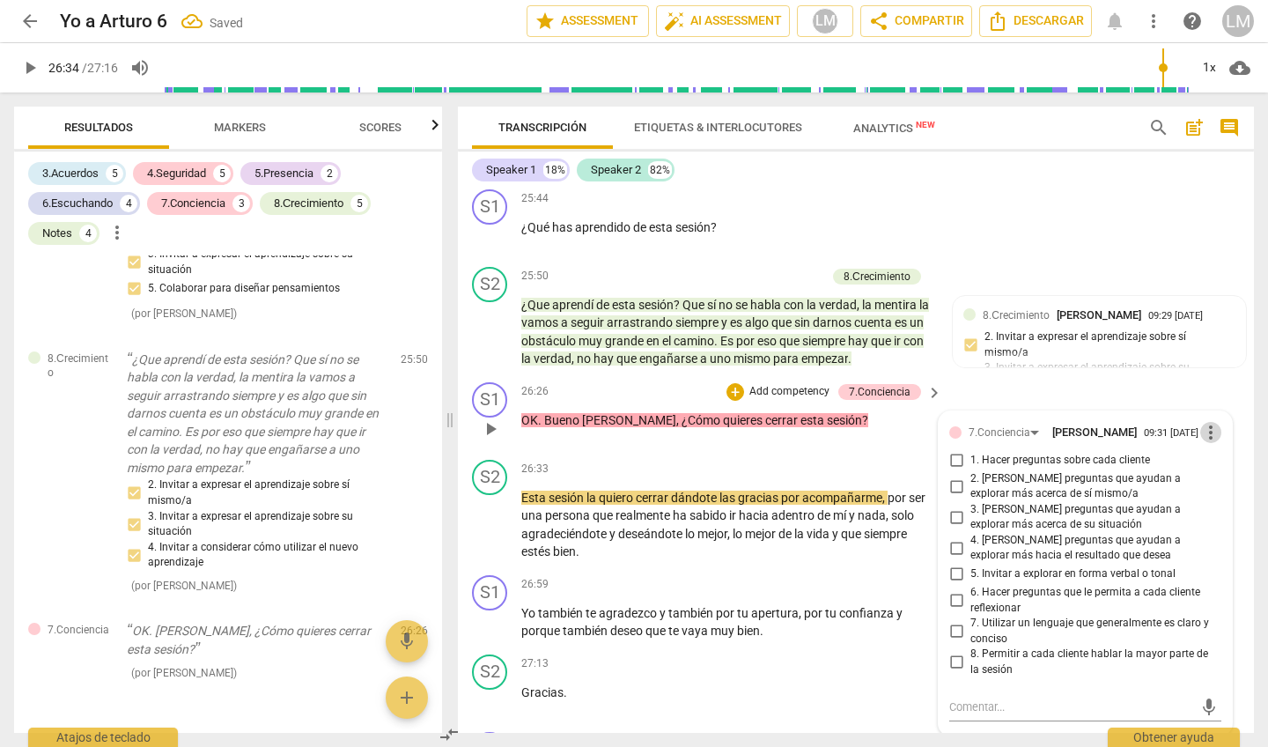
click at [1206, 422] on span "more_vert" at bounding box center [1210, 432] width 21 height 21
click at [1208, 417] on li "Borrar" at bounding box center [1224, 418] width 62 height 33
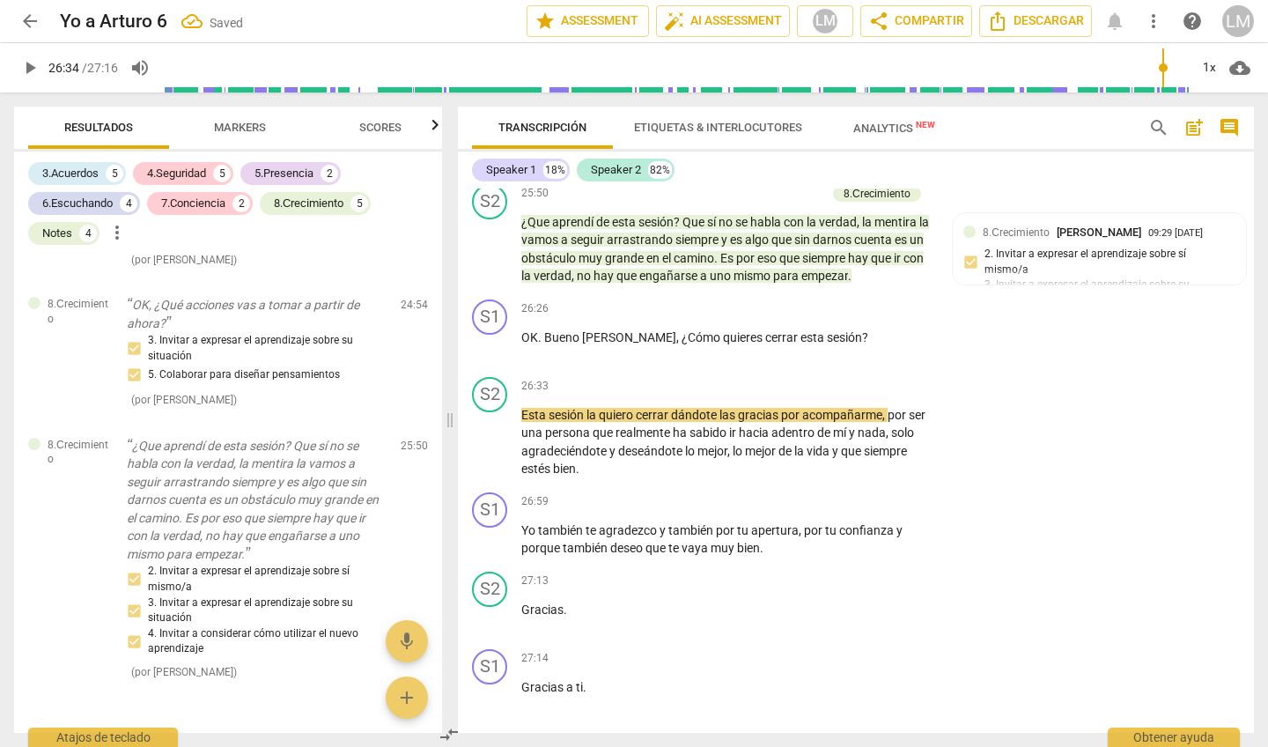
scroll to position [5659, 0]
click at [857, 302] on p "Add competency" at bounding box center [879, 310] width 84 height 16
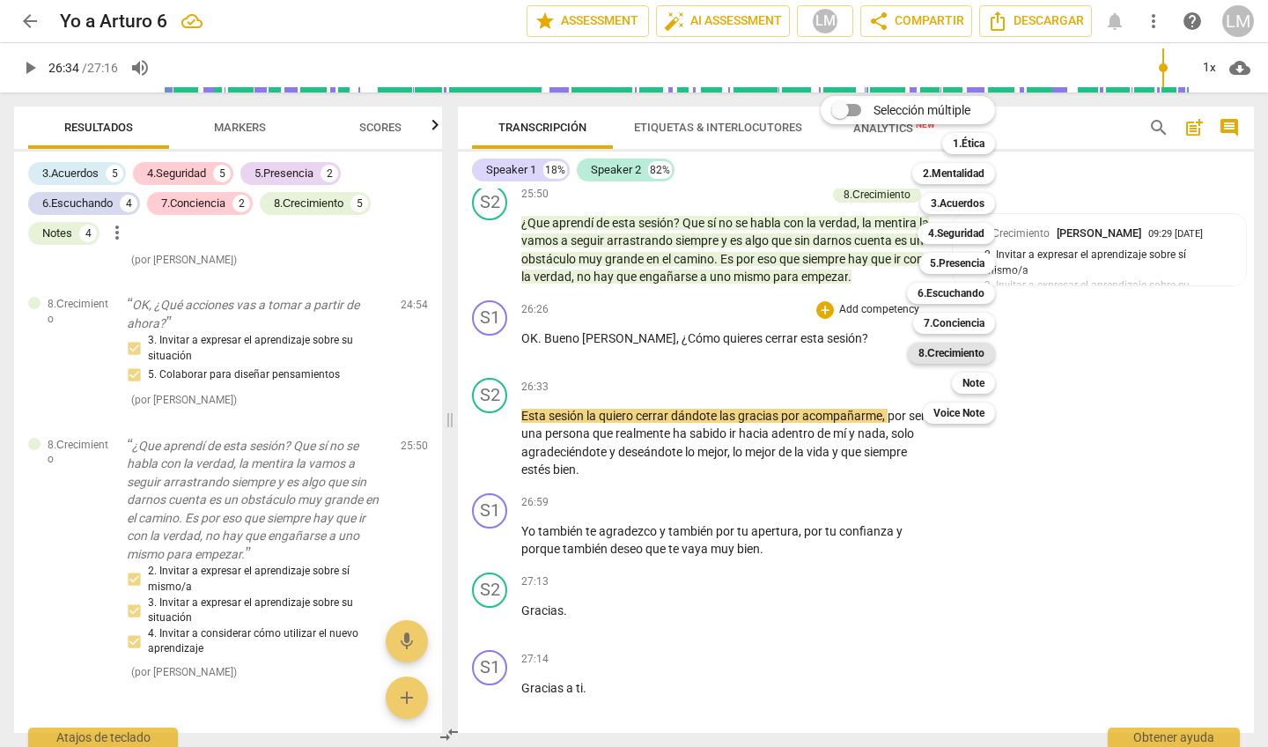
click at [966, 353] on b "8.Сrecimiento" at bounding box center [952, 353] width 66 height 21
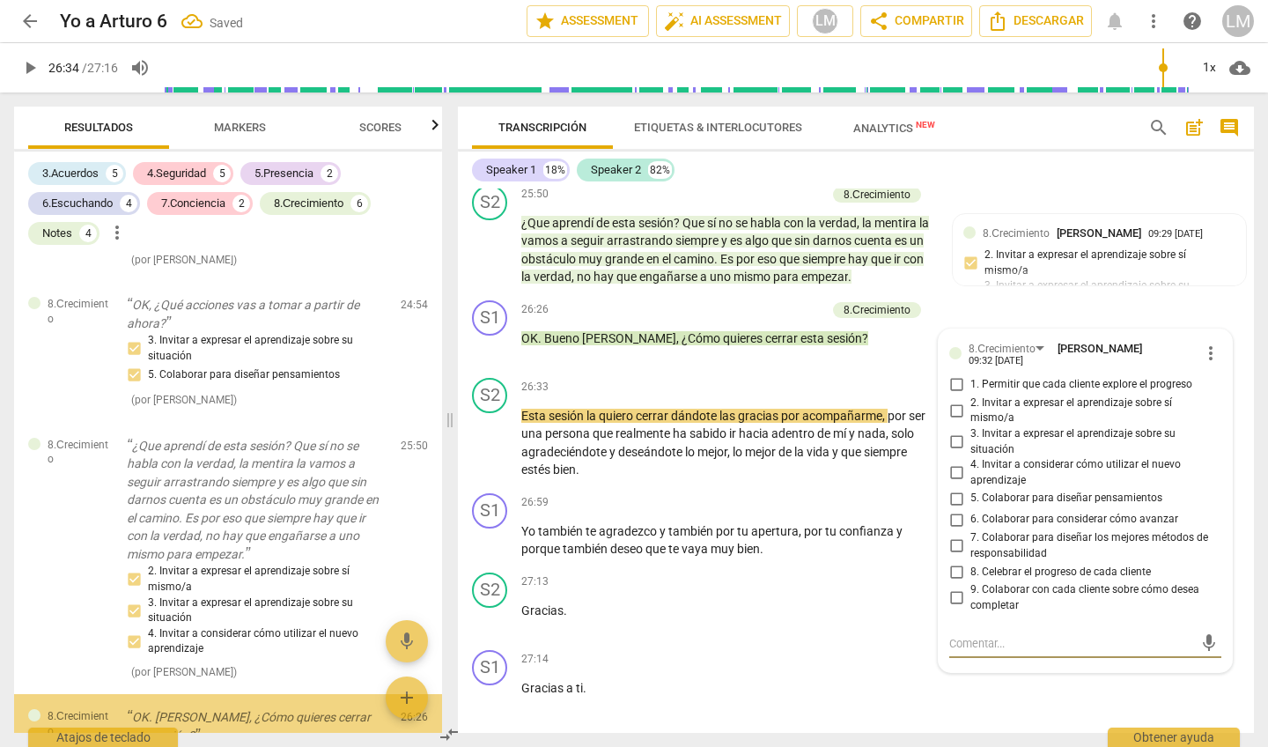
scroll to position [3570, 0]
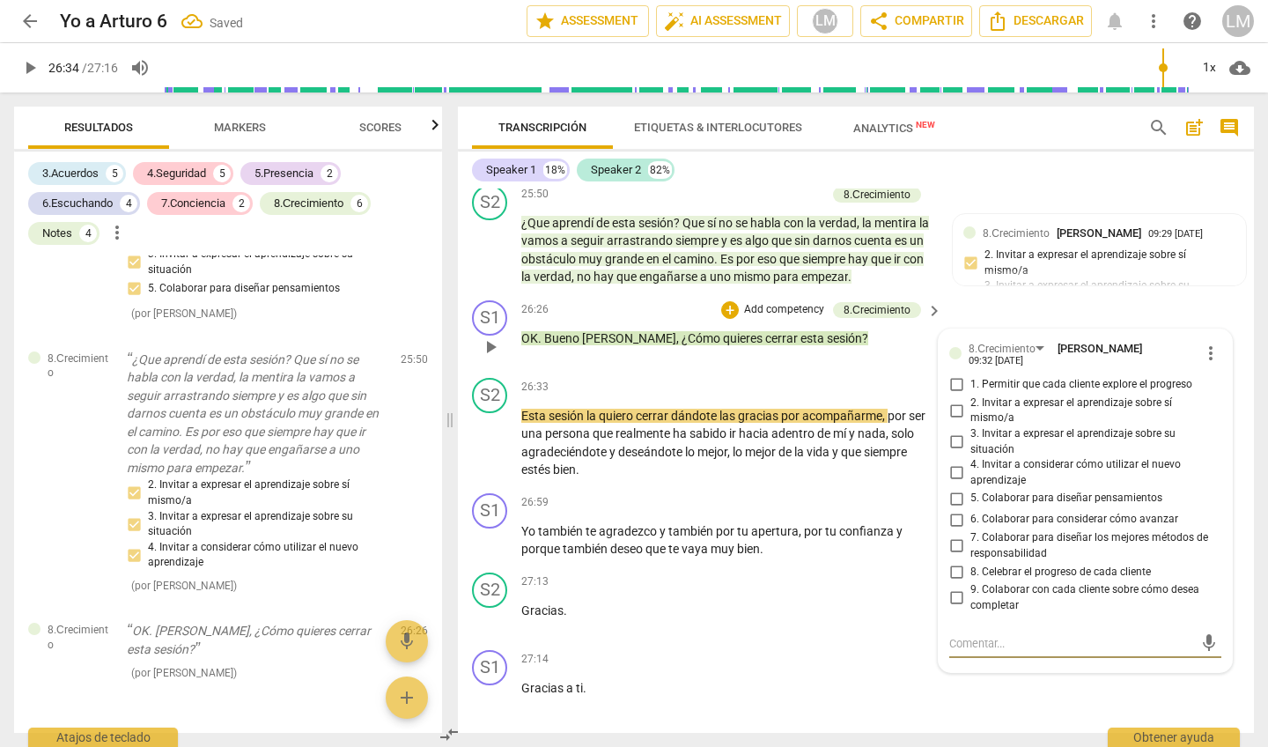
click at [954, 561] on input "8. Celebrar el progreso de cada cliente" at bounding box center [956, 571] width 28 height 21
click at [956, 587] on input "9. Colaborar con cada cliente sobre cómo desea completar" at bounding box center [956, 597] width 28 height 21
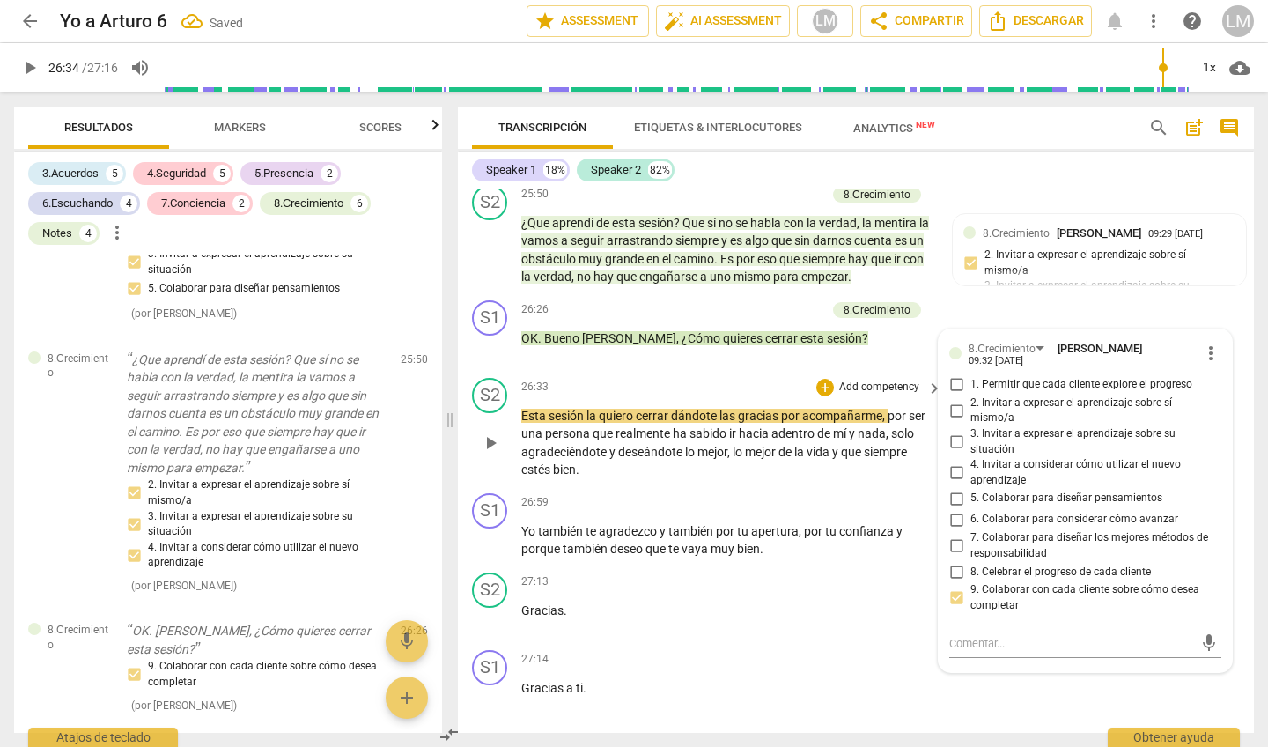
click at [489, 429] on button "play_arrow" at bounding box center [490, 443] width 28 height 28
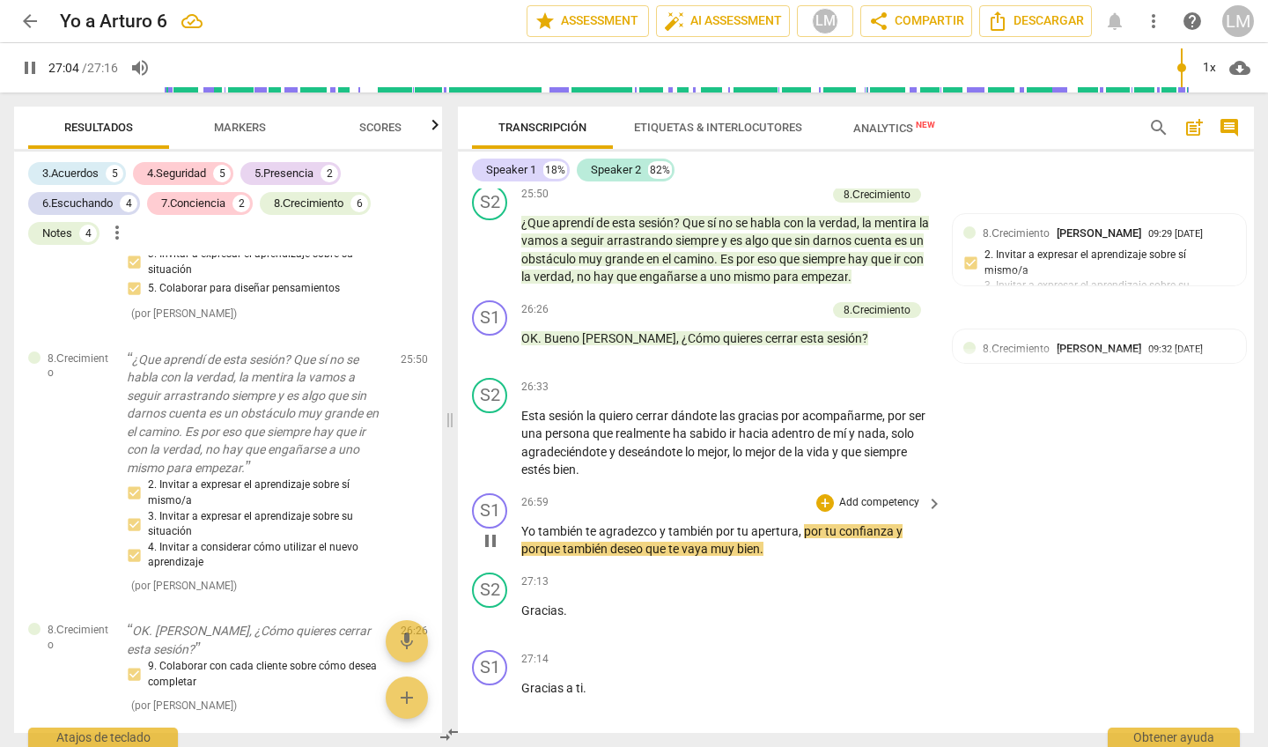
click at [863, 495] on p "Add competency" at bounding box center [879, 503] width 84 height 16
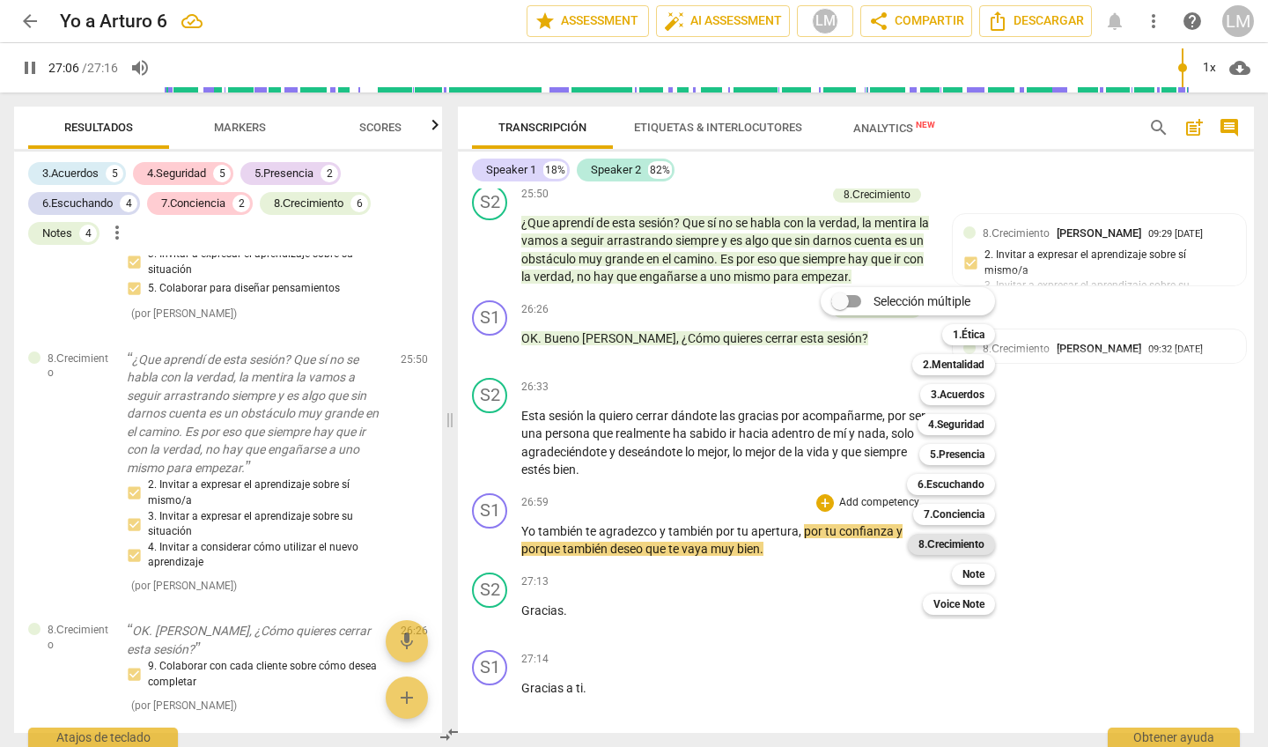
click at [941, 537] on b "8.Сrecimiento" at bounding box center [952, 544] width 66 height 21
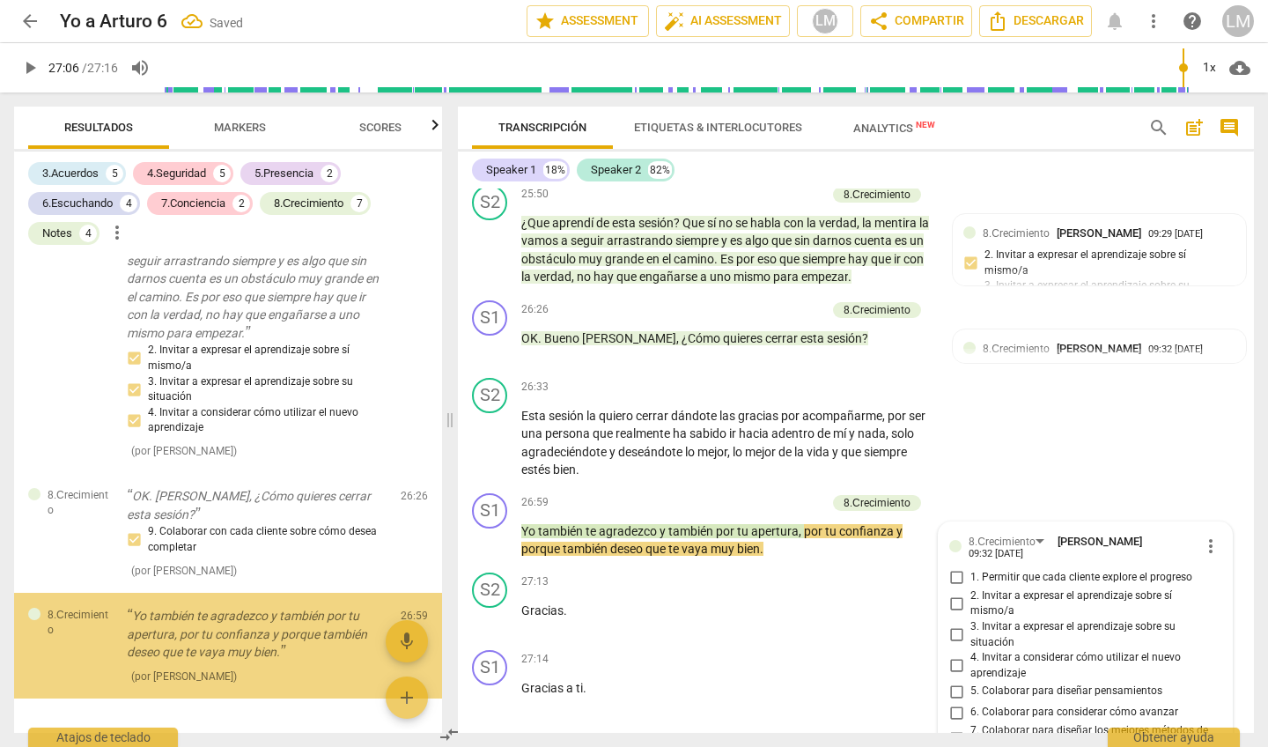
scroll to position [5734, 0]
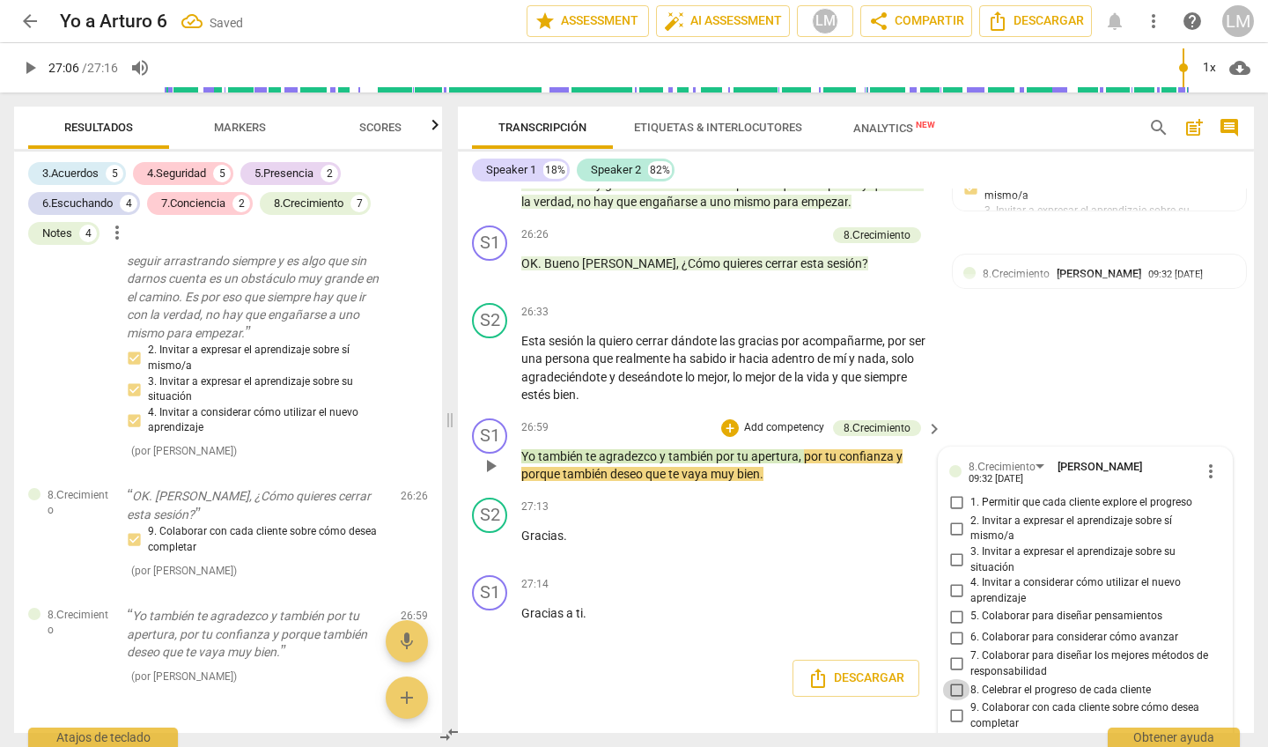
click at [952, 679] on input "8. Celebrar el progreso de cada cliente" at bounding box center [956, 689] width 28 height 21
click at [489, 455] on span "play_arrow" at bounding box center [490, 465] width 21 height 21
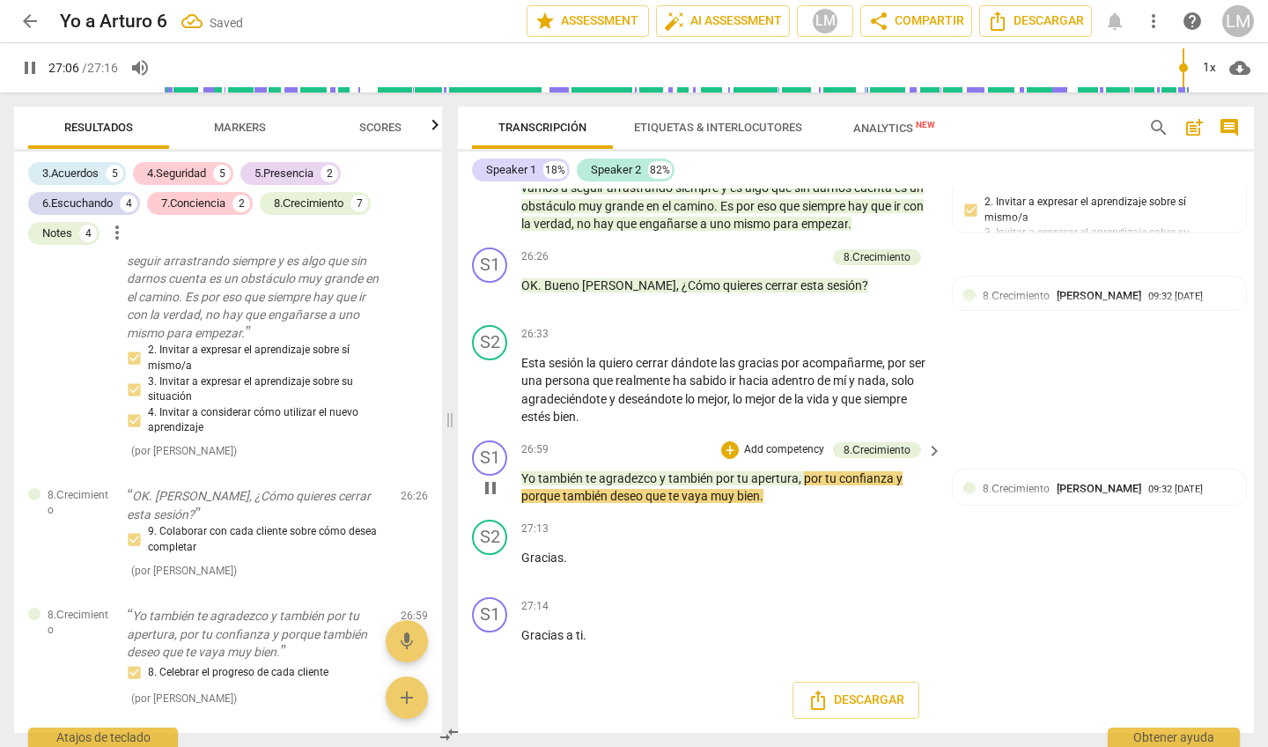
scroll to position [5659, 0]
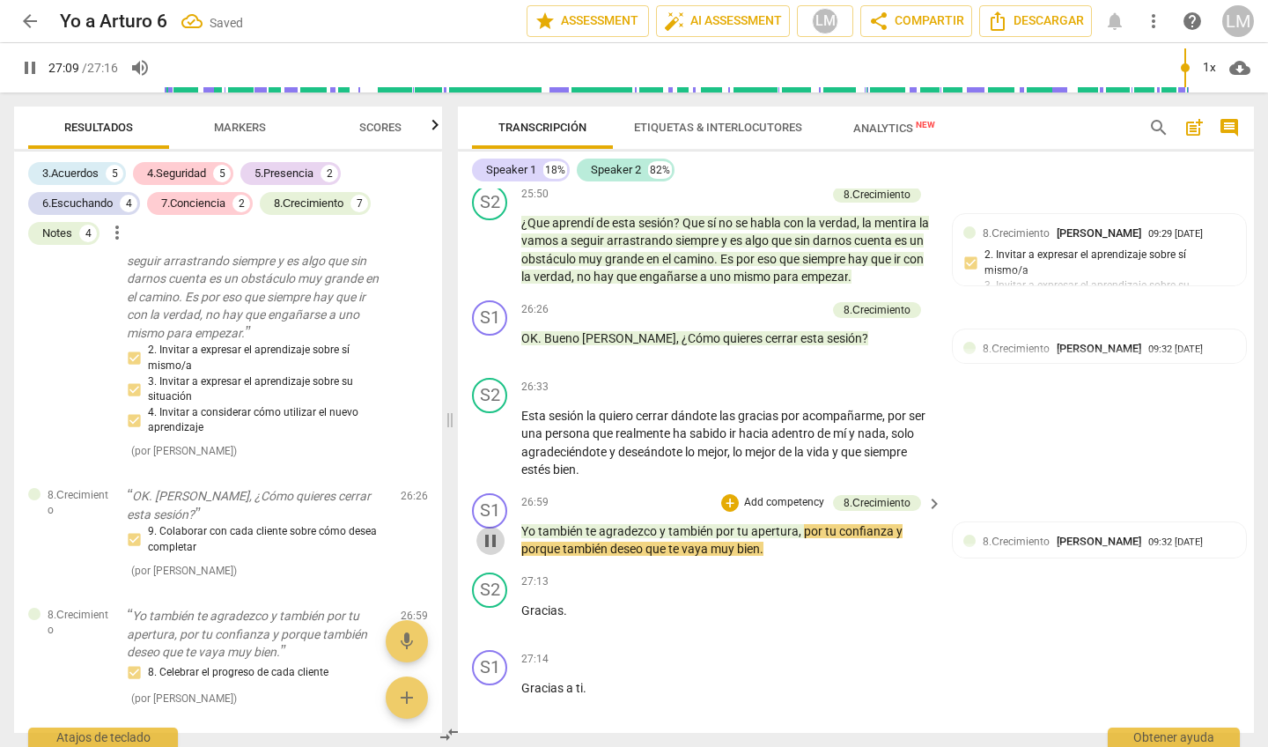
click at [494, 530] on span "pause" at bounding box center [490, 540] width 21 height 21
click at [527, 524] on span "Yo" at bounding box center [529, 531] width 17 height 14
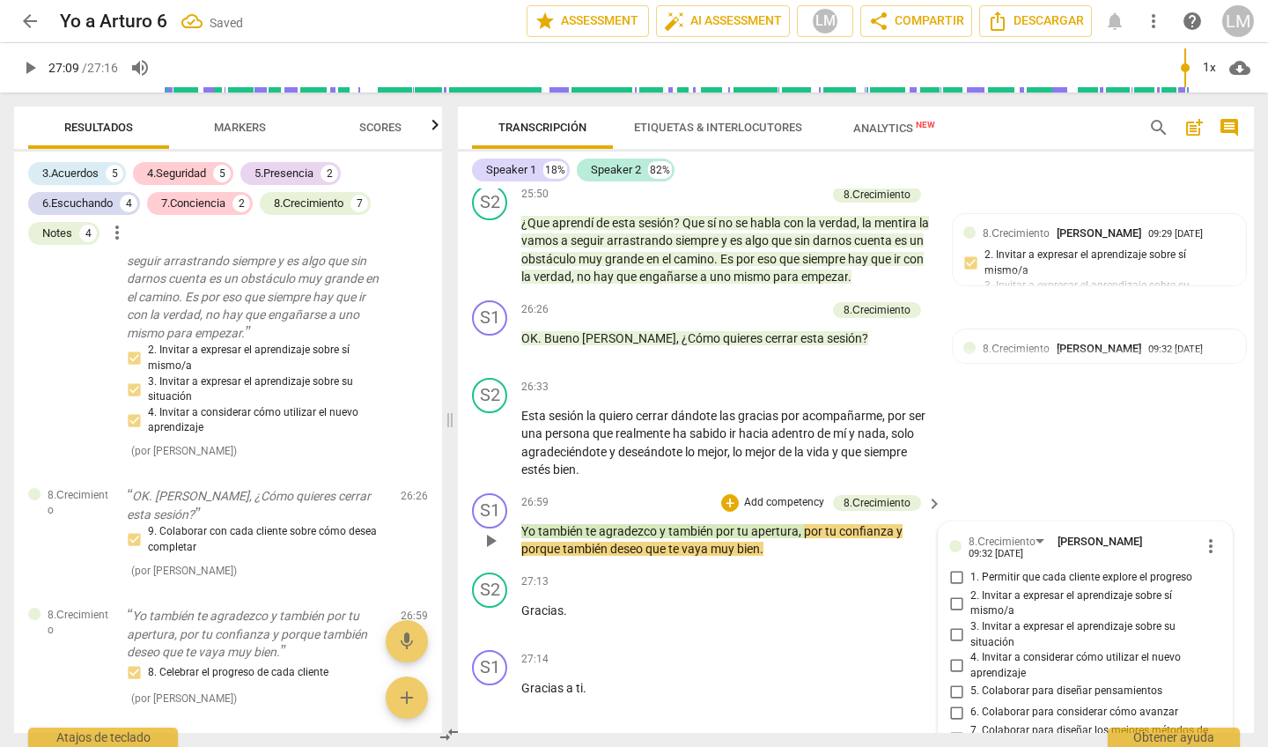
scroll to position [5734, 0]
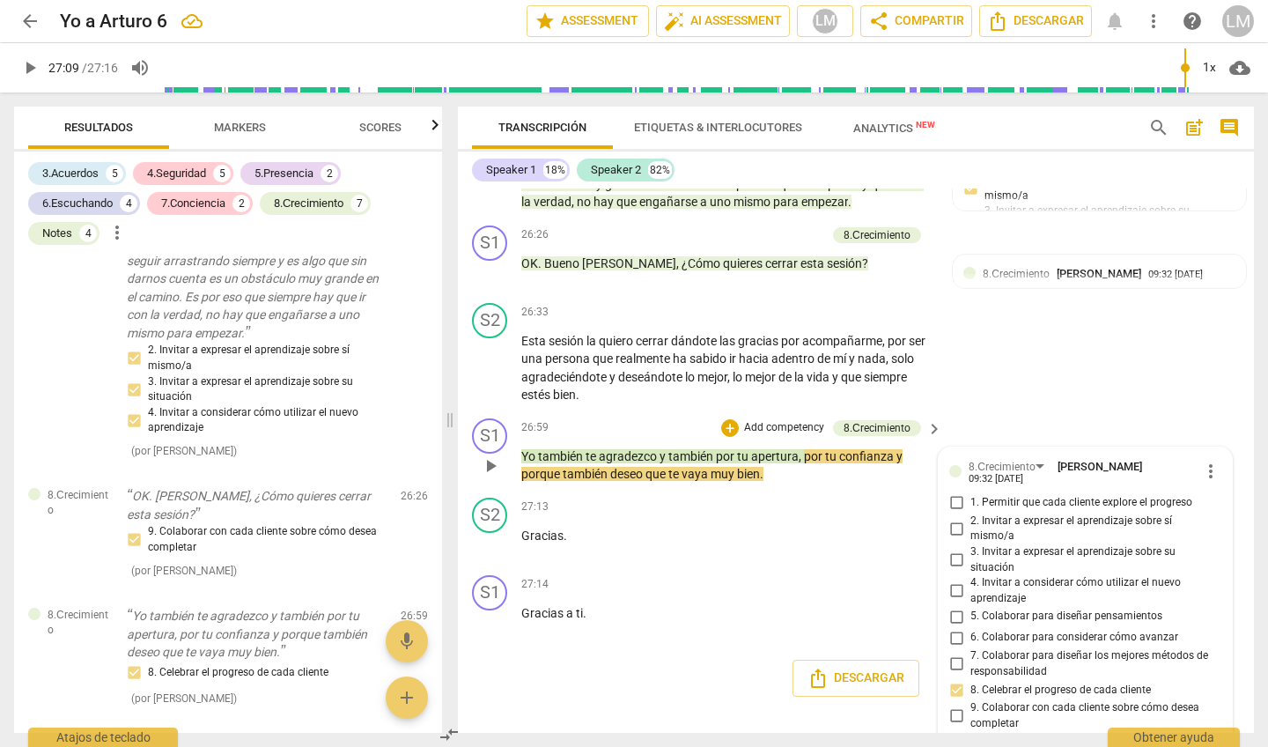
click at [491, 455] on span "play_arrow" at bounding box center [490, 465] width 21 height 21
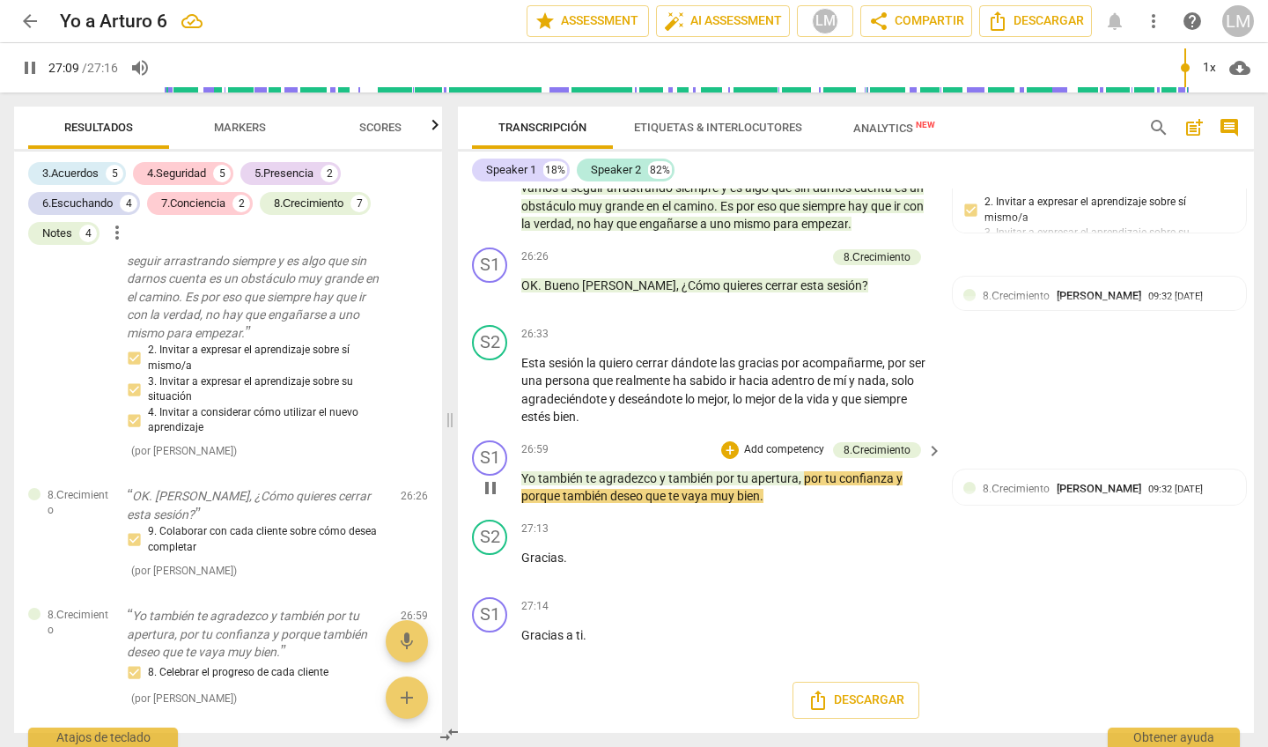
scroll to position [5659, 0]
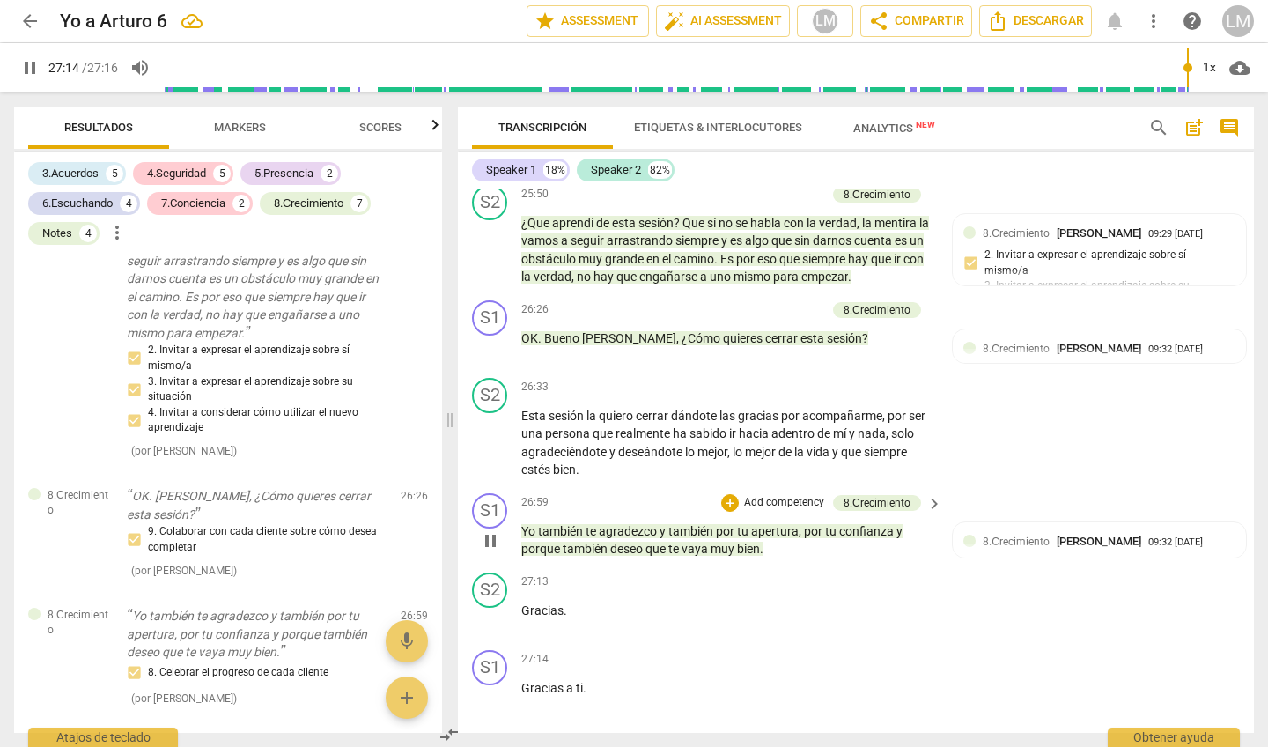
click at [491, 530] on span "pause" at bounding box center [490, 540] width 21 height 21
click at [491, 530] on span "play_arrow" at bounding box center [490, 540] width 21 height 21
click at [857, 742] on span "Descargar" at bounding box center [856, 752] width 97 height 21
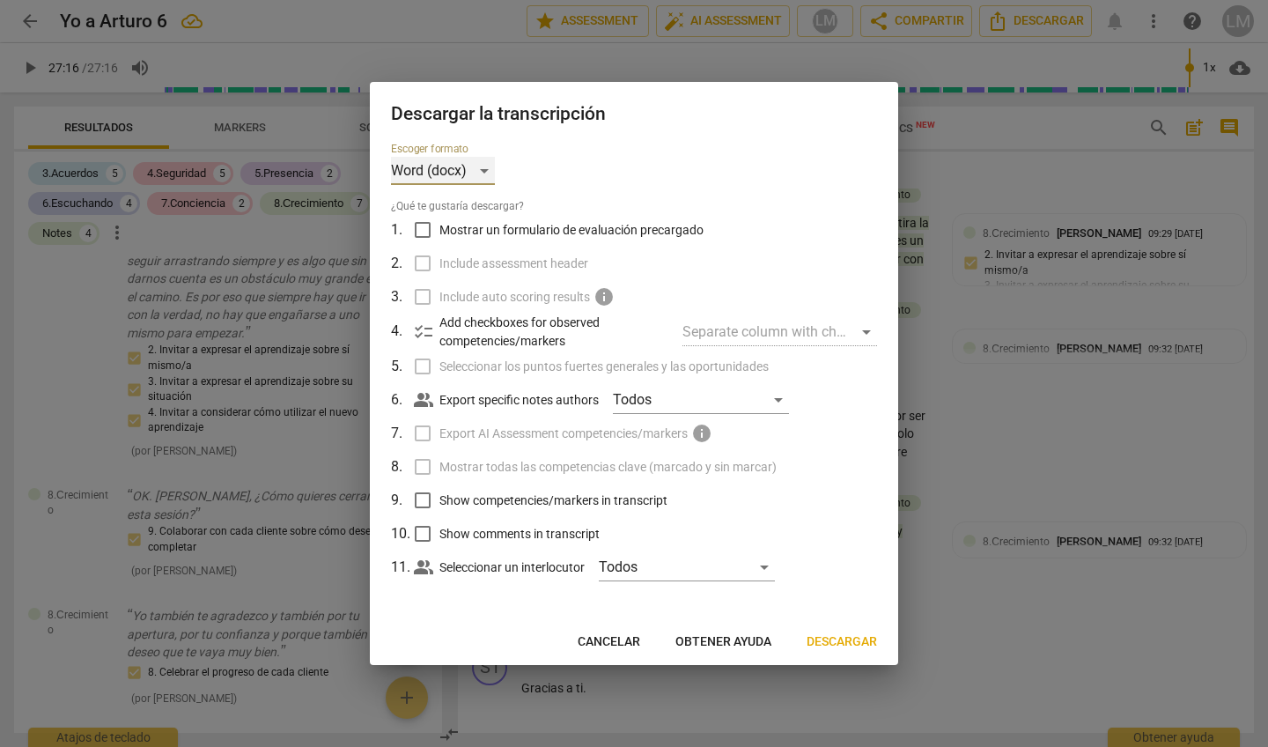
click at [415, 171] on div "Word (docx)" at bounding box center [443, 171] width 104 height 28
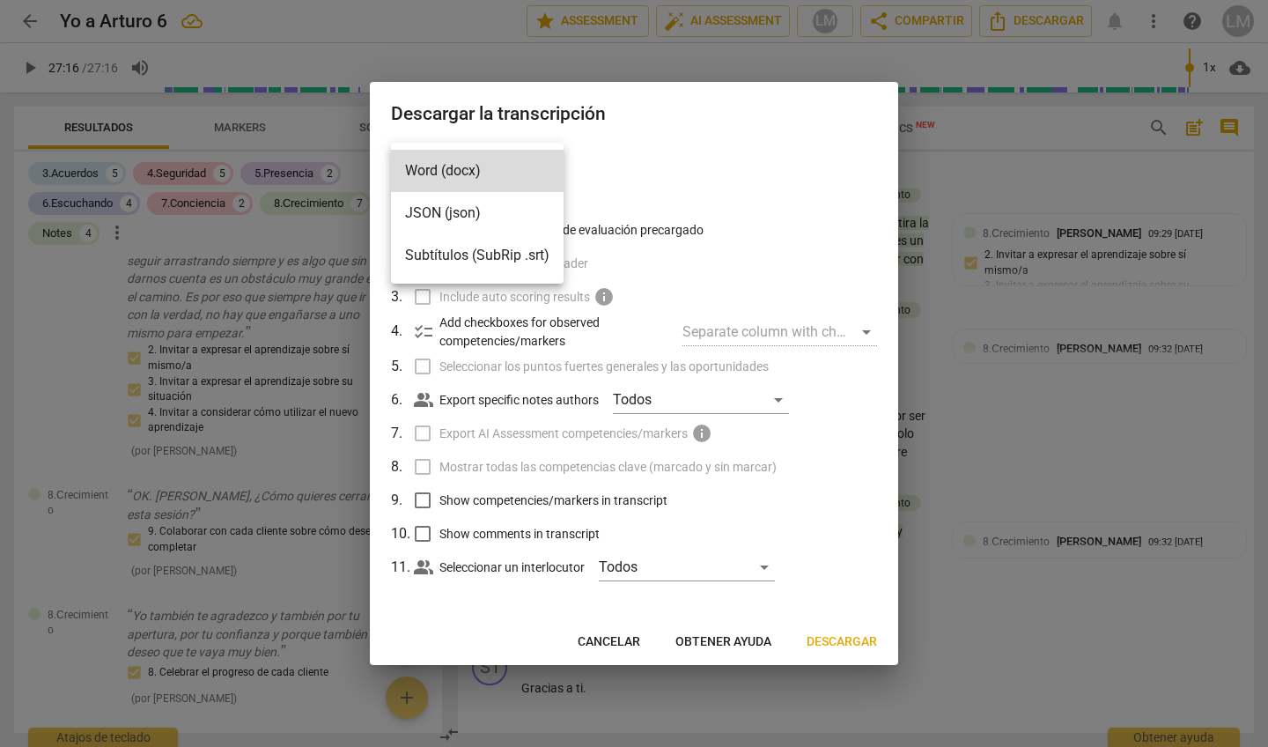
click at [688, 172] on div at bounding box center [634, 373] width 1268 height 747
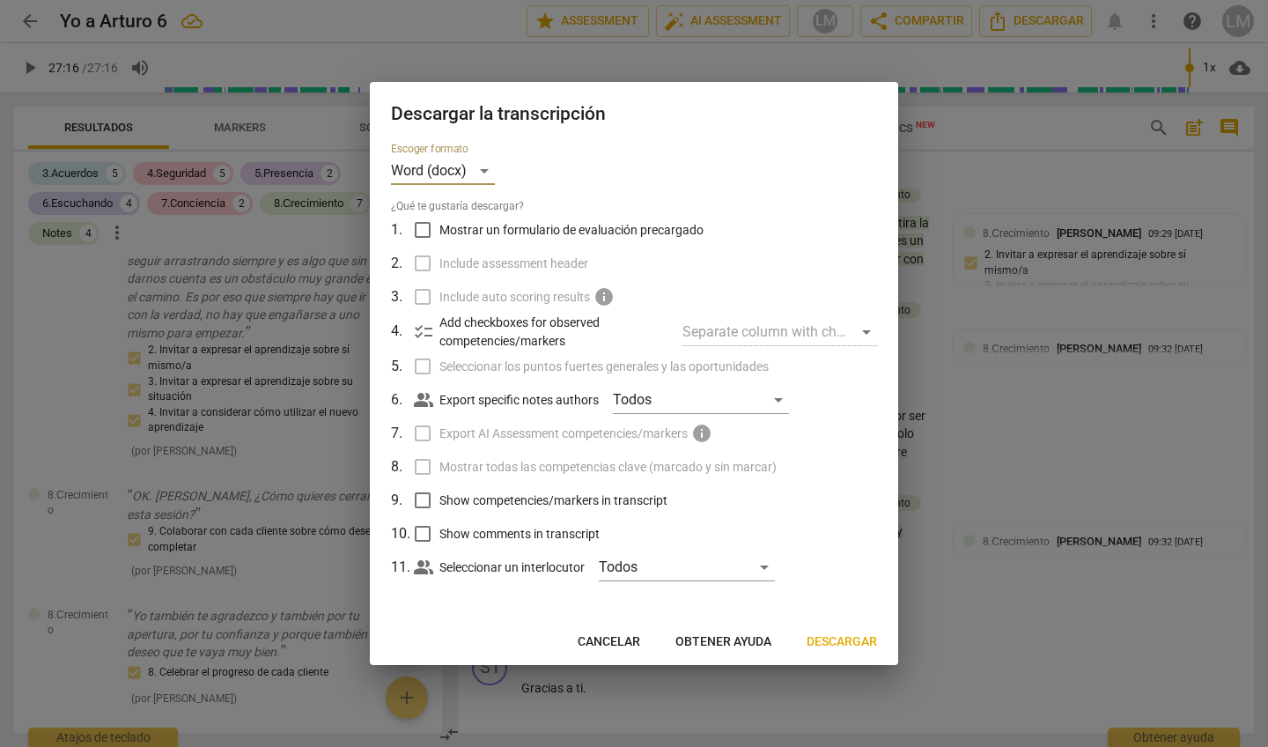
click at [828, 641] on span "Descargar" at bounding box center [842, 642] width 70 height 18
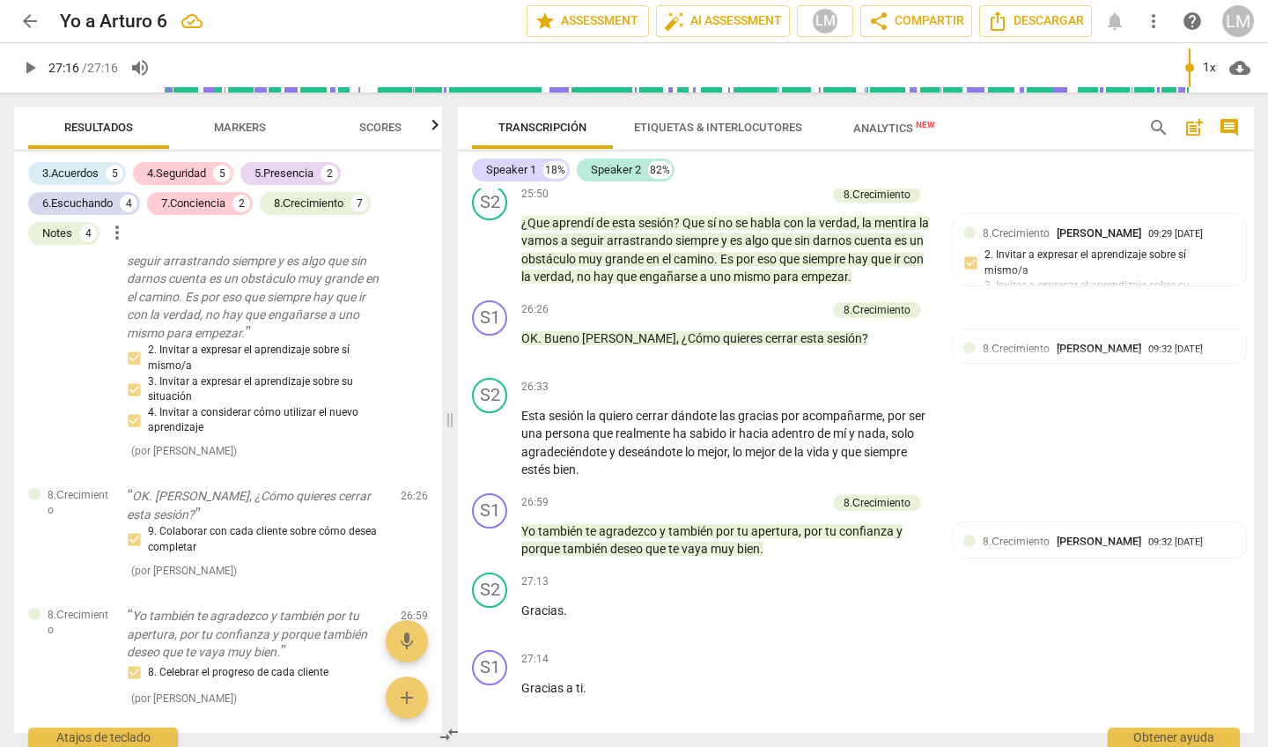
click at [712, 128] on span "Etiquetas & Interlocutores" at bounding box center [718, 127] width 168 height 13
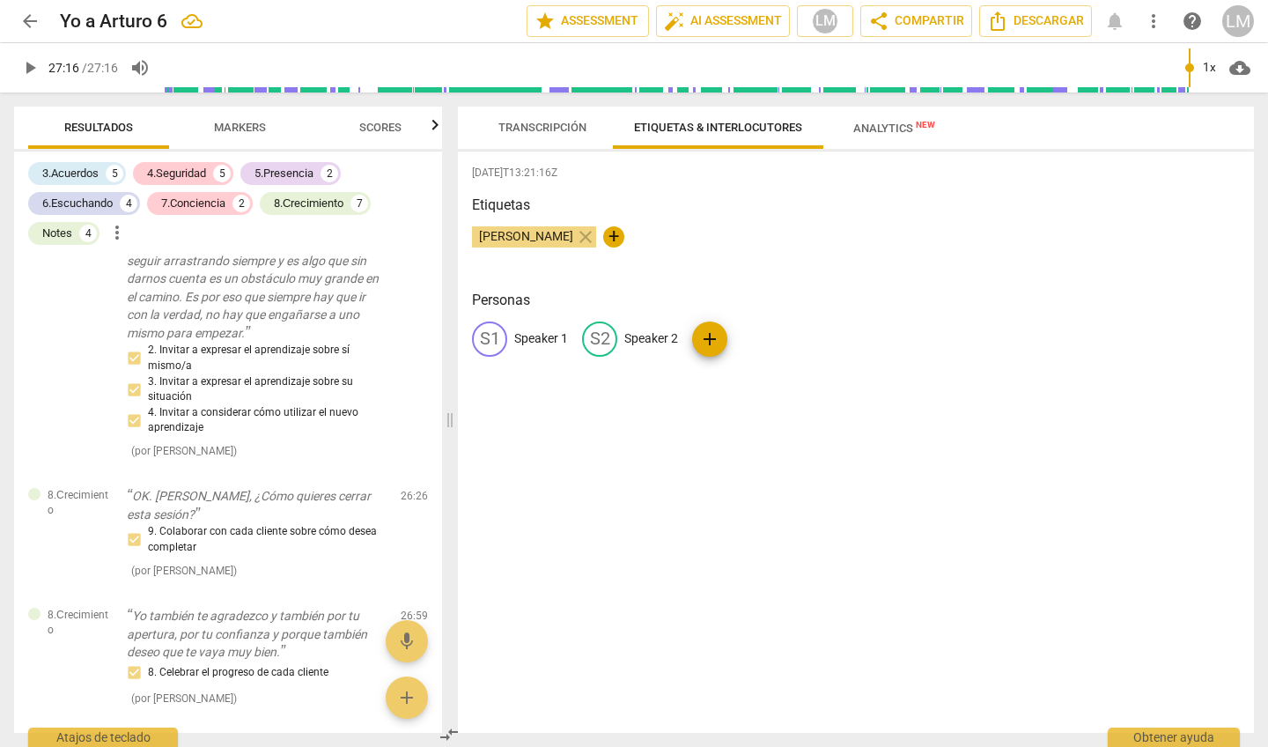
click at [877, 126] on span "Analytics New" at bounding box center [894, 128] width 82 height 13
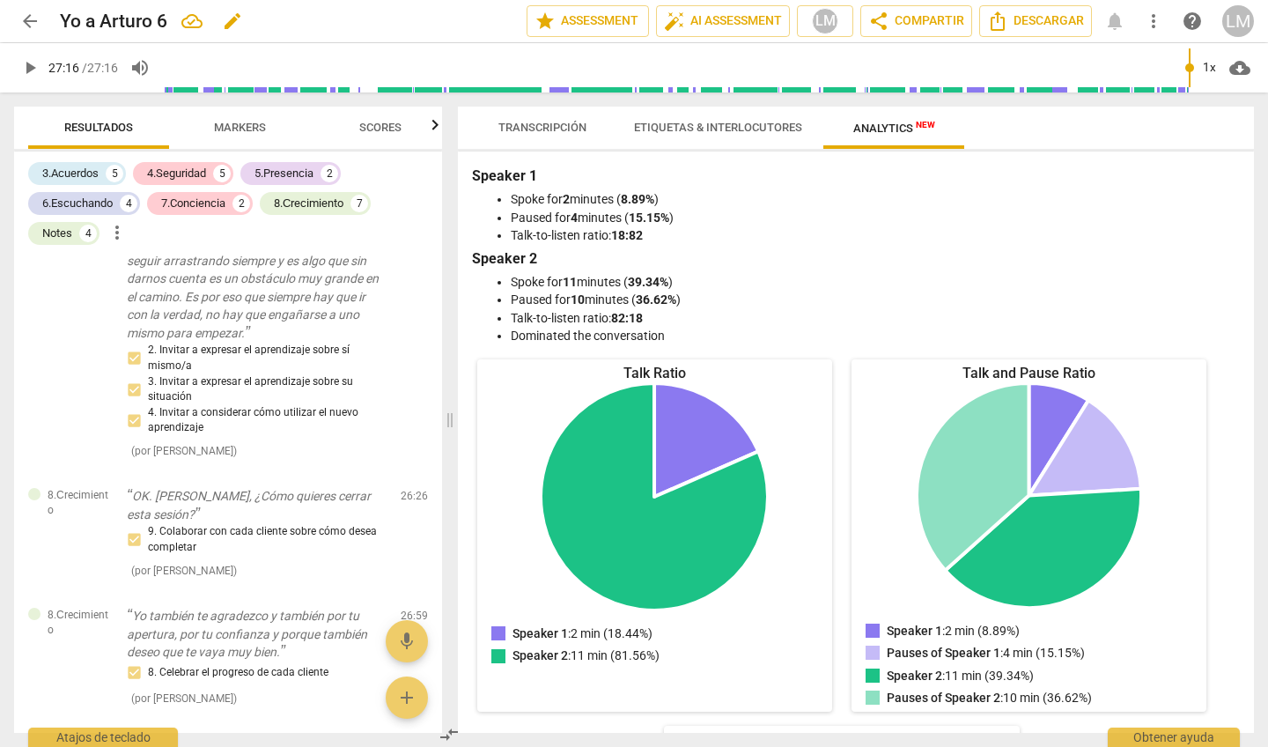
click at [167, 19] on h2 "Yo a Arturo 6" at bounding box center [113, 22] width 107 height 22
click at [231, 22] on span "edit" at bounding box center [232, 21] width 21 height 21
click at [460, 18] on span "done" at bounding box center [464, 21] width 21 height 21
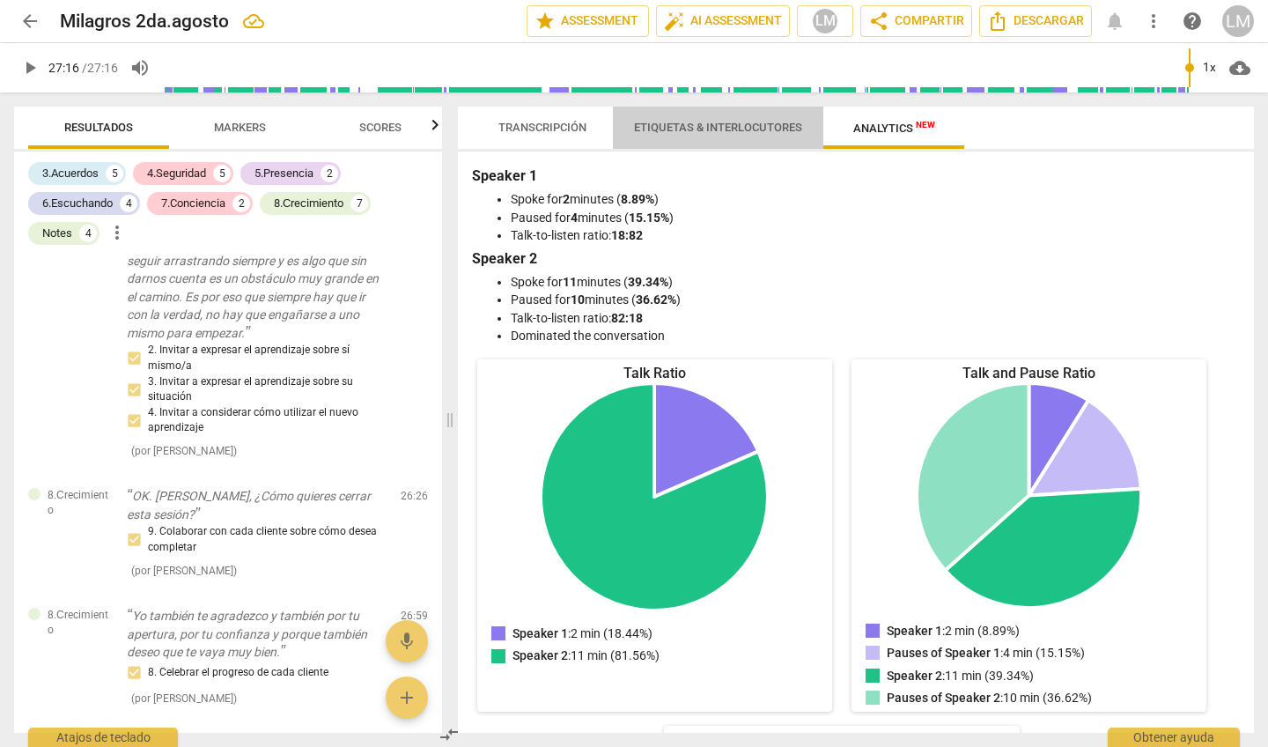
click at [711, 125] on span "Etiquetas & Interlocutores" at bounding box center [718, 127] width 168 height 13
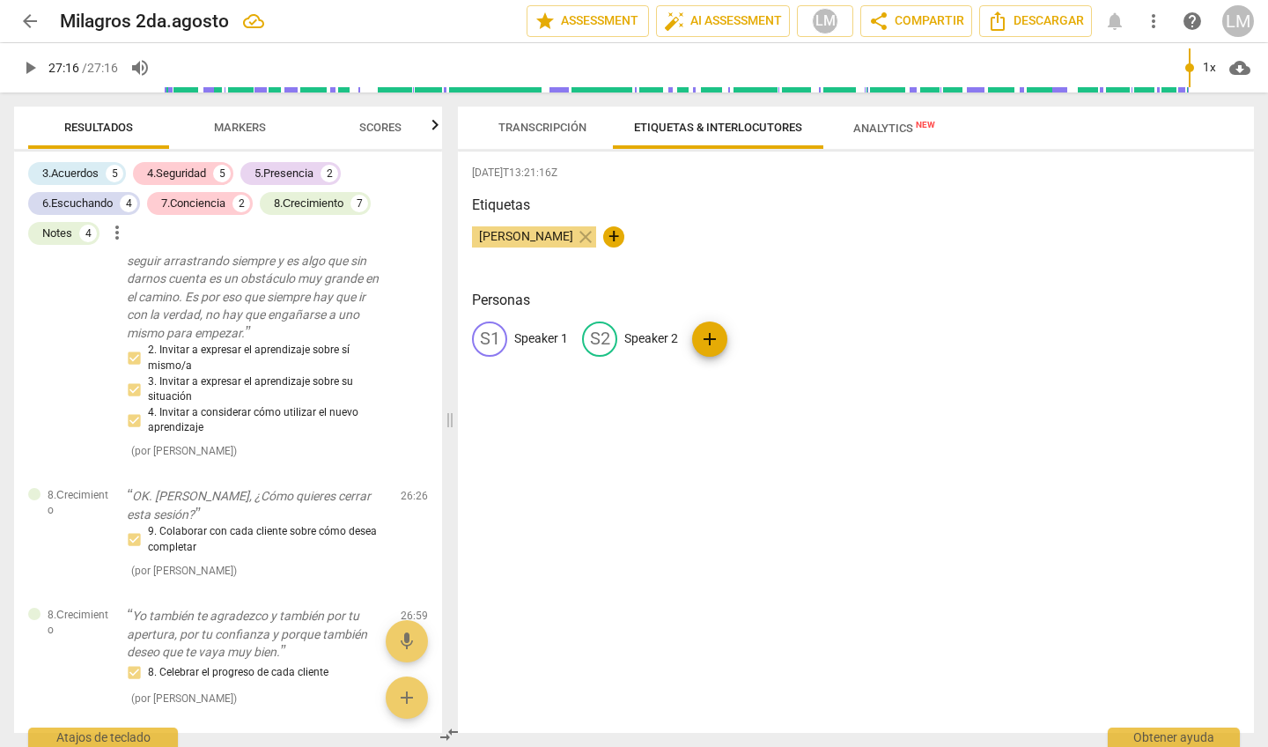
click at [554, 122] on span "Transcripción" at bounding box center [542, 127] width 88 height 13
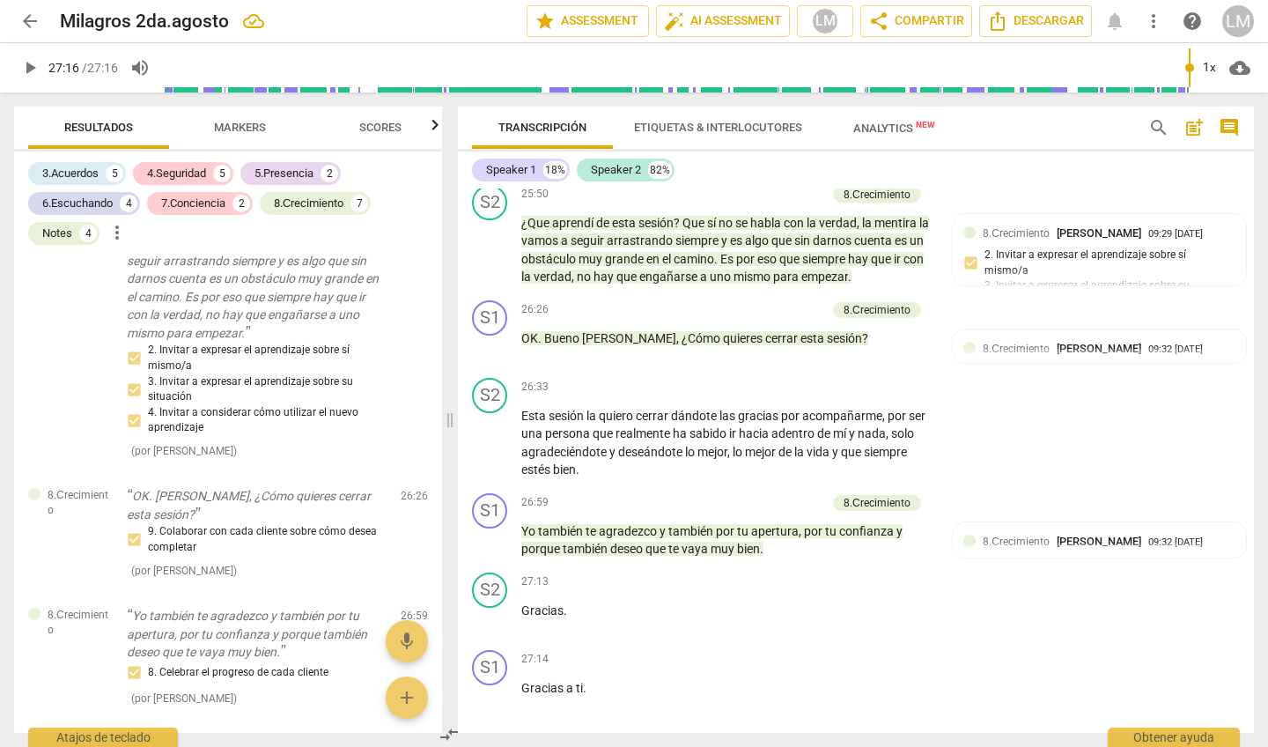
click at [850, 742] on span "Descargar" at bounding box center [856, 752] width 97 height 21
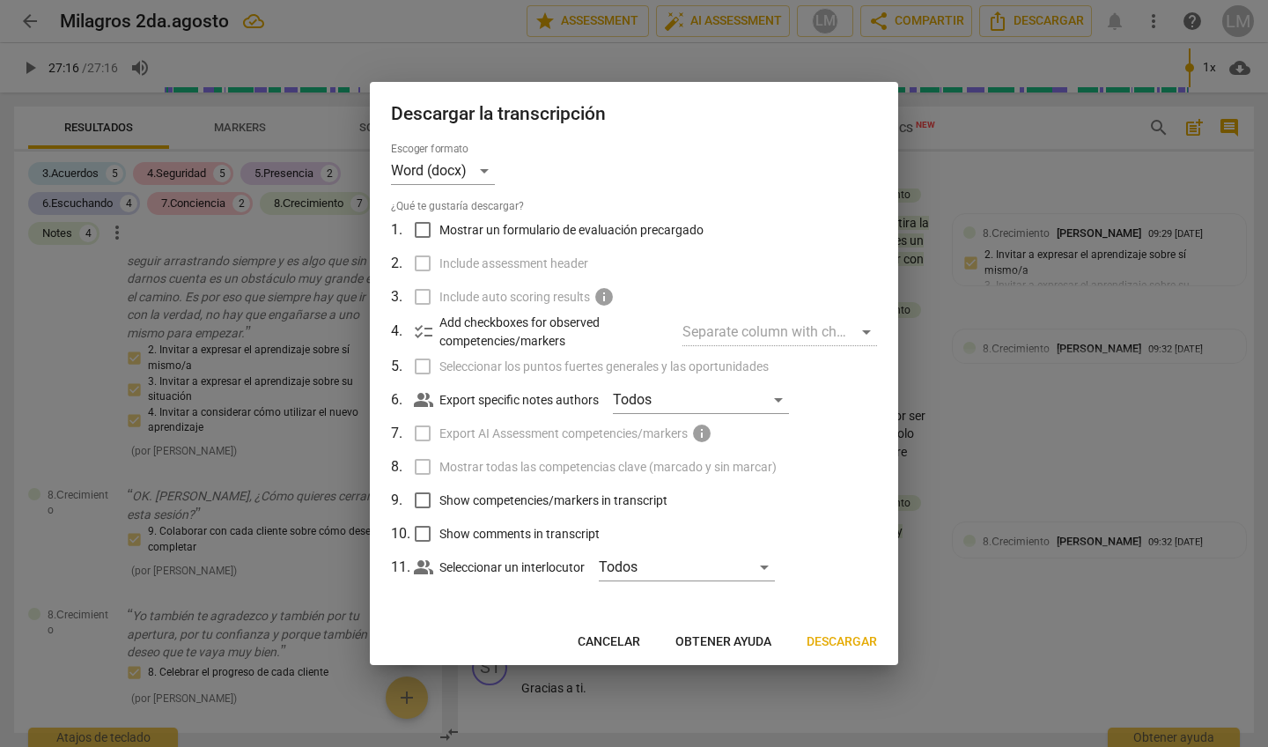
click at [948, 597] on div at bounding box center [634, 373] width 1268 height 747
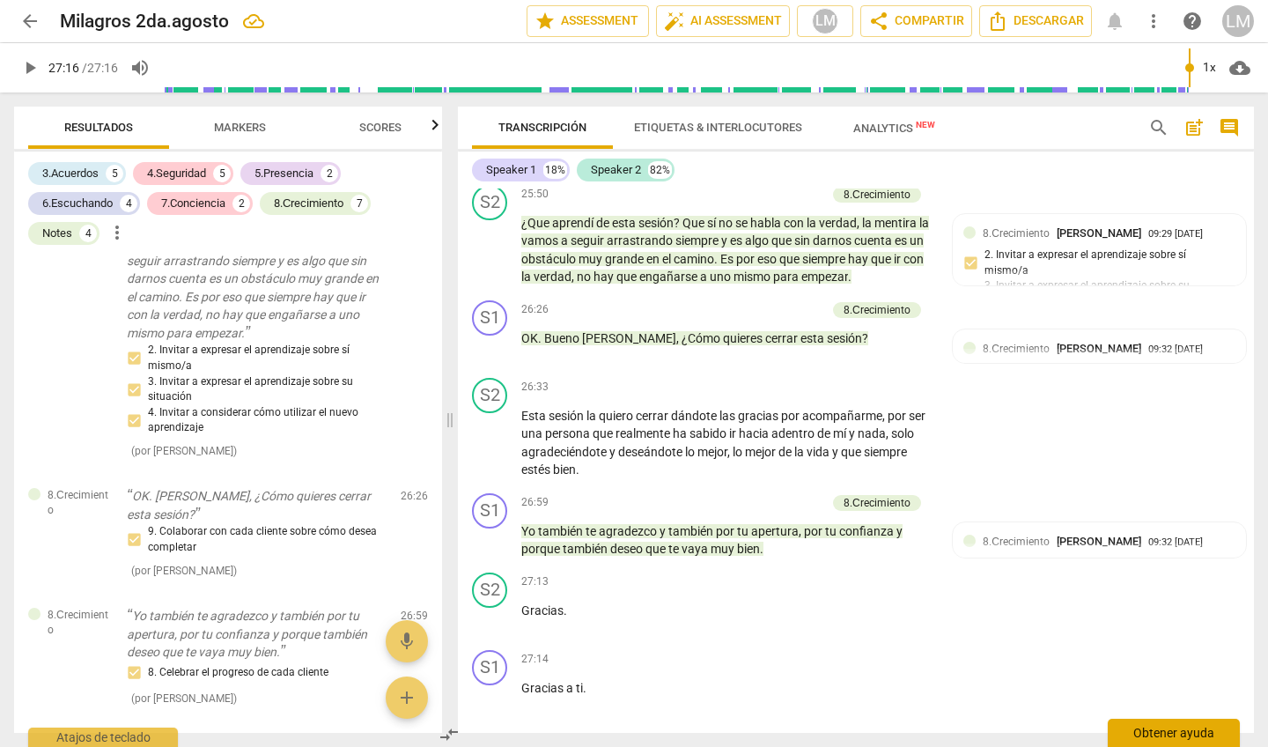
click at [1169, 738] on div "Obtener ayuda" at bounding box center [1174, 733] width 132 height 28
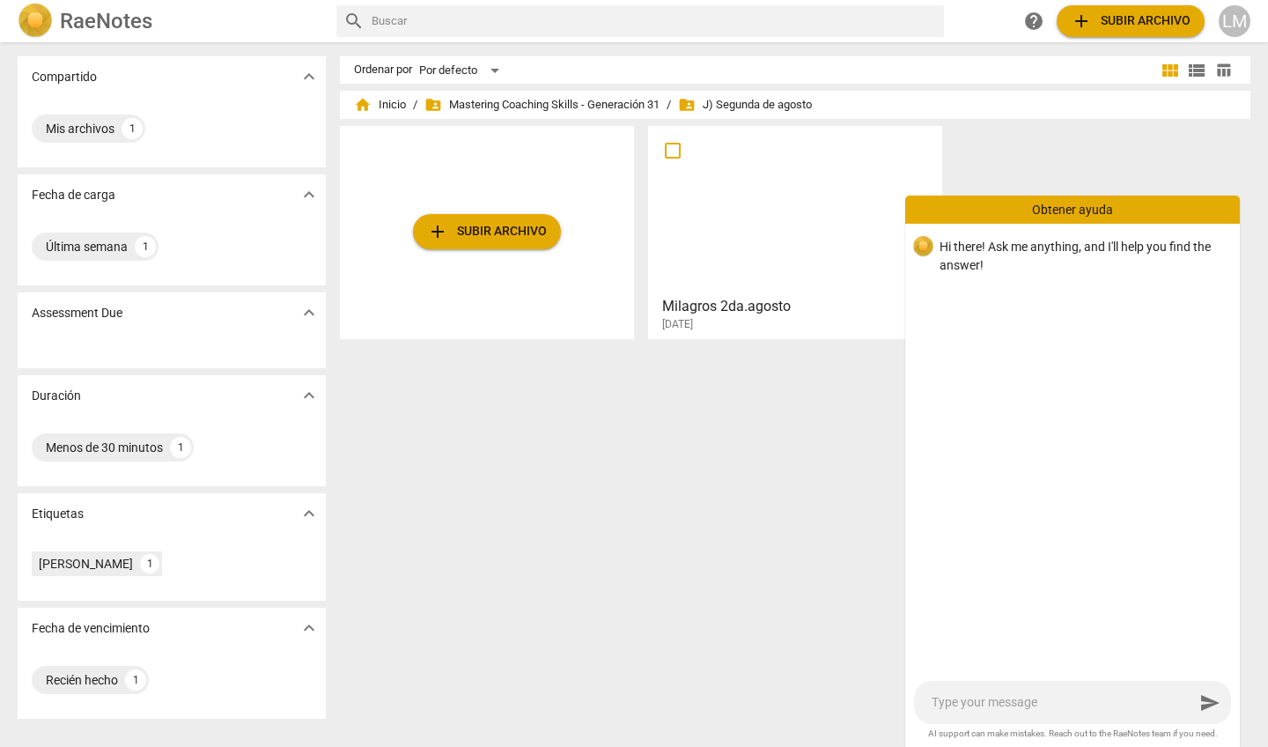
click at [757, 362] on div "Ordenar por Por defecto view_module view_list table_chart home Inicio / folder_…" at bounding box center [802, 394] width 925 height 676
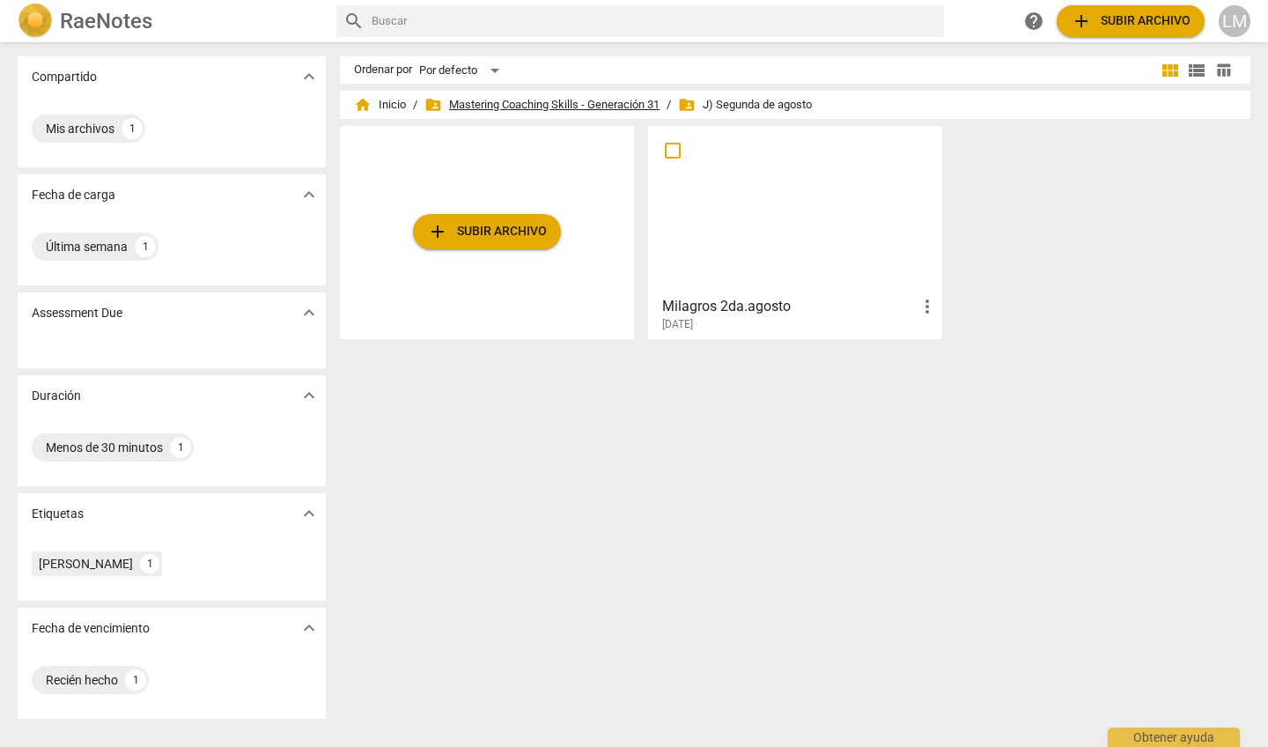
click at [639, 105] on span "folder_shared Mastering Coaching Skills - Generación 31" at bounding box center [541, 105] width 235 height 18
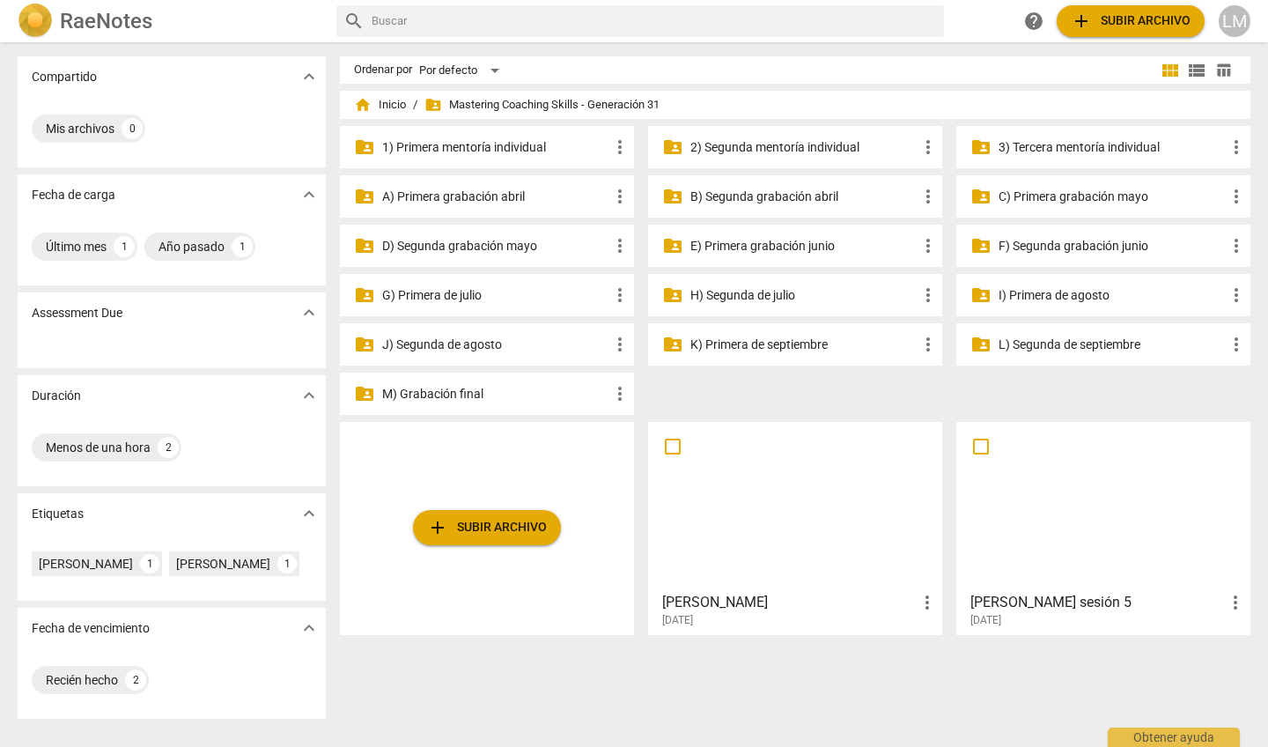
click at [491, 343] on p "J) Segunda de agosto" at bounding box center [495, 345] width 227 height 18
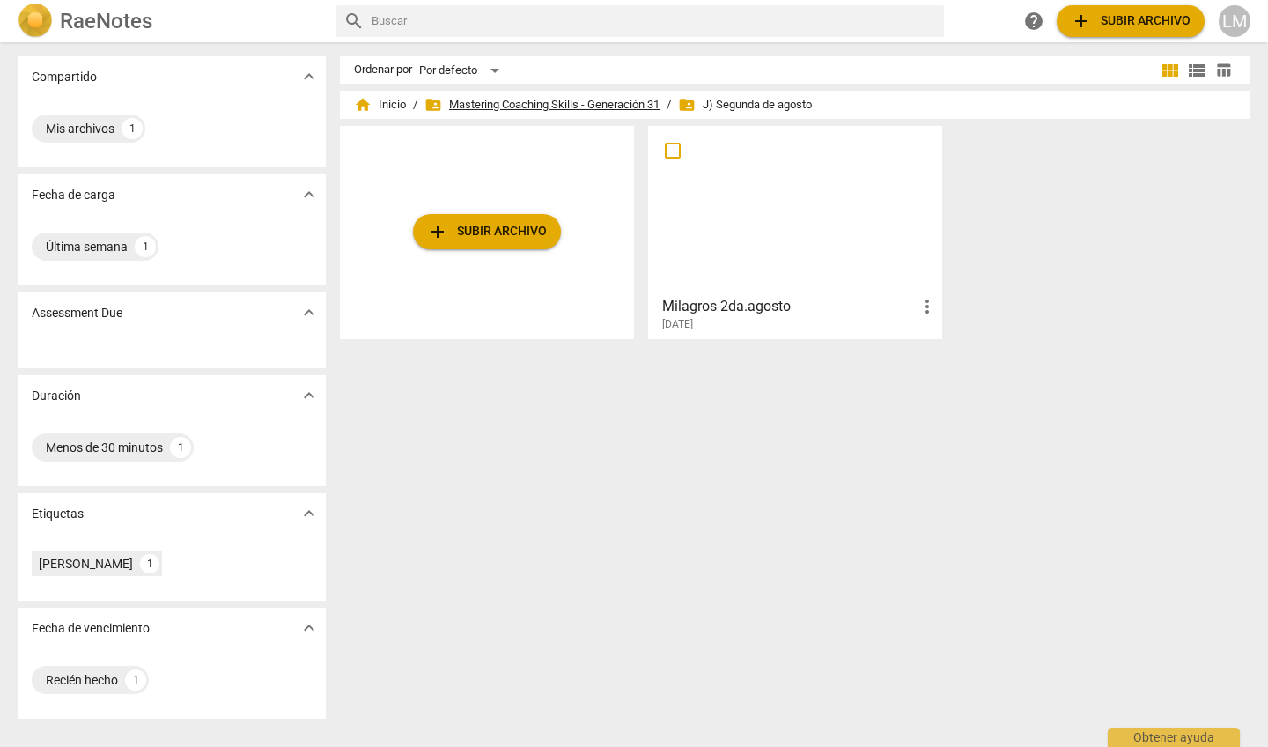
click at [574, 102] on span "folder_shared Mastering Coaching Skills - Generación 31" at bounding box center [541, 105] width 235 height 18
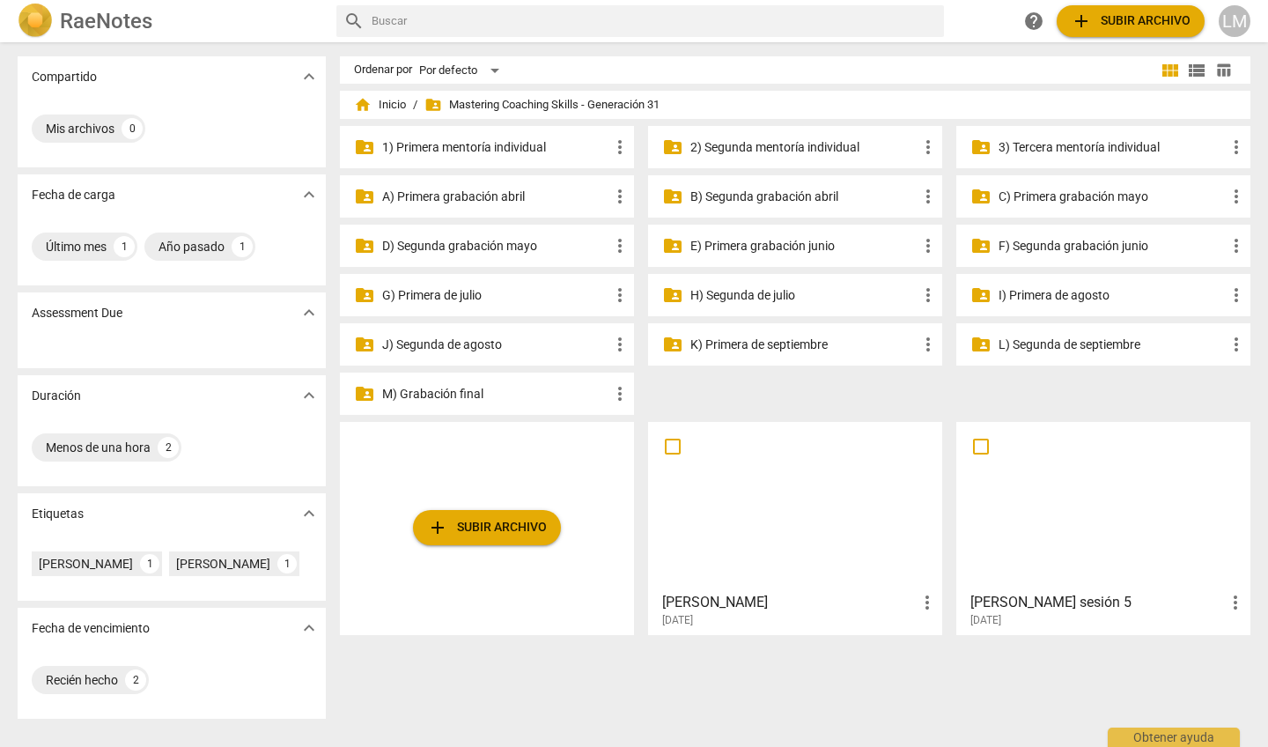
click at [775, 300] on p "H) Segunda de julio" at bounding box center [803, 295] width 227 height 18
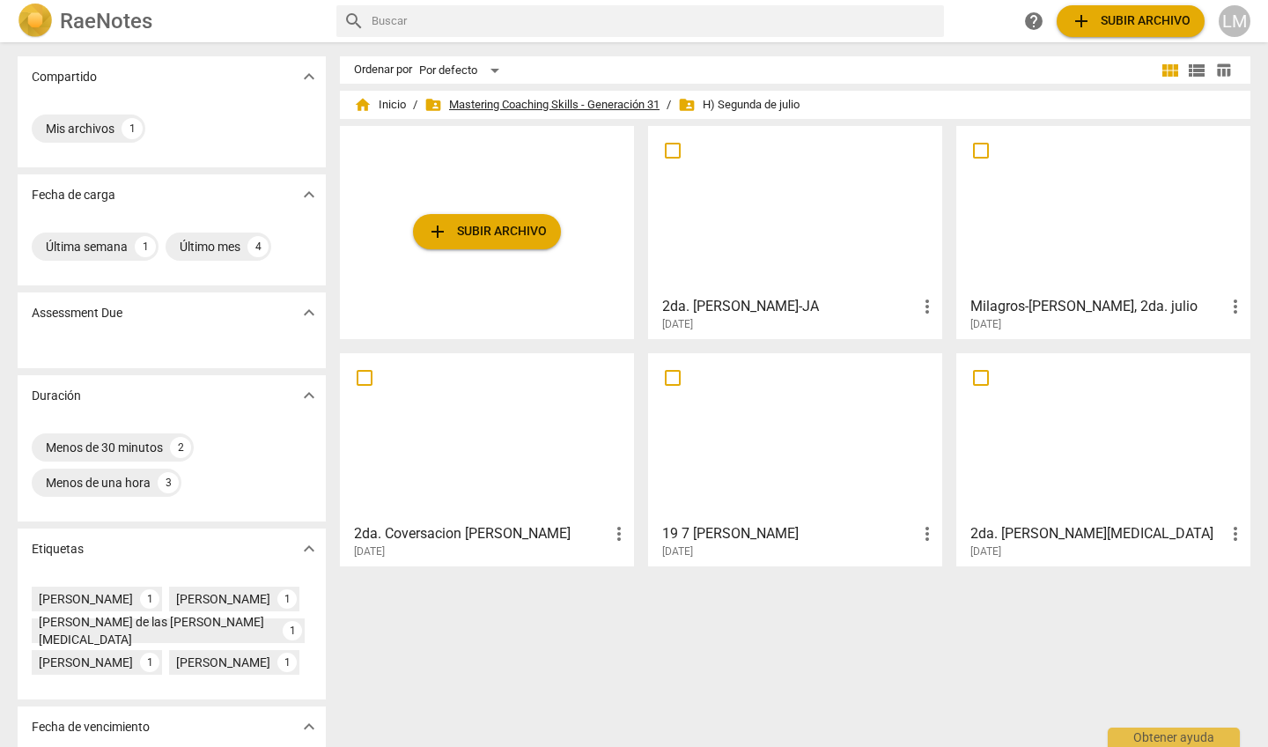
click at [489, 101] on span "folder_shared Mastering Coaching Skills - Generación 31" at bounding box center [541, 105] width 235 height 18
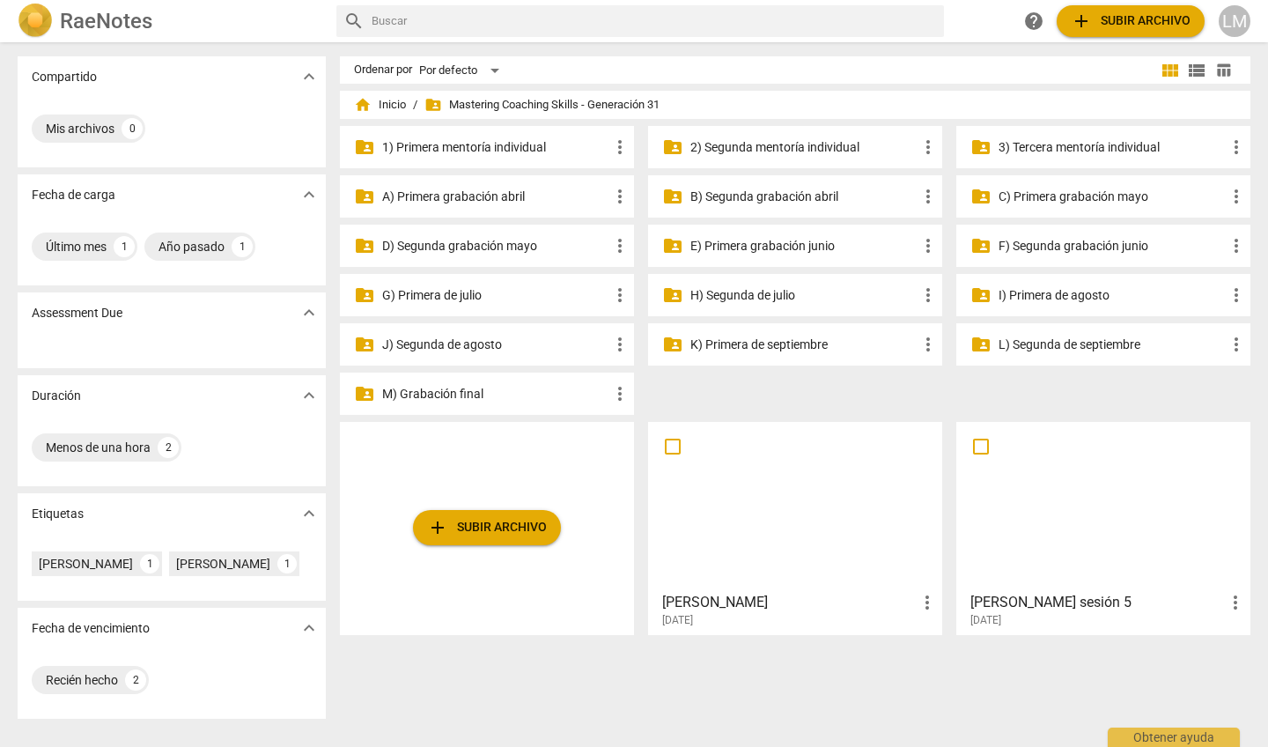
click at [513, 347] on p "J) Segunda de agosto" at bounding box center [495, 345] width 227 height 18
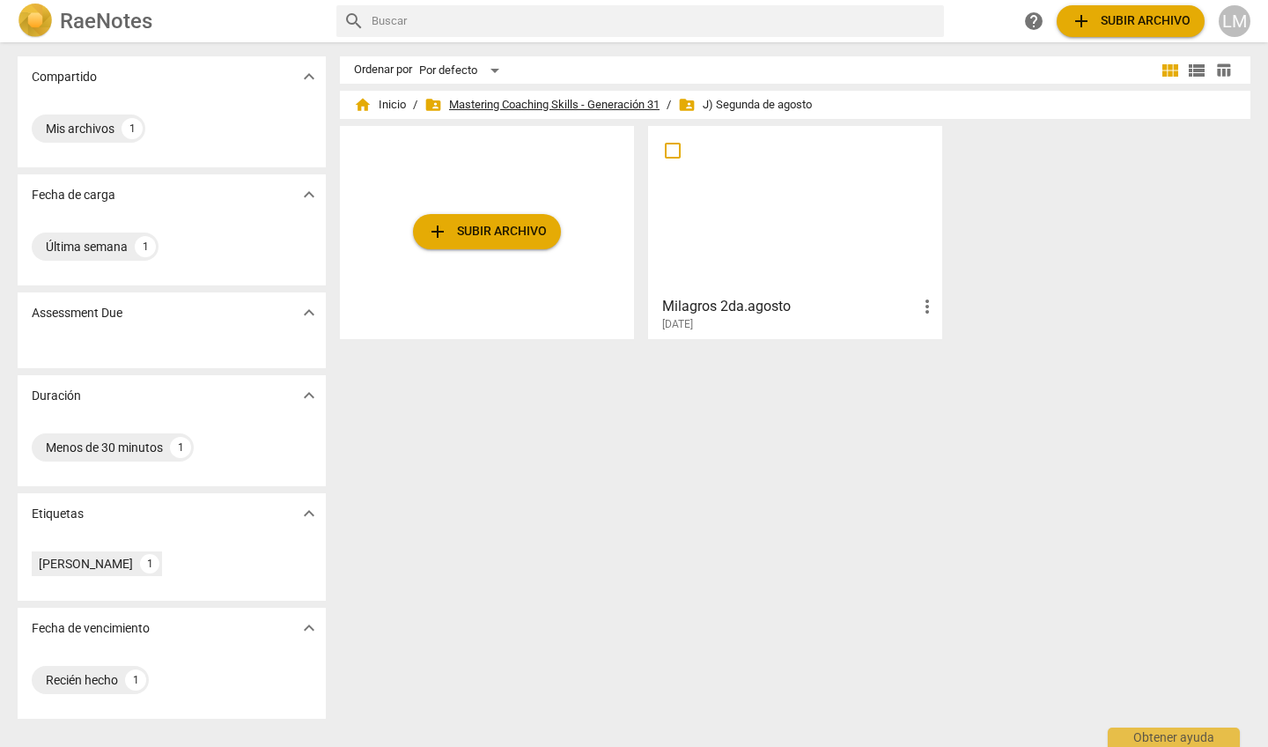
click at [600, 107] on span "folder_shared Mastering Coaching Skills - Generación 31" at bounding box center [541, 105] width 235 height 18
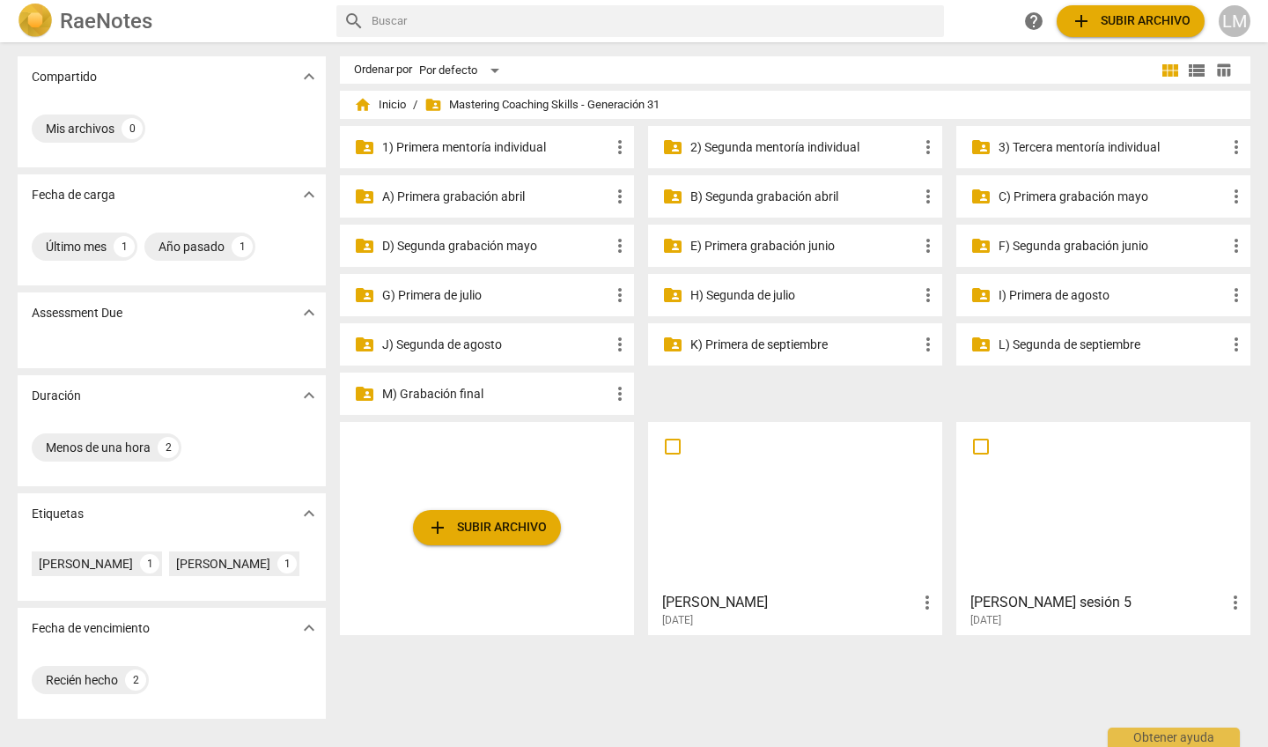
click at [783, 297] on p "H) Segunda de julio" at bounding box center [803, 295] width 227 height 18
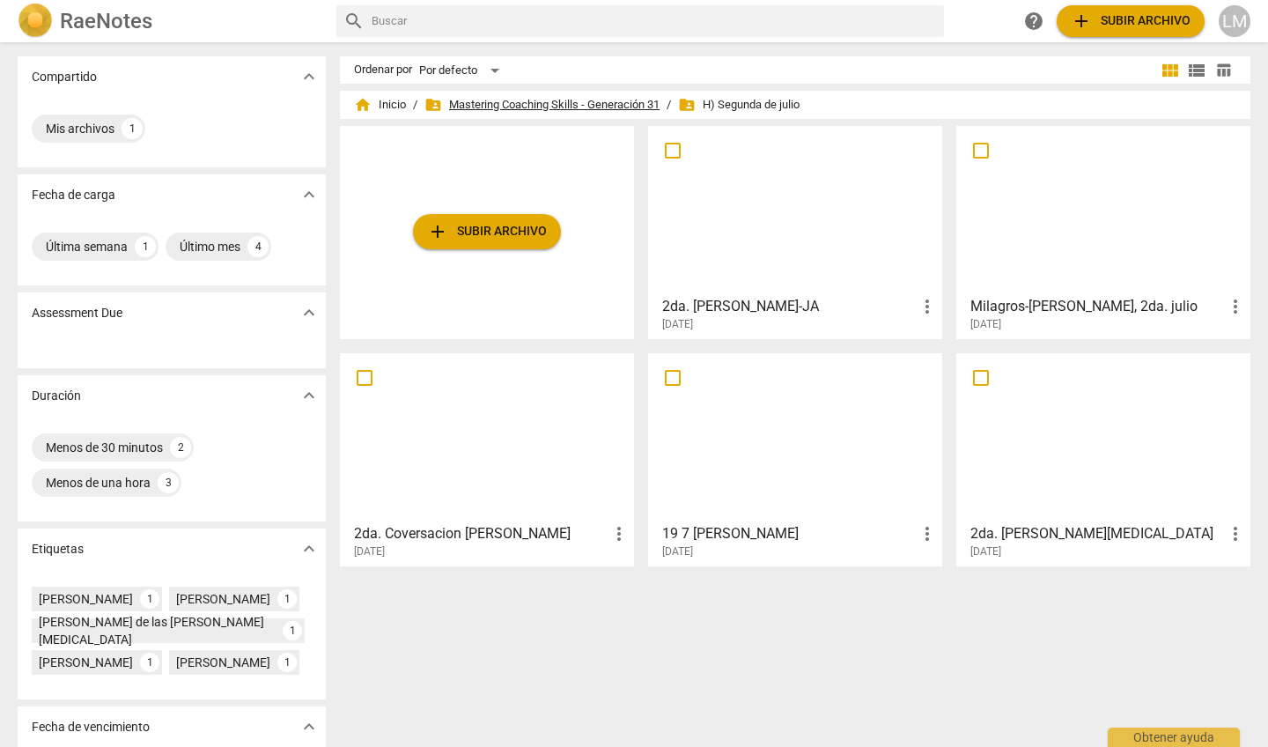
click at [481, 102] on span "folder_shared Mastering Coaching Skills - Generación 31" at bounding box center [541, 105] width 235 height 18
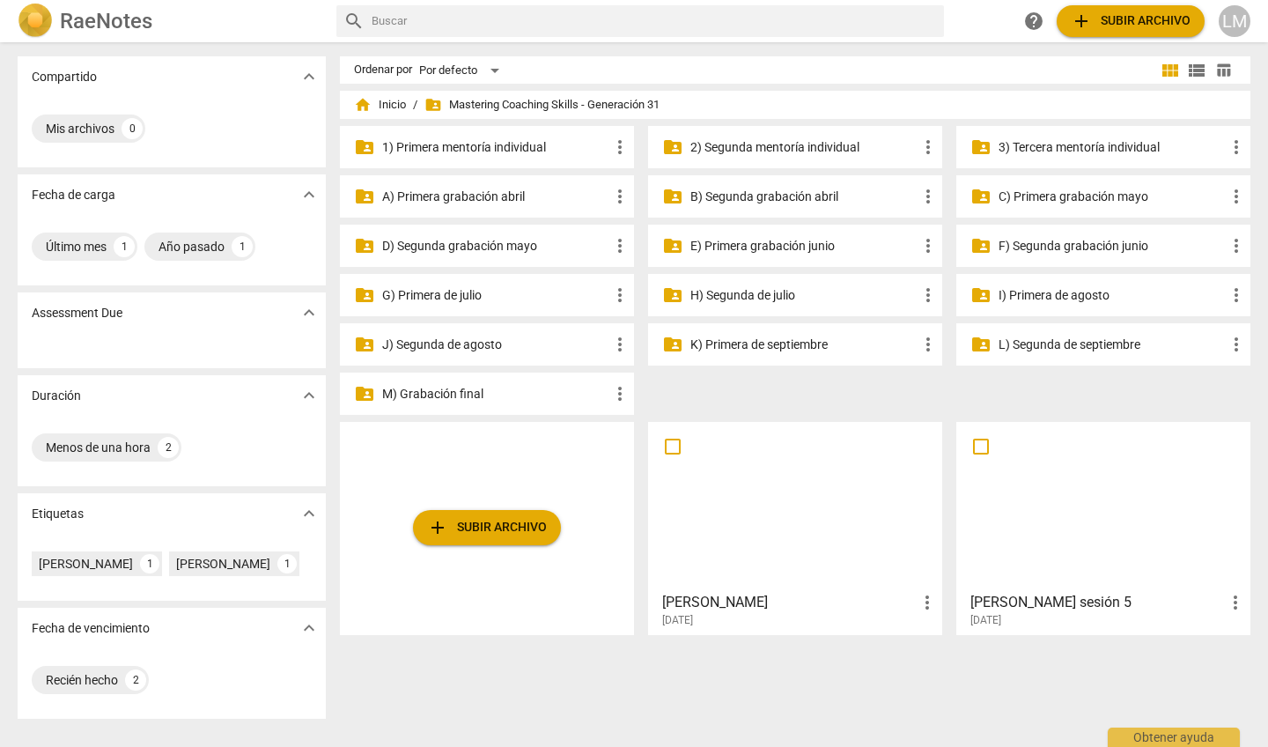
click at [582, 305] on div "folder_shared G) Primera de julio more_vert" at bounding box center [487, 295] width 294 height 42
click at [558, 304] on div "folder_shared G) Primera de julio more_vert" at bounding box center [487, 295] width 294 height 42
click at [456, 292] on p "G) Primera de julio" at bounding box center [495, 295] width 227 height 18
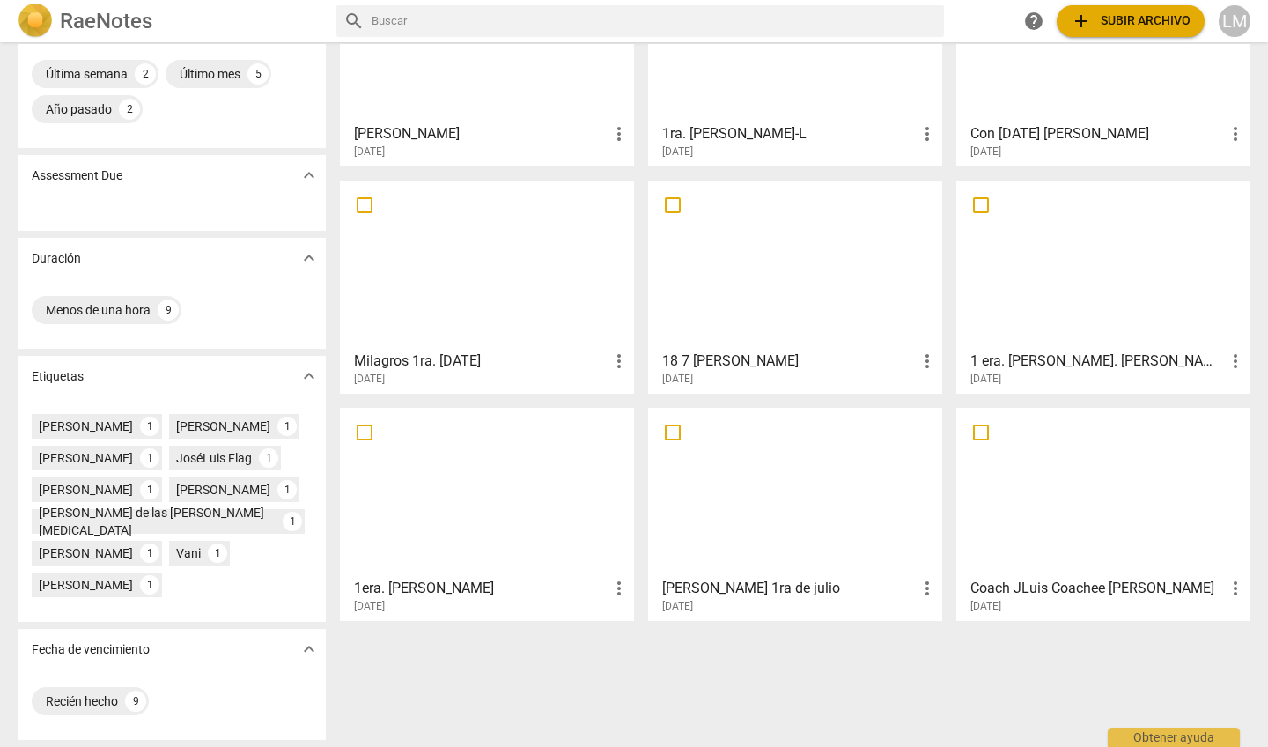
scroll to position [204, 0]
click at [999, 578] on h3 "Coach JLuis Coachee [PERSON_NAME]" at bounding box center [1097, 588] width 255 height 21
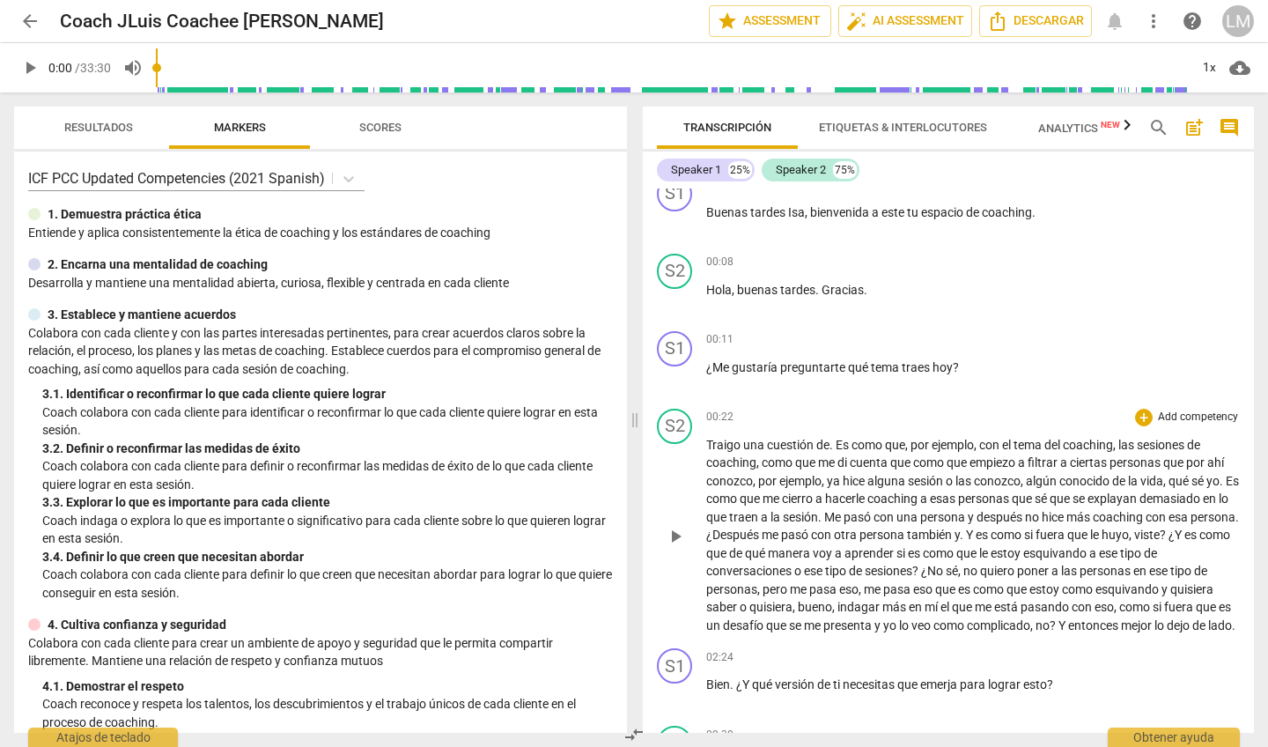
scroll to position [1051, 0]
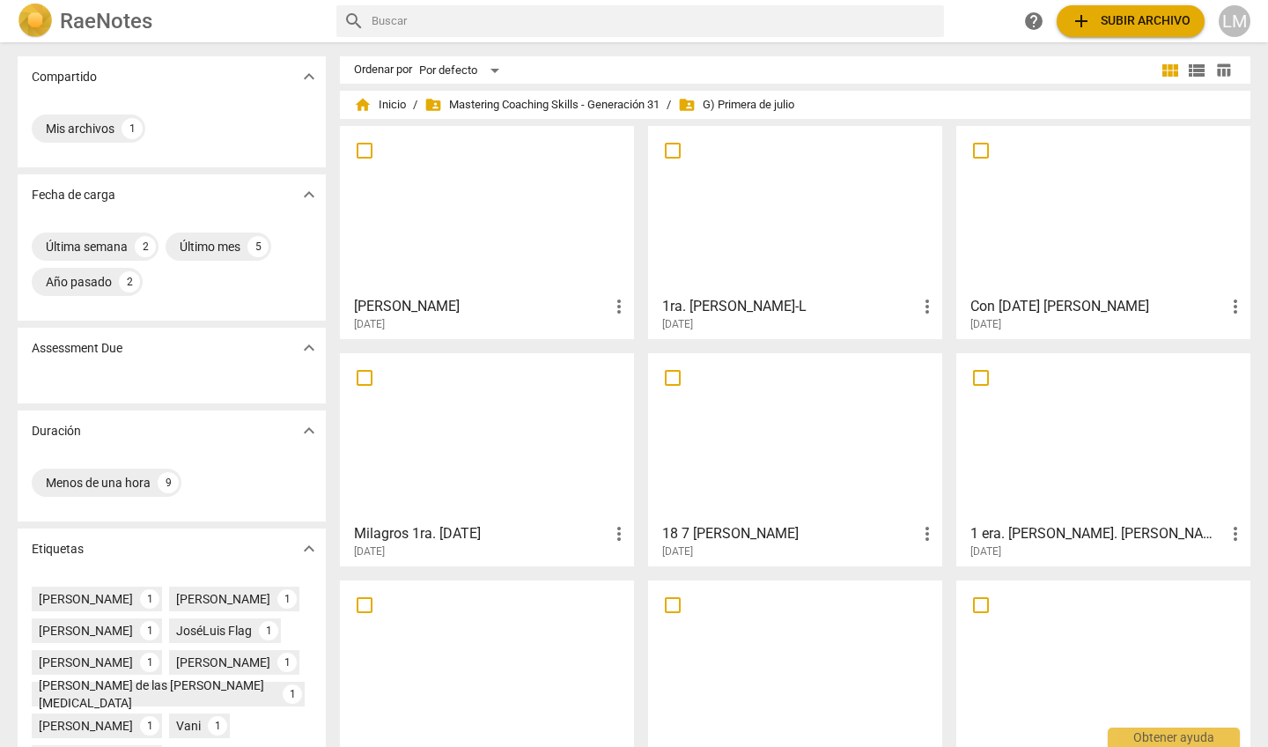
click at [437, 232] on div at bounding box center [487, 210] width 282 height 156
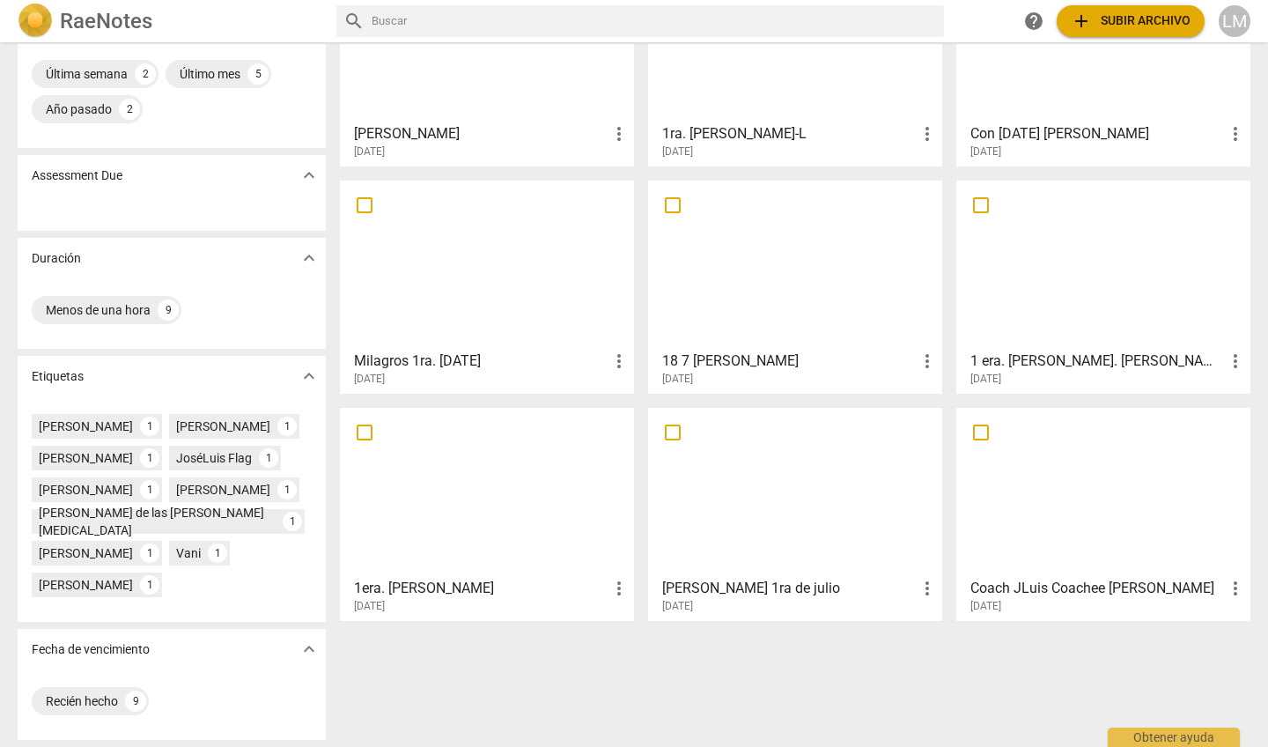
scroll to position [200, 0]
click at [719, 291] on div at bounding box center [795, 265] width 282 height 156
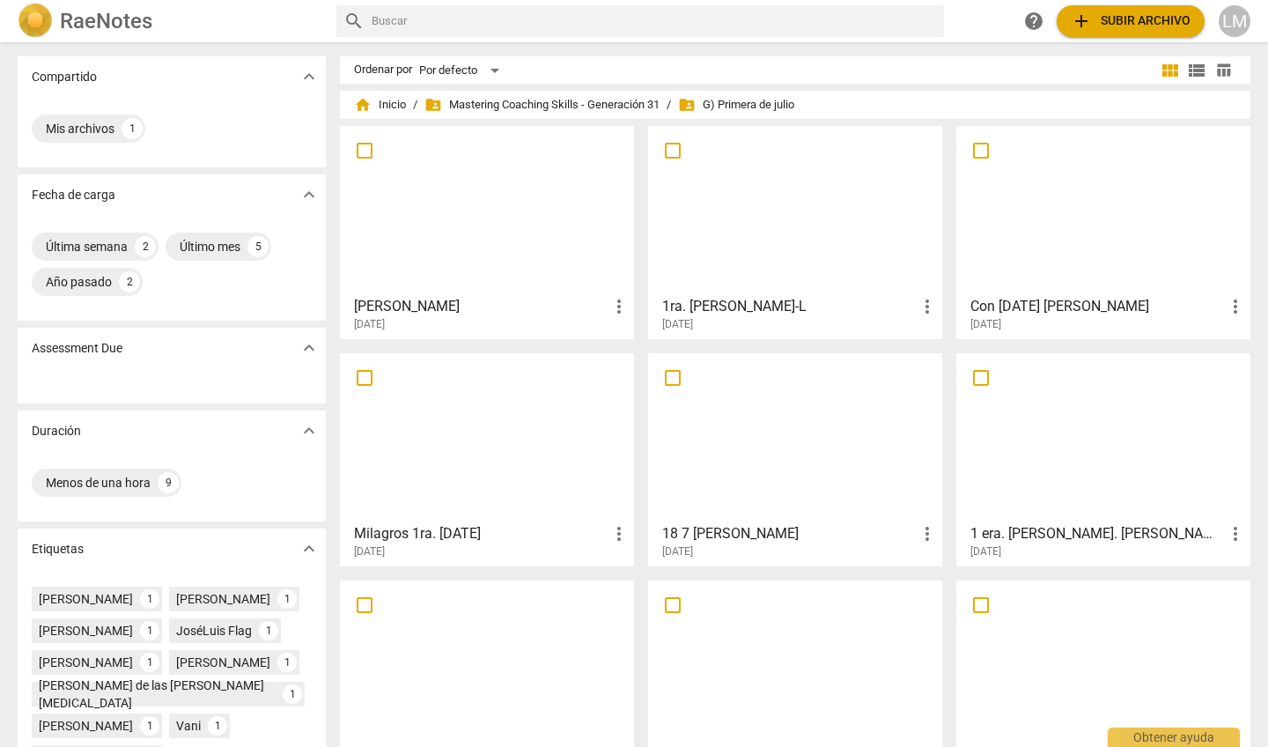
click at [686, 482] on div at bounding box center [795, 437] width 282 height 156
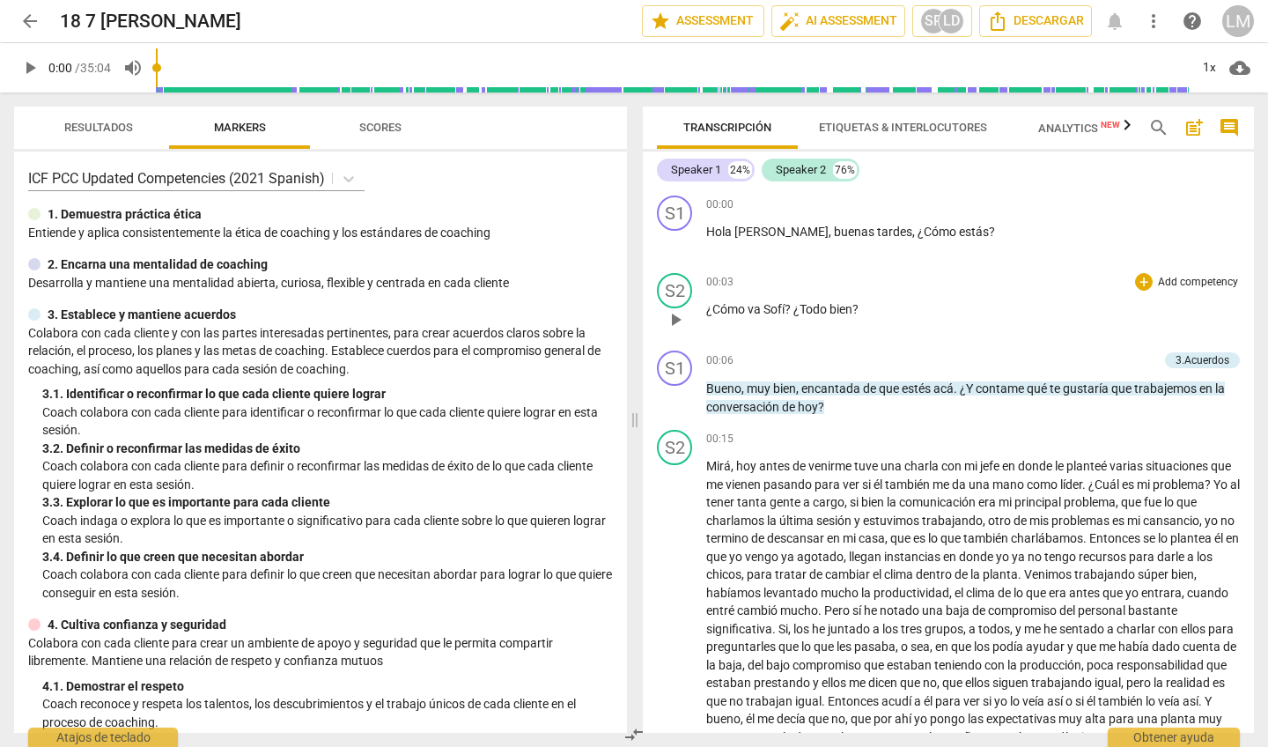
click at [678, 318] on span "play_arrow" at bounding box center [675, 319] width 21 height 21
